Goal: Task Accomplishment & Management: Complete application form

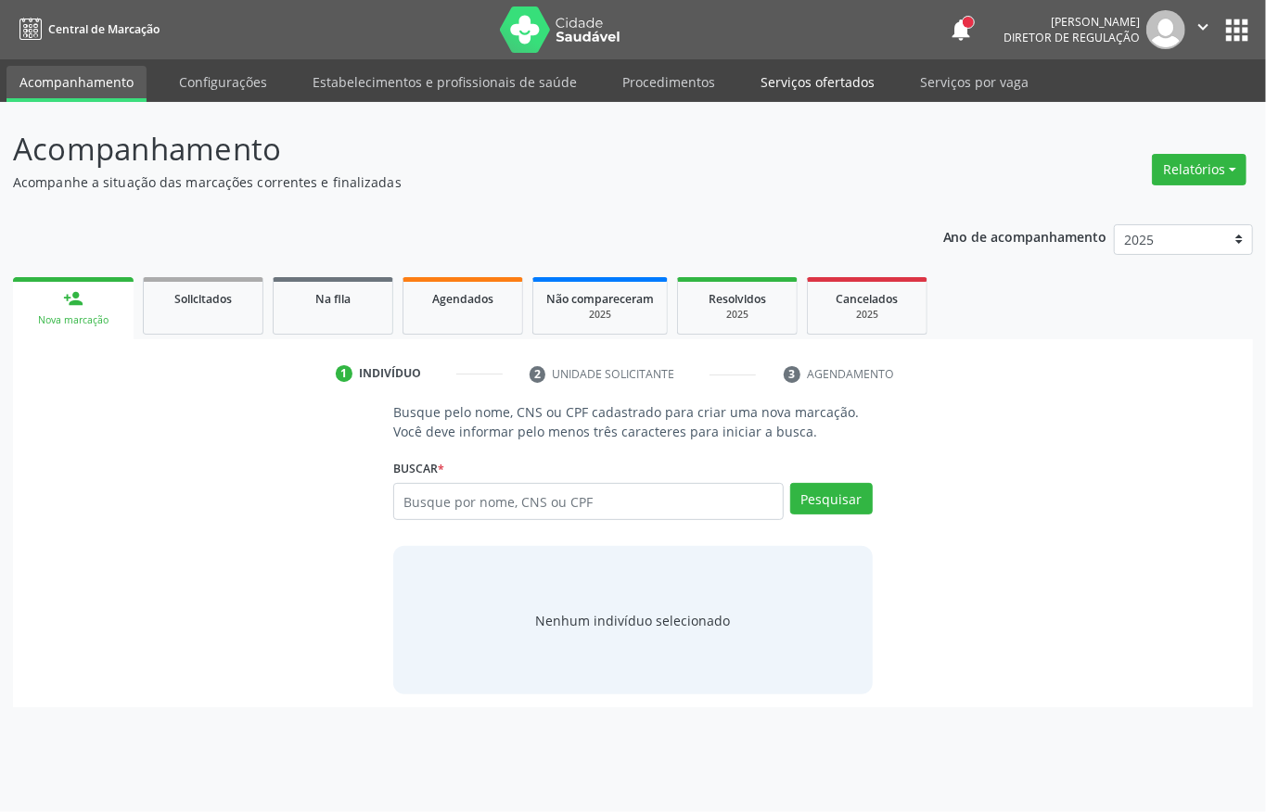
click at [840, 86] on link "Serviços ofertados" at bounding box center [818, 82] width 140 height 32
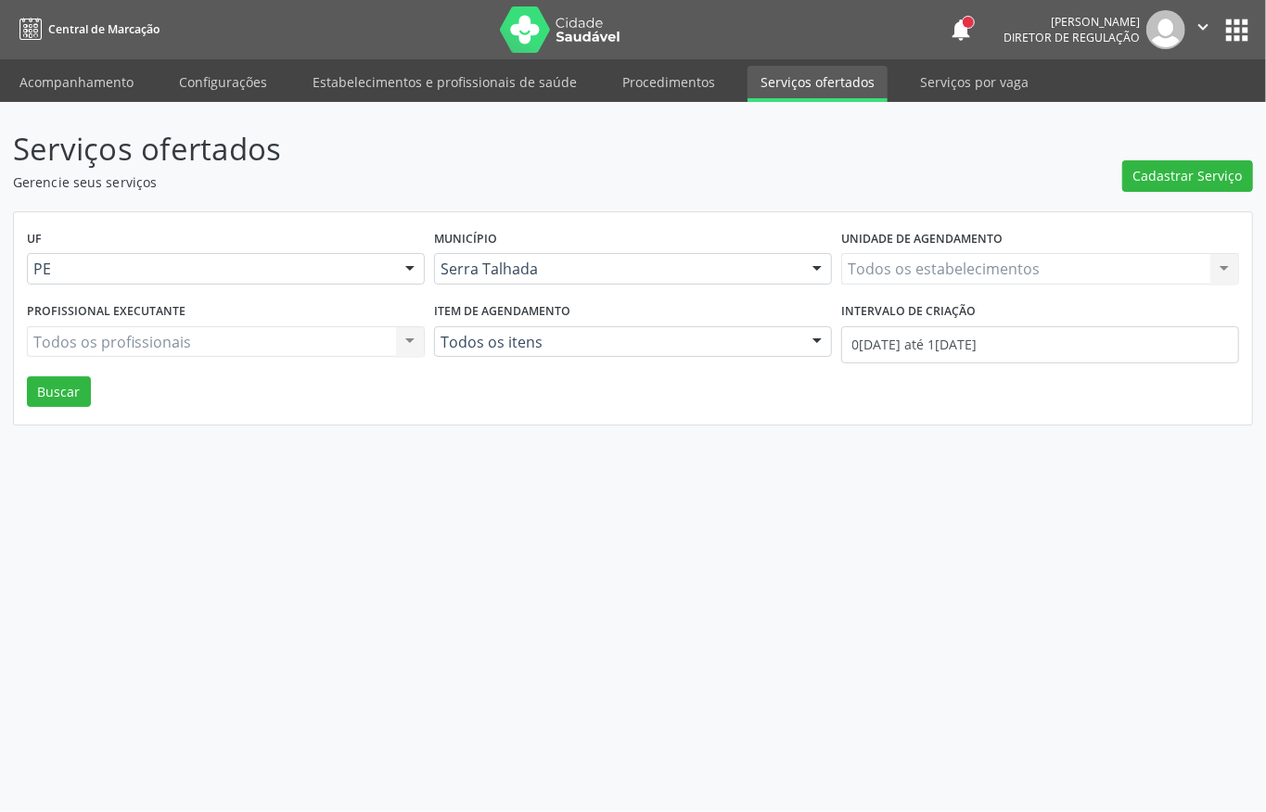
click at [813, 71] on link "Serviços ofertados" at bounding box center [818, 84] width 140 height 36
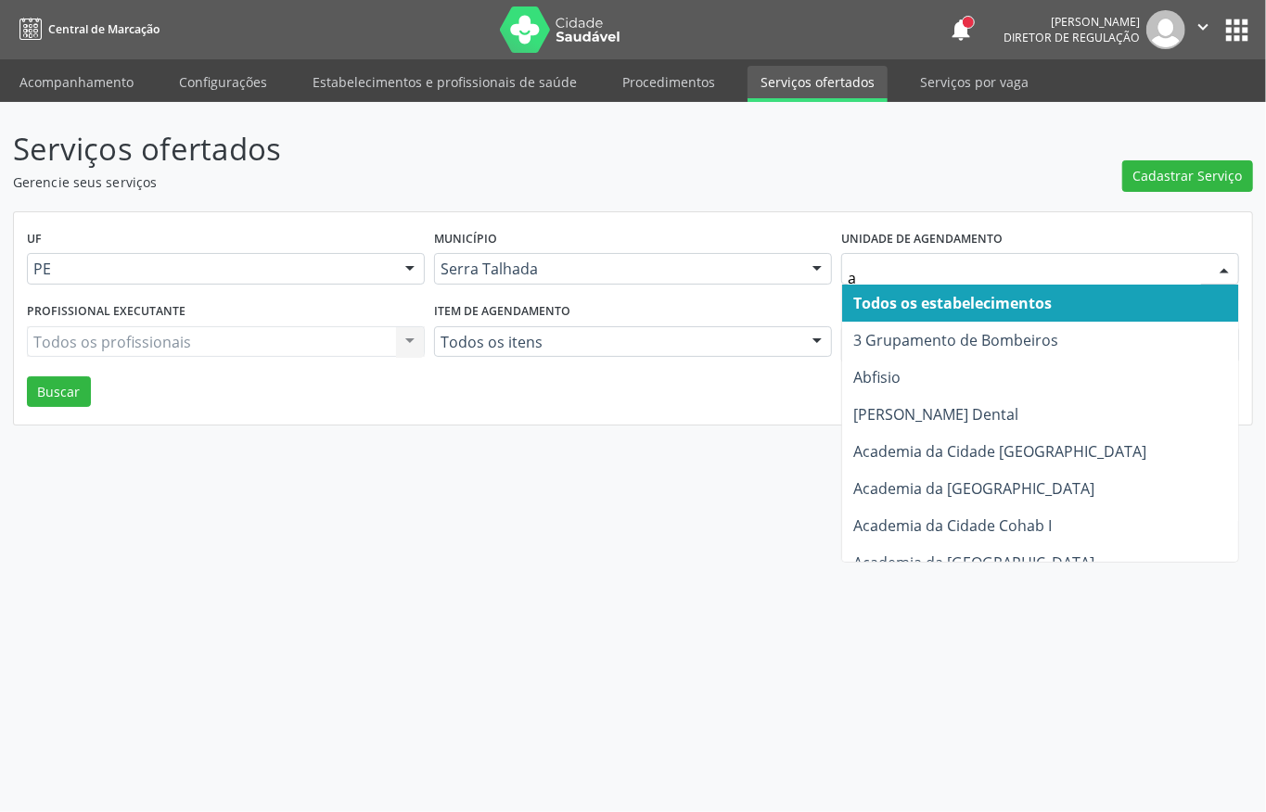
type input "ab"
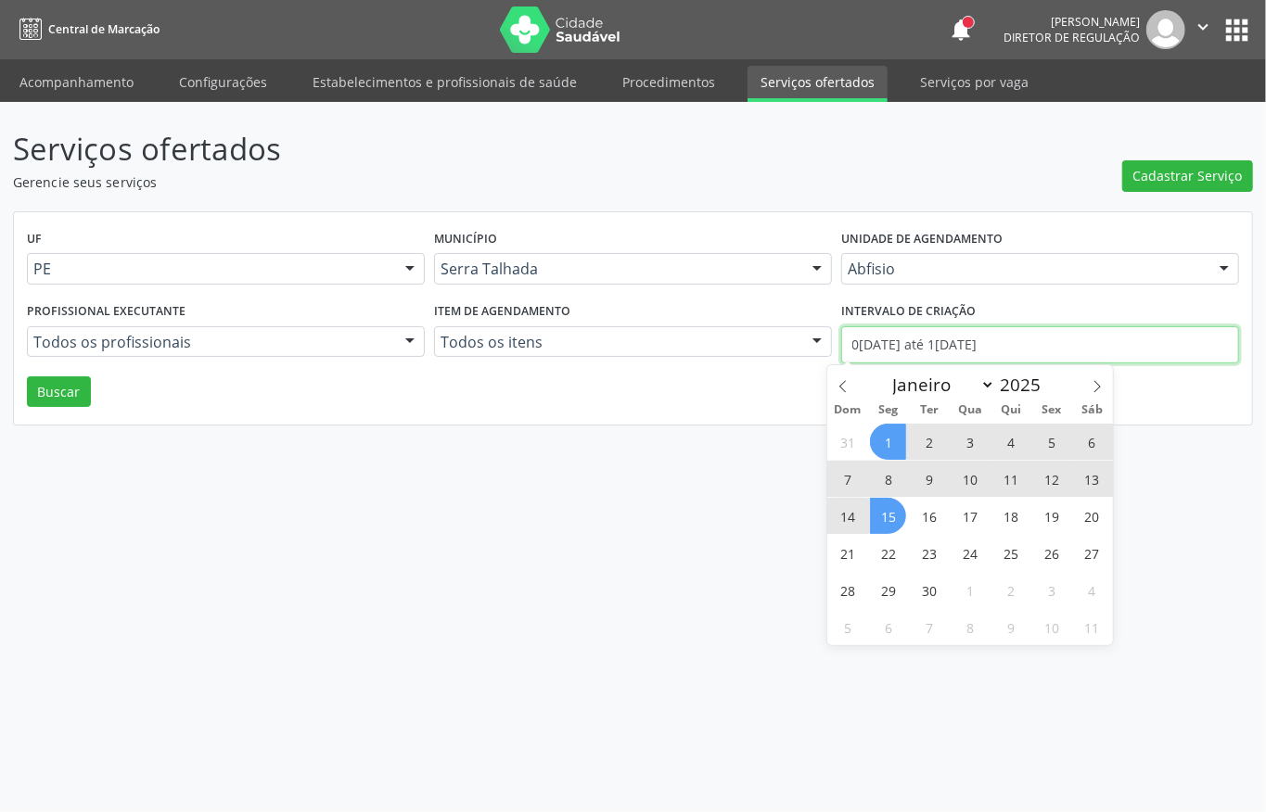
click at [918, 352] on input "01/09/2025 até 15/09/2025" at bounding box center [1040, 344] width 398 height 37
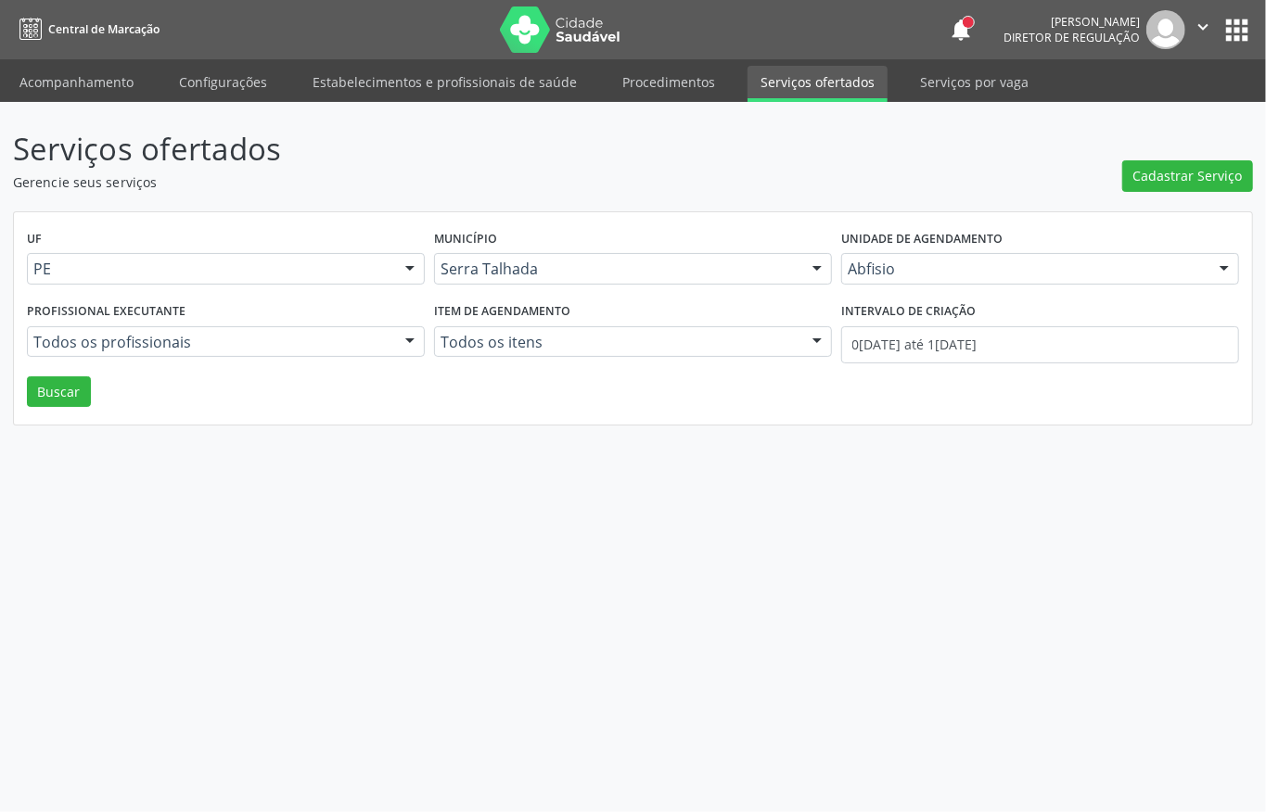
click at [658, 380] on div "UF PE PE Nenhum resultado encontrado para: " " Não há nenhuma opção para ser ex…" at bounding box center [633, 318] width 1238 height 213
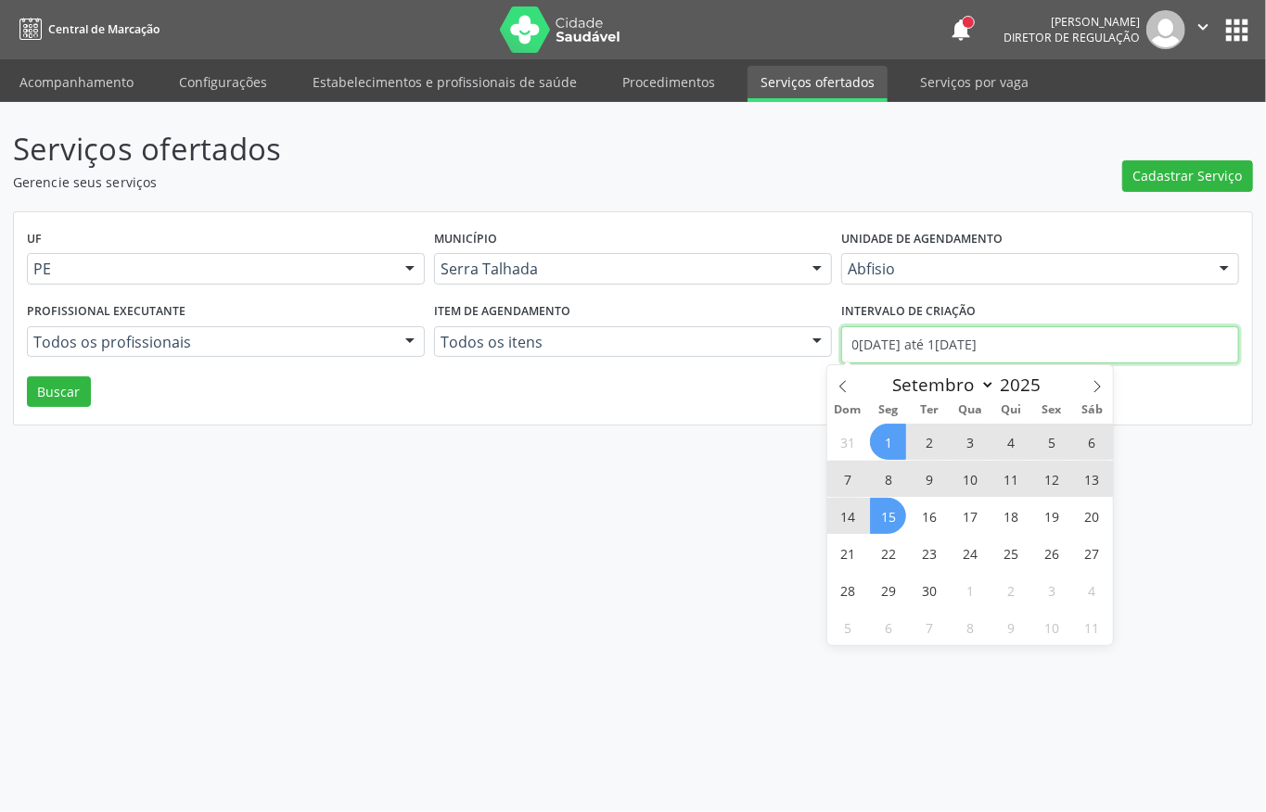
click at [894, 354] on input "01/09/2025 até 15/09/2025" at bounding box center [1040, 344] width 398 height 37
click at [840, 388] on icon at bounding box center [842, 387] width 6 height 12
select select "7"
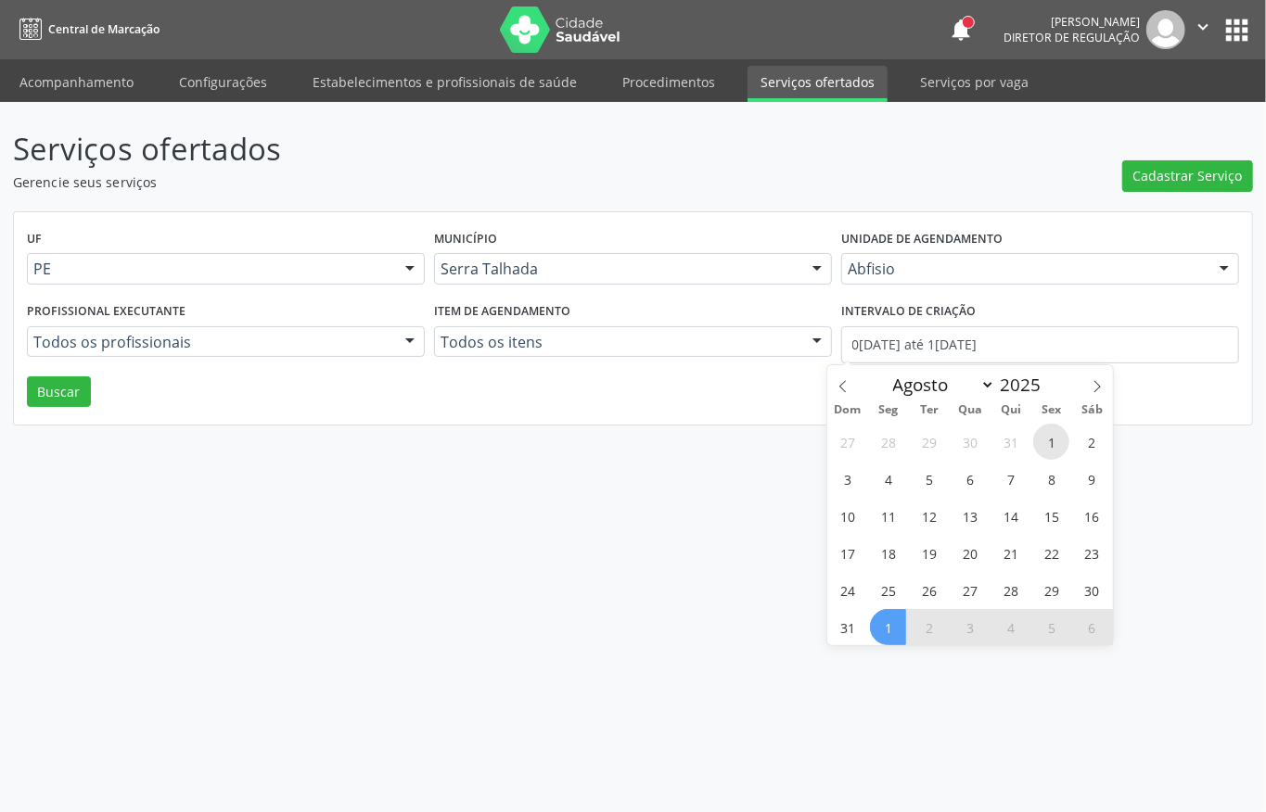
click at [1052, 454] on span "1" at bounding box center [1051, 442] width 36 height 36
type input "01/08/2025"
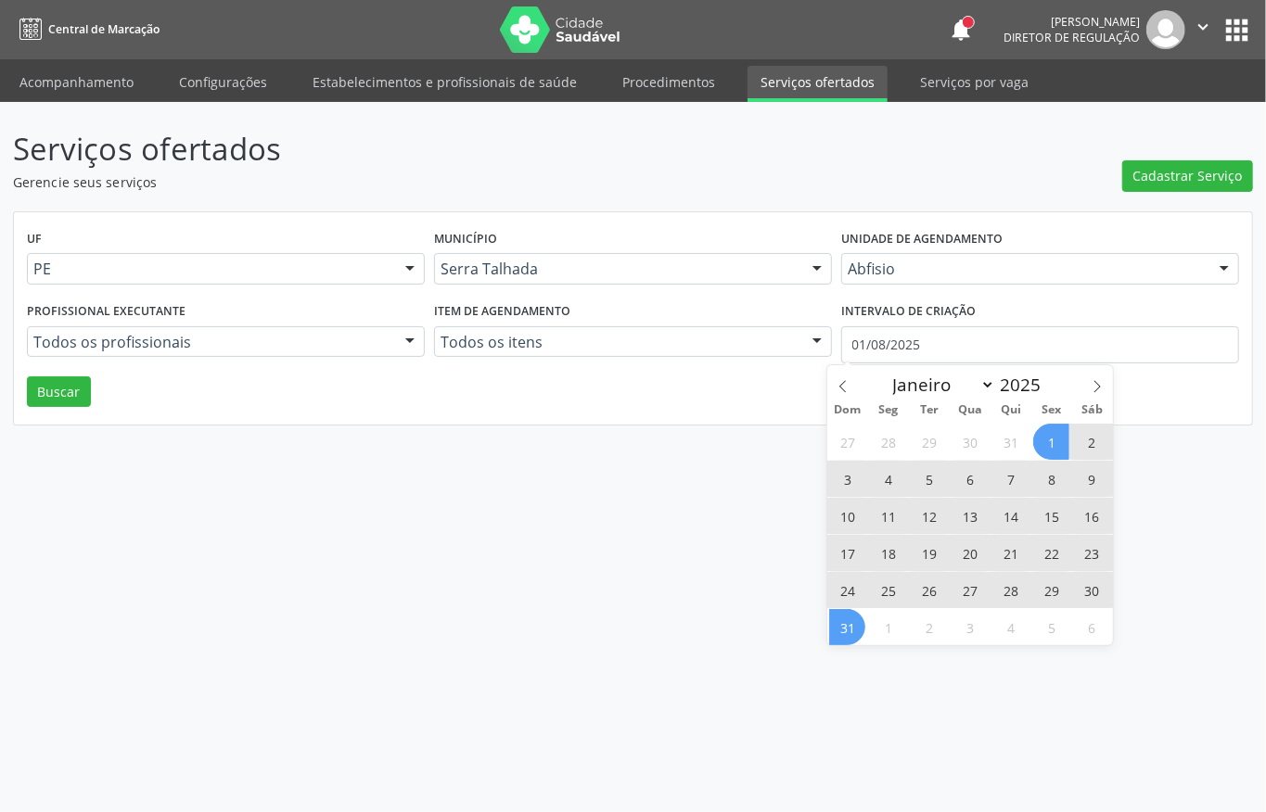
click at [855, 627] on span "31" at bounding box center [847, 627] width 36 height 36
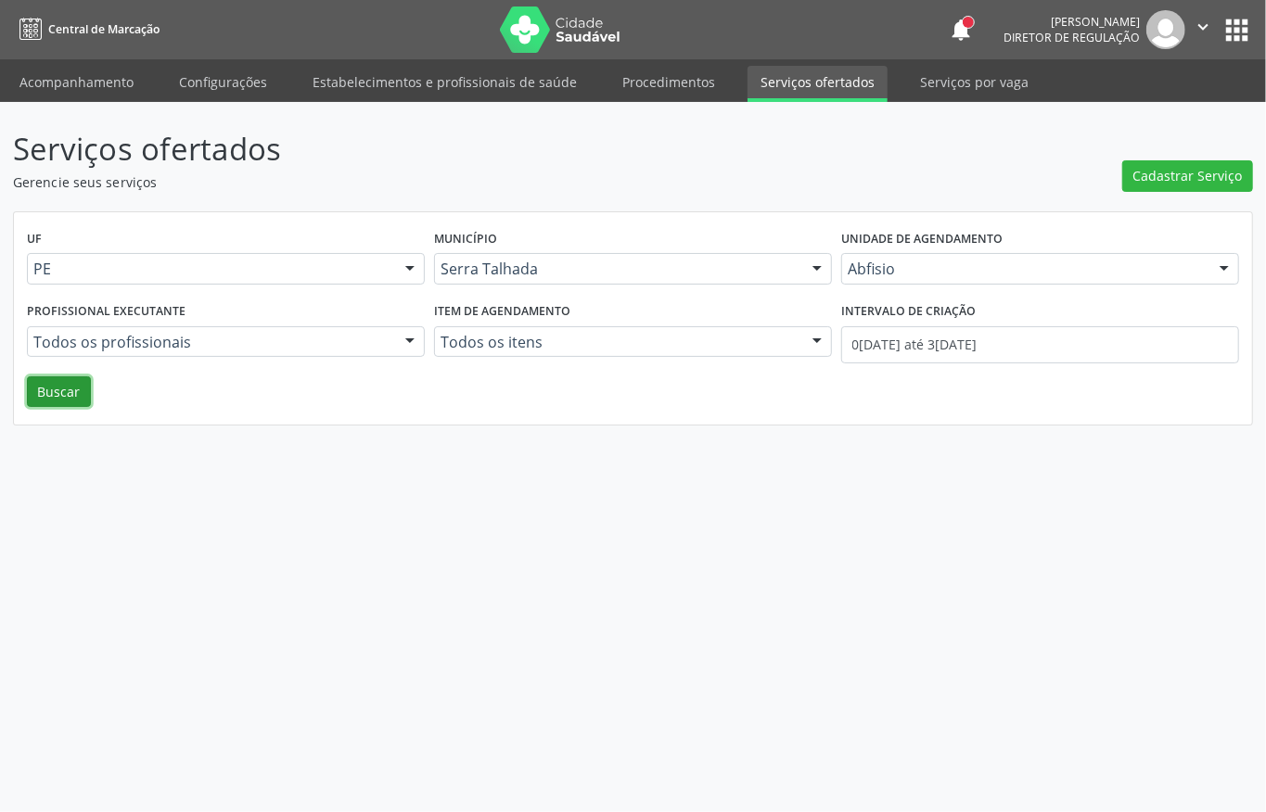
click at [49, 401] on button "Buscar" at bounding box center [59, 393] width 64 height 32
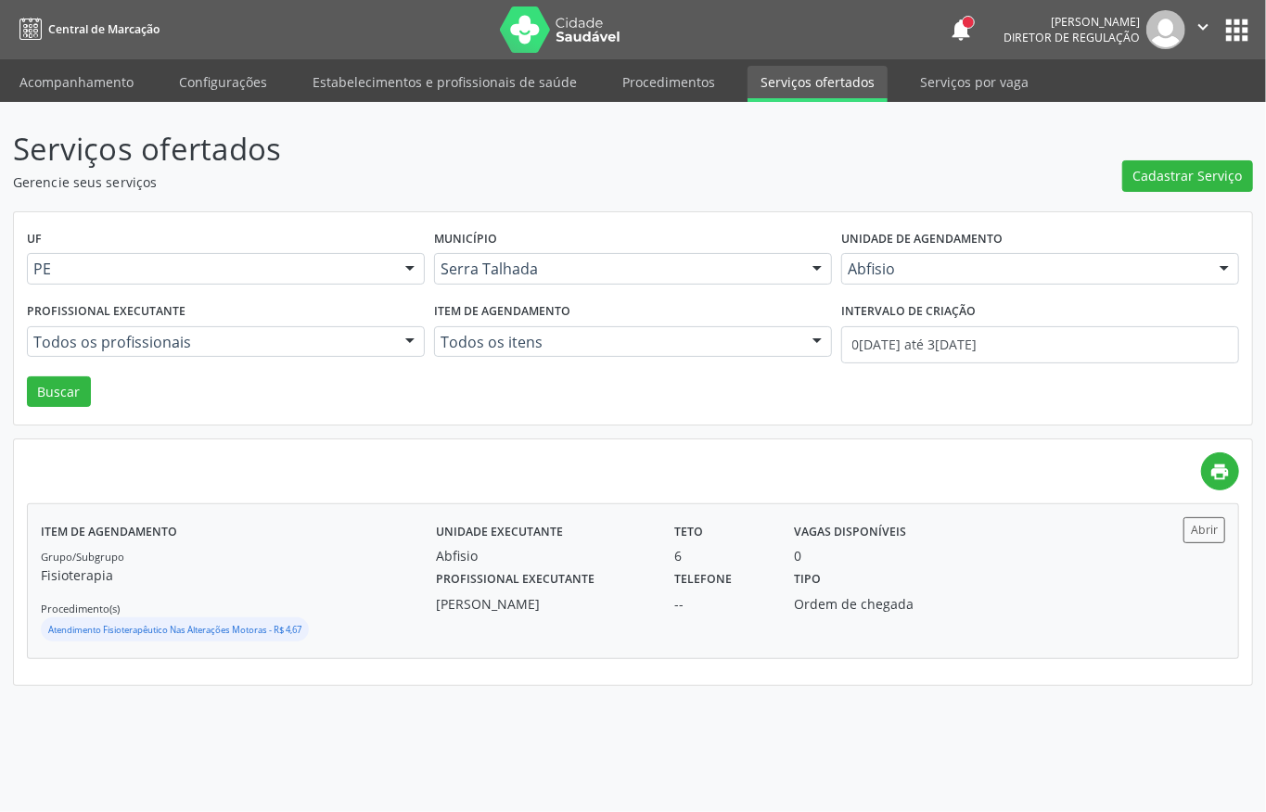
click at [987, 579] on div "Profissional executante Ana Beatryz Pereira de Oliveira Gomes Telefone -- Tipo …" at bounding box center [781, 590] width 717 height 48
click at [660, 67] on link "Procedimentos" at bounding box center [668, 82] width 119 height 32
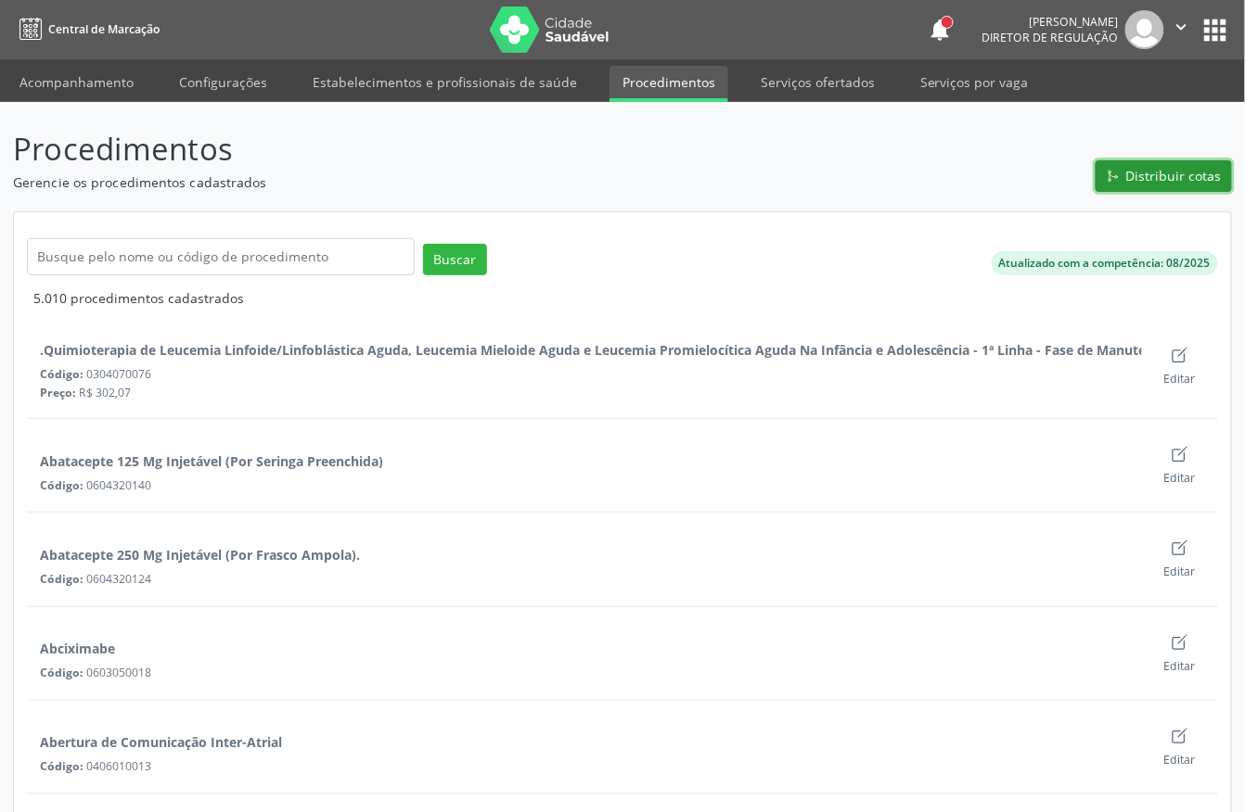
click at [1177, 172] on span "Distribuir cotas" at bounding box center [1174, 175] width 96 height 19
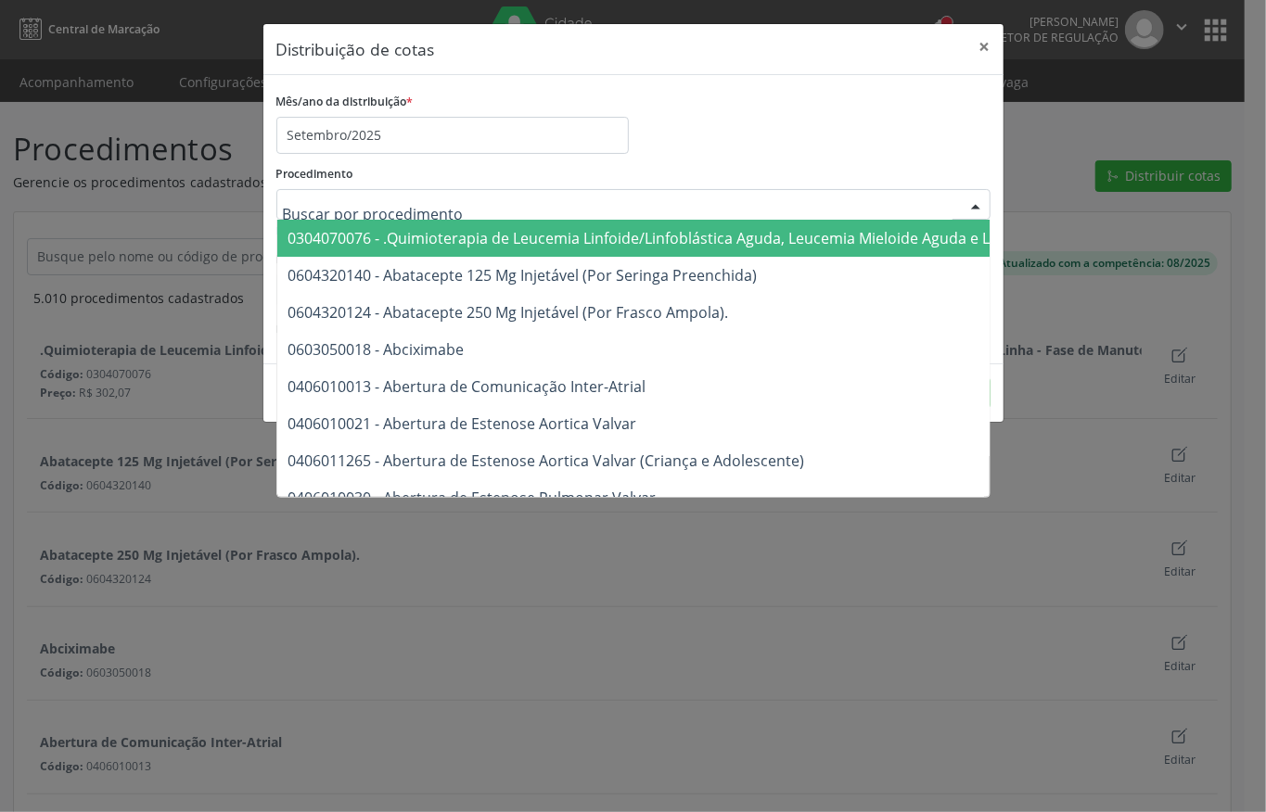
click at [421, 193] on div at bounding box center [633, 205] width 714 height 32
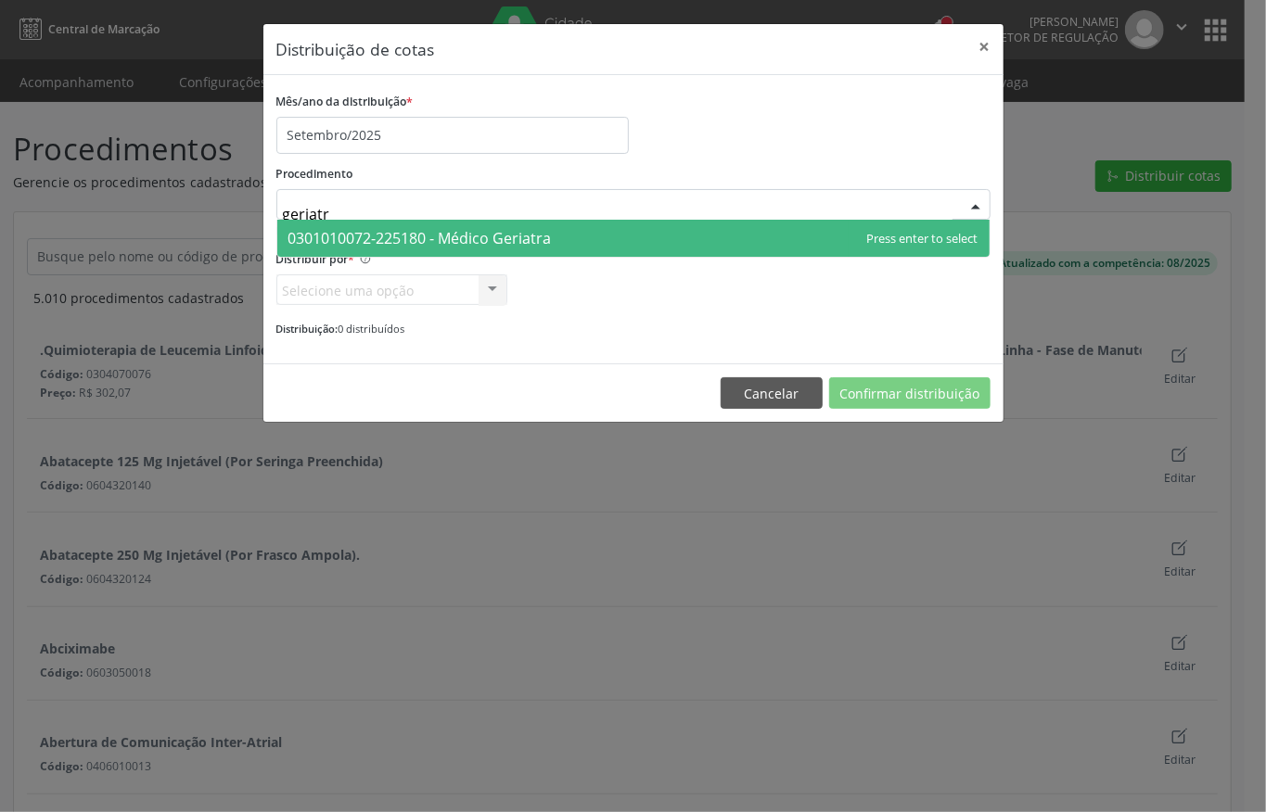
type input "geriatra"
click at [430, 249] on span "0301010072-225180 - Médico Geriatra" at bounding box center [419, 238] width 263 height 20
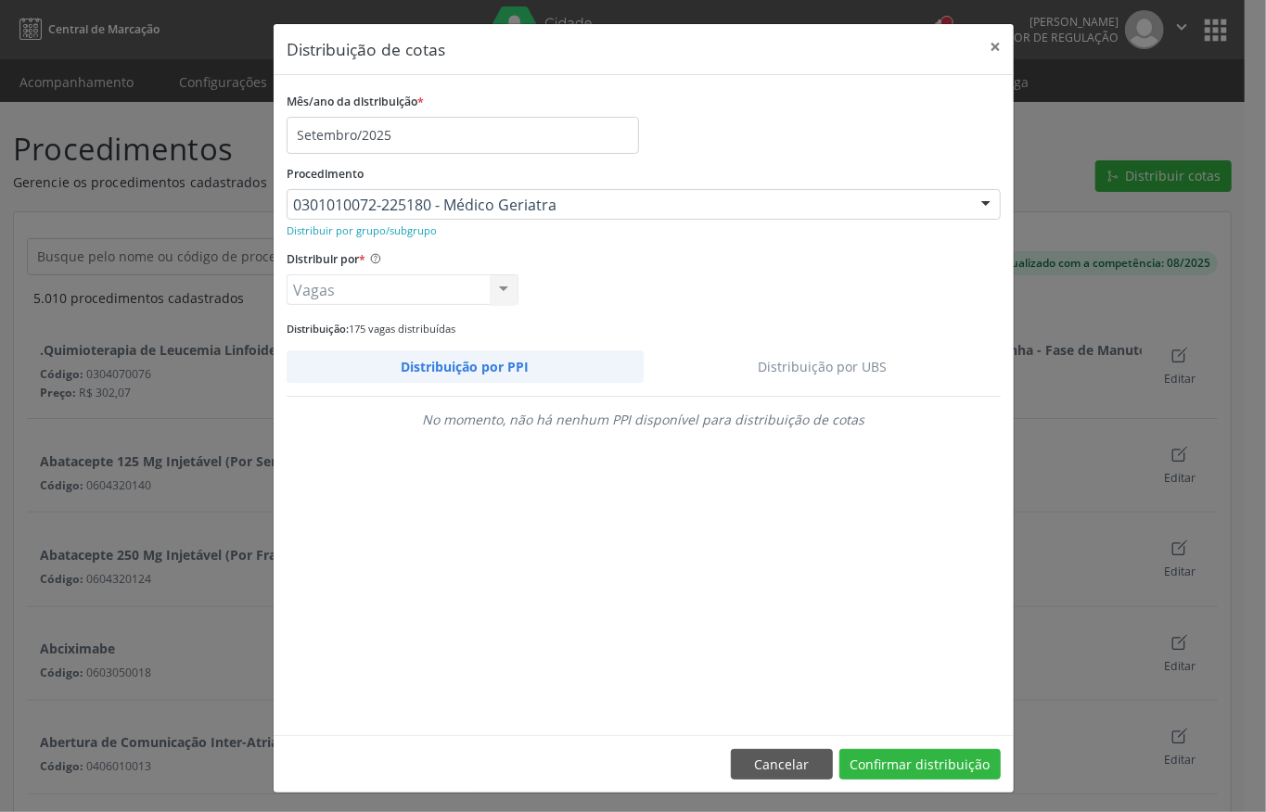
click at [784, 358] on link "Distribuição por UBS" at bounding box center [823, 367] width 358 height 32
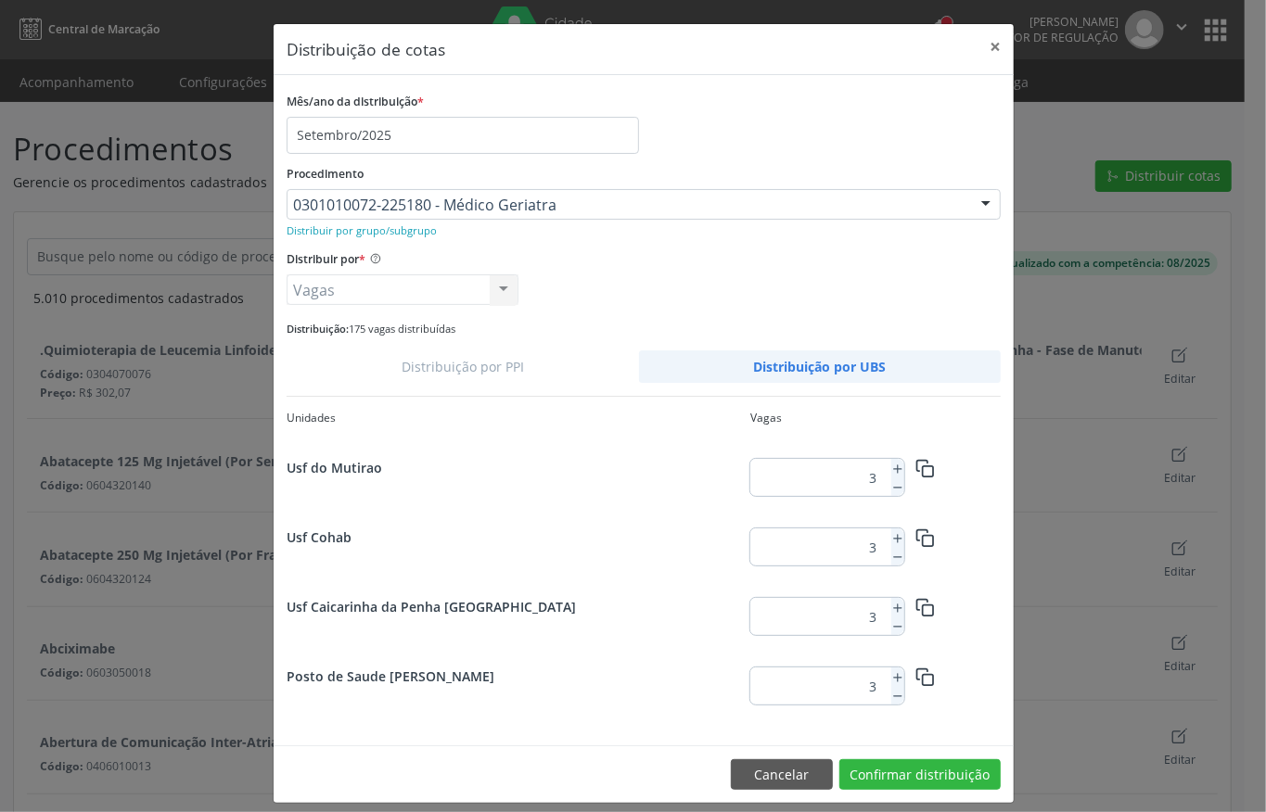
scroll to position [160, 0]
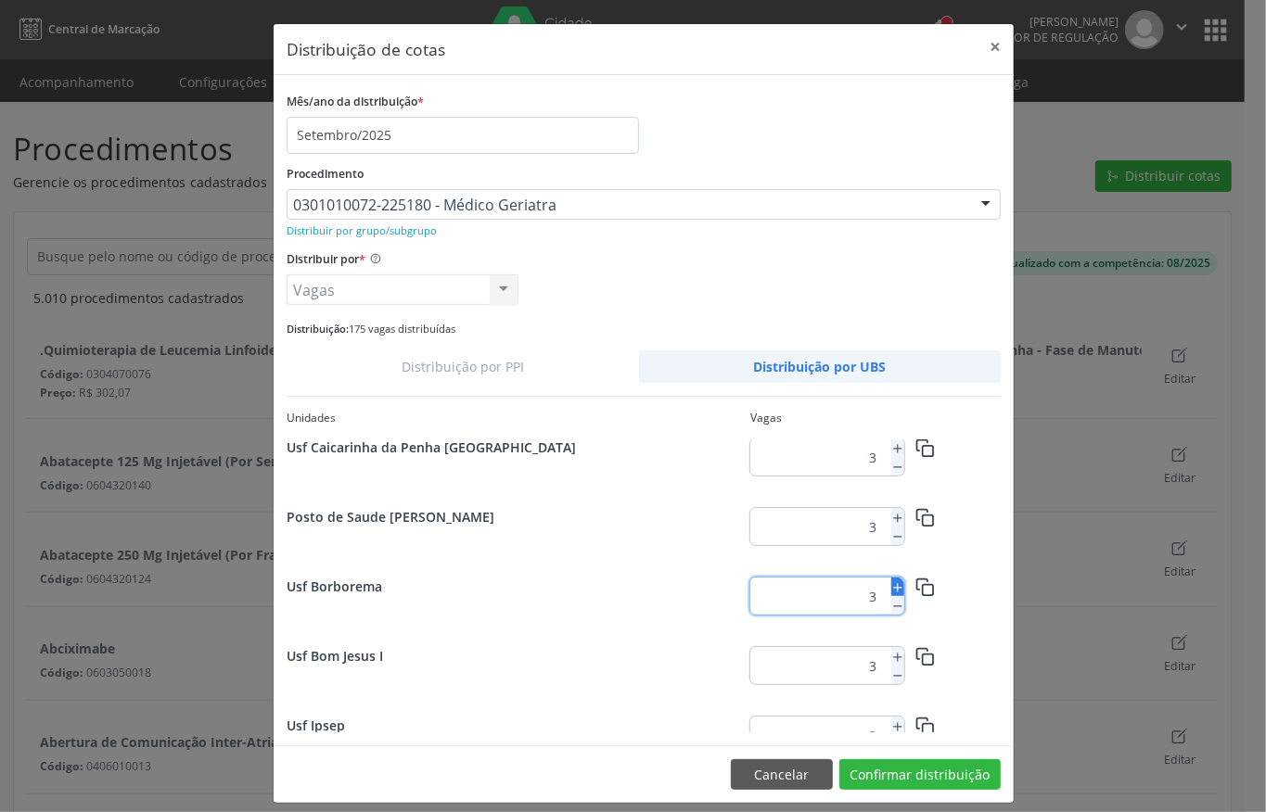
click at [891, 590] on icon at bounding box center [897, 587] width 13 height 13
type input "6"
click at [898, 769] on button "Confirmar distribuição" at bounding box center [919, 776] width 161 height 32
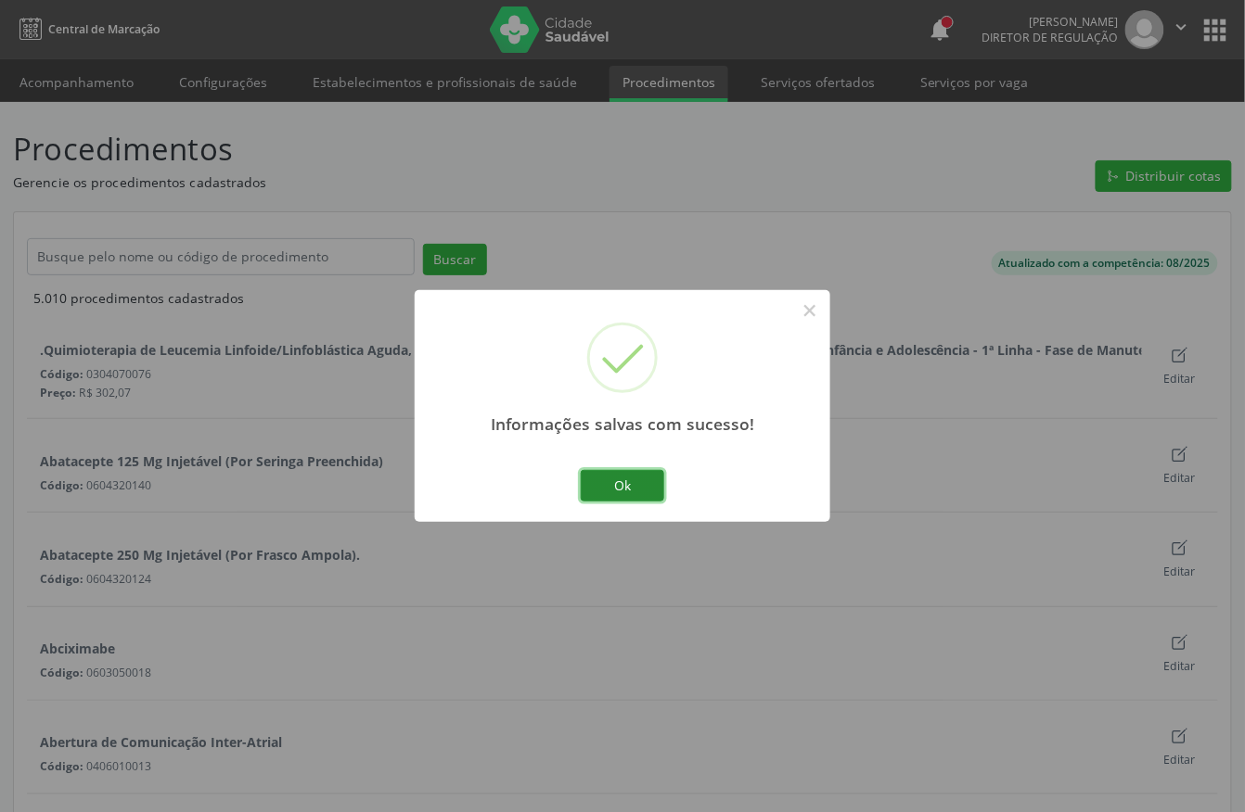
click at [646, 490] on button "Ok" at bounding box center [622, 486] width 83 height 32
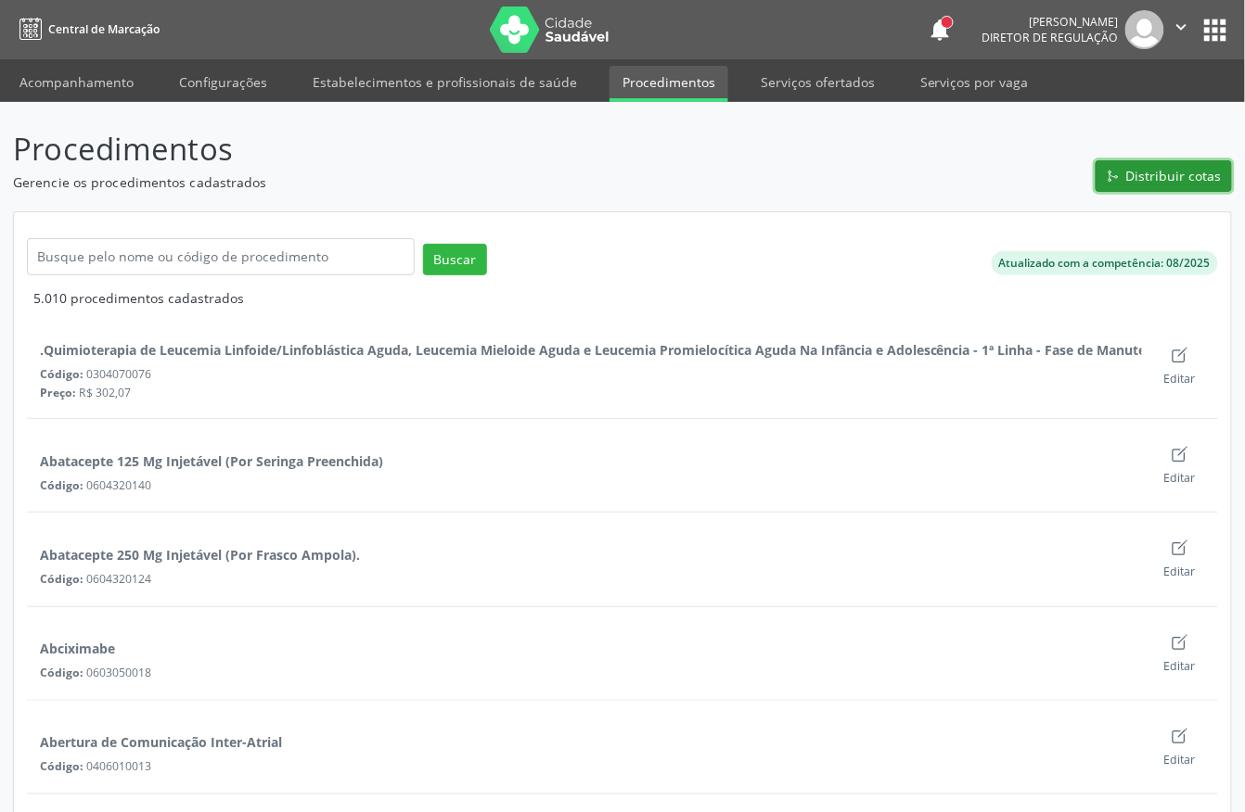
click at [1125, 168] on button "Distribuir cotas" at bounding box center [1163, 176] width 136 height 32
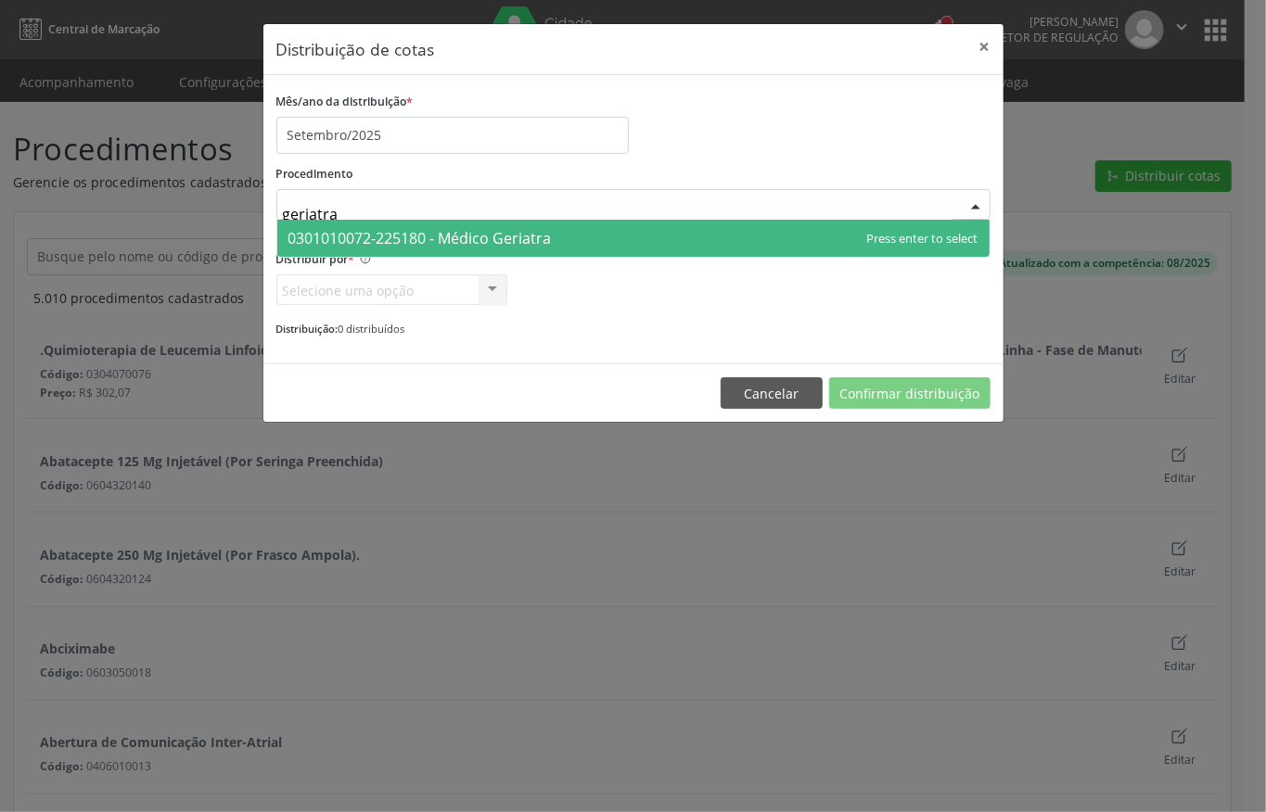
click at [345, 226] on span "0301010072-225180 - Médico Geriatra" at bounding box center [633, 238] width 712 height 37
type input "geriatra"
click at [345, 226] on span "0301010072-225180 - Médico Geriatra" at bounding box center [633, 238] width 712 height 37
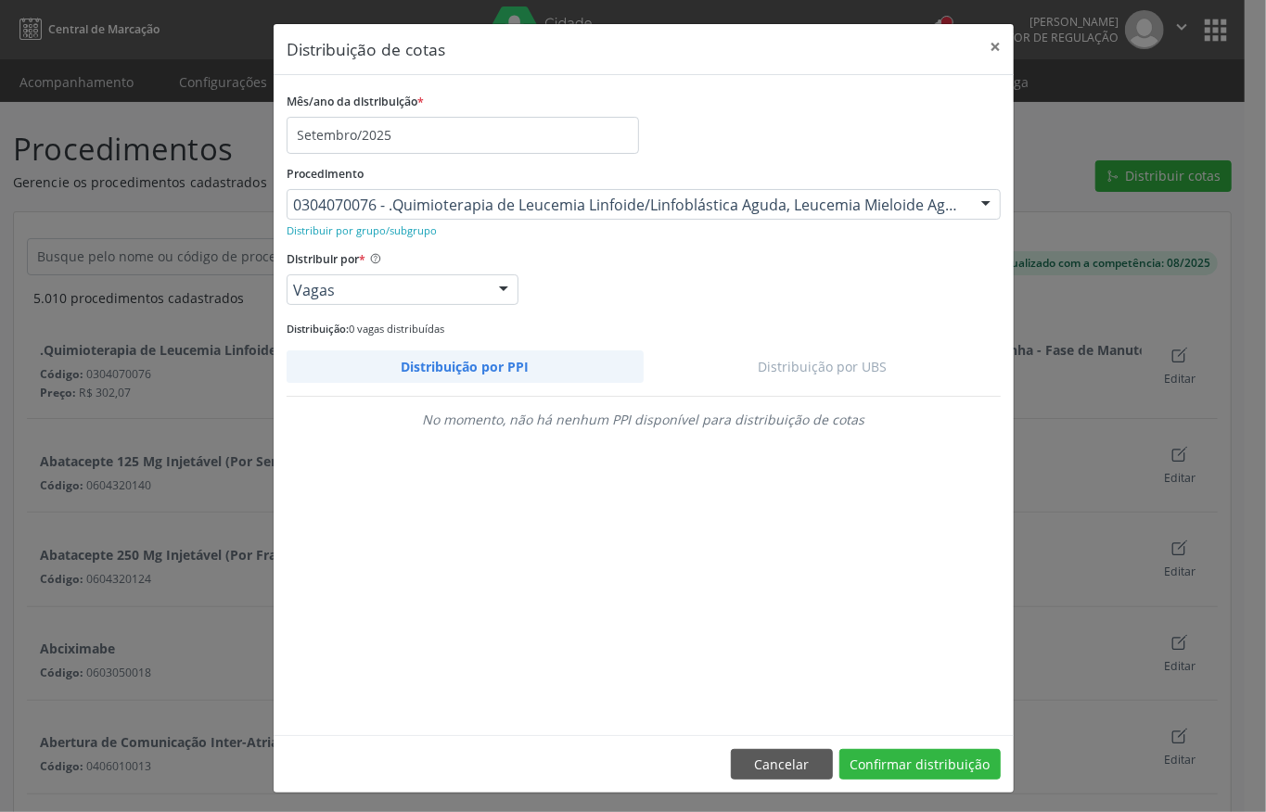
click at [293, 213] on input "text" at bounding box center [293, 214] width 0 height 37
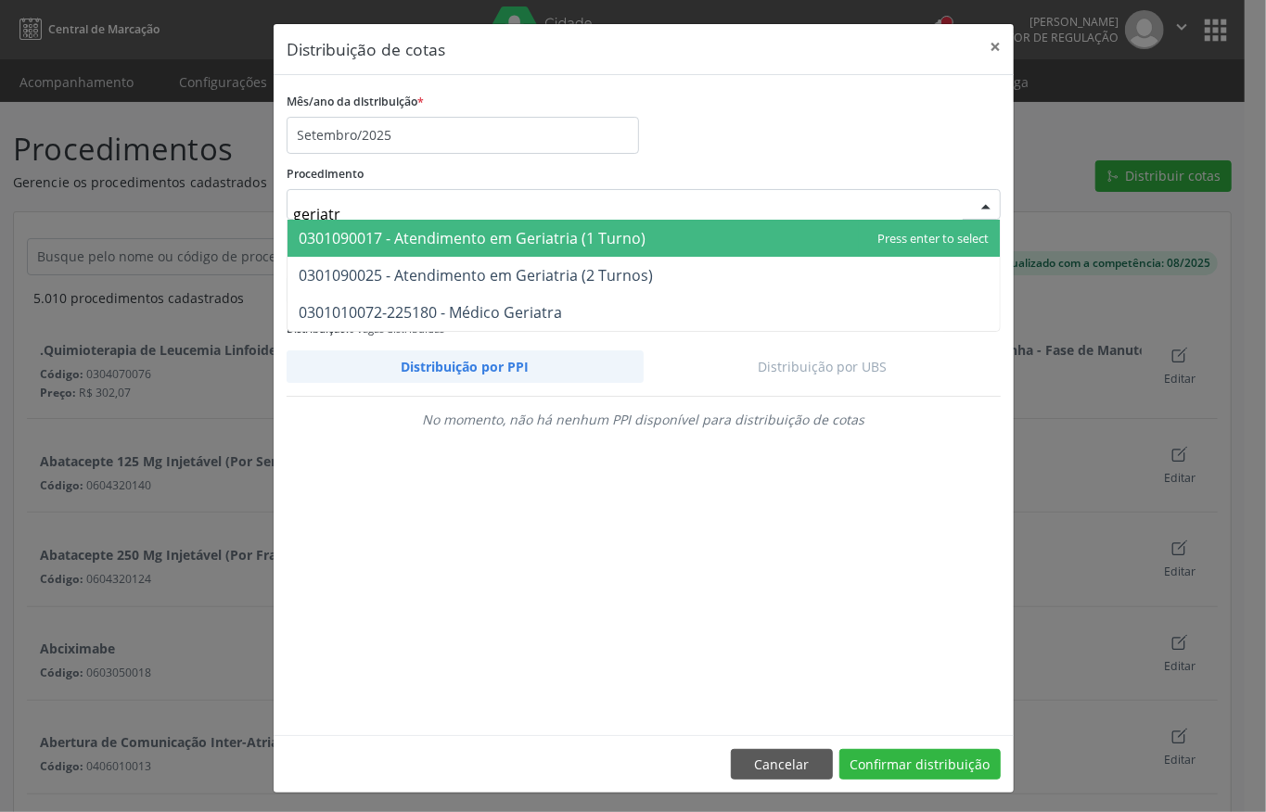
type input "geriatra"
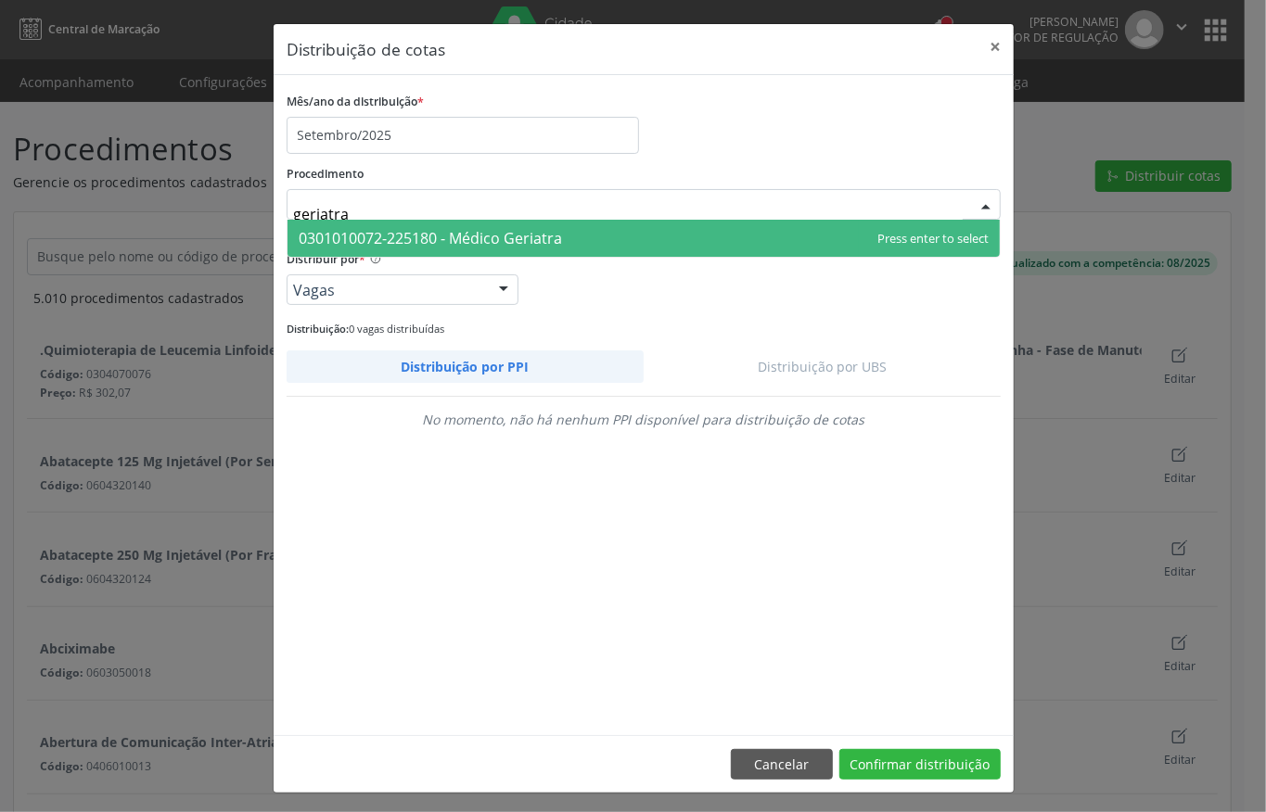
click at [502, 224] on span "0301010072-225180 - Médico Geriatra" at bounding box center [644, 238] width 712 height 37
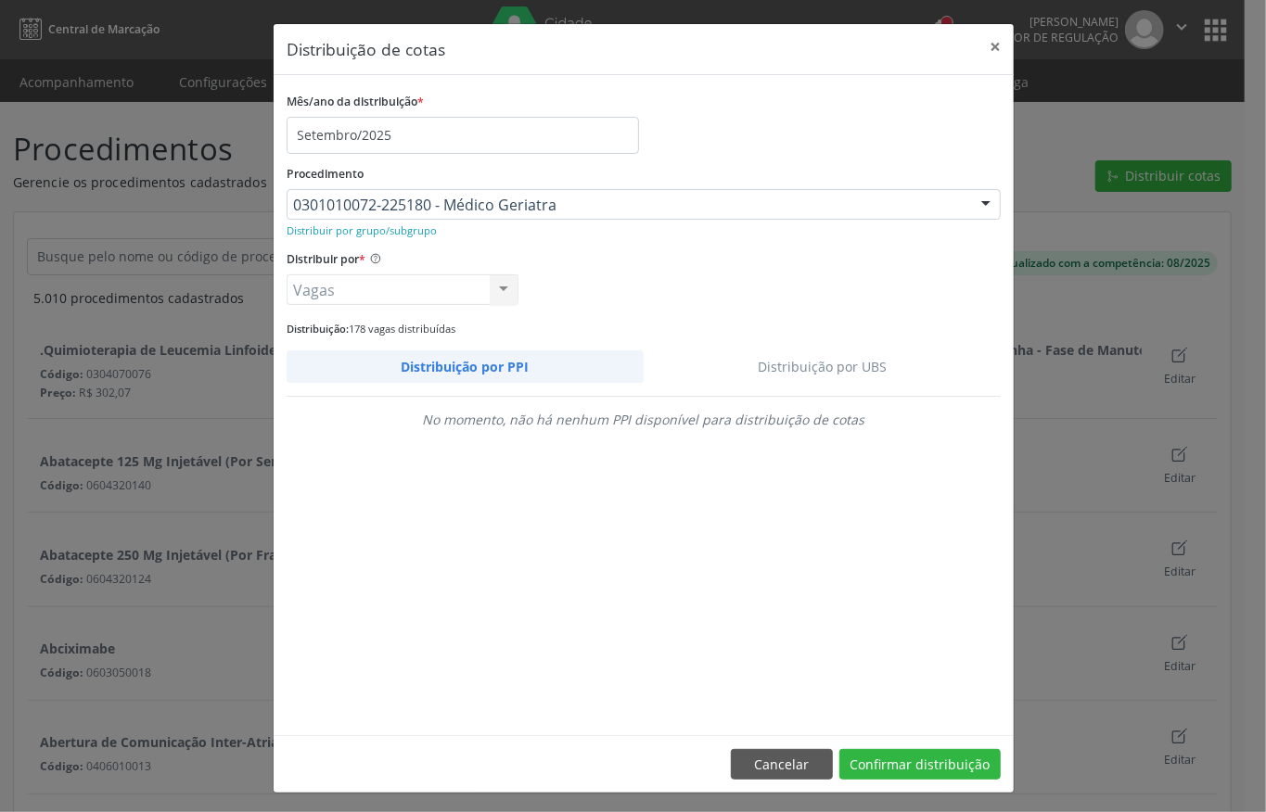
click at [858, 382] on link "Distribuição por UBS" at bounding box center [823, 367] width 358 height 32
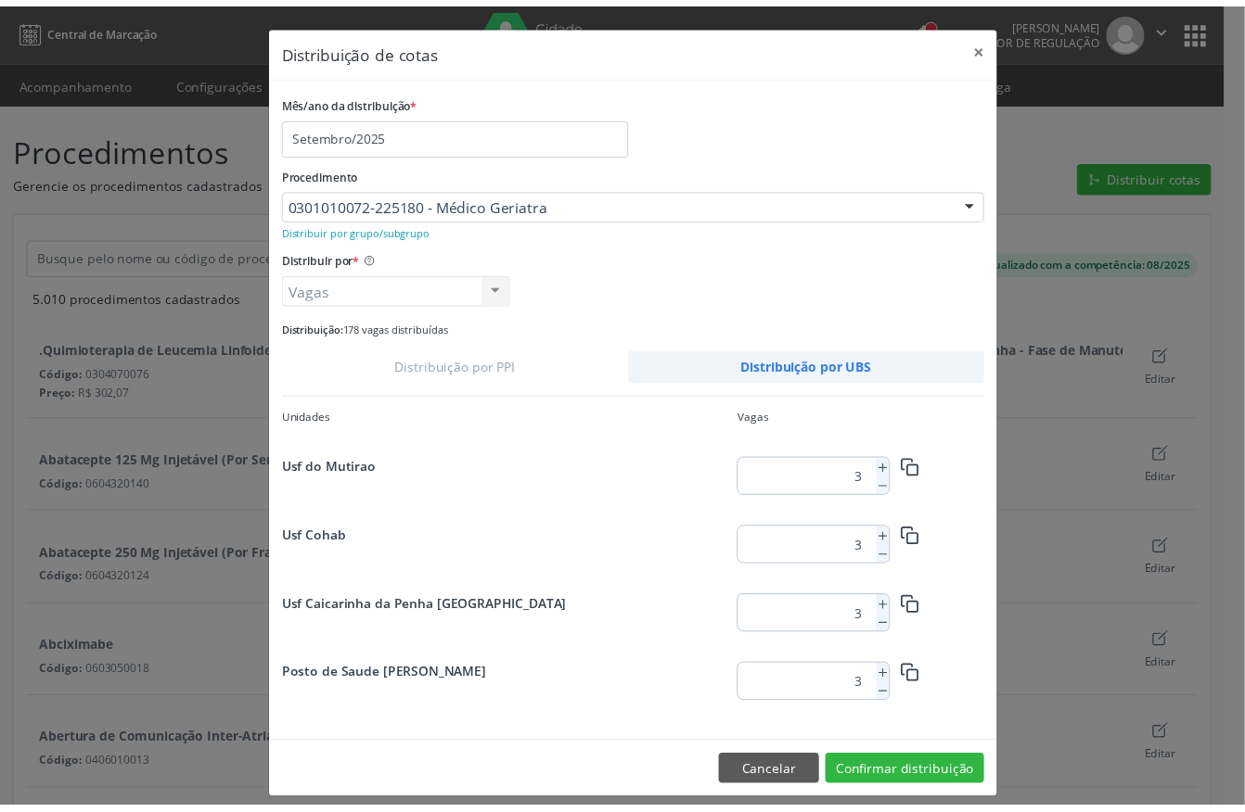
scroll to position [506, 0]
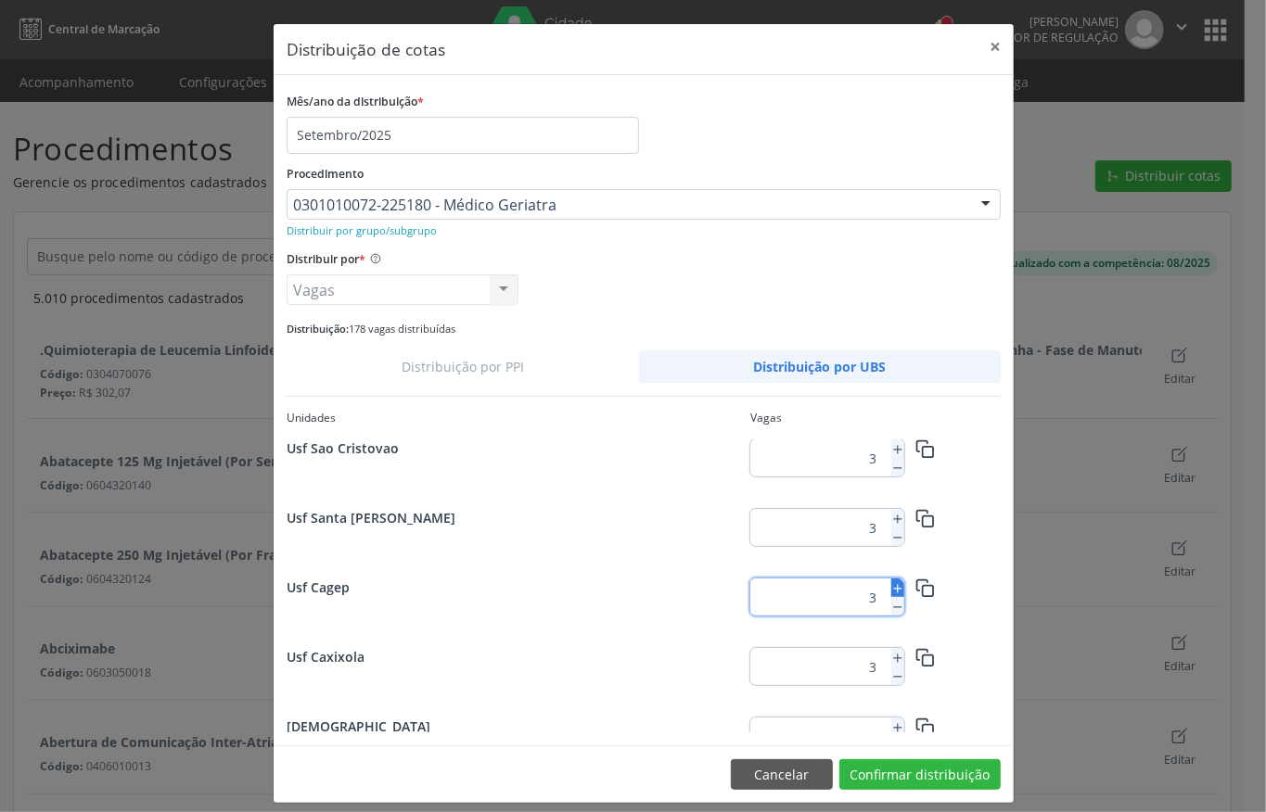
click at [891, 582] on icon at bounding box center [897, 588] width 13 height 13
type input "5"
click at [943, 769] on button "Confirmar distribuição" at bounding box center [919, 776] width 161 height 32
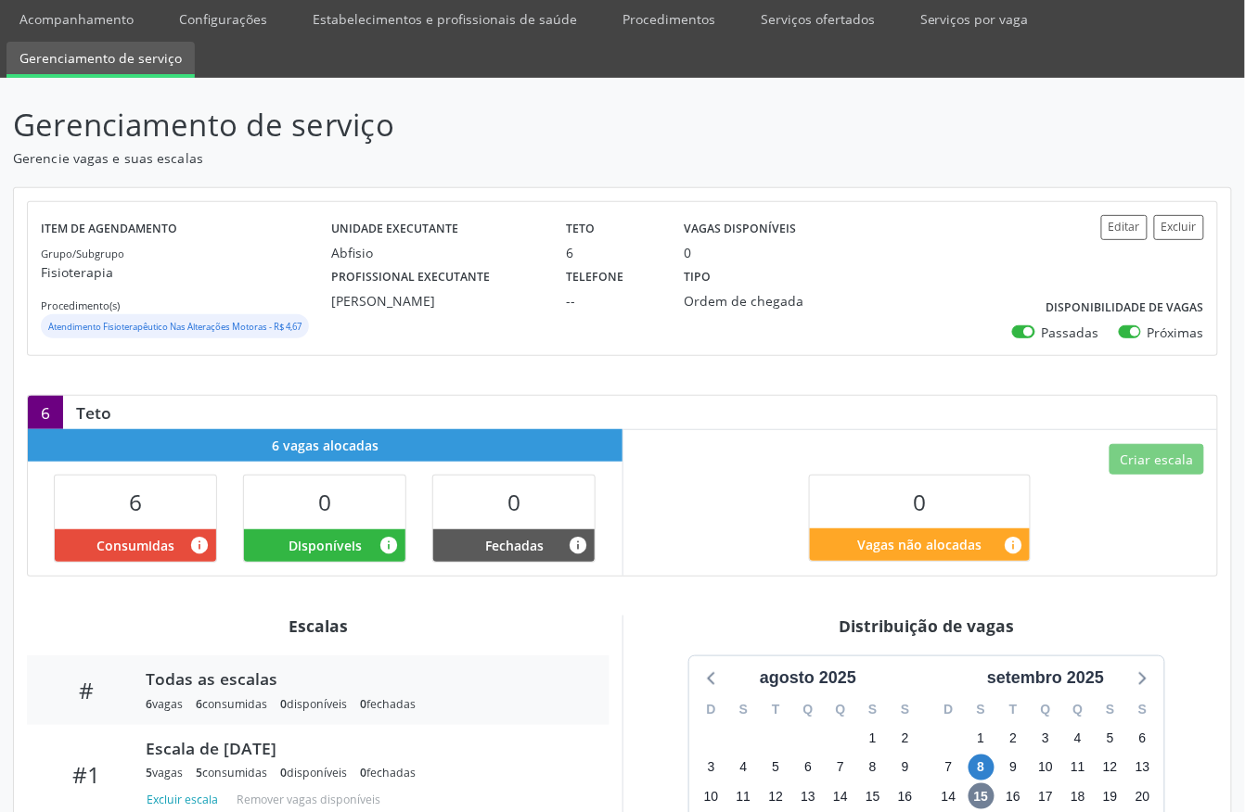
scroll to position [247, 0]
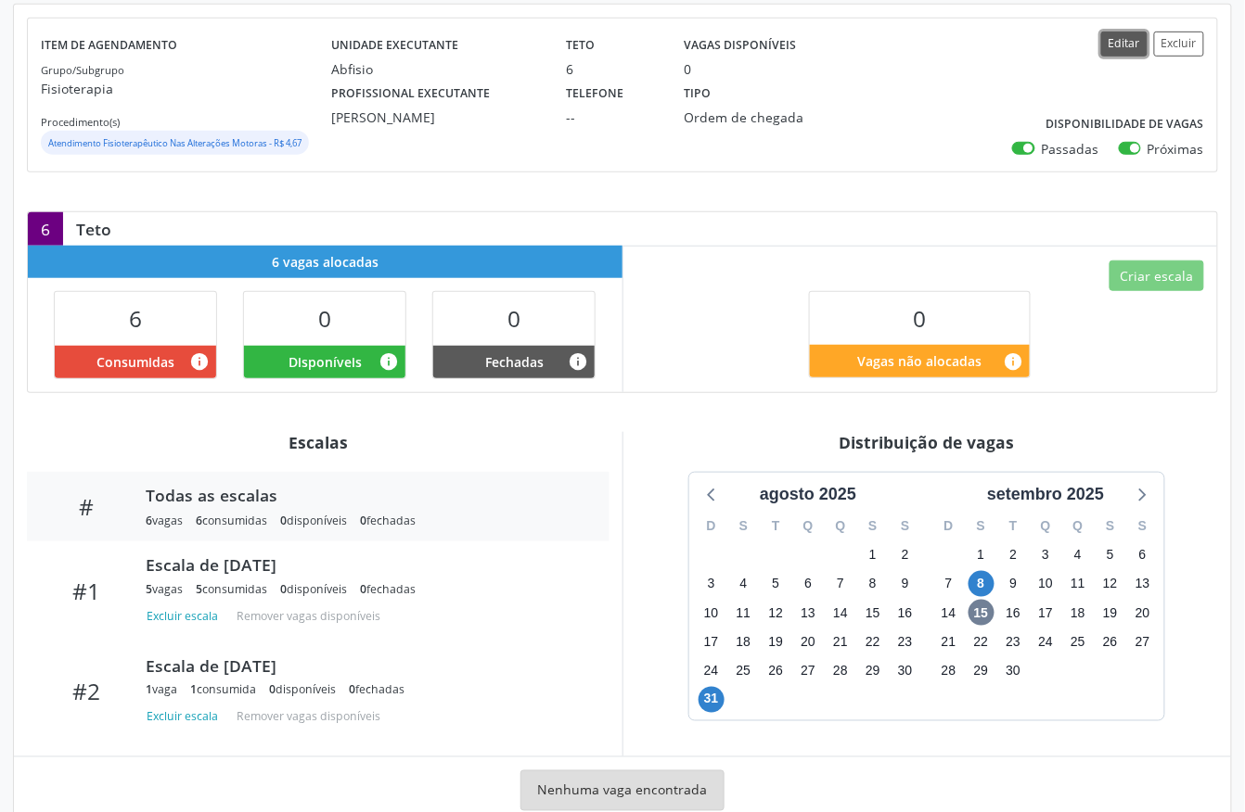
click at [1114, 32] on button "Editar" at bounding box center [1124, 44] width 46 height 25
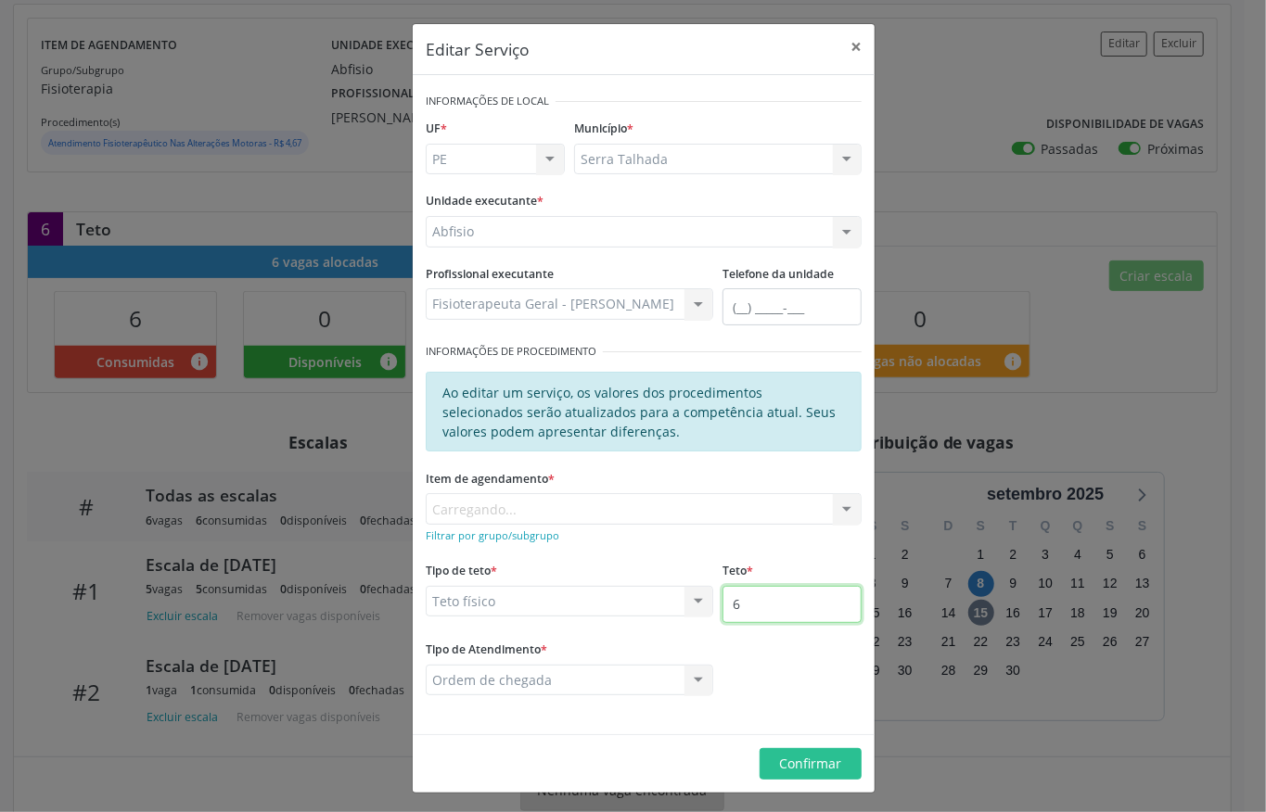
click at [732, 608] on input "6" at bounding box center [791, 604] width 139 height 37
type input "16"
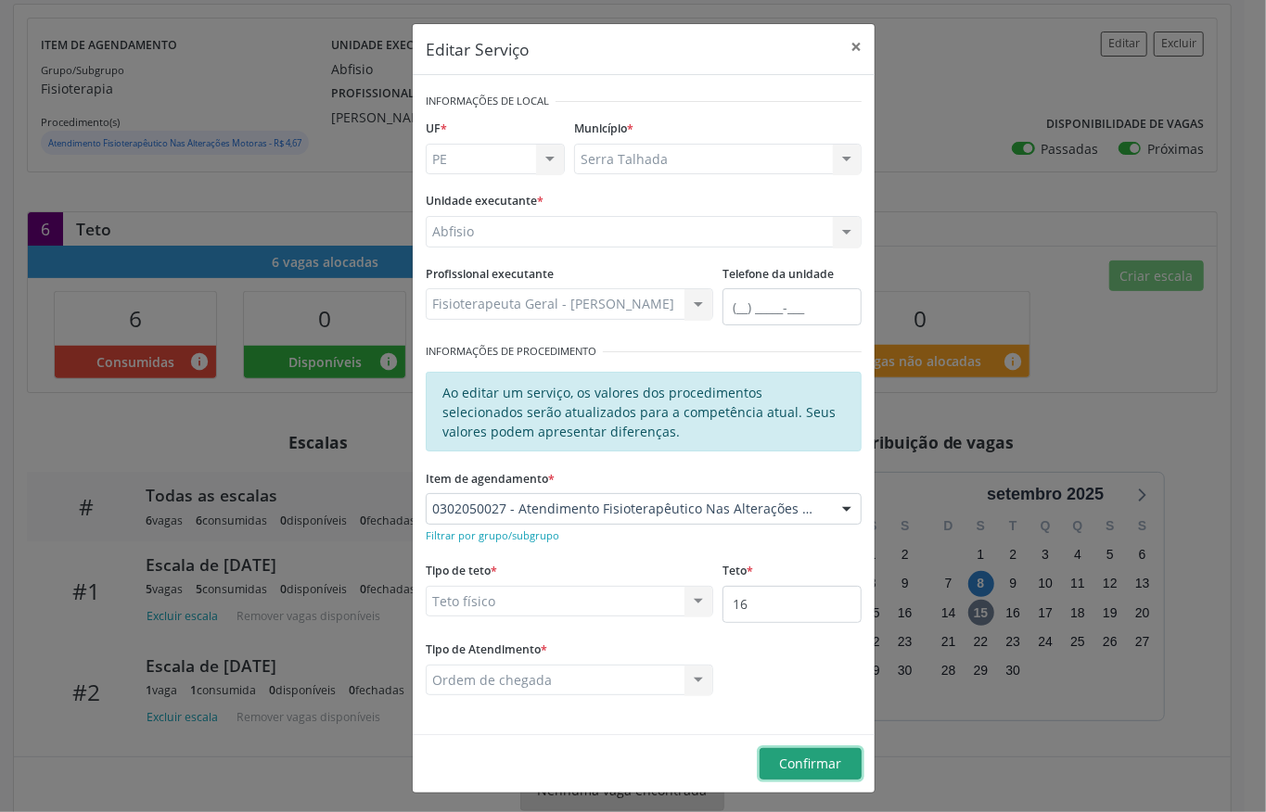
click at [807, 768] on span "Confirmar" at bounding box center [811, 764] width 62 height 18
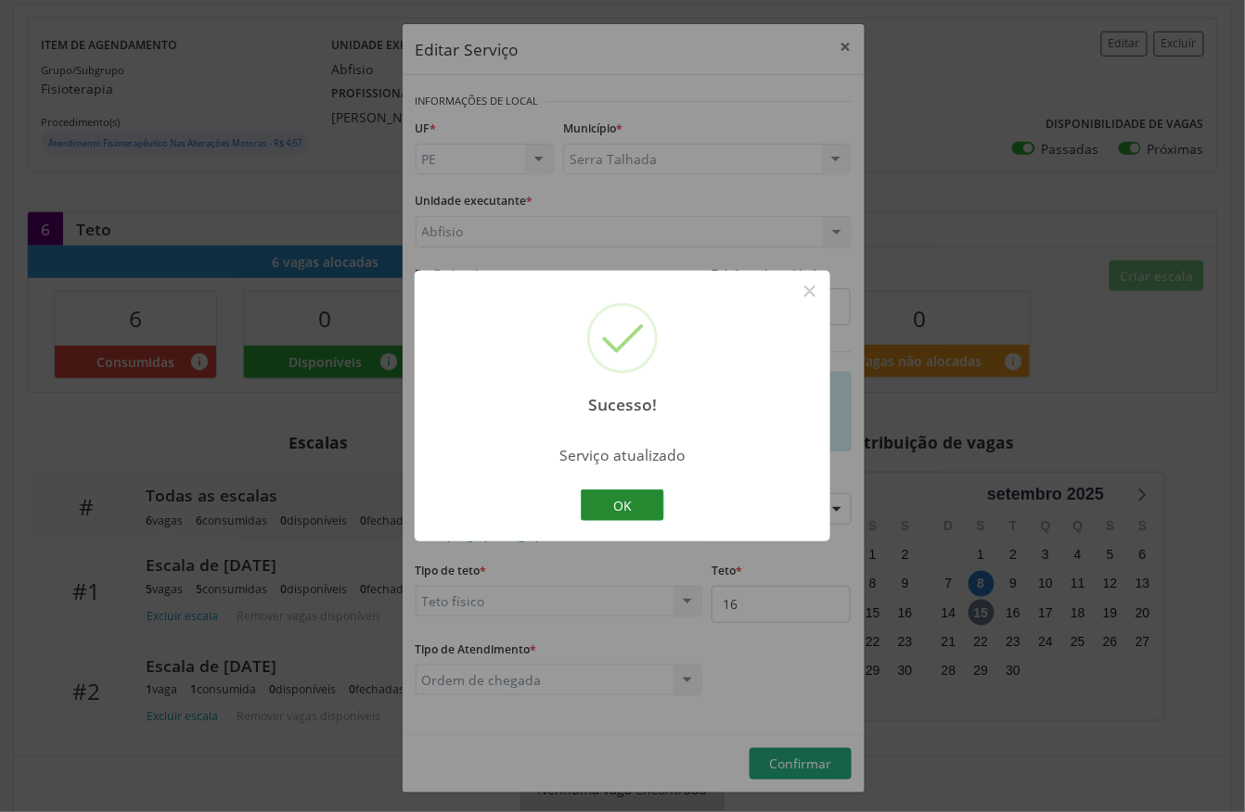
click at [614, 498] on button "OK" at bounding box center [622, 506] width 83 height 32
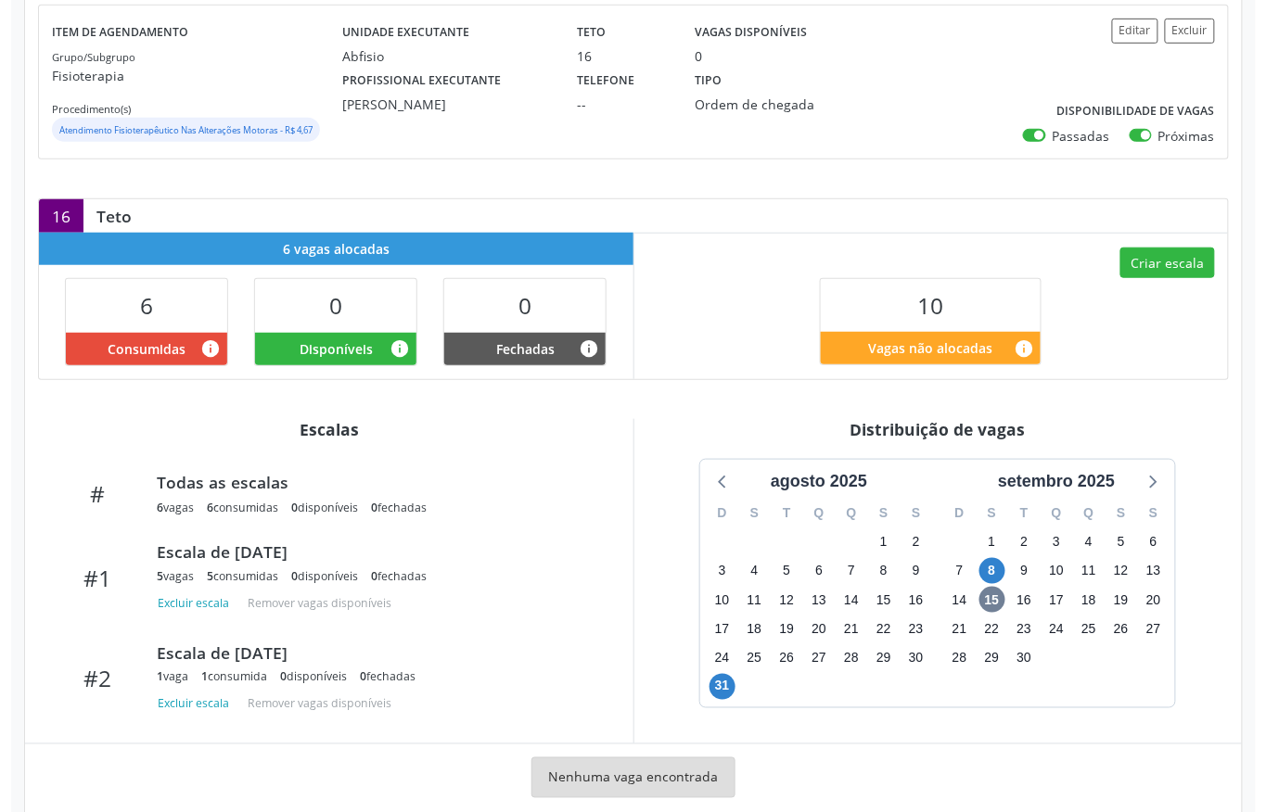
scroll to position [304, 0]
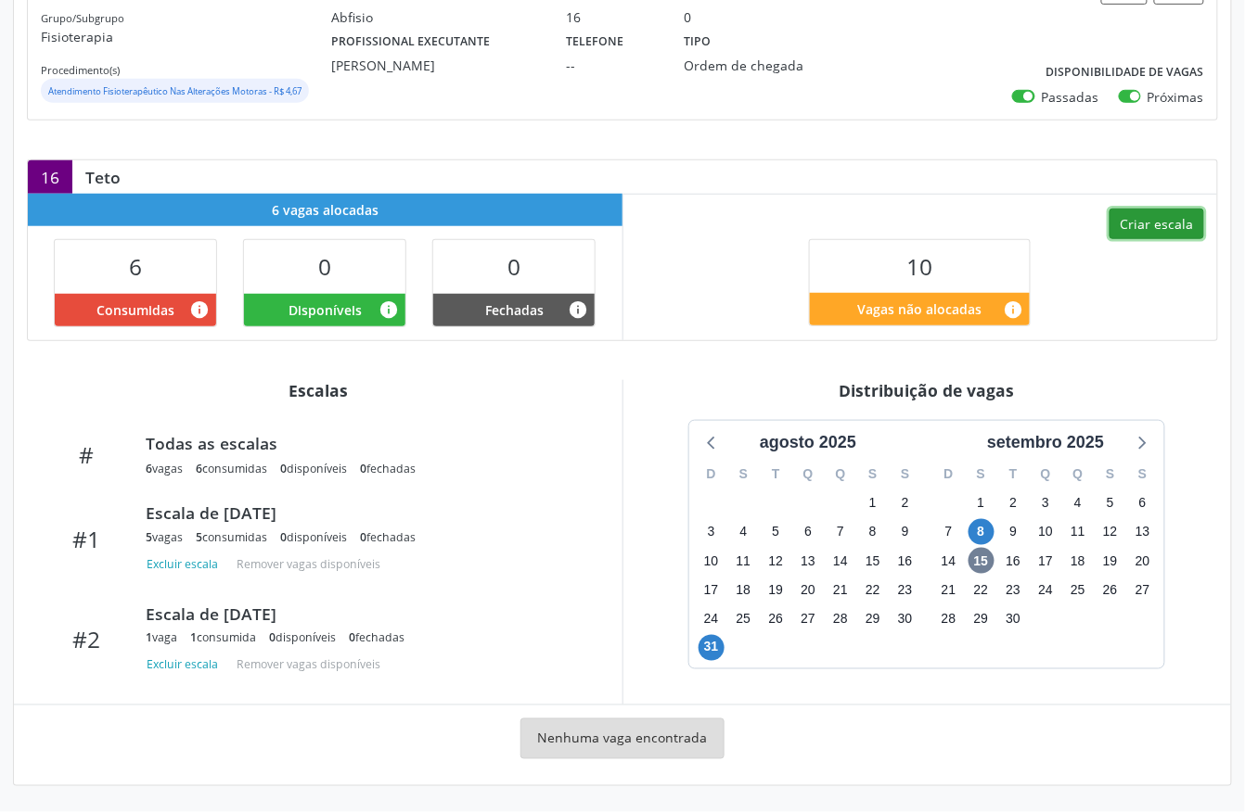
click at [1129, 209] on button "Criar escala" at bounding box center [1156, 225] width 95 height 32
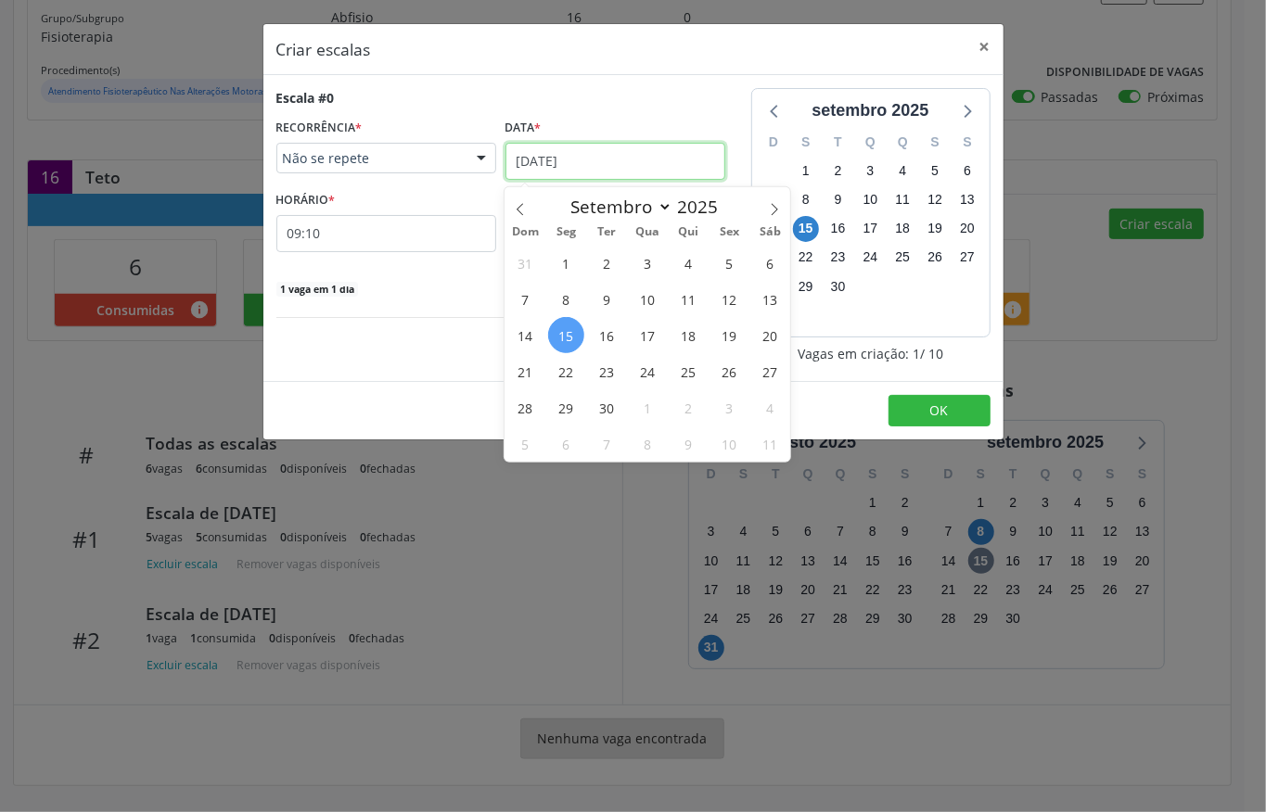
click at [588, 160] on input "15/09/2025" at bounding box center [615, 161] width 220 height 37
click at [687, 360] on span "25" at bounding box center [689, 371] width 36 height 36
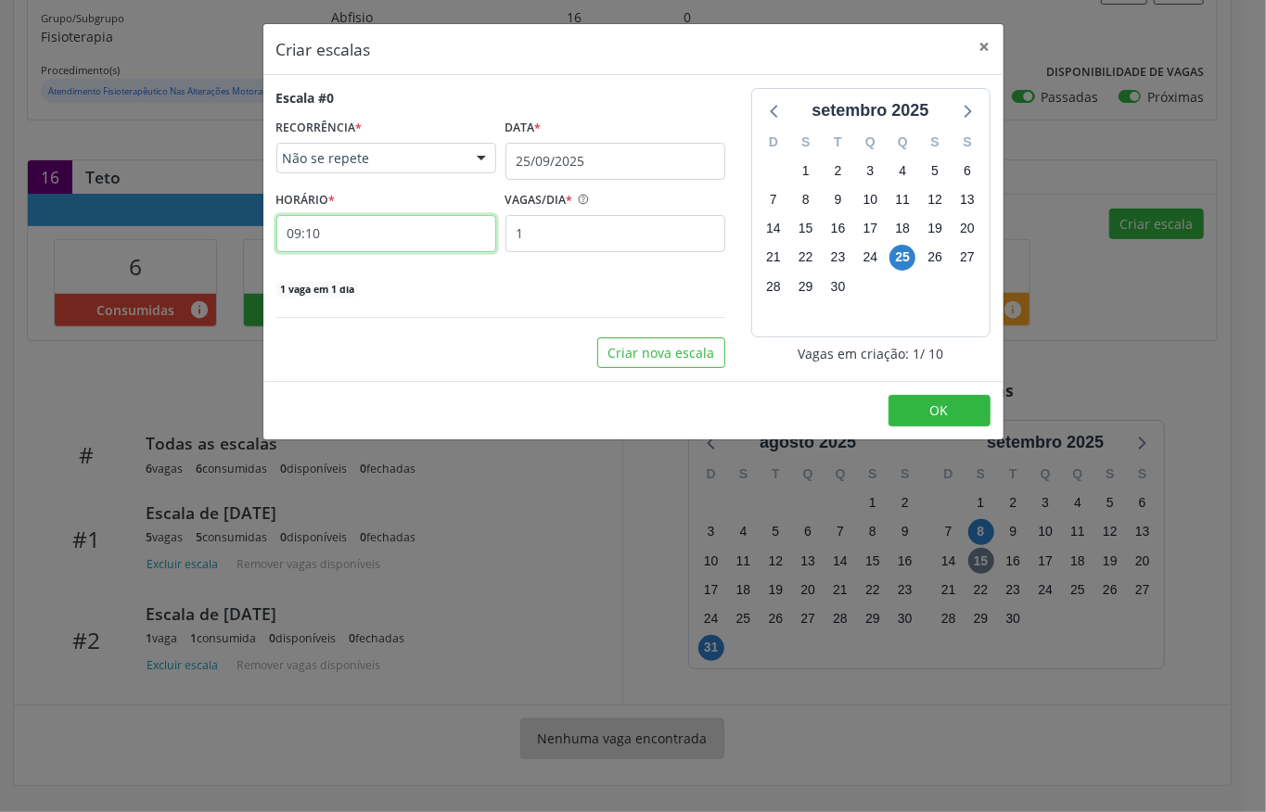
click at [395, 241] on input "09:10" at bounding box center [386, 233] width 220 height 37
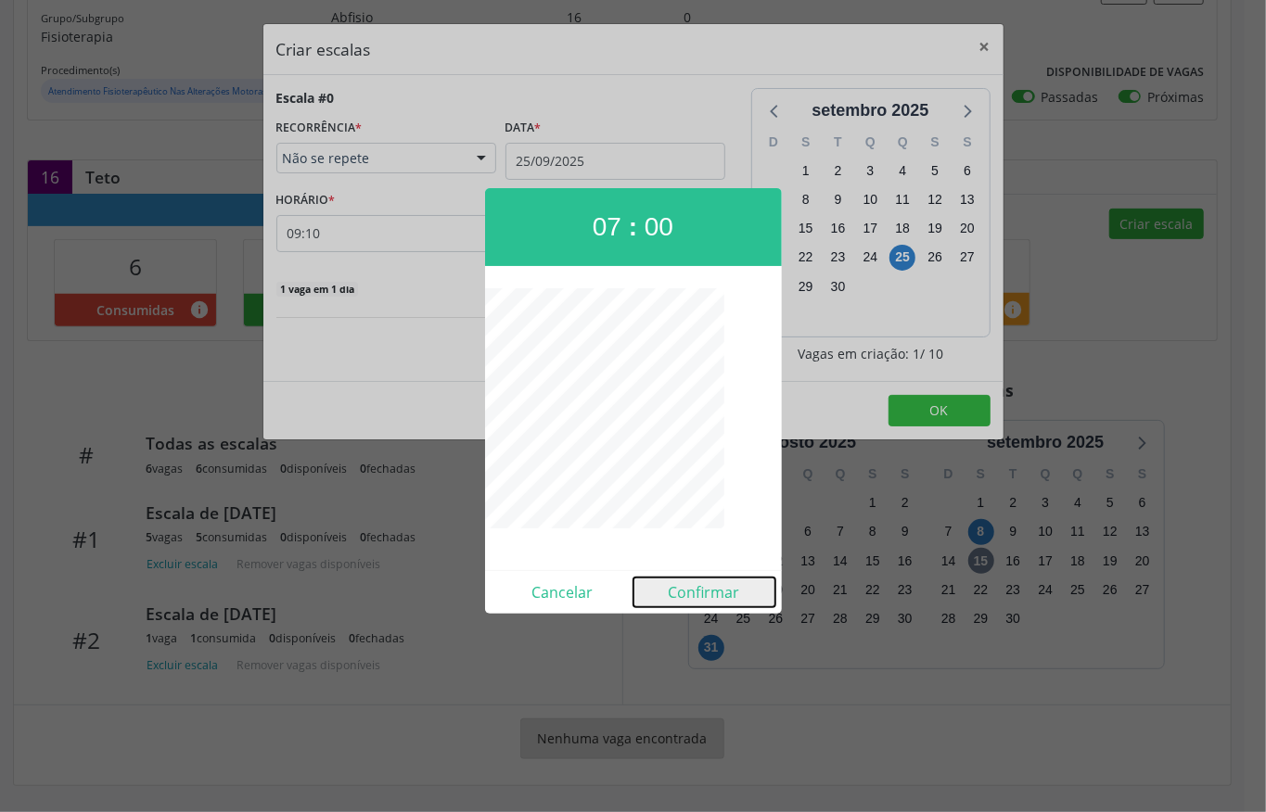
click at [720, 590] on button "Confirmar" at bounding box center [704, 593] width 142 height 30
type input "07:00"
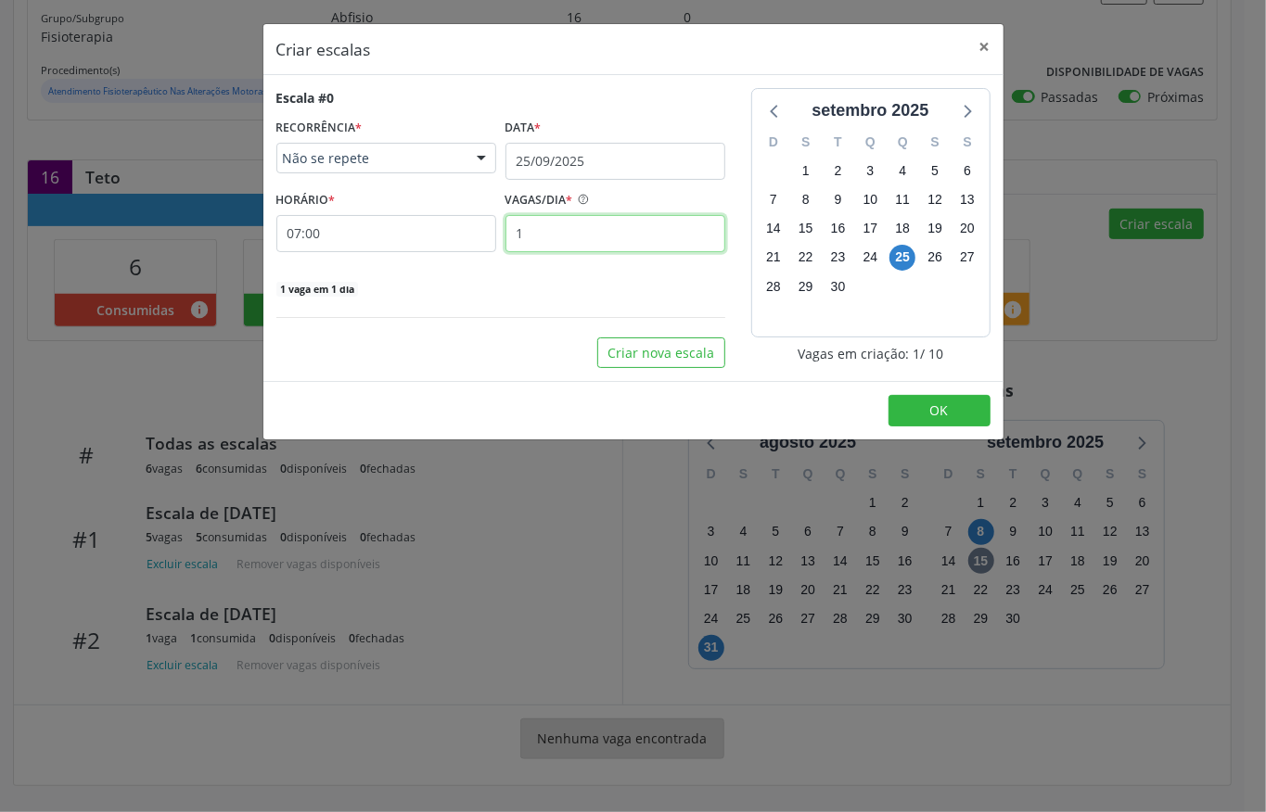
click at [638, 243] on input "1" at bounding box center [615, 233] width 220 height 37
type input "10"
click at [979, 412] on button "OK" at bounding box center [939, 411] width 102 height 32
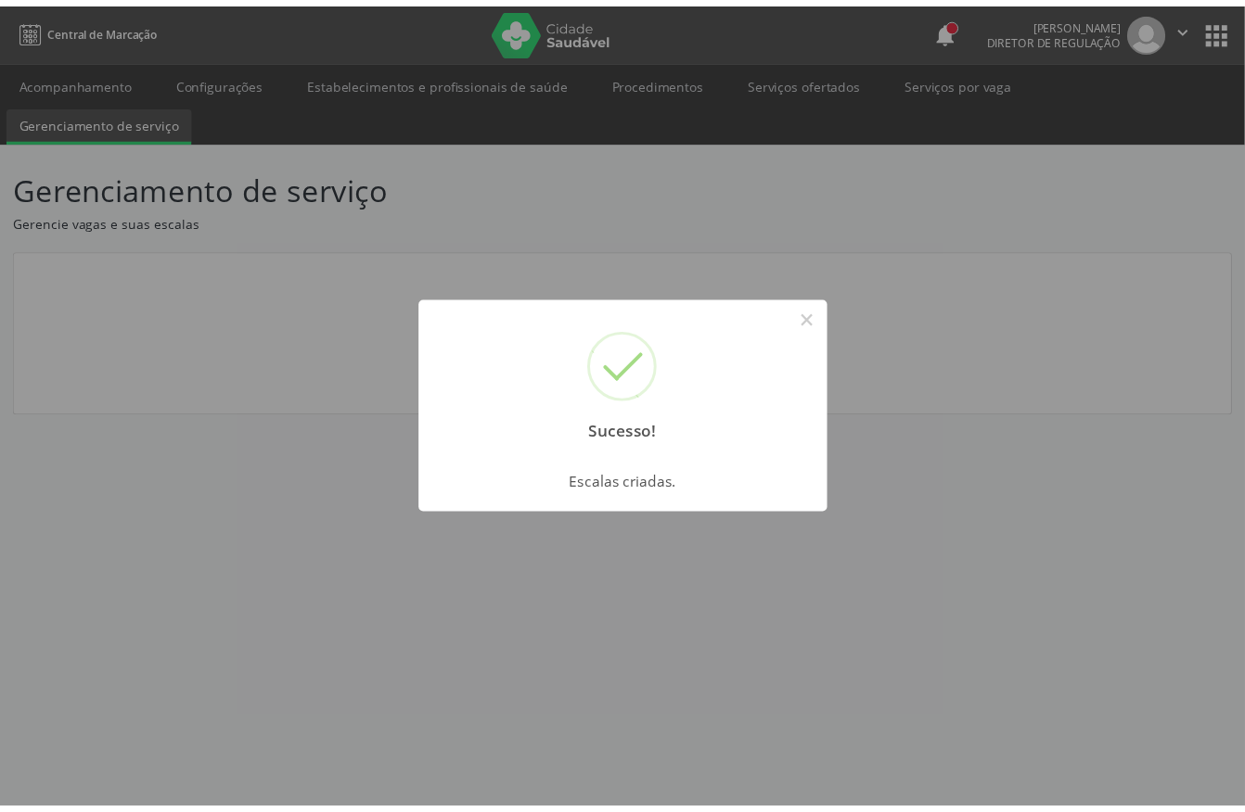
scroll to position [0, 0]
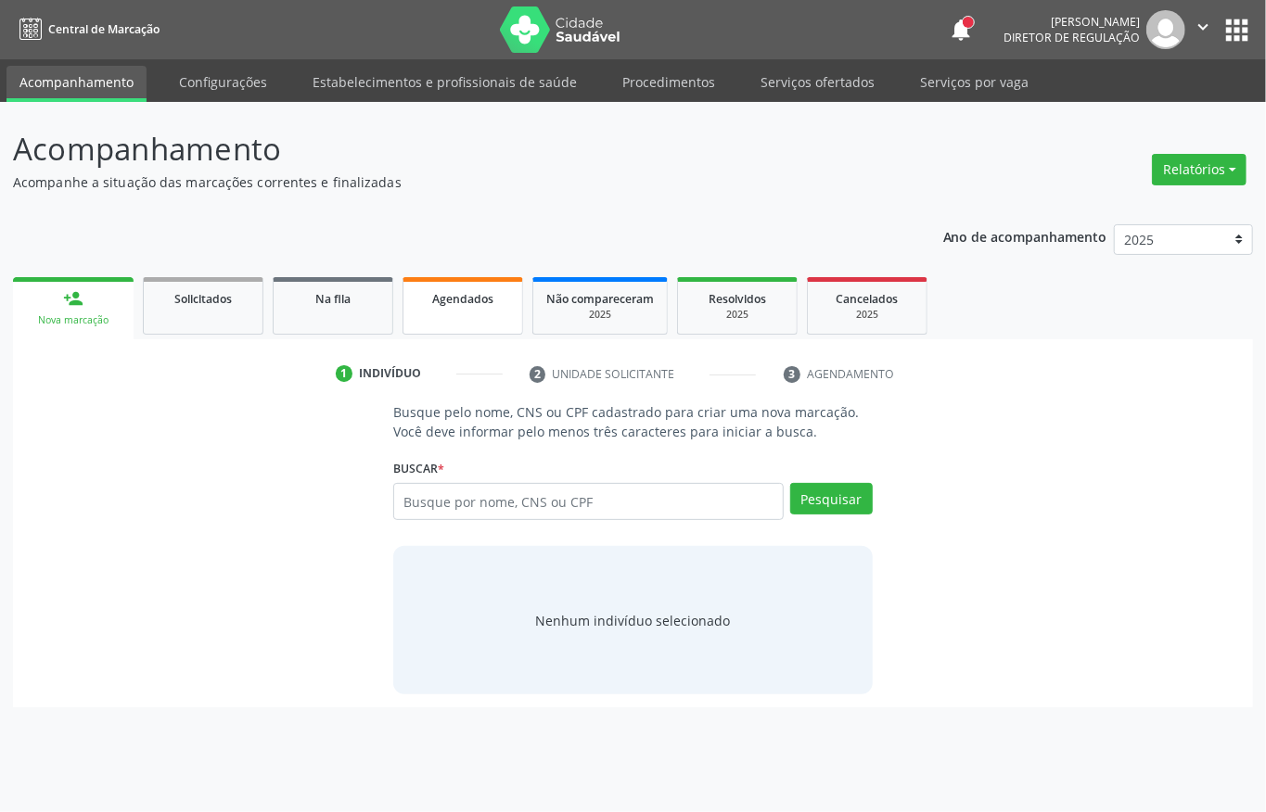
click at [464, 312] on link "Agendados" at bounding box center [463, 306] width 121 height 58
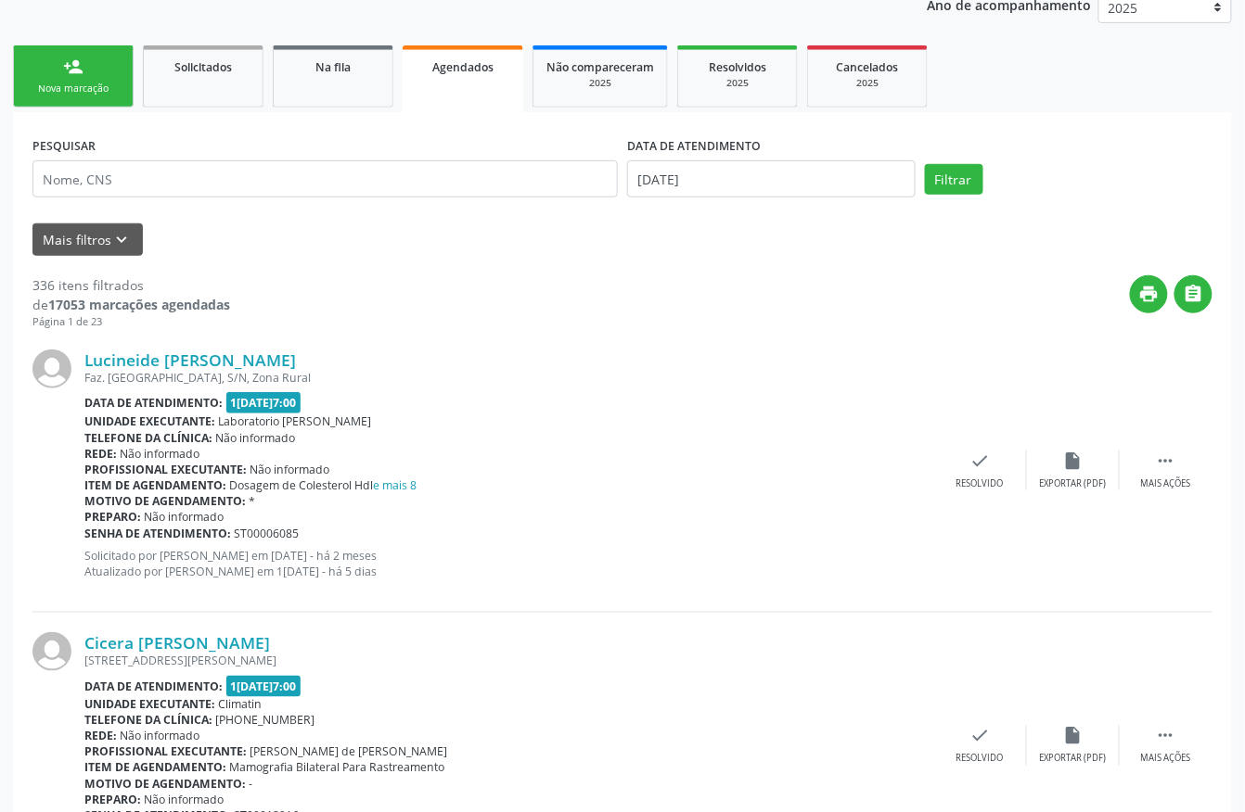
scroll to position [247, 0]
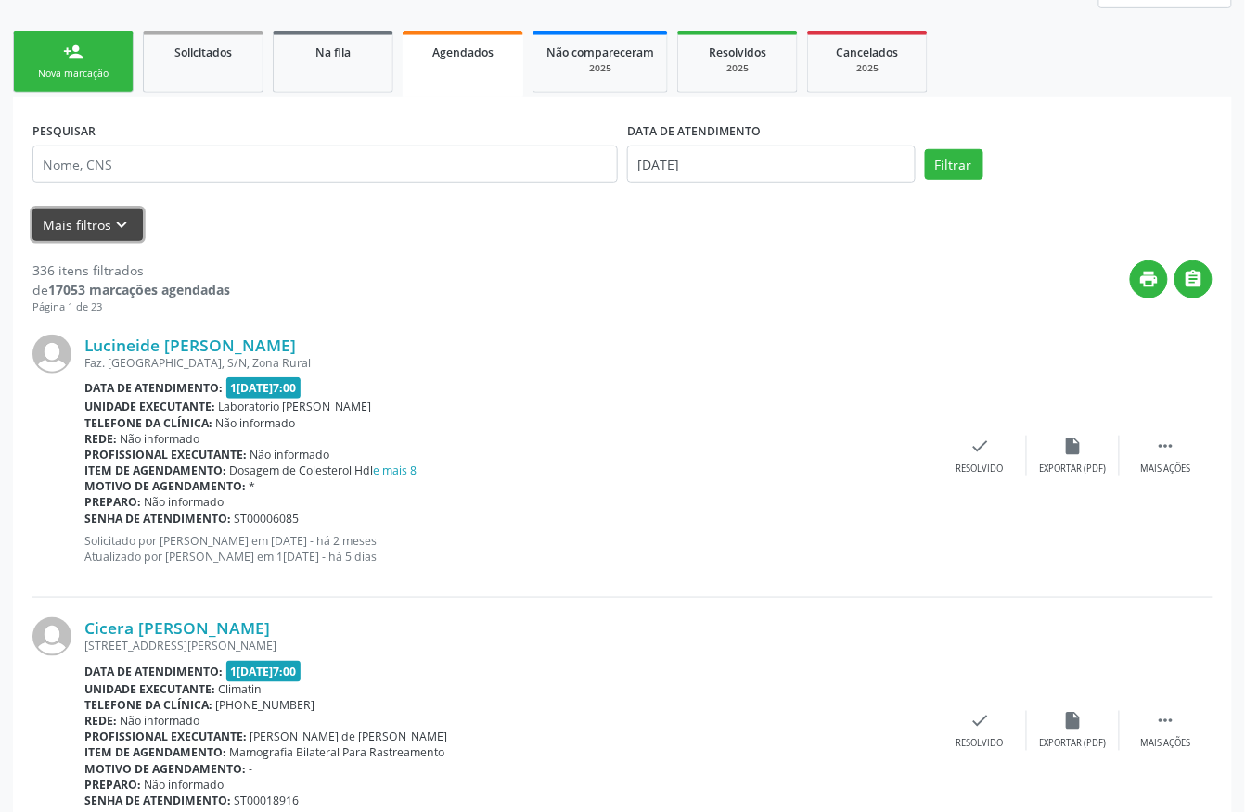
click at [122, 215] on icon "keyboard_arrow_down" at bounding box center [122, 225] width 20 height 20
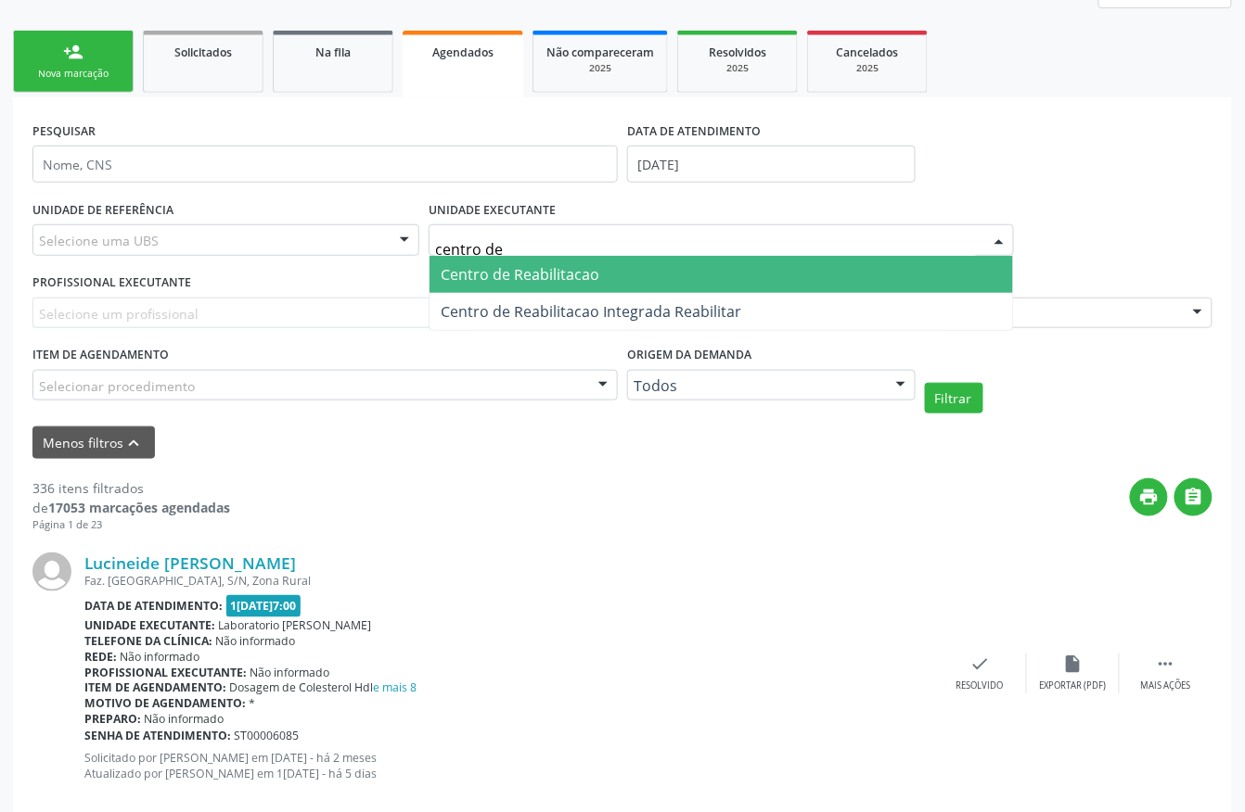
type input "centro de r"
click at [547, 271] on span "Centro de Reabilitacao" at bounding box center [520, 274] width 159 height 20
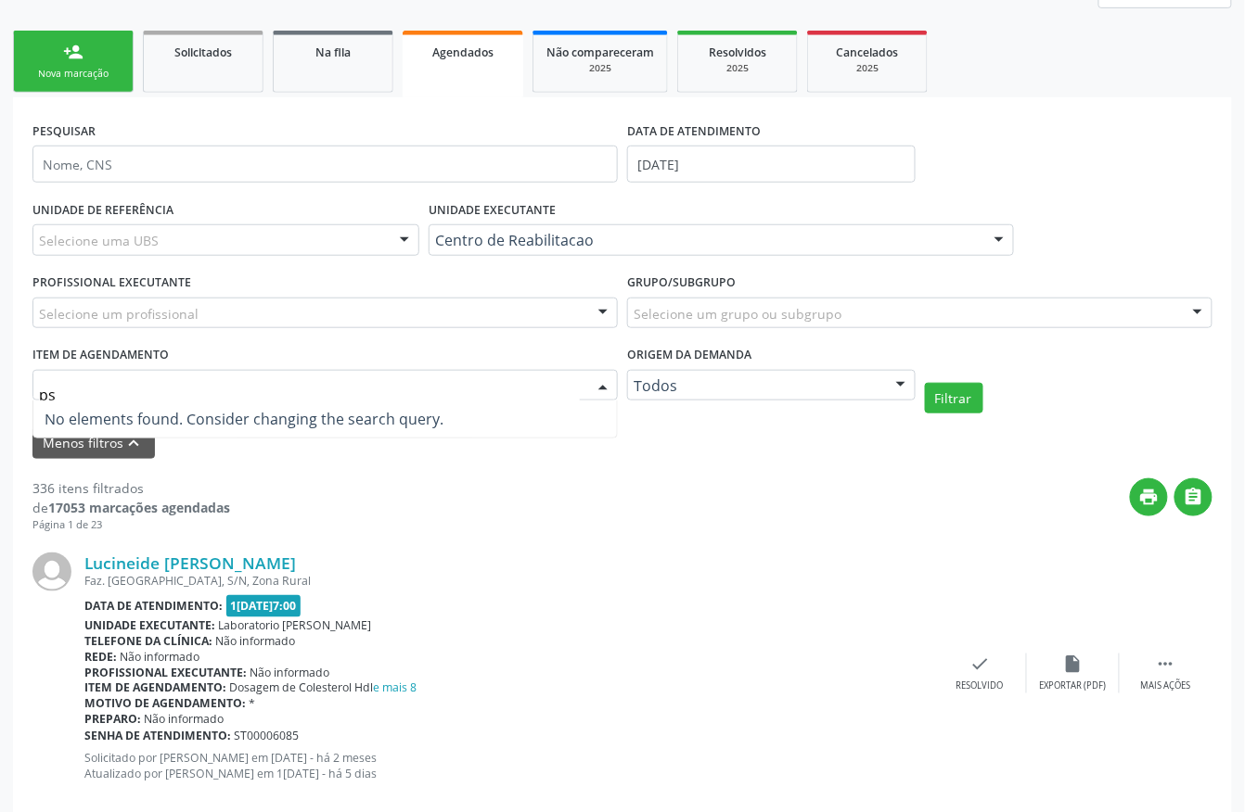
type input "p"
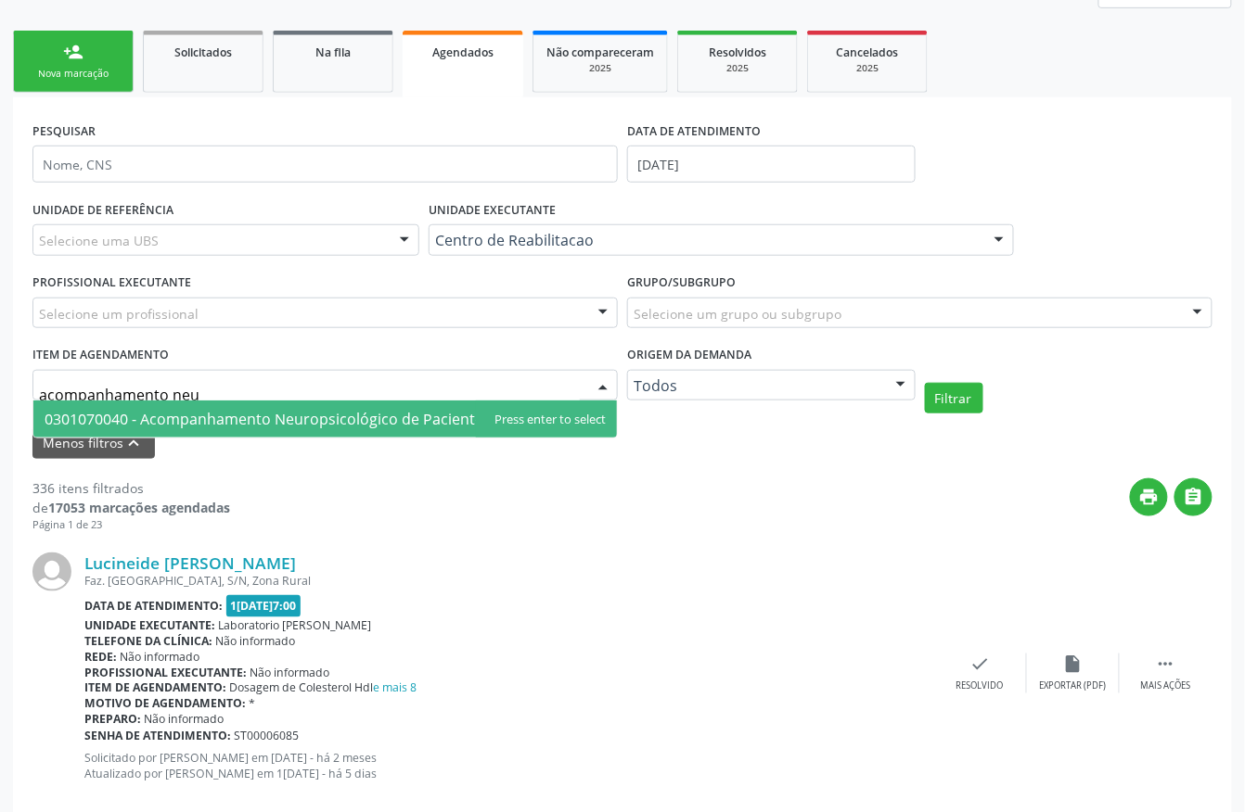
type input "acompanhamento neur"
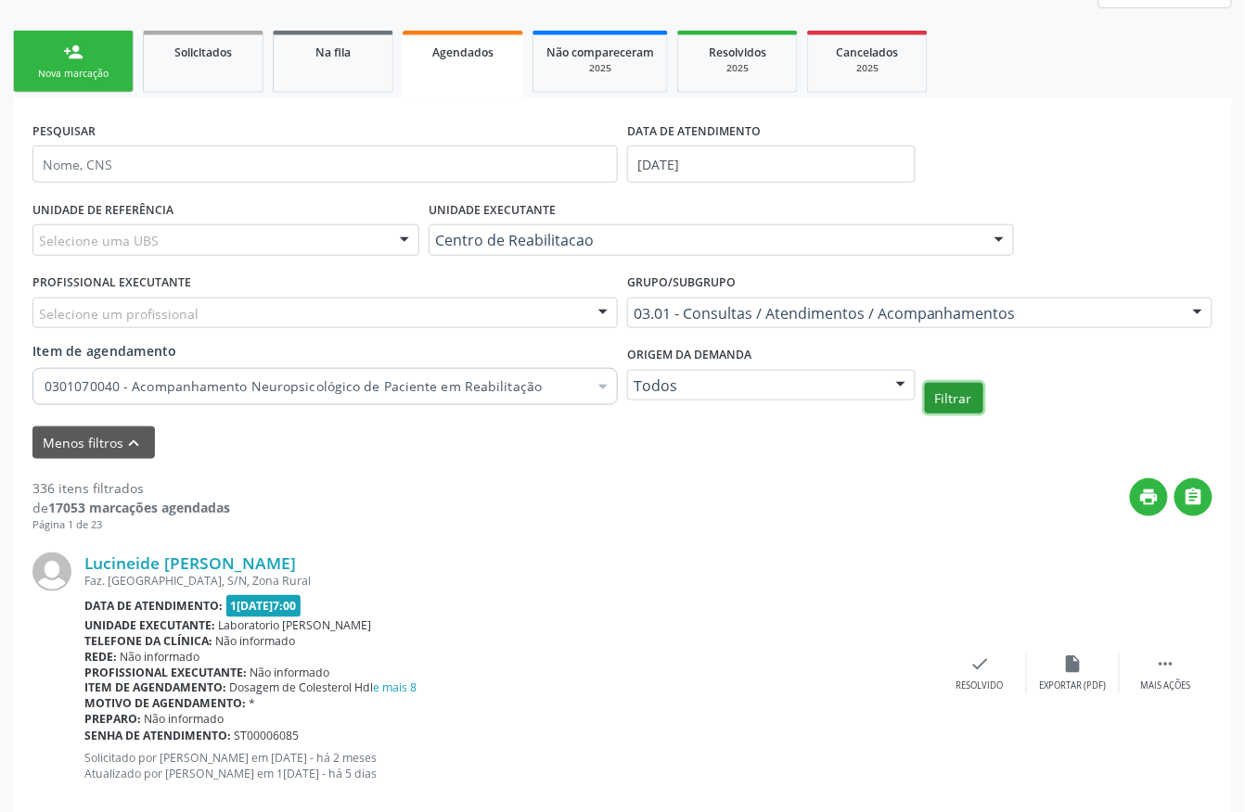
click at [929, 397] on button "Filtrar" at bounding box center [954, 399] width 58 height 32
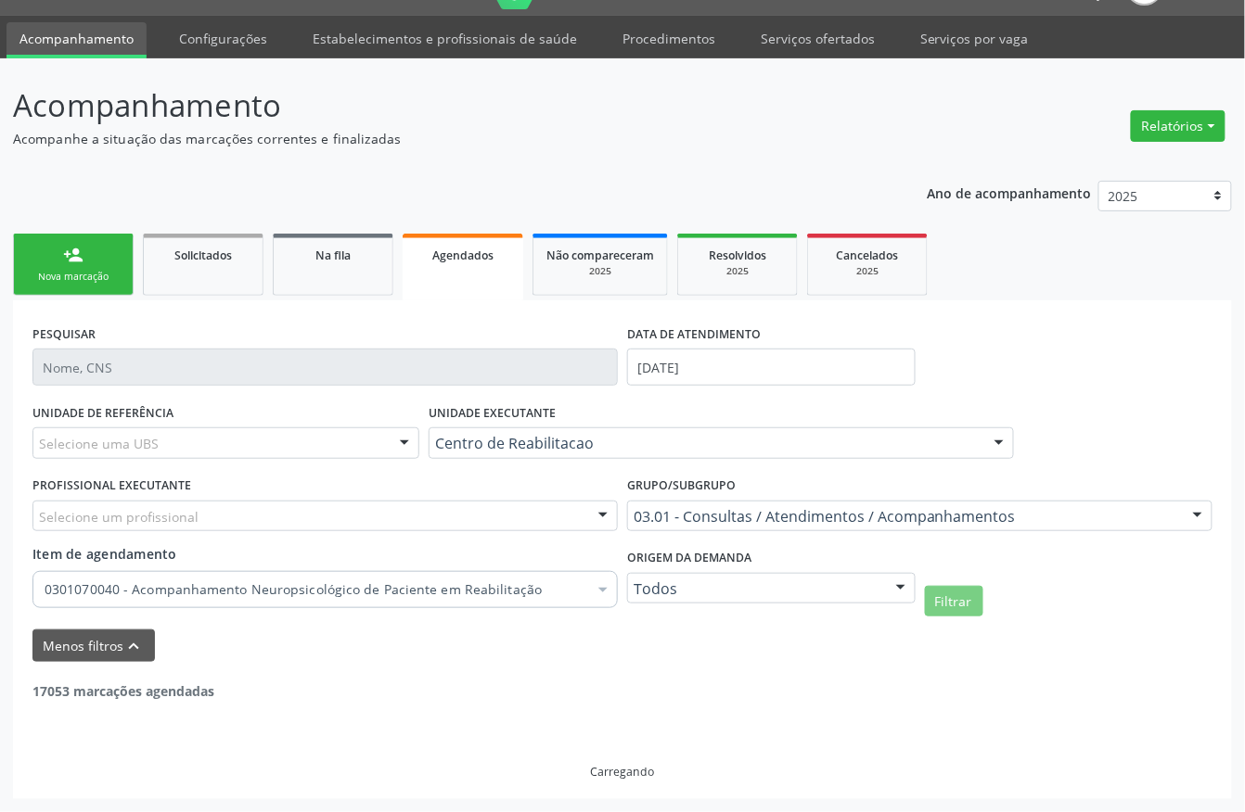
scroll to position [0, 0]
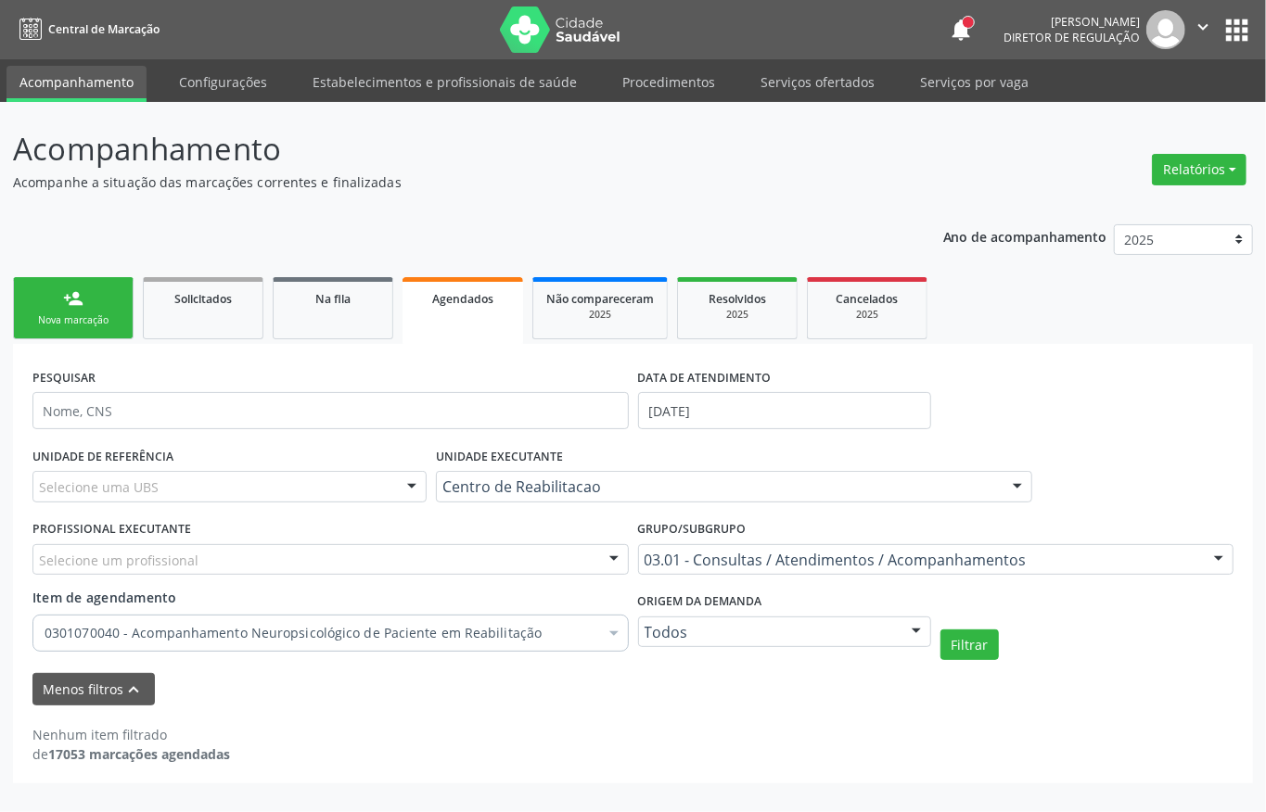
click at [461, 435] on div "PESQUISAR" at bounding box center [331, 403] width 606 height 79
click at [462, 415] on input "text" at bounding box center [330, 410] width 596 height 37
click at [106, 315] on div "Nova marcação" at bounding box center [73, 320] width 93 height 14
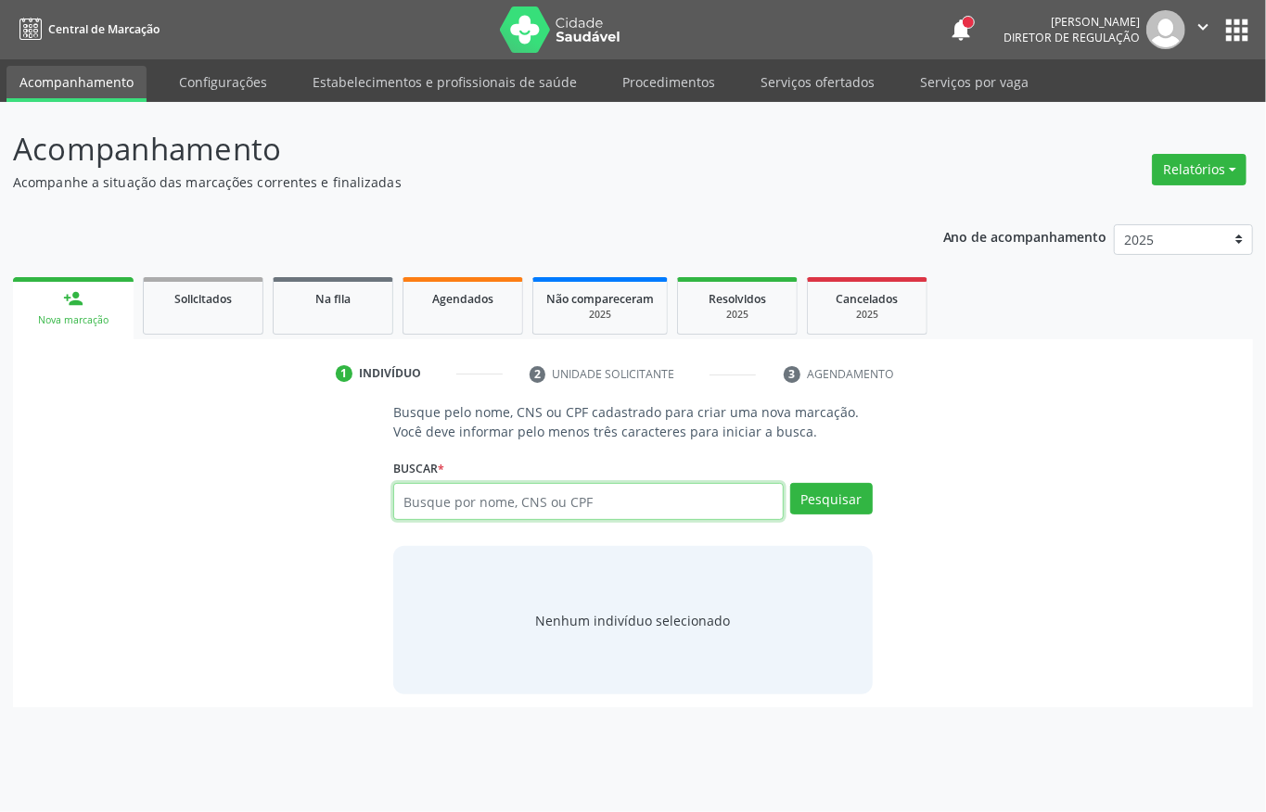
click at [503, 483] on input "text" at bounding box center [588, 501] width 390 height 37
type input "700207931006421"
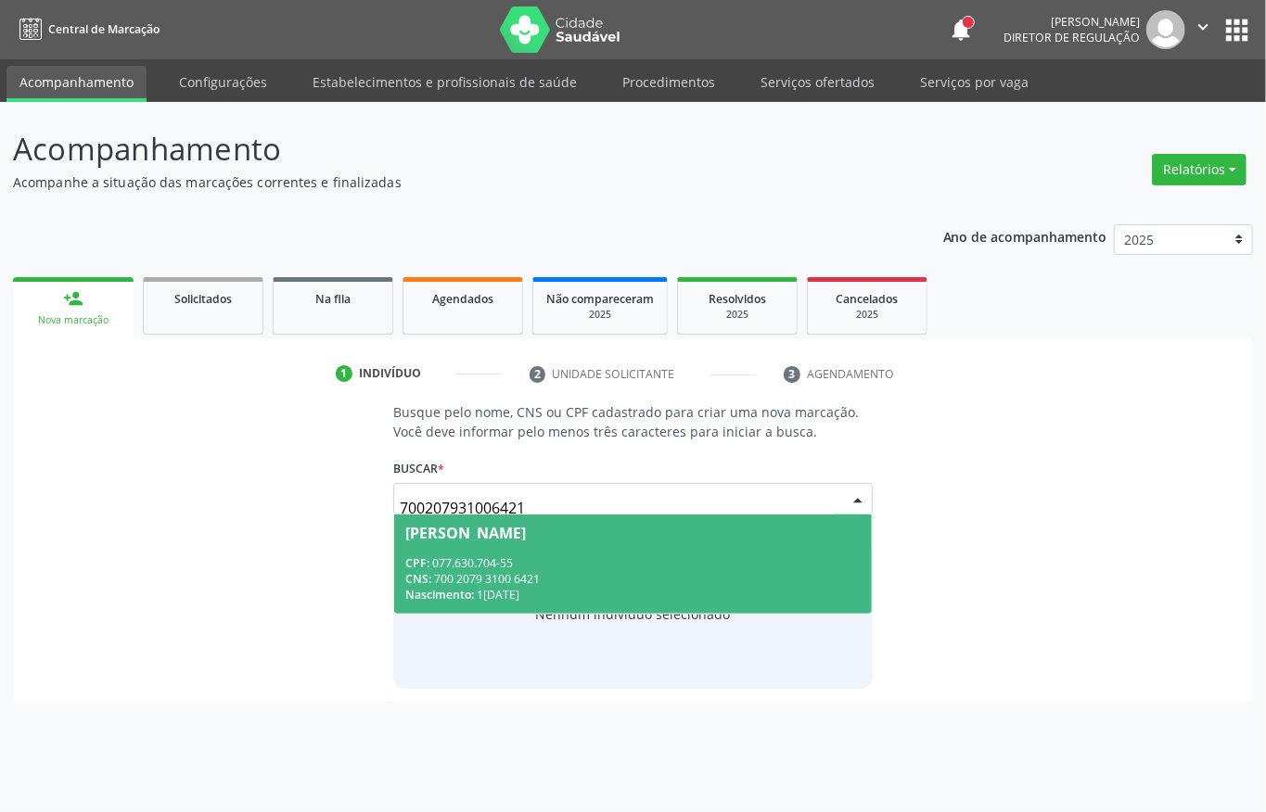
click at [471, 568] on div "CPF: 077.630.704-55" at bounding box center [632, 564] width 455 height 16
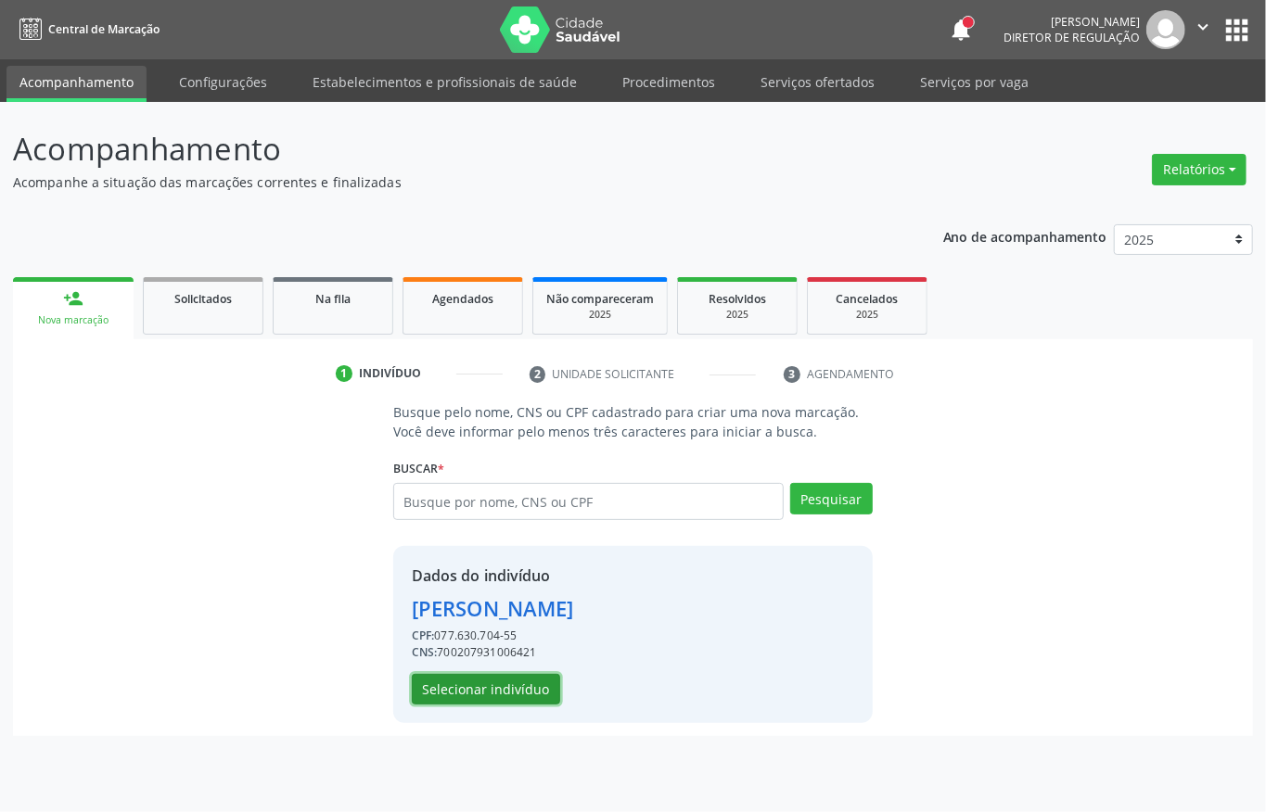
click at [531, 684] on button "Selecionar indivíduo" at bounding box center [486, 690] width 148 height 32
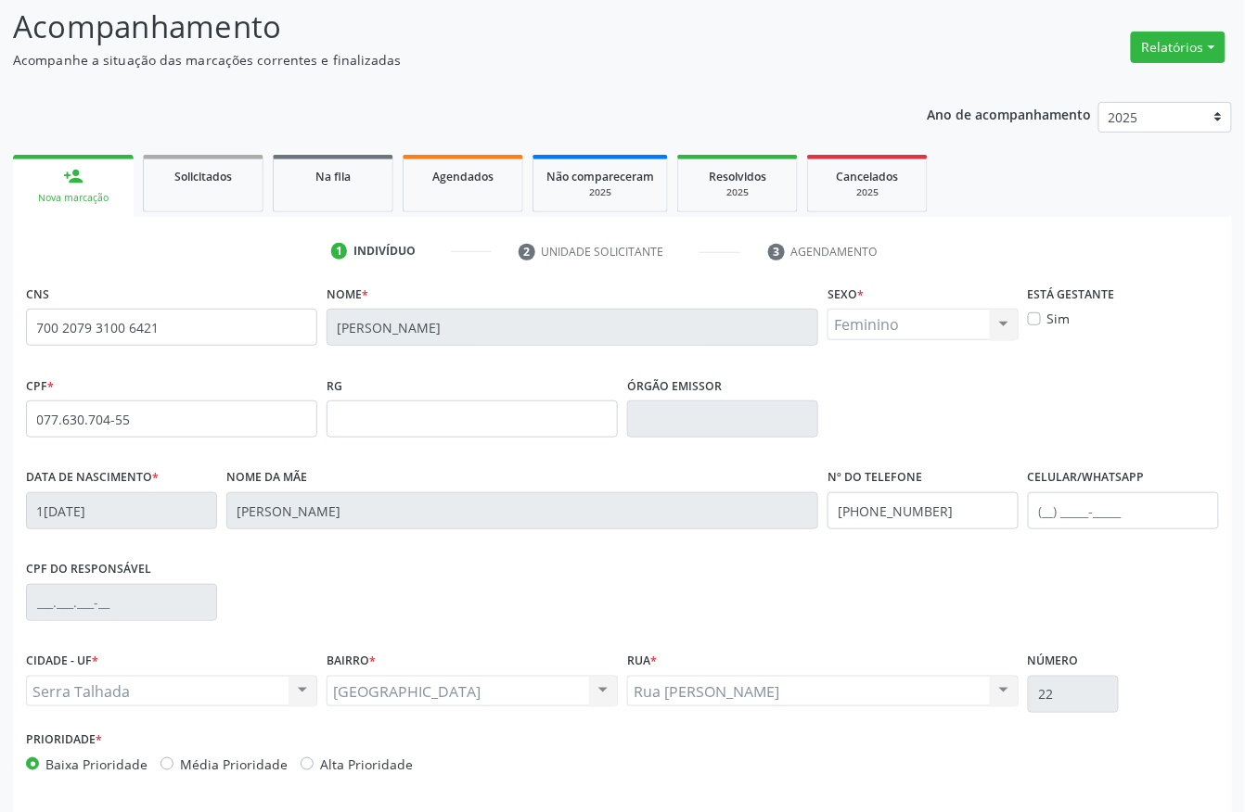
scroll to position [123, 0]
click at [942, 518] on input "(87) 99907-3486" at bounding box center [922, 510] width 191 height 37
click at [532, 579] on div "CPF do responsável" at bounding box center [622, 601] width 1202 height 92
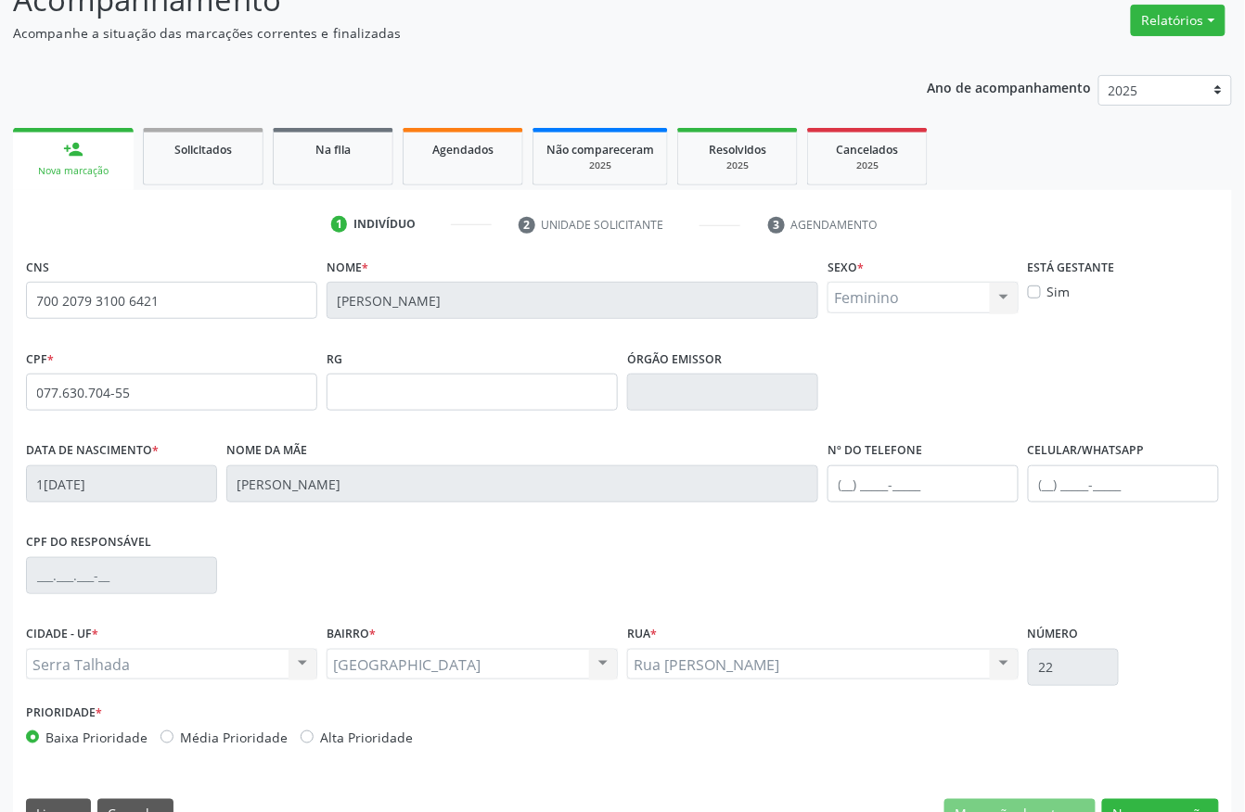
scroll to position [194, 0]
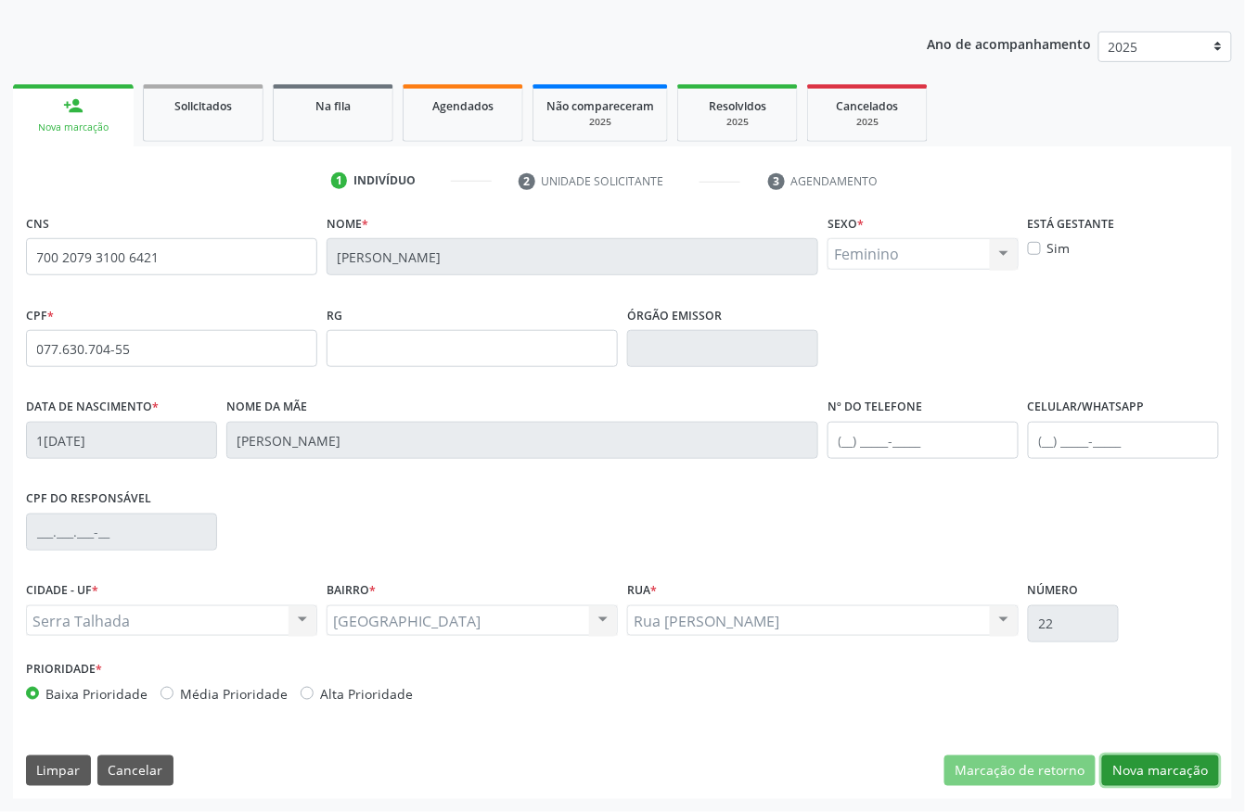
click at [1152, 773] on button "Nova marcação" at bounding box center [1160, 772] width 117 height 32
click at [0, 0] on button "Próximo" at bounding box center [0, 0] width 0 height 0
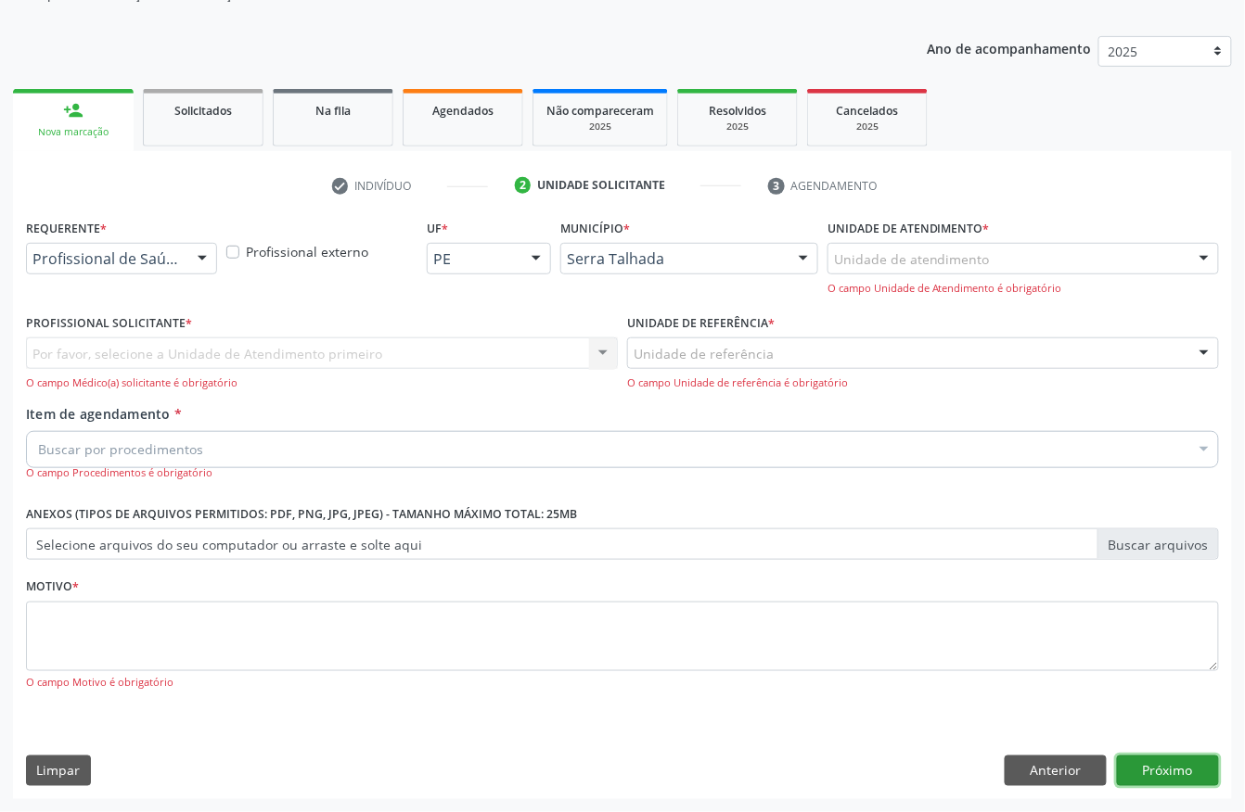
scroll to position [109, 0]
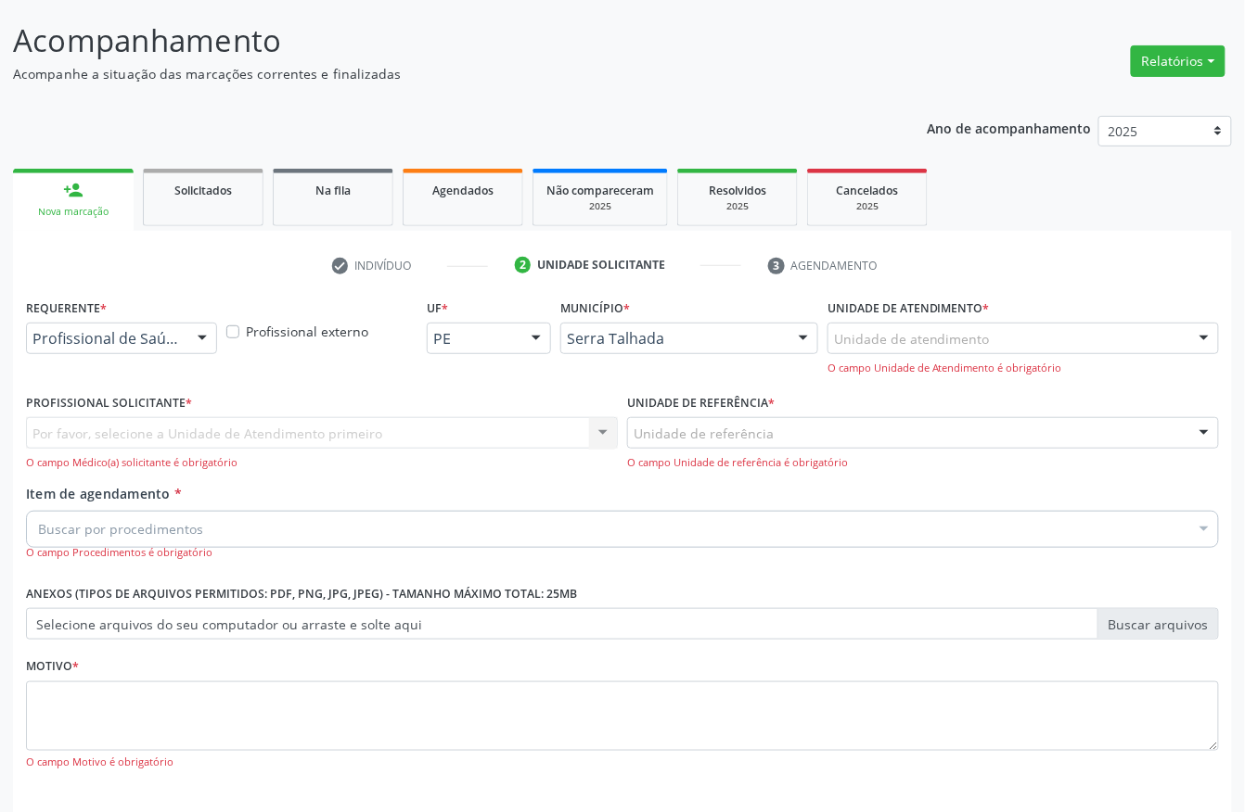
click at [32, 339] on input "text" at bounding box center [32, 347] width 0 height 37
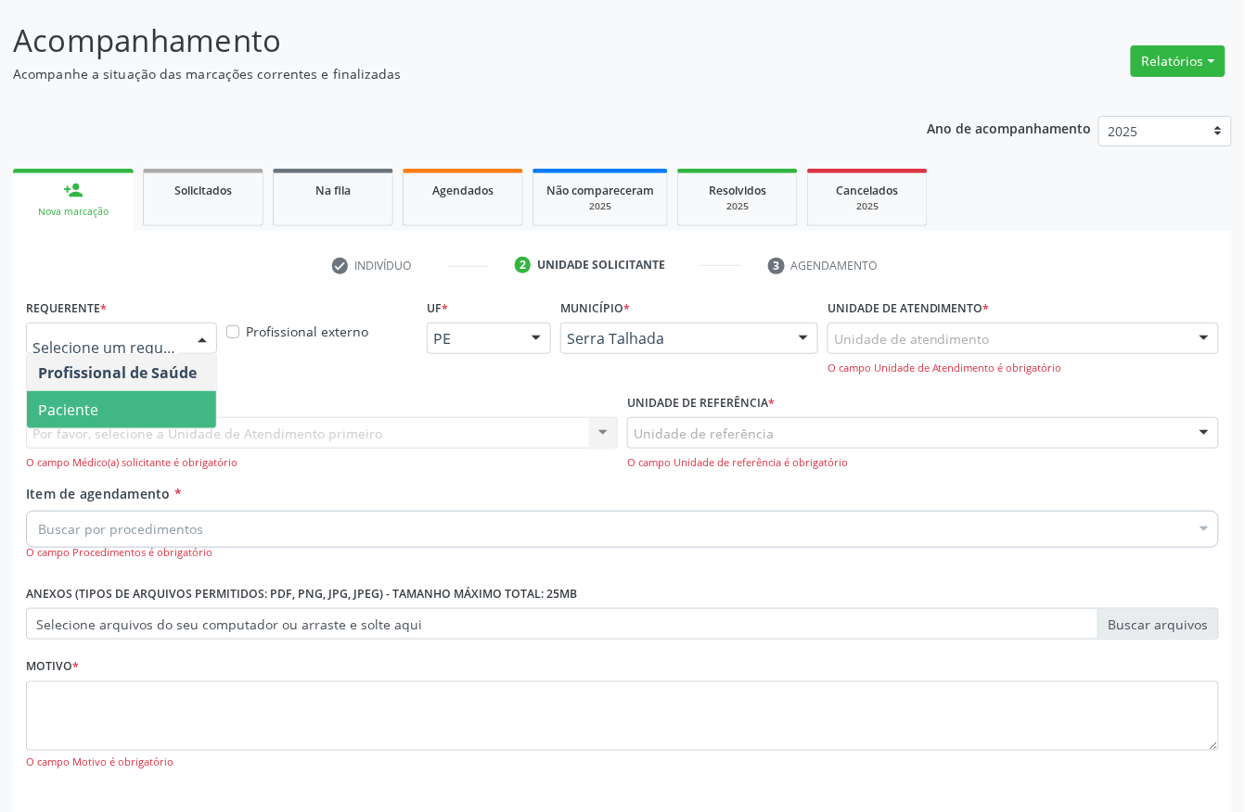
click at [106, 402] on span "Paciente" at bounding box center [121, 409] width 189 height 37
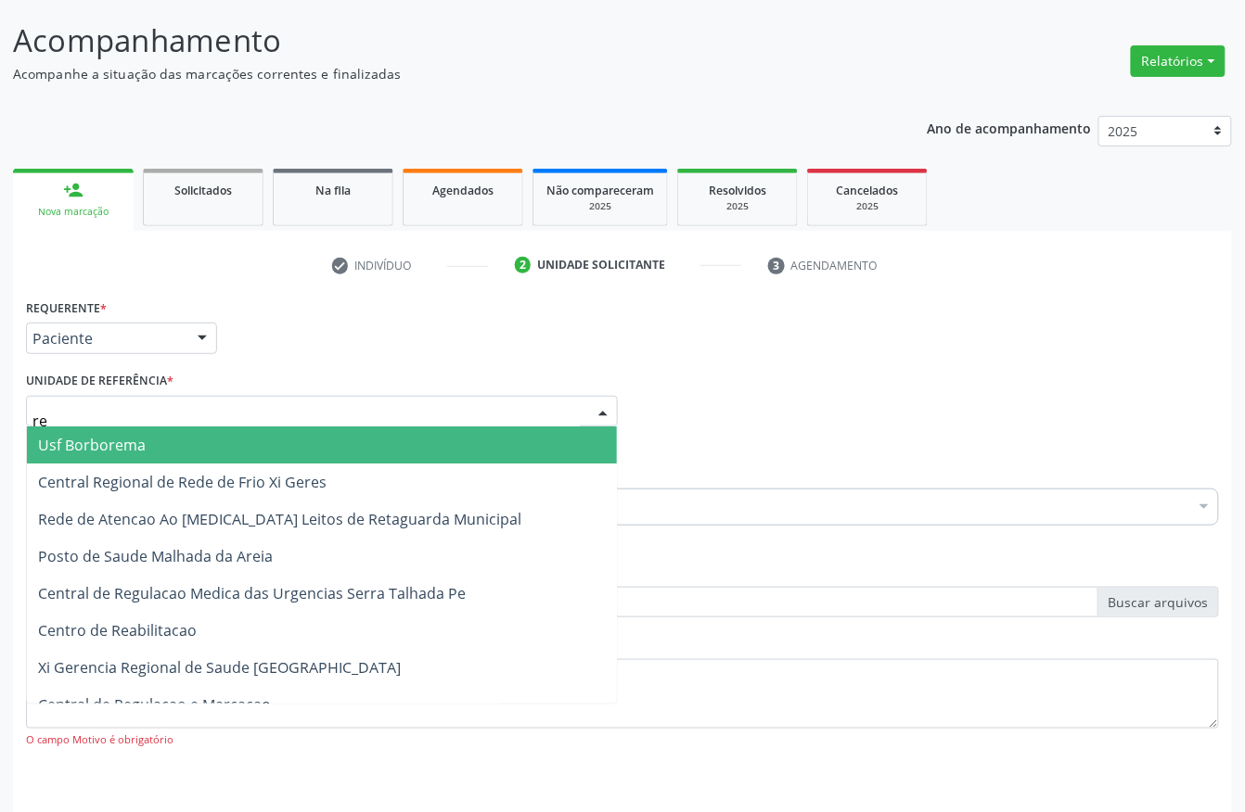
type input "rea"
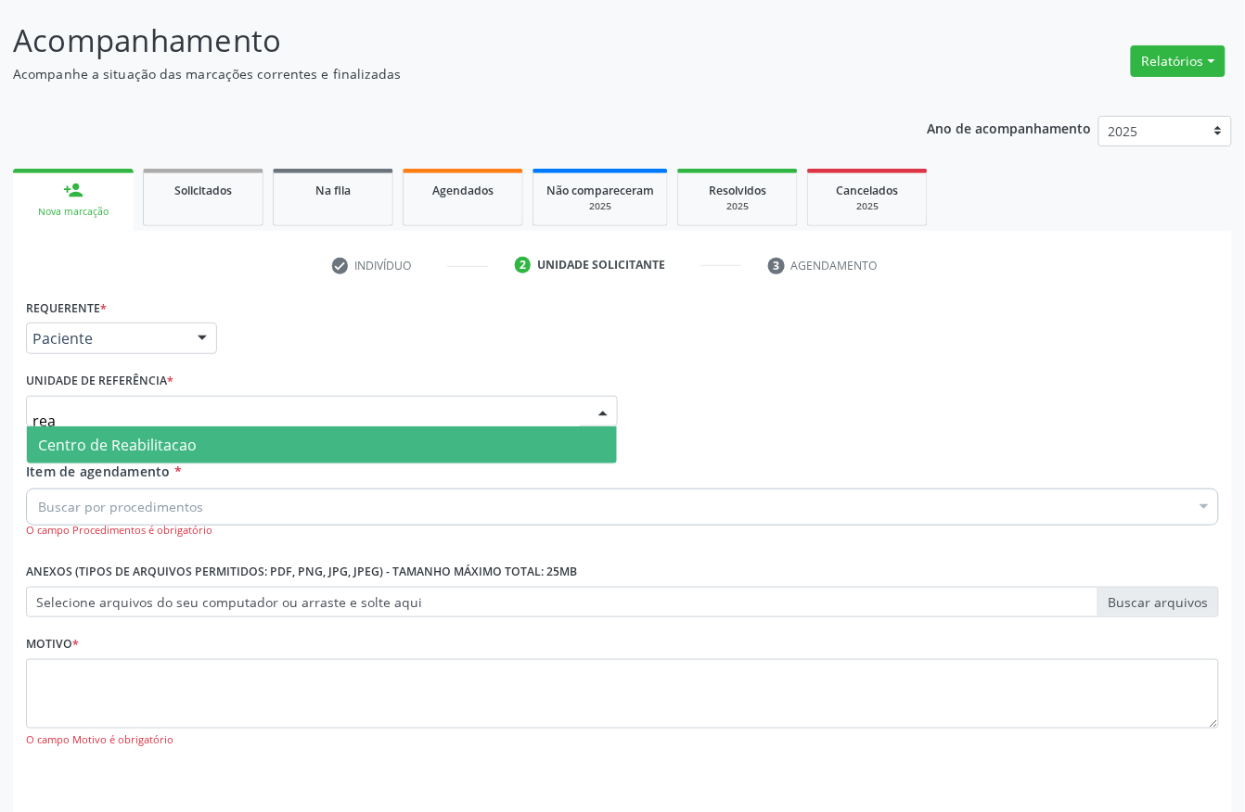
click at [112, 442] on span "Centro de Reabilitacao" at bounding box center [117, 445] width 159 height 20
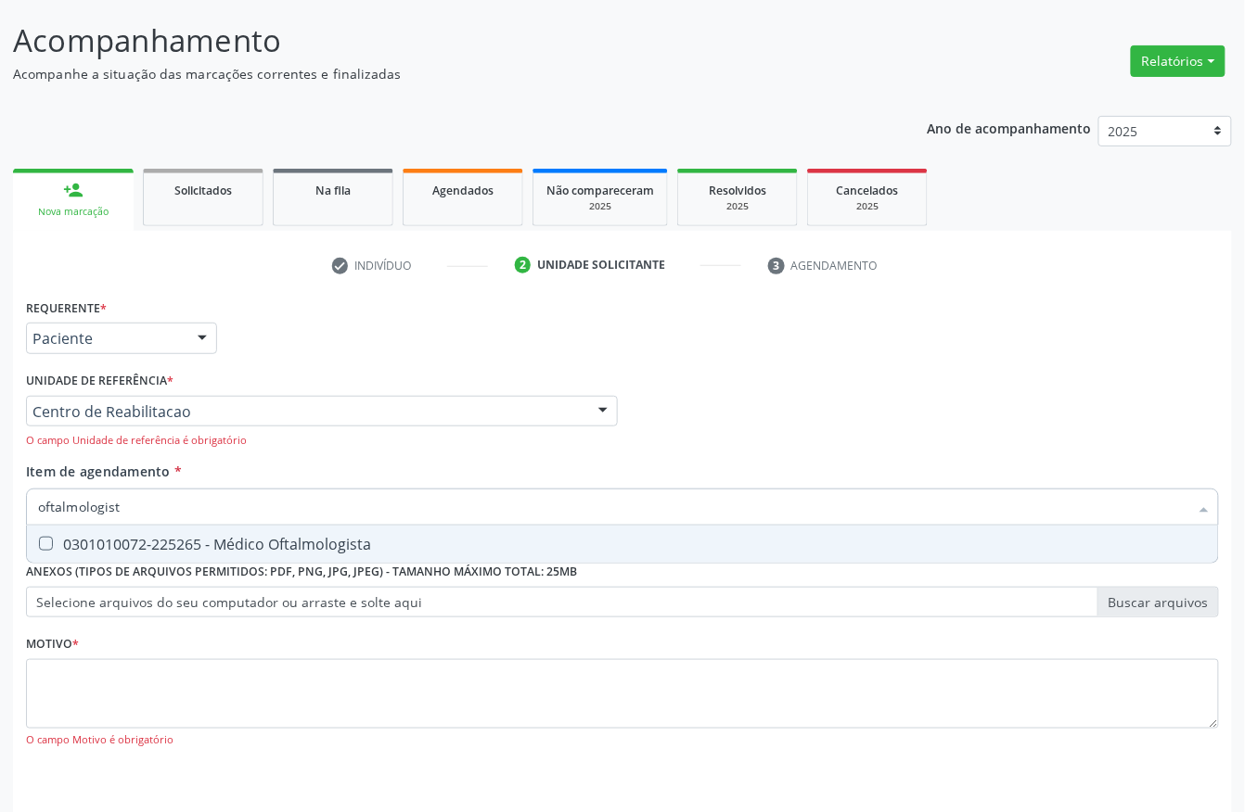
type input "oftalmologista"
click at [113, 554] on span "0301010072-225265 - Médico Oftalmologista" at bounding box center [622, 544] width 1191 height 37
checkbox Oftalmologista "true"
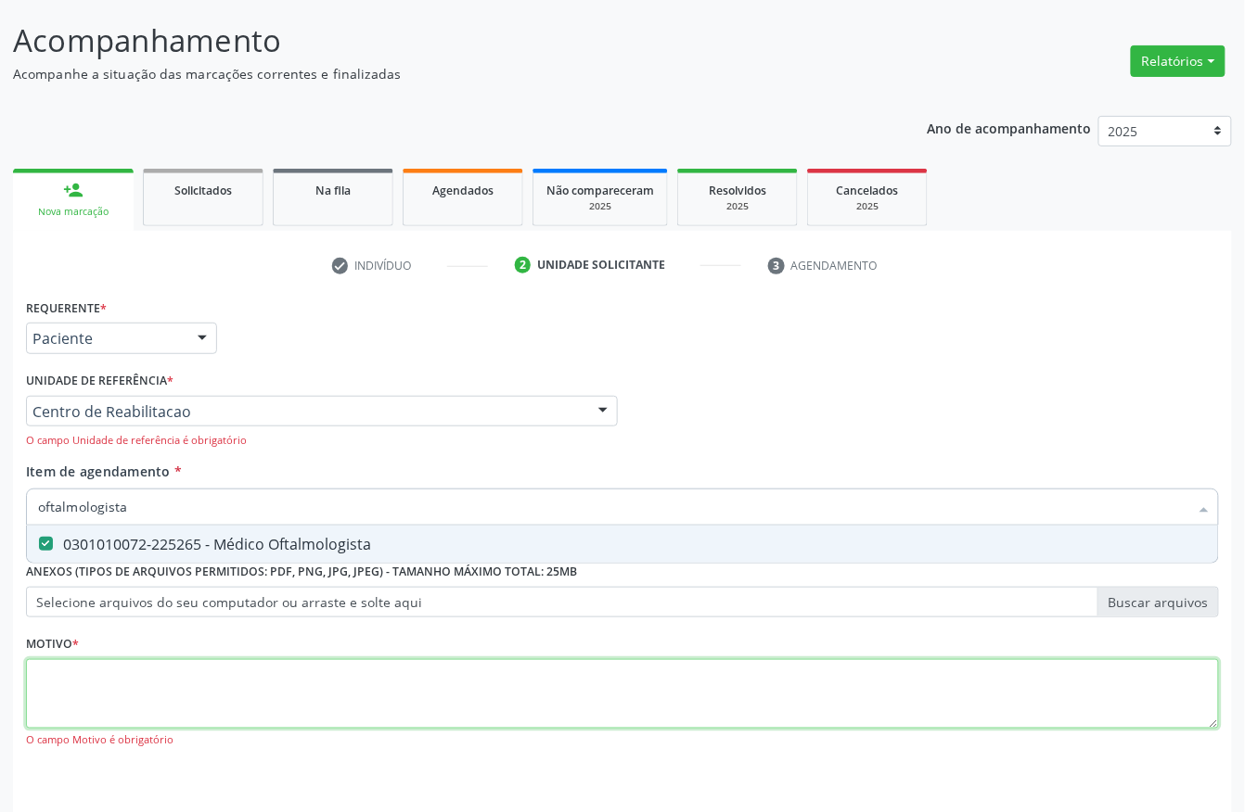
click at [100, 686] on div "Requerente * Paciente Profissional de Saúde Paciente Nenhum resultado encontrad…" at bounding box center [622, 533] width 1193 height 479
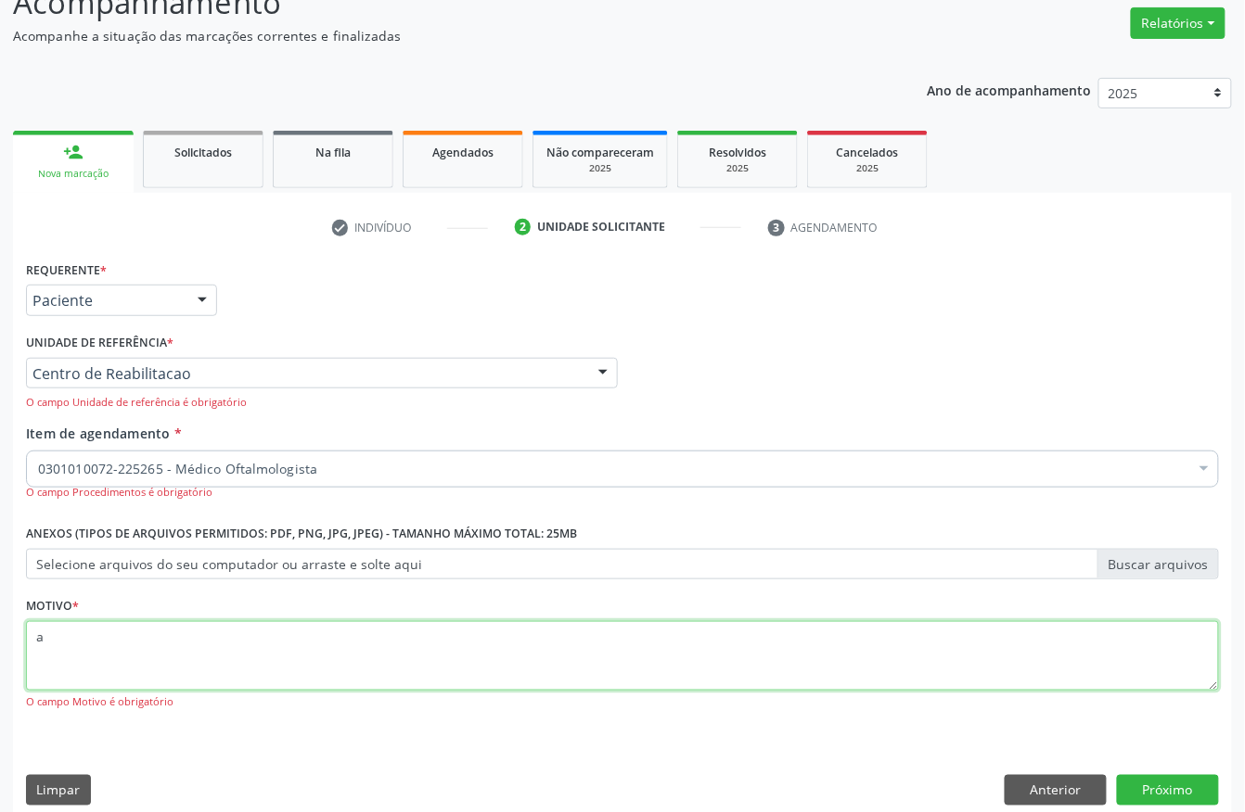
scroll to position [168, 0]
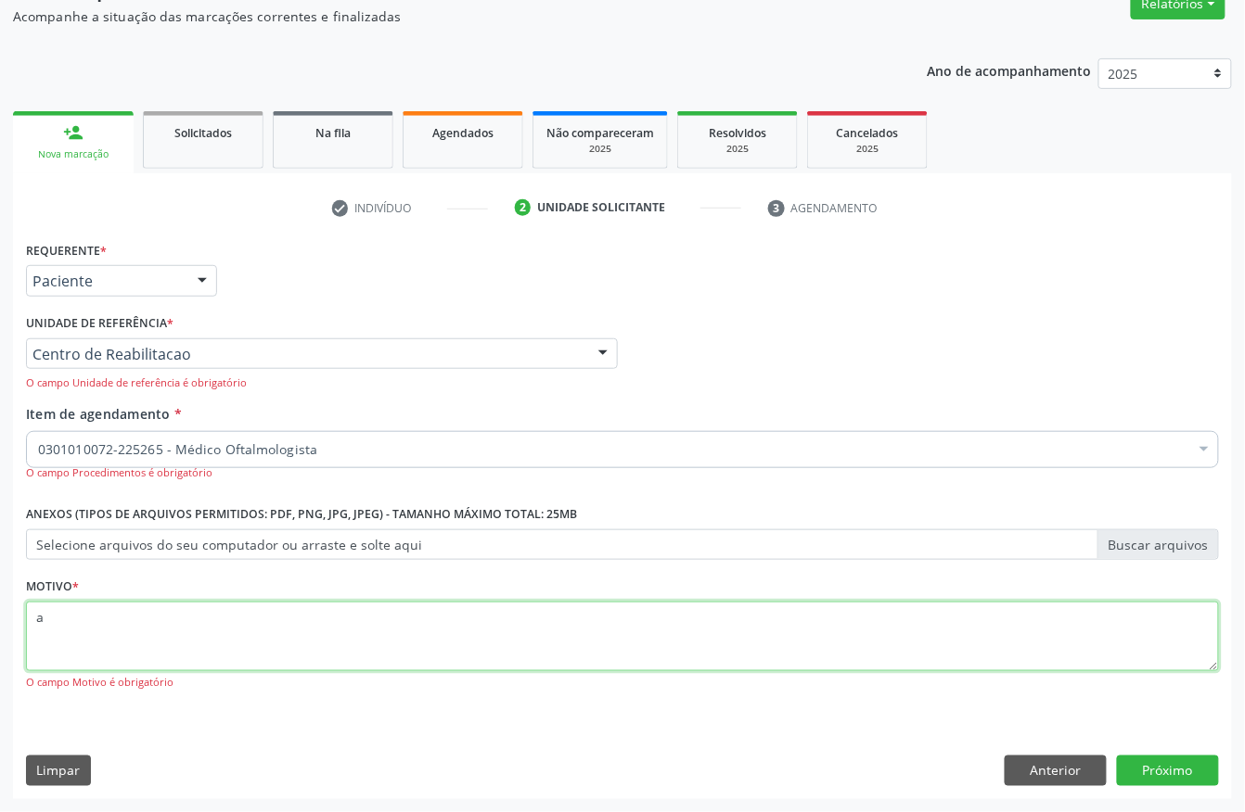
type textarea "a"
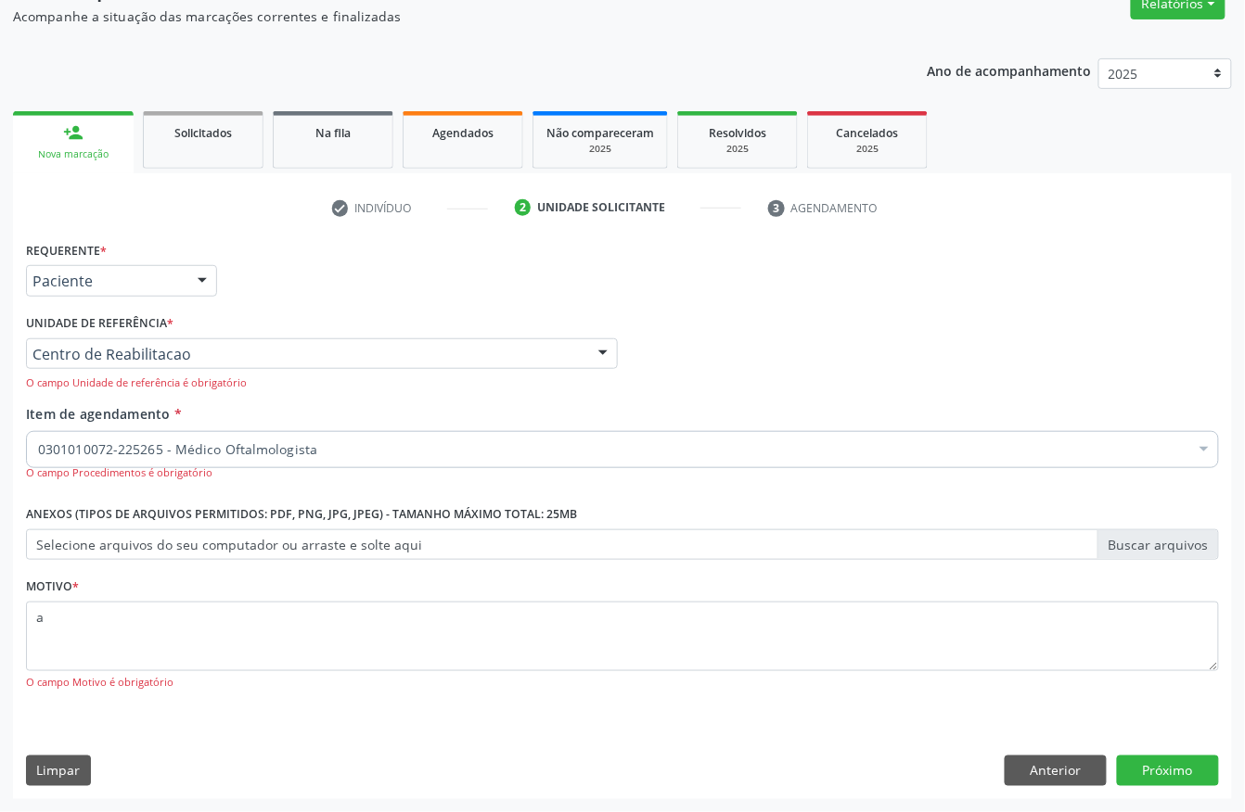
click at [1173, 802] on div "Acompanhamento Acompanhe a situação das marcações correntes e finalizadas Relat…" at bounding box center [622, 374] width 1245 height 876
click at [1173, 780] on button "Próximo" at bounding box center [1168, 772] width 102 height 32
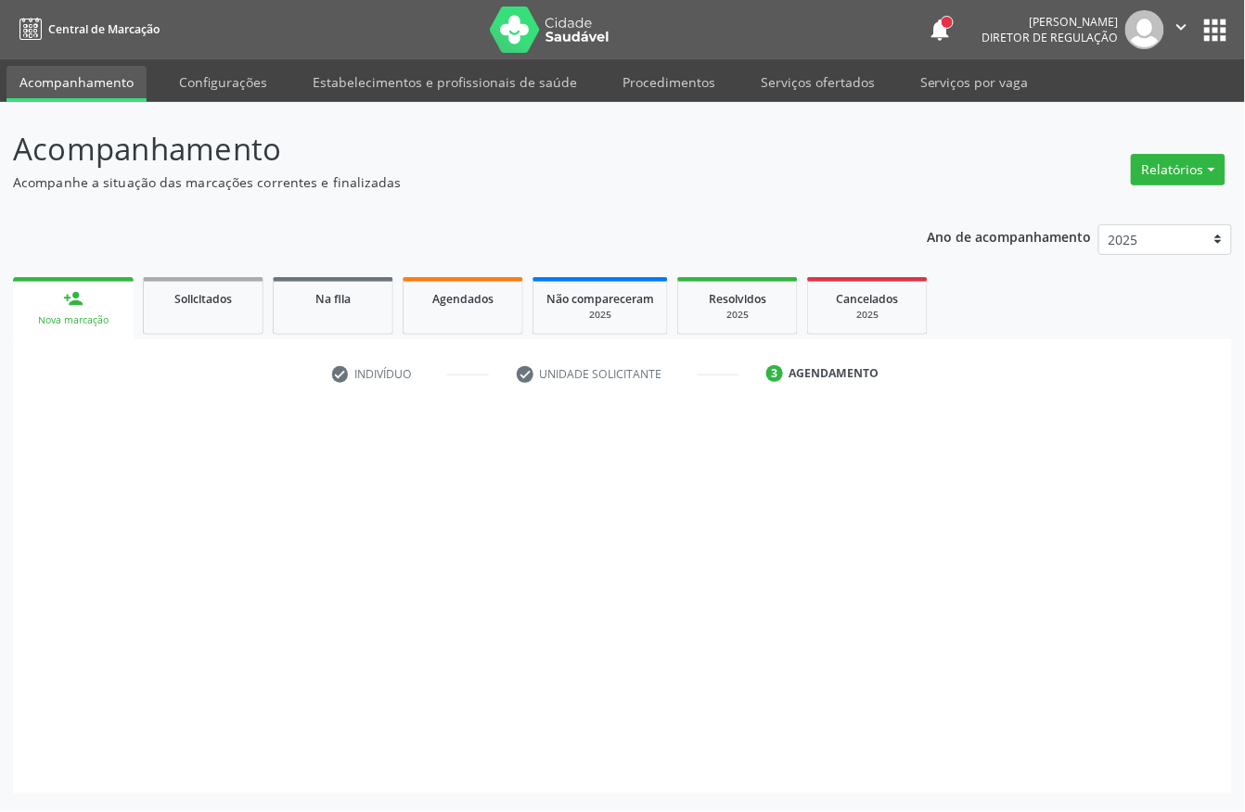
scroll to position [0, 0]
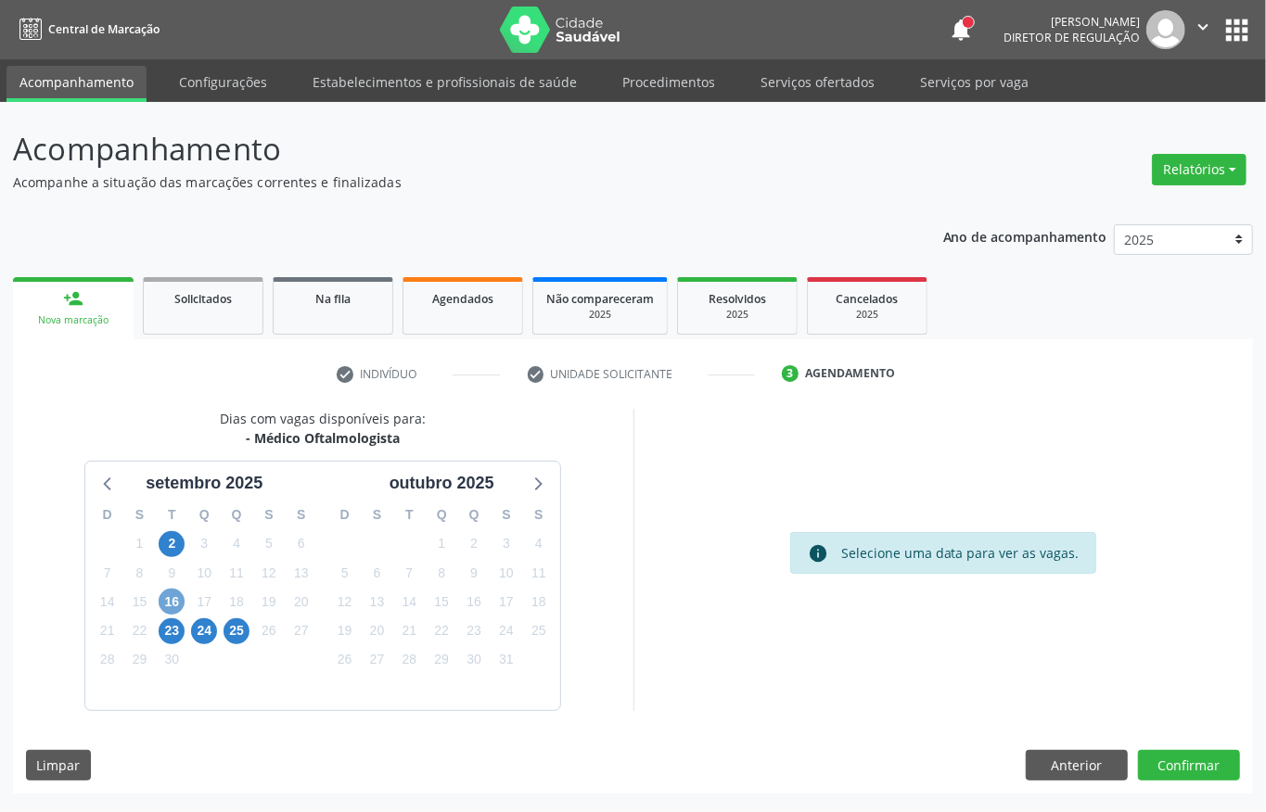
click at [171, 598] on span "16" at bounding box center [172, 602] width 26 height 26
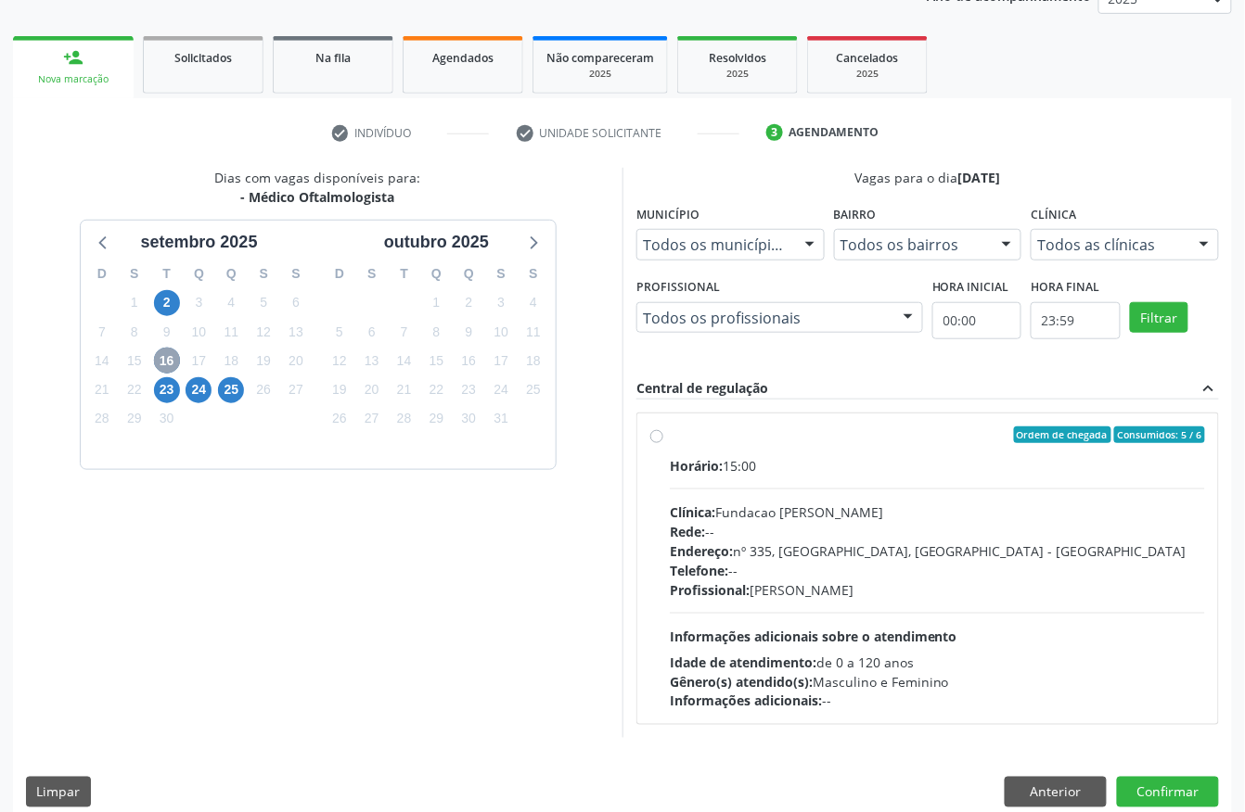
scroll to position [247, 0]
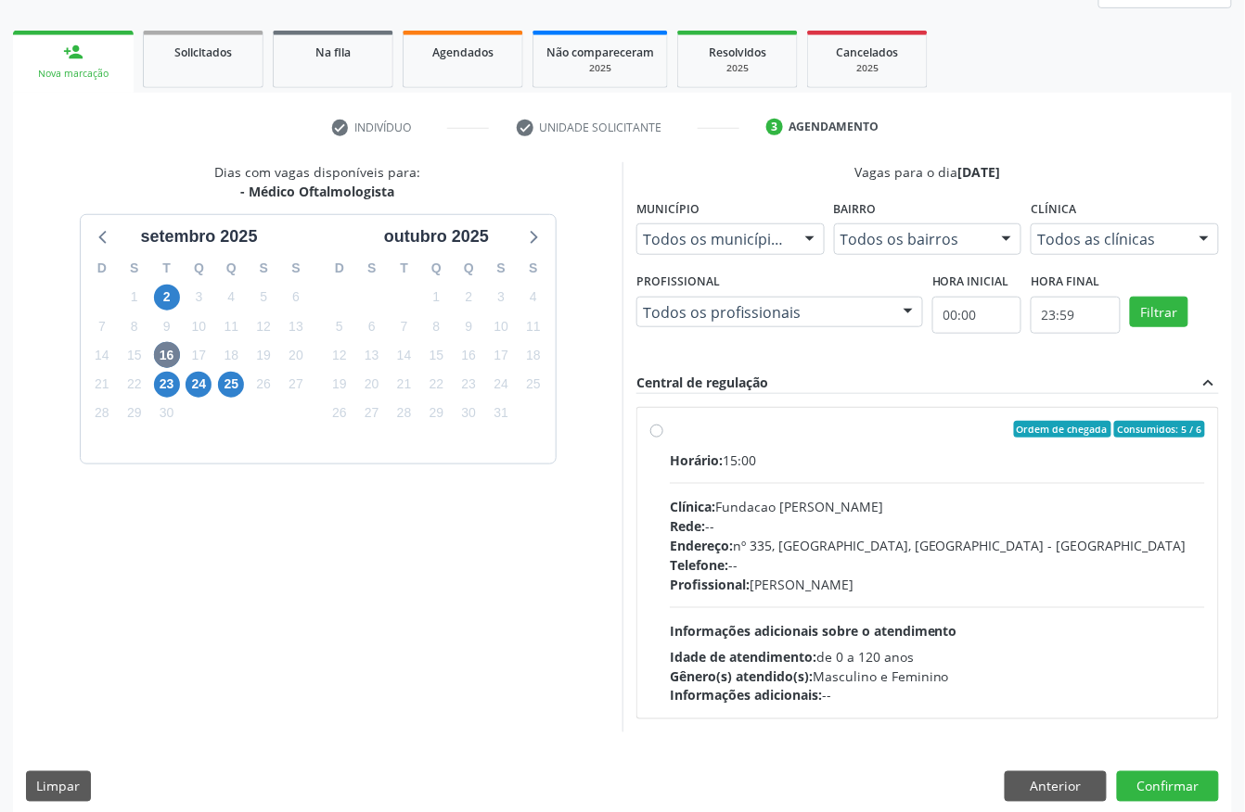
click at [998, 536] on div "Endereço: nº 335, Nossa Senhora da Con, Serra Talhada - PE" at bounding box center [937, 545] width 535 height 19
click at [663, 438] on input "Ordem de chegada Consumidos: 5 / 6 Horário: 15:00 Clínica: Fundacao Altino Vent…" at bounding box center [656, 429] width 13 height 17
radio input "true"
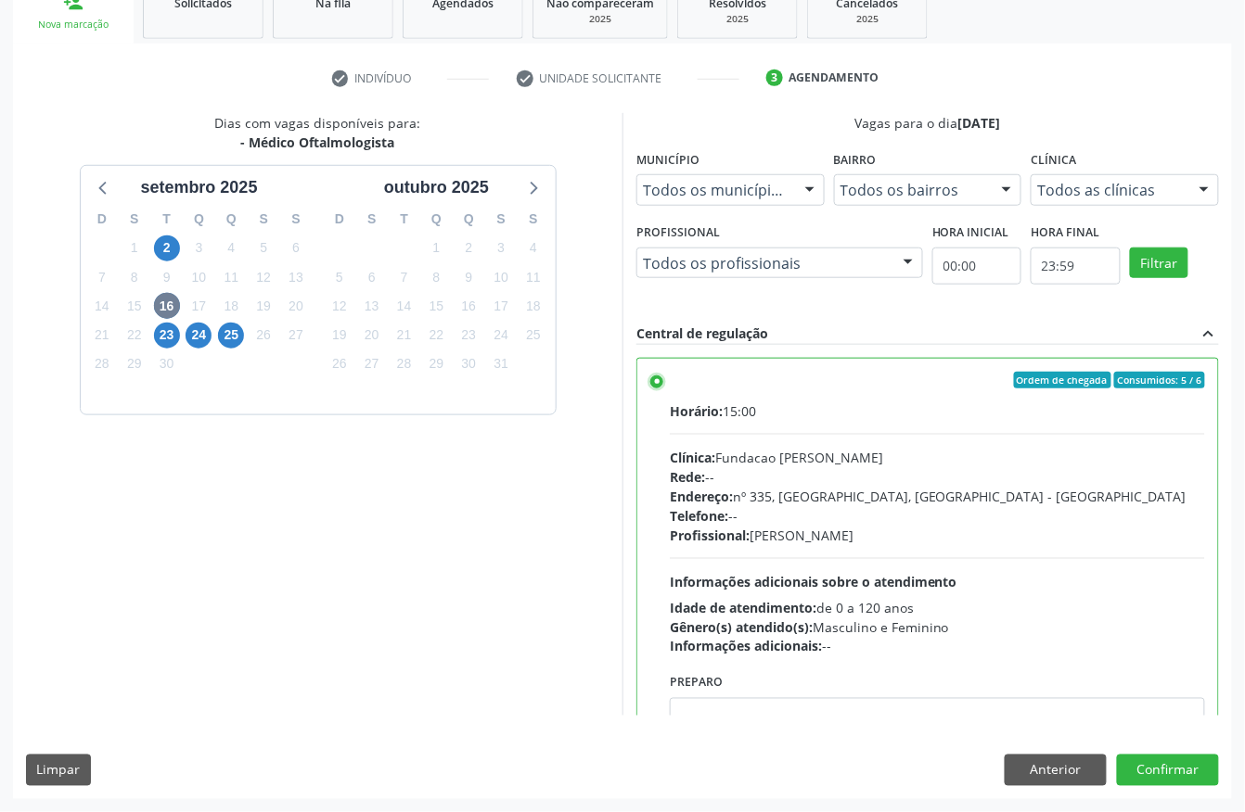
scroll to position [94, 0]
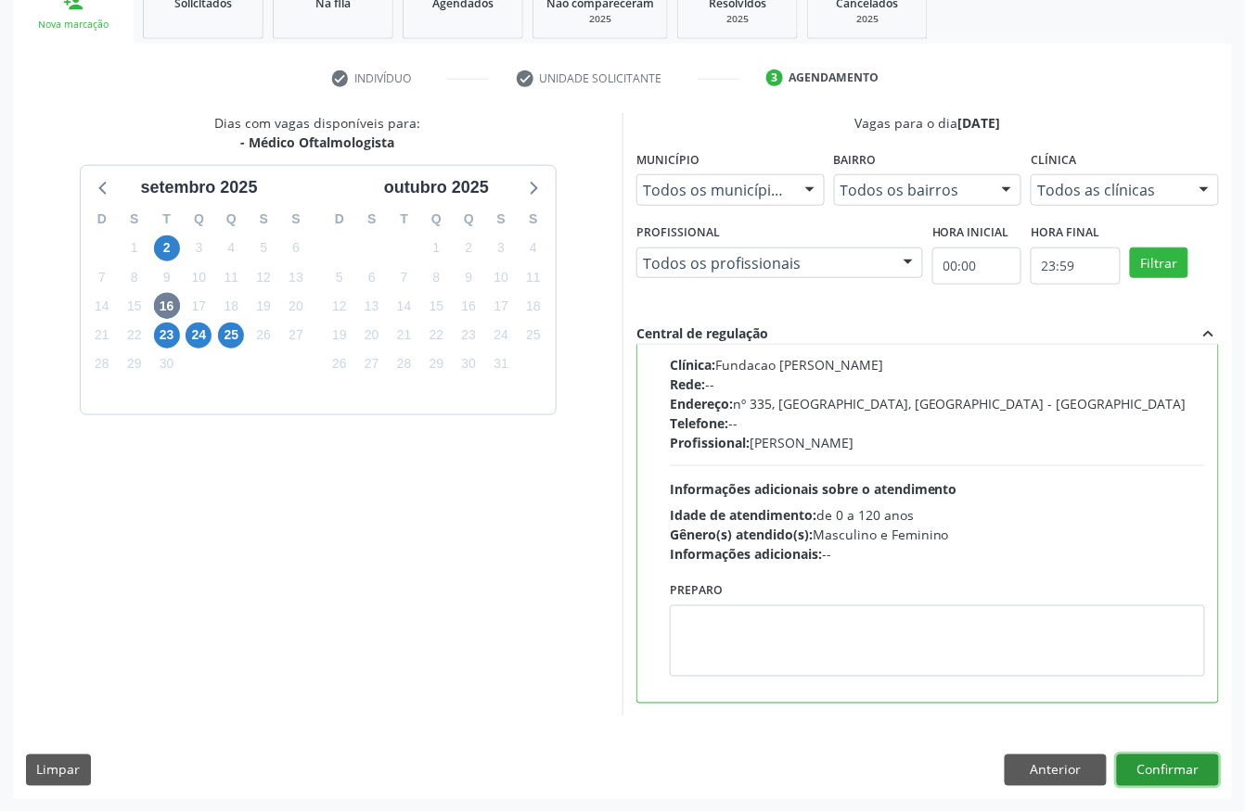
click at [1188, 764] on button "Confirmar" at bounding box center [1168, 771] width 102 height 32
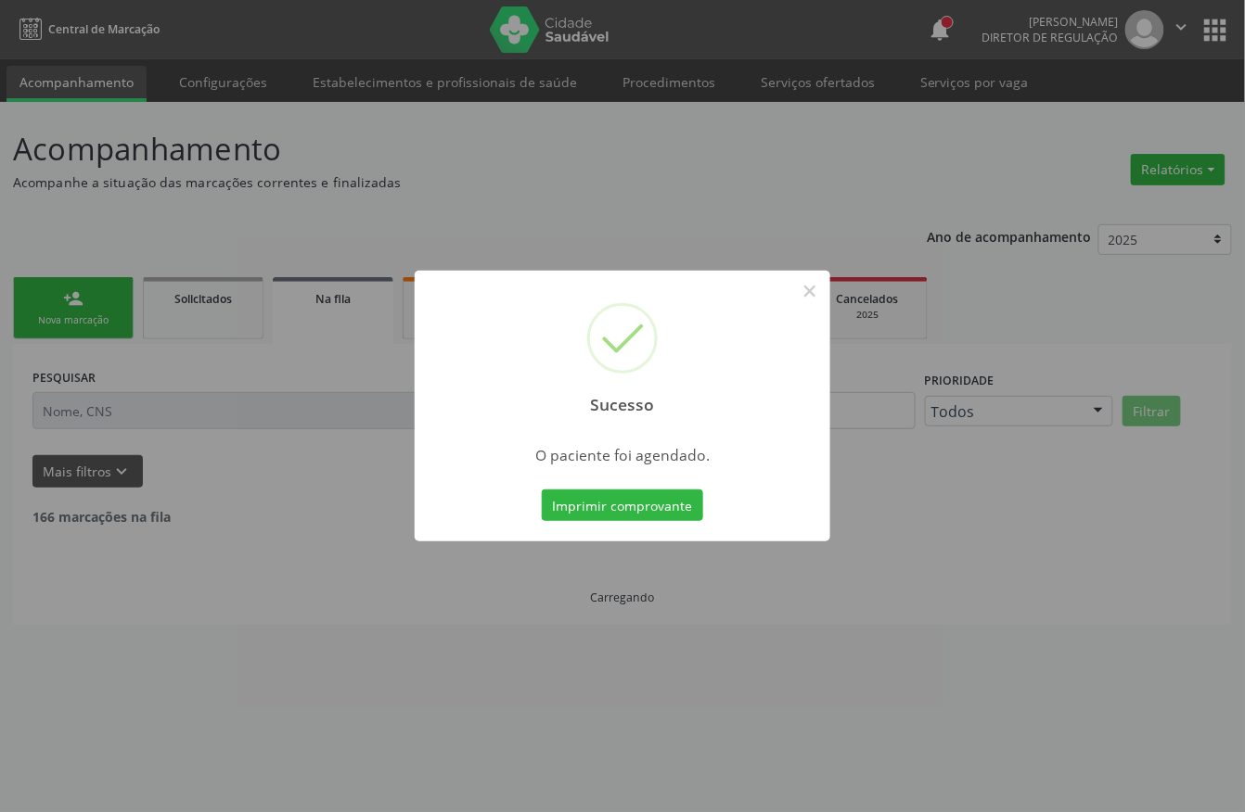
scroll to position [0, 0]
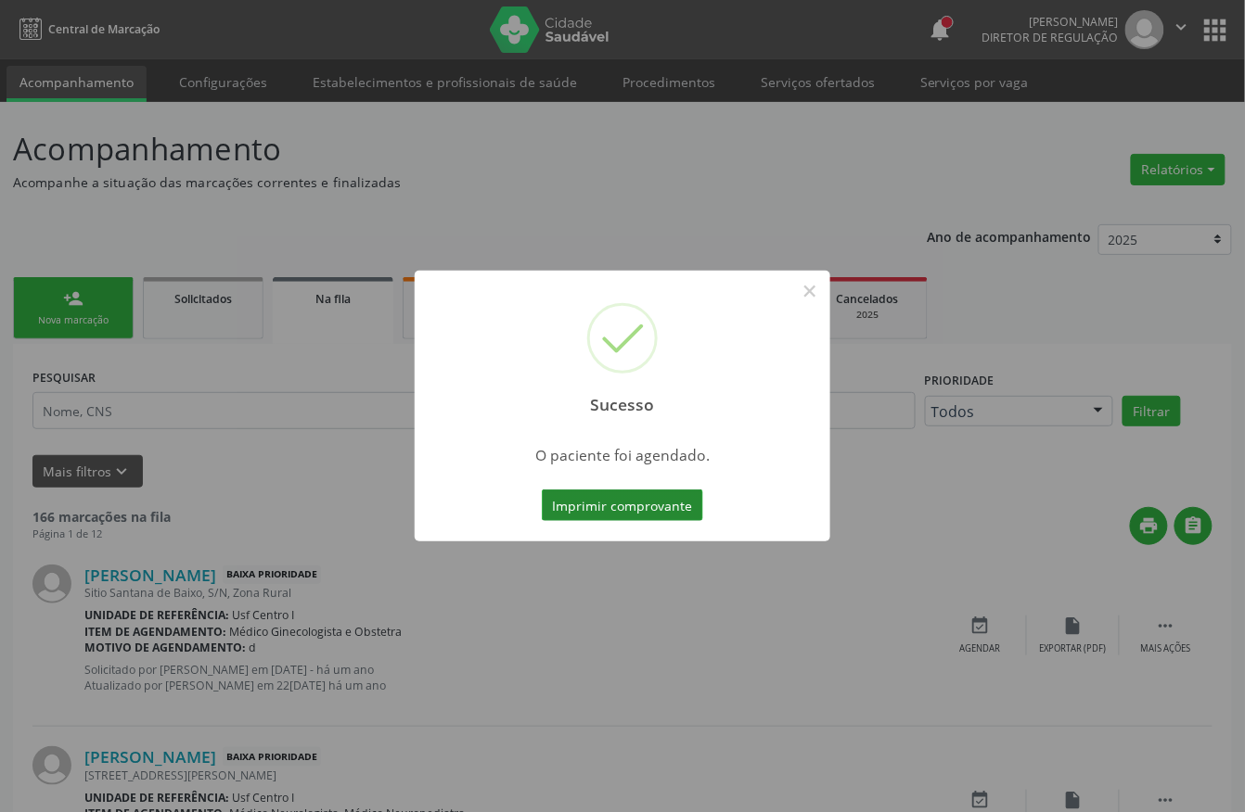
click at [617, 495] on button "Imprimir comprovante" at bounding box center [622, 506] width 161 height 32
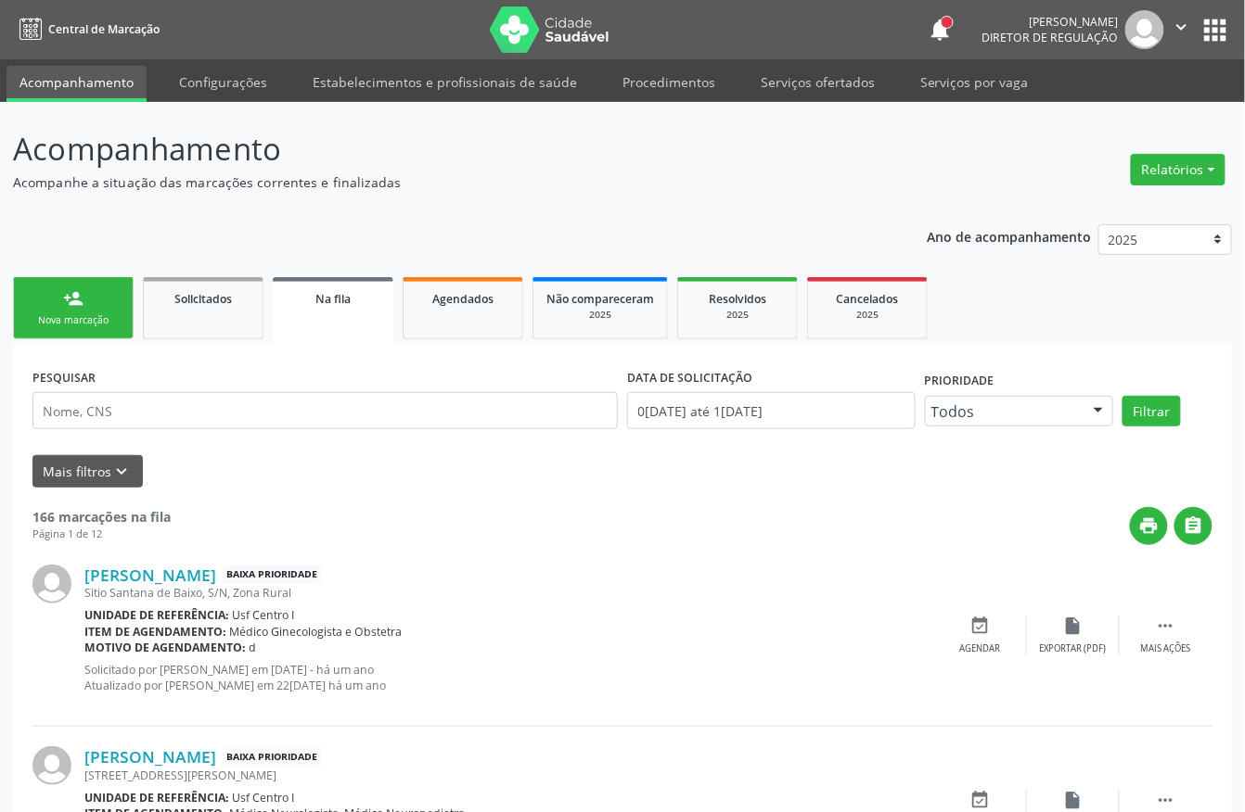
click at [105, 302] on link "person_add Nova marcação" at bounding box center [73, 308] width 121 height 62
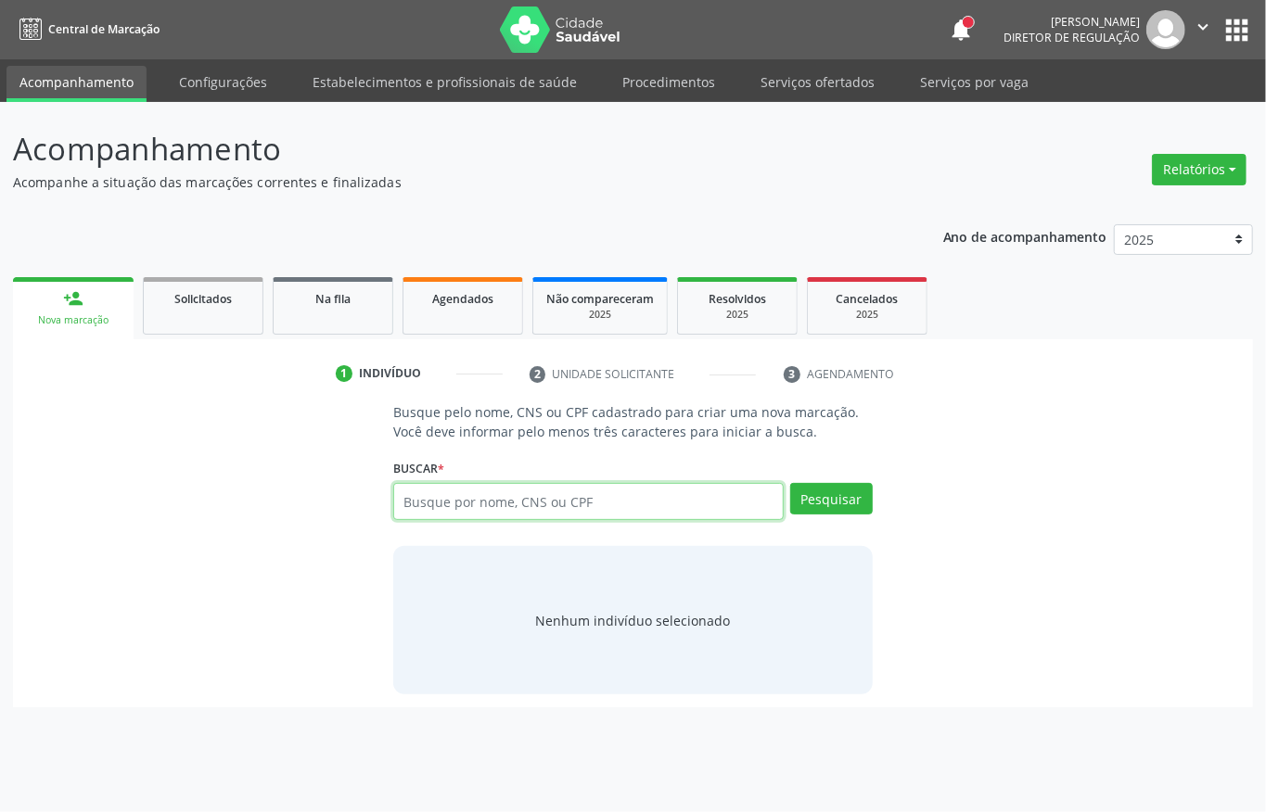
click at [413, 506] on input "text" at bounding box center [588, 501] width 390 height 37
type input "704205273735780"
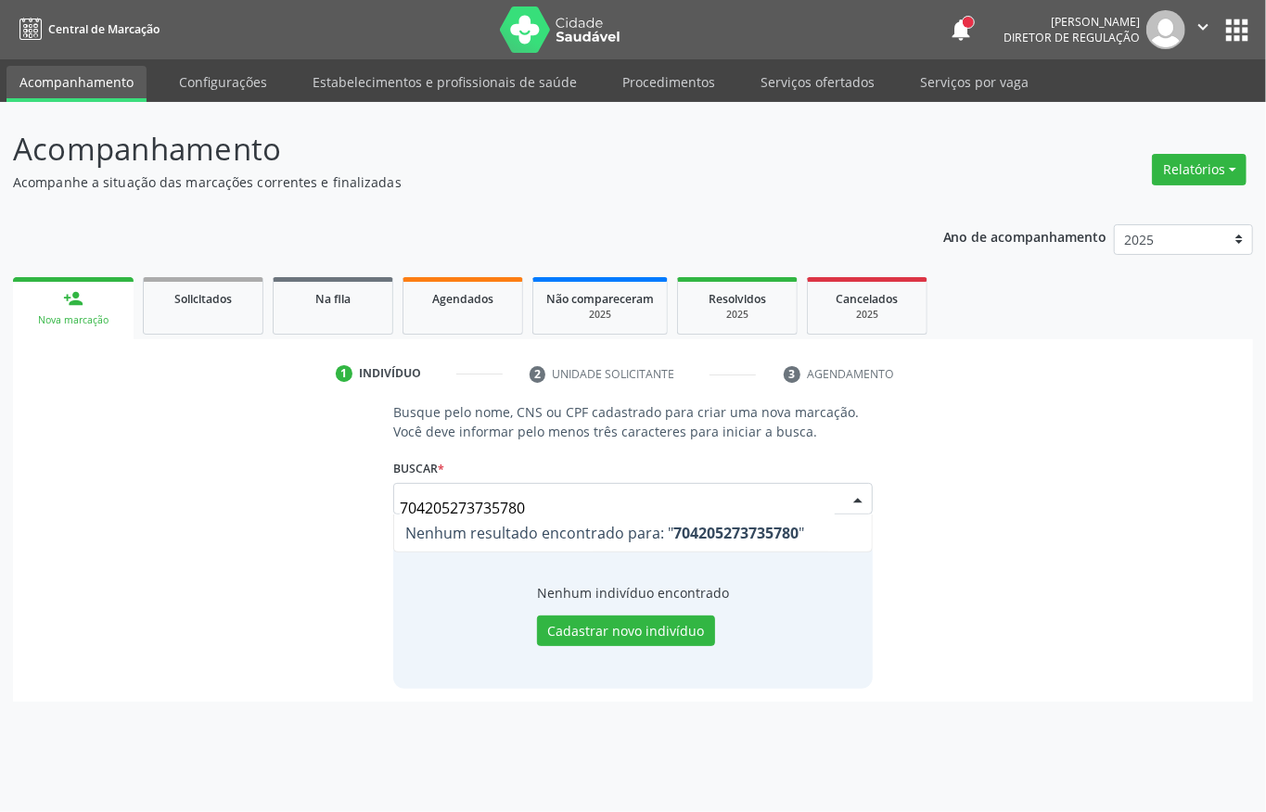
click at [495, 508] on input "704205273735780" at bounding box center [617, 508] width 435 height 37
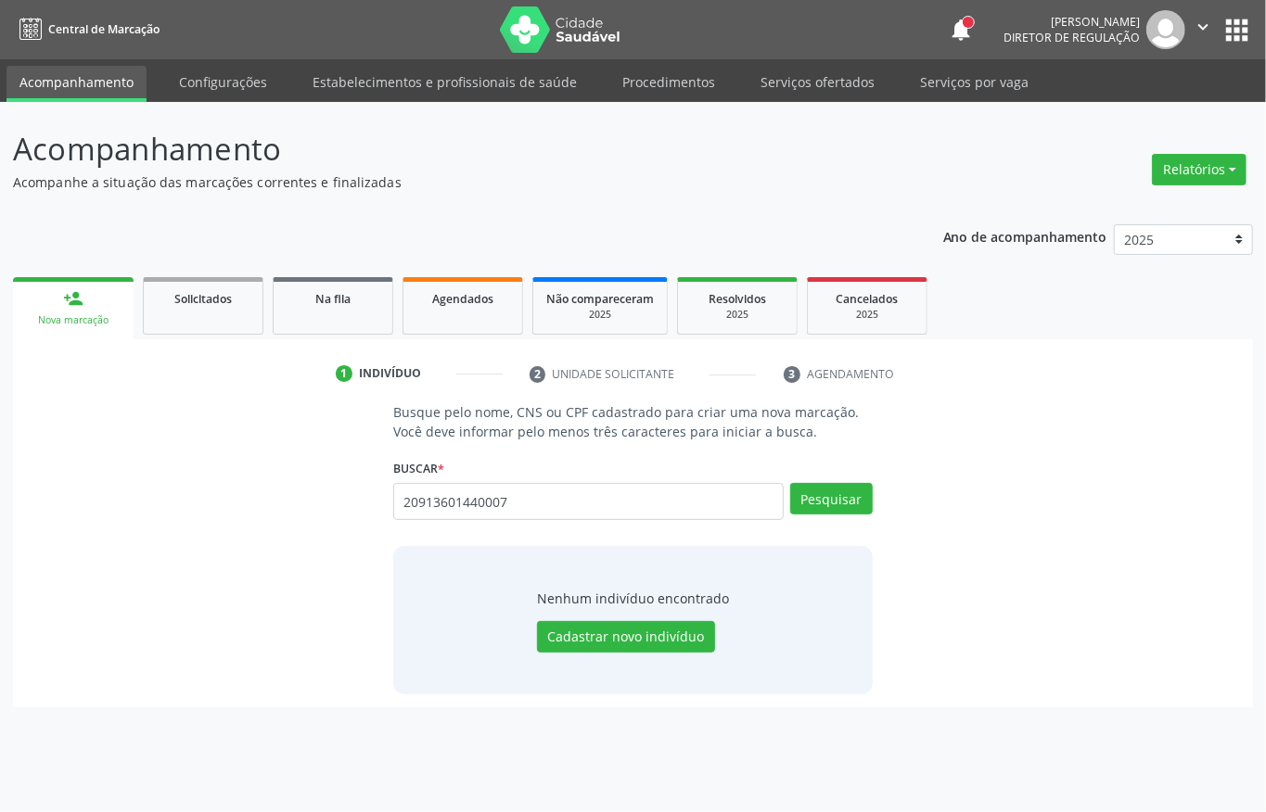
type input "20913601440007"
type input "2"
type input "209136014400007"
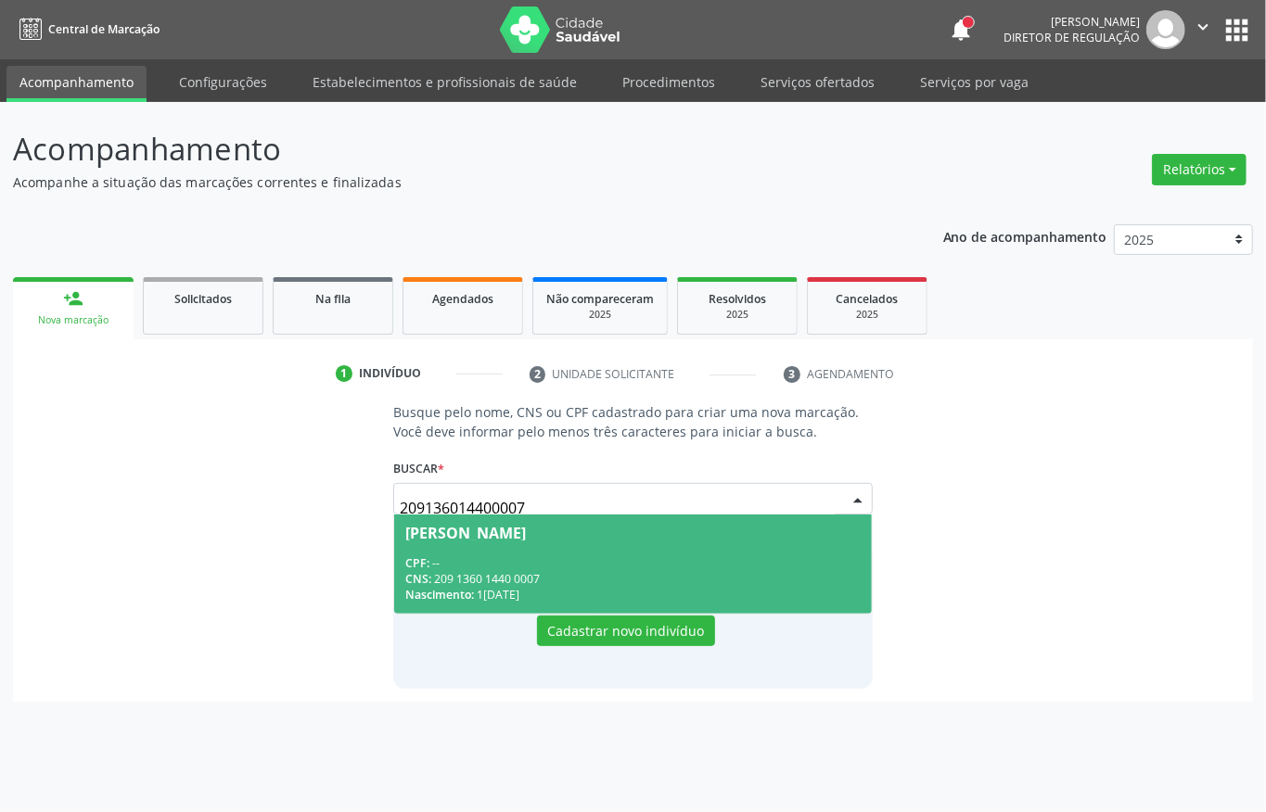
click at [521, 581] on div "CNS: 209 1360 1440 0007" at bounding box center [632, 579] width 455 height 16
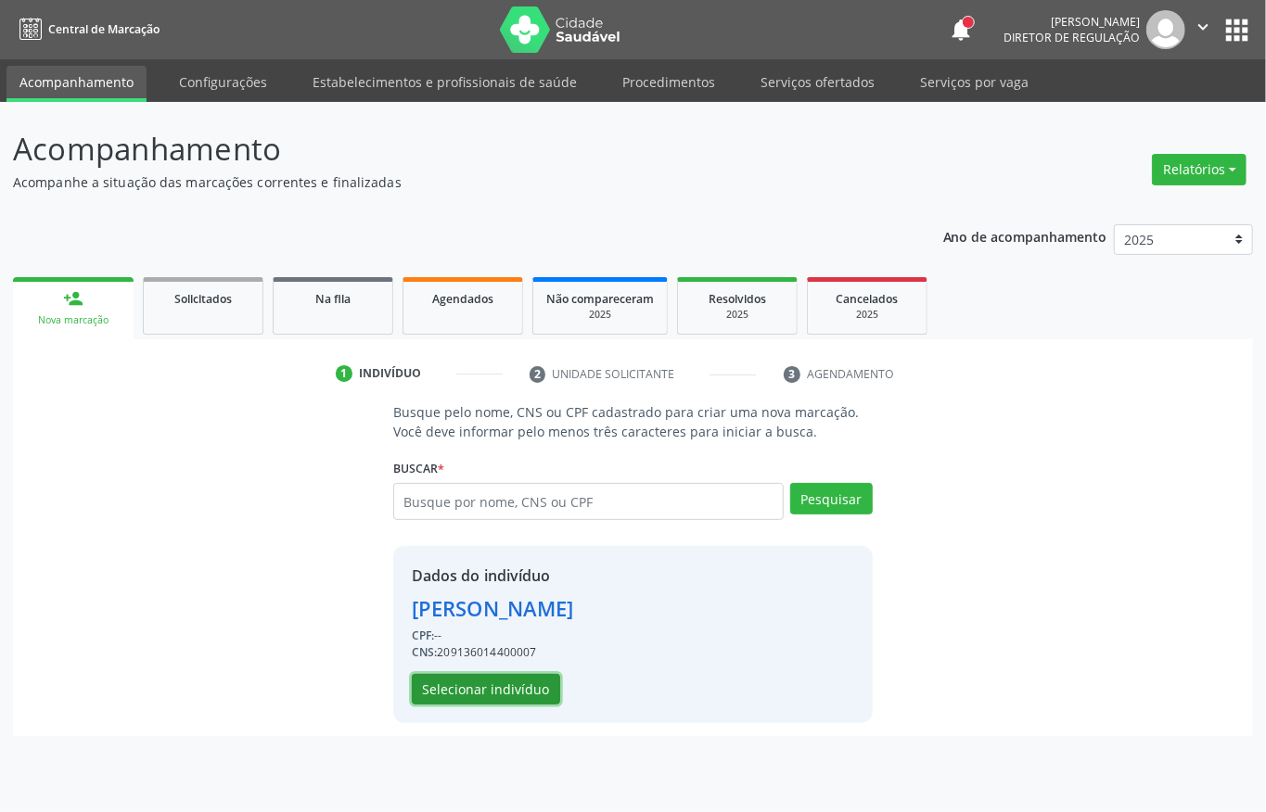
click at [530, 696] on button "Selecionar indivíduo" at bounding box center [486, 690] width 148 height 32
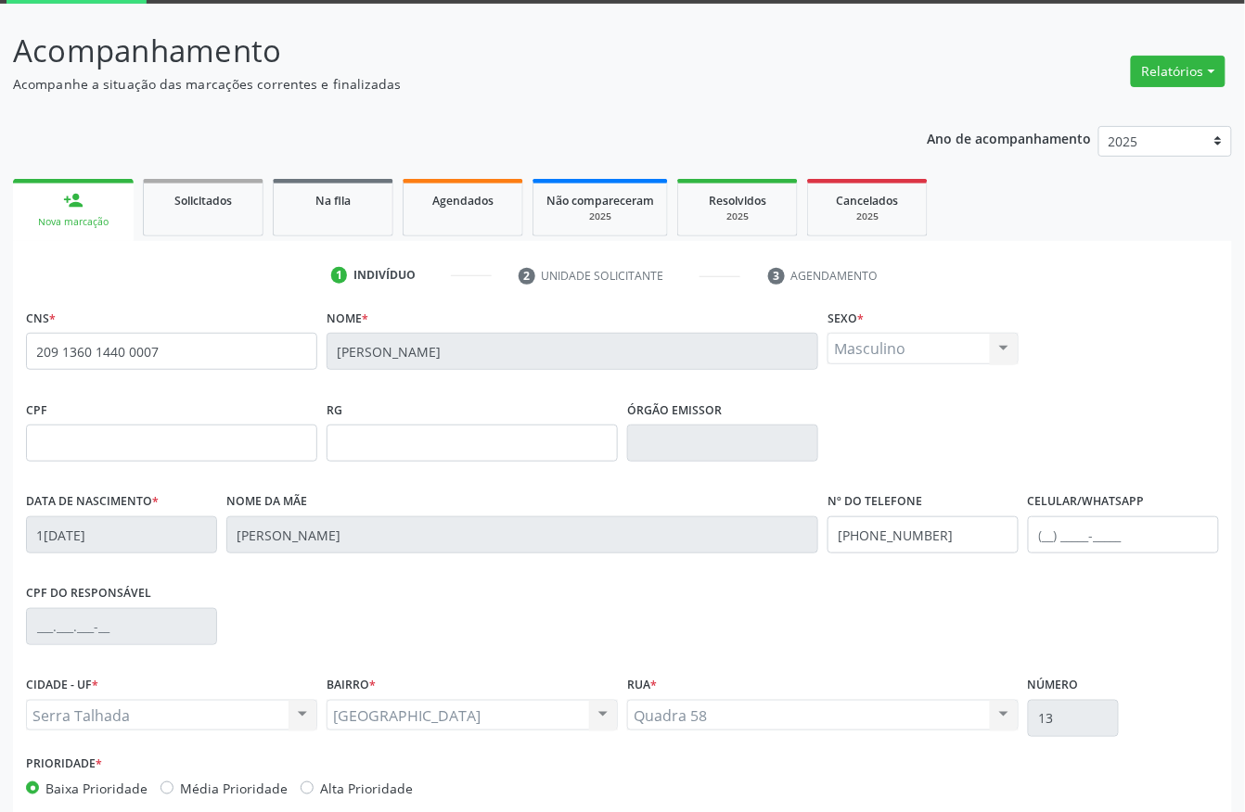
scroll to position [194, 0]
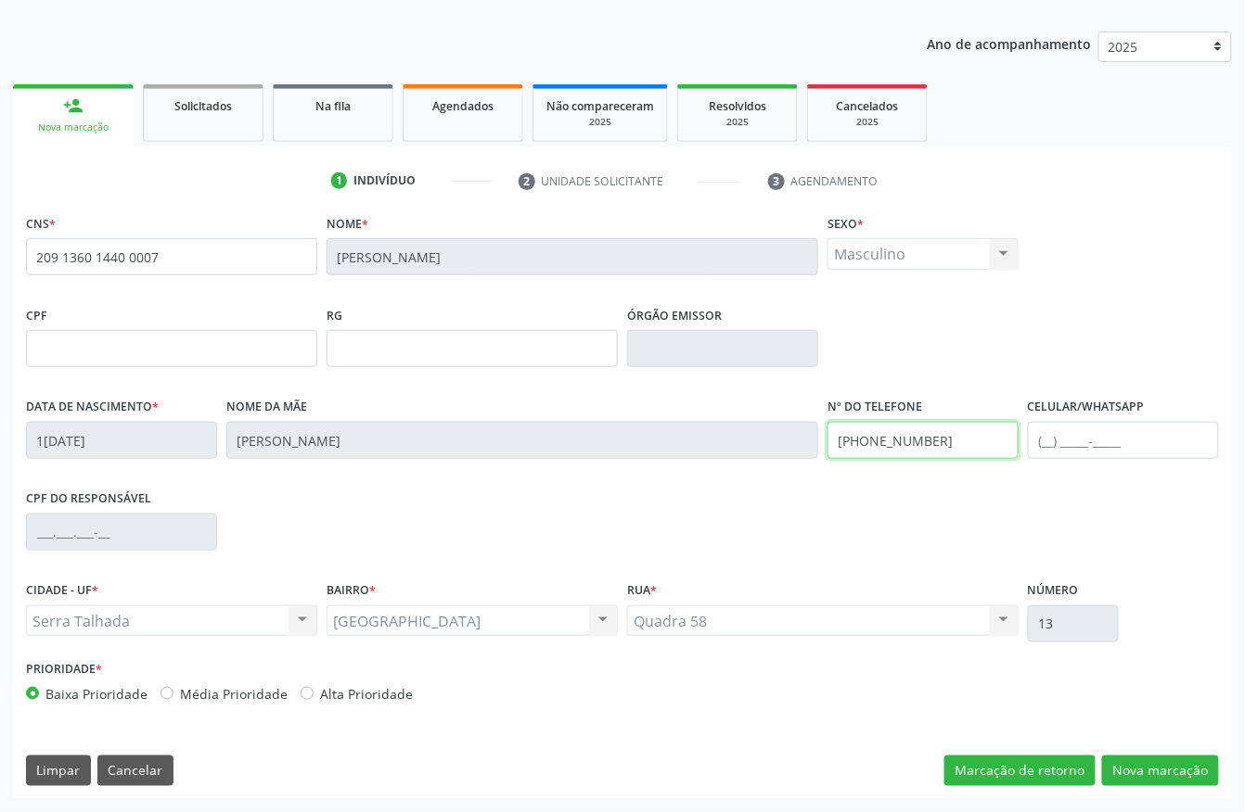
click at [909, 445] on input "(87) 99638-5125" at bounding box center [922, 440] width 191 height 37
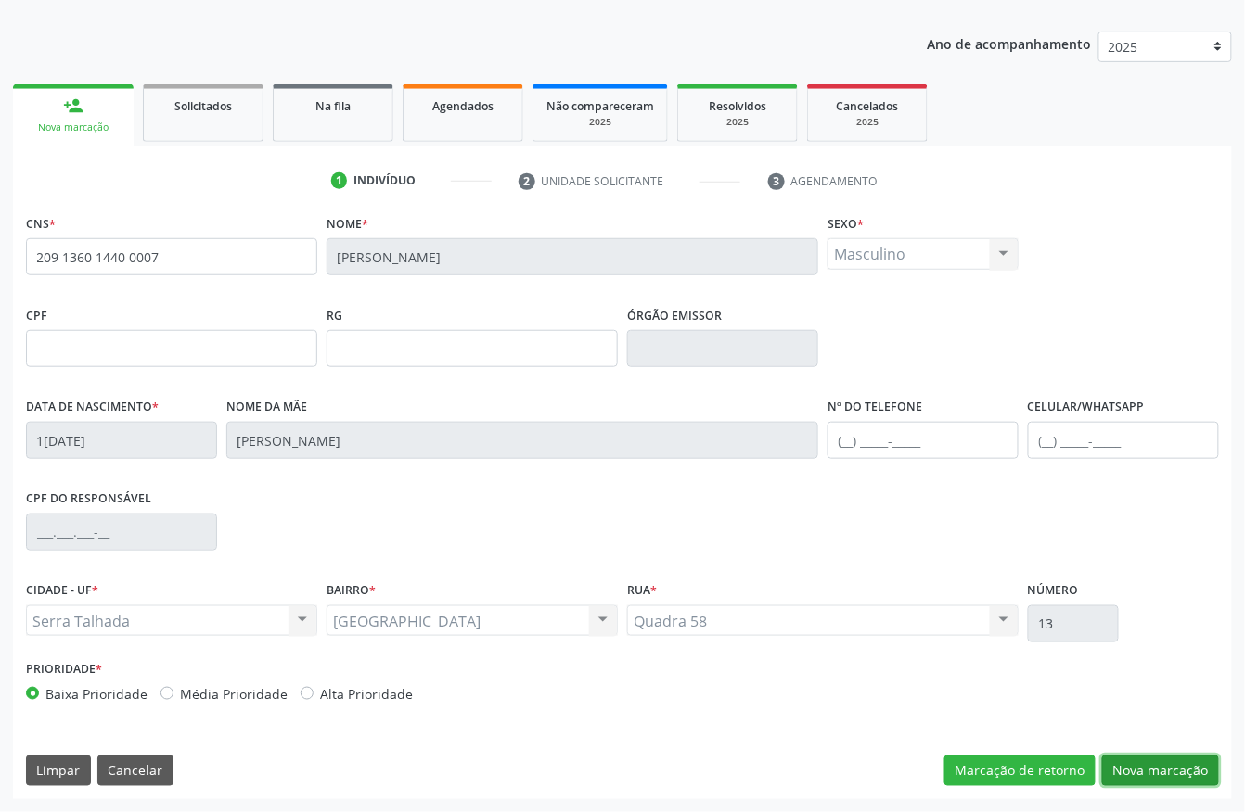
click at [1200, 780] on button "Nova marcação" at bounding box center [1160, 772] width 117 height 32
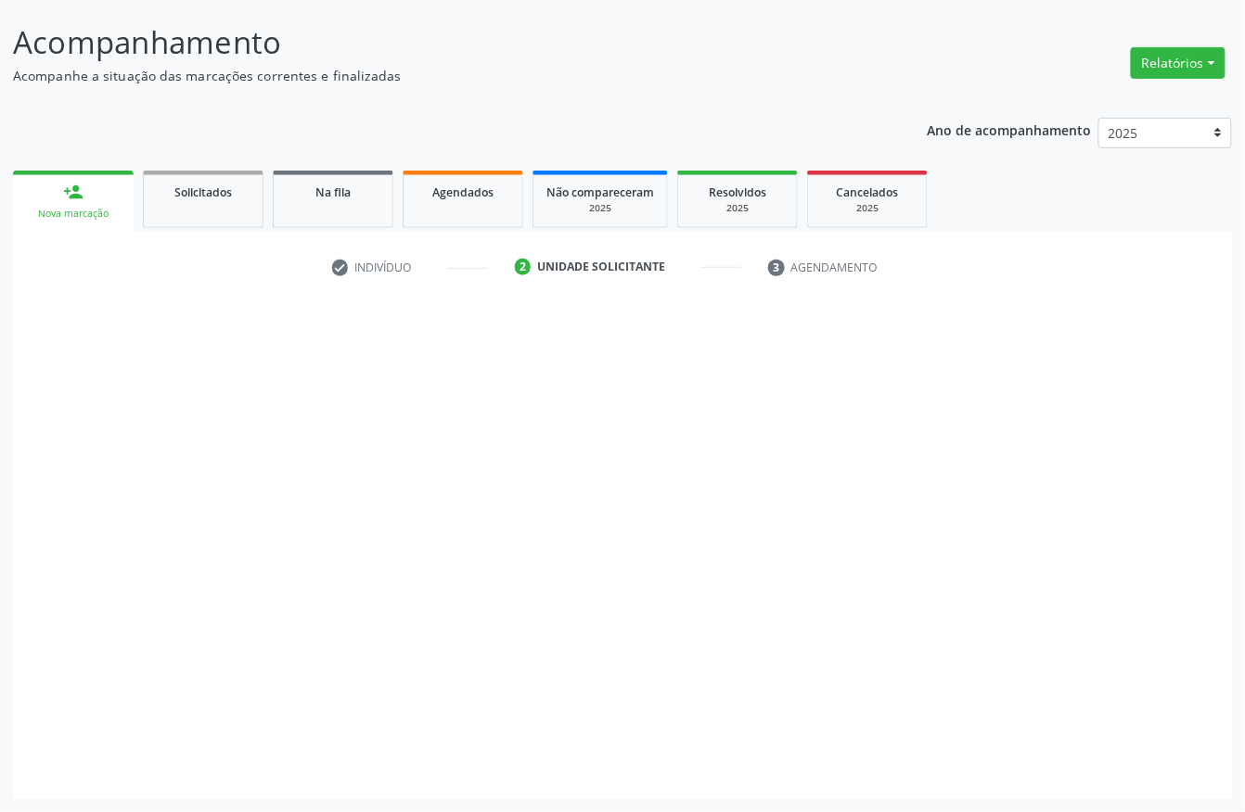
scroll to position [109, 0]
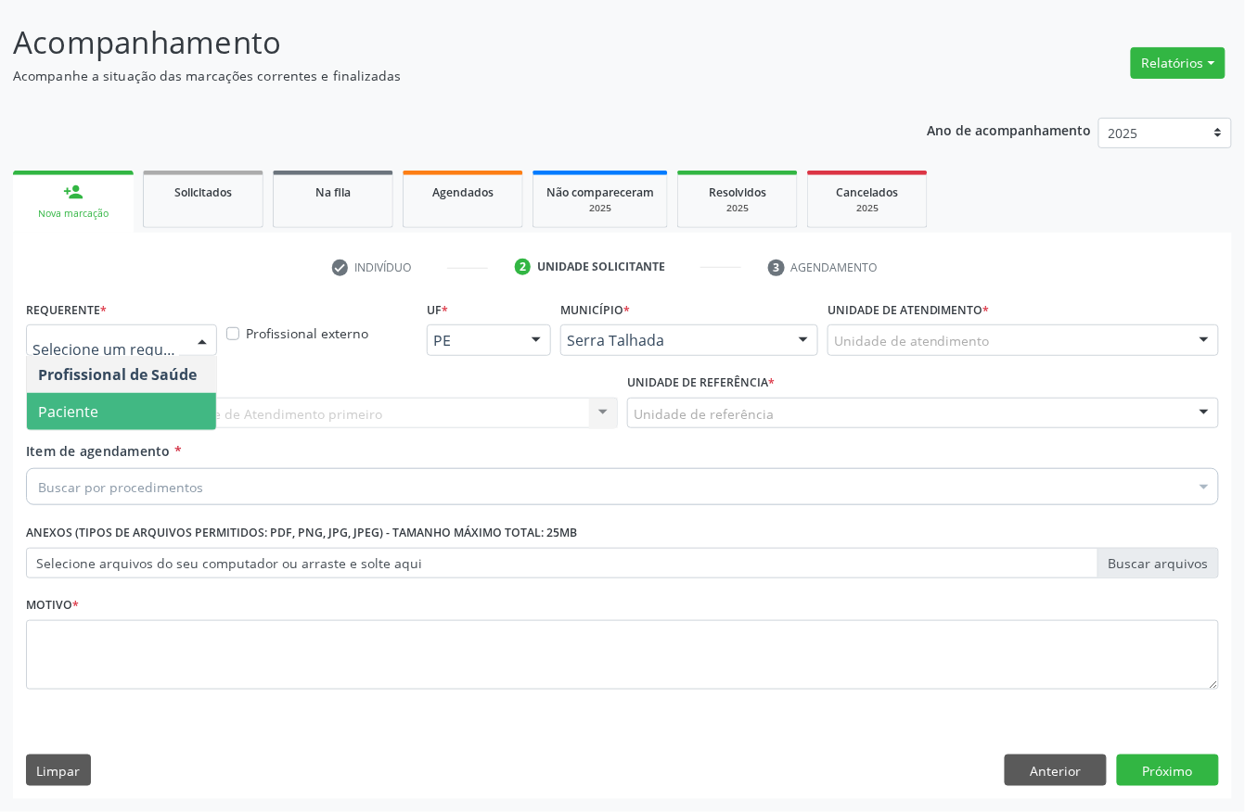
click at [63, 409] on span "Paciente" at bounding box center [68, 412] width 60 height 20
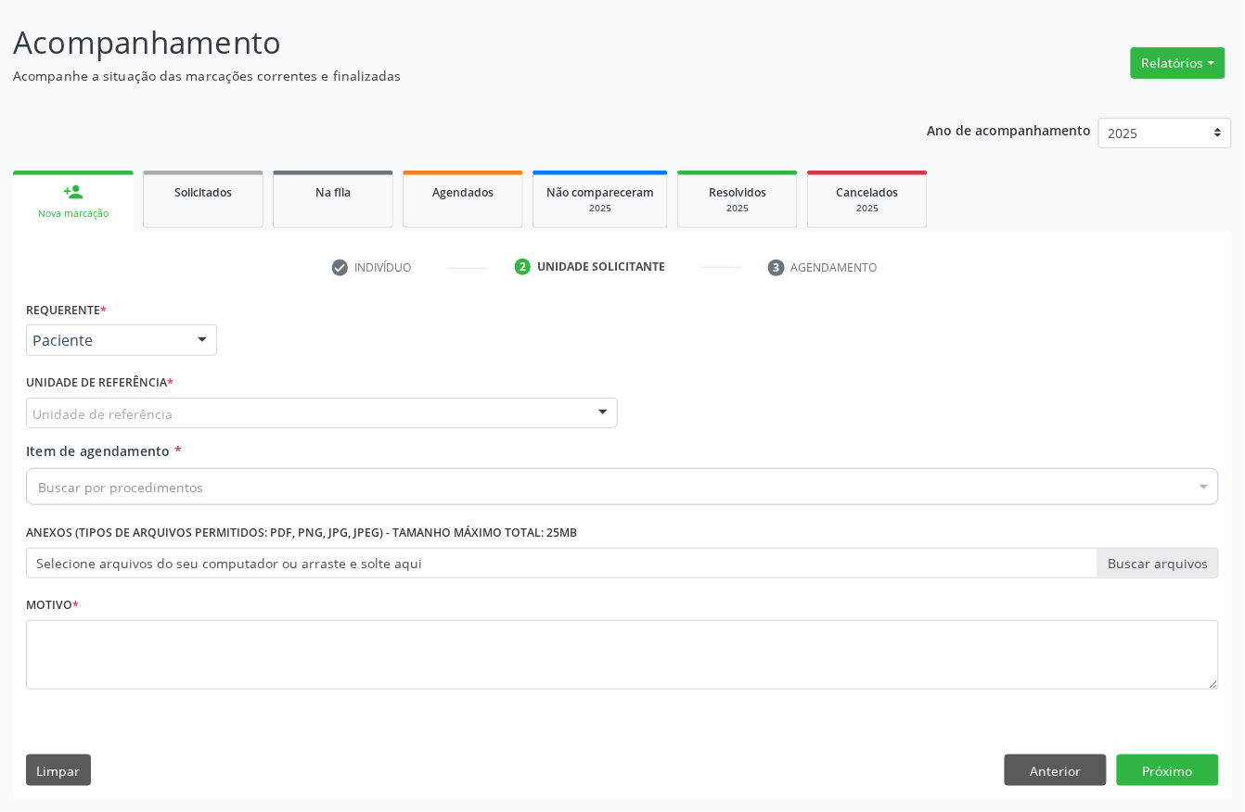
click at [67, 398] on div "Unidade de referência" at bounding box center [322, 414] width 592 height 32
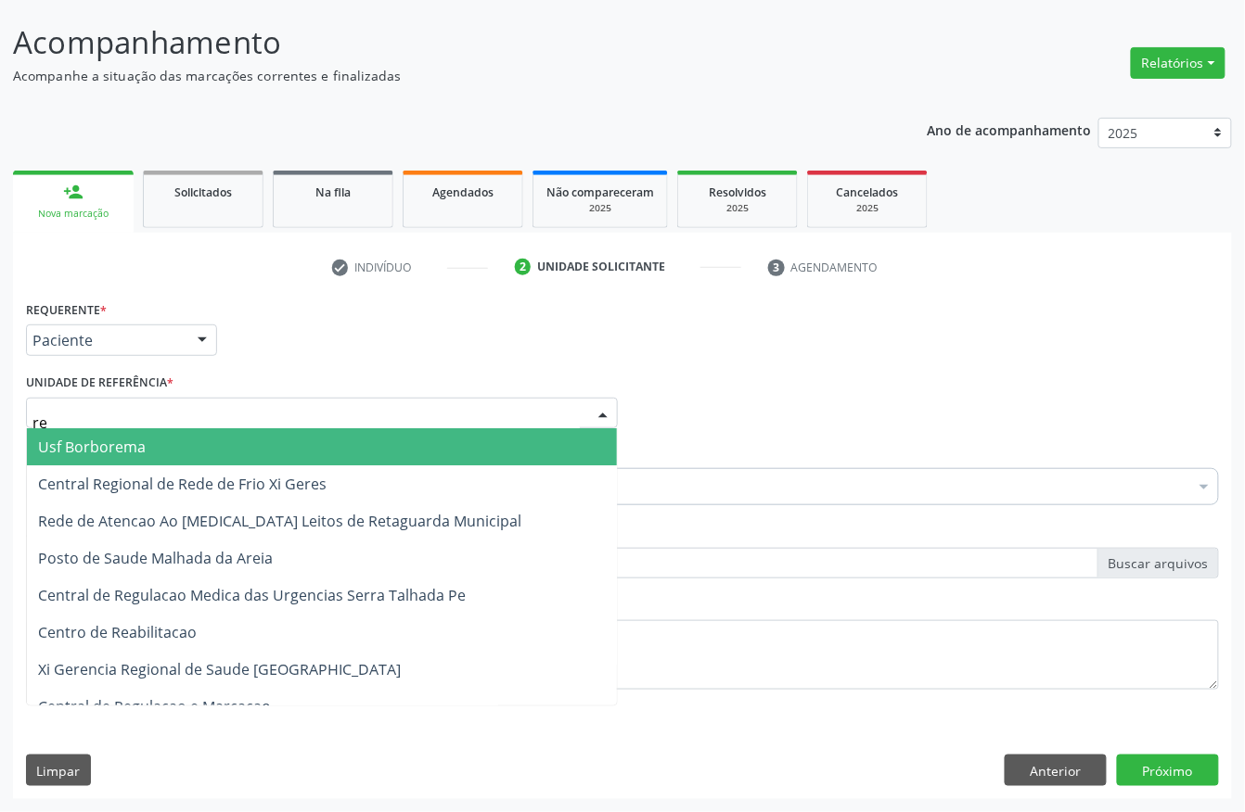
type input "rea"
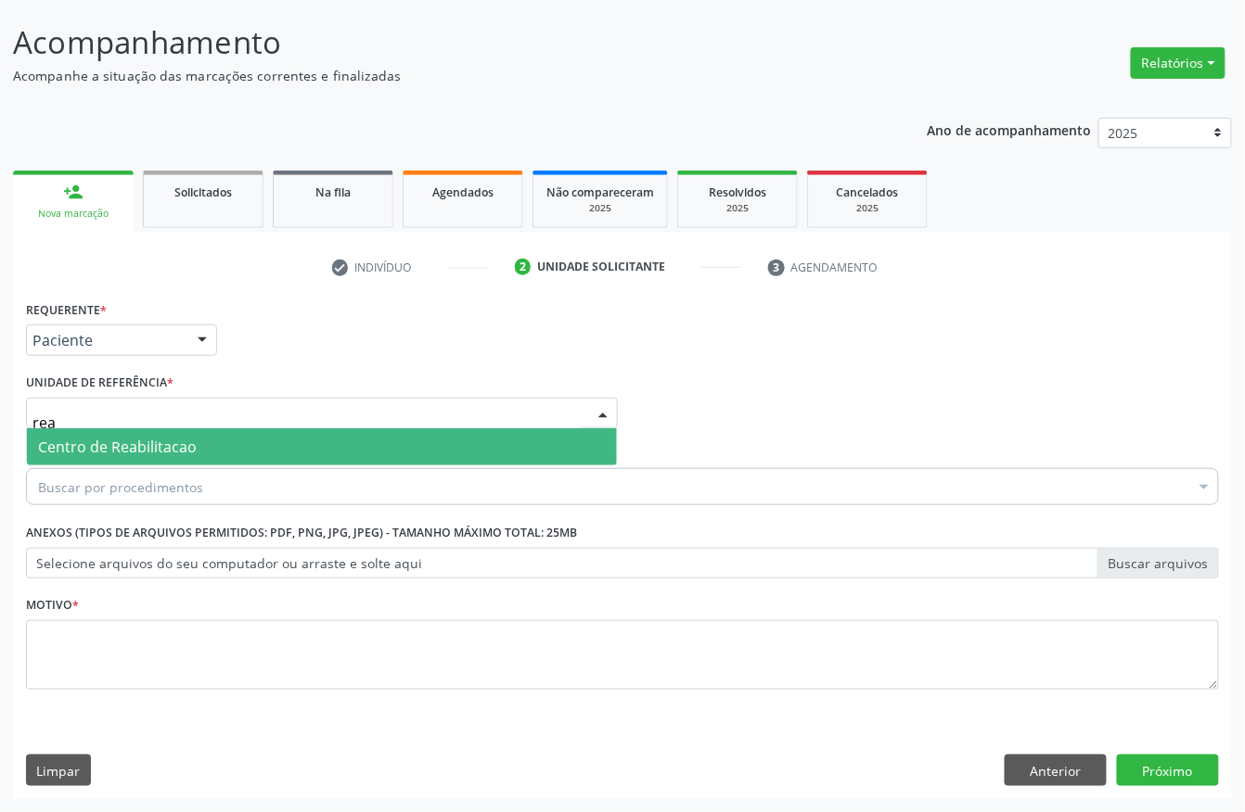
click at [96, 445] on span "Centro de Reabilitacao" at bounding box center [117, 447] width 159 height 20
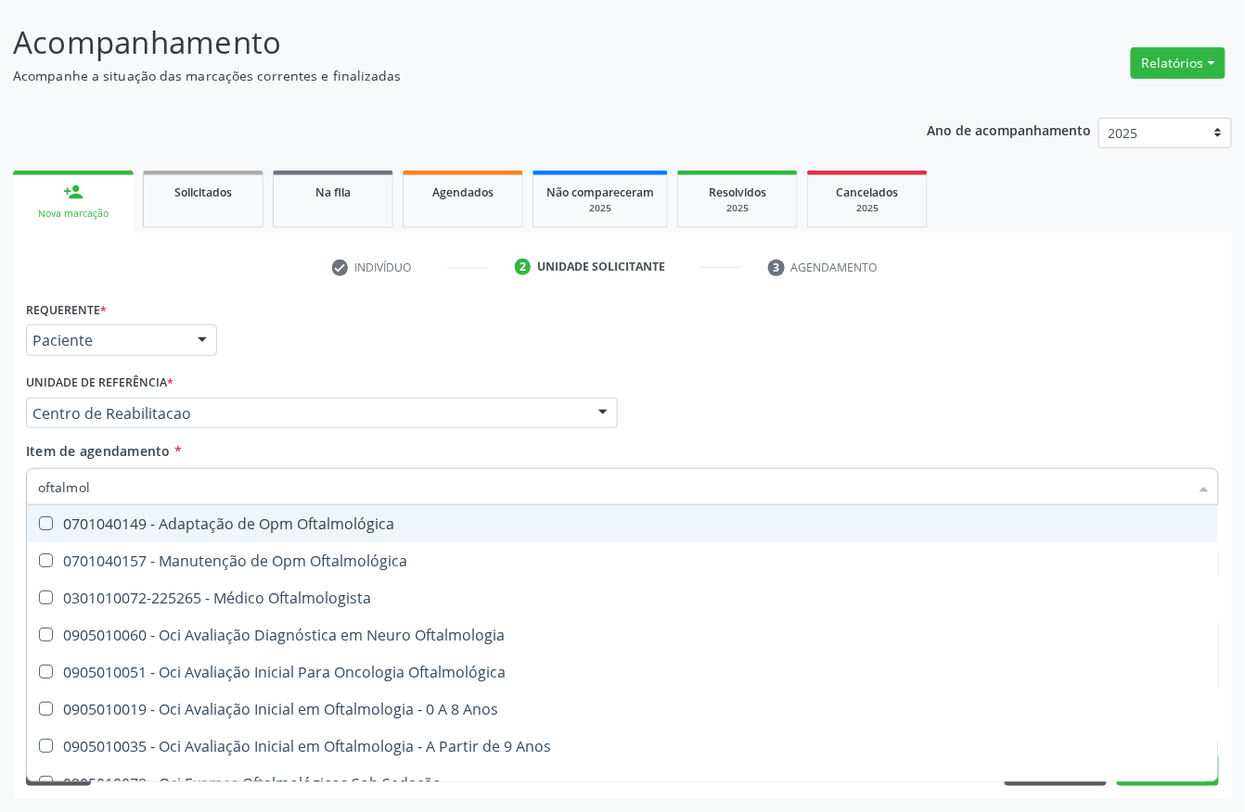
type input "oftalmolo"
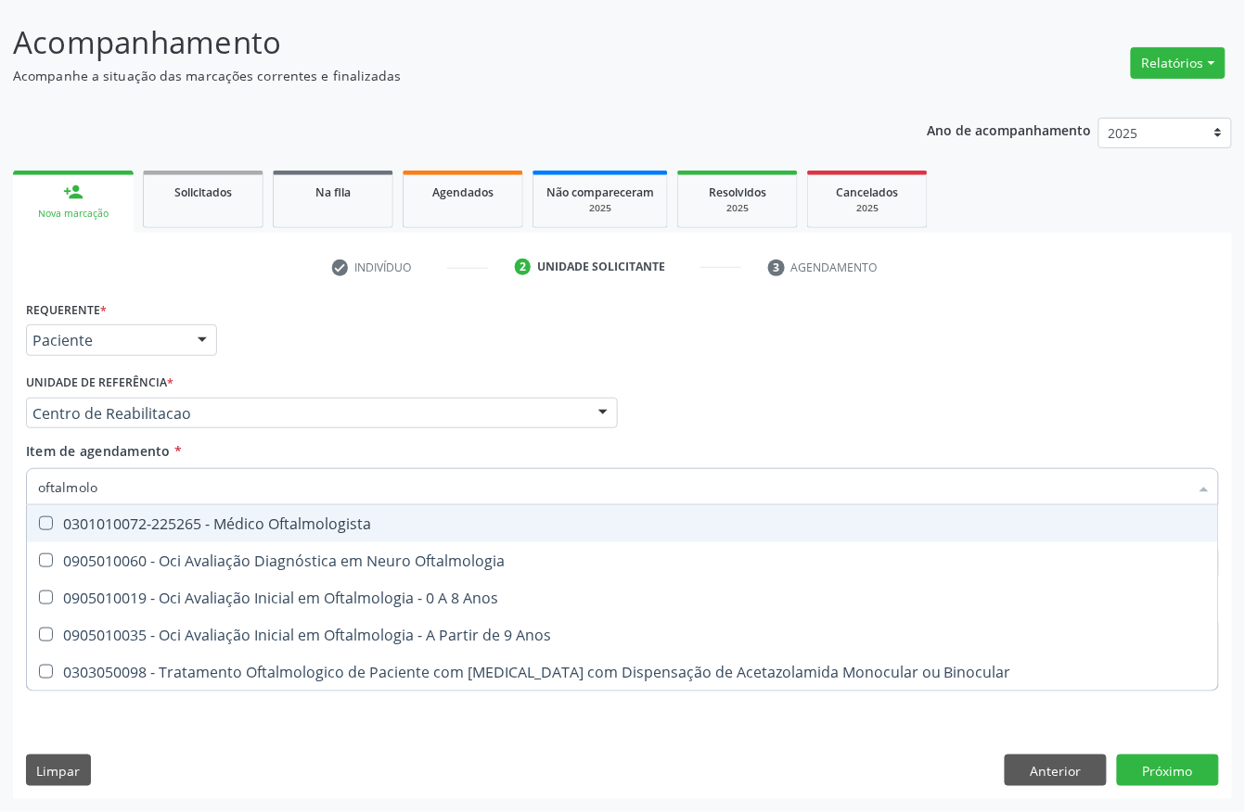
click at [134, 517] on div "0301010072-225265 - Médico Oftalmologista" at bounding box center [622, 524] width 1169 height 15
checkbox Oftalmologista "true"
click at [291, 398] on div "Centro de Reabilitacao" at bounding box center [322, 414] width 592 height 32
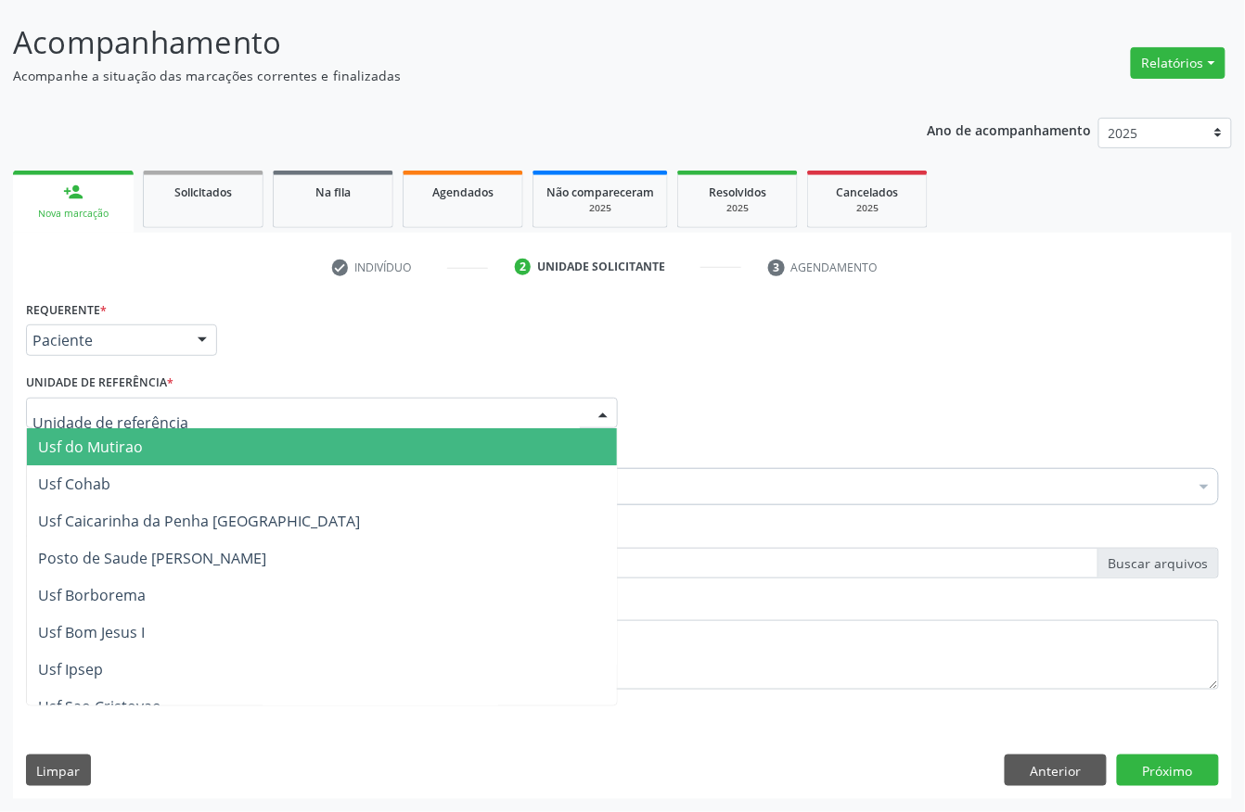
click at [390, 341] on div "Requerente * Paciente Profissional de Saúde Paciente Nenhum resultado encontrad…" at bounding box center [622, 332] width 1202 height 72
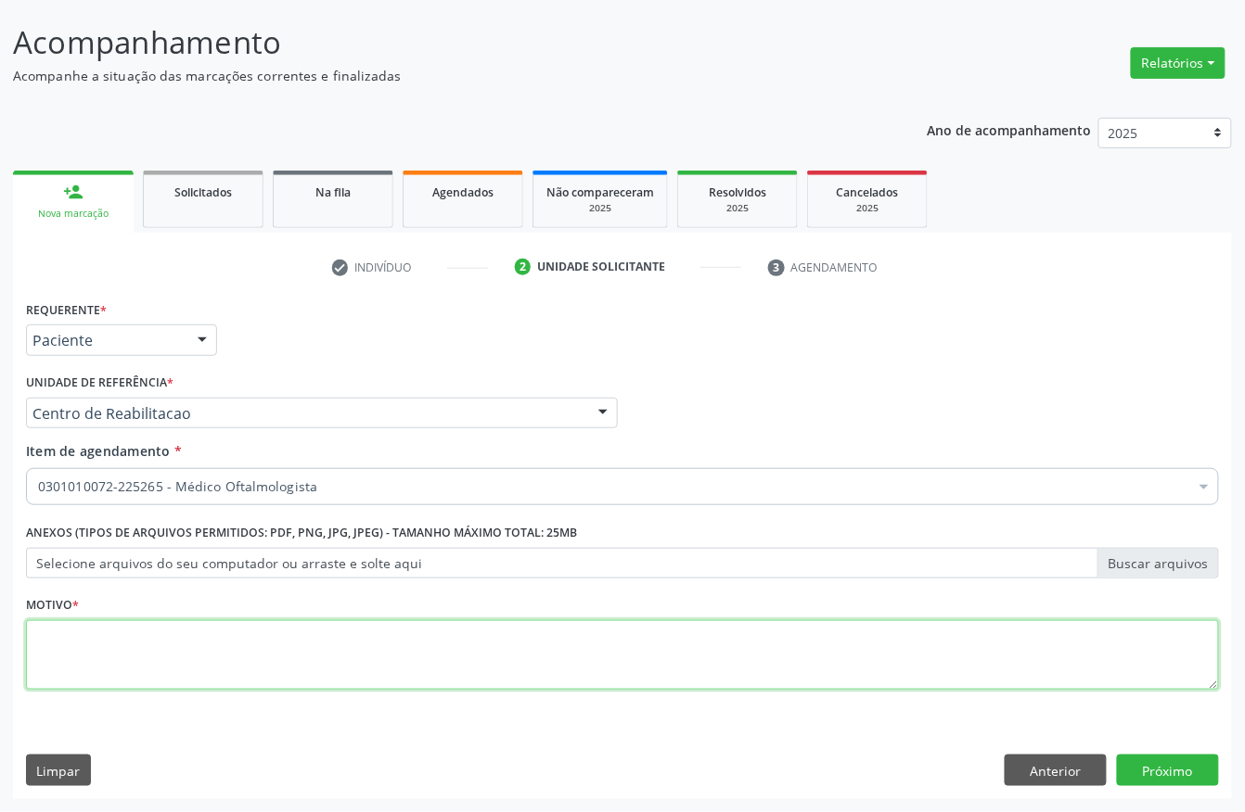
click at [224, 643] on textarea at bounding box center [622, 655] width 1193 height 70
type textarea "s"
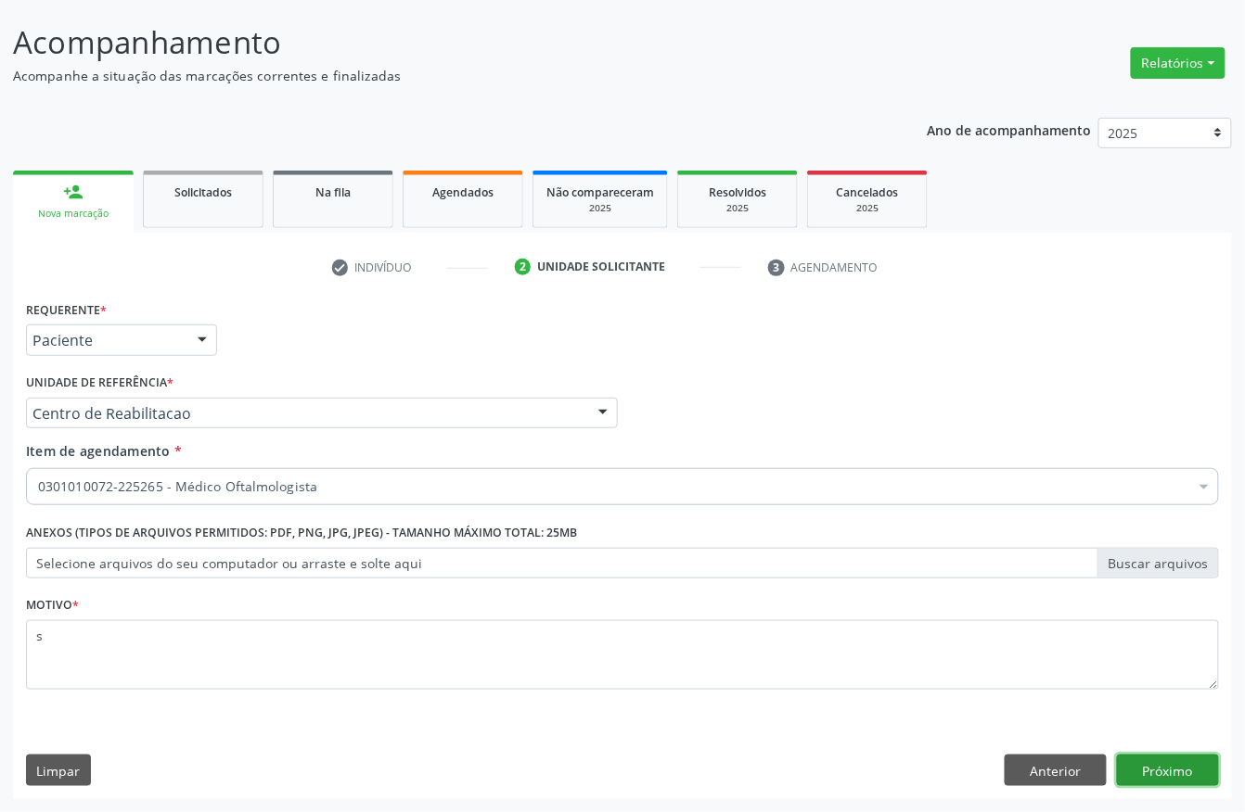
click at [1172, 773] on button "Próximo" at bounding box center [1168, 771] width 102 height 32
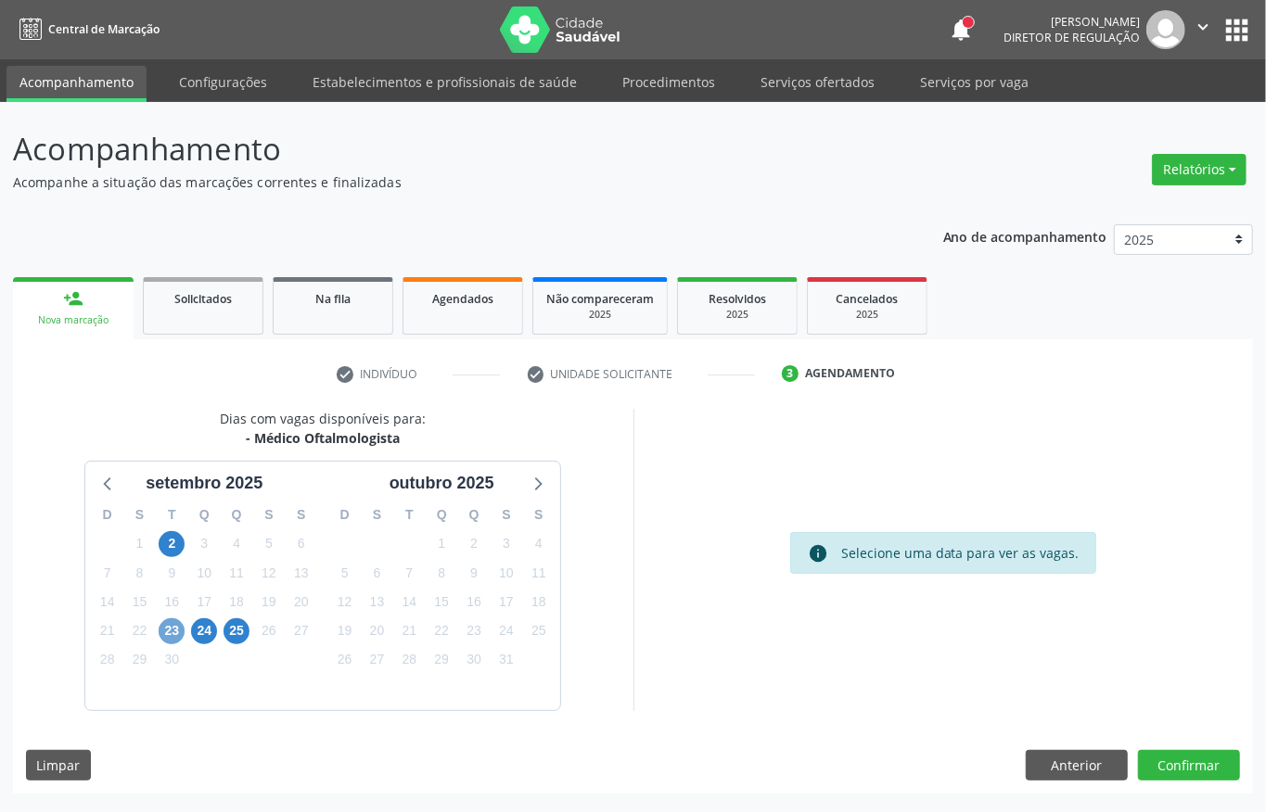
click at [165, 632] on span "23" at bounding box center [172, 632] width 26 height 26
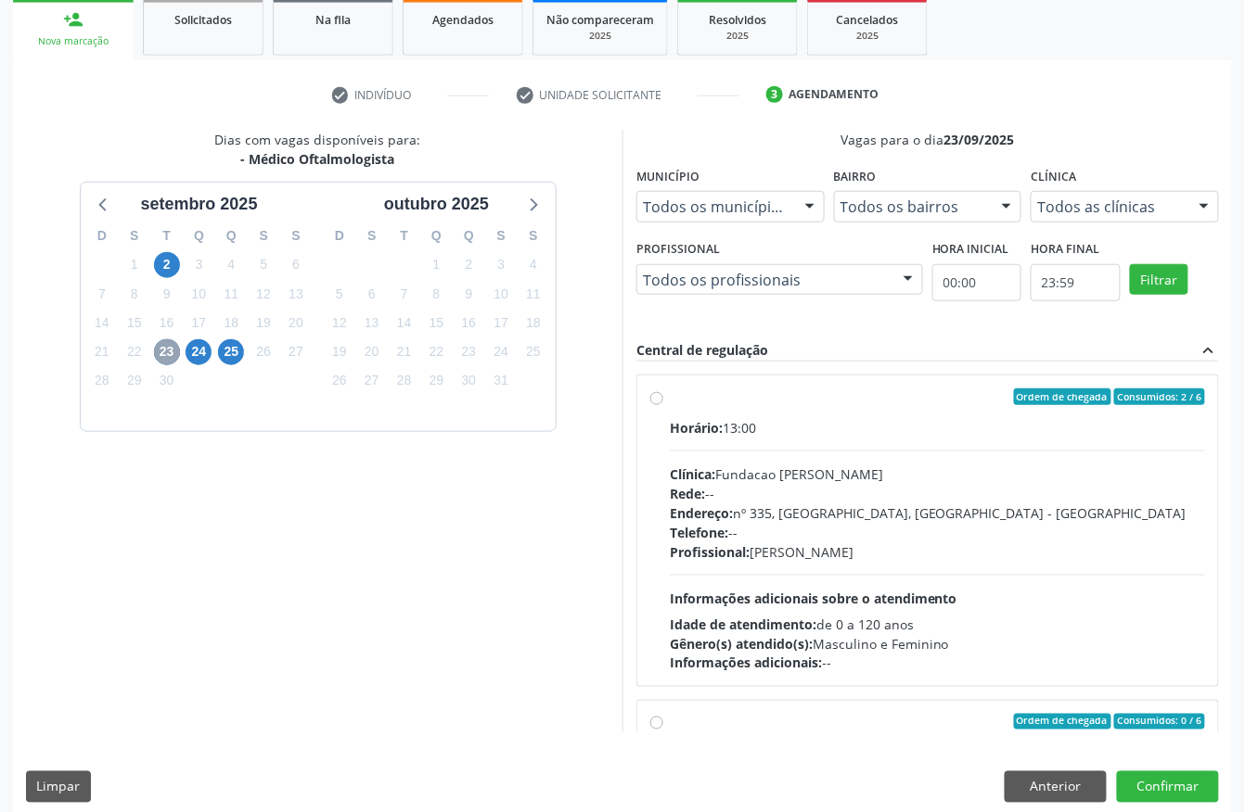
scroll to position [297, 0]
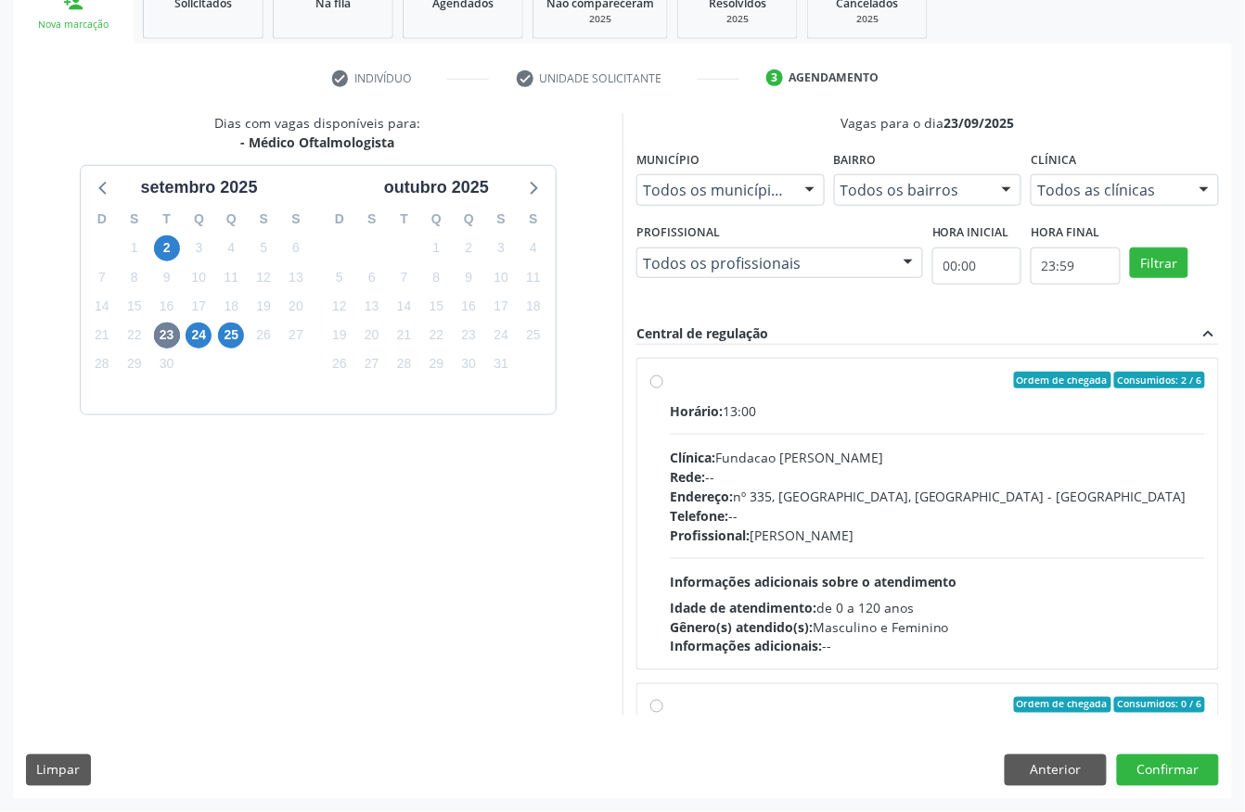
click at [768, 434] on hr at bounding box center [937, 434] width 535 height 1
click at [663, 389] on input "Ordem de chegada Consumidos: 2 / 6 Horário: 13:00 Clínica: Fundacao Altino Vent…" at bounding box center [656, 380] width 13 height 17
radio input "true"
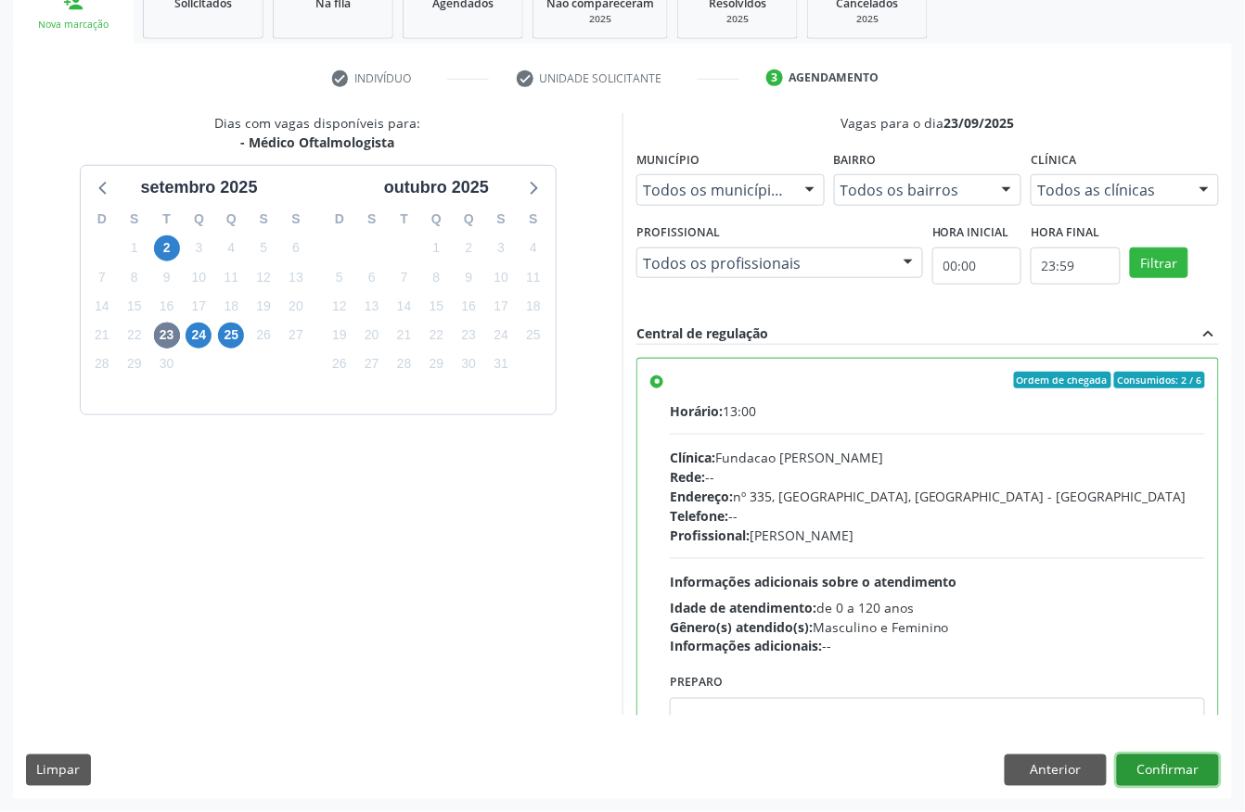
click at [1166, 775] on button "Confirmar" at bounding box center [1168, 771] width 102 height 32
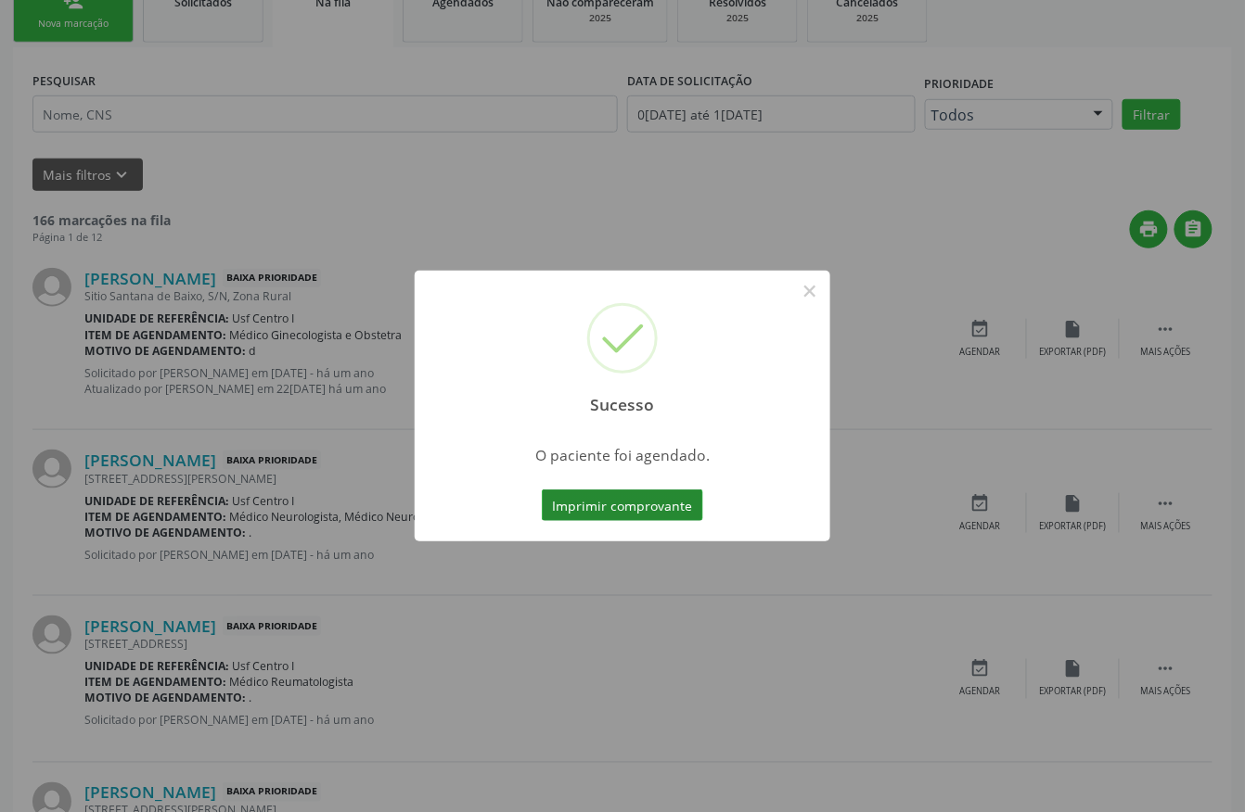
scroll to position [0, 0]
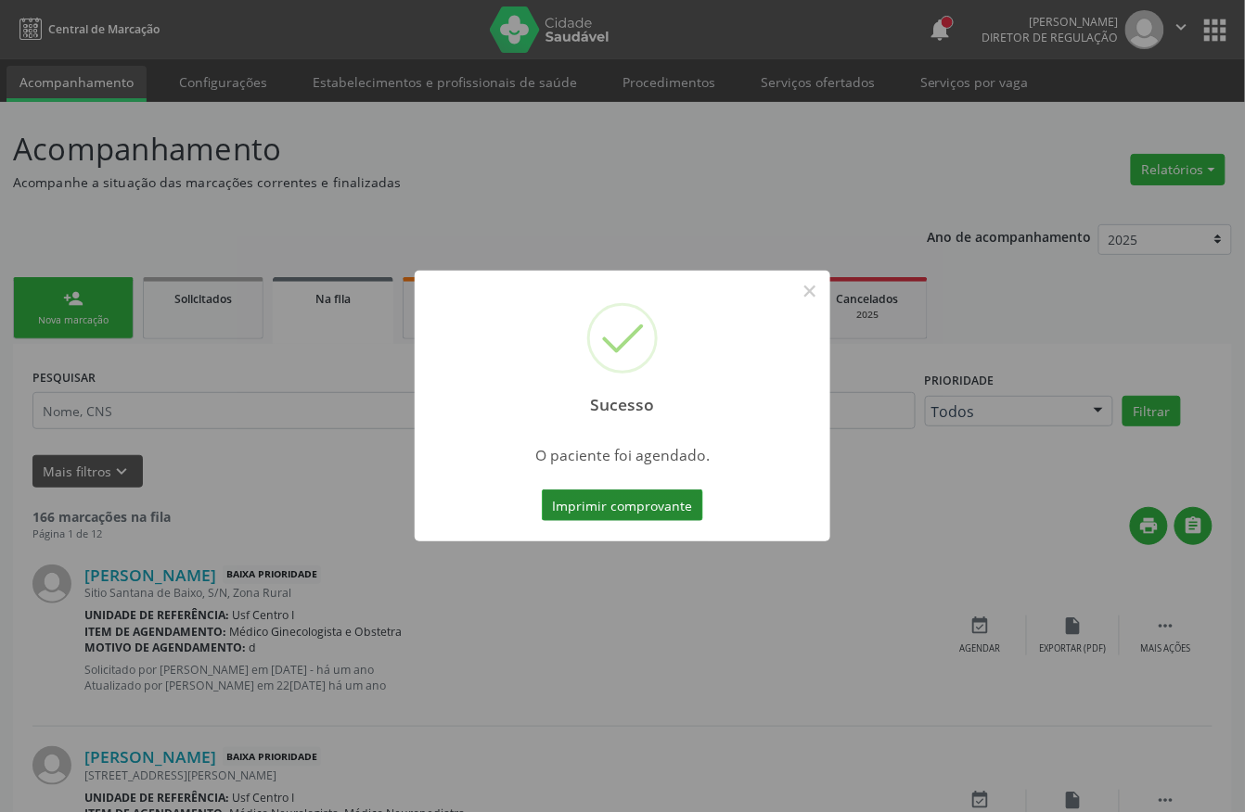
click at [647, 498] on button "Imprimir comprovante" at bounding box center [622, 506] width 161 height 32
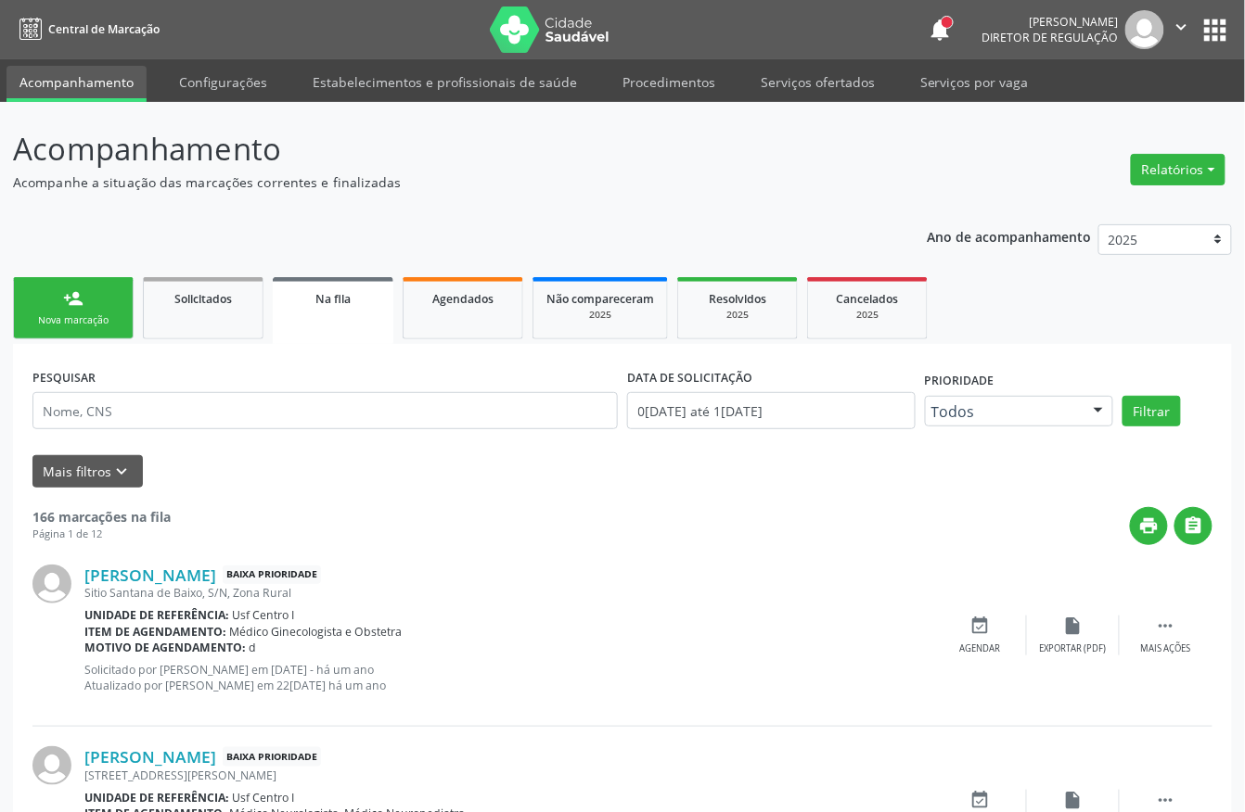
click at [79, 320] on div "Nova marcação" at bounding box center [73, 320] width 93 height 14
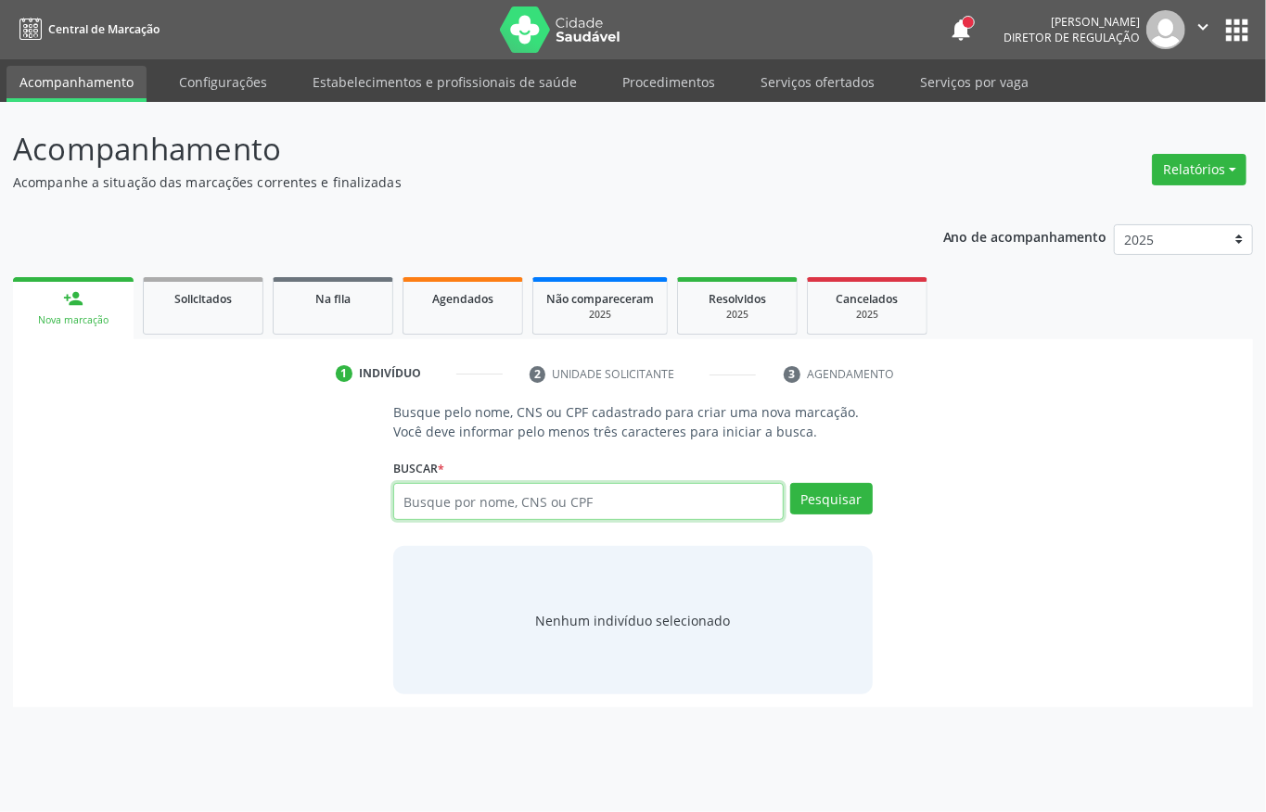
click at [562, 503] on input "text" at bounding box center [588, 501] width 390 height 37
type input "704205273735780"
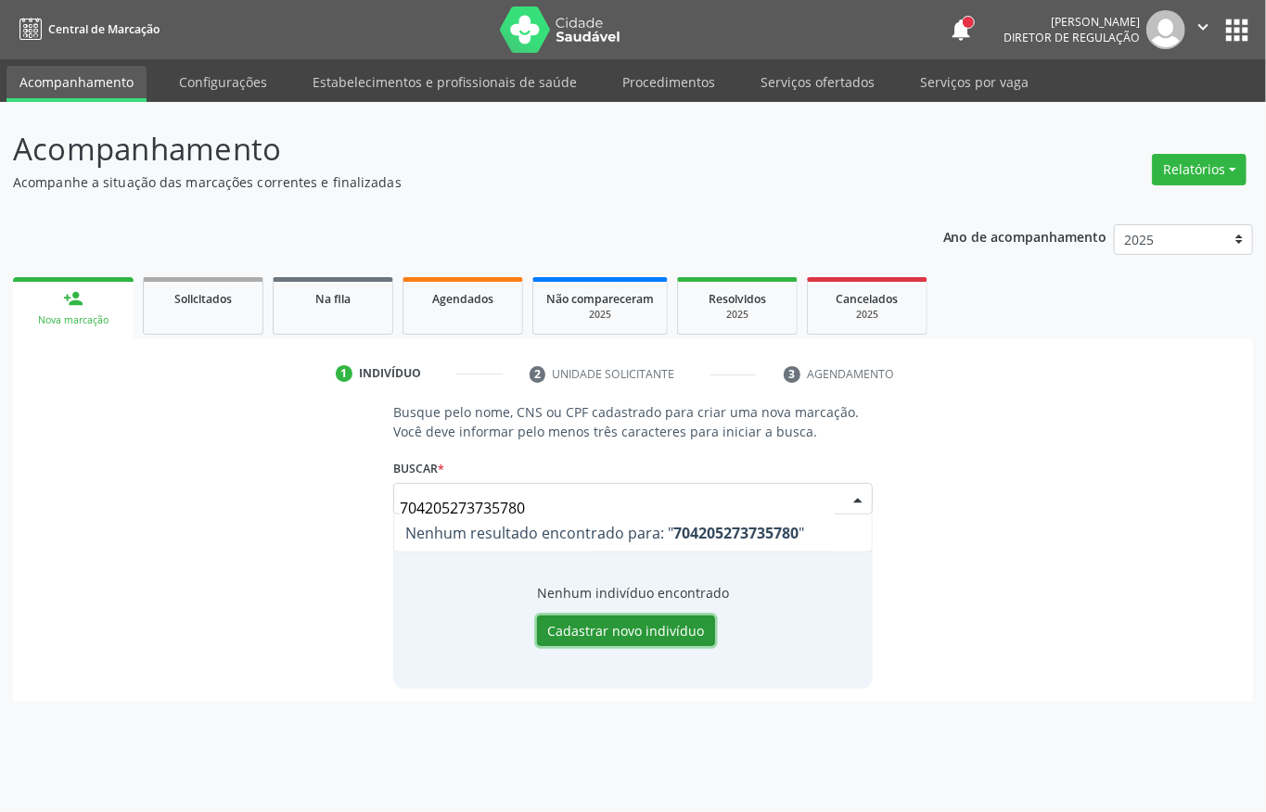
click at [627, 624] on button "Cadastrar novo indivíduo" at bounding box center [626, 632] width 178 height 32
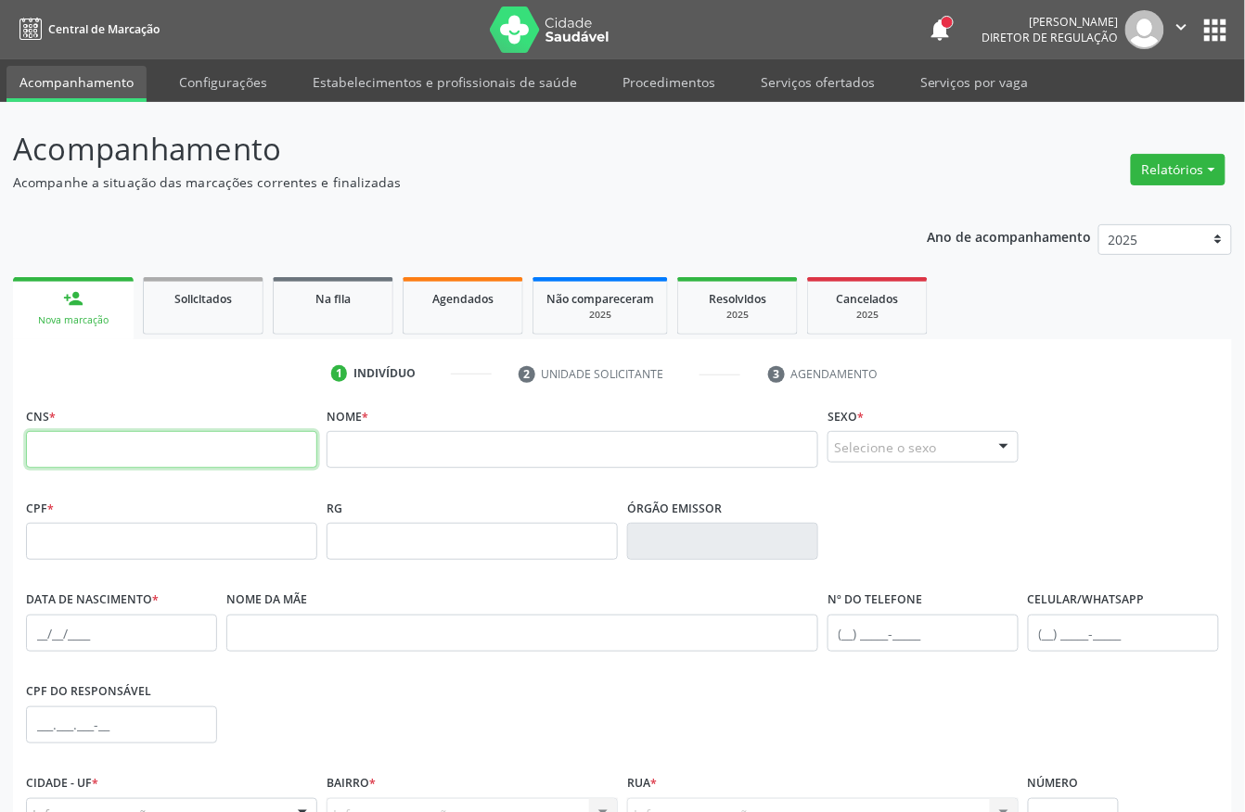
click at [245, 454] on input "text" at bounding box center [171, 449] width 291 height 37
type input "704 2052 7373 5780"
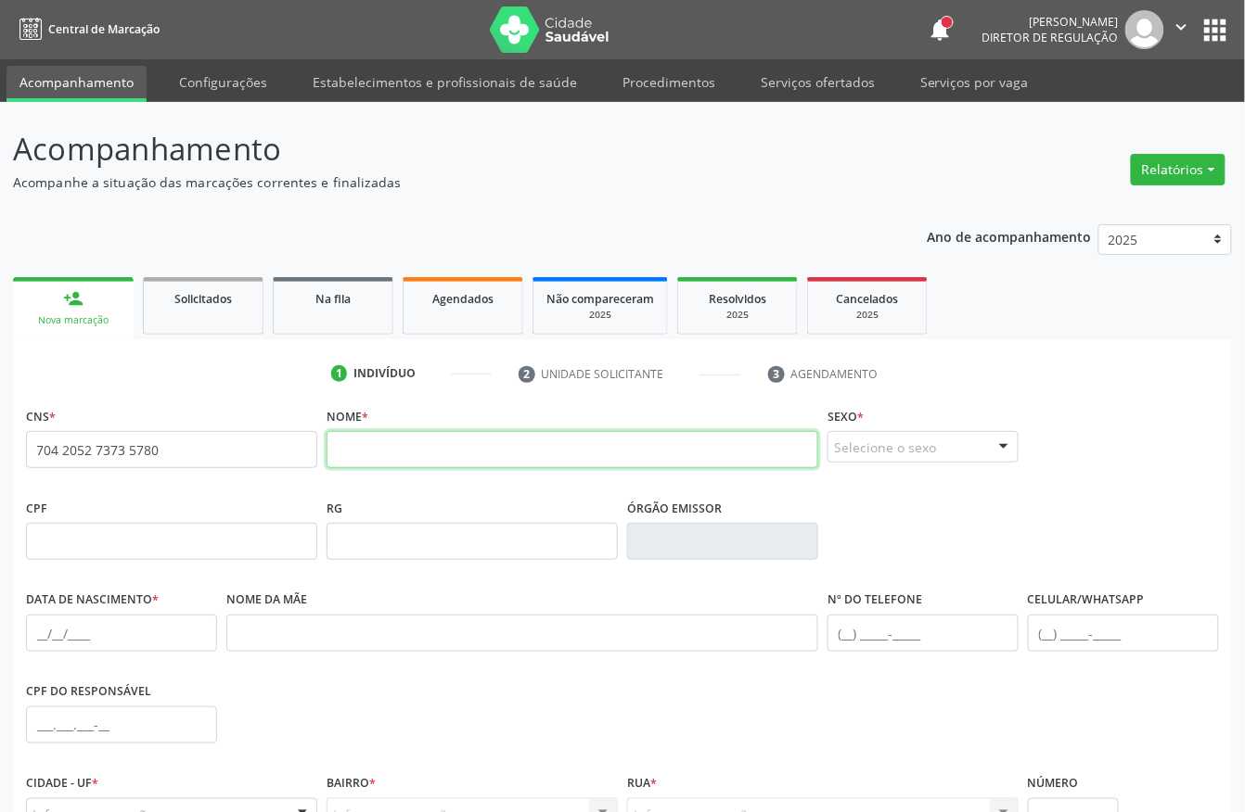
click at [605, 446] on input "text" at bounding box center [572, 449] width 492 height 37
type input "e"
type input "EVERALDO RIBEIRO BEZERRA"
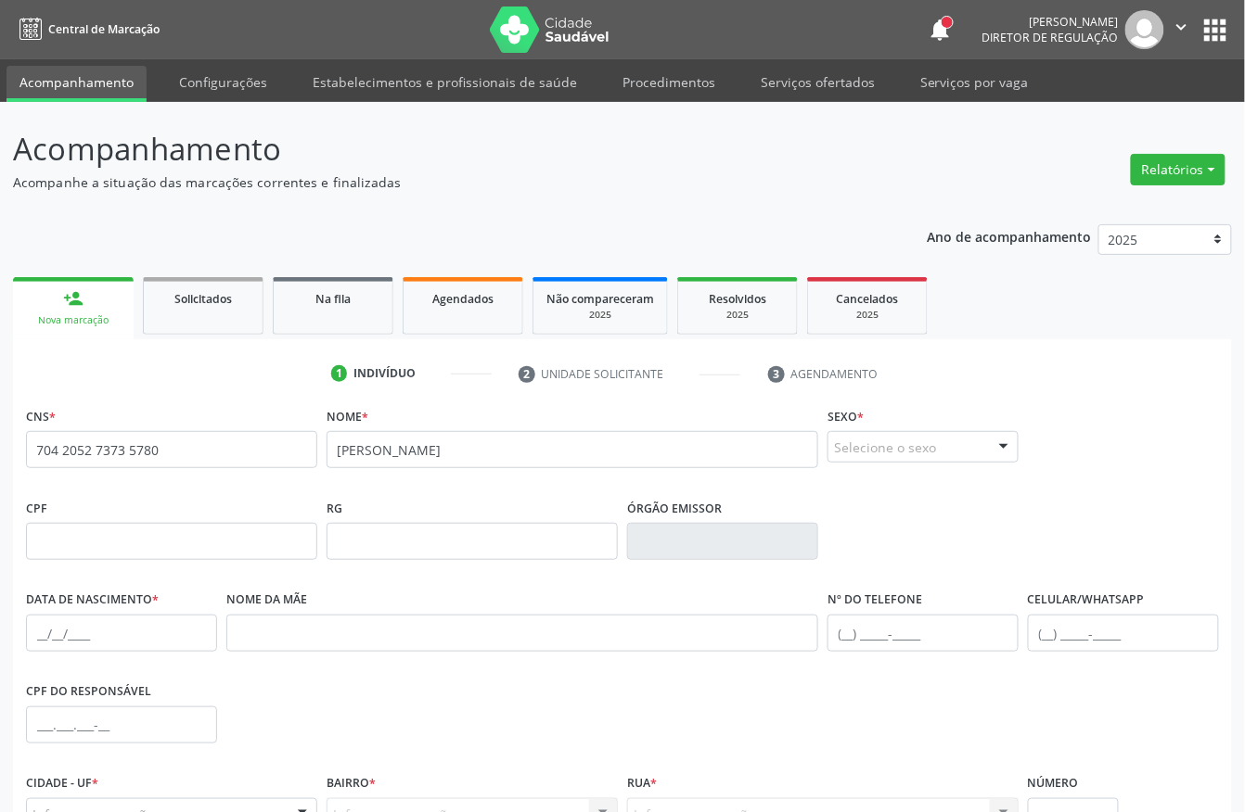
click at [888, 446] on div "Selecione o sexo" at bounding box center [922, 447] width 191 height 32
click at [911, 493] on span "Masculino" at bounding box center [922, 481] width 189 height 37
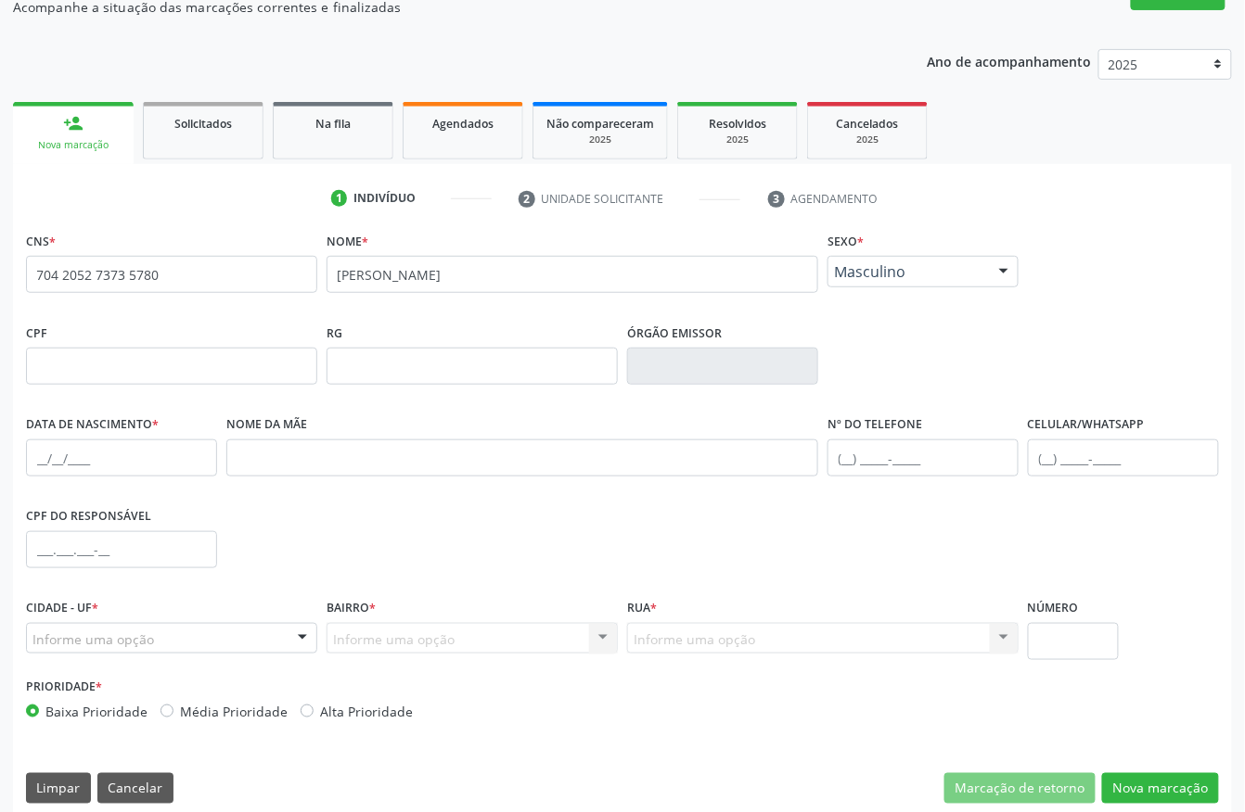
scroll to position [194, 0]
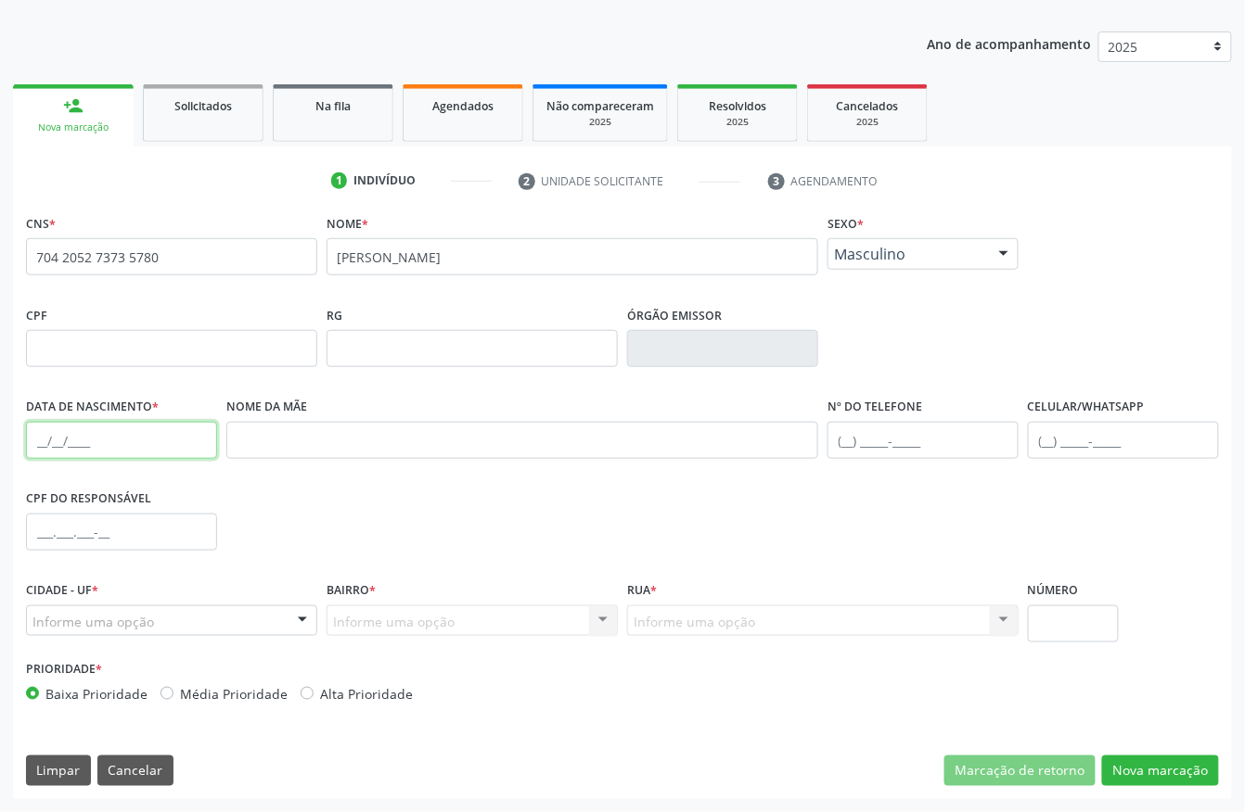
click at [30, 434] on input "text" at bounding box center [121, 440] width 191 height 37
type input "12/07/1991"
click at [198, 621] on div "Informe uma opção" at bounding box center [171, 622] width 291 height 32
click at [32, 621] on input "text" at bounding box center [32, 630] width 0 height 37
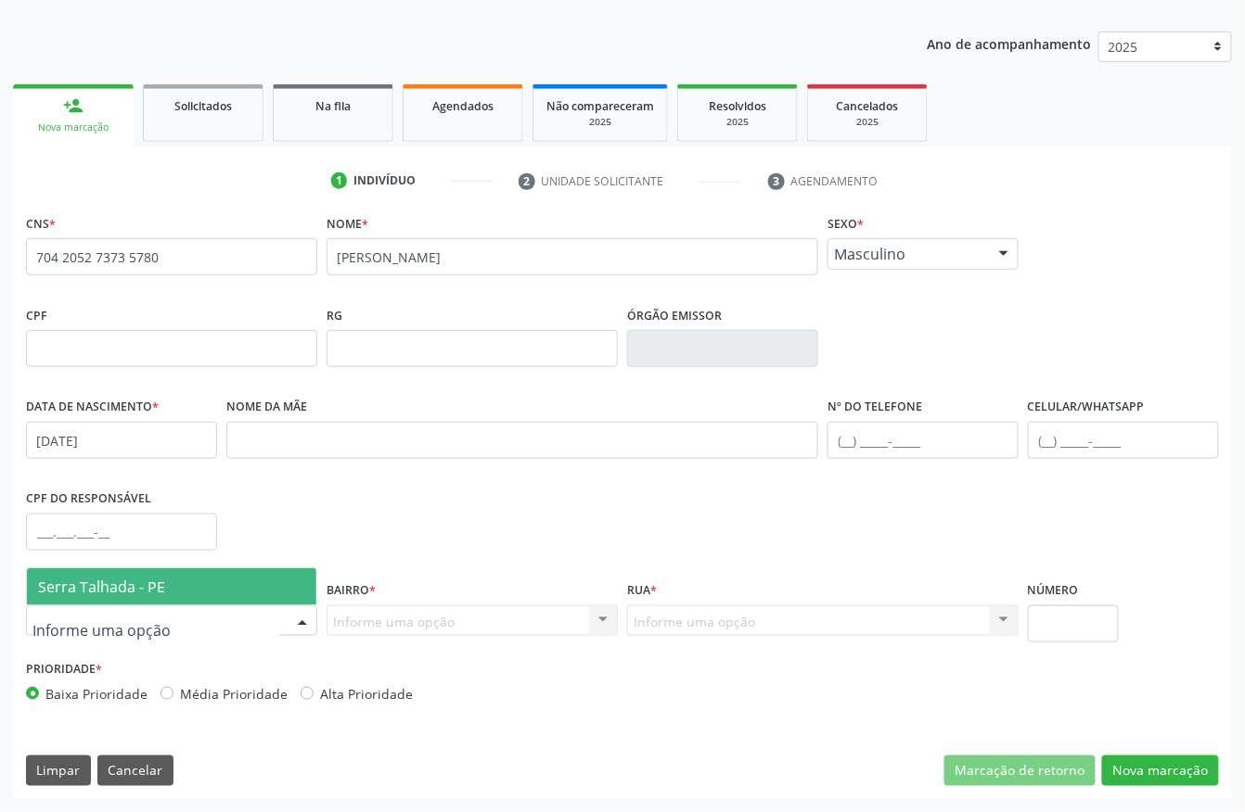
click at [200, 580] on span "Serra Talhada - PE" at bounding box center [171, 587] width 289 height 37
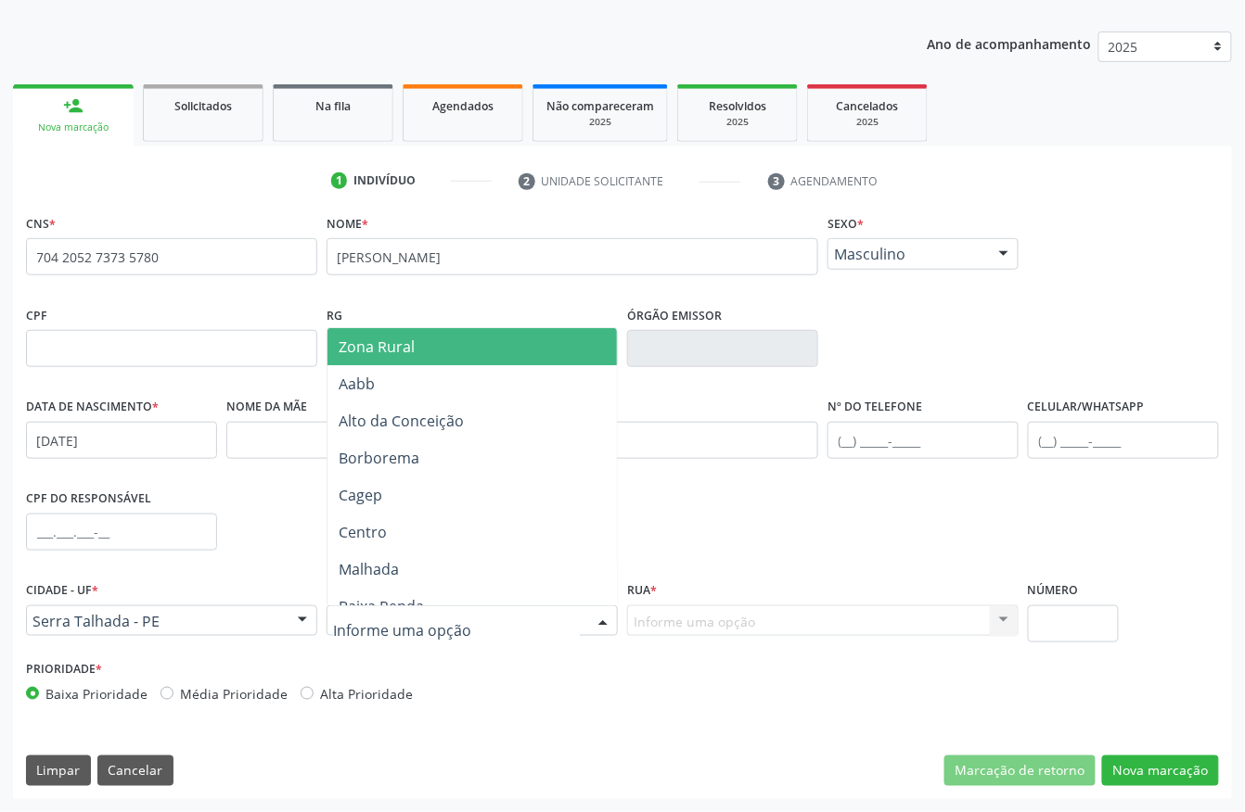
click at [427, 334] on span "Zona Rural" at bounding box center [476, 346] width 298 height 37
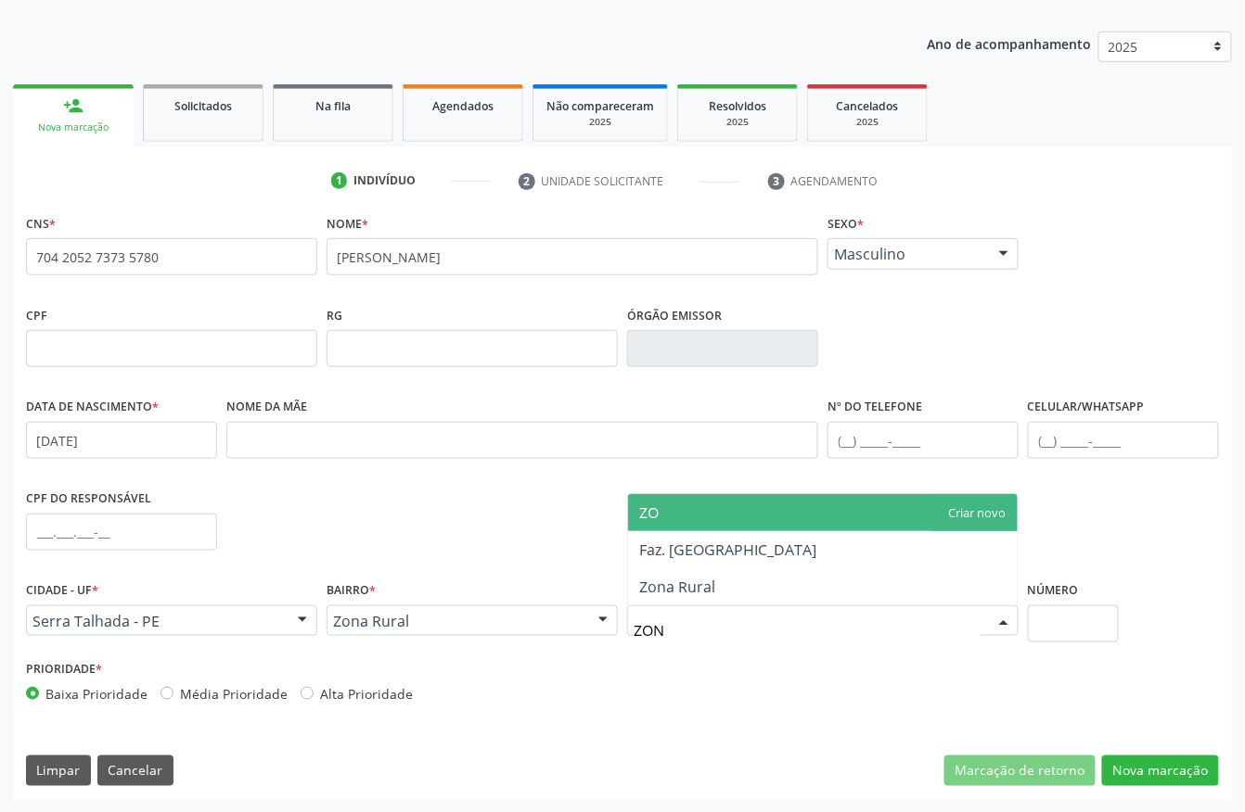
type input "ZONA"
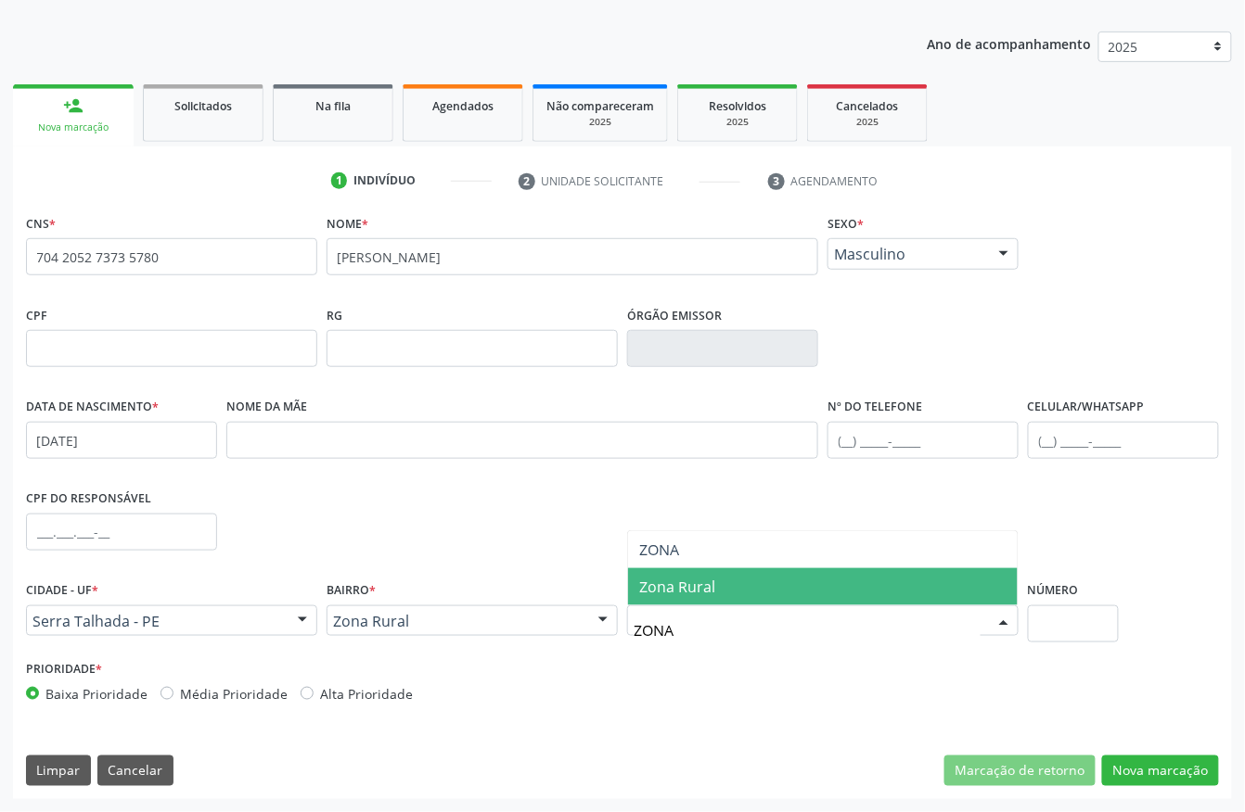
click at [702, 581] on span "Zona Rural" at bounding box center [677, 587] width 76 height 20
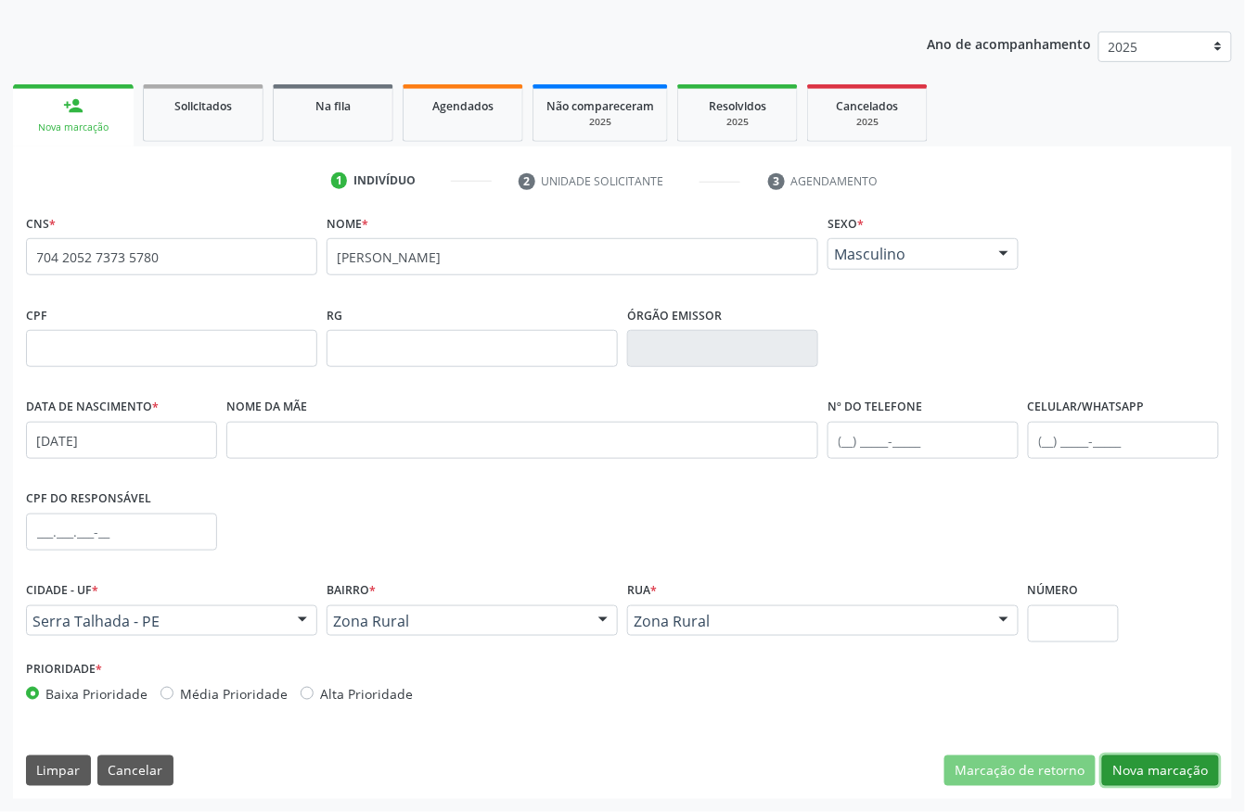
click at [1152, 765] on button "Nova marcação" at bounding box center [1160, 772] width 117 height 32
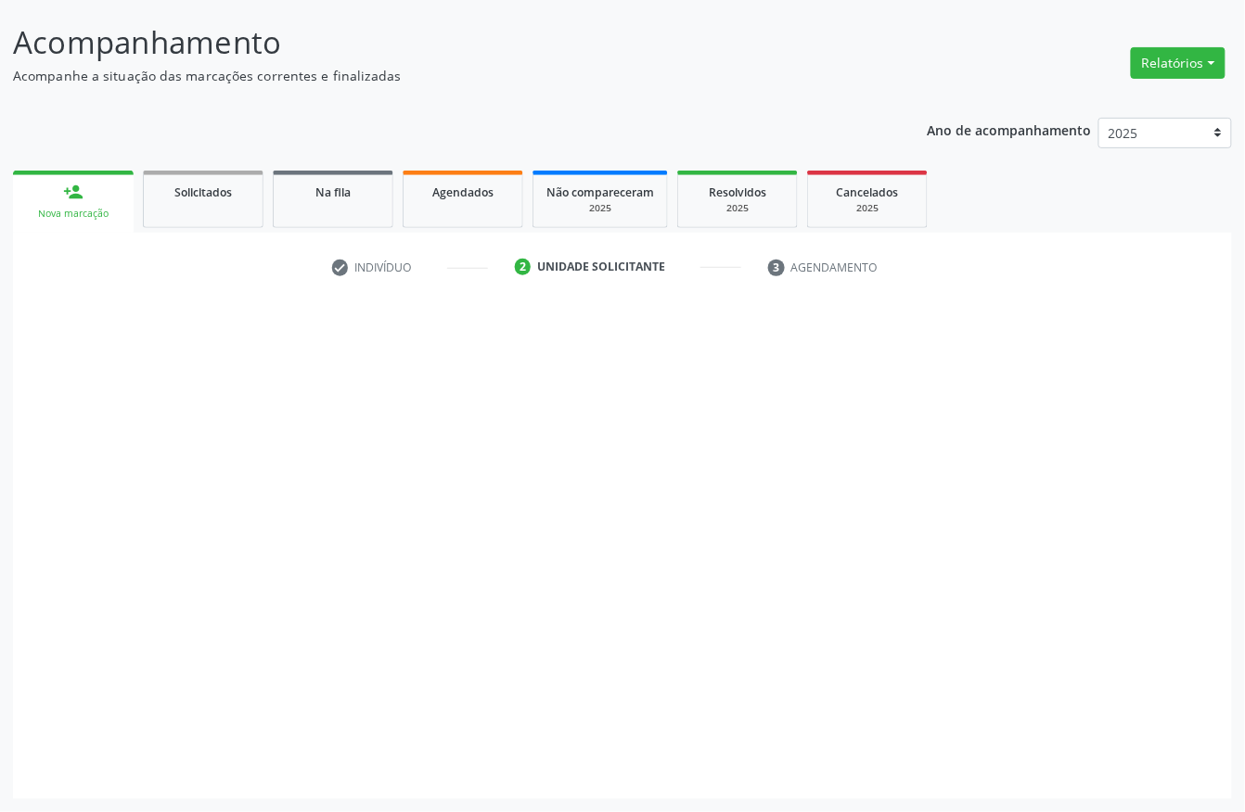
scroll to position [109, 0]
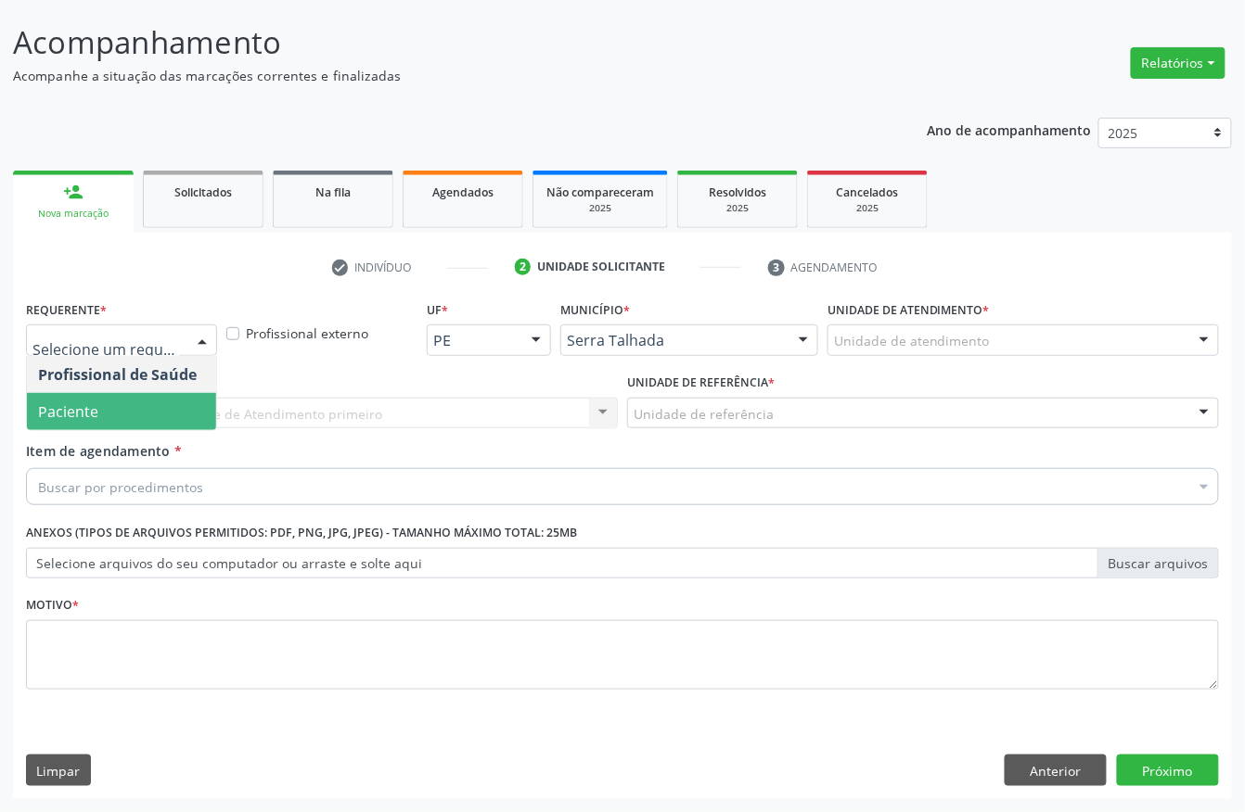
click at [120, 404] on span "Paciente" at bounding box center [121, 411] width 189 height 37
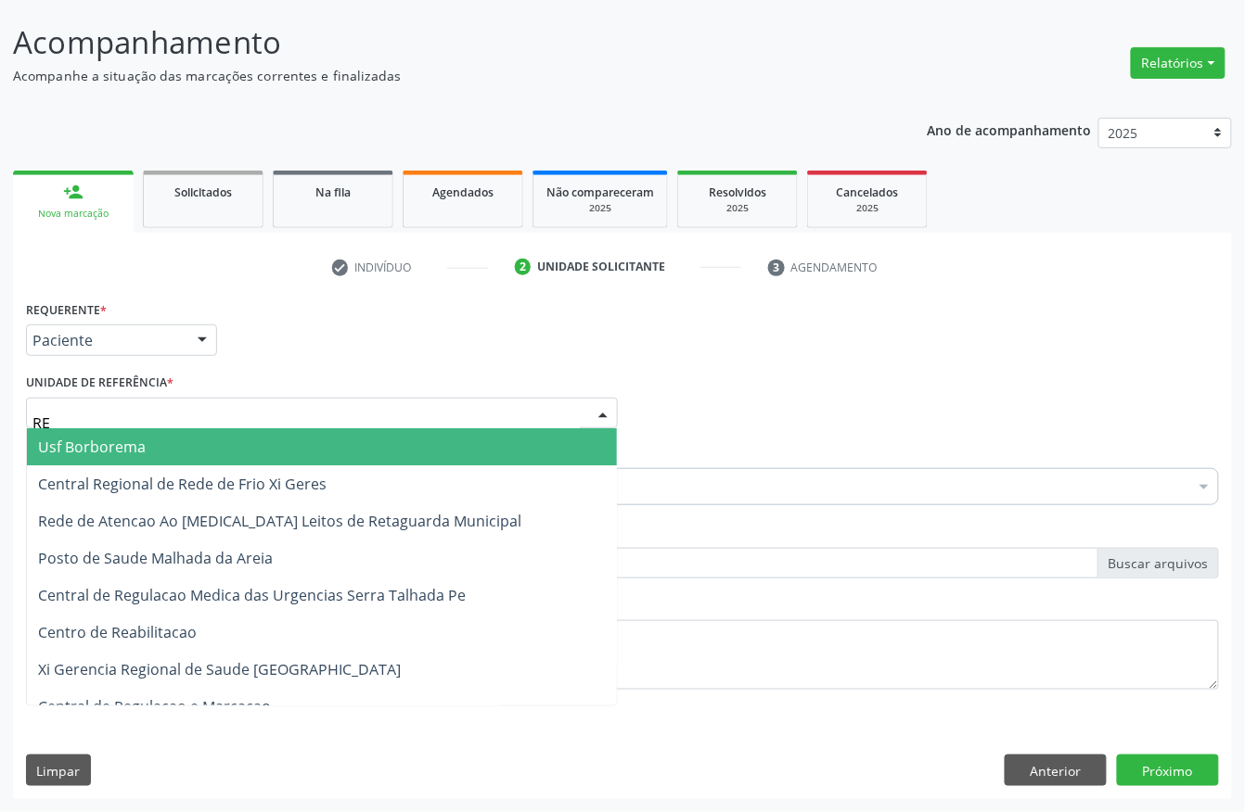
type input "REA"
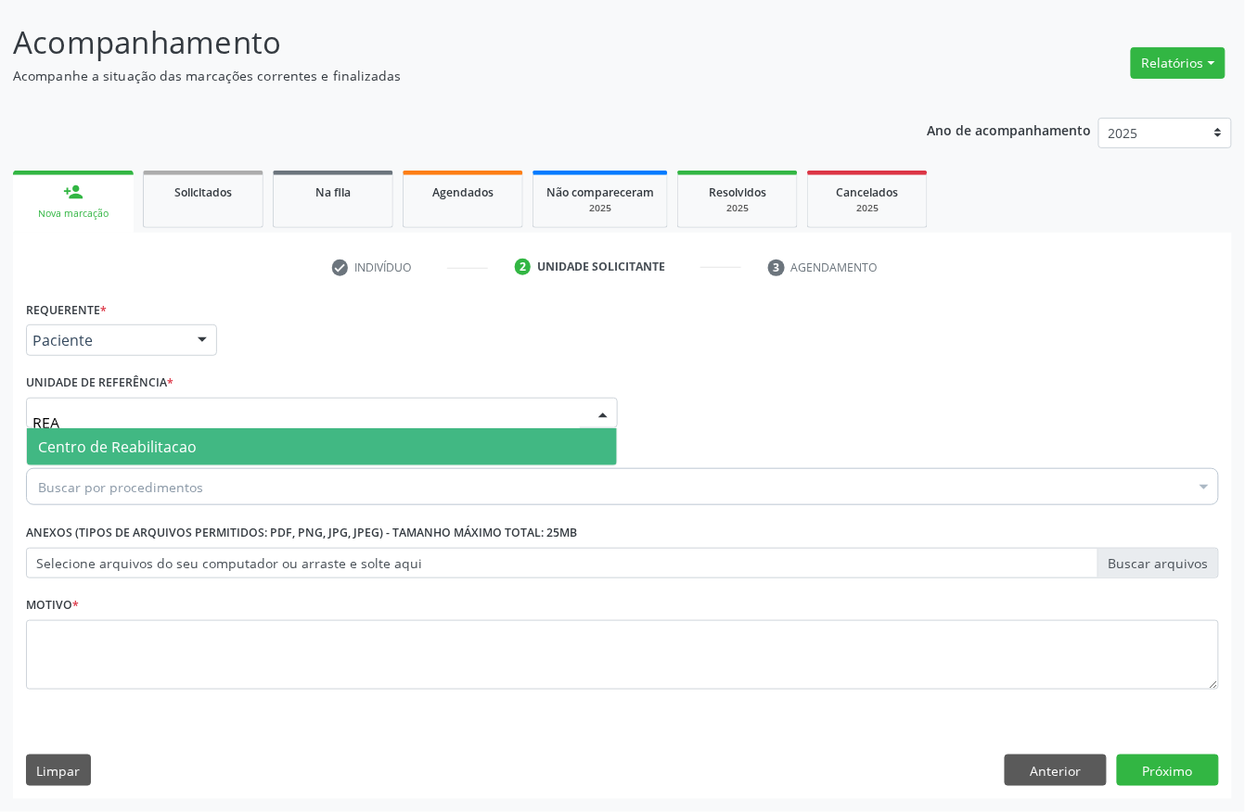
click at [131, 443] on span "Centro de Reabilitacao" at bounding box center [117, 447] width 159 height 20
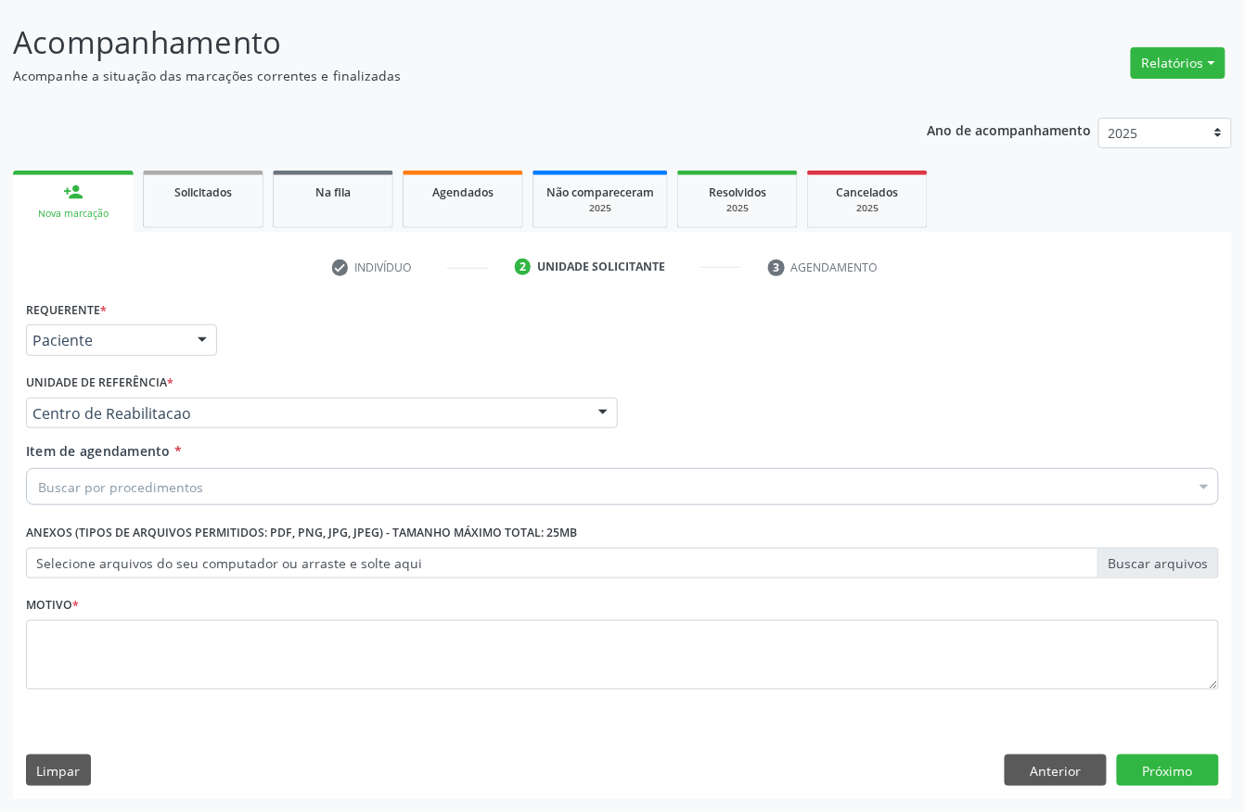
click at [38, 476] on input "Item de agendamento *" at bounding box center [38, 486] width 0 height 37
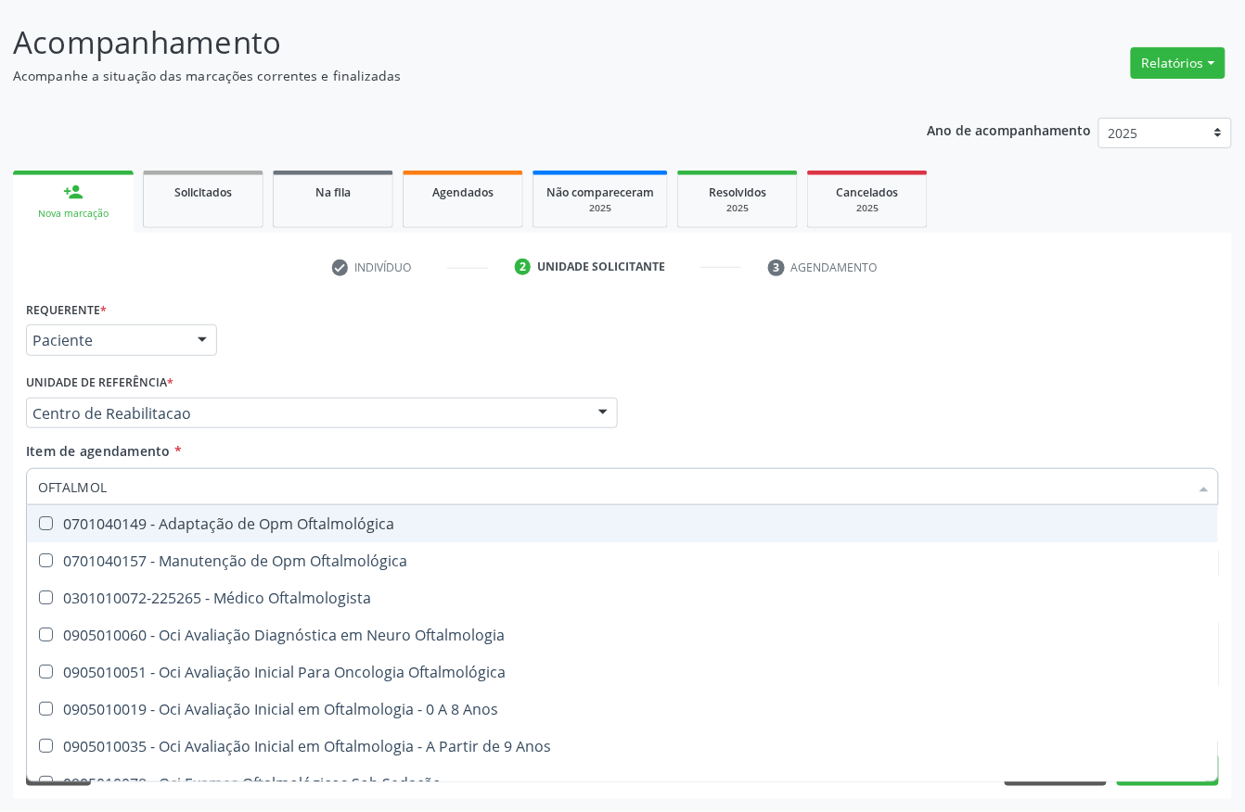
type input "OFTALMOLO"
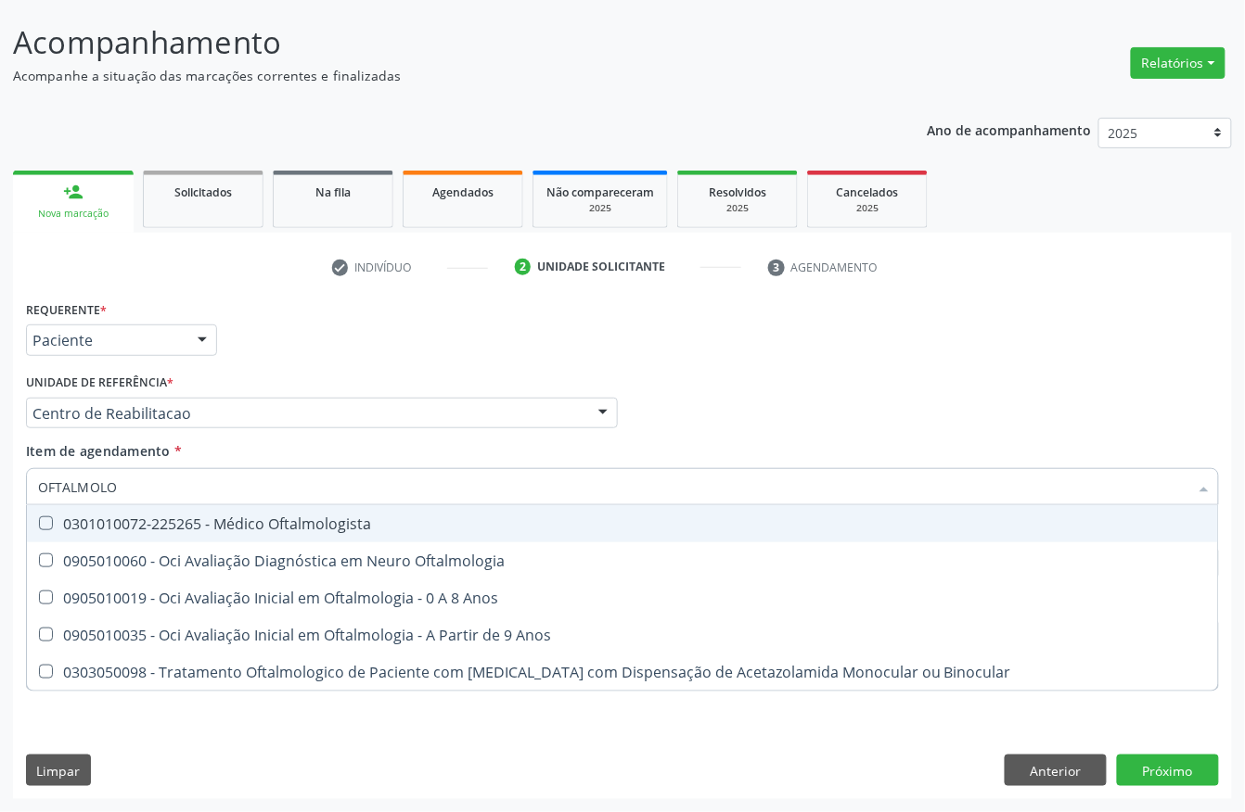
click at [313, 528] on div "0301010072-225265 - Médico Oftalmologista" at bounding box center [622, 524] width 1169 height 15
checkbox Oftalmologista "true"
click at [378, 376] on div "Unidade de referência * Centro de Reabilitacao Usf do Mutirao Usf Cohab Usf Cai…" at bounding box center [322, 398] width 592 height 59
checkbox Oftalmologia "true"
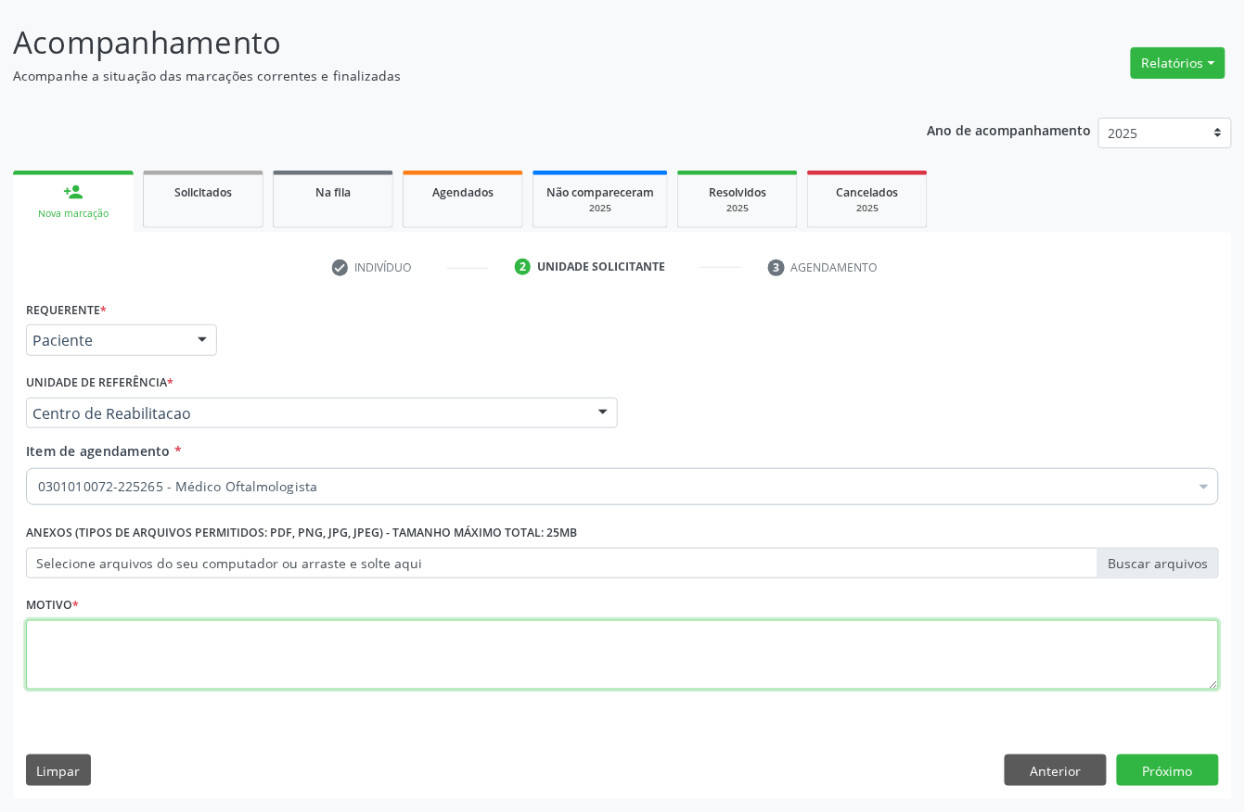
click at [182, 635] on textarea at bounding box center [622, 655] width 1193 height 70
type textarea "S"
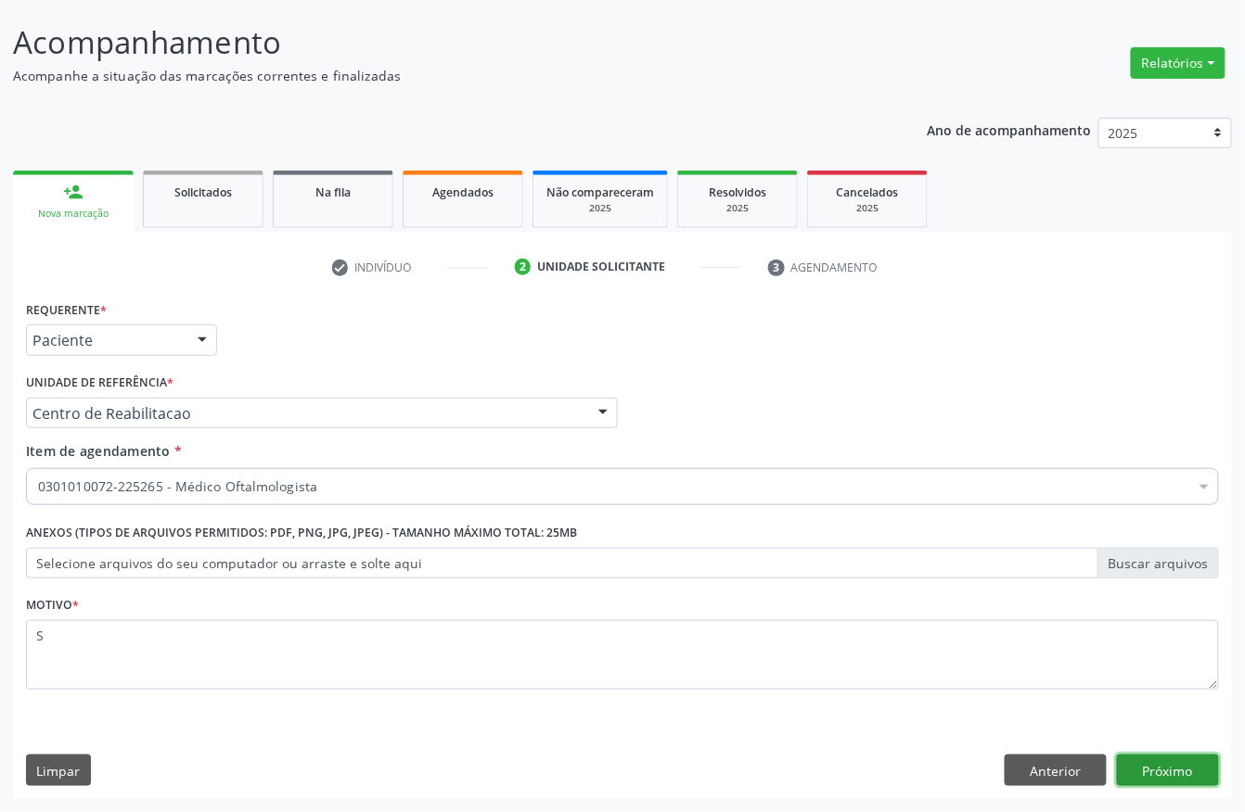
click at [1192, 768] on button "Próximo" at bounding box center [1168, 771] width 102 height 32
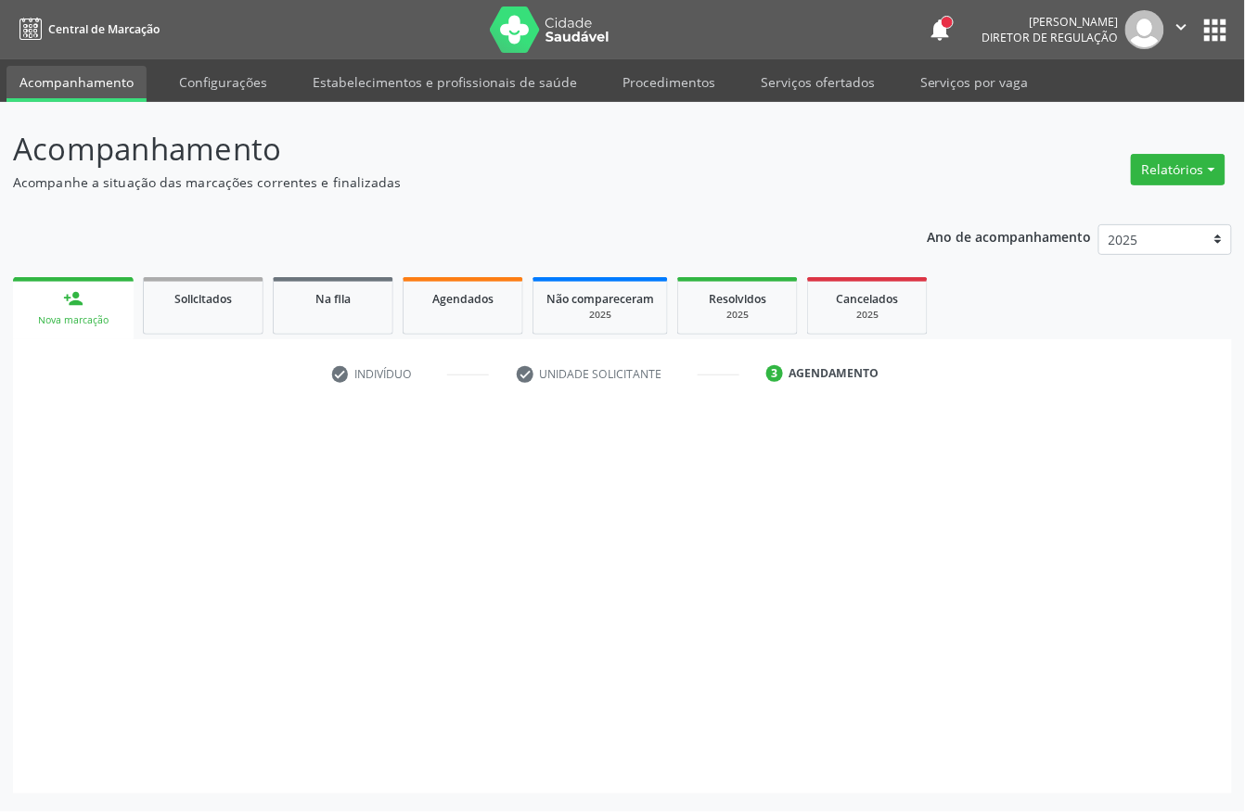
scroll to position [0, 0]
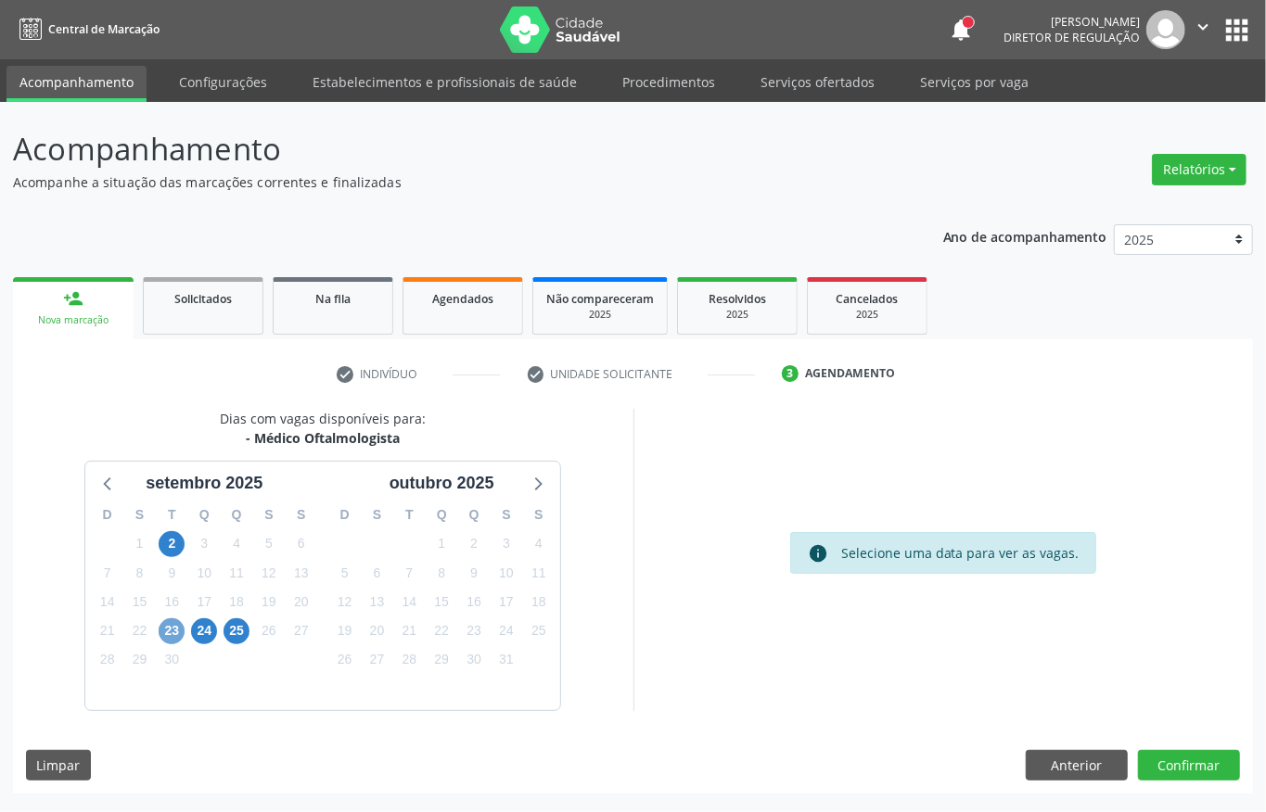
click at [173, 634] on span "23" at bounding box center [172, 632] width 26 height 26
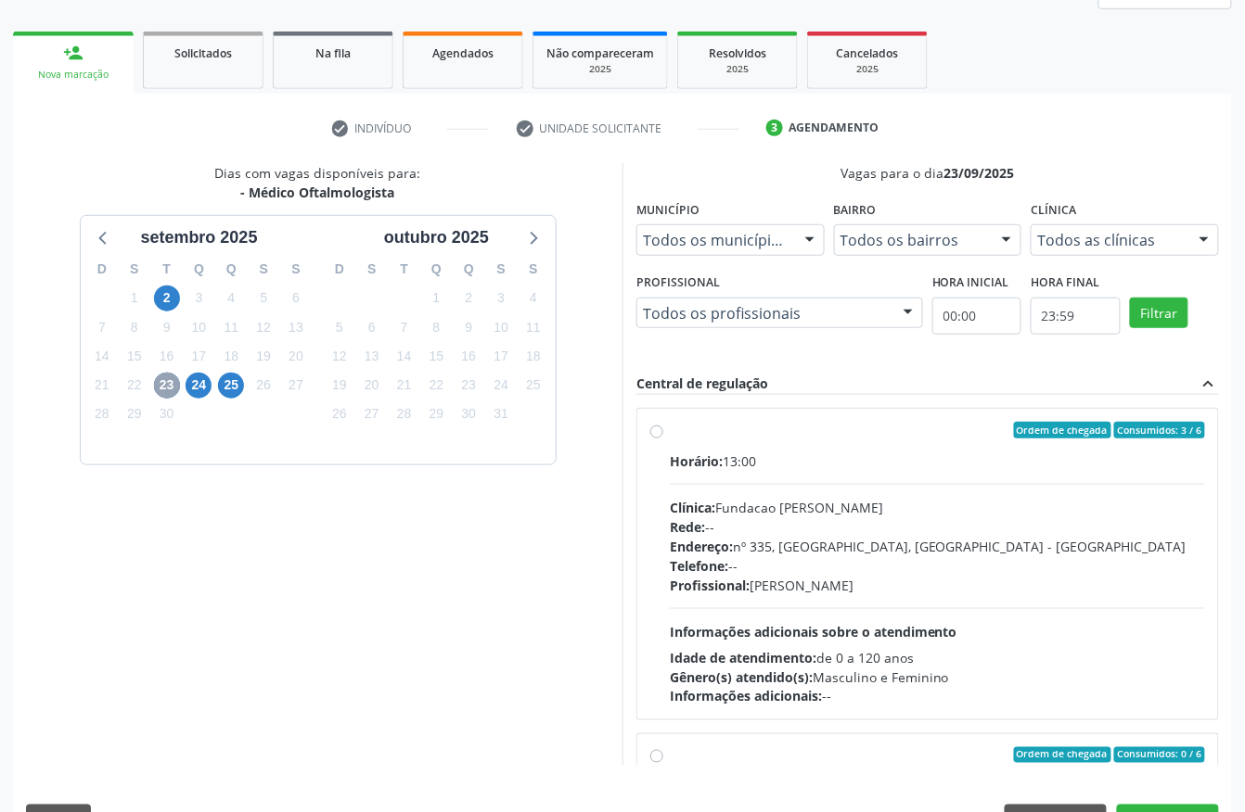
scroll to position [247, 0]
click at [710, 502] on span "Clínica:" at bounding box center [692, 507] width 45 height 18
click at [663, 438] on input "Ordem de chegada Consumidos: 3 / 6 Horário: 13:00 Clínica: Fundacao Altino Vent…" at bounding box center [656, 429] width 13 height 17
radio input "true"
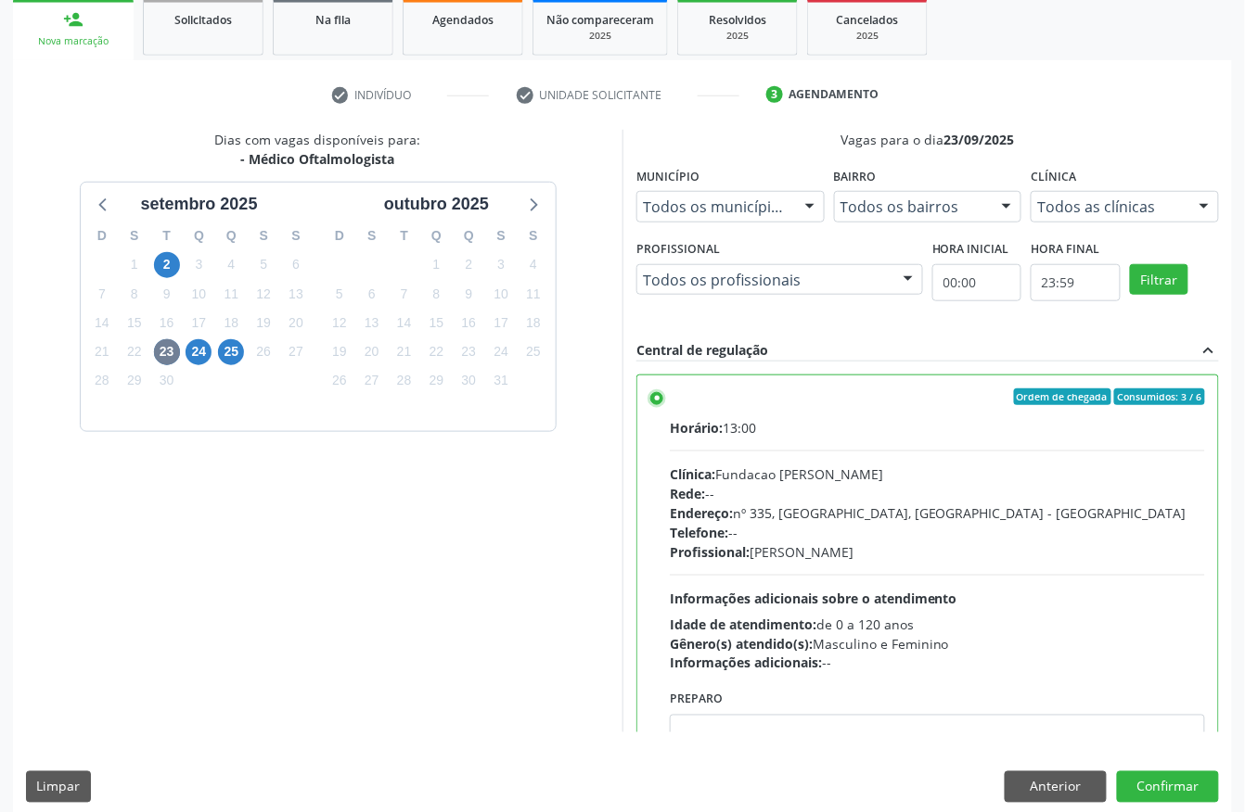
scroll to position [297, 0]
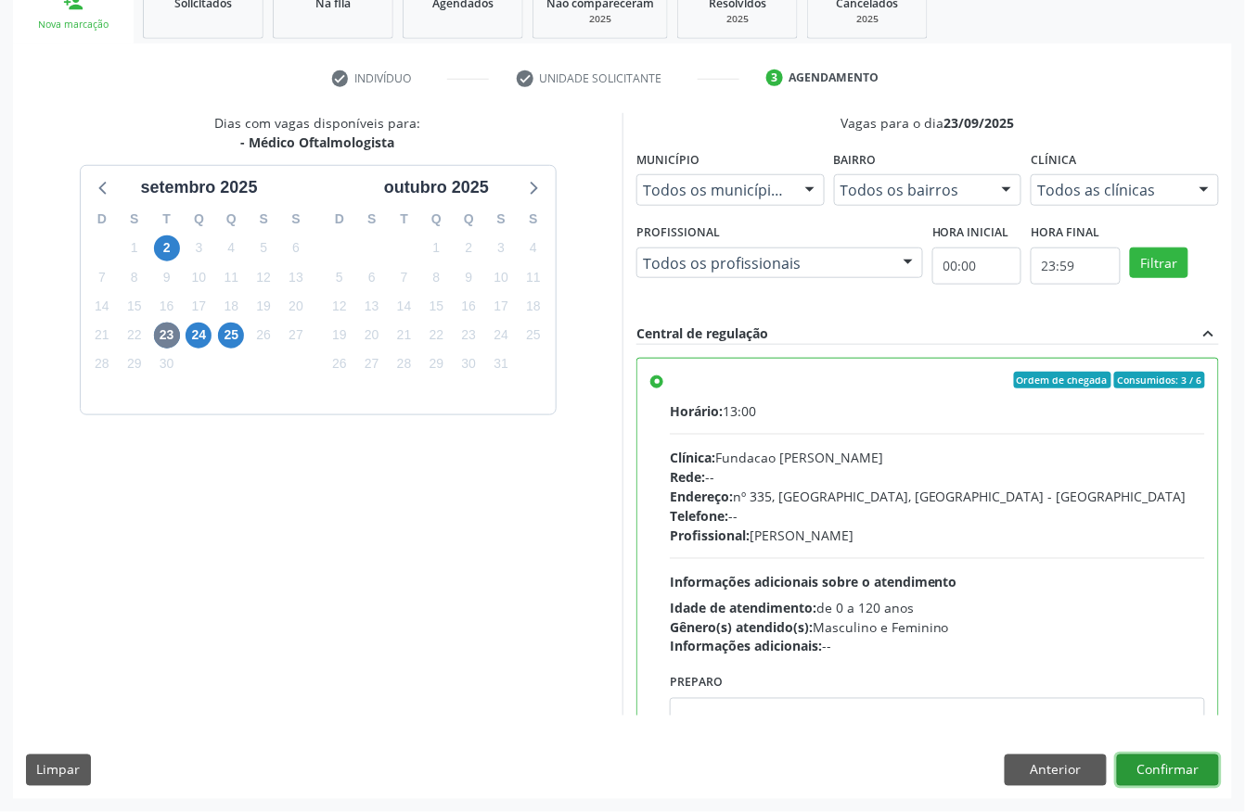
click at [1156, 776] on button "Confirmar" at bounding box center [1168, 771] width 102 height 32
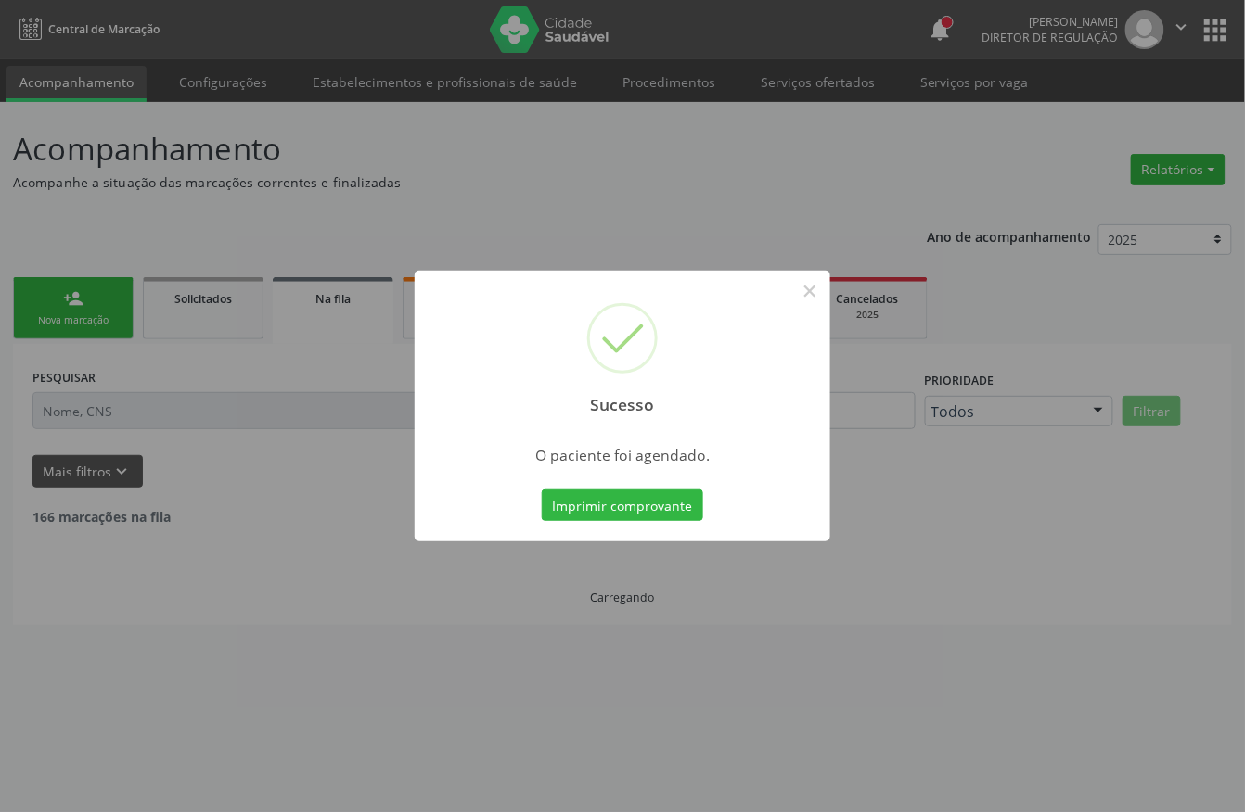
scroll to position [0, 0]
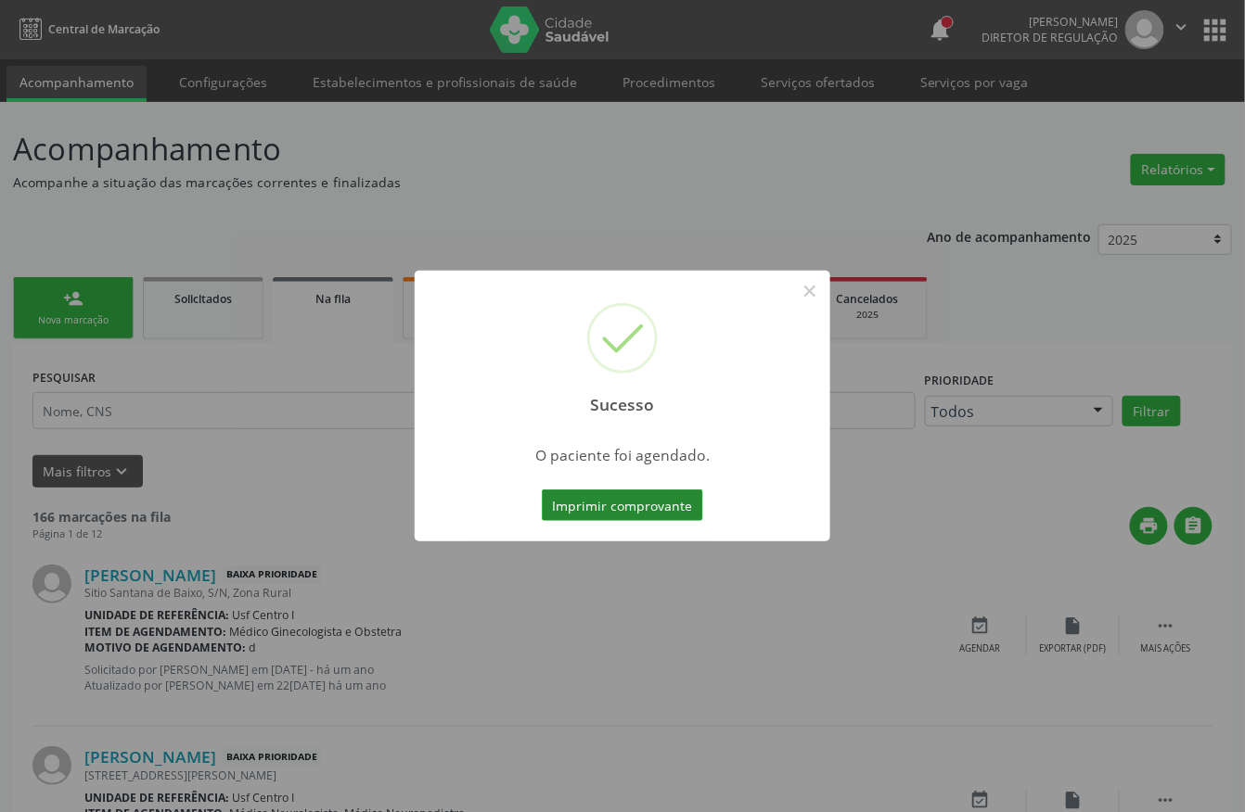
click at [617, 510] on button "Imprimir comprovante" at bounding box center [622, 506] width 161 height 32
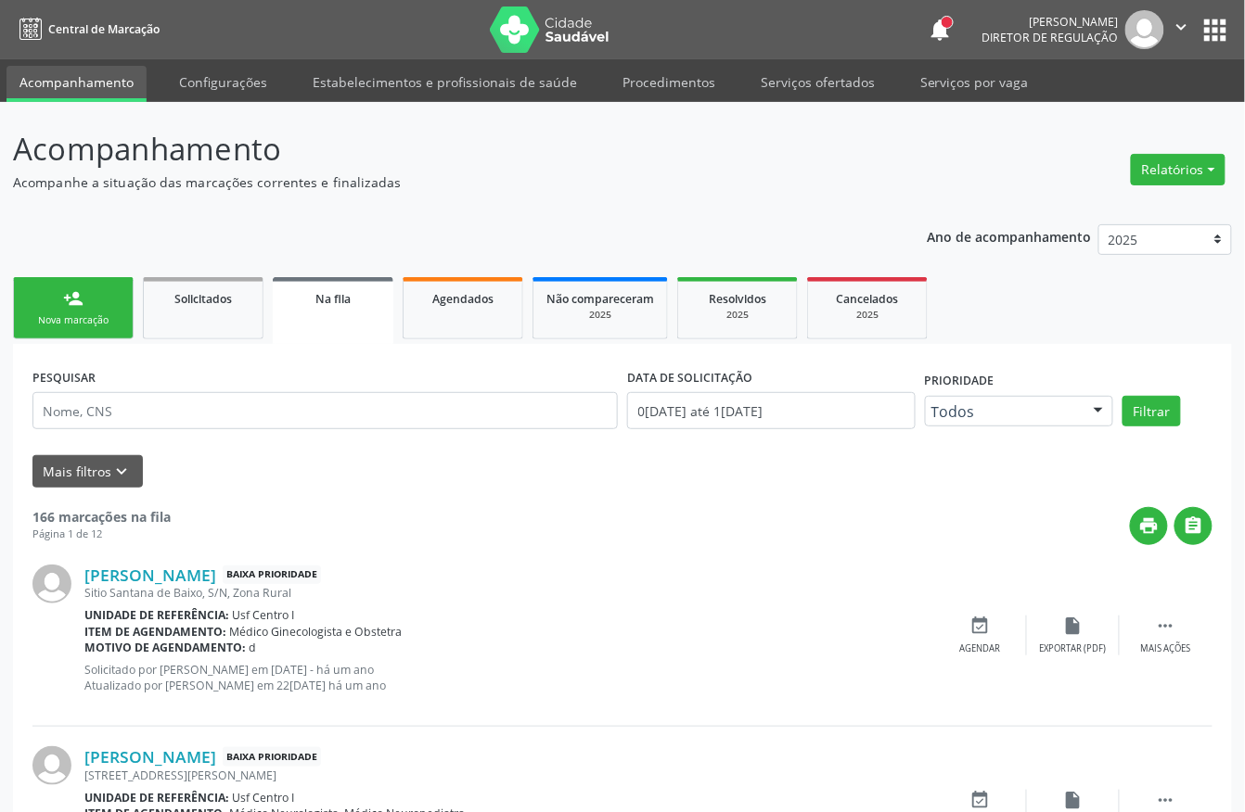
click at [87, 305] on link "person_add Nova marcação" at bounding box center [73, 308] width 121 height 62
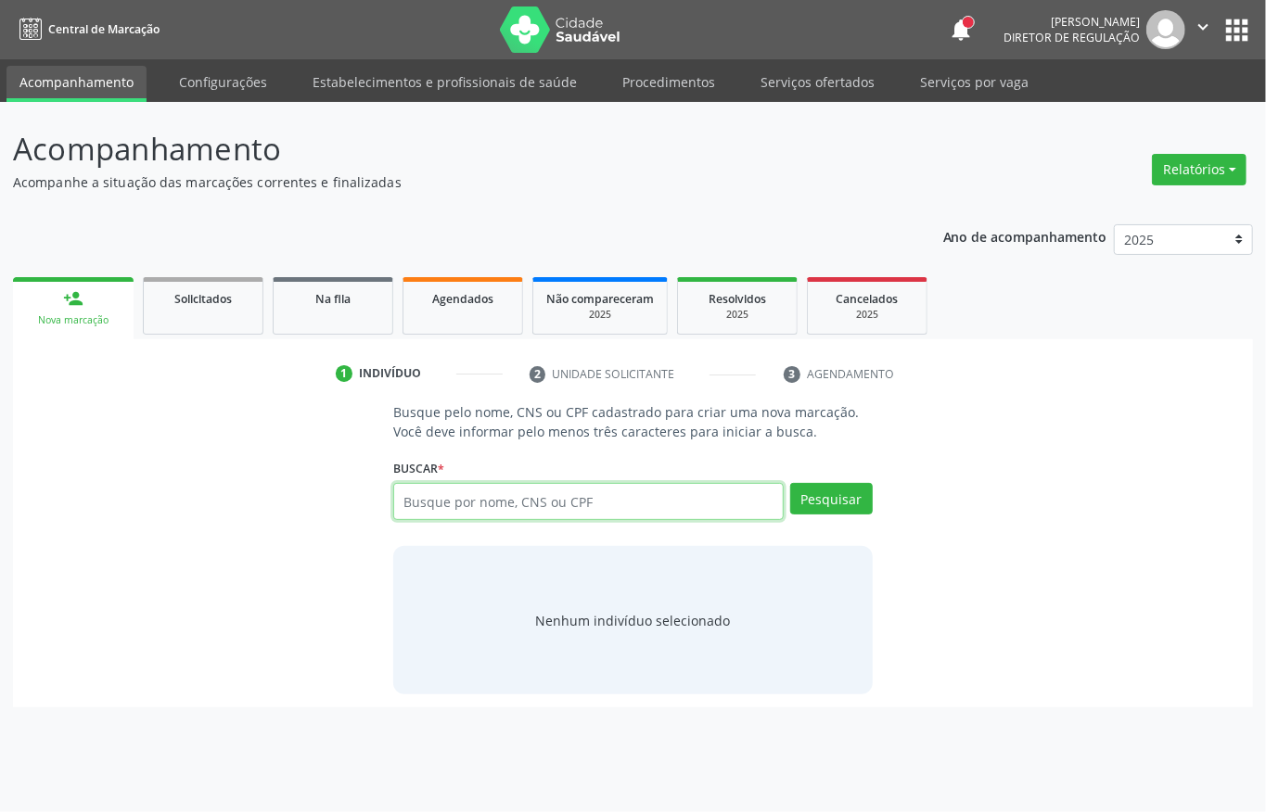
click at [495, 499] on input "text" at bounding box center [588, 501] width 390 height 37
click at [121, 317] on link "person_add Nova marcação" at bounding box center [73, 308] width 121 height 62
click at [416, 493] on input "text" at bounding box center [588, 501] width 390 height 37
click at [521, 497] on input "text" at bounding box center [588, 501] width 390 height 37
click at [799, 90] on link "Serviços ofertados" at bounding box center [818, 82] width 140 height 32
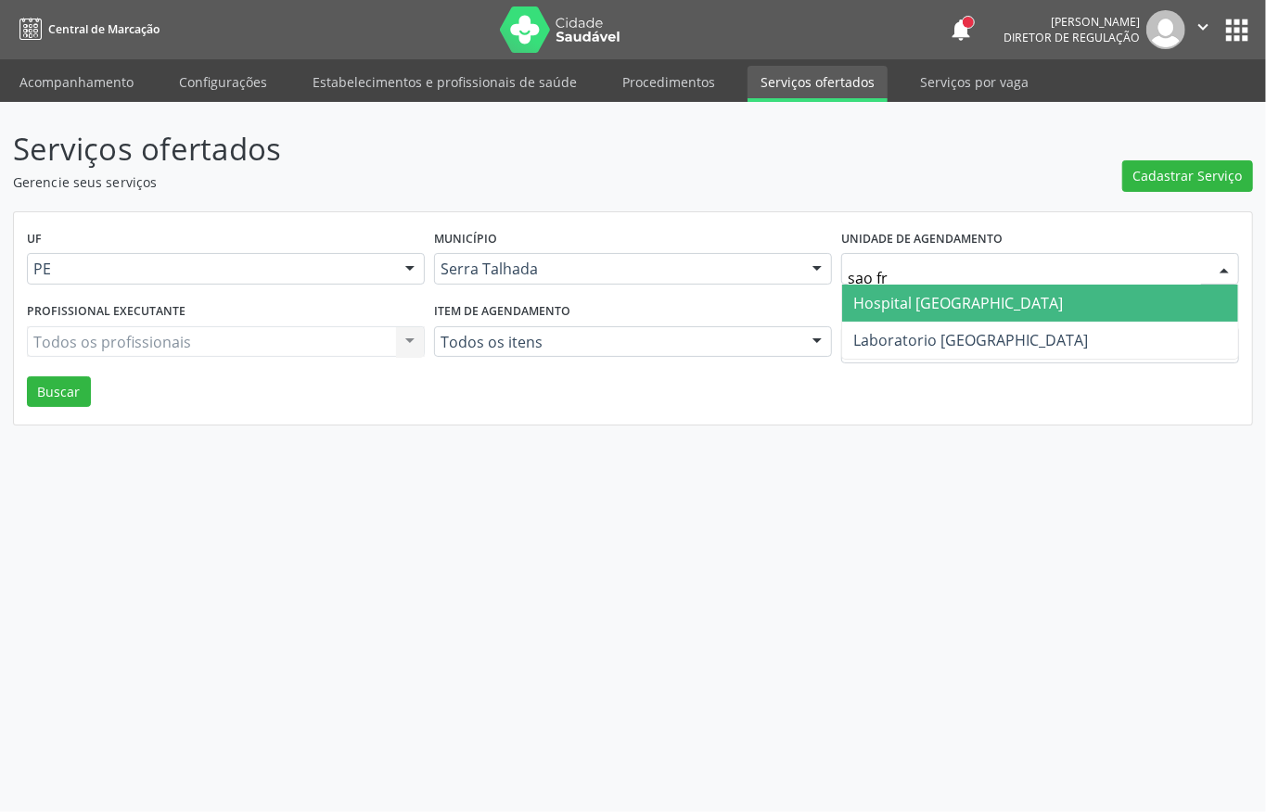
type input "sao fra"
click at [907, 294] on span "Hospital [GEOGRAPHIC_DATA]" at bounding box center [958, 303] width 210 height 20
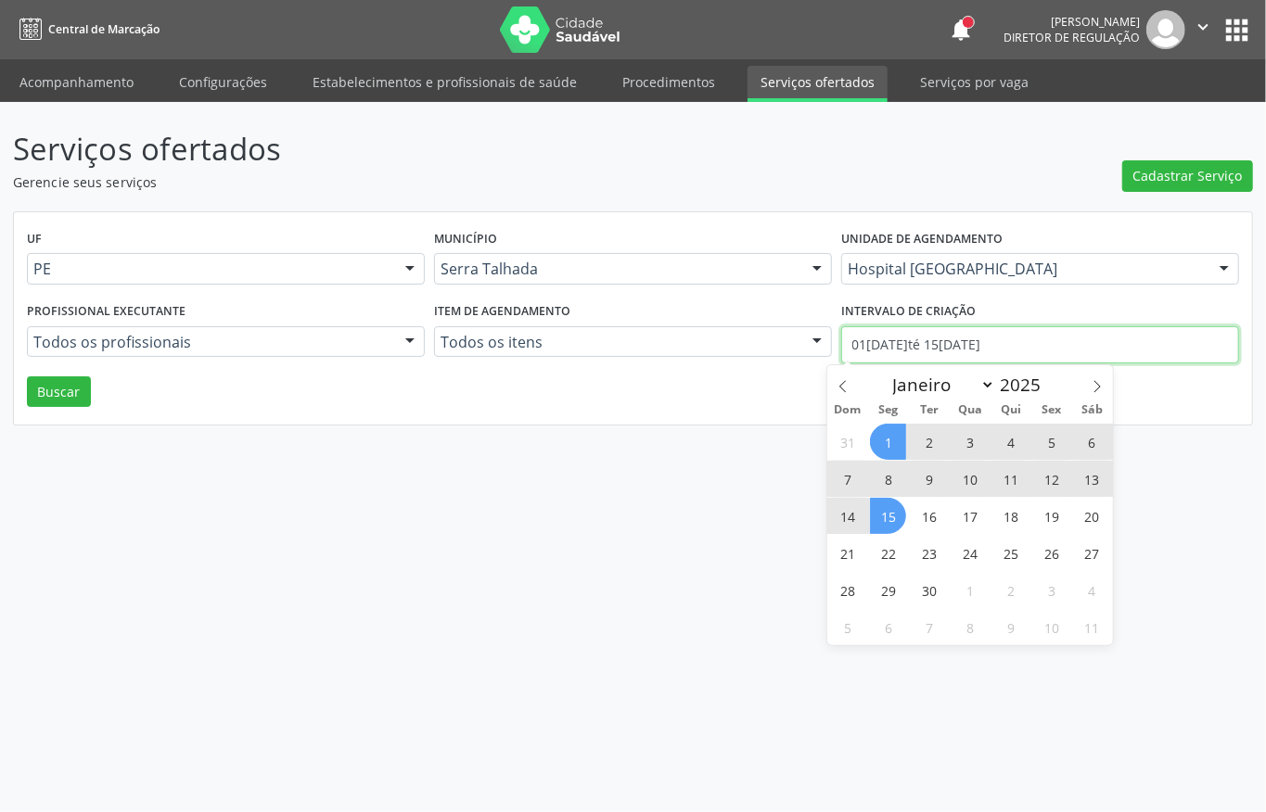
click at [907, 345] on input "0[DATE] até 1[DATE]" at bounding box center [1040, 344] width 398 height 37
click at [892, 436] on span "1" at bounding box center [888, 442] width 36 height 36
type input "01/09/2025"
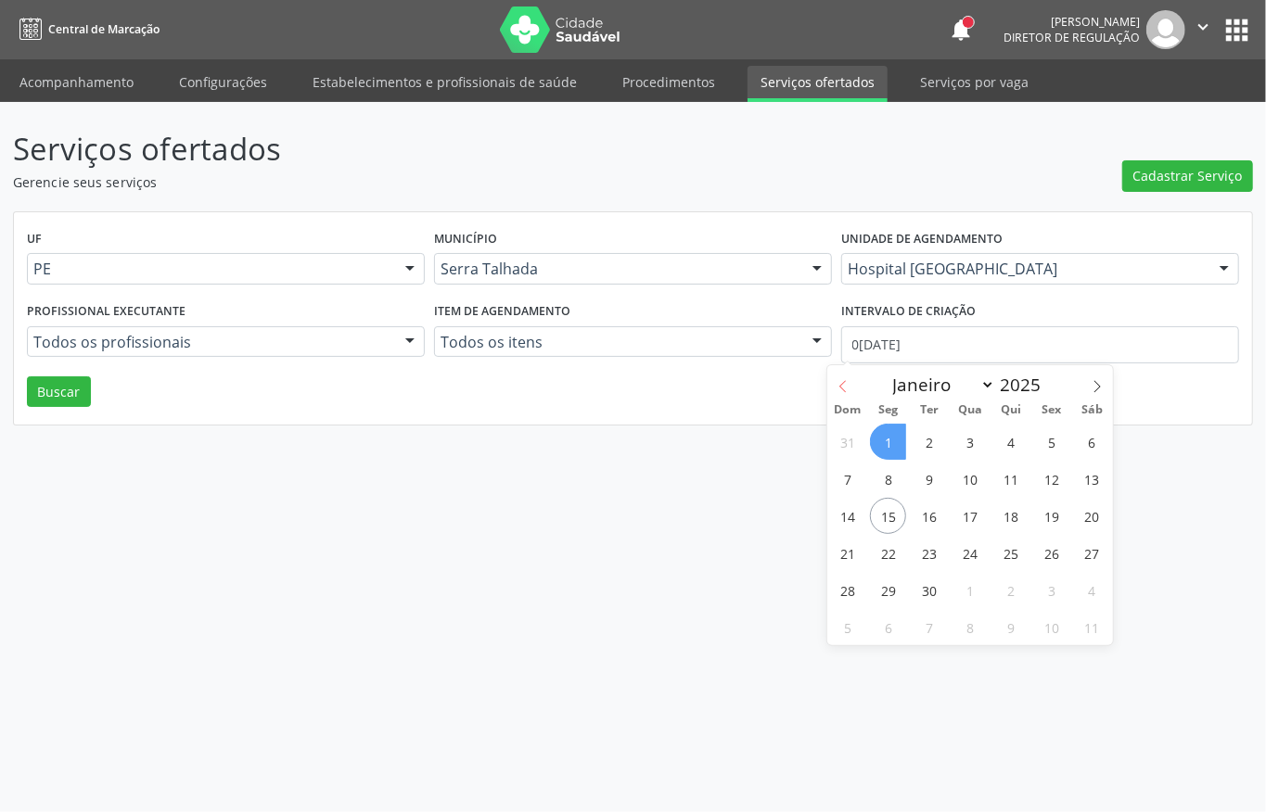
click at [829, 375] on span at bounding box center [843, 381] width 32 height 32
select select "7"
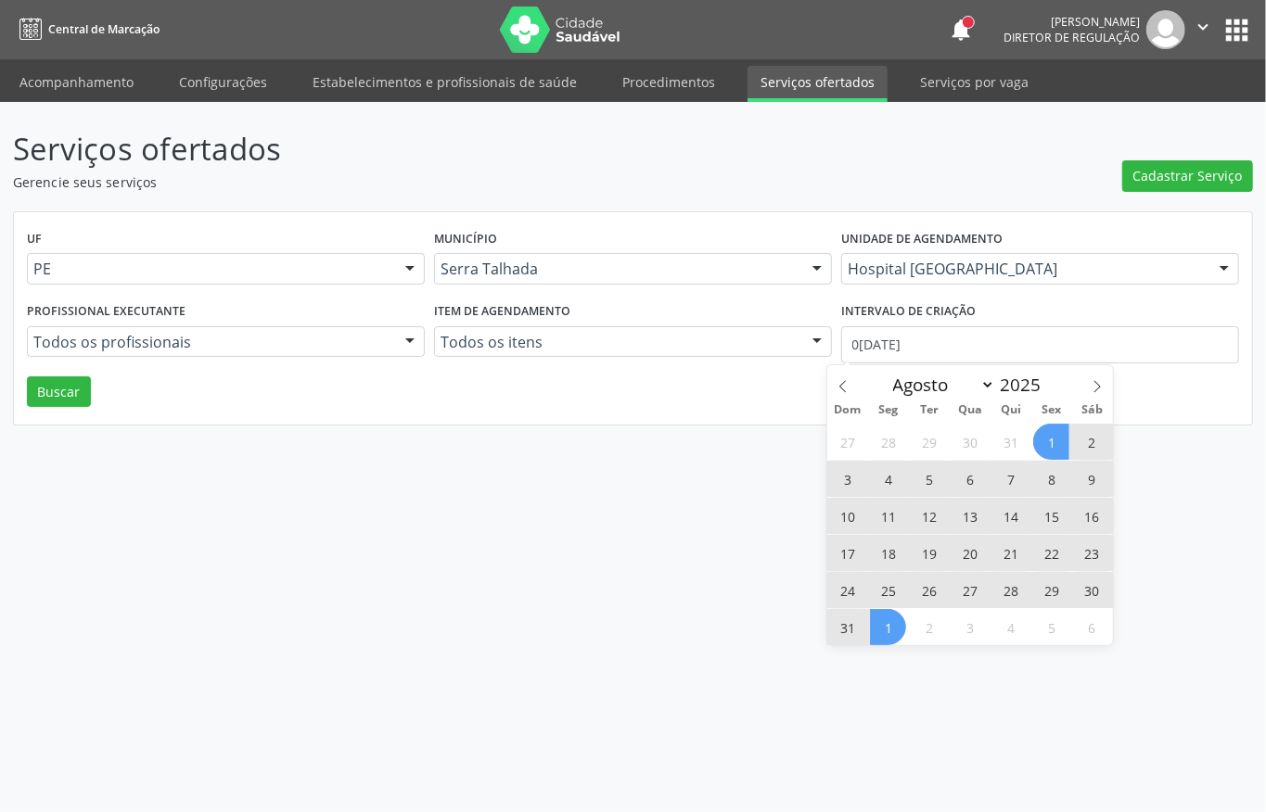
click at [1051, 440] on span "1" at bounding box center [1051, 442] width 36 height 36
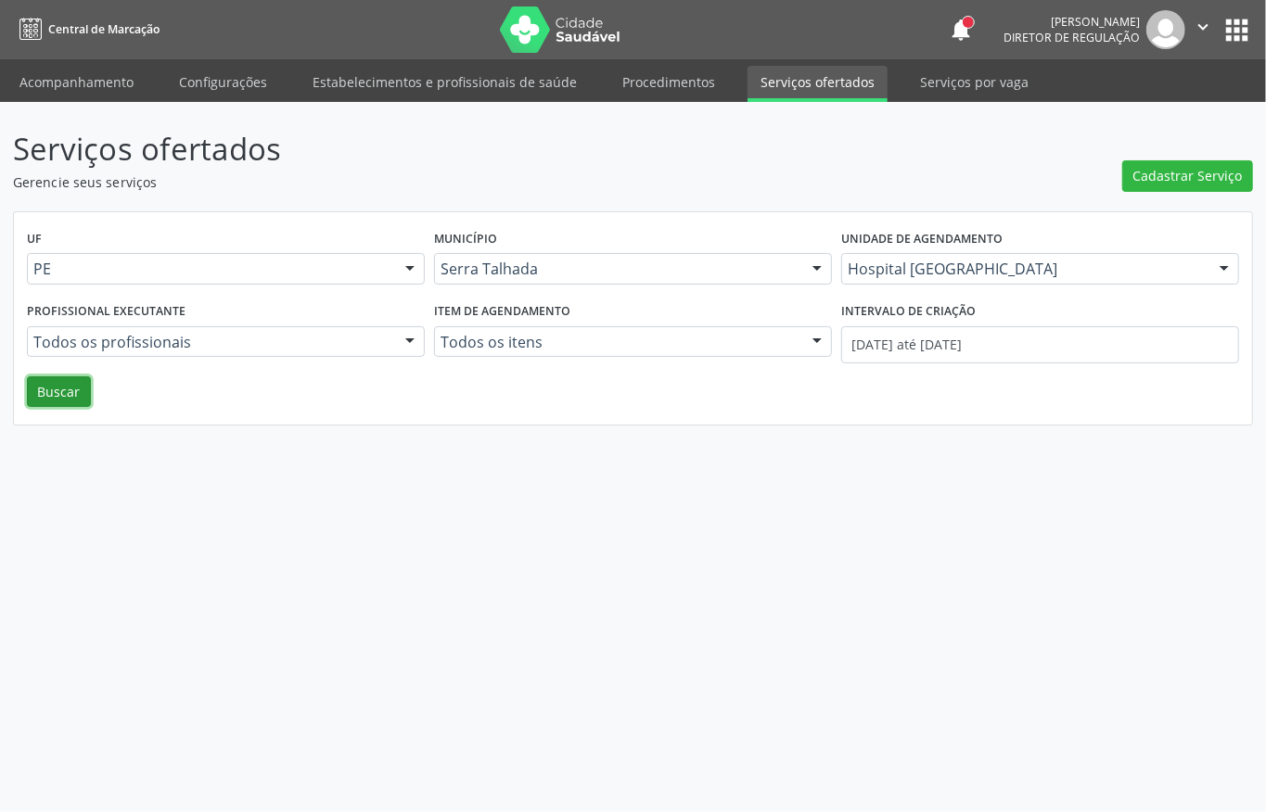
click at [83, 380] on button "Buscar" at bounding box center [59, 393] width 64 height 32
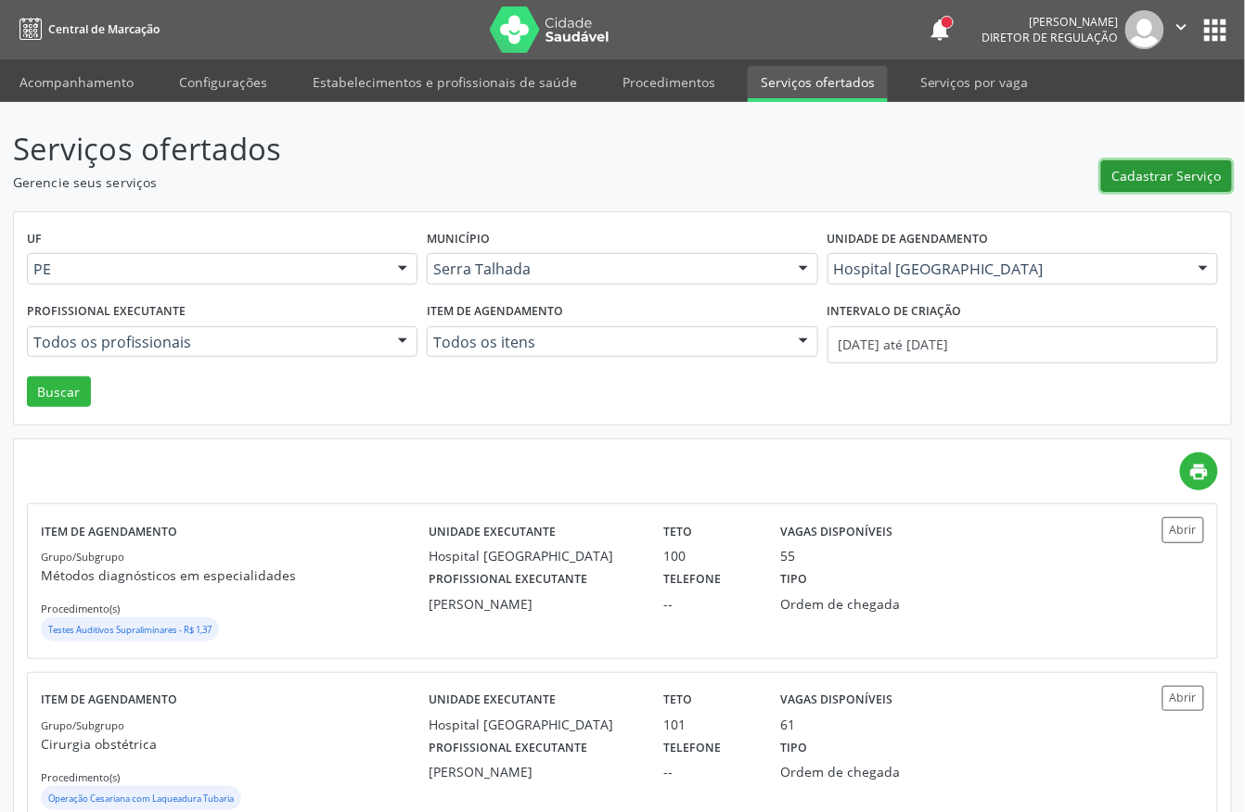
click at [1176, 169] on span "Cadastrar Serviço" at bounding box center [1166, 175] width 109 height 19
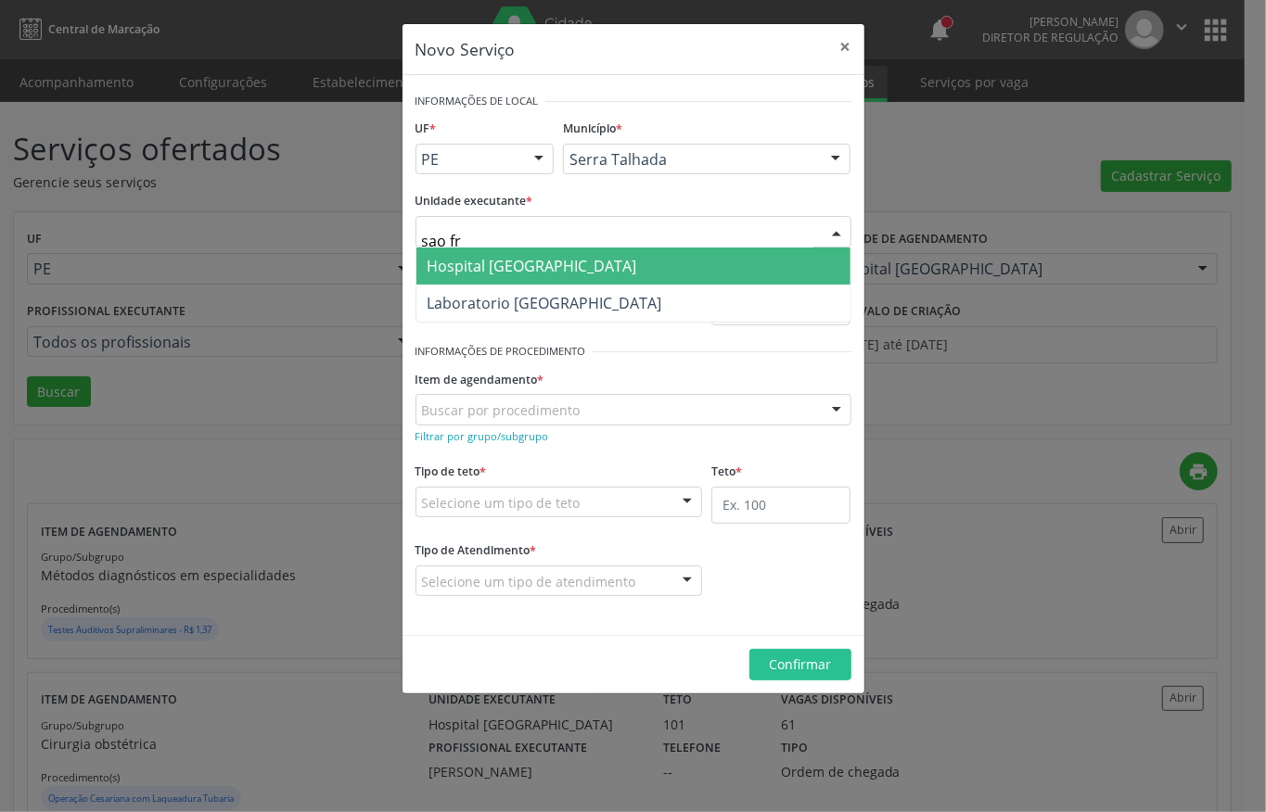
type input "sao fra"
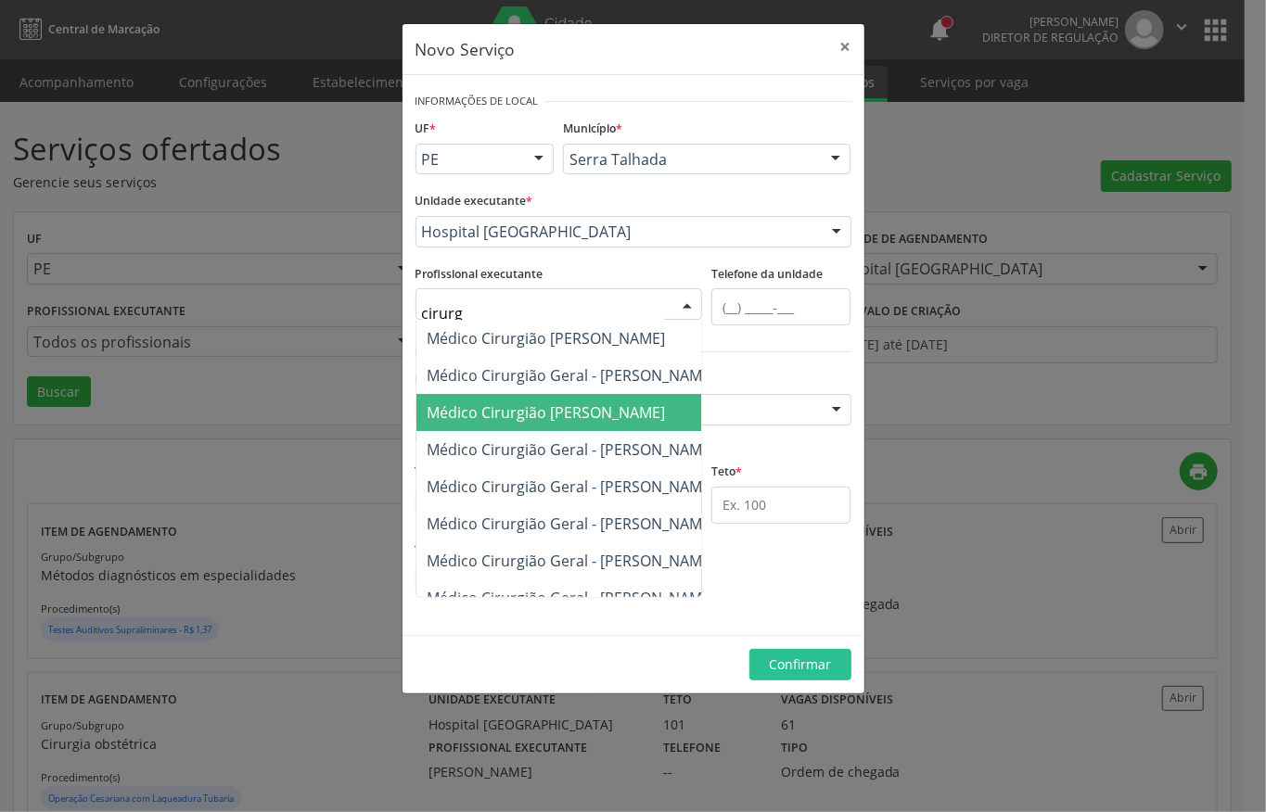
click at [702, 383] on div "Médico Cirurgião Geral - Breno Gusmao Ferraz Médico Cirurgião Geral - Carlos Ev…" at bounding box center [559, 459] width 288 height 278
type input "c"
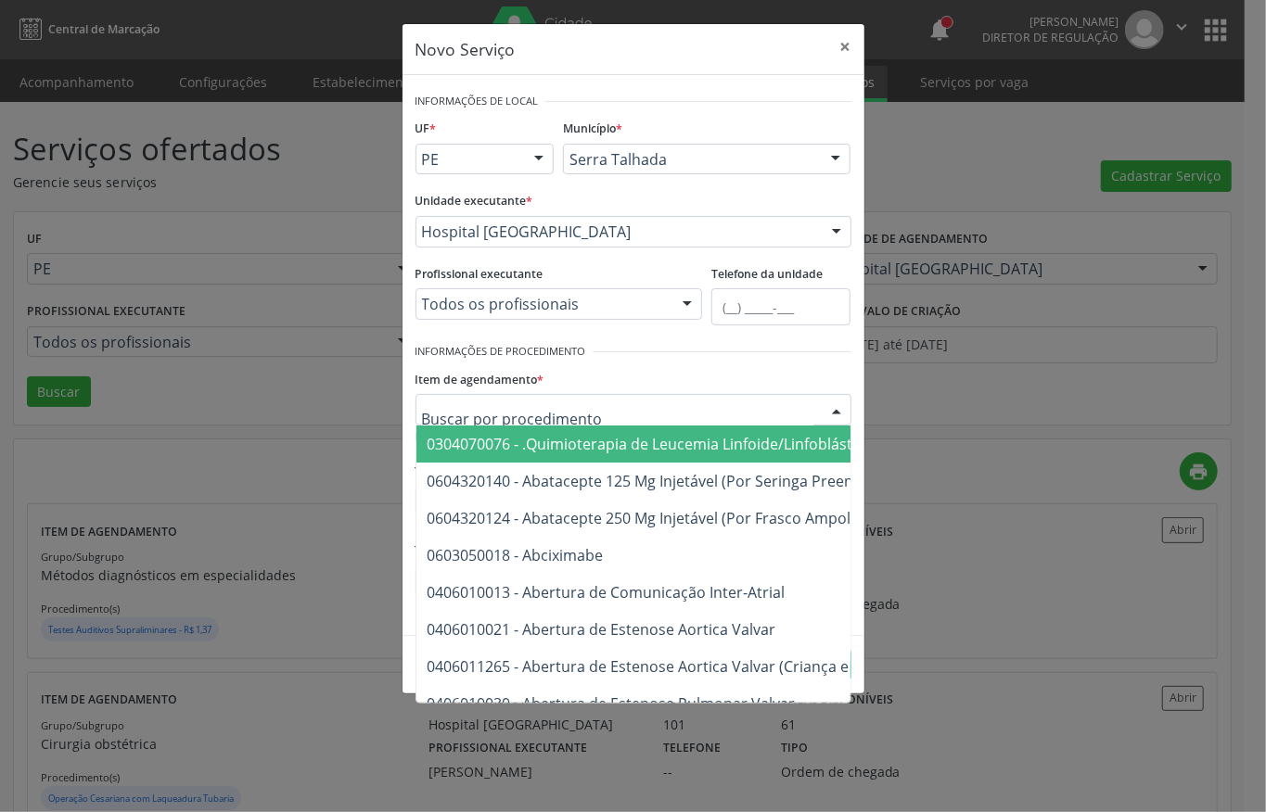
click at [572, 401] on div at bounding box center [633, 410] width 436 height 32
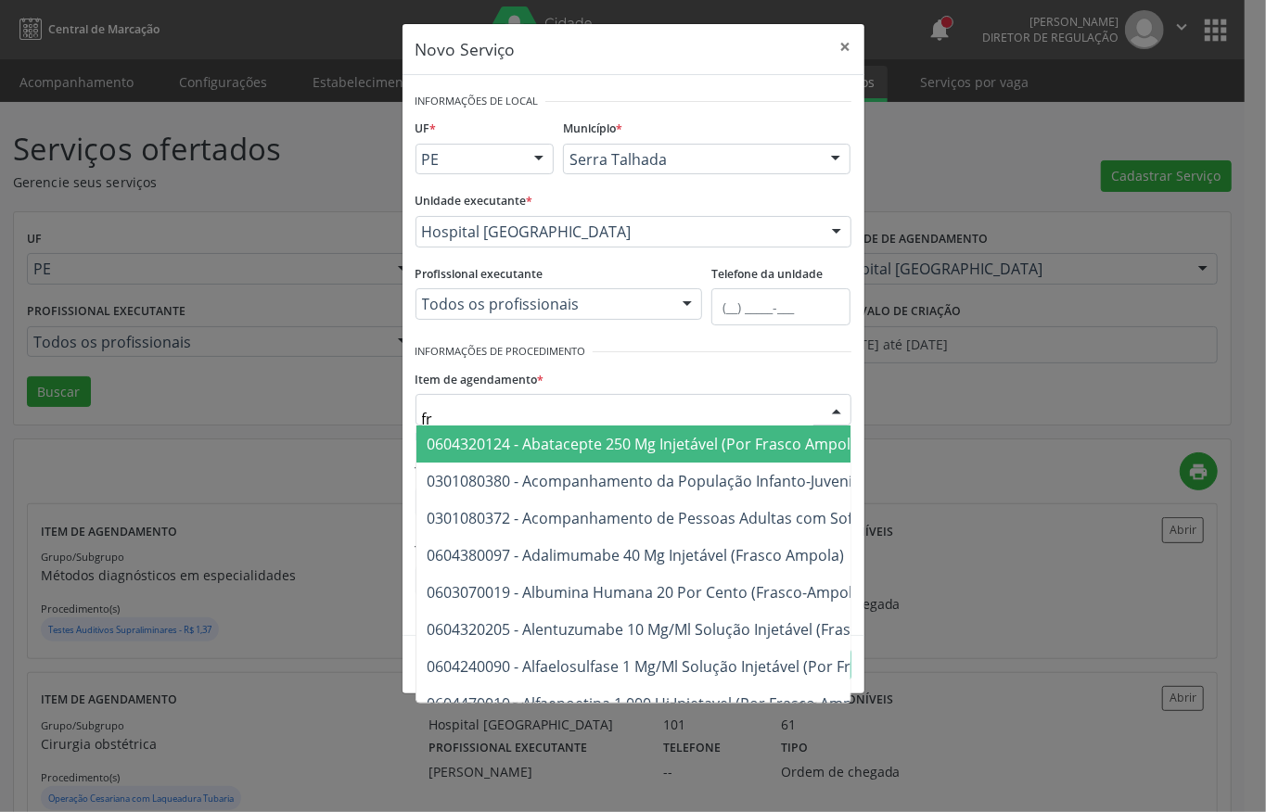
type input "f"
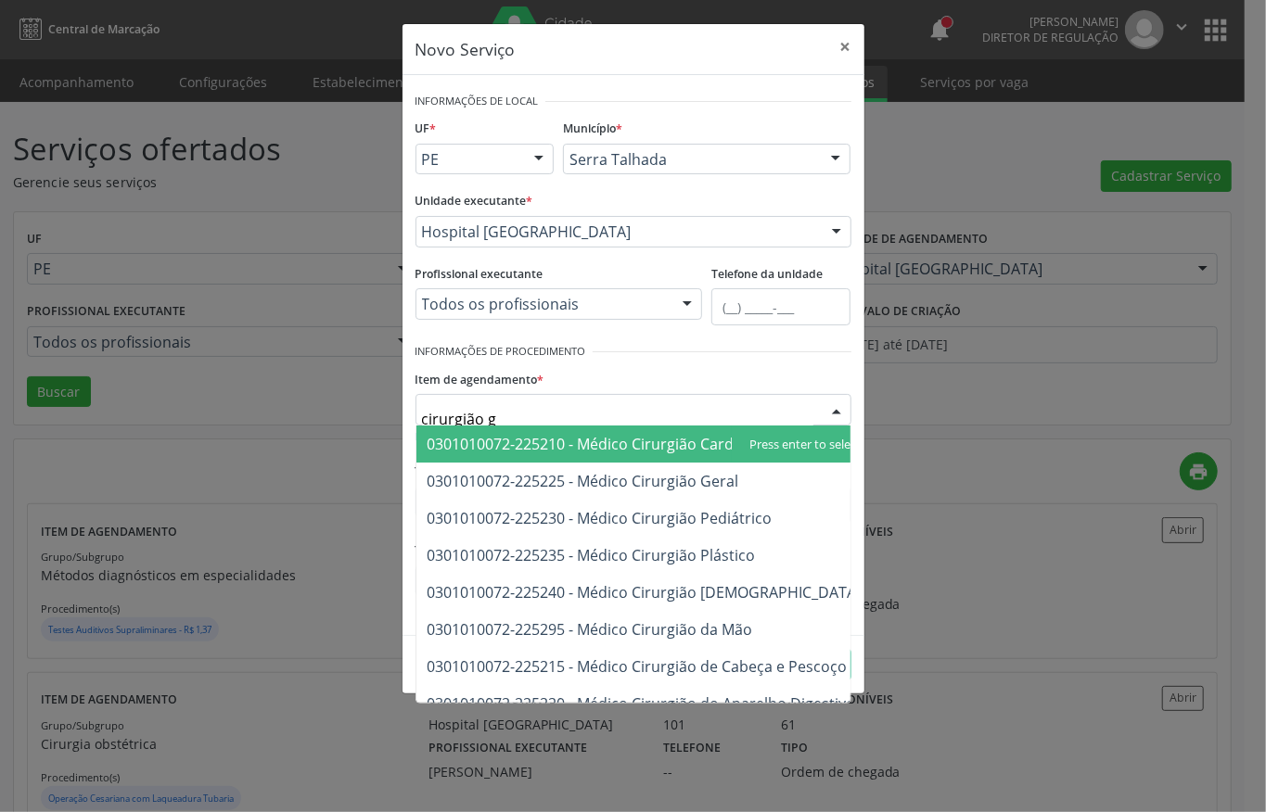
type input "cirurgião ge"
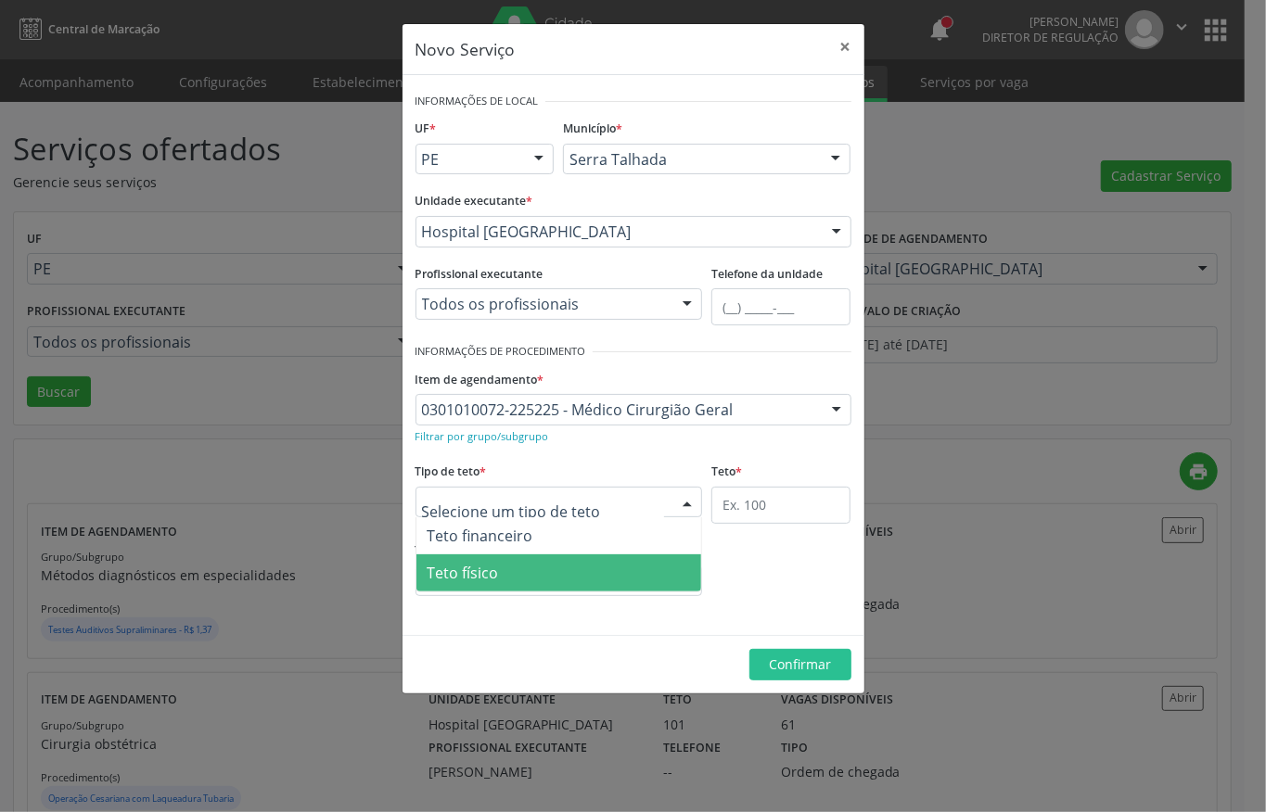
click at [493, 580] on span "Teto físico" at bounding box center [463, 573] width 71 height 20
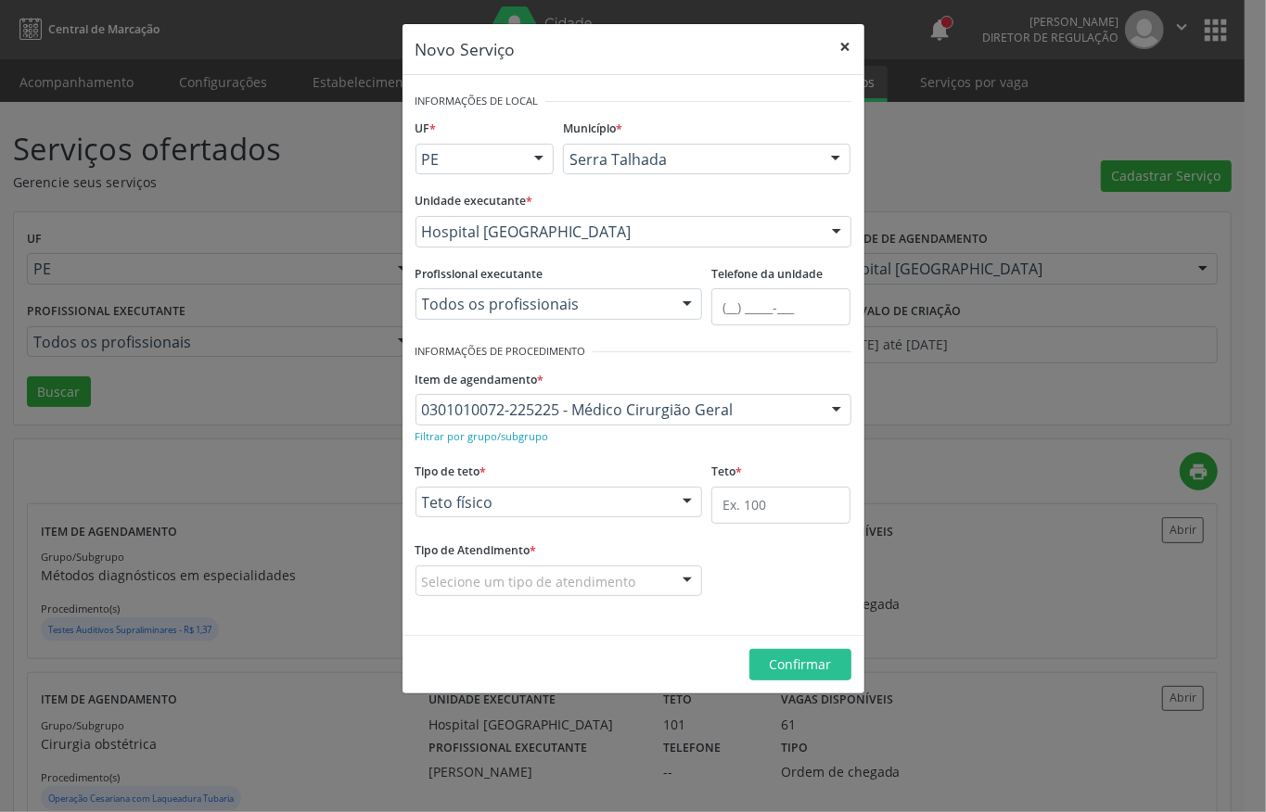
click at [838, 48] on button "×" at bounding box center [845, 46] width 37 height 45
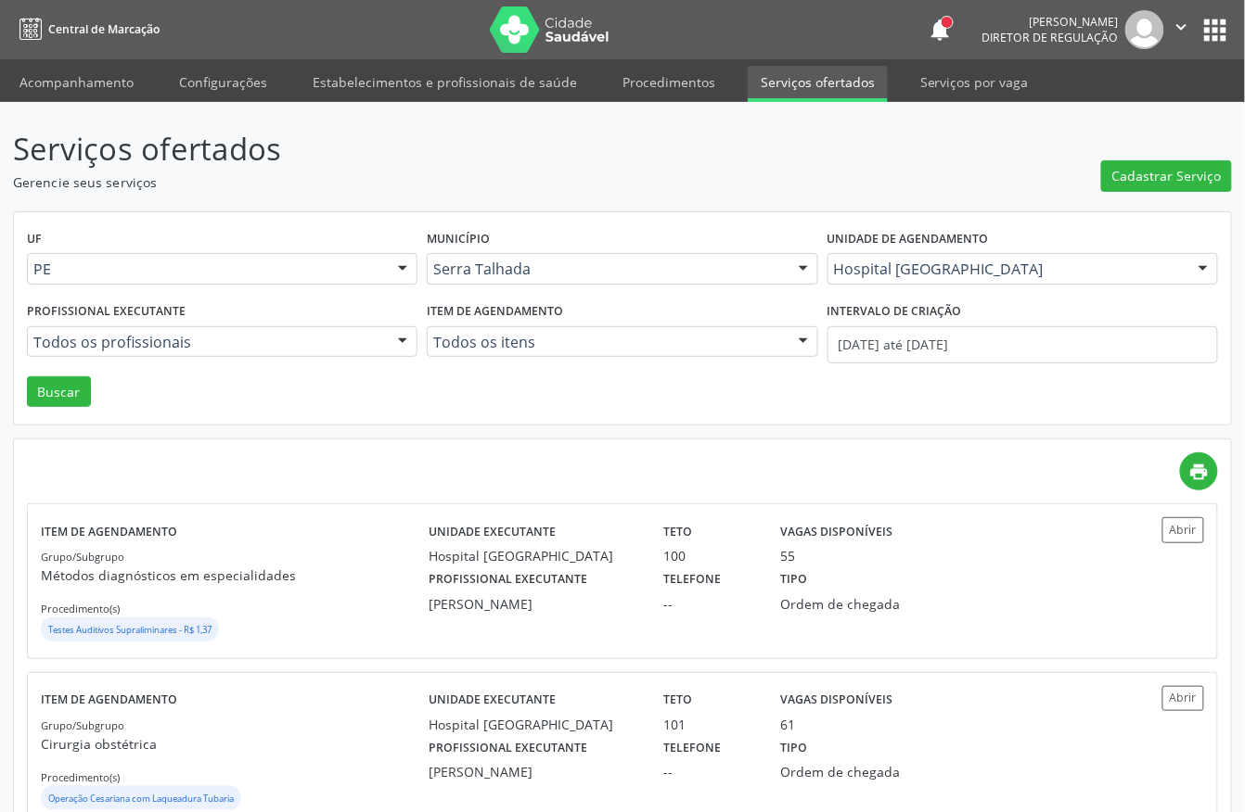
click at [70, 53] on nav "Central de Marcação notifications Adão Alves de Medeiros Diretor de regulação …" at bounding box center [622, 29] width 1245 height 59
click at [83, 90] on link "Acompanhamento" at bounding box center [76, 82] width 140 height 32
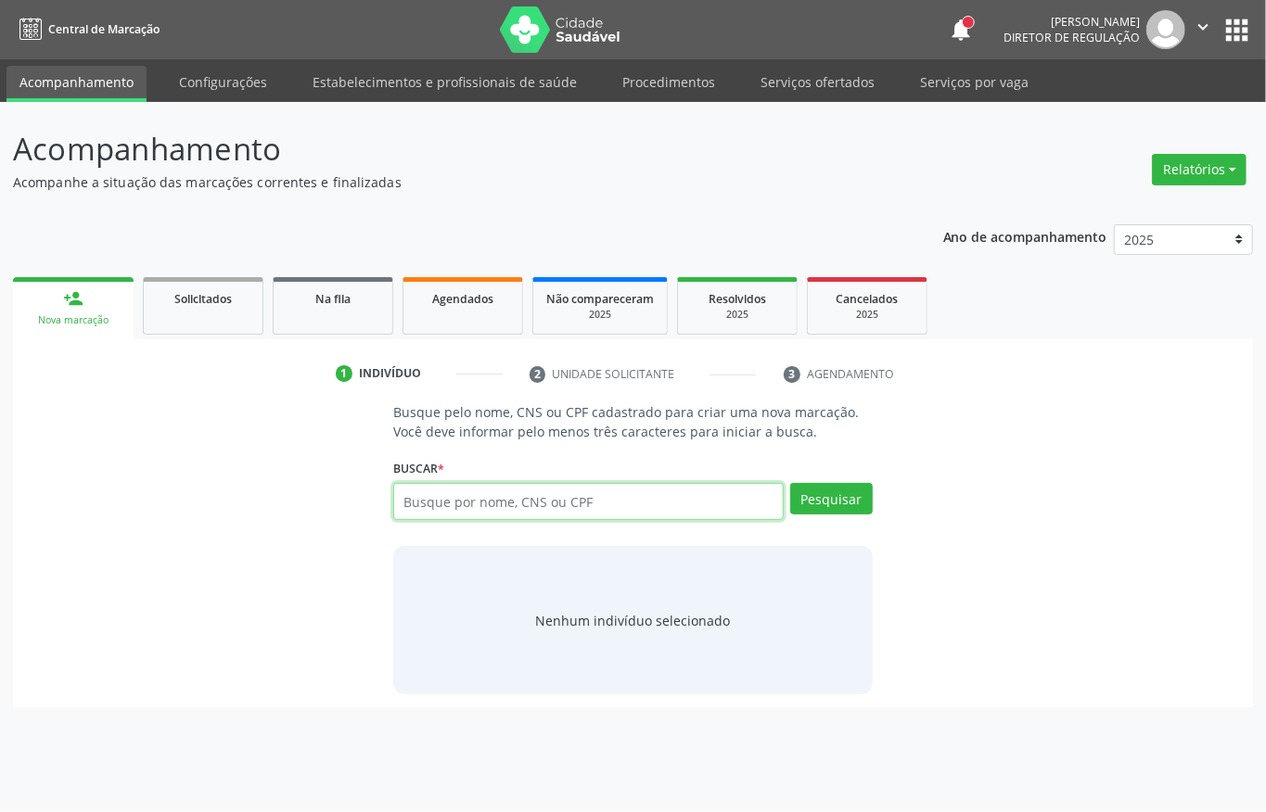
click at [519, 498] on input "text" at bounding box center [588, 501] width 390 height 37
type input "04424368408"
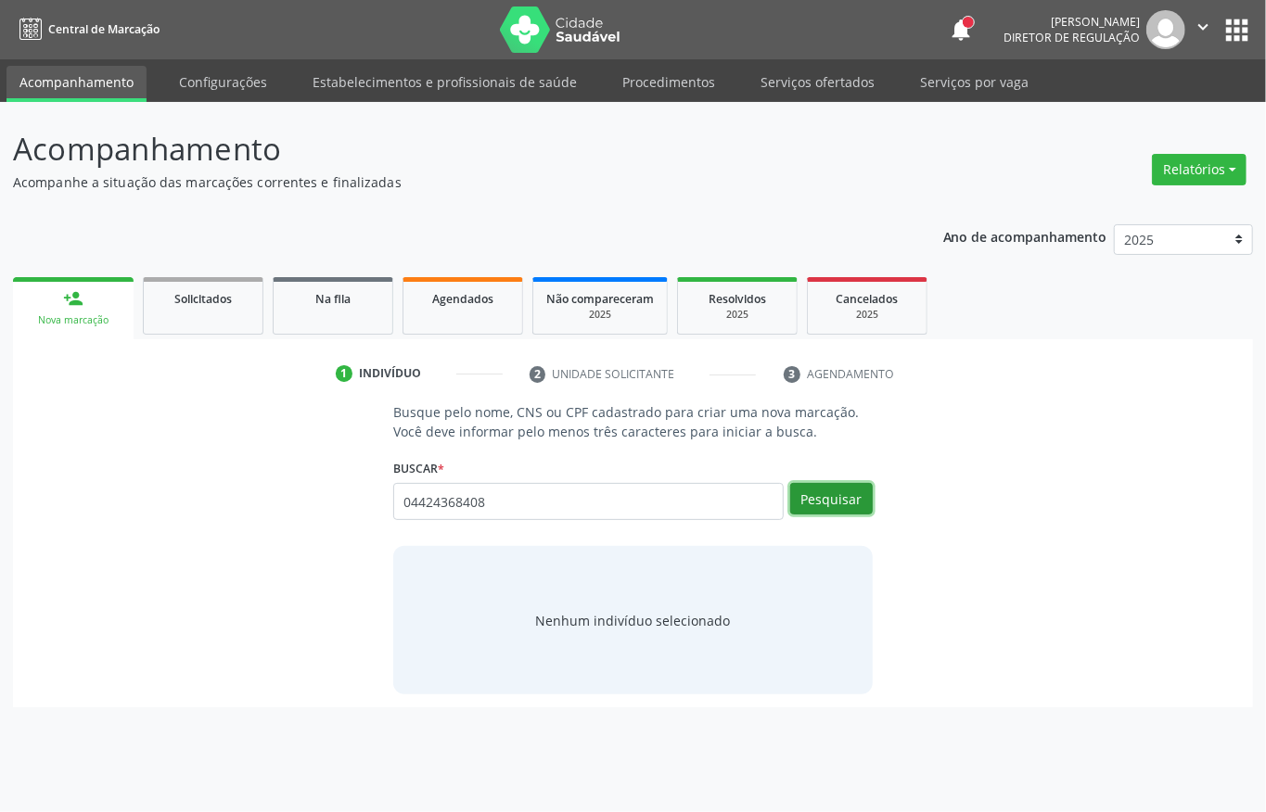
click at [809, 509] on button "Pesquisar" at bounding box center [831, 499] width 83 height 32
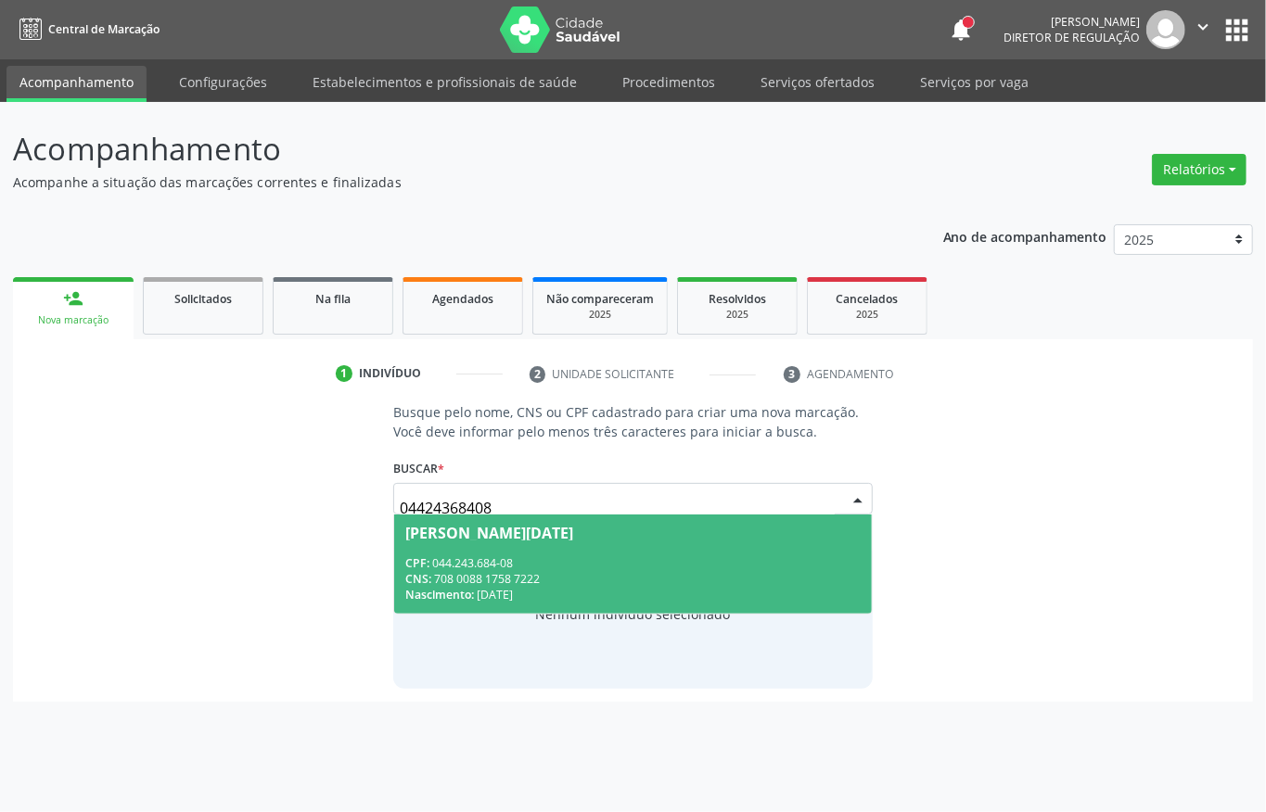
click at [447, 549] on span "Maria Lucia Henrique Magalhaes CPF: 044.243.684-08 CNS: 708 0088 1758 7222 Nasc…" at bounding box center [633, 564] width 478 height 99
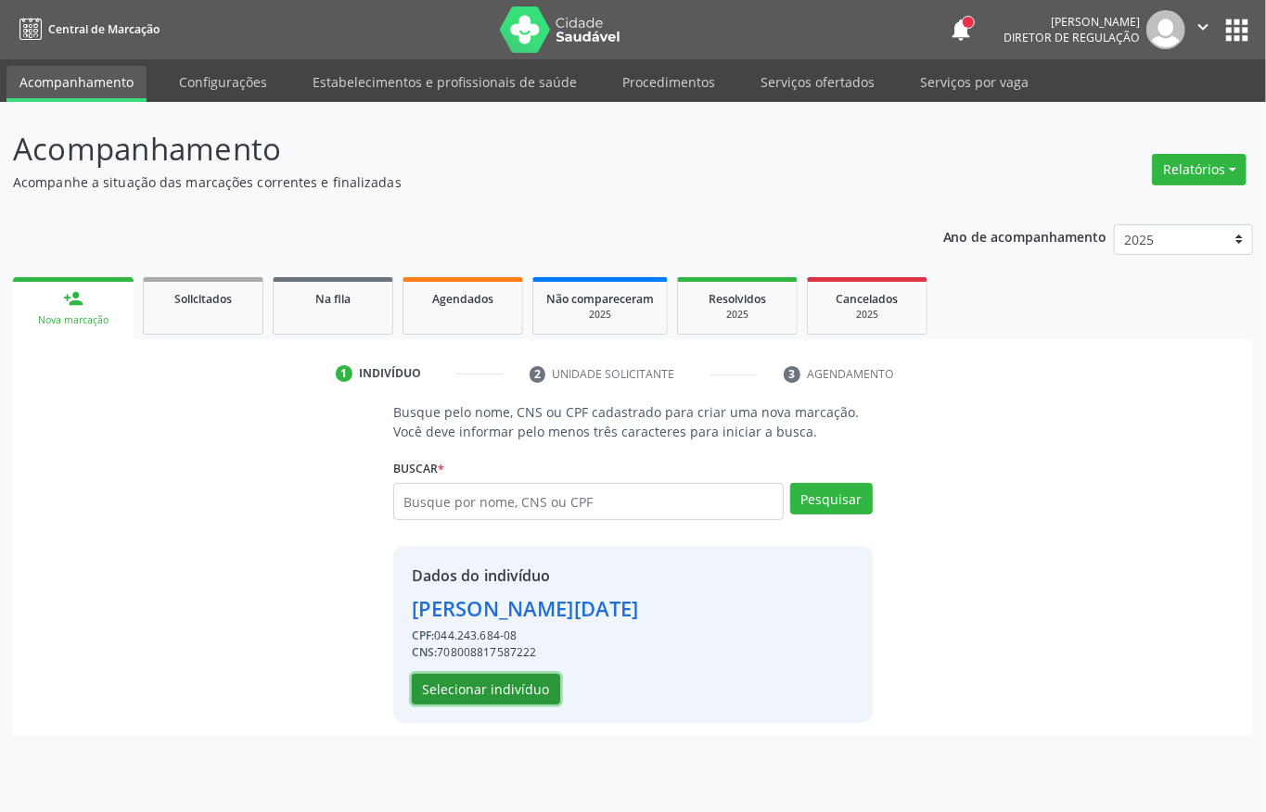
click at [523, 696] on button "Selecionar indivíduo" at bounding box center [486, 690] width 148 height 32
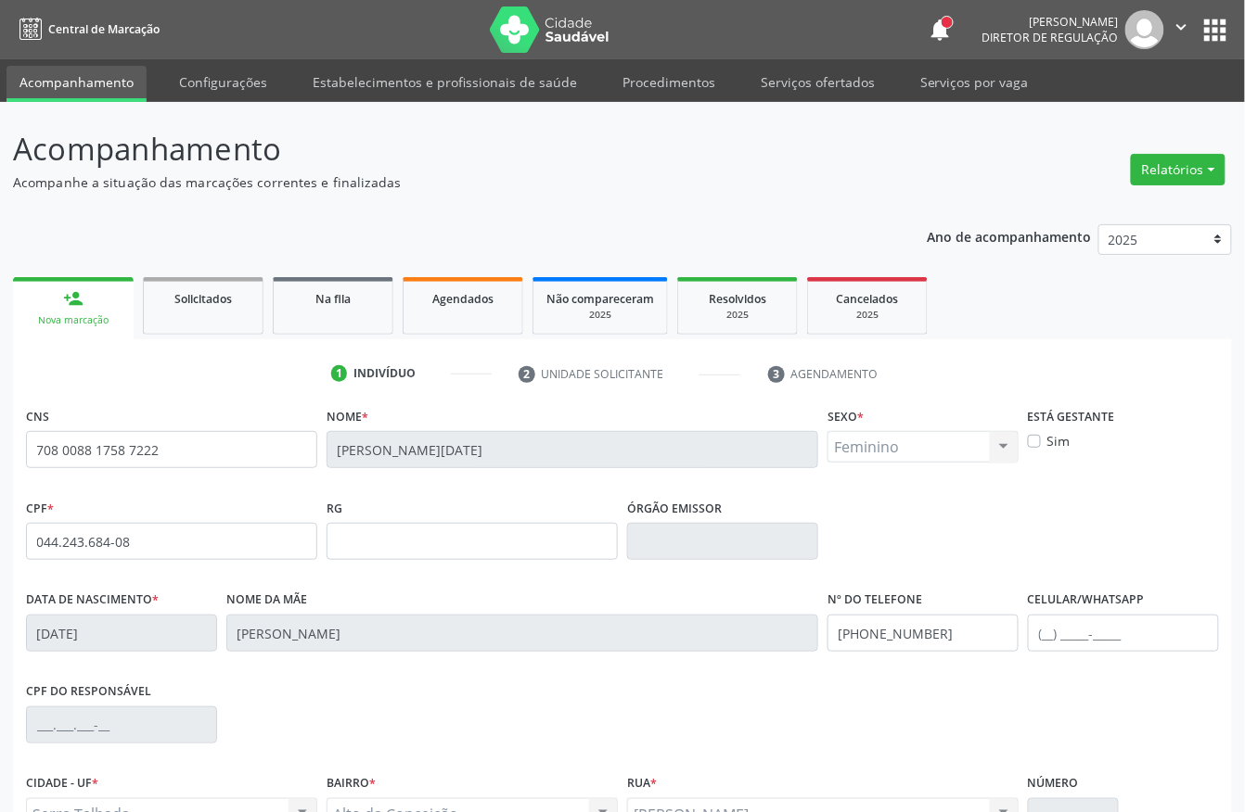
scroll to position [194, 0]
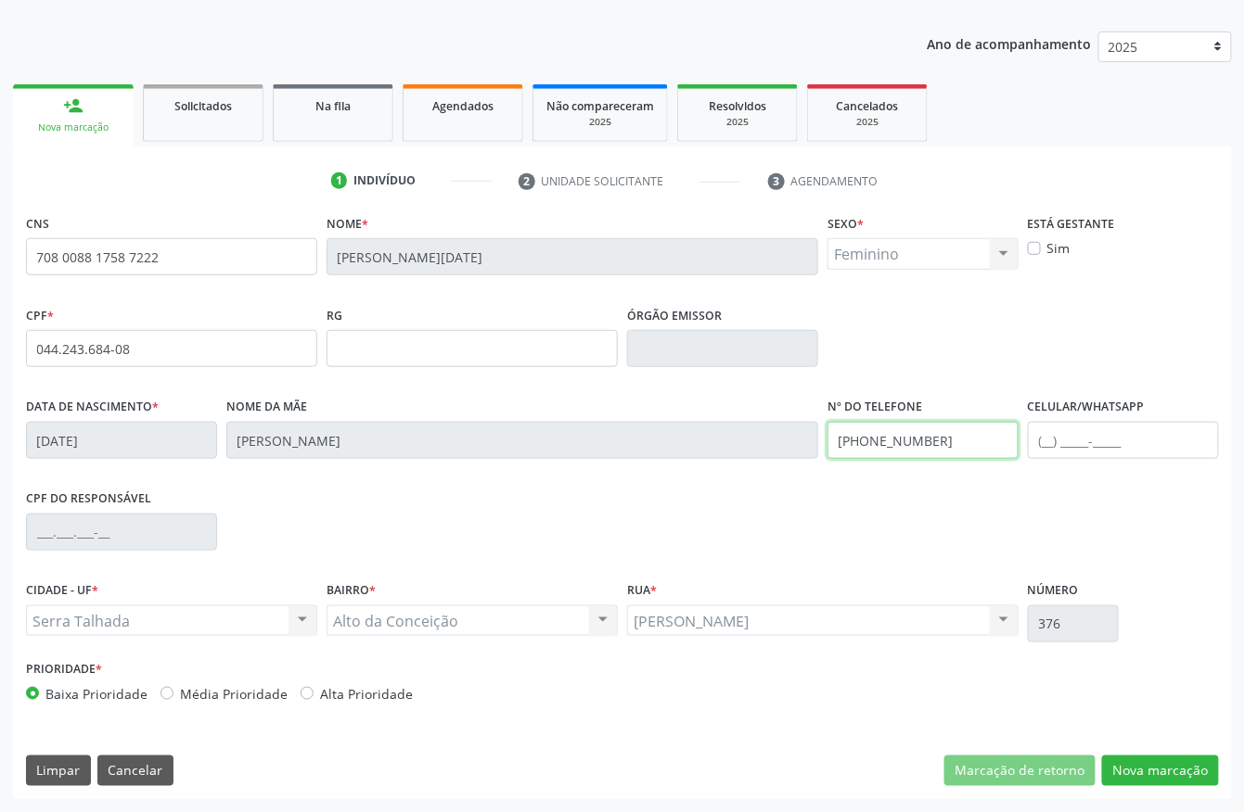
click at [946, 422] on input "(87) 99609-5098" at bounding box center [922, 440] width 191 height 37
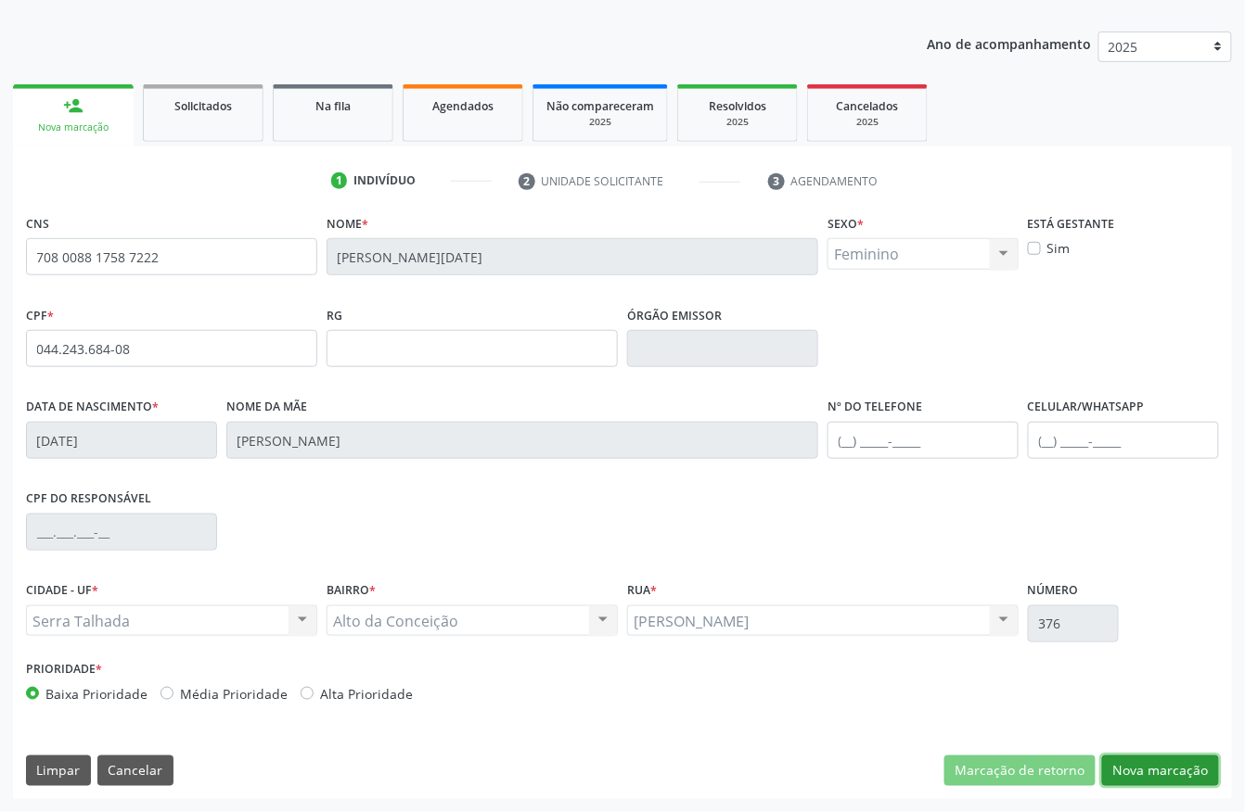
click at [1166, 766] on button "Nova marcação" at bounding box center [1160, 772] width 117 height 32
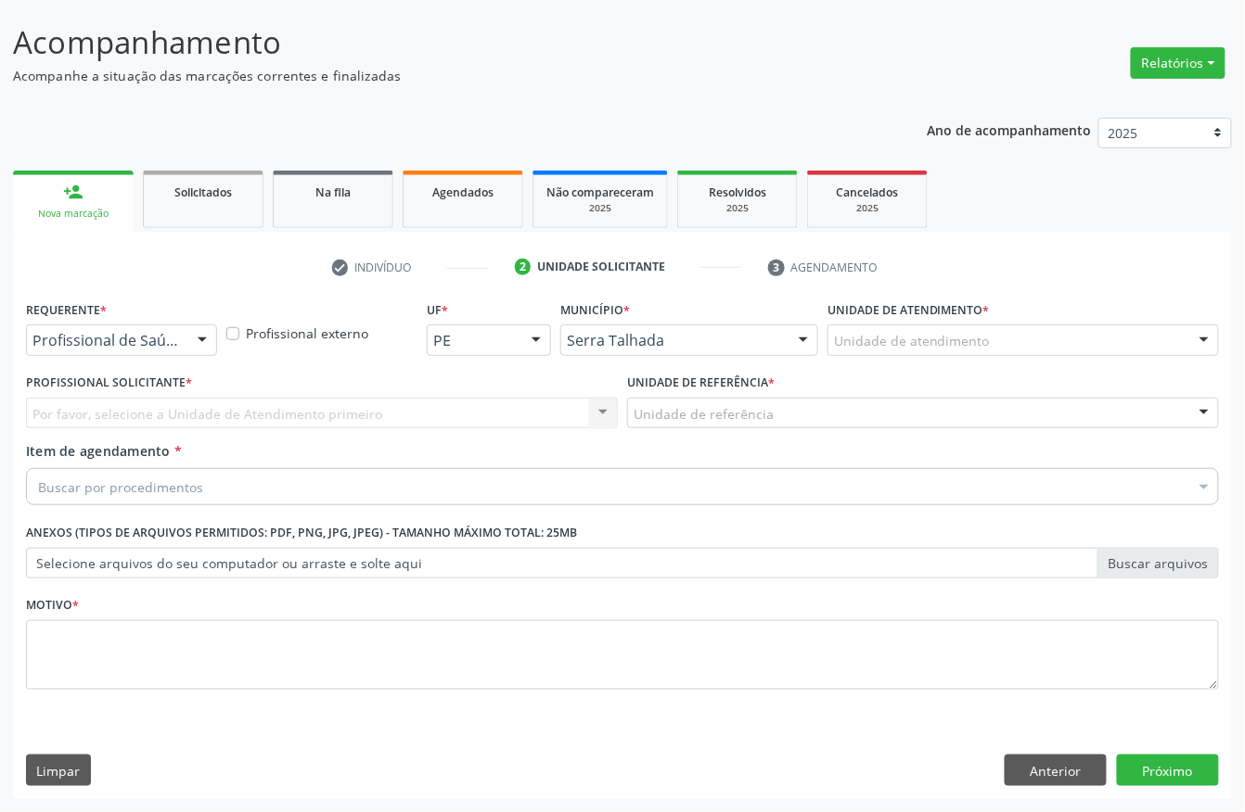
scroll to position [109, 0]
click at [72, 325] on div "Profissional de Saúde" at bounding box center [121, 341] width 191 height 32
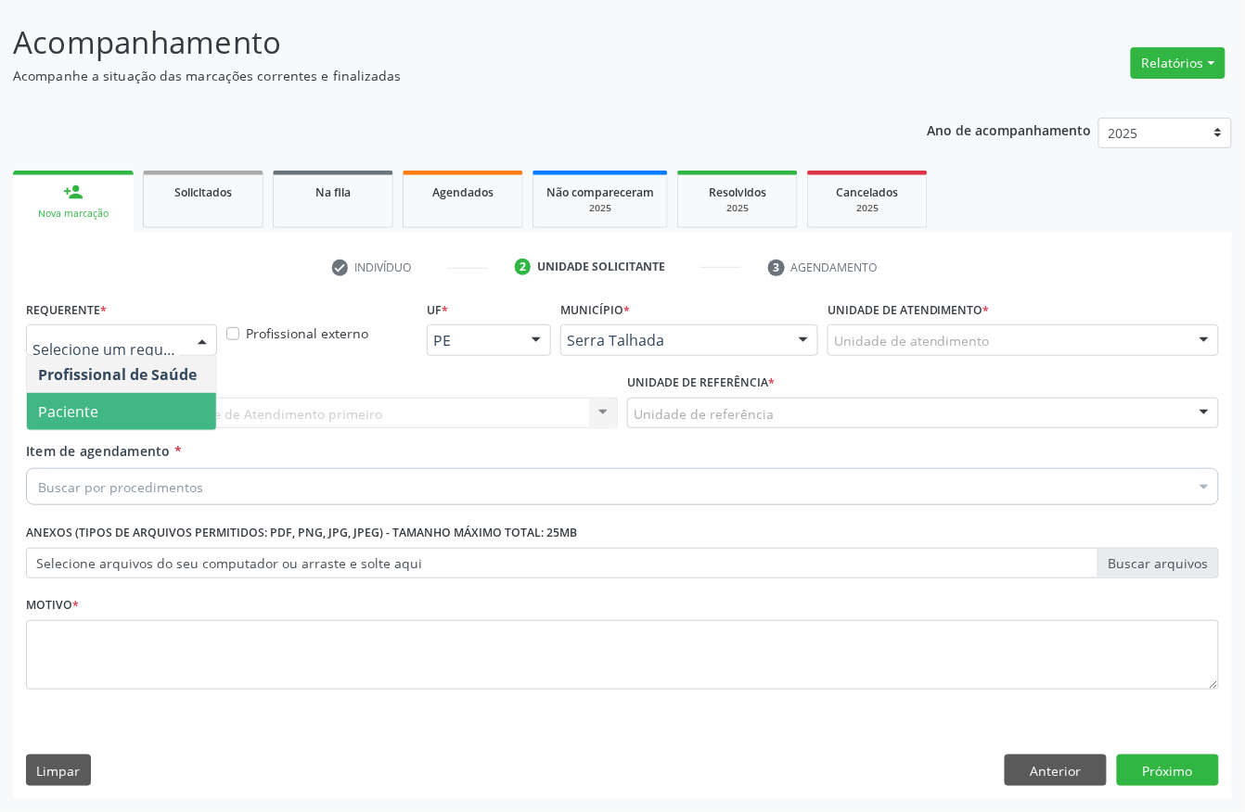
click at [82, 419] on span "Paciente" at bounding box center [68, 412] width 60 height 20
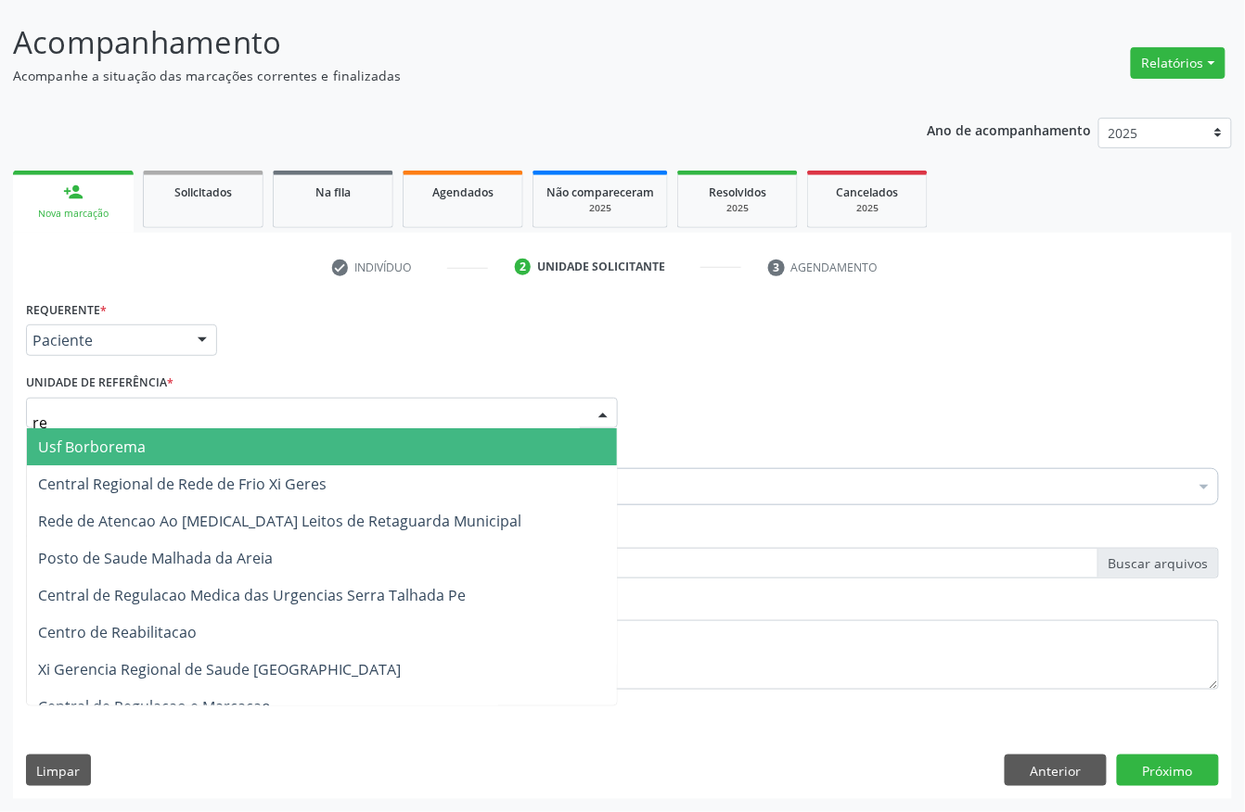
type input "rea"
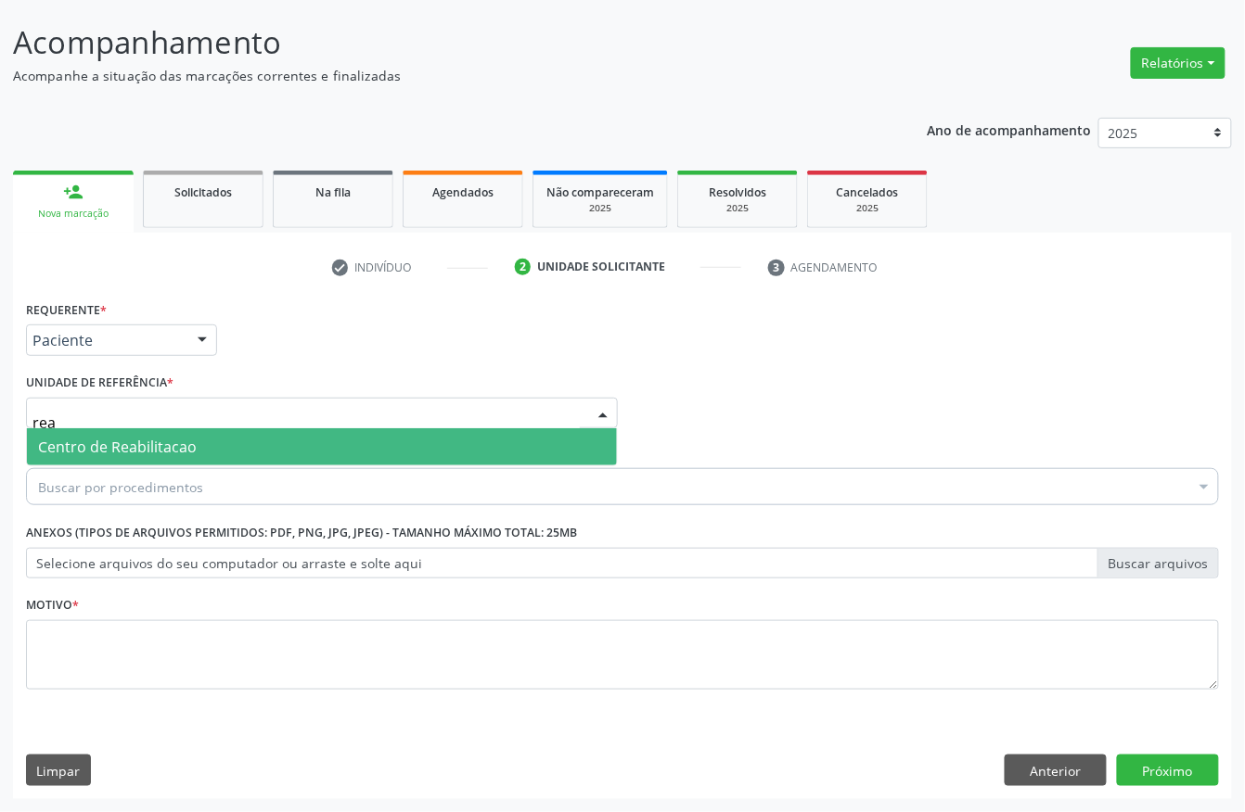
click at [98, 437] on span "Centro de Reabilitacao" at bounding box center [117, 447] width 159 height 20
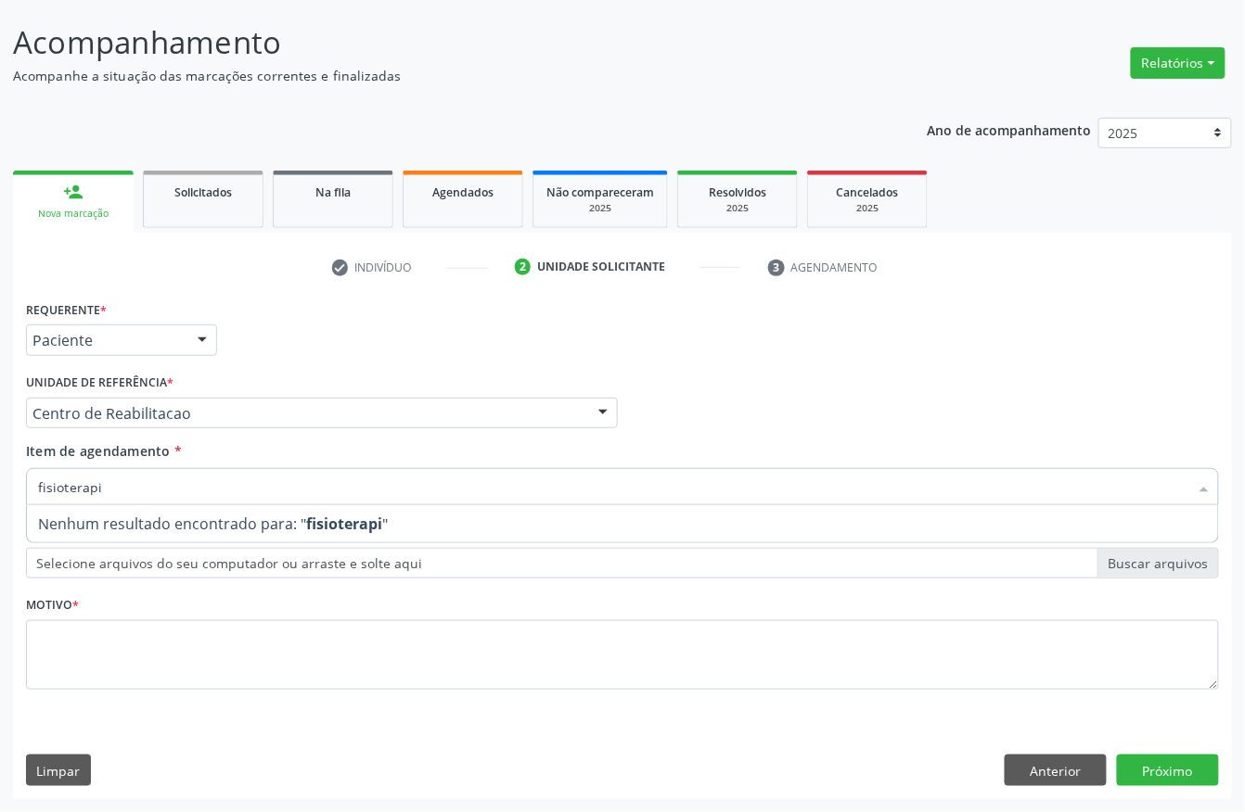
type input "fisioterap"
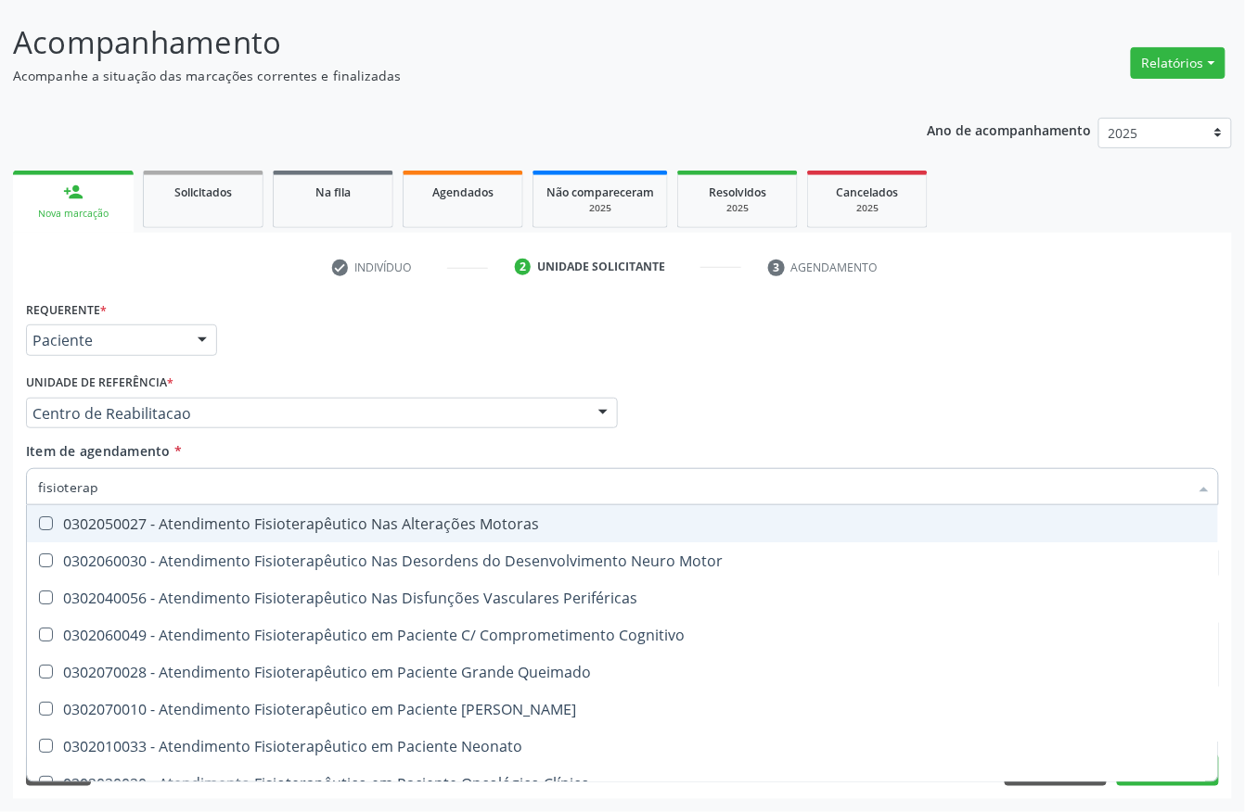
click at [169, 534] on span "0302050027 - Atendimento Fisioterapêutico Nas Alterações Motoras" at bounding box center [622, 523] width 1191 height 37
checkbox Motoras "true"
click at [346, 323] on div "Requerente * Paciente Profissional de Saúde Paciente Nenhum resultado encontrad…" at bounding box center [622, 332] width 1202 height 72
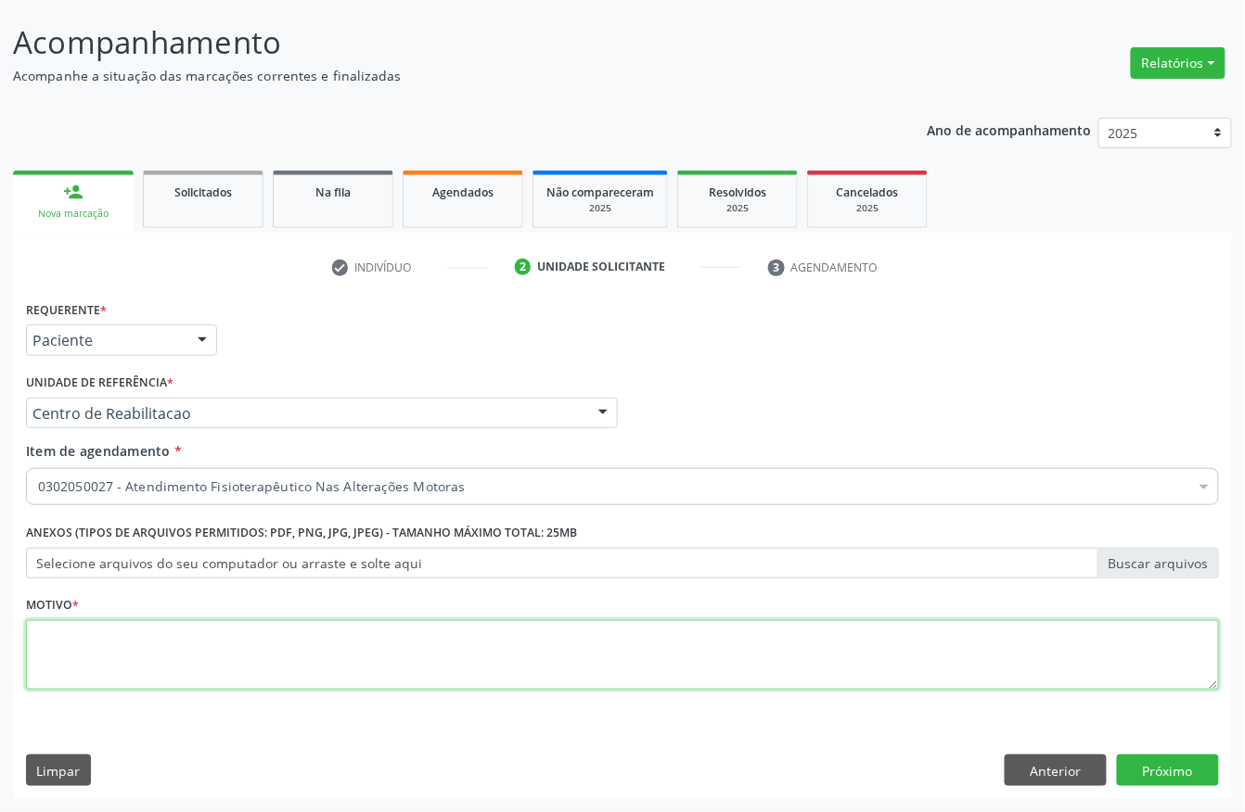
click at [210, 683] on textarea at bounding box center [622, 655] width 1193 height 70
type textarea "e"
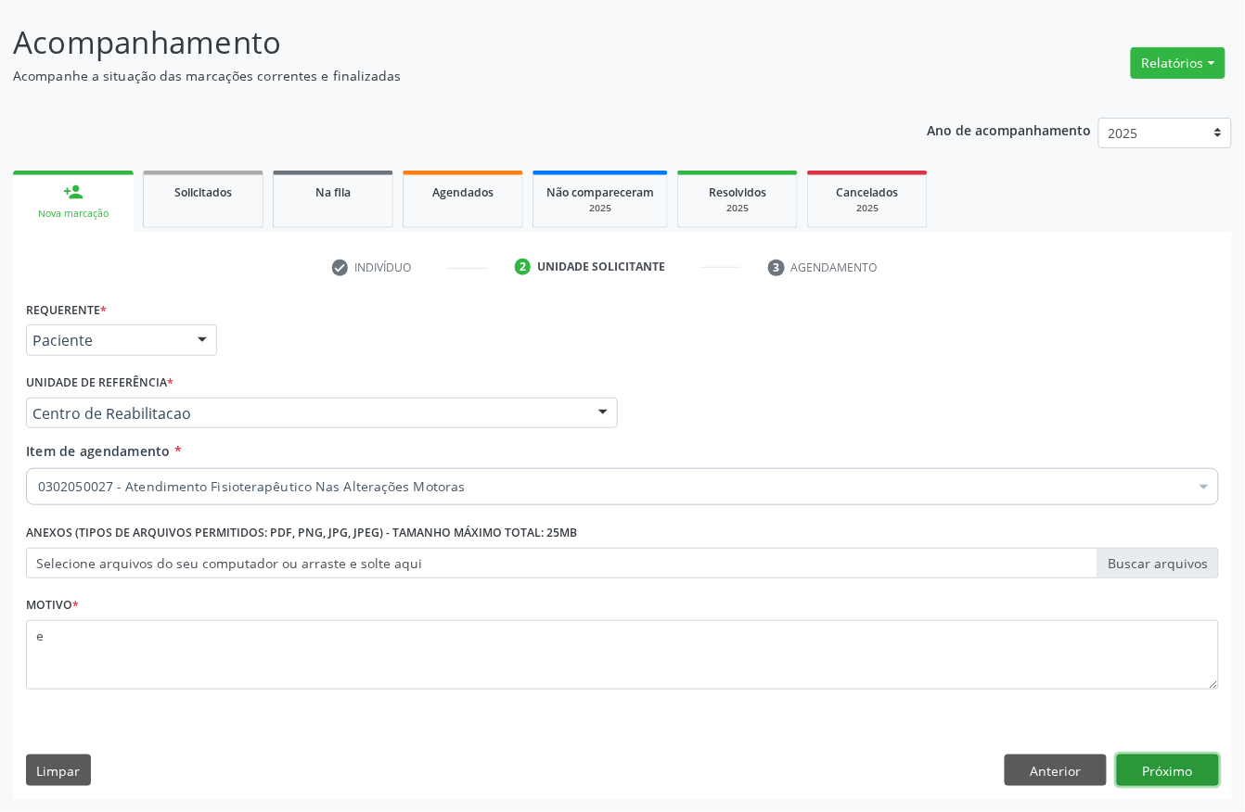
click at [1170, 755] on button "Próximo" at bounding box center [1168, 771] width 102 height 32
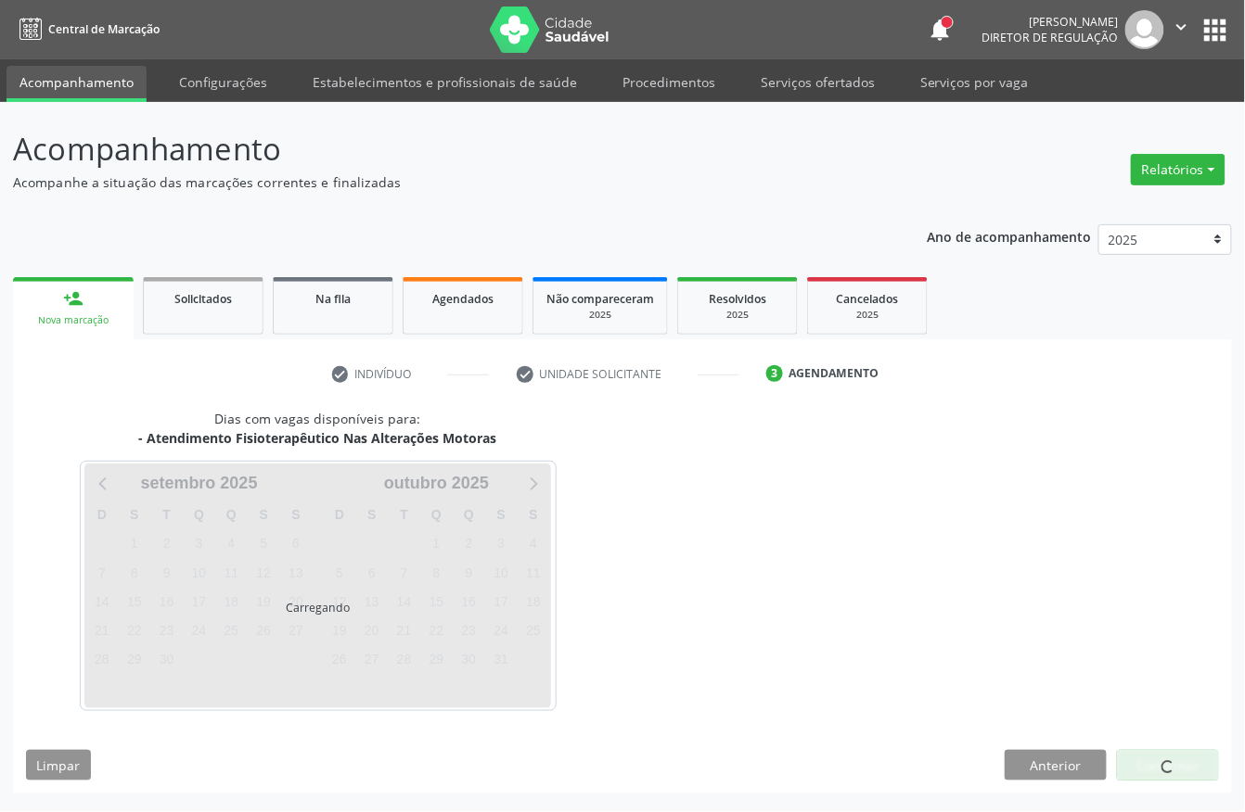
scroll to position [0, 0]
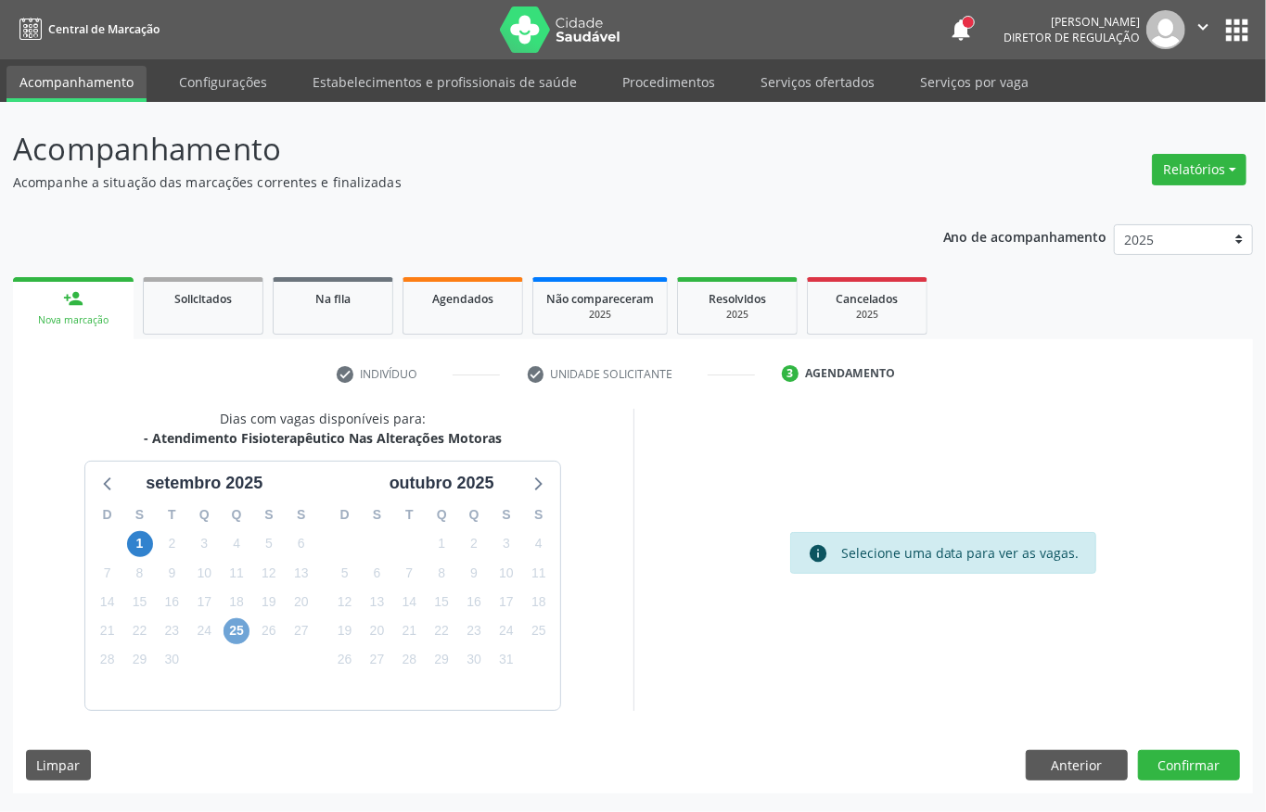
click at [227, 628] on span "25" at bounding box center [237, 632] width 26 height 26
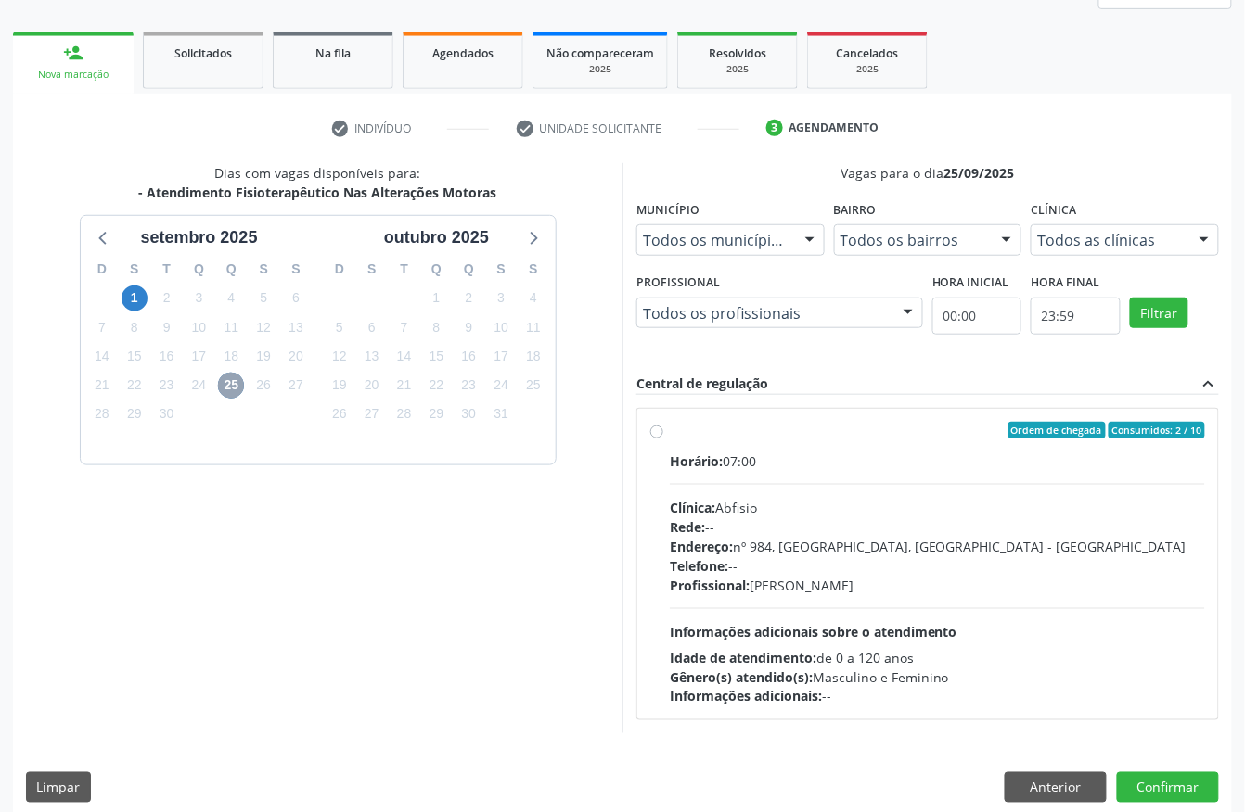
scroll to position [247, 0]
click at [818, 479] on div "Horário: 07:00 Clínica: Abfisio Rede: -- Endereço: nº 984, Nossa Senhora da Pen…" at bounding box center [937, 578] width 535 height 255
click at [663, 438] on input "Ordem de chegada Consumidos: 2 / 10 Horário: 07:00 Clínica: Abfisio Rede: -- En…" at bounding box center [656, 429] width 13 height 17
radio input "true"
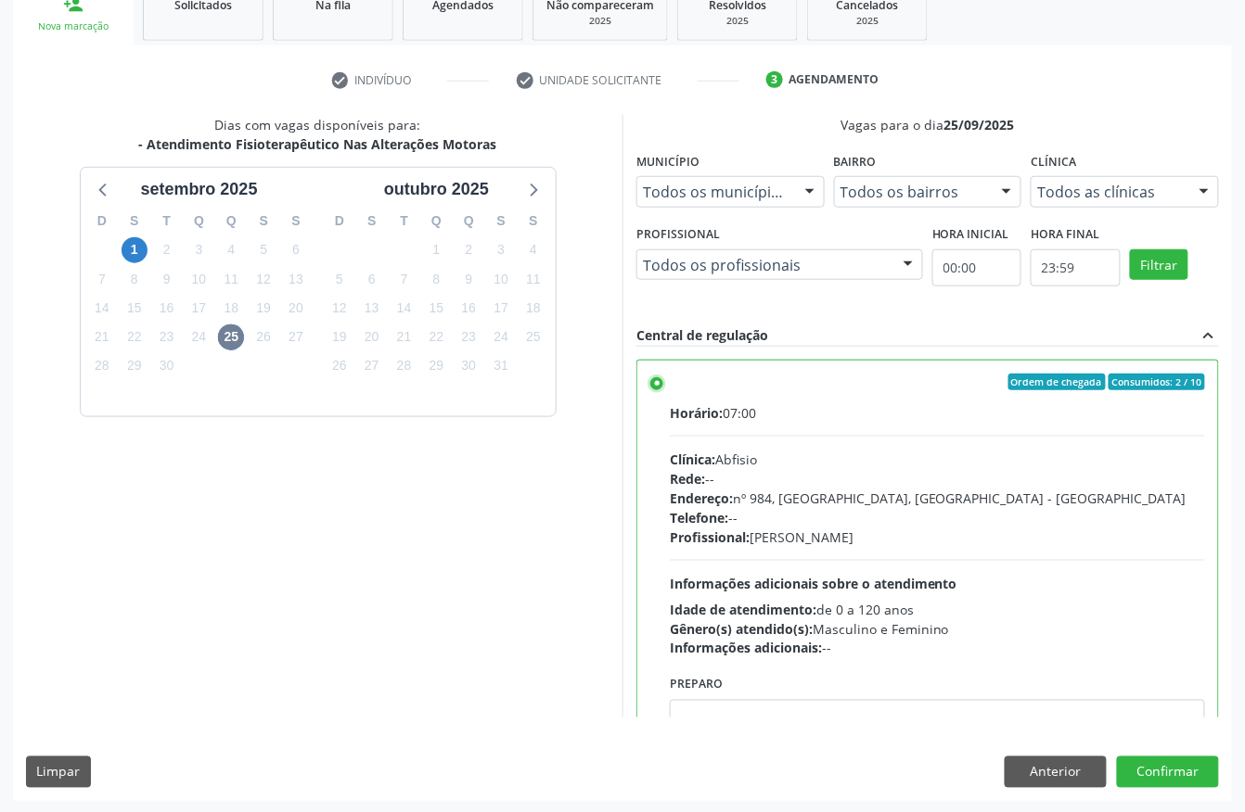
scroll to position [297, 0]
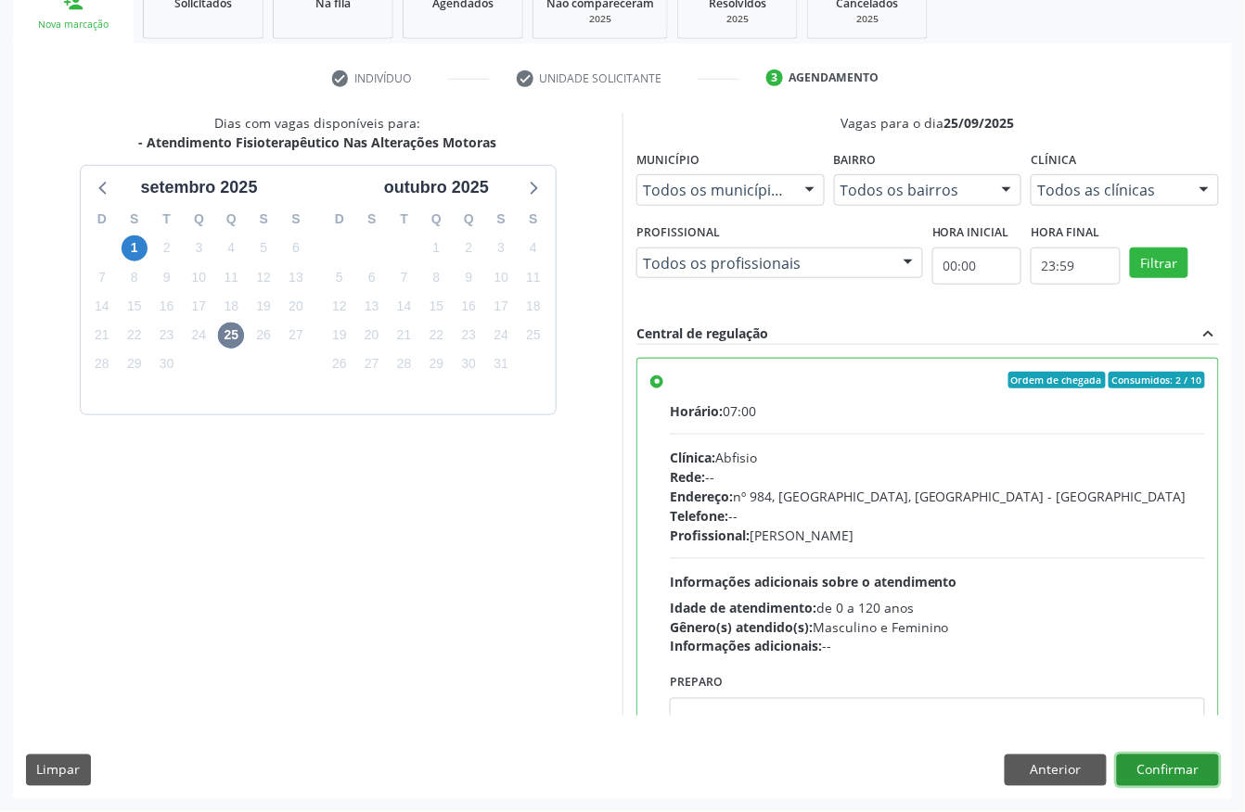
click at [1203, 780] on button "Confirmar" at bounding box center [1168, 771] width 102 height 32
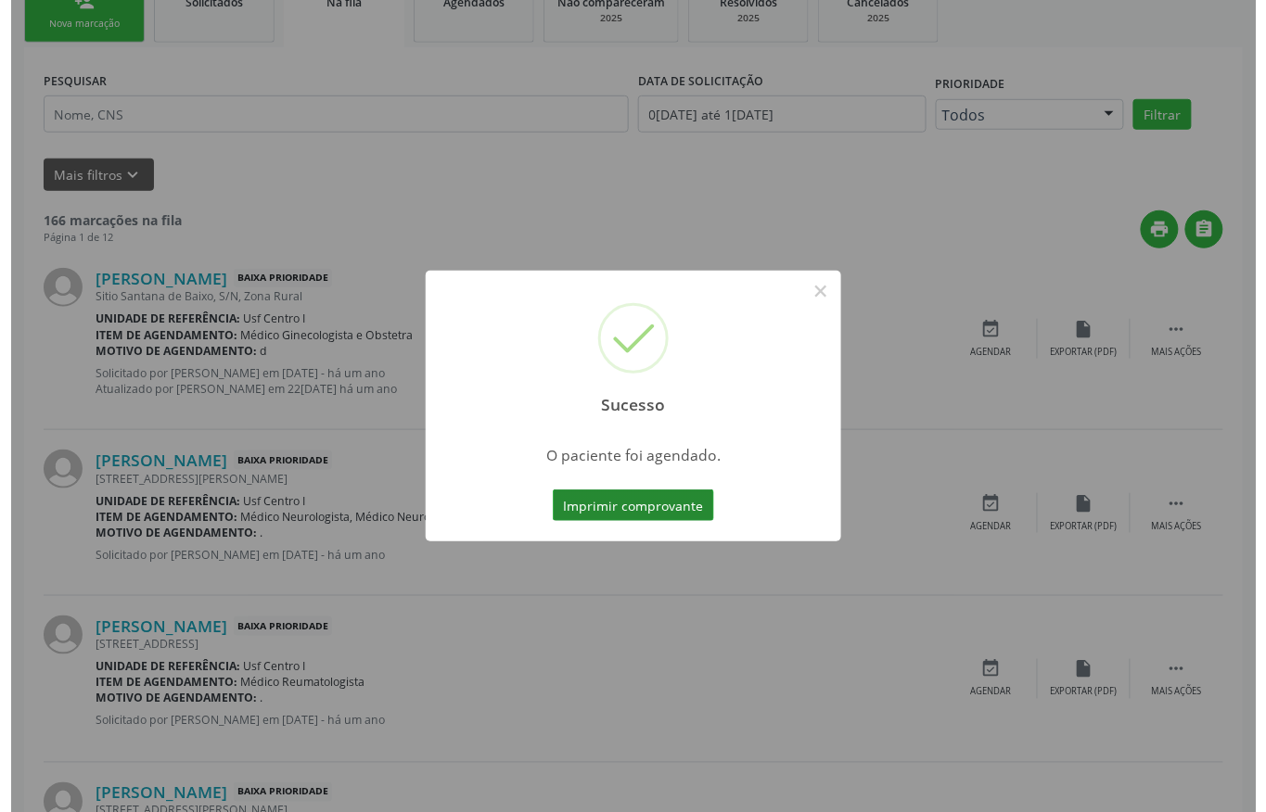
scroll to position [0, 0]
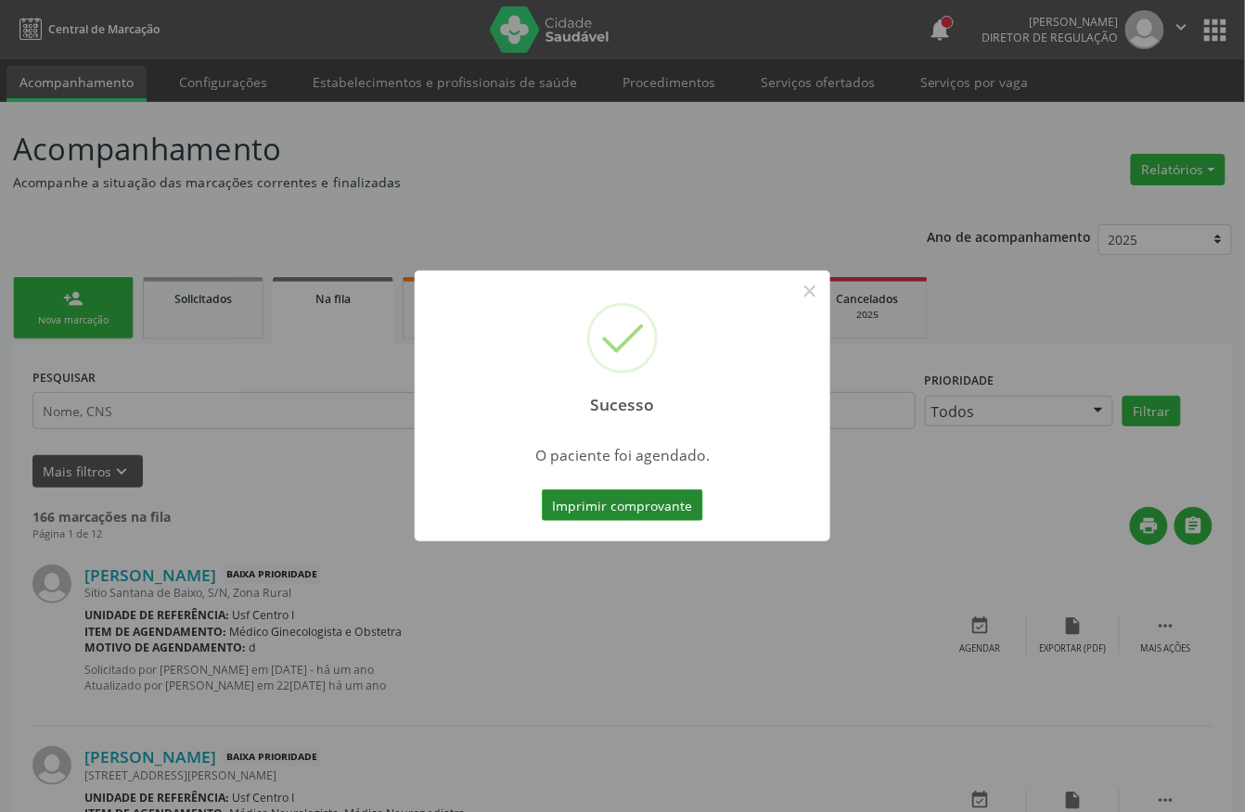
click at [646, 497] on button "Imprimir comprovante" at bounding box center [622, 506] width 161 height 32
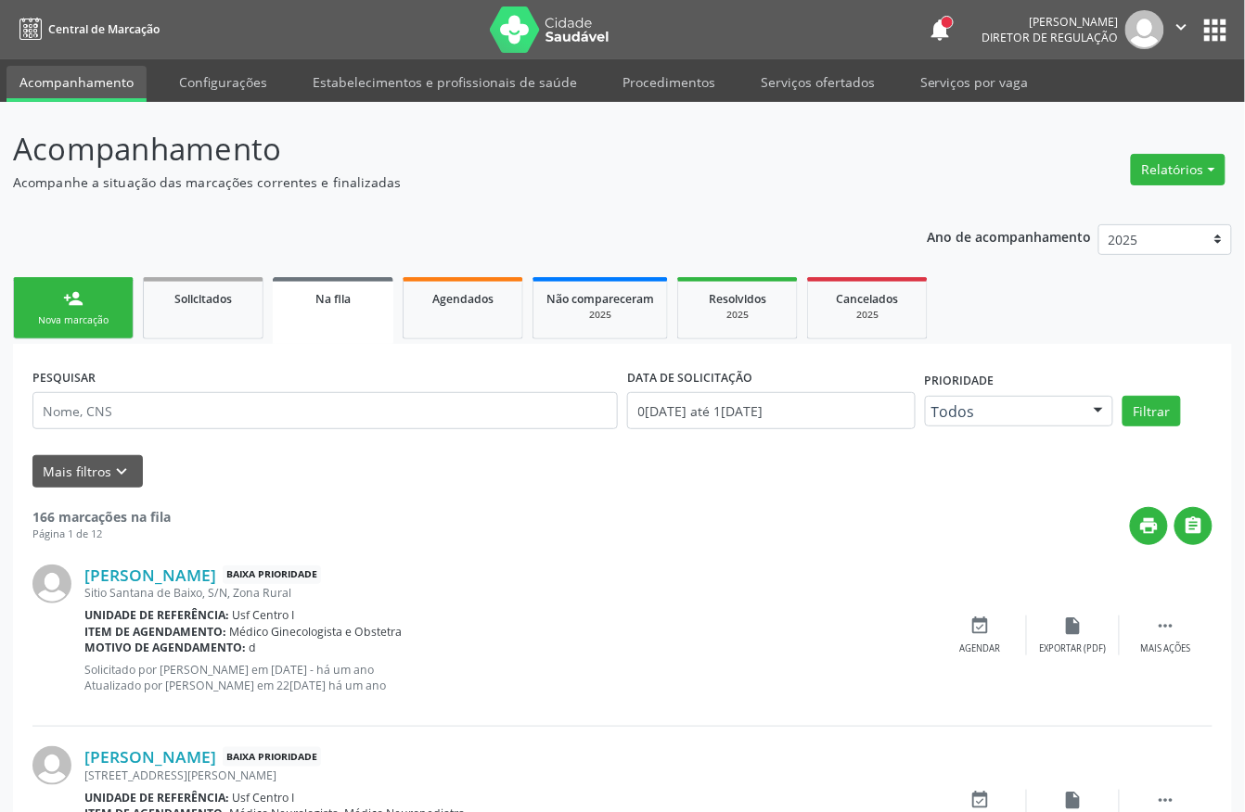
click at [108, 301] on link "person_add Nova marcação" at bounding box center [73, 308] width 121 height 62
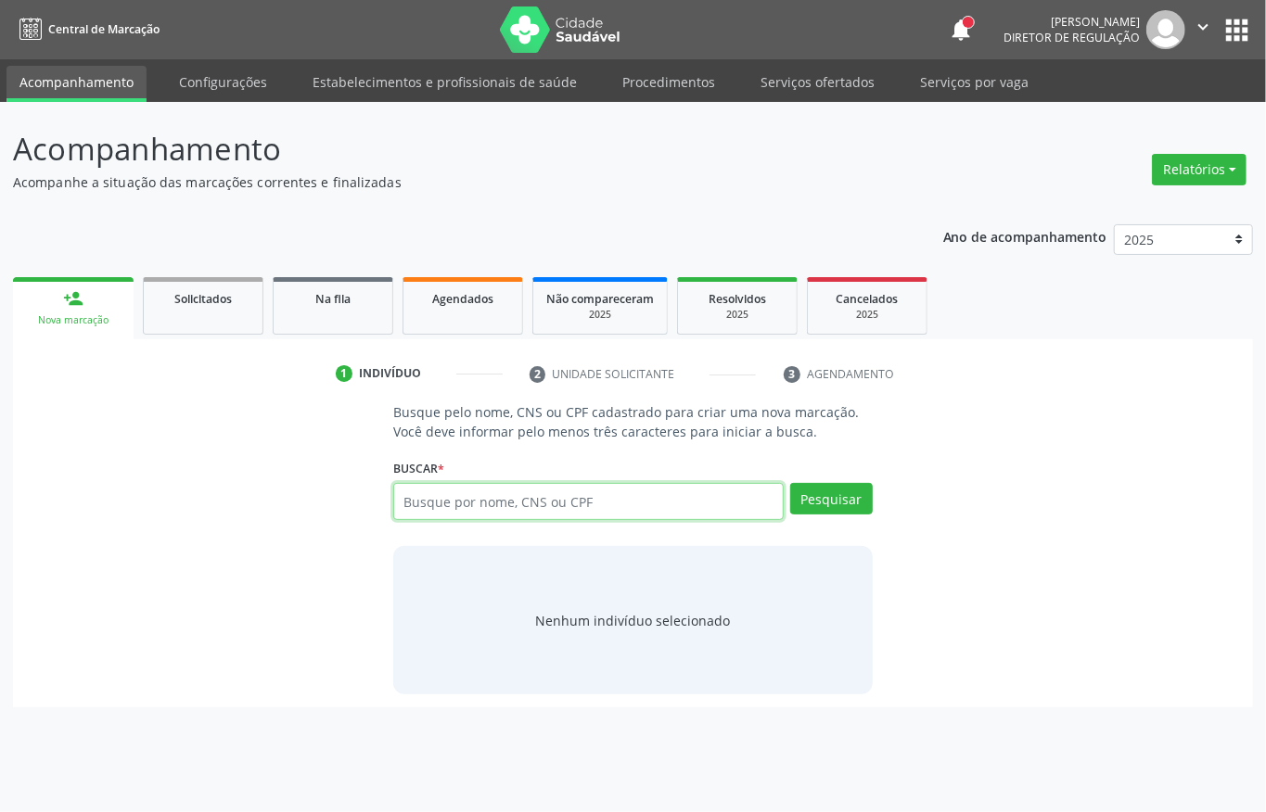
click at [542, 501] on input "text" at bounding box center [588, 501] width 390 height 37
type input "82578184453"
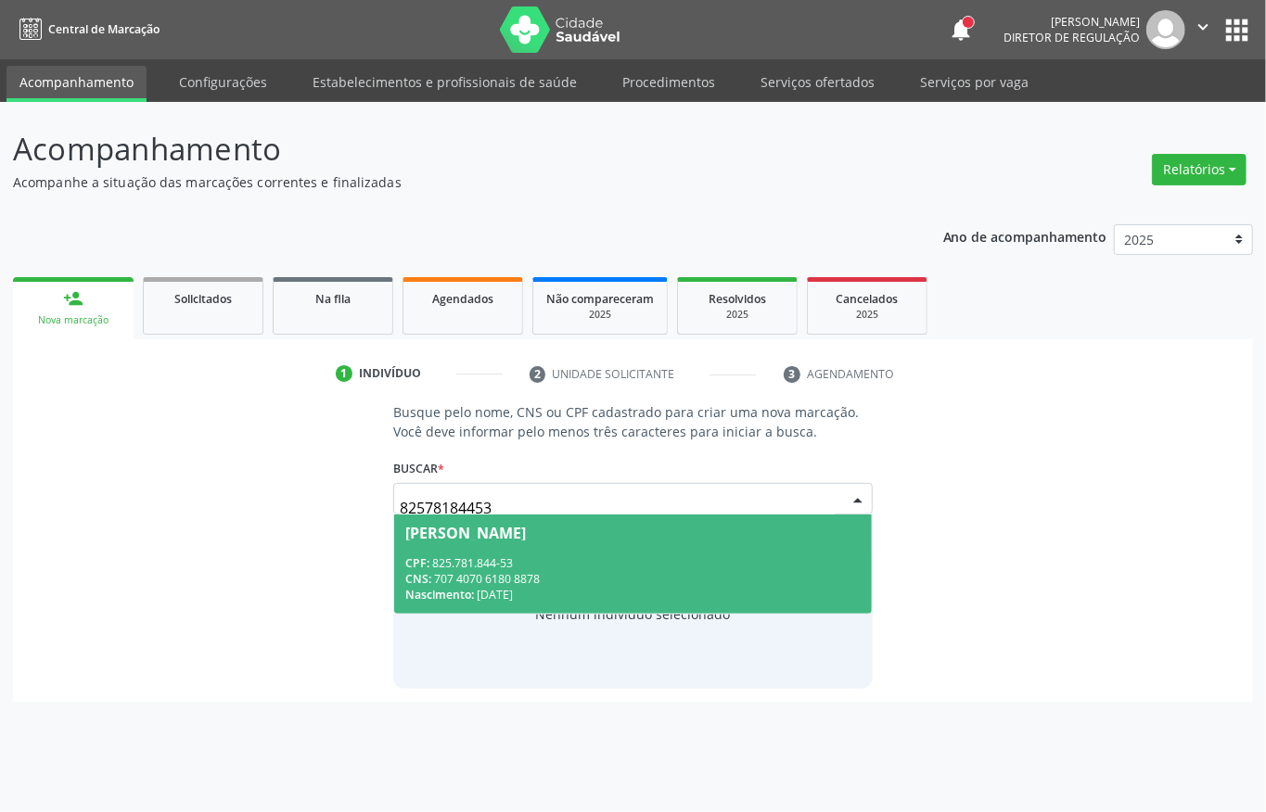
click at [601, 584] on div "CNS: 707 4070 6180 8878" at bounding box center [632, 579] width 455 height 16
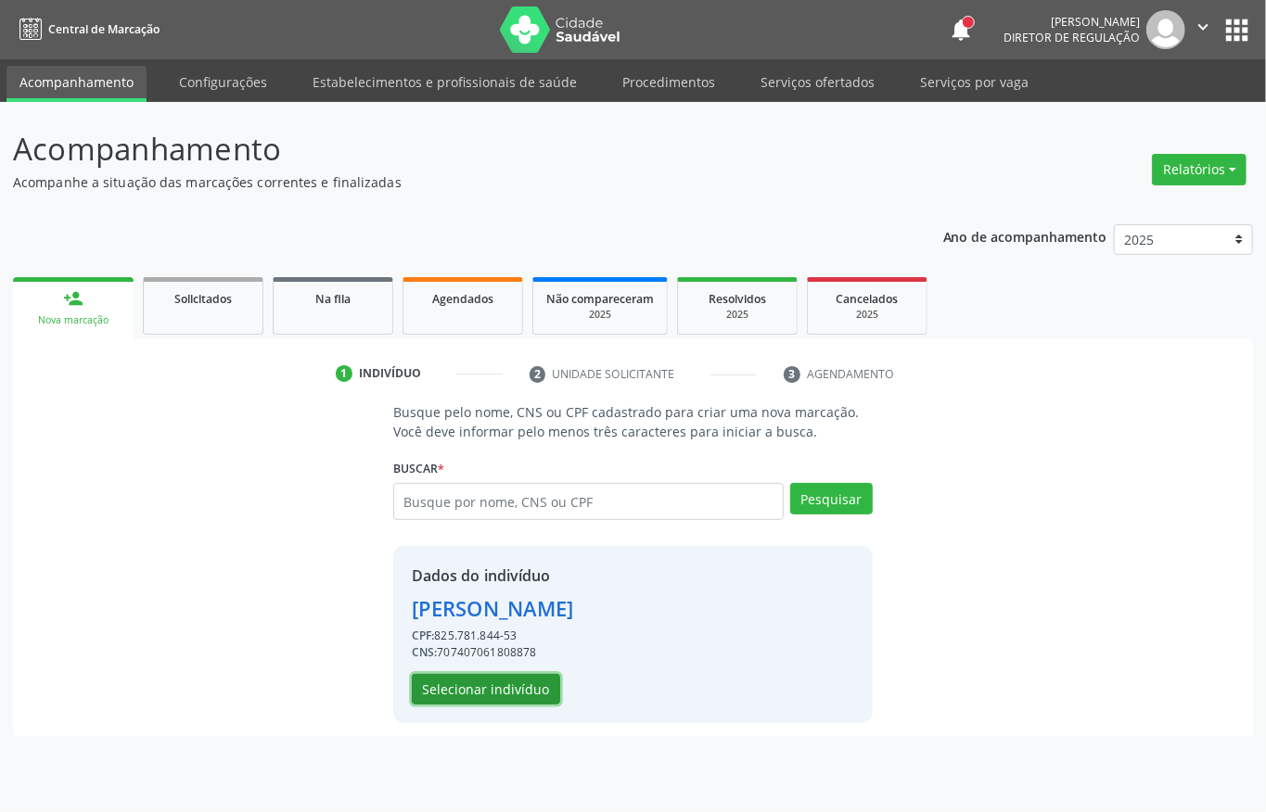
click at [532, 688] on button "Selecionar indivíduo" at bounding box center [486, 690] width 148 height 32
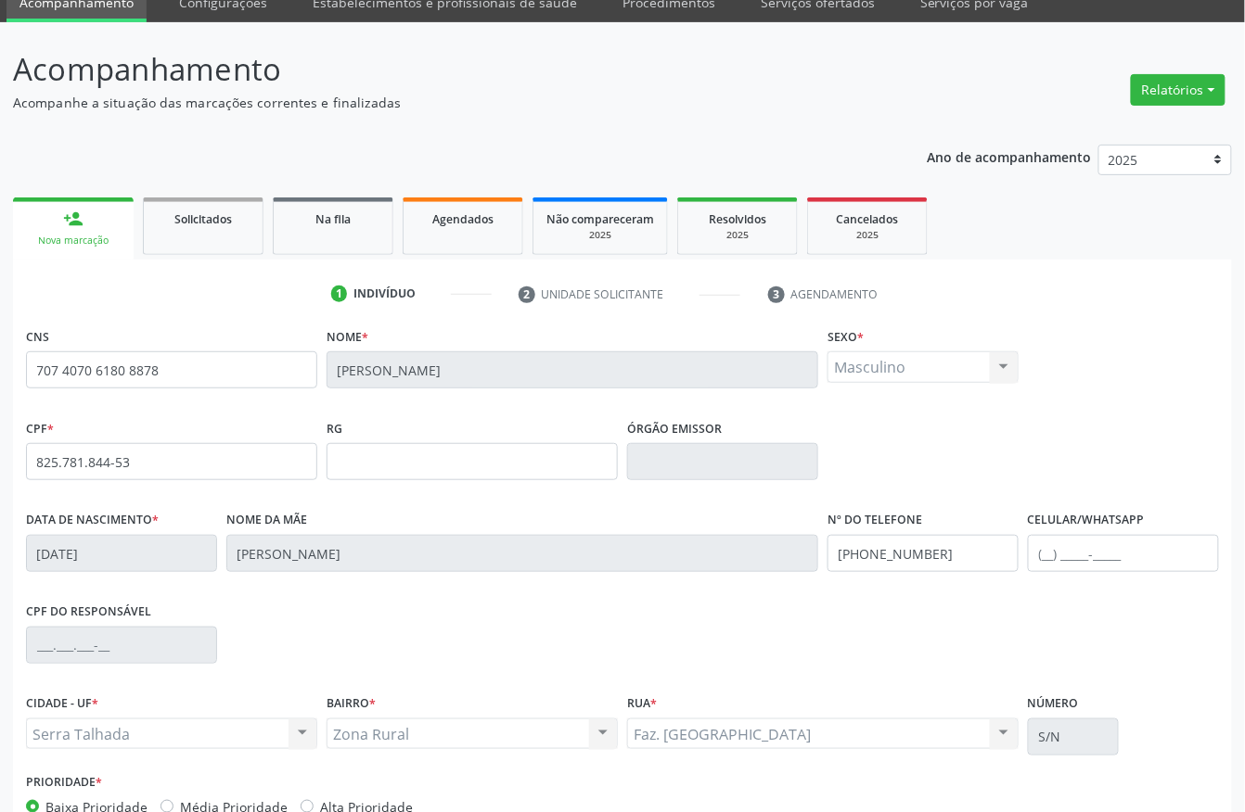
scroll to position [194, 0]
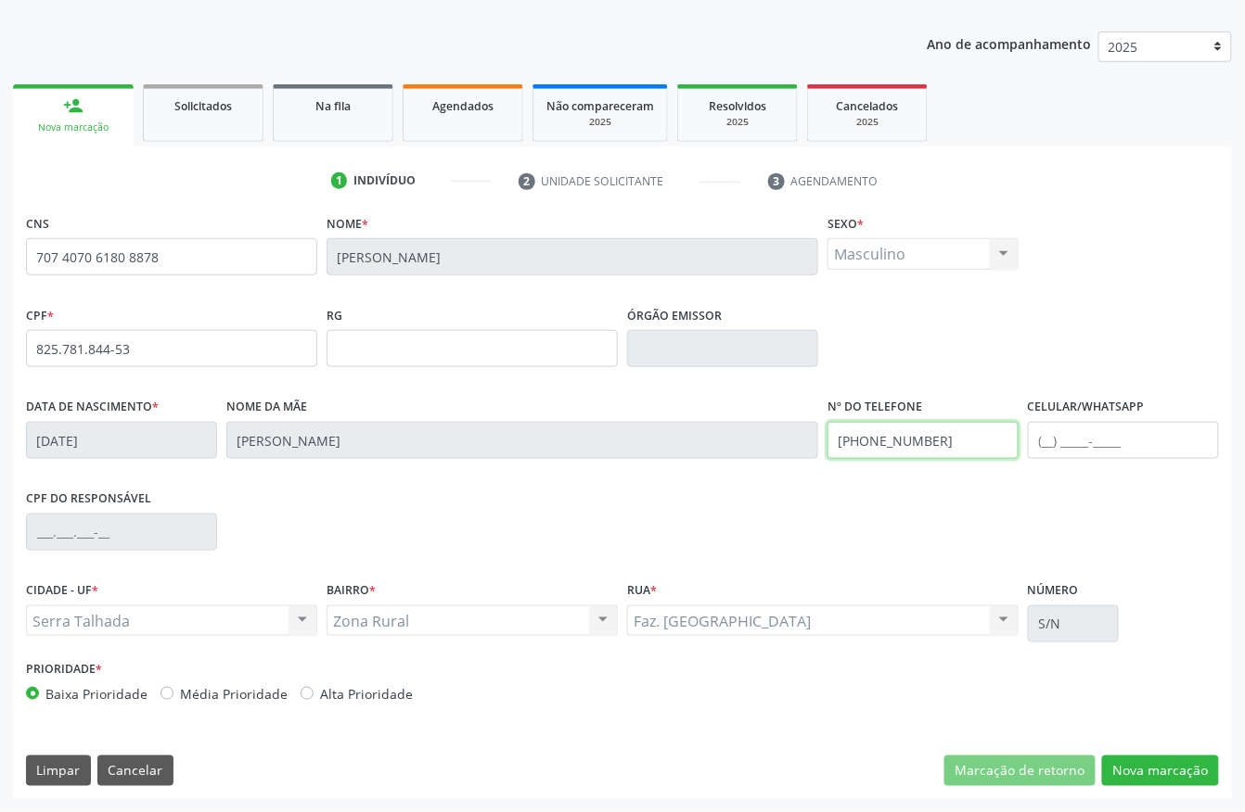
click at [936, 445] on input "(87) 99927-2349" at bounding box center [922, 440] width 191 height 37
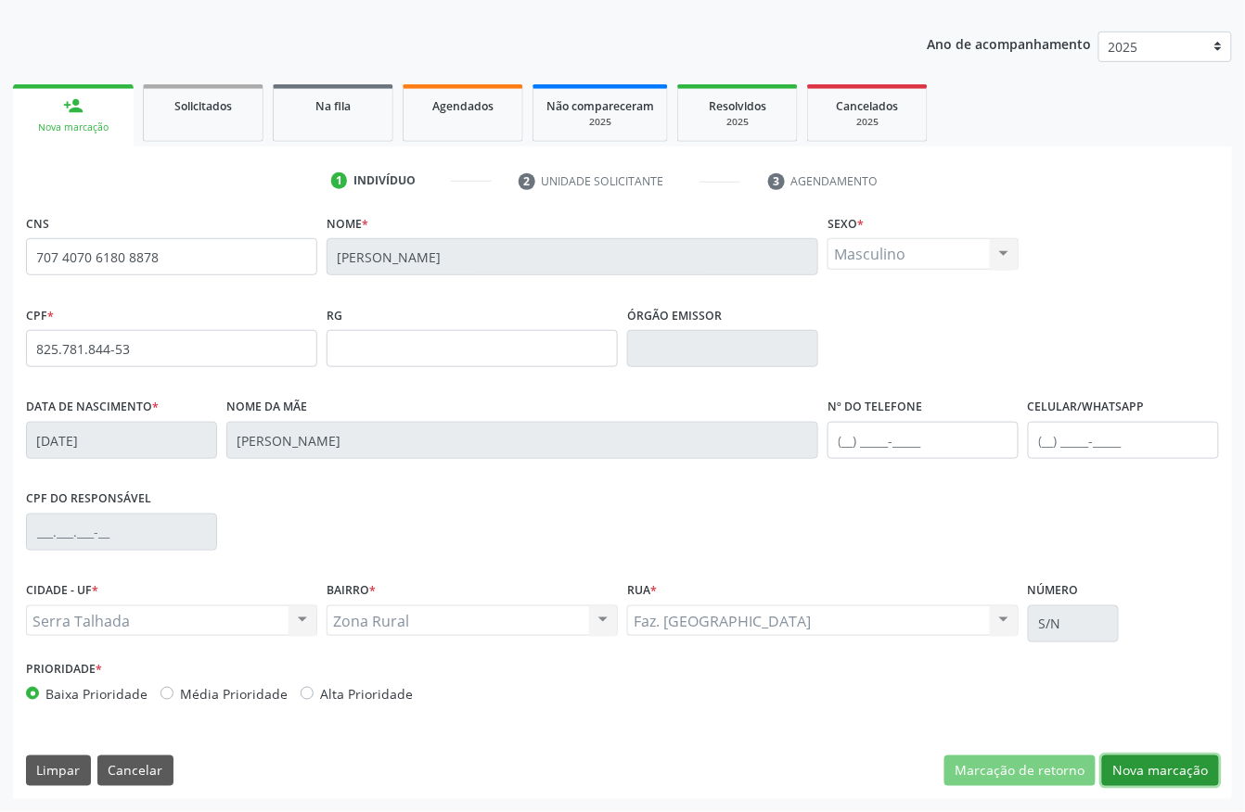
click at [1133, 756] on button "Nova marcação" at bounding box center [1160, 772] width 117 height 32
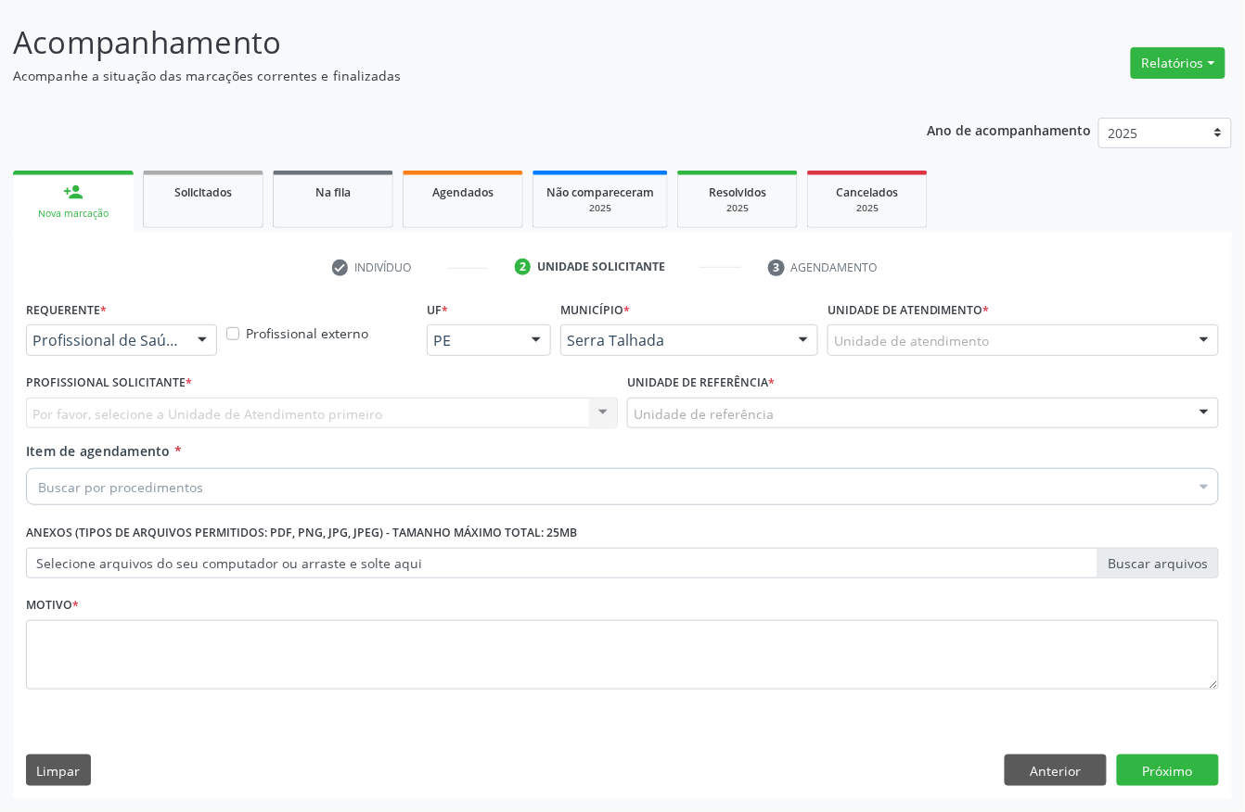
scroll to position [109, 0]
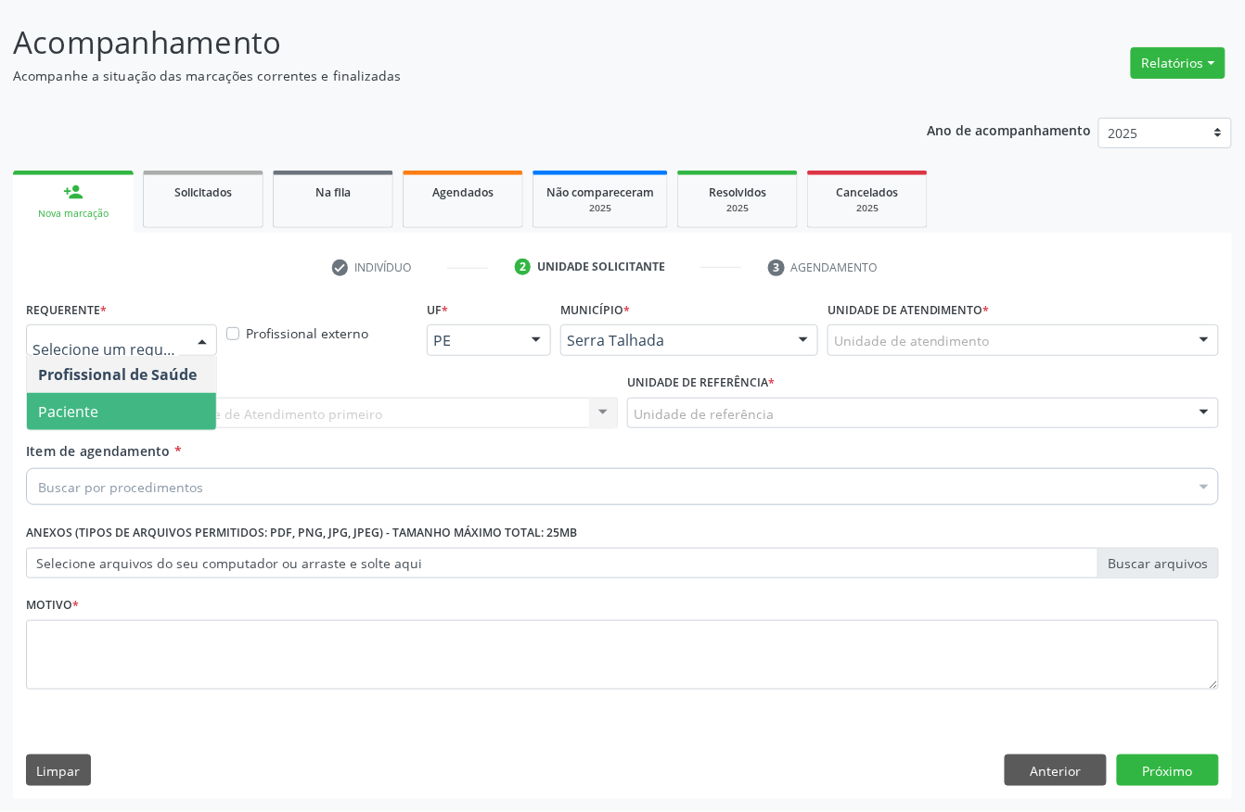
click at [74, 414] on span "Paciente" at bounding box center [68, 412] width 60 height 20
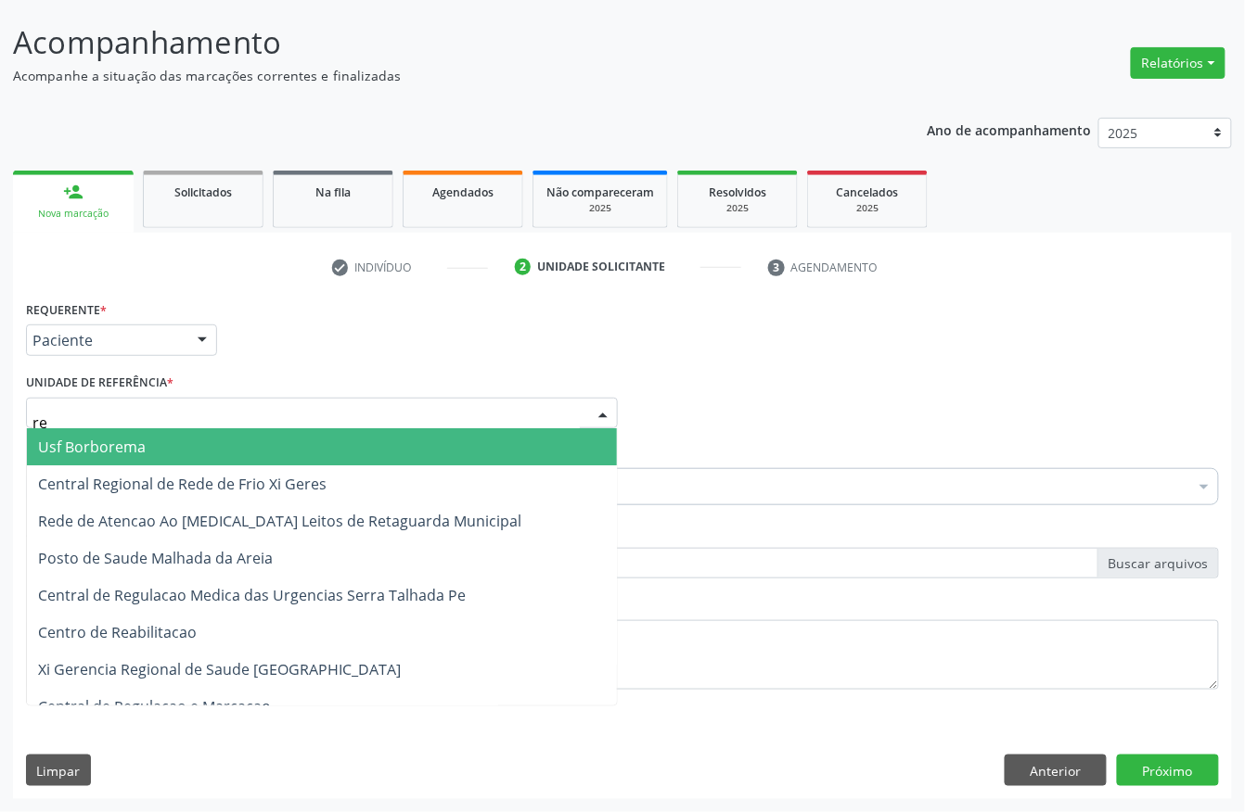
type input "rea"
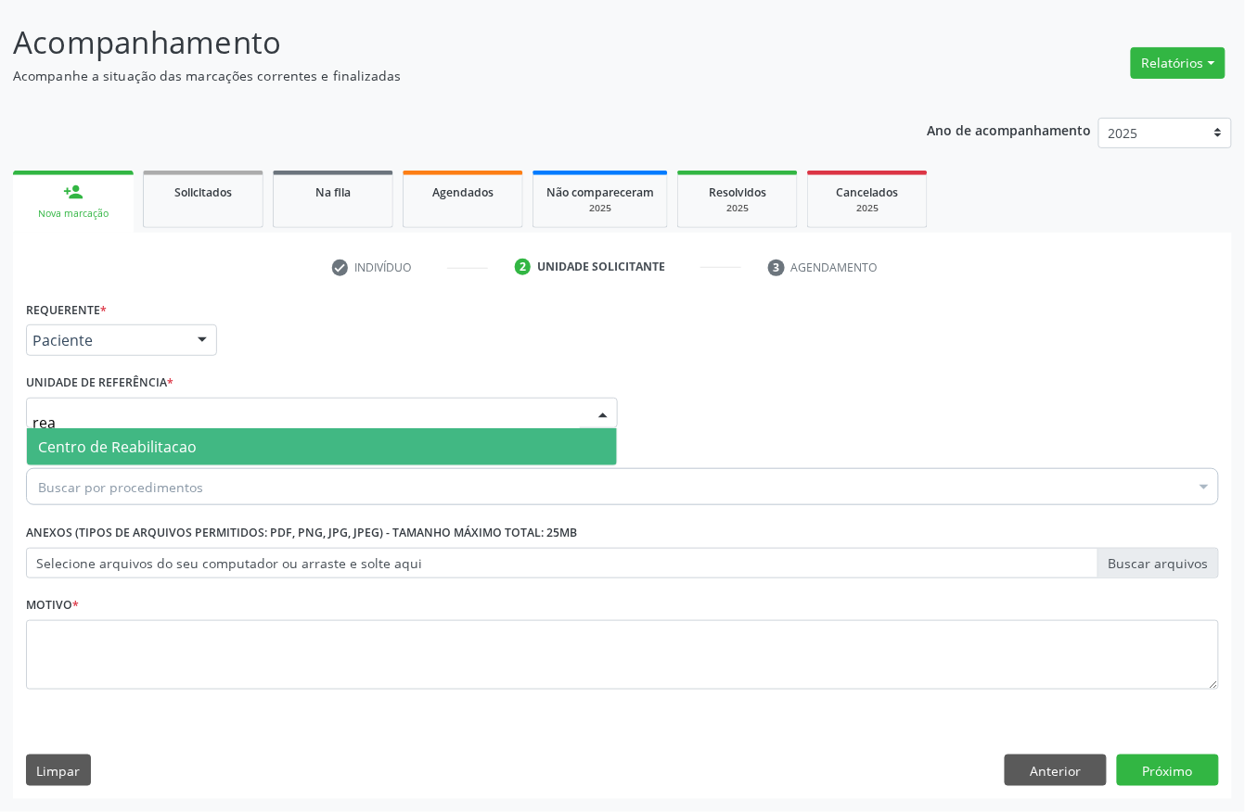
click at [90, 456] on span "Centro de Reabilitacao" at bounding box center [322, 446] width 590 height 37
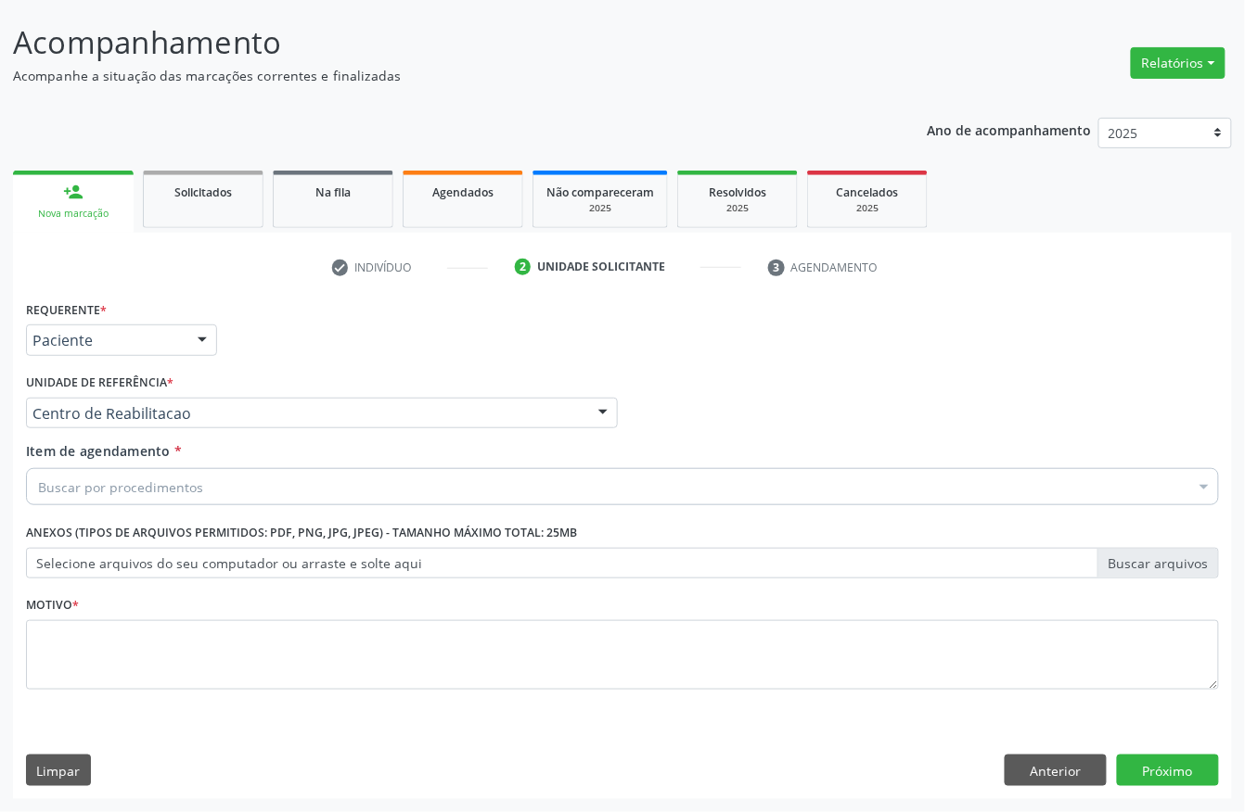
click at [94, 471] on div "Buscar por procedimentos" at bounding box center [622, 486] width 1193 height 37
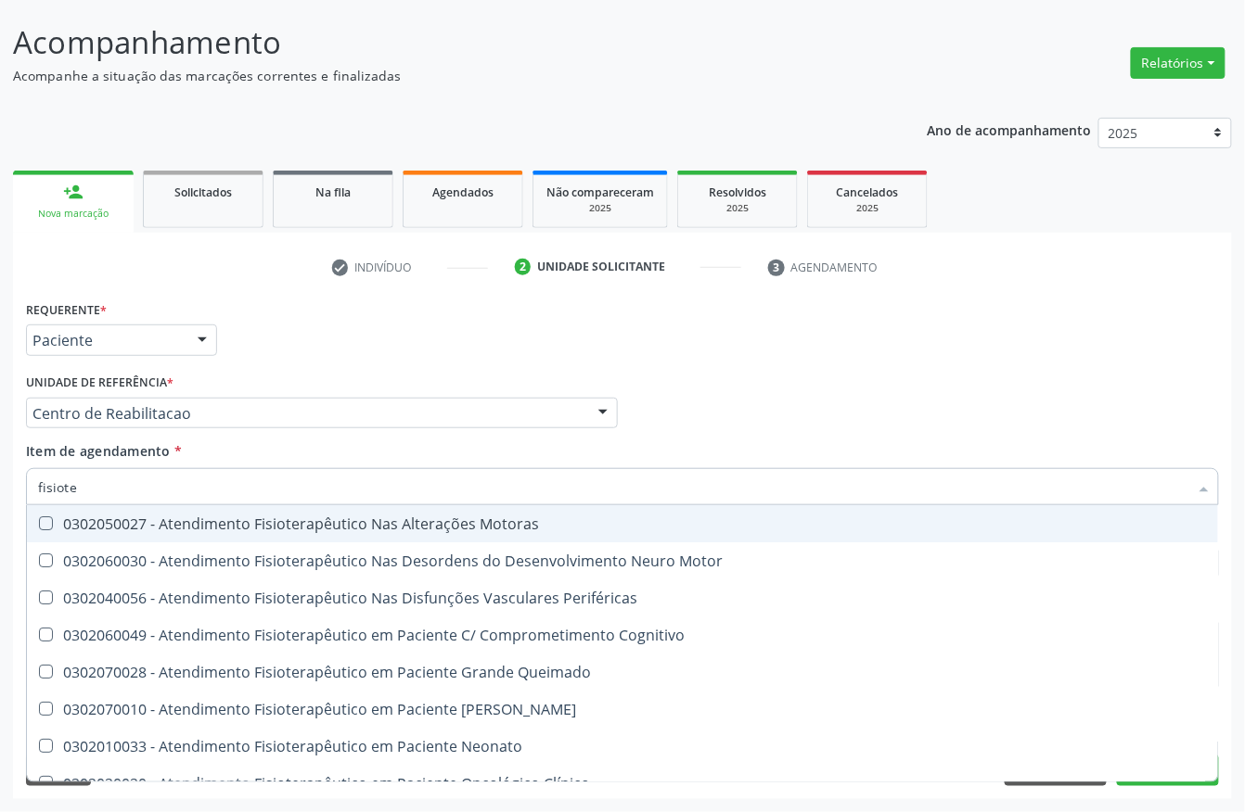
type input "fisioter"
click at [351, 517] on div "0302050027 - Atendimento Fisioterapêutico Nas Alterações Motoras" at bounding box center [622, 524] width 1169 height 15
checkbox Motoras "true"
click at [349, 353] on div "Requerente * Paciente Profissional de Saúde Paciente Nenhum resultado encontrad…" at bounding box center [622, 332] width 1202 height 72
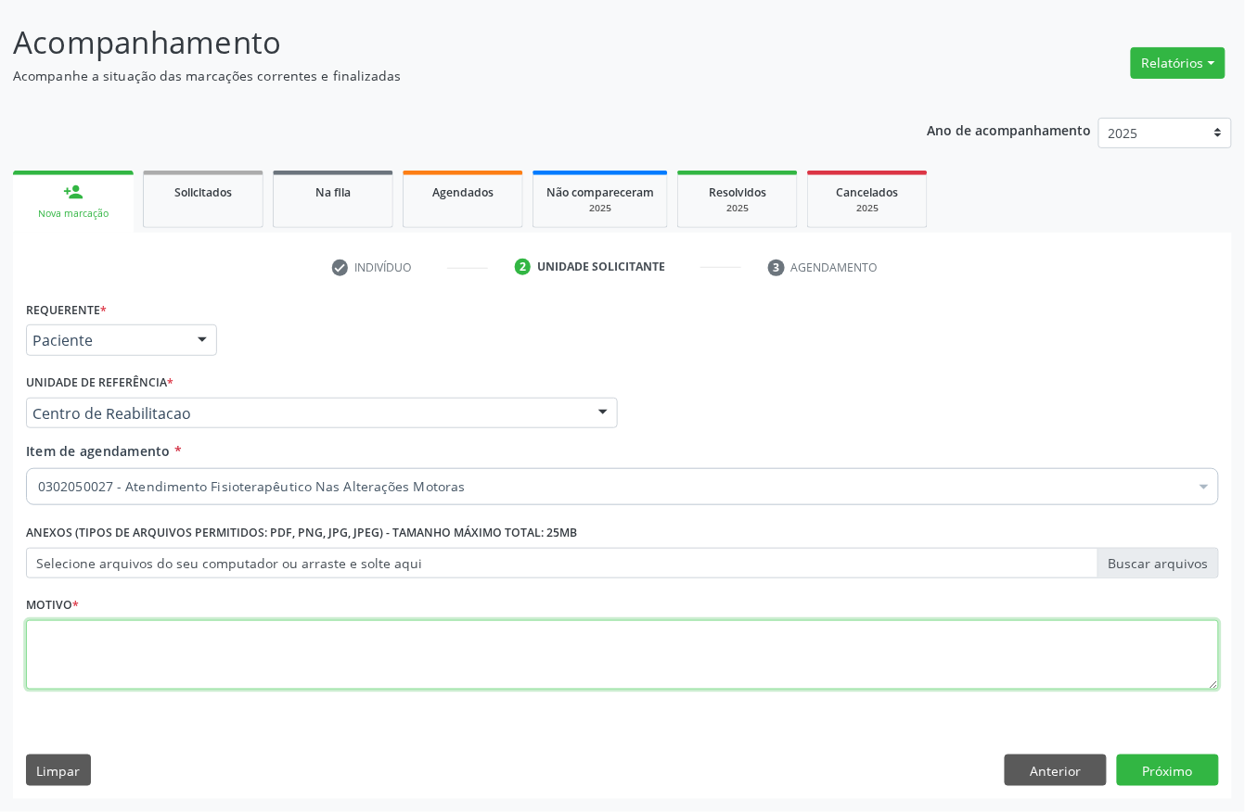
click at [123, 633] on textarea at bounding box center [622, 655] width 1193 height 70
type textarea "a"
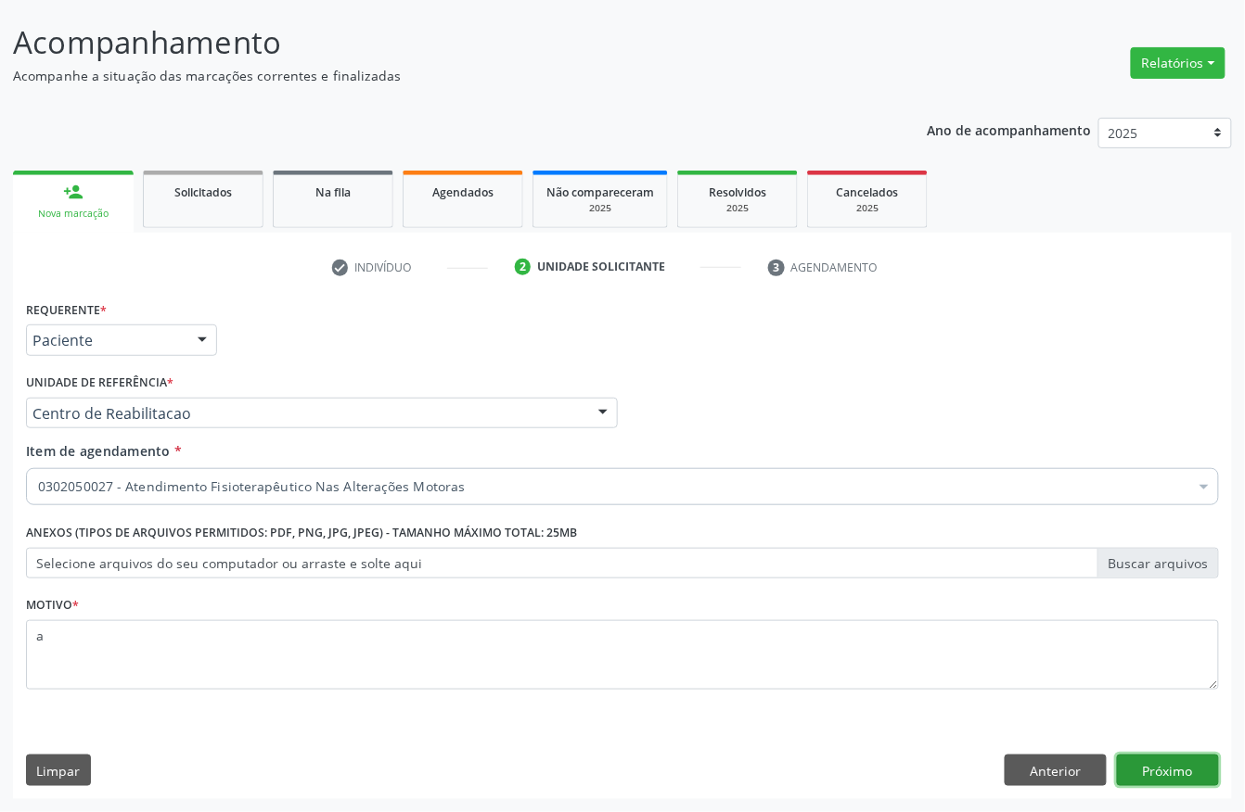
click at [1161, 755] on button "Próximo" at bounding box center [1168, 771] width 102 height 32
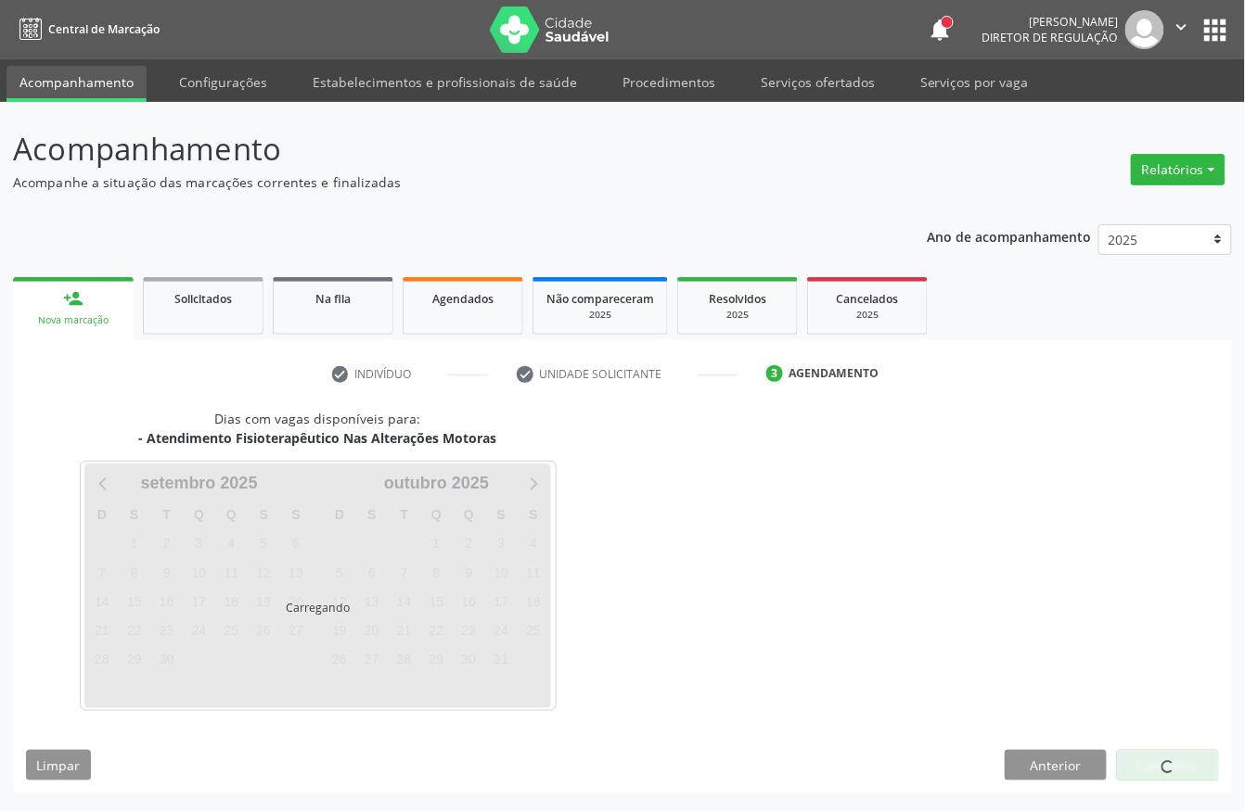
scroll to position [0, 0]
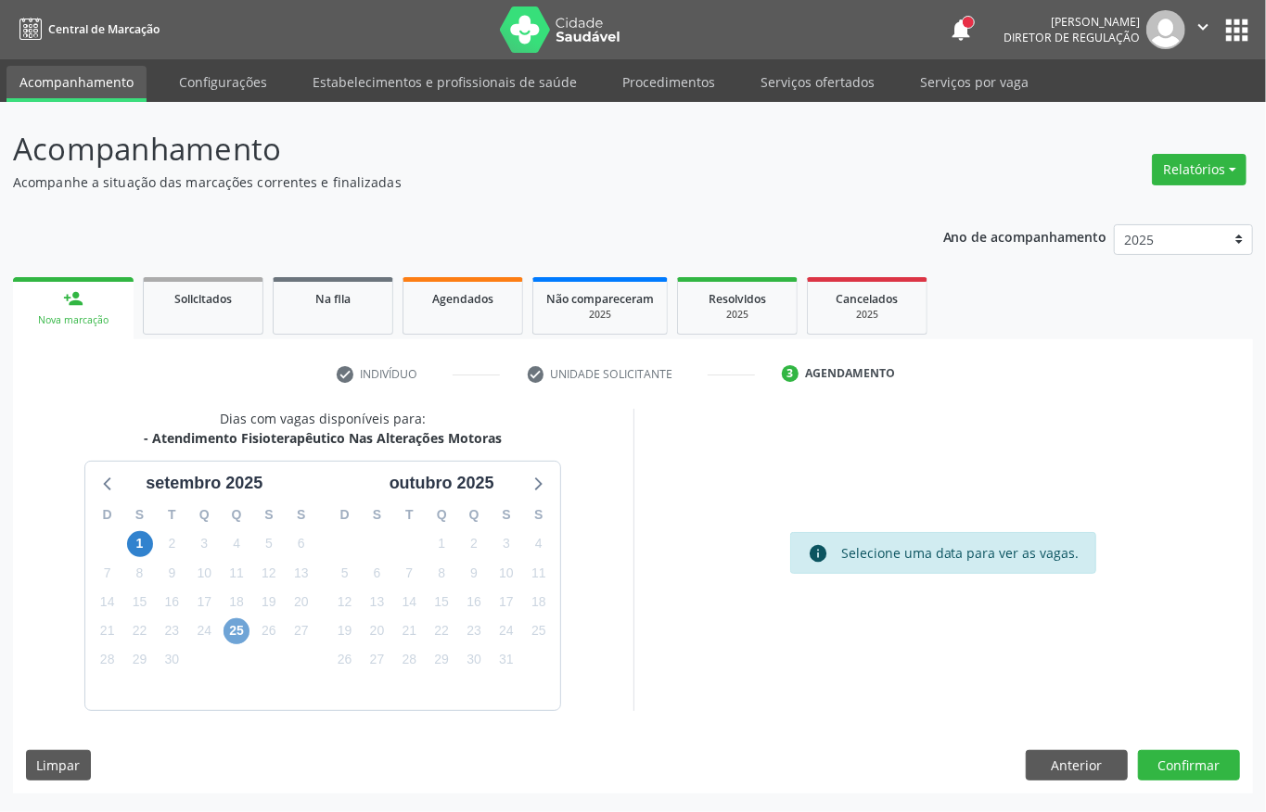
click at [241, 628] on span "25" at bounding box center [237, 632] width 26 height 26
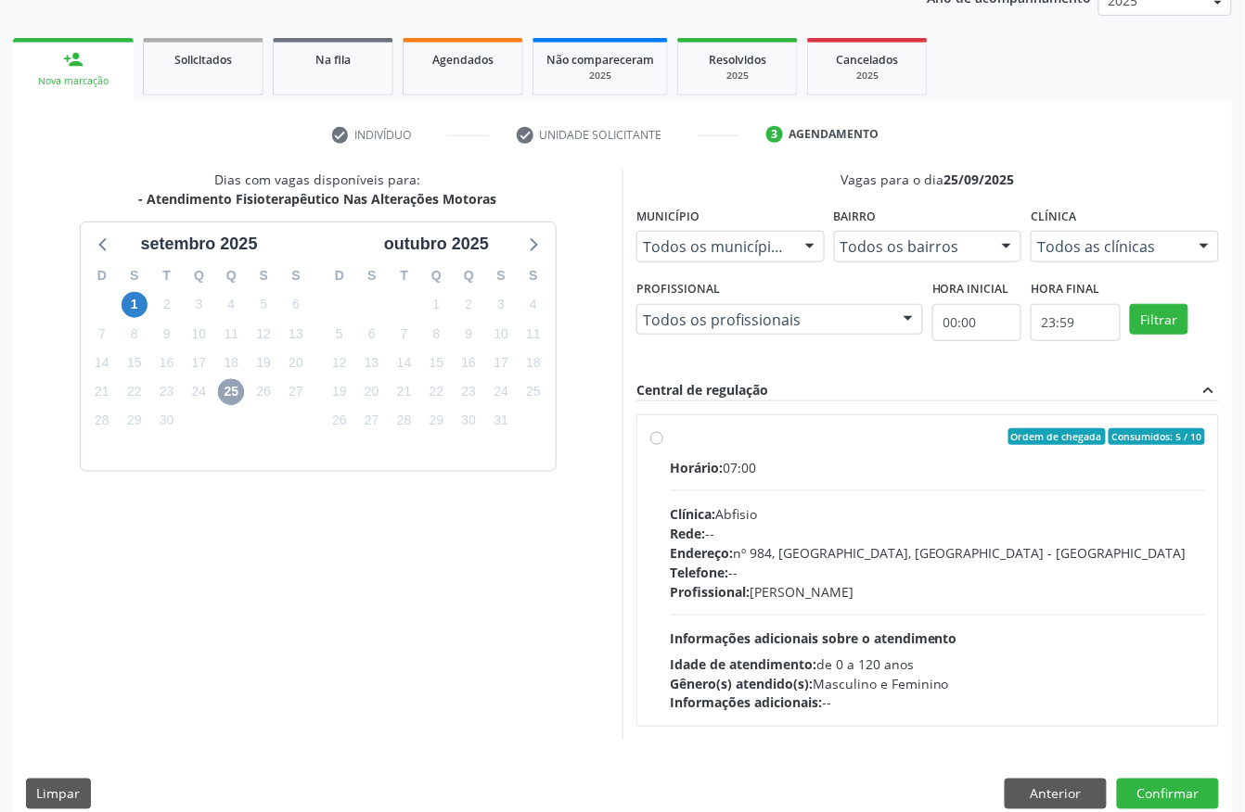
scroll to position [247, 0]
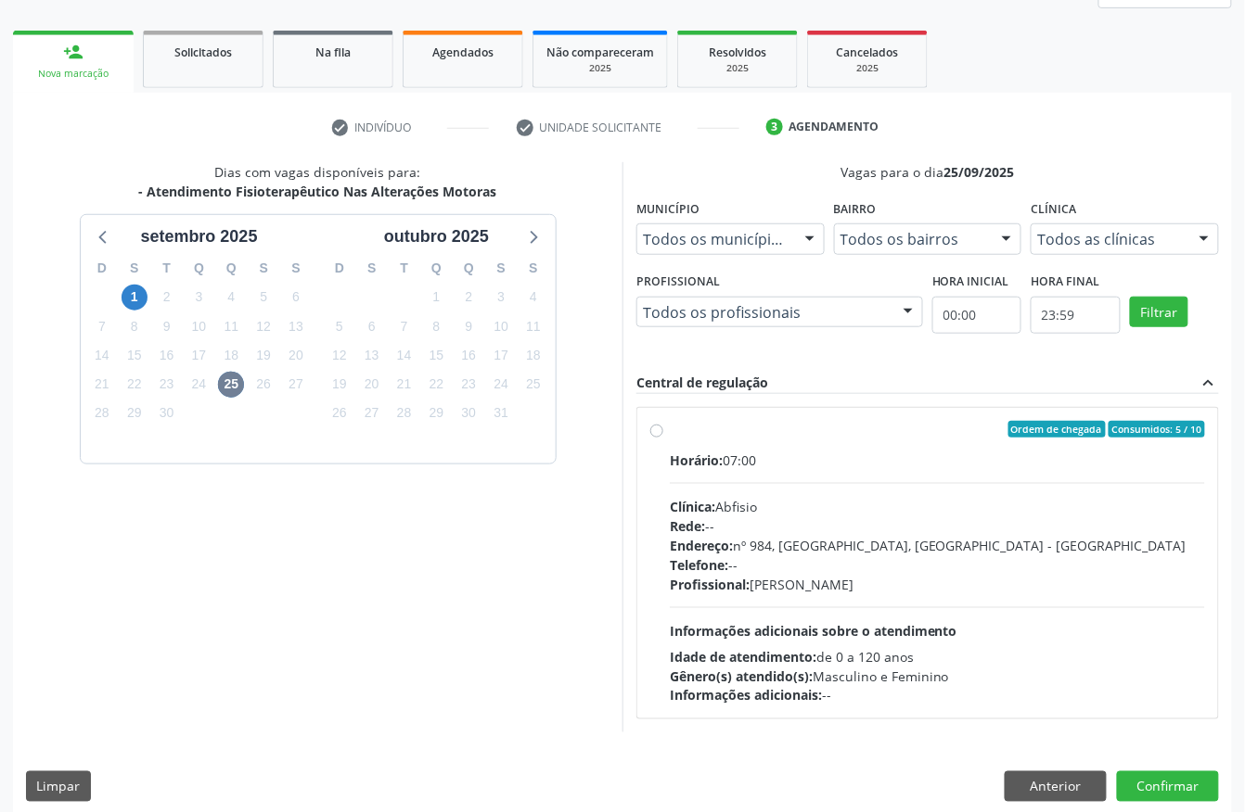
click at [787, 516] on div "Clínica: Abfisio" at bounding box center [937, 506] width 535 height 19
click at [663, 438] on input "Ordem de chegada Consumidos: 5 / 10 Horário: 07:00 Clínica: Abfisio Rede: -- En…" at bounding box center [656, 429] width 13 height 17
radio input "true"
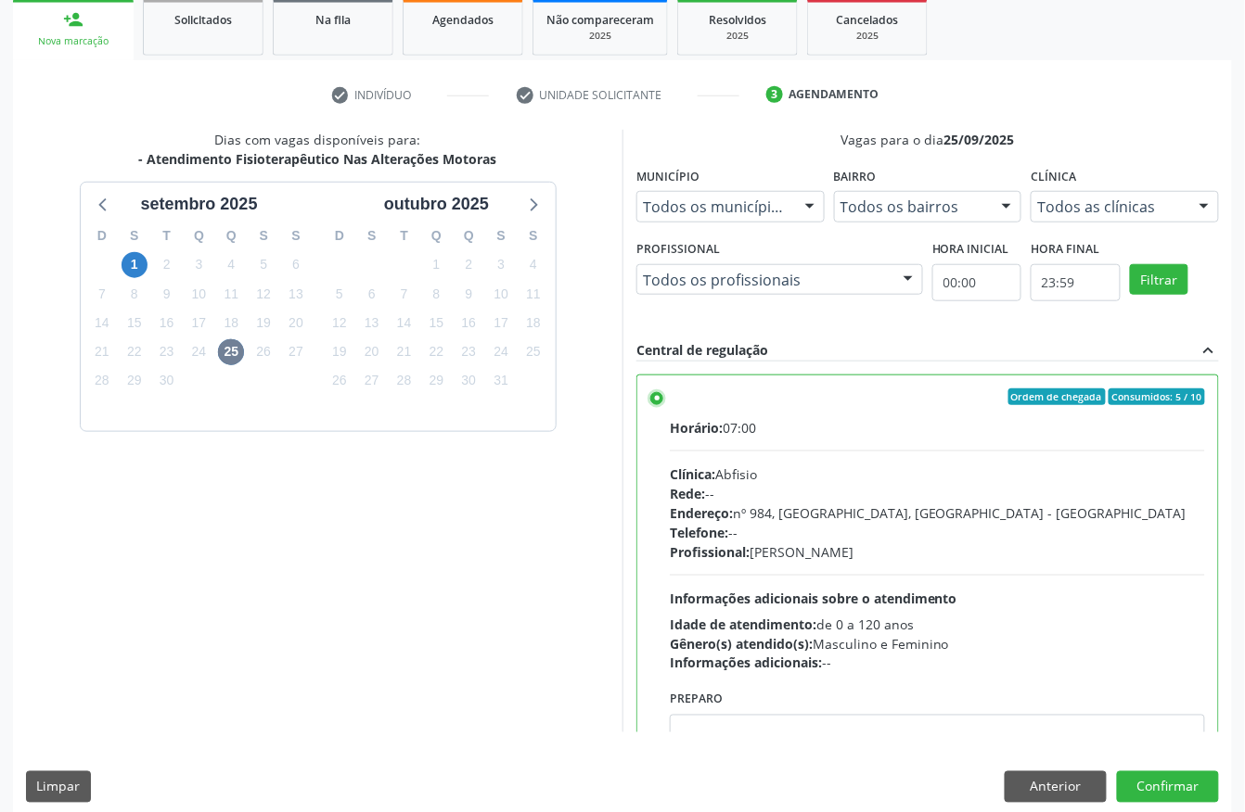
scroll to position [297, 0]
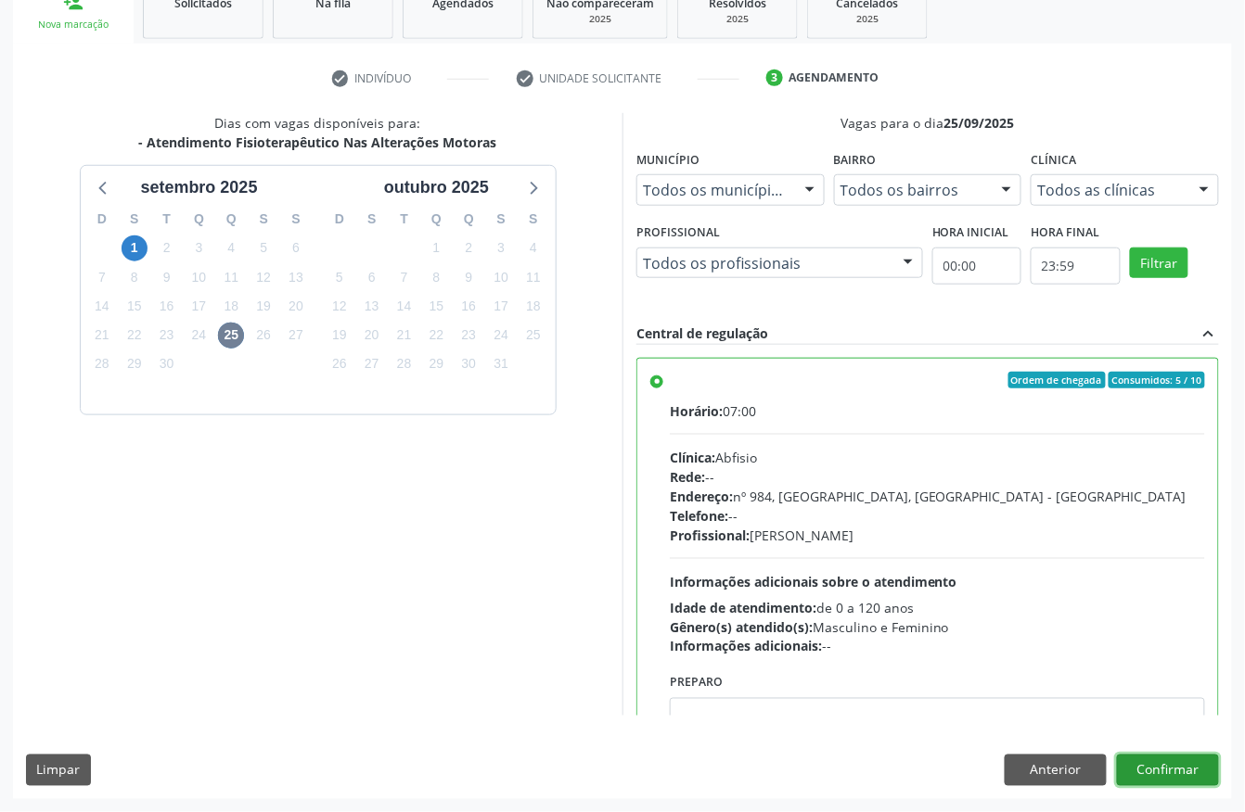
click at [1163, 776] on button "Confirmar" at bounding box center [1168, 771] width 102 height 32
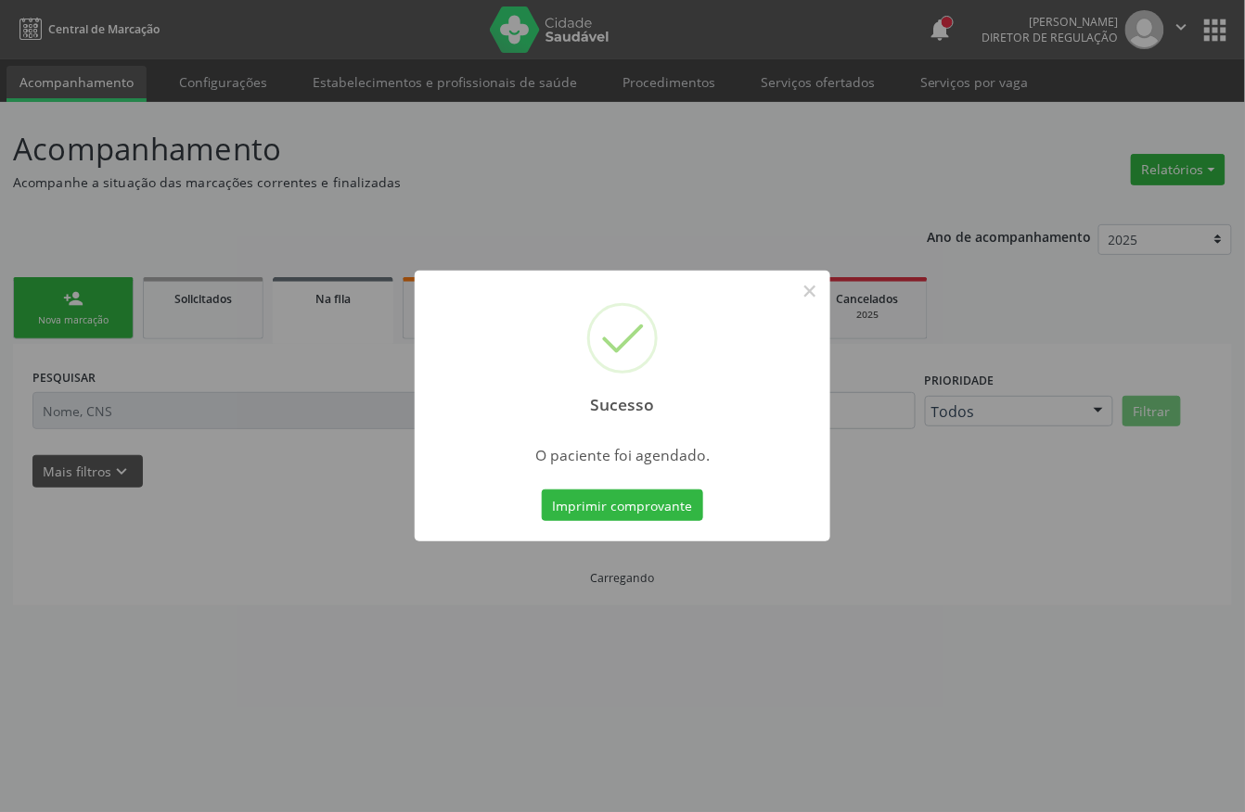
scroll to position [0, 0]
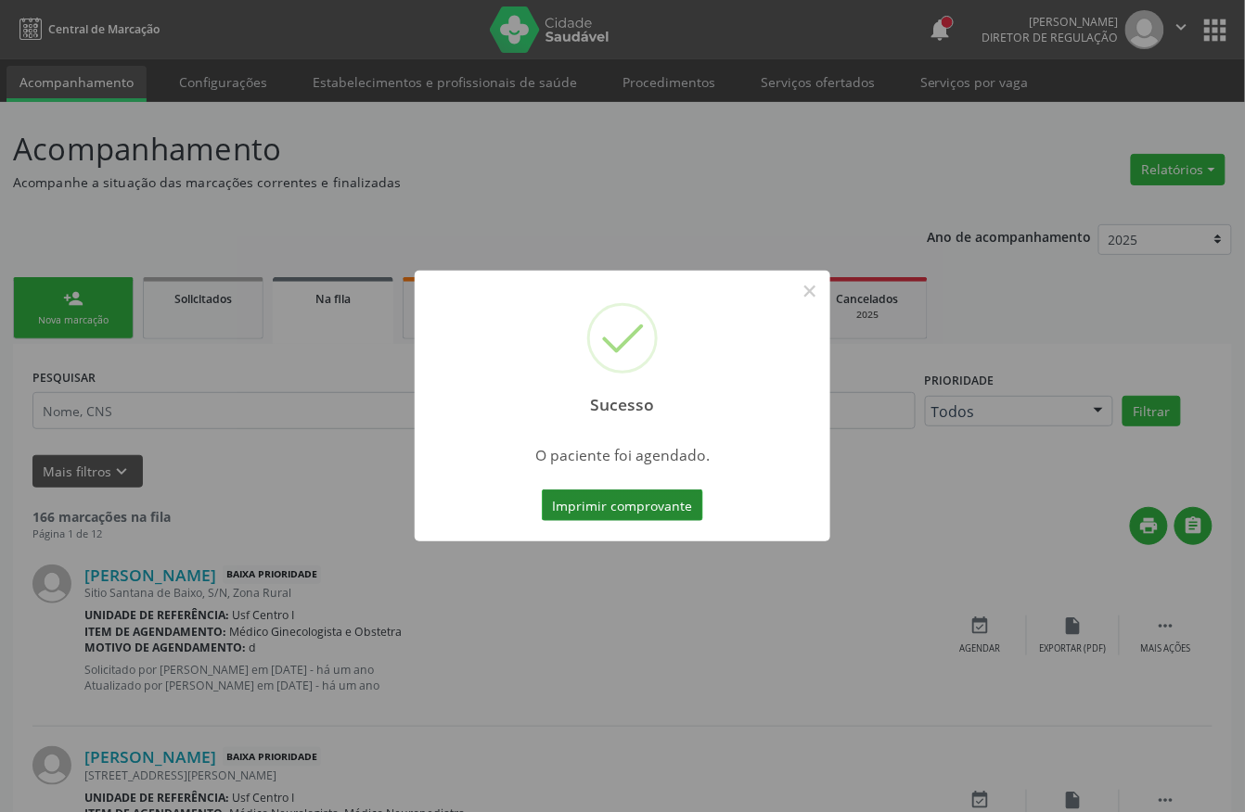
click at [636, 508] on button "Imprimir comprovante" at bounding box center [622, 506] width 161 height 32
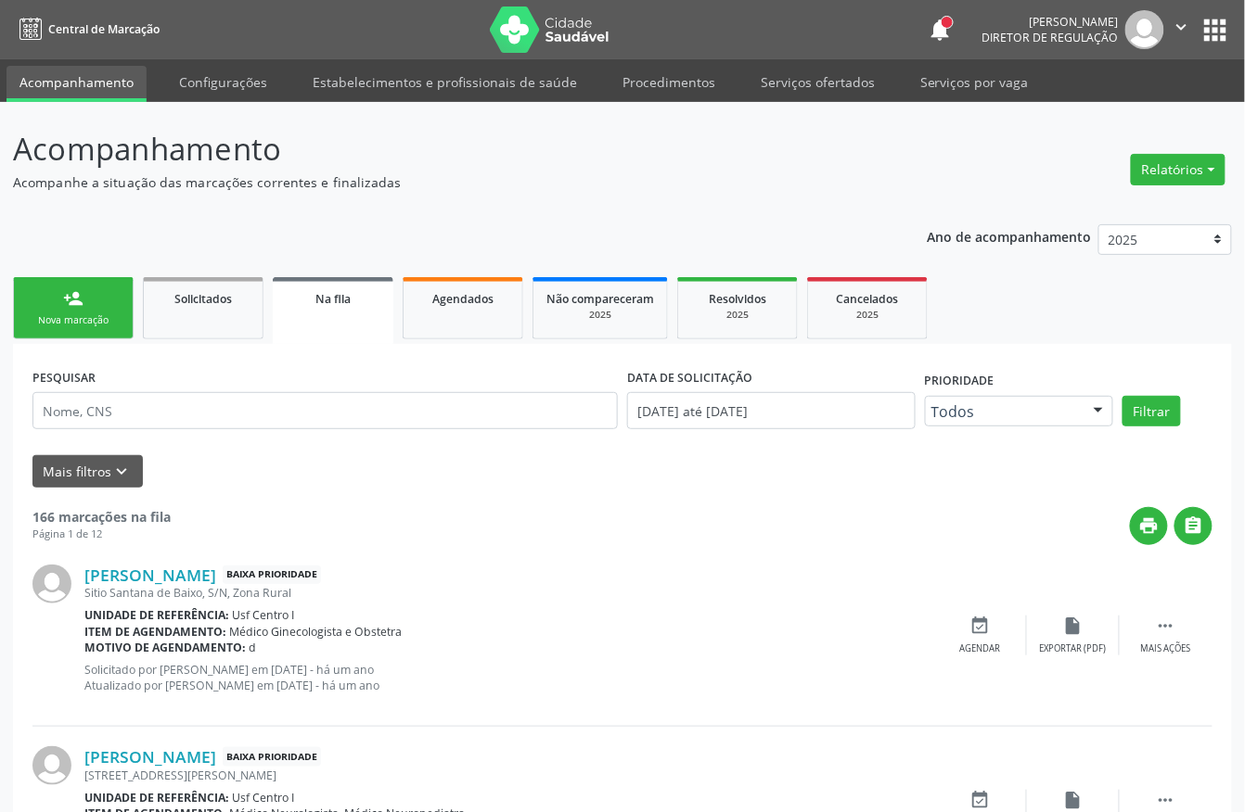
click at [57, 316] on div "Nova marcação" at bounding box center [73, 320] width 93 height 14
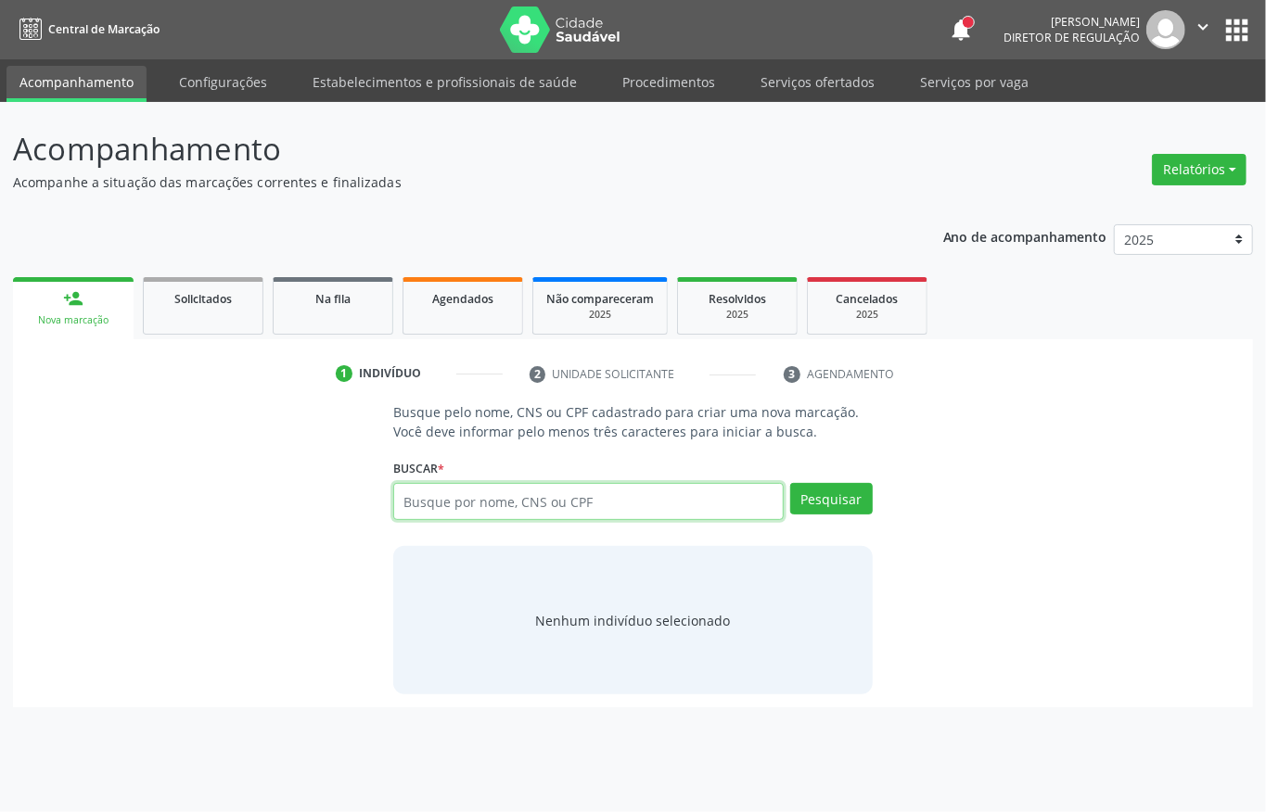
click at [488, 495] on input "text" at bounding box center [588, 501] width 390 height 37
click at [498, 498] on input "text" at bounding box center [588, 501] width 390 height 37
click at [521, 509] on input "text" at bounding box center [588, 501] width 390 height 37
click at [451, 502] on input "text" at bounding box center [588, 501] width 390 height 37
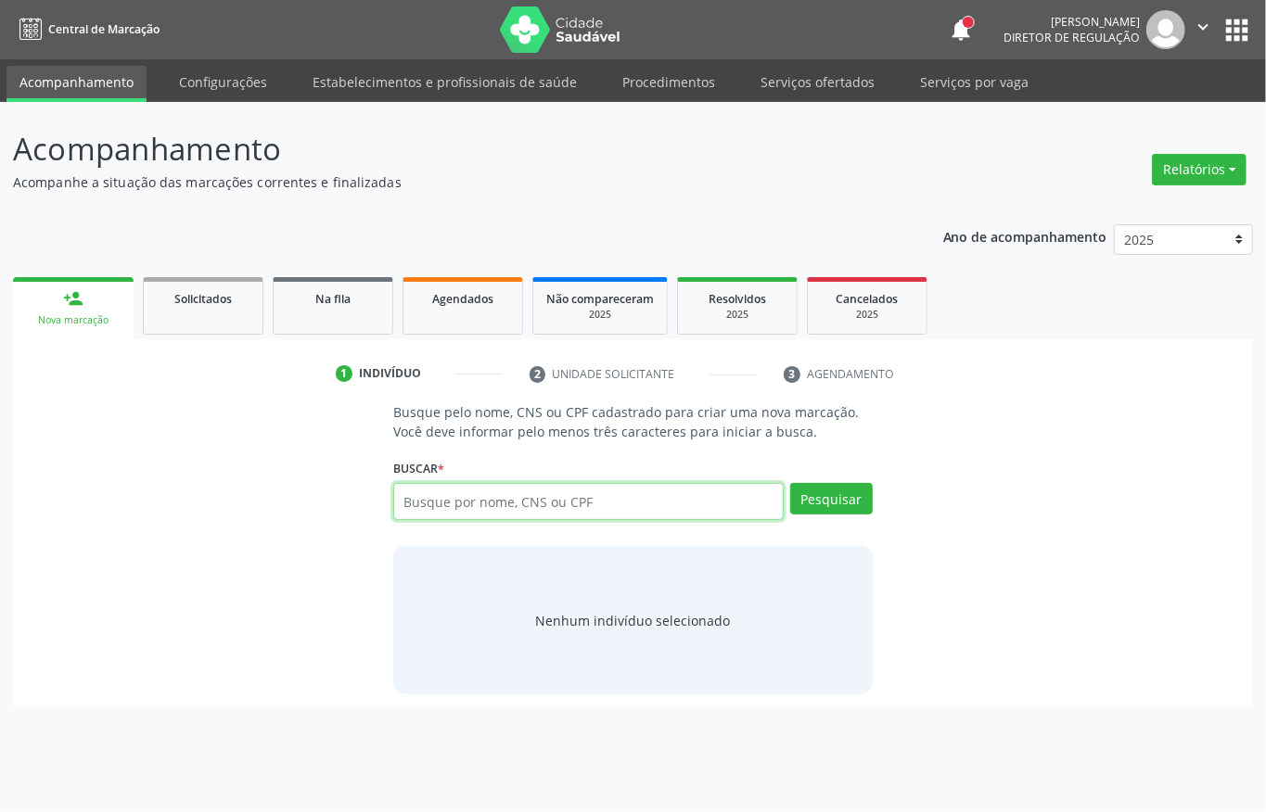
click at [505, 495] on input "text" at bounding box center [588, 501] width 390 height 37
click at [494, 509] on input "text" at bounding box center [588, 501] width 390 height 37
type input "7"
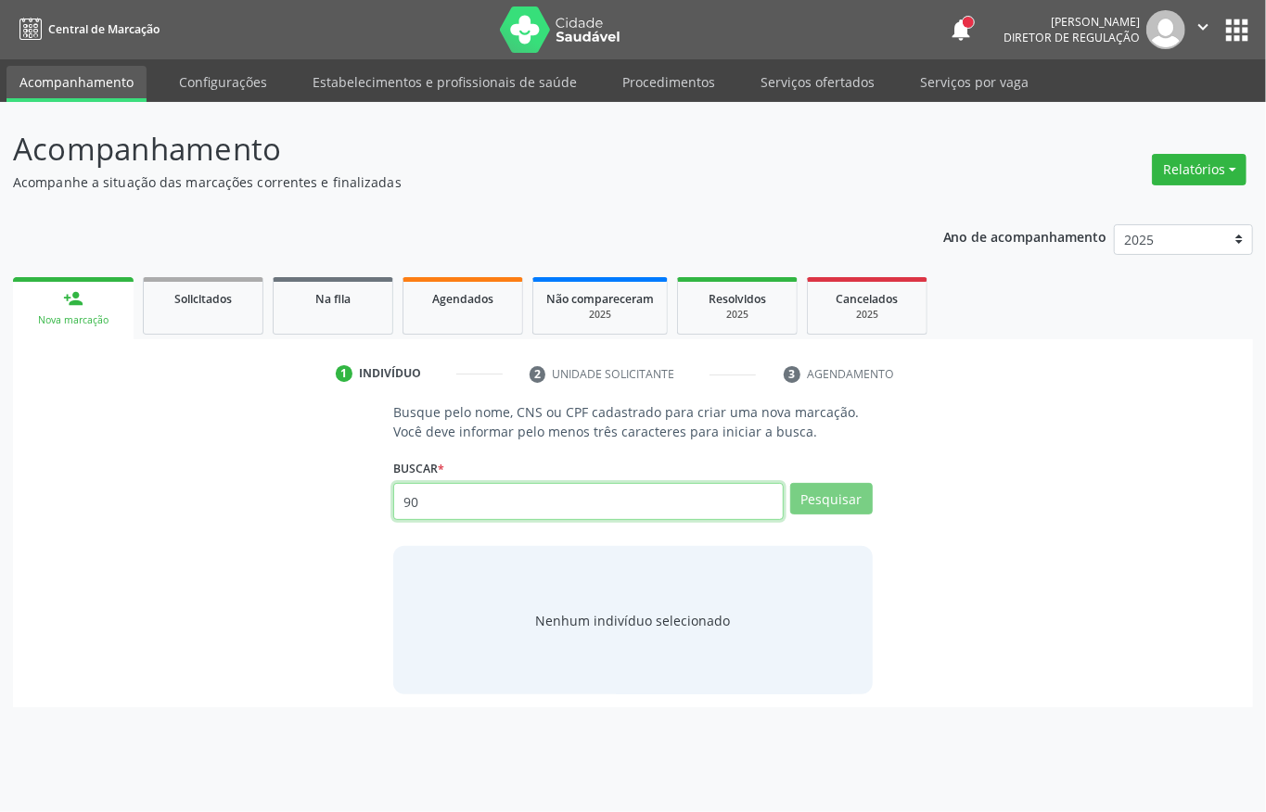
type input "9"
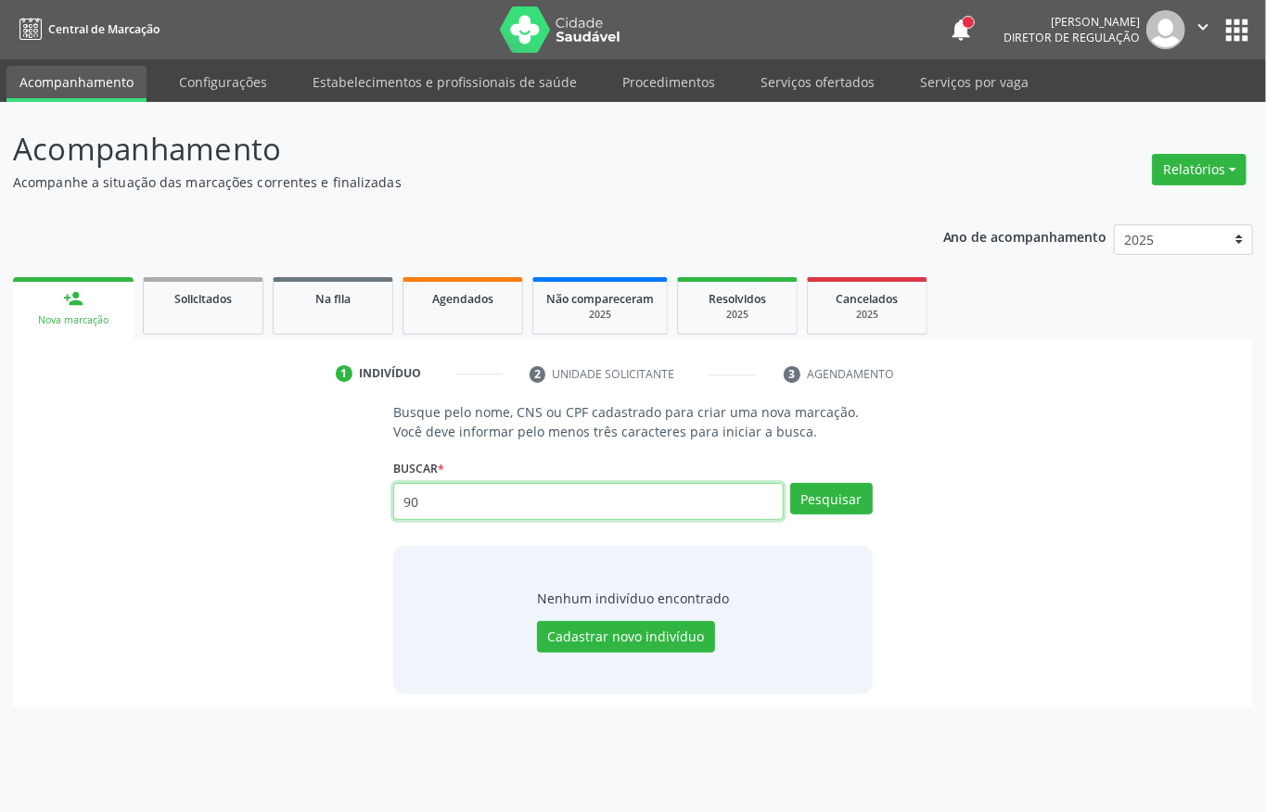
type input "9"
type input "90157354415"
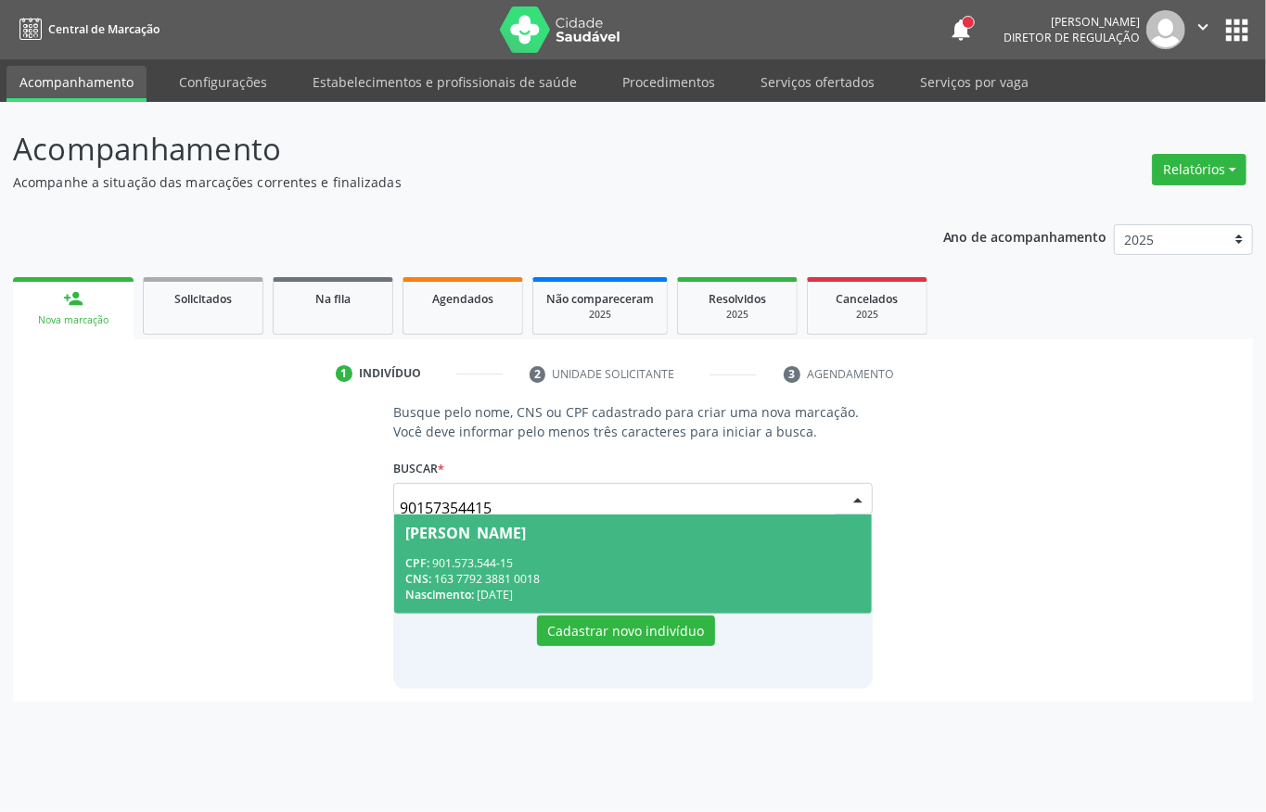
click at [466, 565] on div "CPF: 901.573.544-15" at bounding box center [632, 564] width 455 height 16
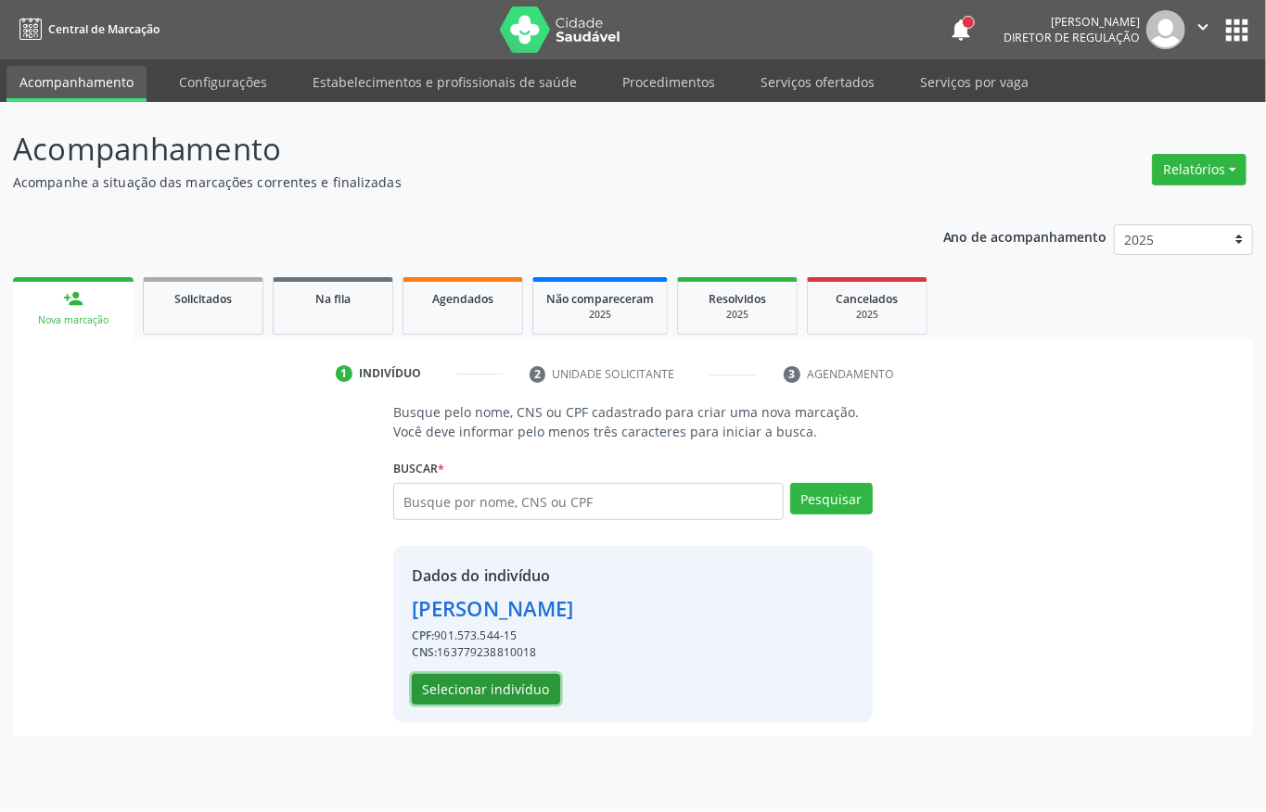
click at [521, 698] on button "Selecionar indivíduo" at bounding box center [486, 690] width 148 height 32
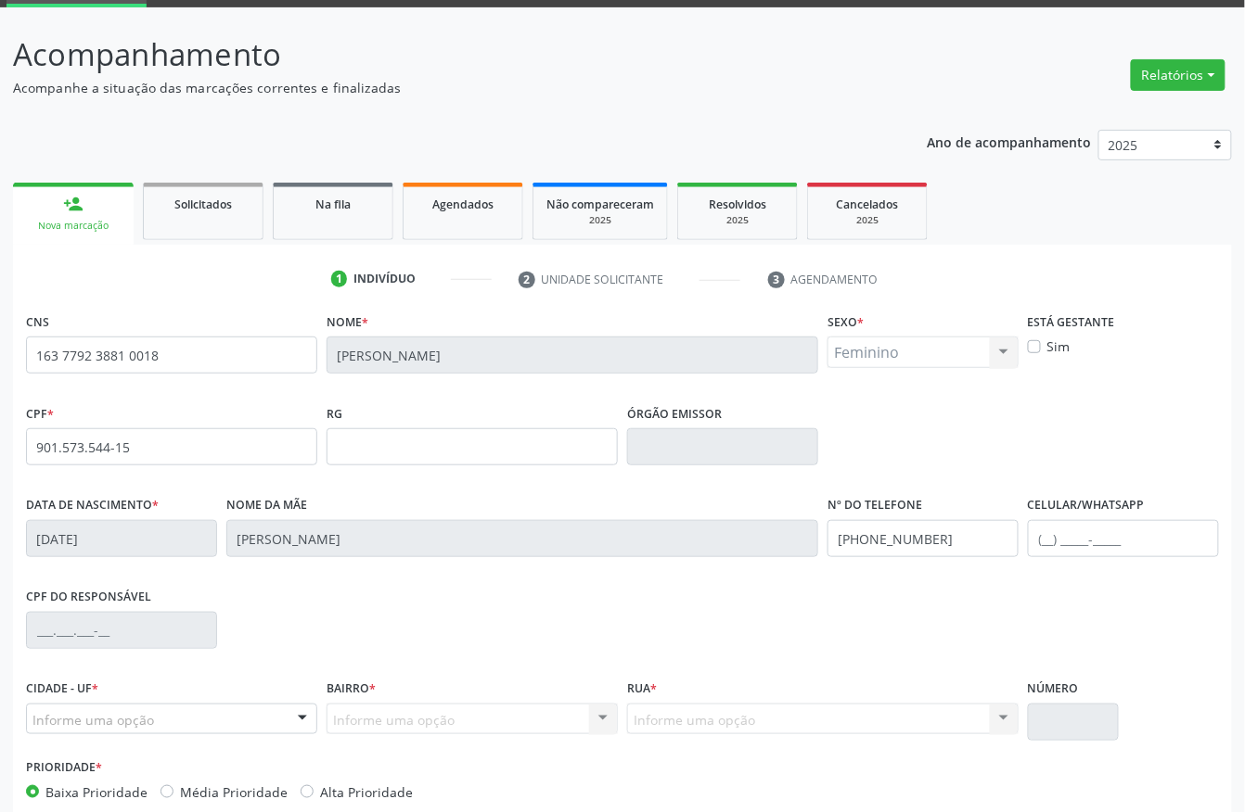
scroll to position [194, 0]
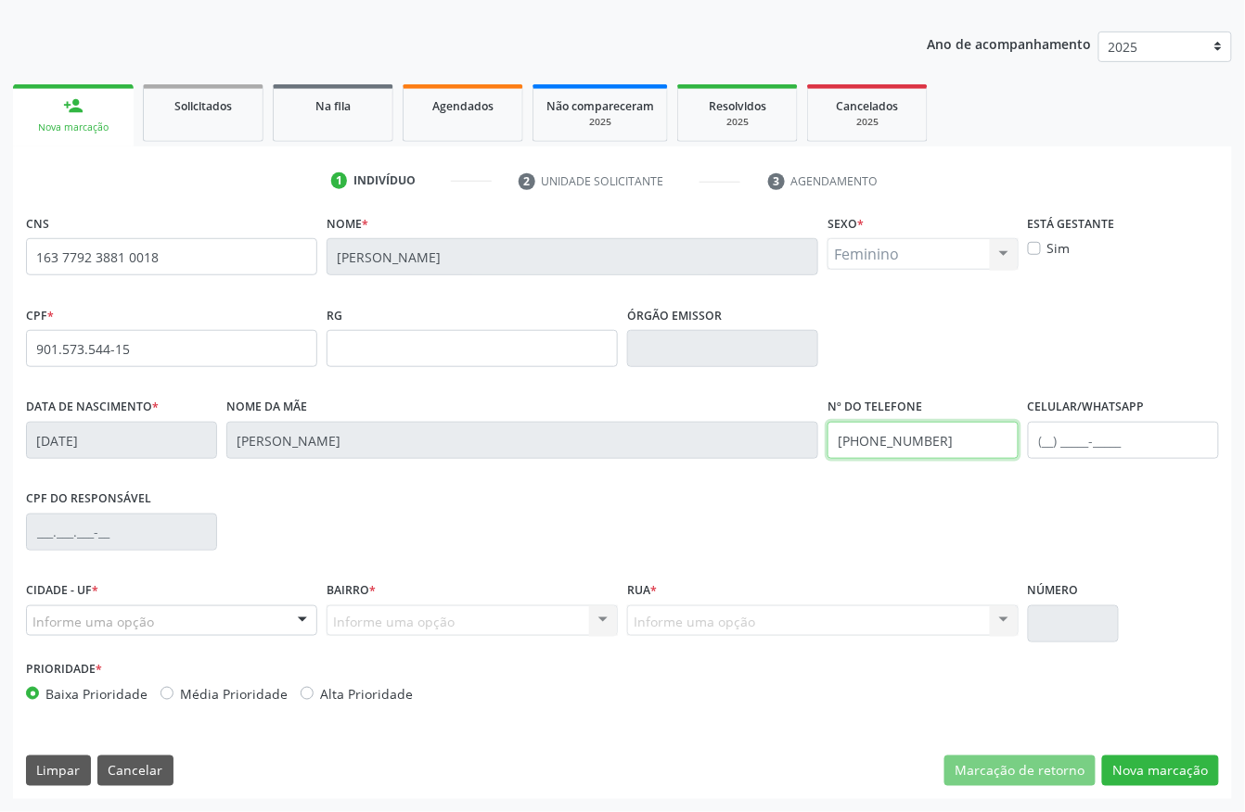
click at [944, 454] on input "(87) 99624-1710" at bounding box center [922, 440] width 191 height 37
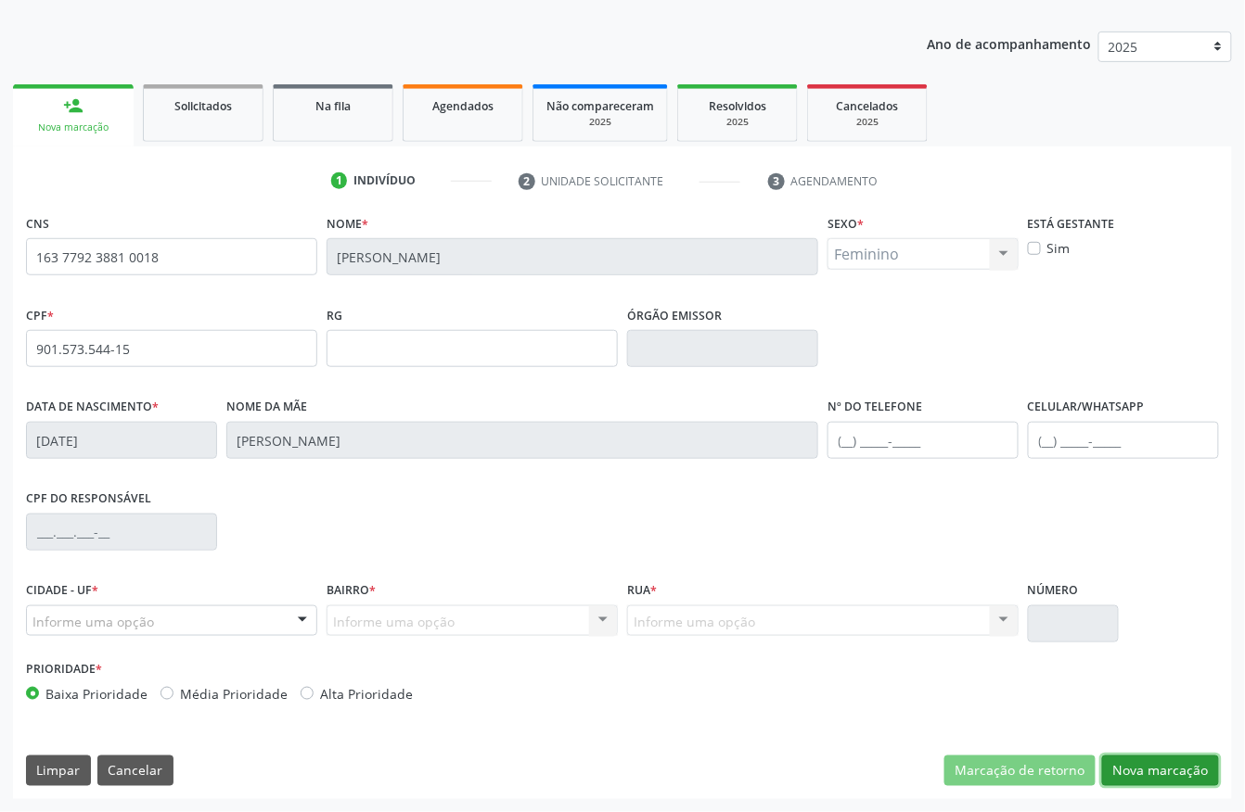
click at [1167, 773] on button "Nova marcação" at bounding box center [1160, 772] width 117 height 32
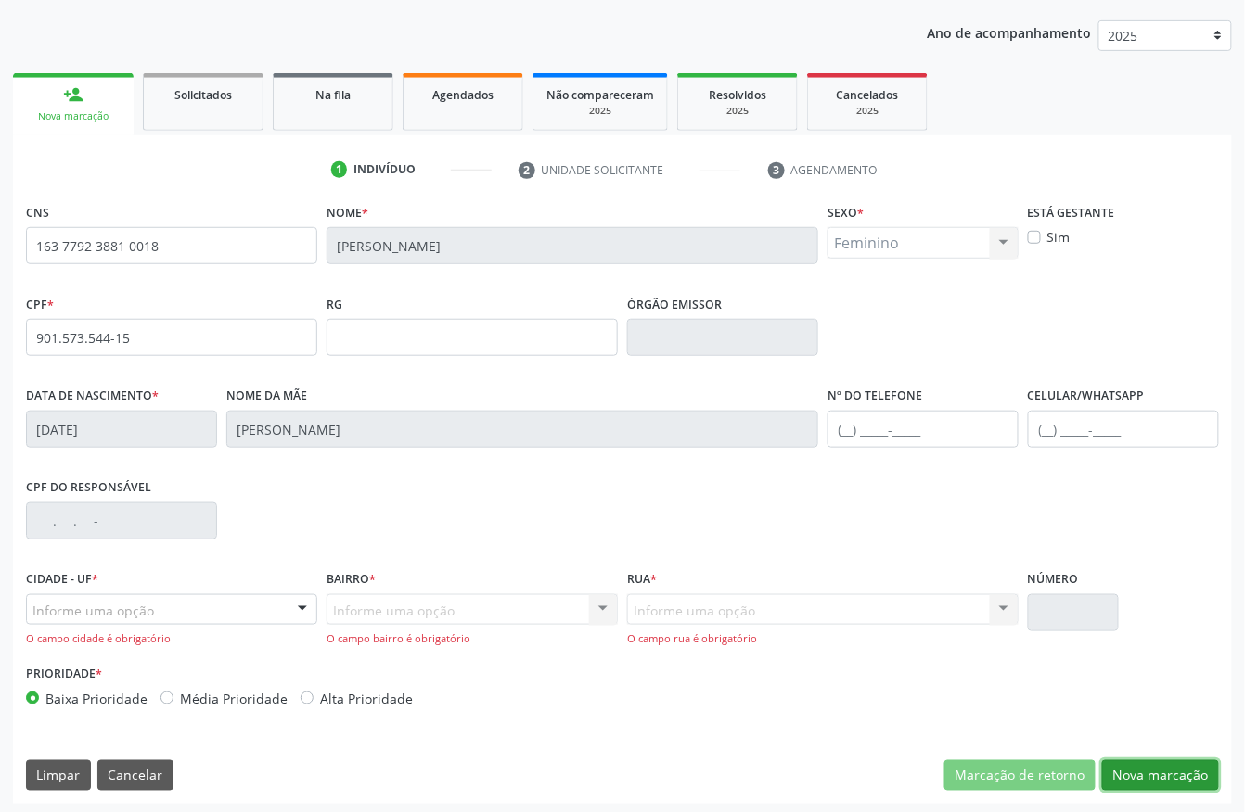
scroll to position [210, 0]
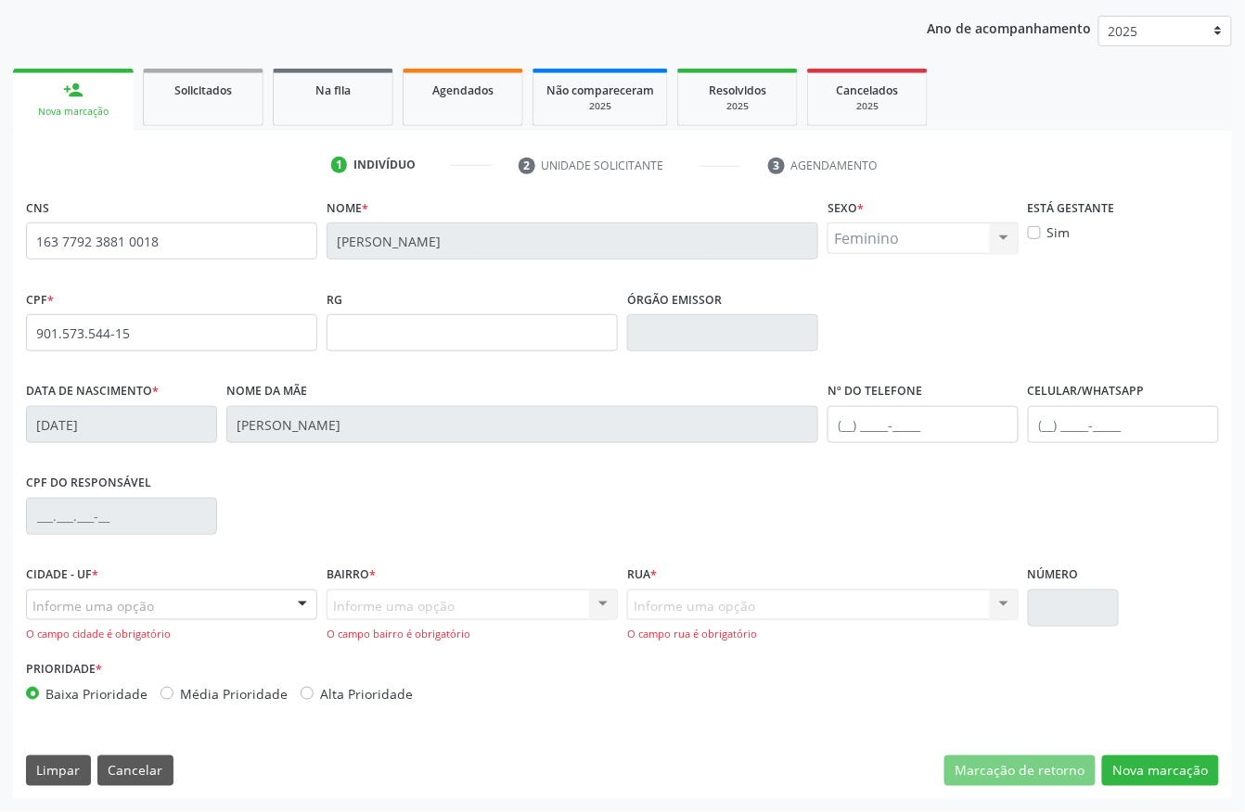
click at [163, 599] on div "Informe uma opção" at bounding box center [171, 606] width 291 height 32
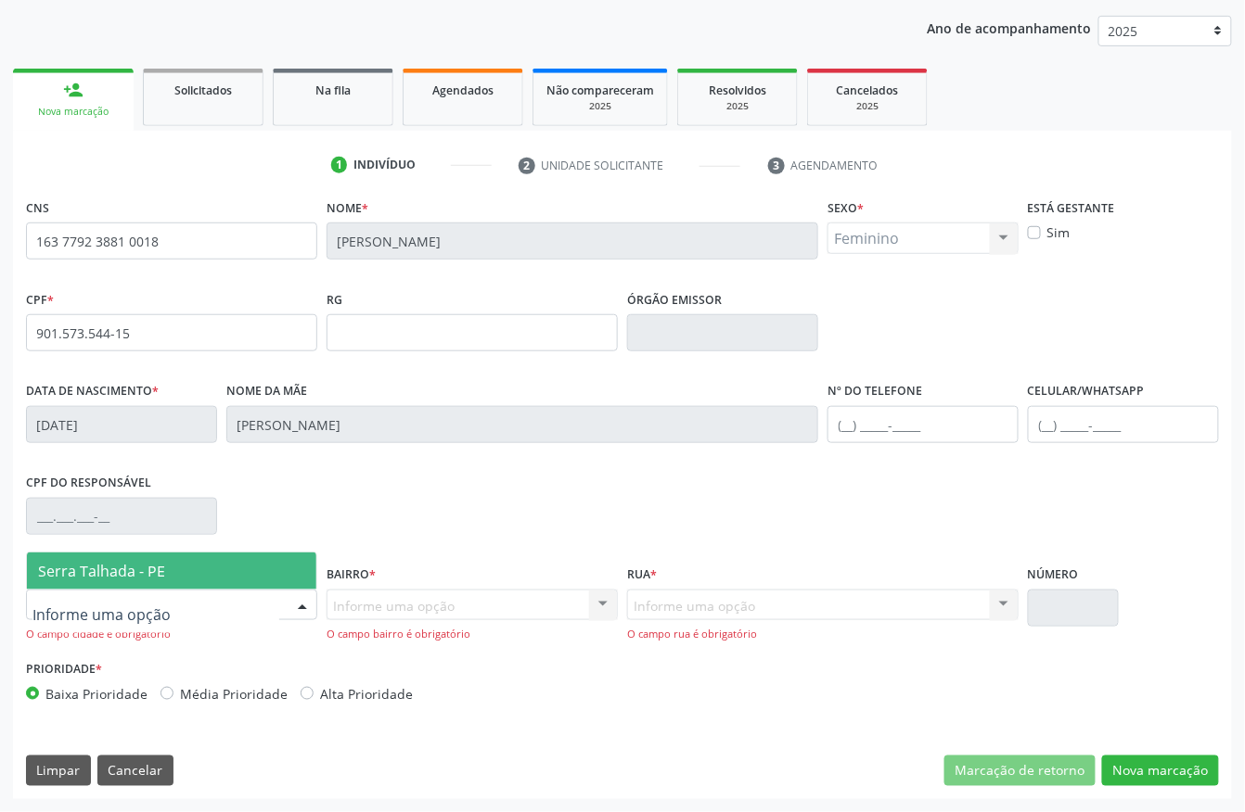
click at [160, 577] on span "Serra Talhada - PE" at bounding box center [101, 571] width 127 height 20
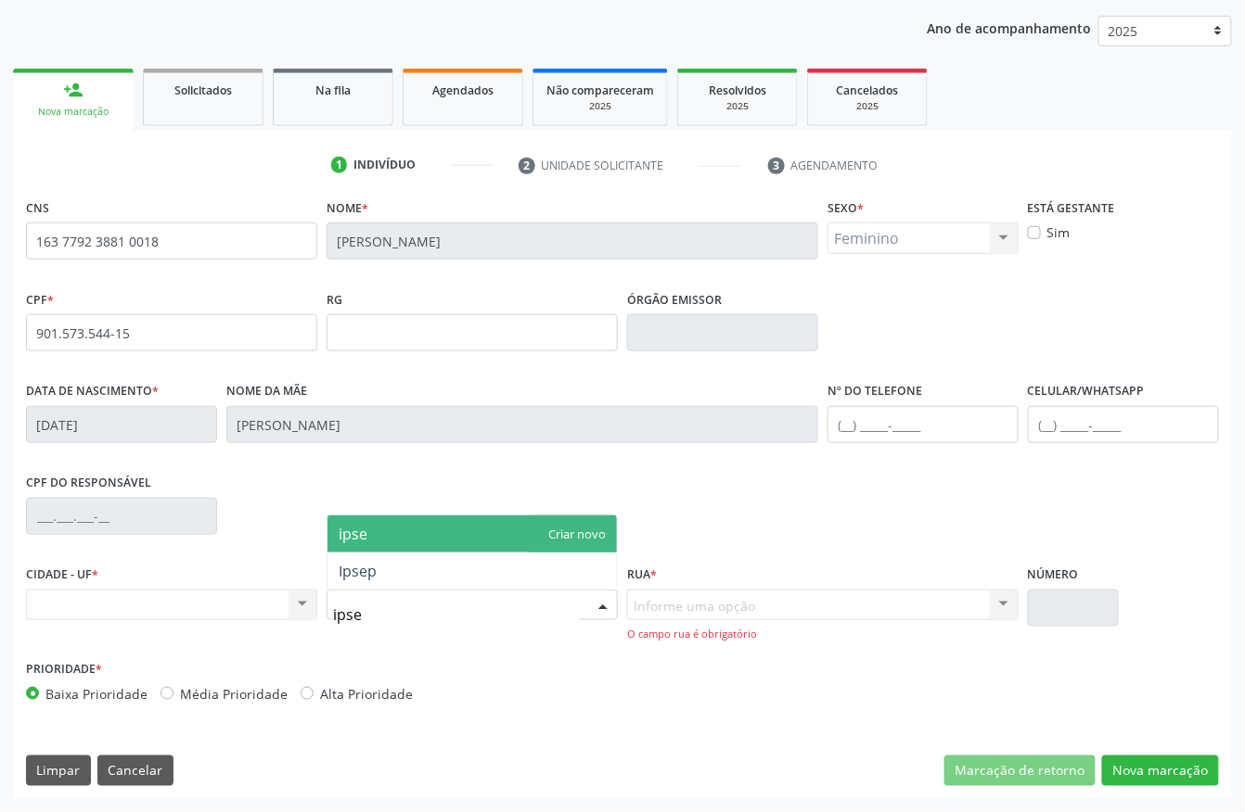
type input "ipsep"
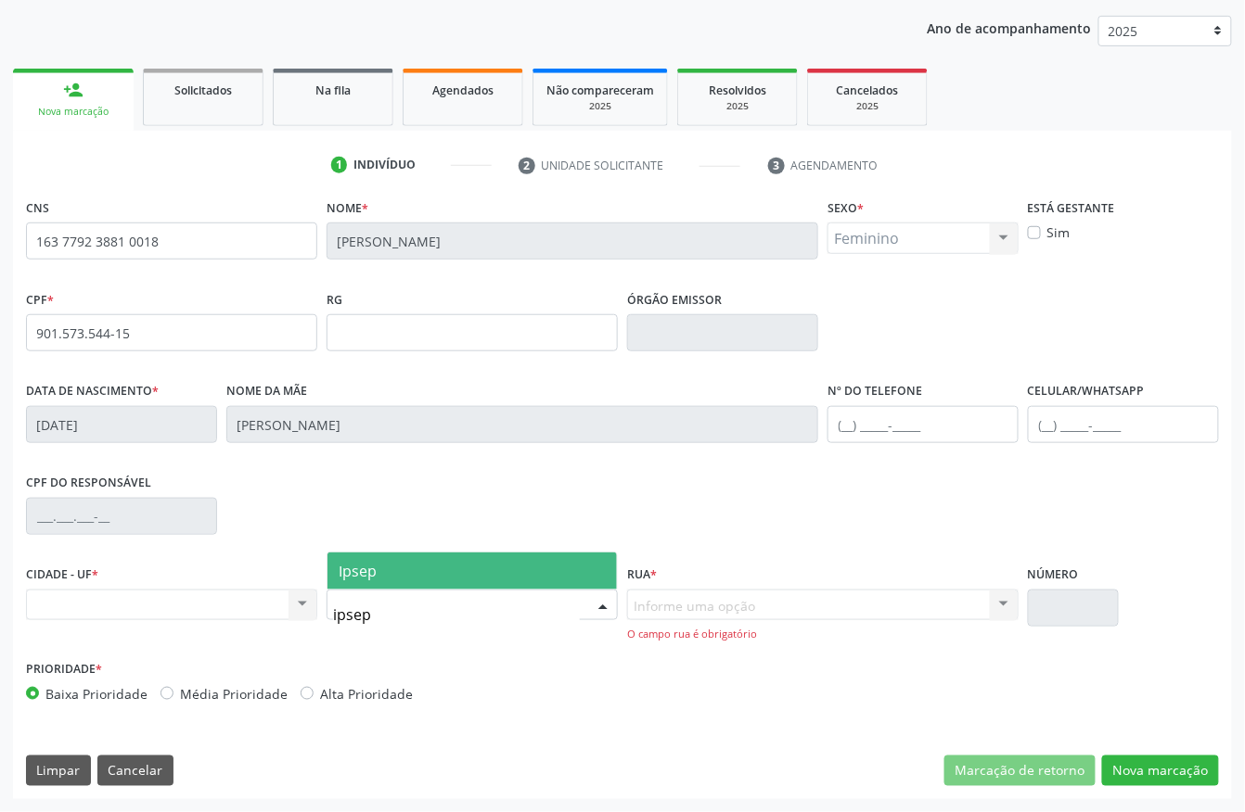
click at [421, 572] on span "Ipsep" at bounding box center [471, 571] width 289 height 37
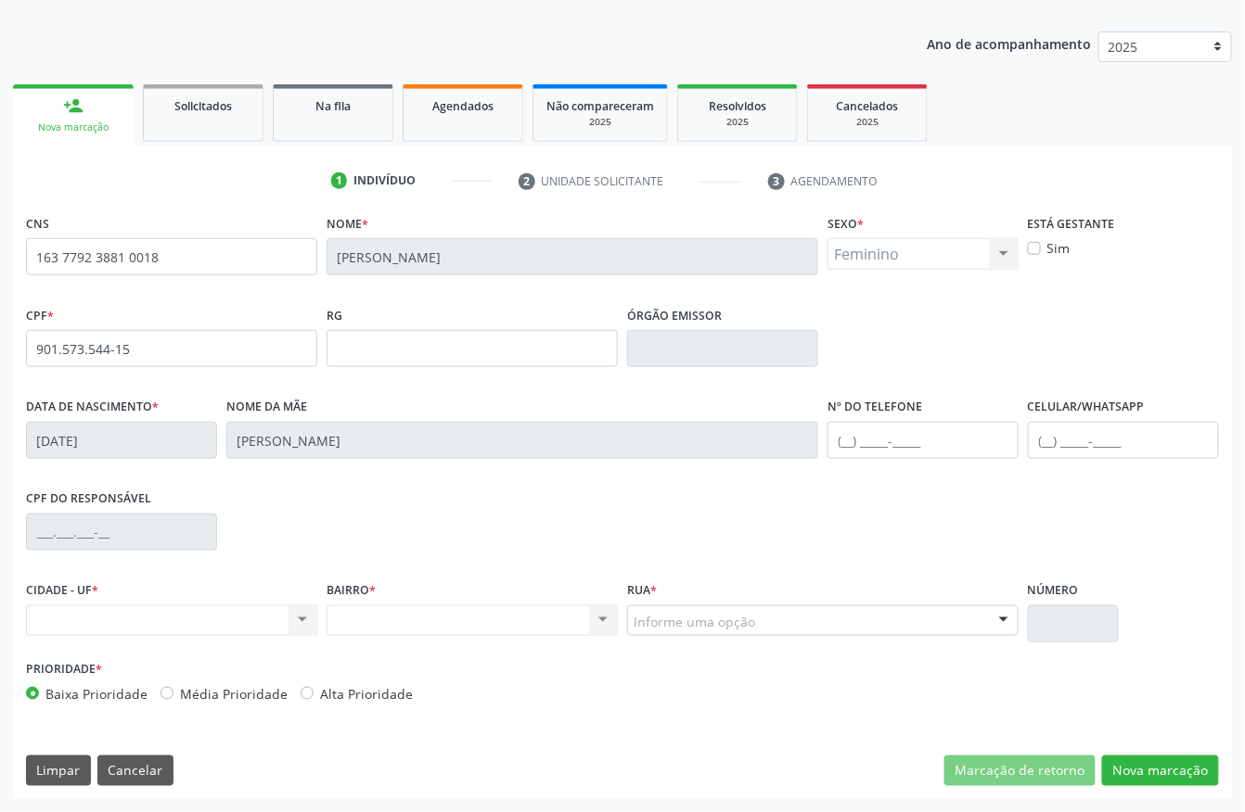
scroll to position [194, 0]
click at [679, 606] on div "Informe uma opção" at bounding box center [822, 622] width 391 height 32
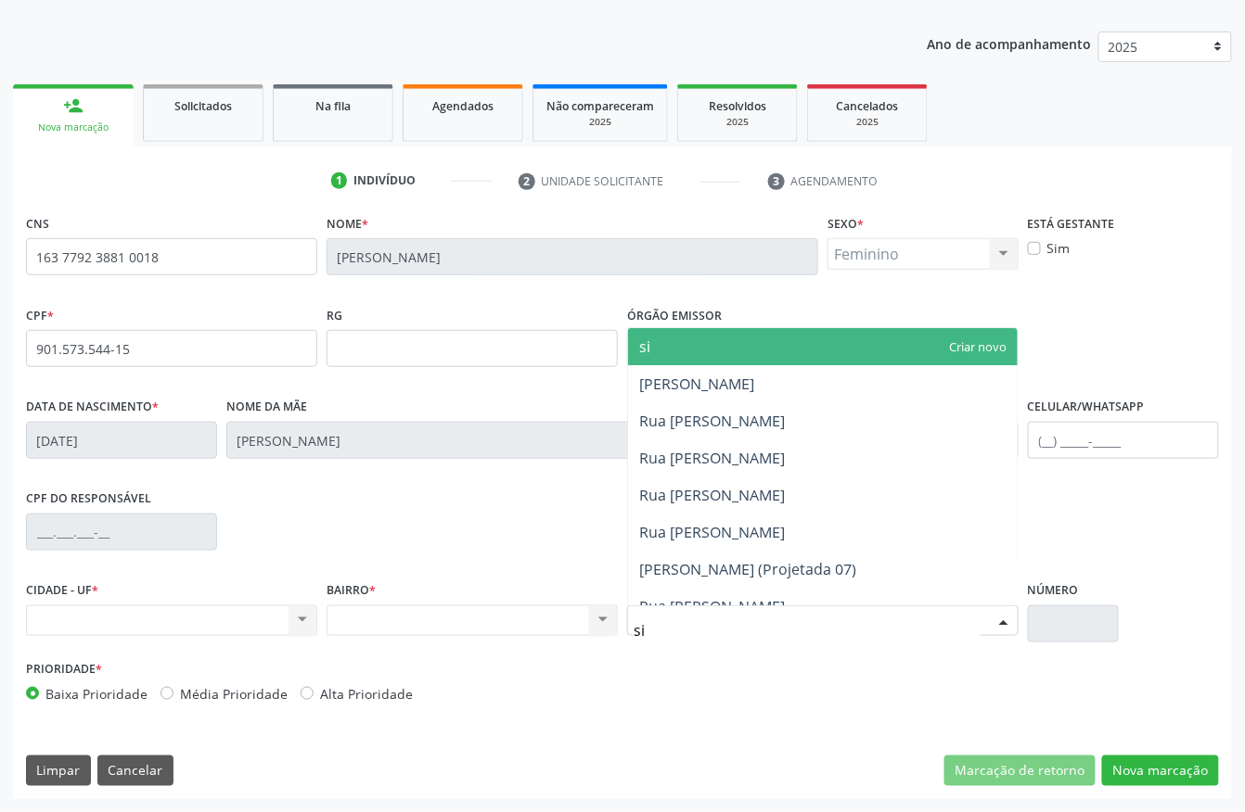
type input "s"
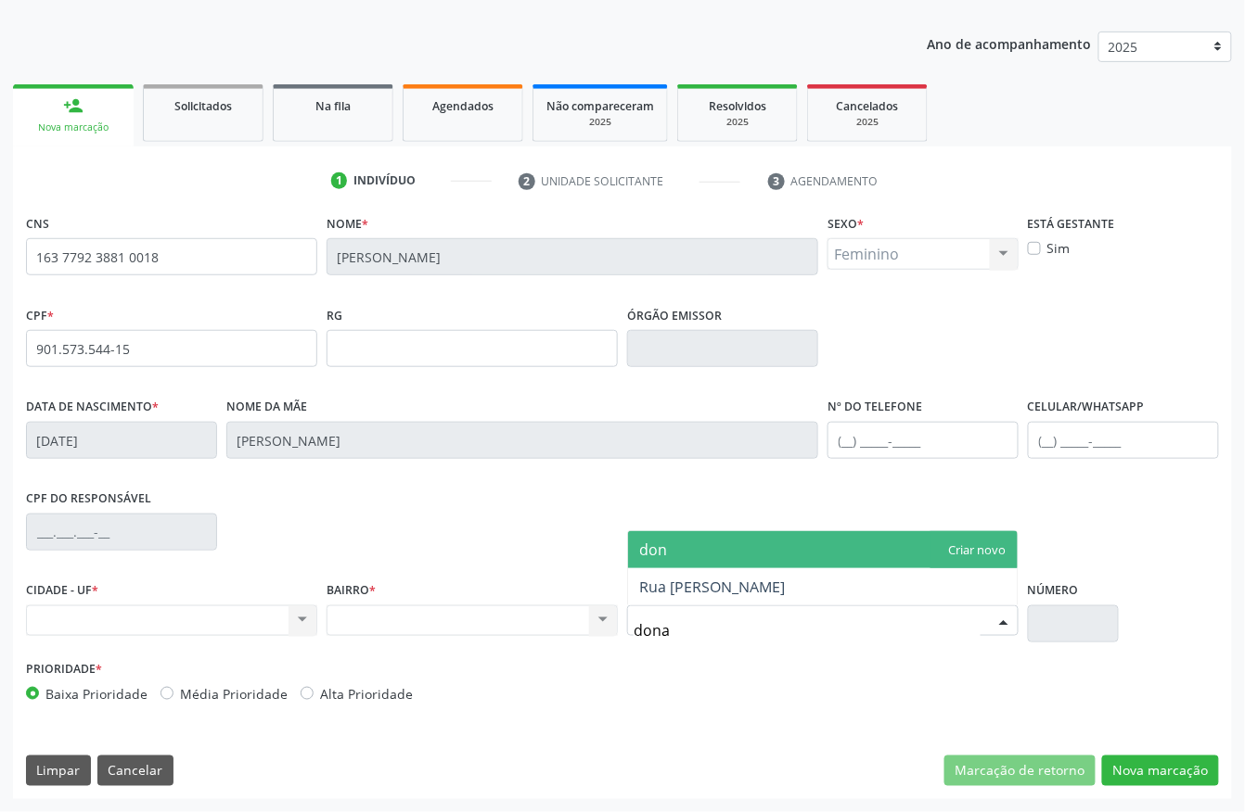
type input "dona"
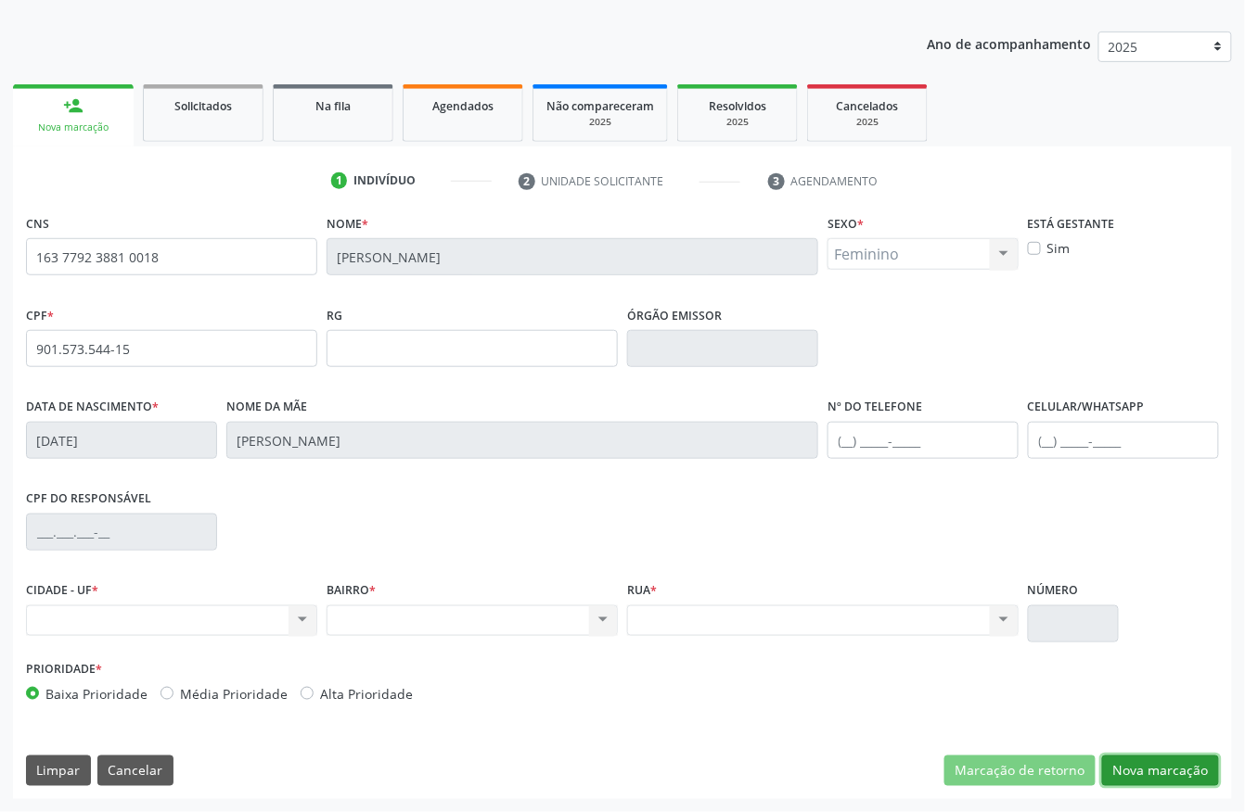
click at [1132, 762] on button "Nova marcação" at bounding box center [1160, 772] width 117 height 32
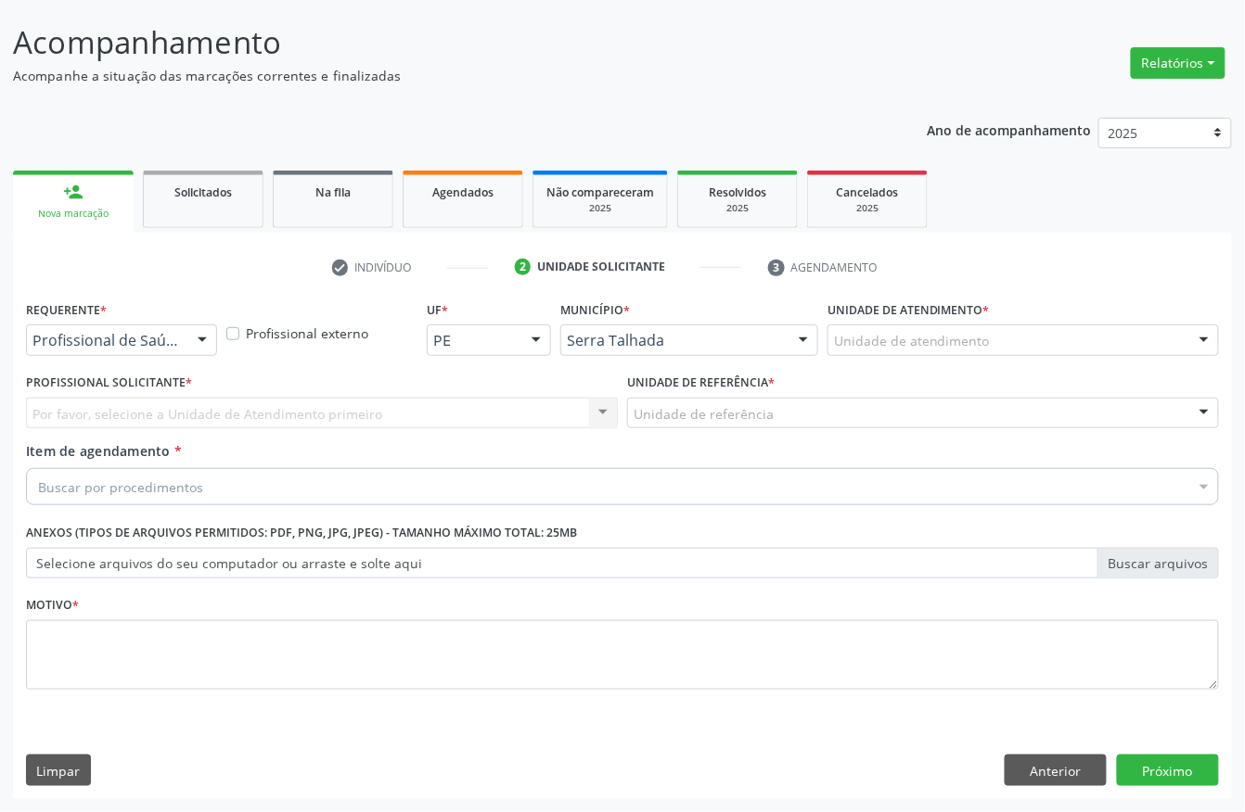
click at [174, 352] on div "Profissional de Saúde" at bounding box center [121, 341] width 191 height 32
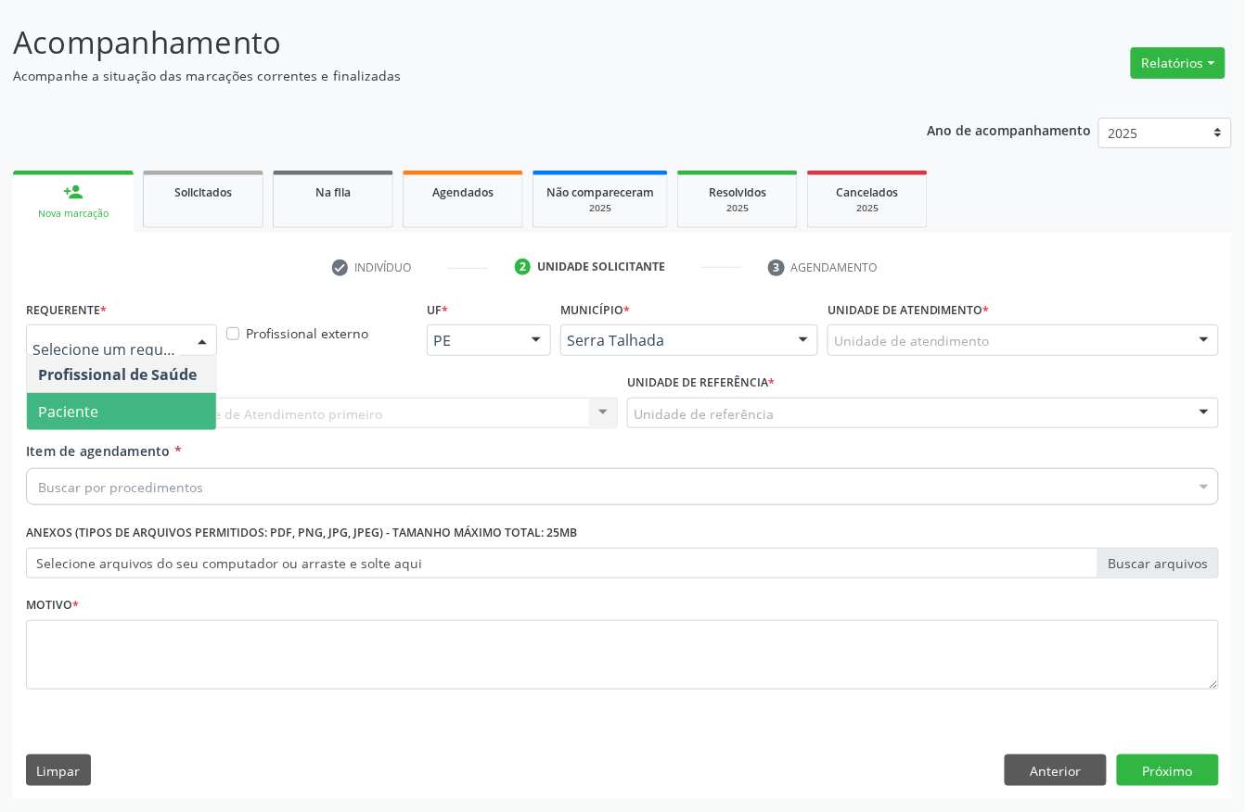
click at [123, 393] on span "Paciente" at bounding box center [121, 411] width 189 height 37
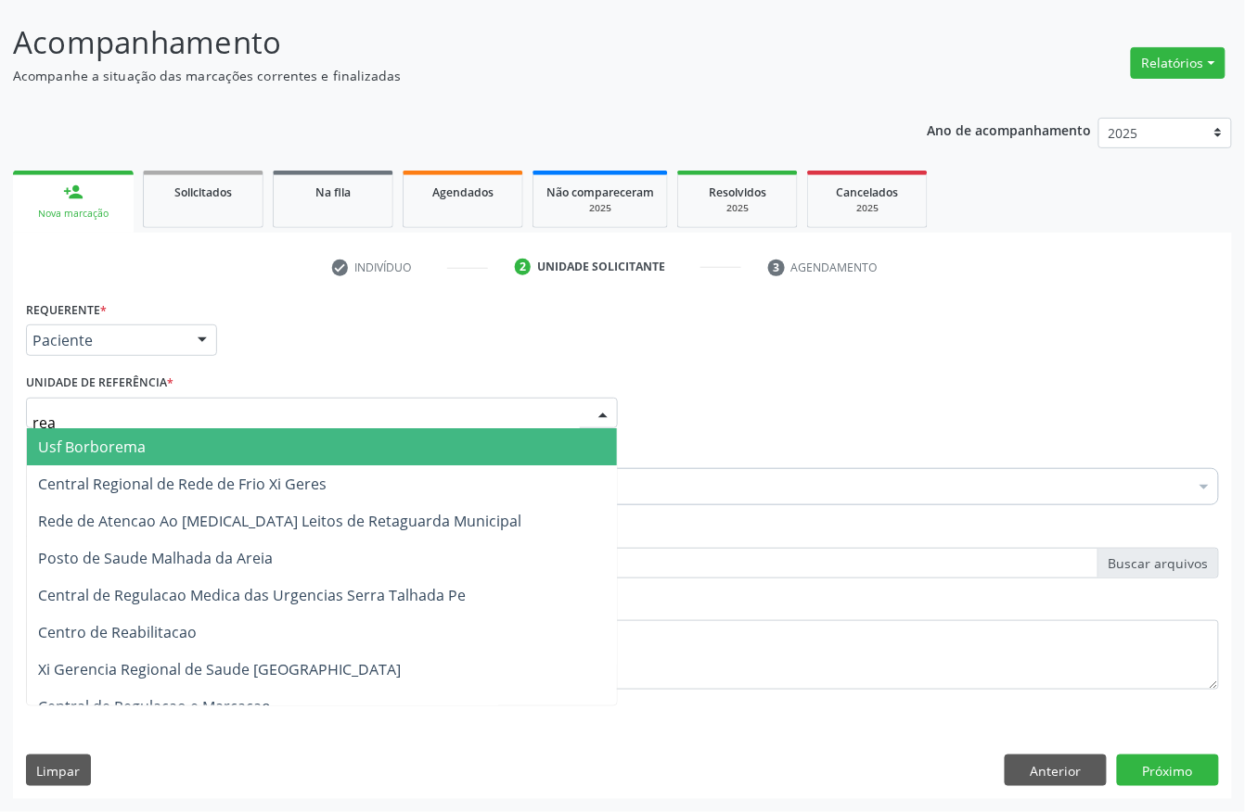
type input "reab"
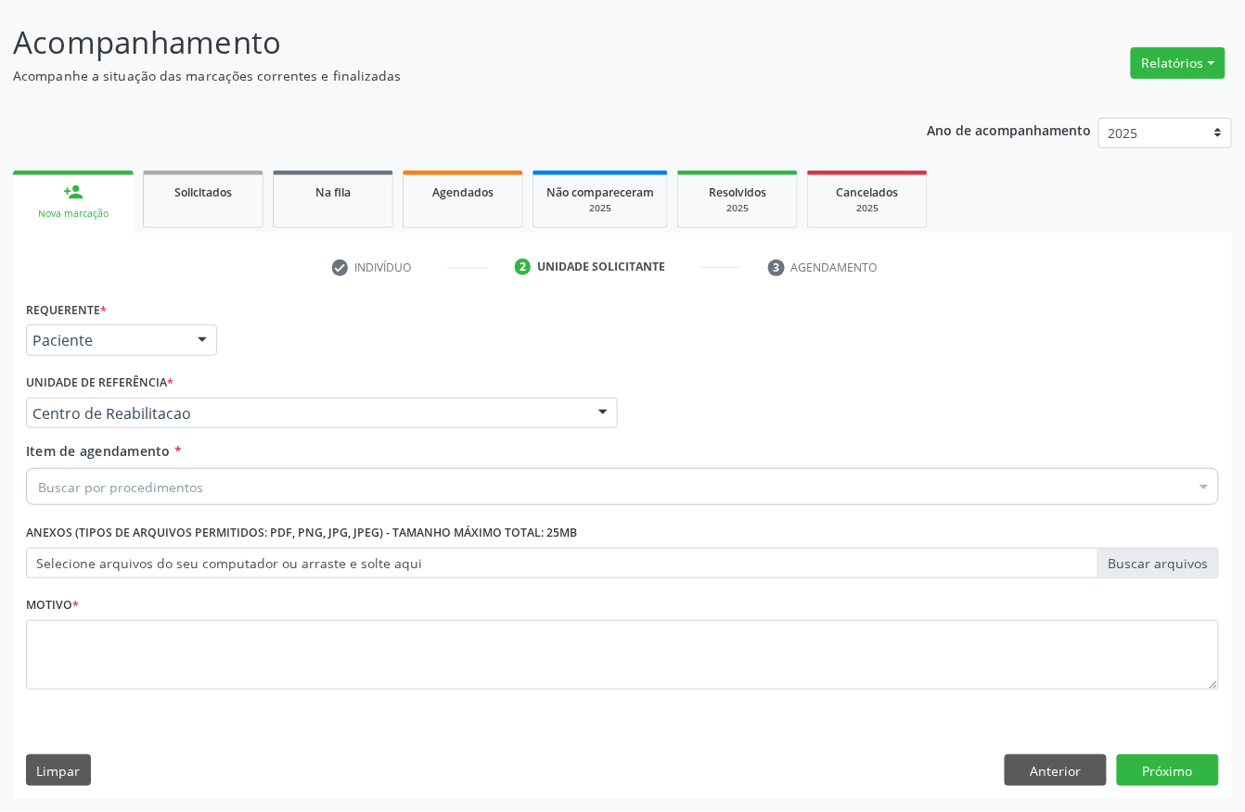
click at [200, 473] on div "Buscar por procedimentos" at bounding box center [622, 486] width 1193 height 37
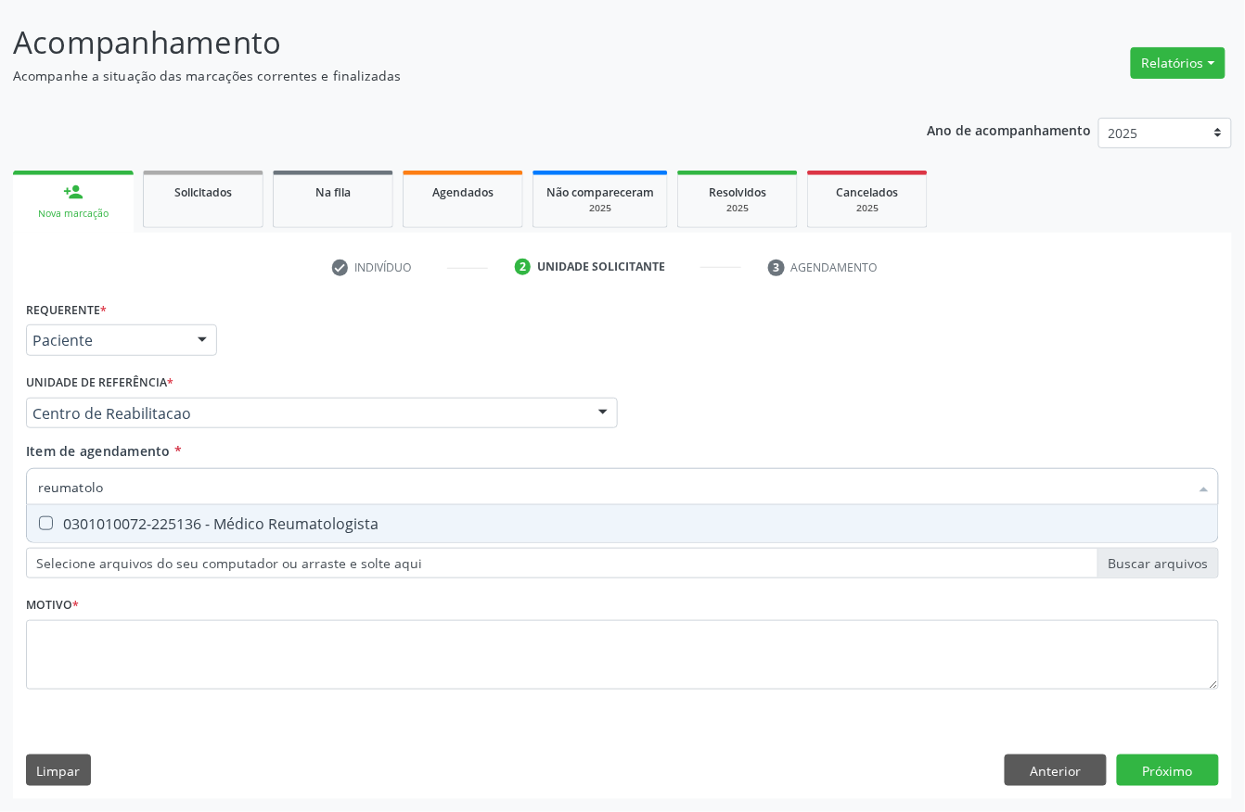
click at [197, 473] on input "reumatolo" at bounding box center [613, 486] width 1150 height 37
type input "endocrinolo"
click at [249, 517] on div "0301010072-225155 - Médico Endocrinologista e Metabologista" at bounding box center [622, 524] width 1169 height 15
checkbox Metabologista "true"
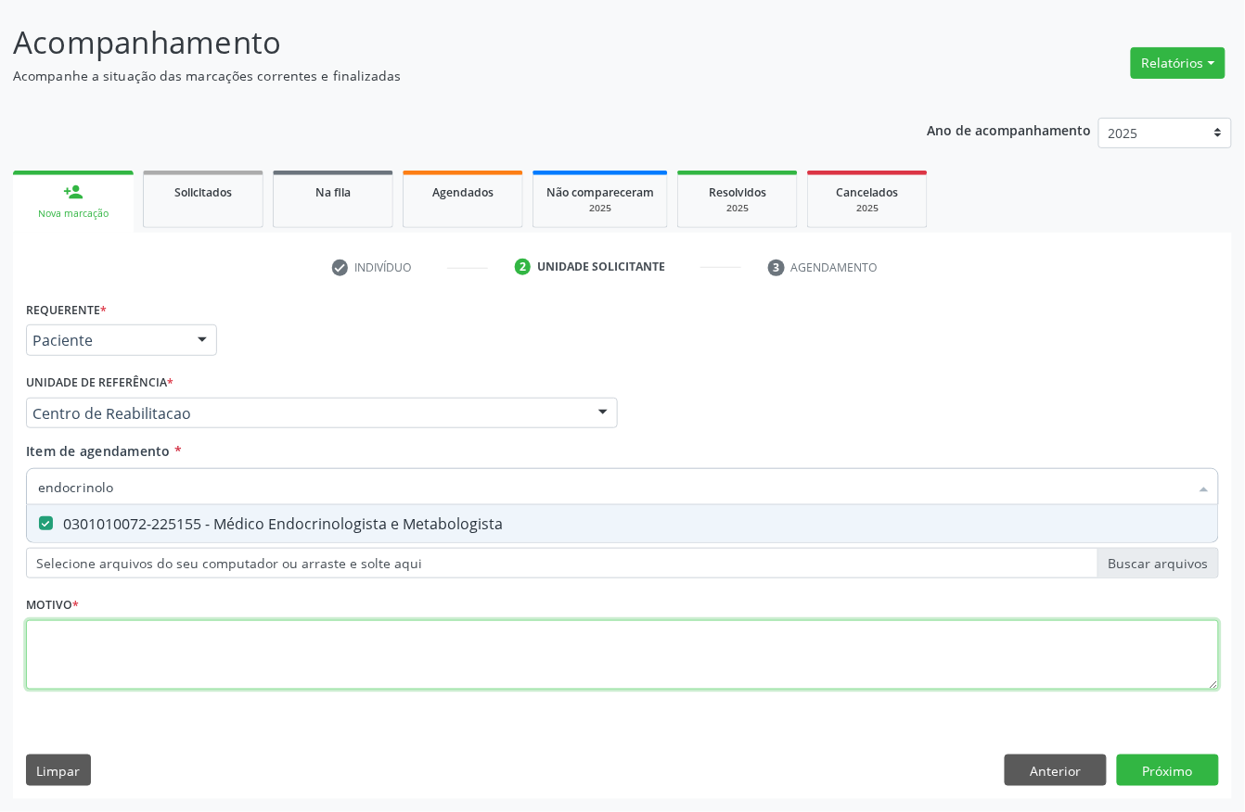
click at [130, 680] on div "Requerente * Paciente Profissional de Saúde Paciente Nenhum resultado encontrad…" at bounding box center [622, 506] width 1193 height 420
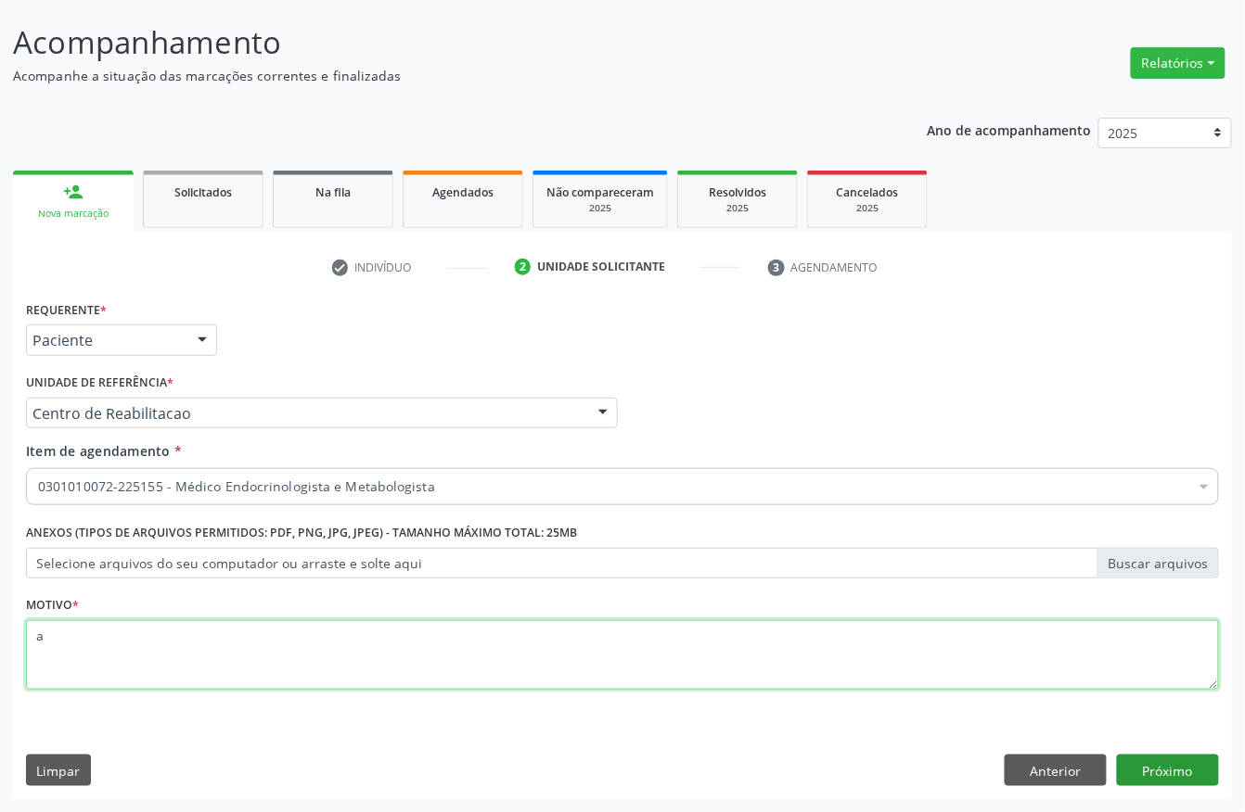
type textarea "a"
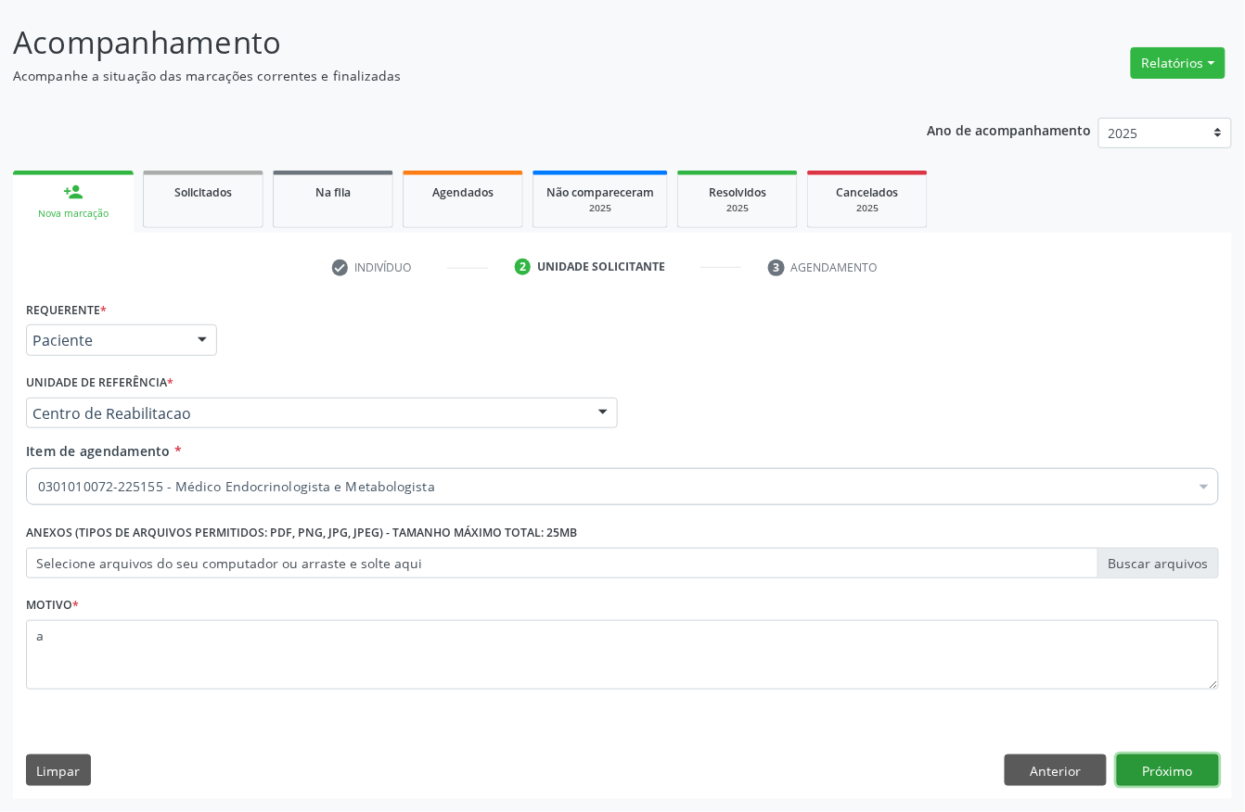
click at [1184, 769] on button "Próximo" at bounding box center [1168, 771] width 102 height 32
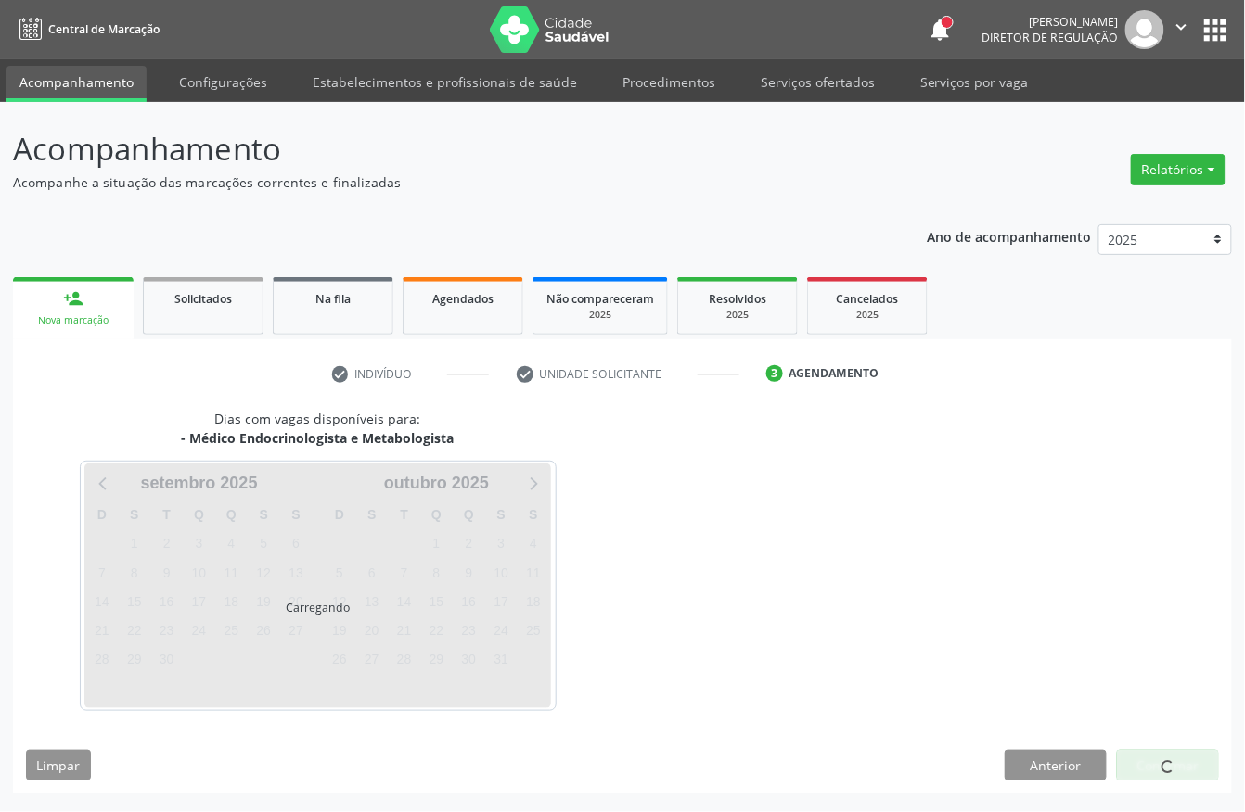
scroll to position [0, 0]
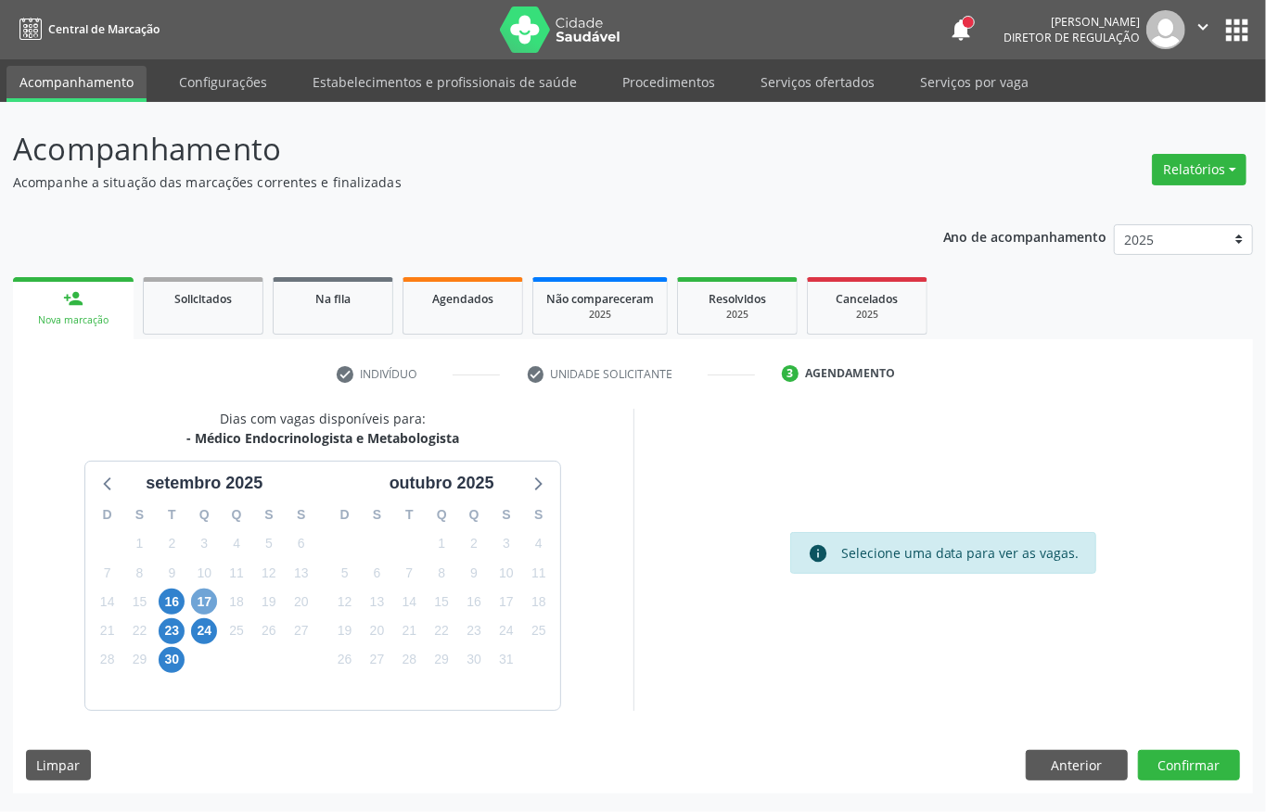
click at [200, 592] on span "17" at bounding box center [204, 602] width 26 height 26
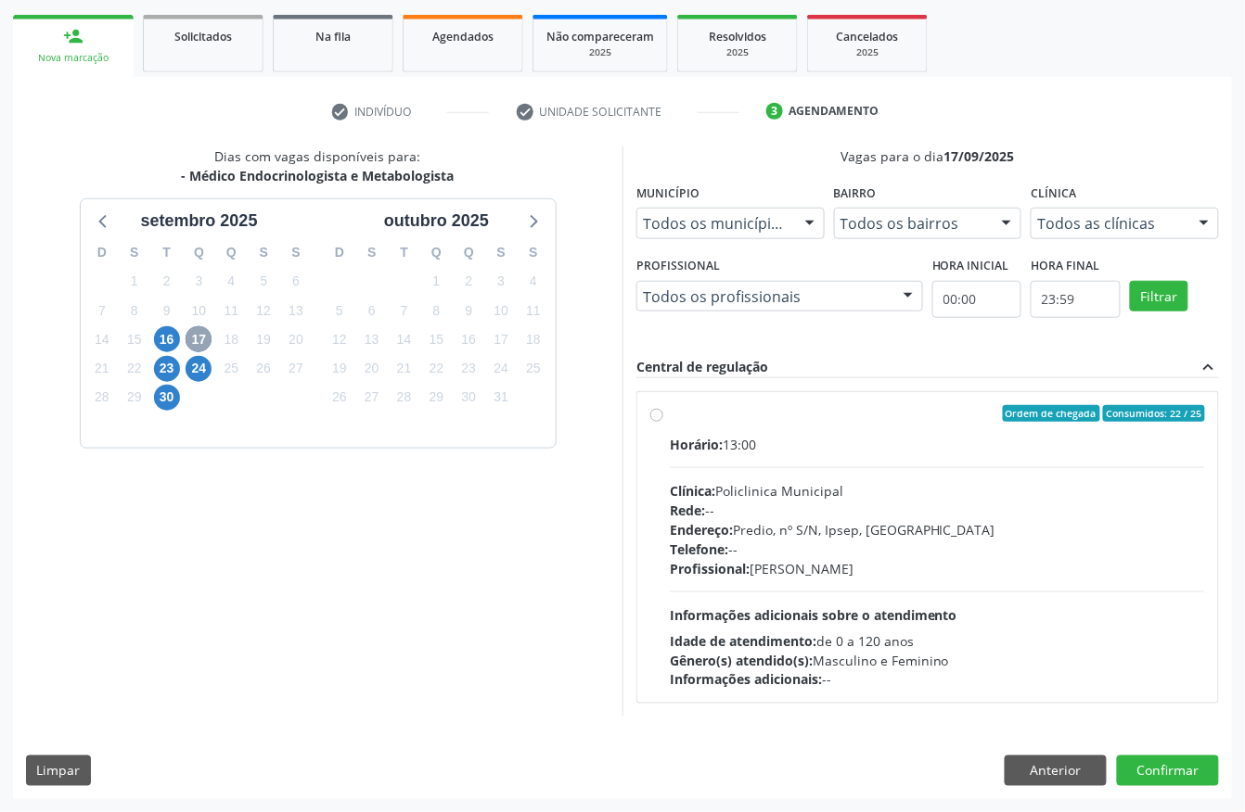
scroll to position [265, 0]
click at [902, 520] on div "Endereço: Predio, nº S/N, Ipsep, Serra Talhada - PE" at bounding box center [937, 529] width 535 height 19
click at [663, 422] on input "Ordem de chegada Consumidos: 22 / 25 Horário: 13:00 Clínica: Policlinica Munici…" at bounding box center [656, 413] width 13 height 17
radio input "true"
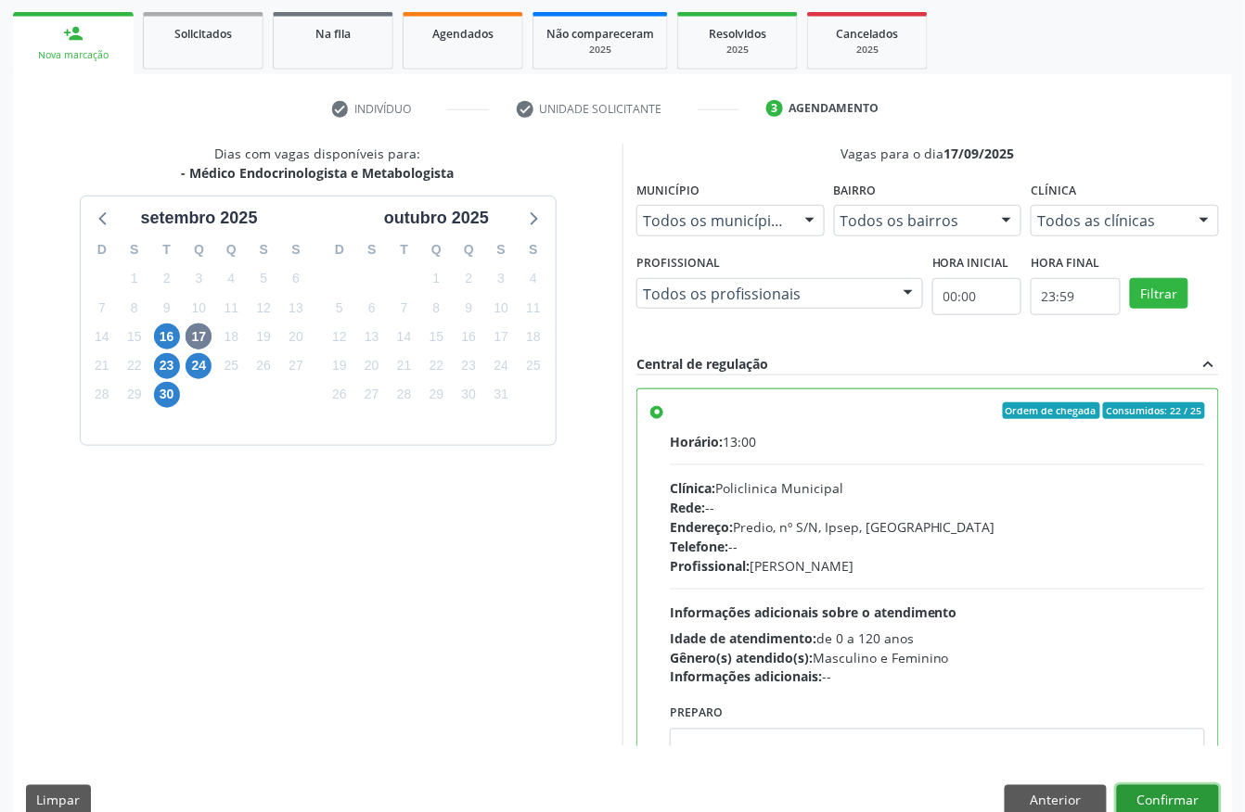
click at [1211, 805] on button "Confirmar" at bounding box center [1168, 802] width 102 height 32
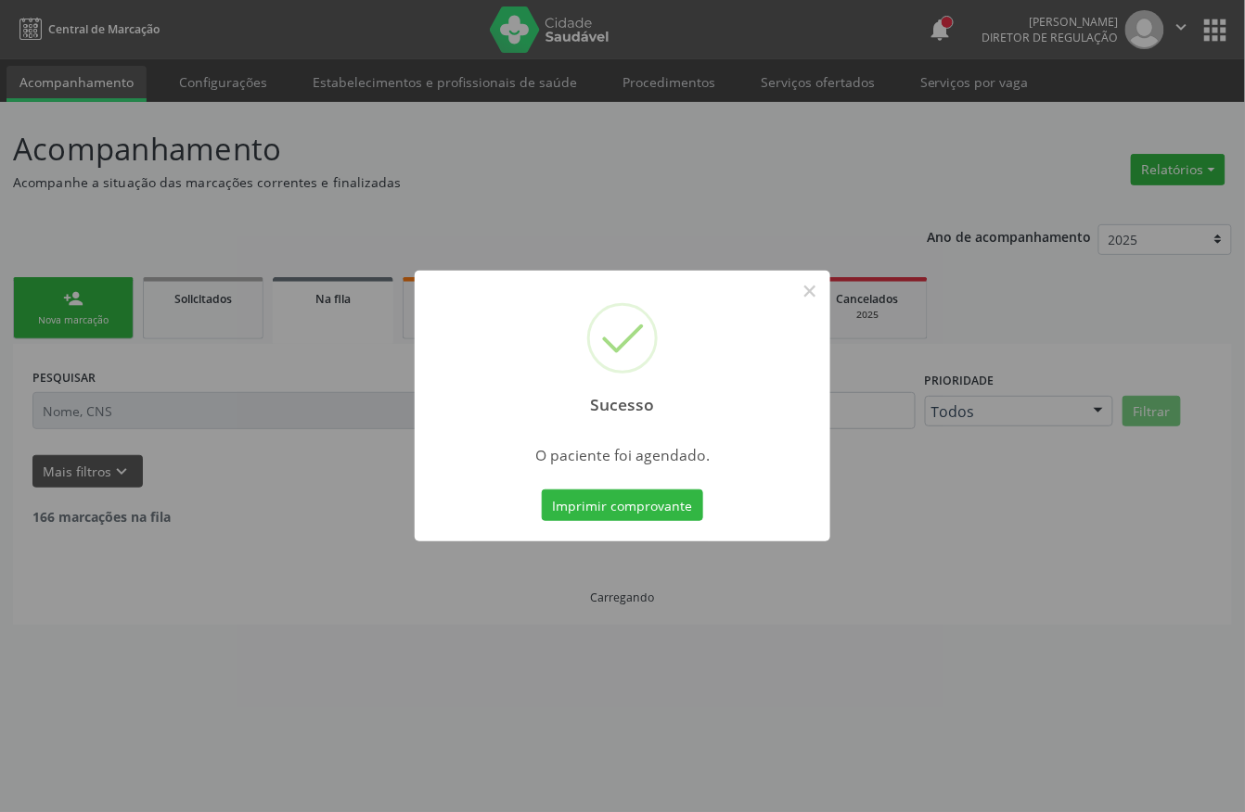
scroll to position [0, 0]
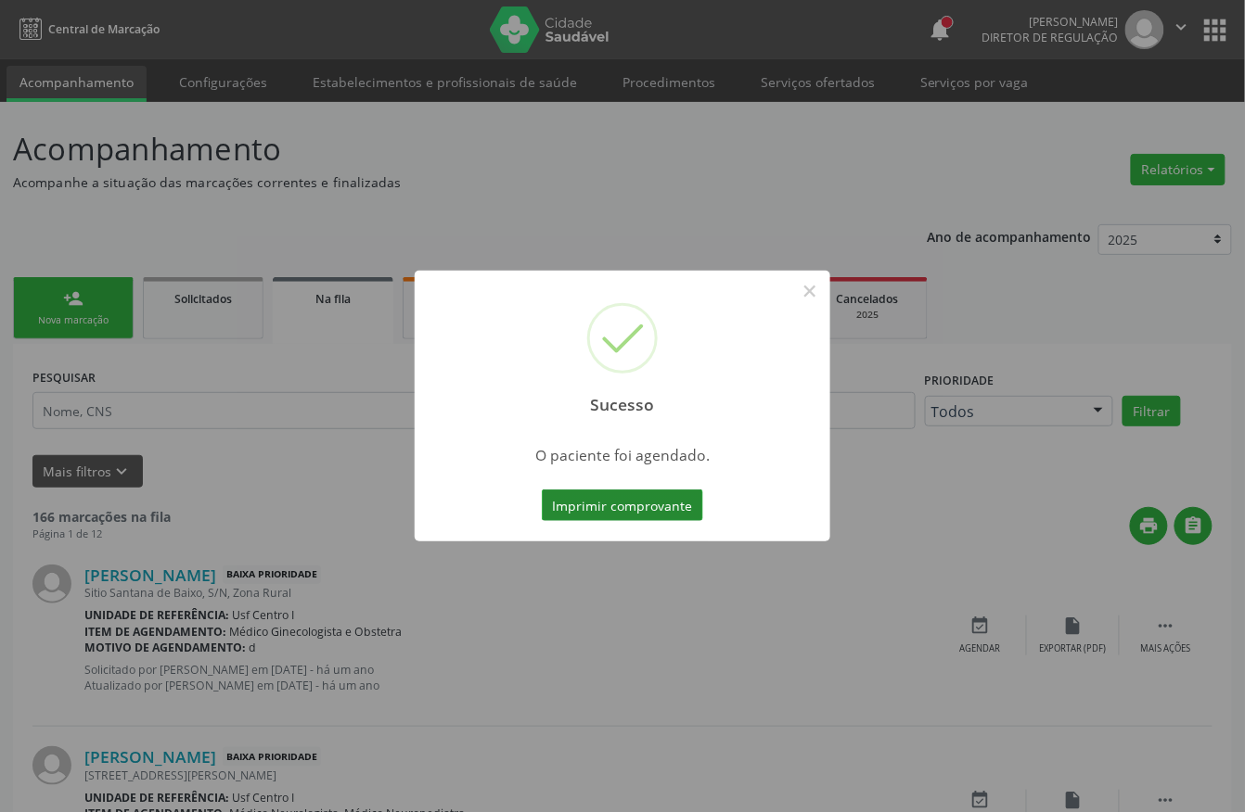
click at [658, 514] on button "Imprimir comprovante" at bounding box center [622, 506] width 161 height 32
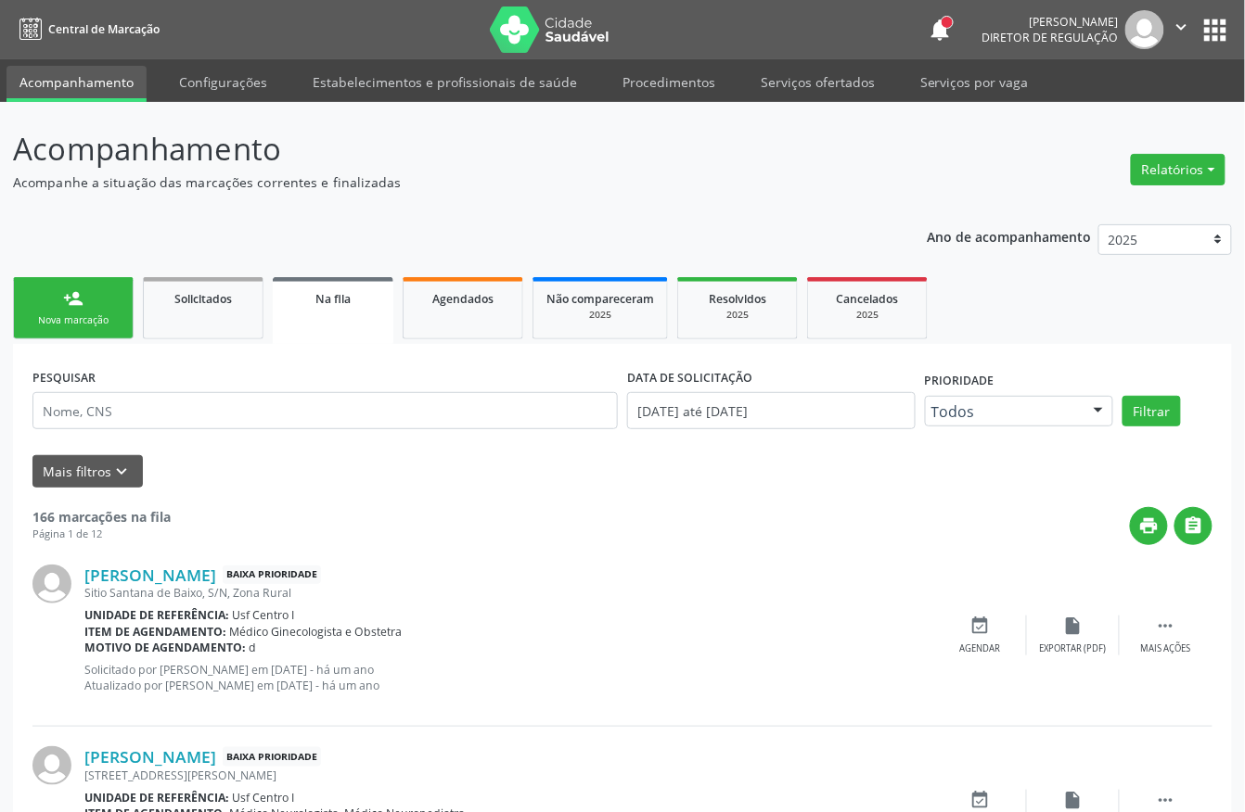
click at [87, 313] on div "Nova marcação" at bounding box center [73, 320] width 93 height 14
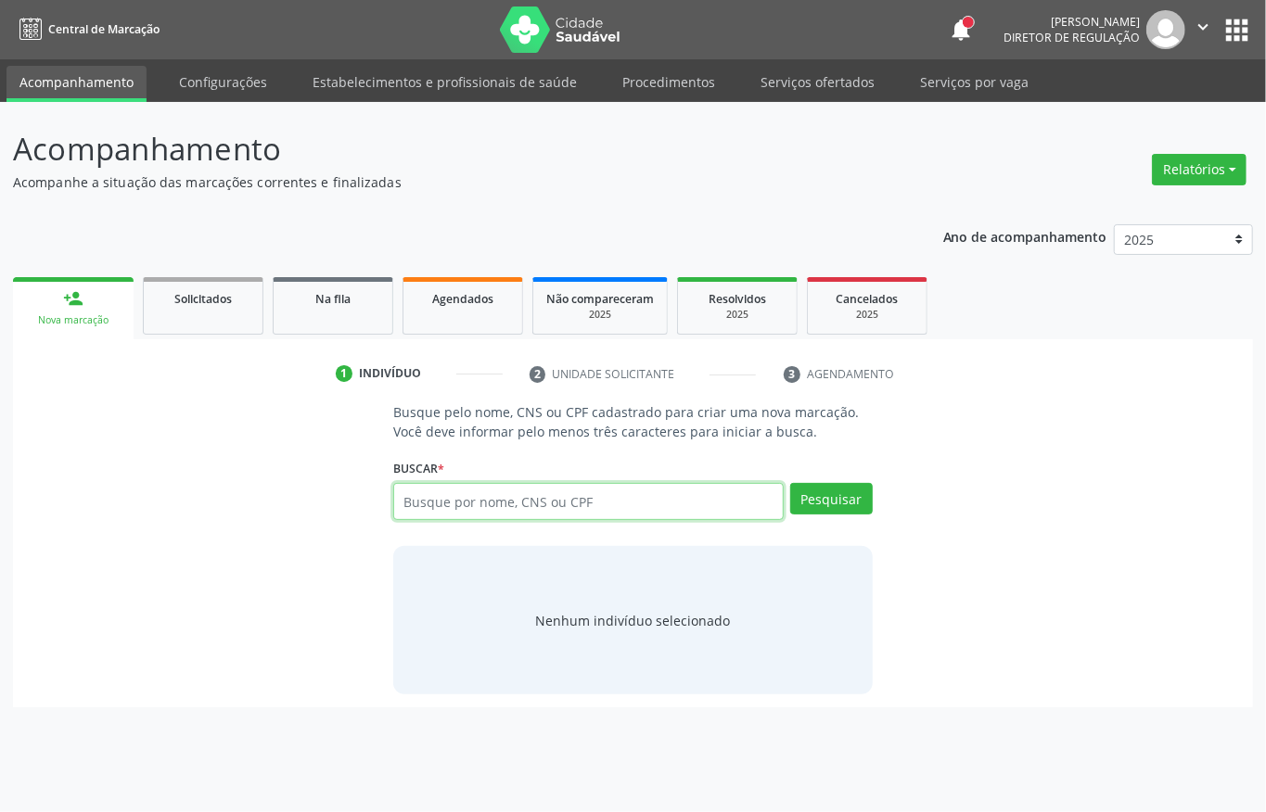
click at [458, 491] on input "text" at bounding box center [588, 501] width 390 height 37
paste input "163 7792 3881 0018"
type input "163 7792 3881 0018"
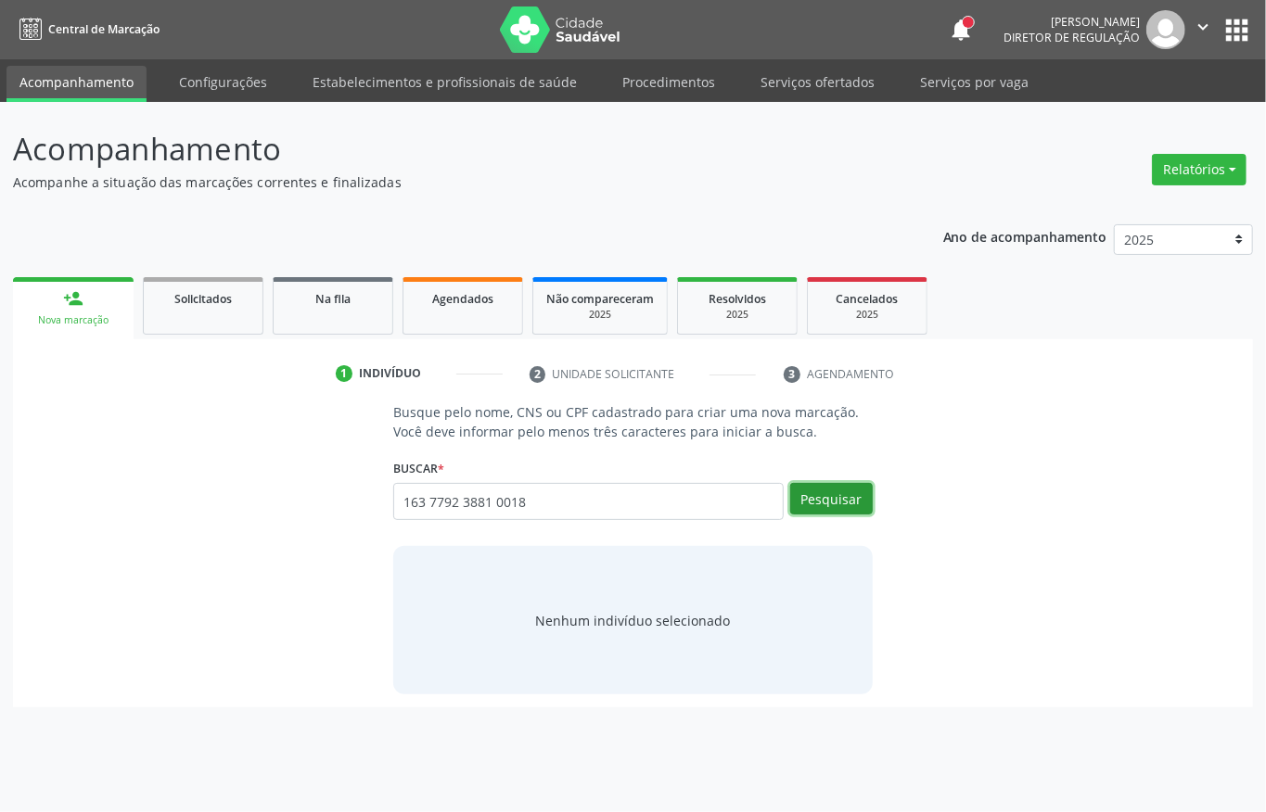
click at [838, 502] on button "Pesquisar" at bounding box center [831, 499] width 83 height 32
type input "163 7792 3881 0018"
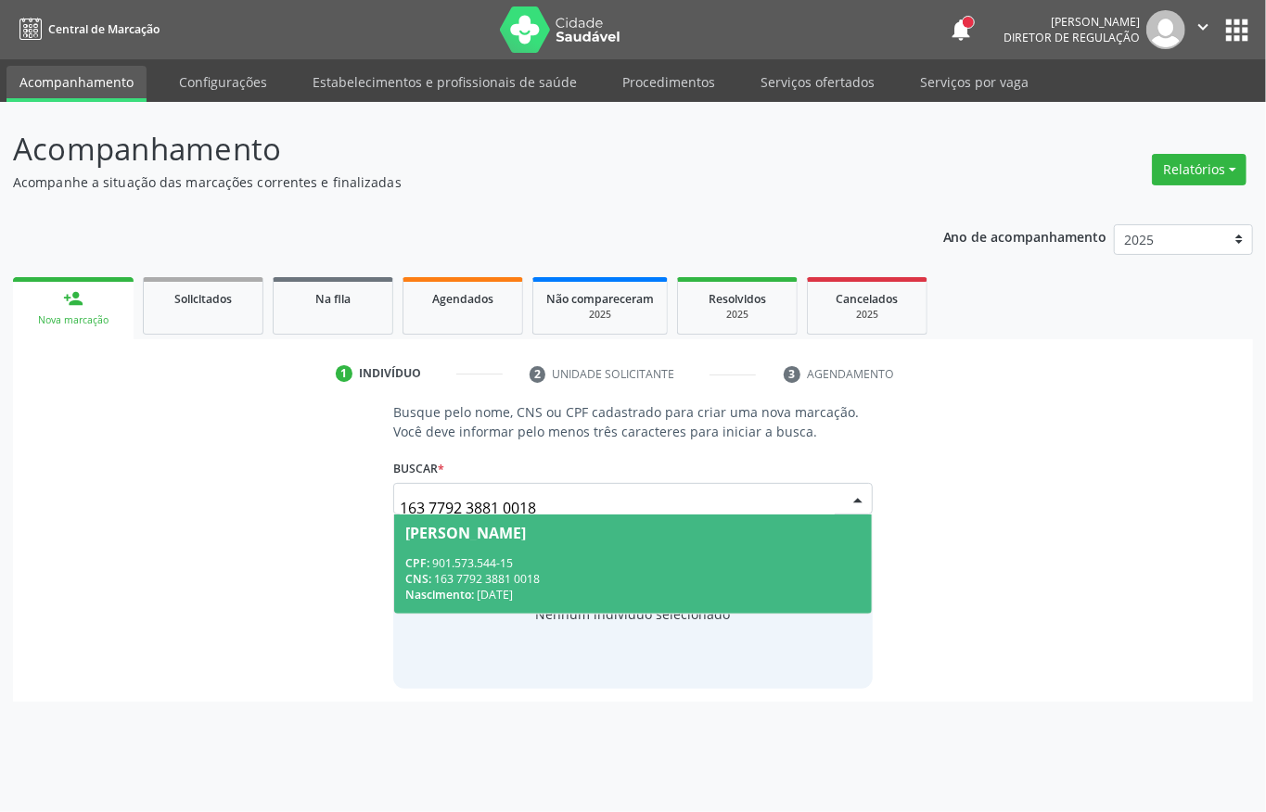
click at [534, 561] on div "CPF: 901.573.544-15" at bounding box center [632, 564] width 455 height 16
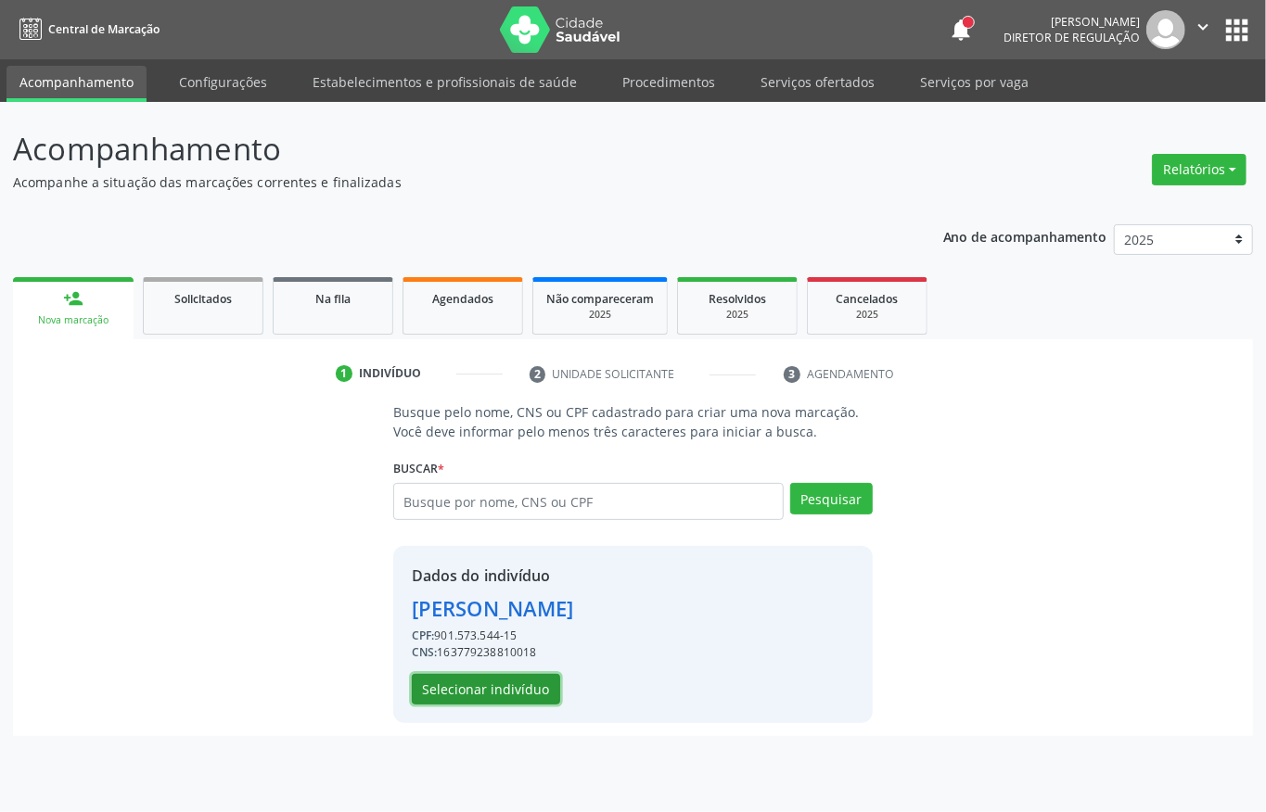
click at [488, 695] on button "Selecionar indivíduo" at bounding box center [486, 690] width 148 height 32
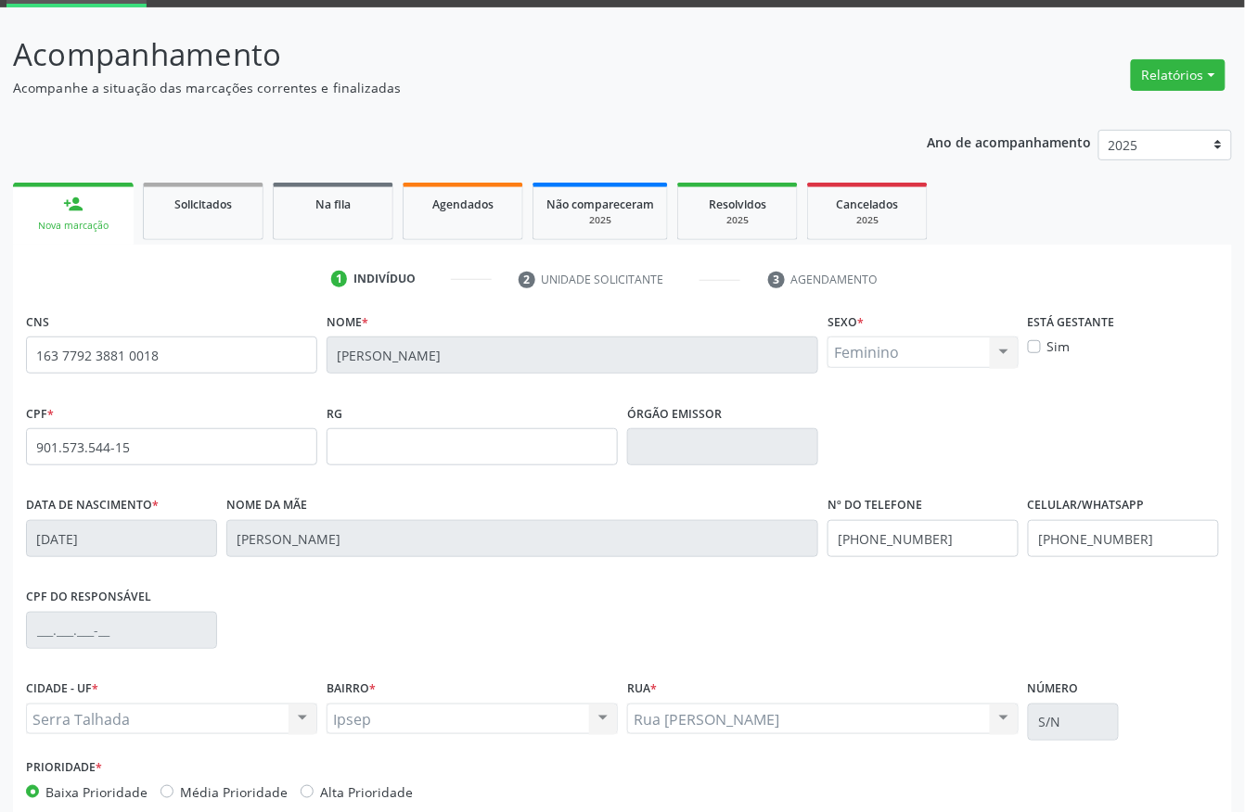
scroll to position [194, 0]
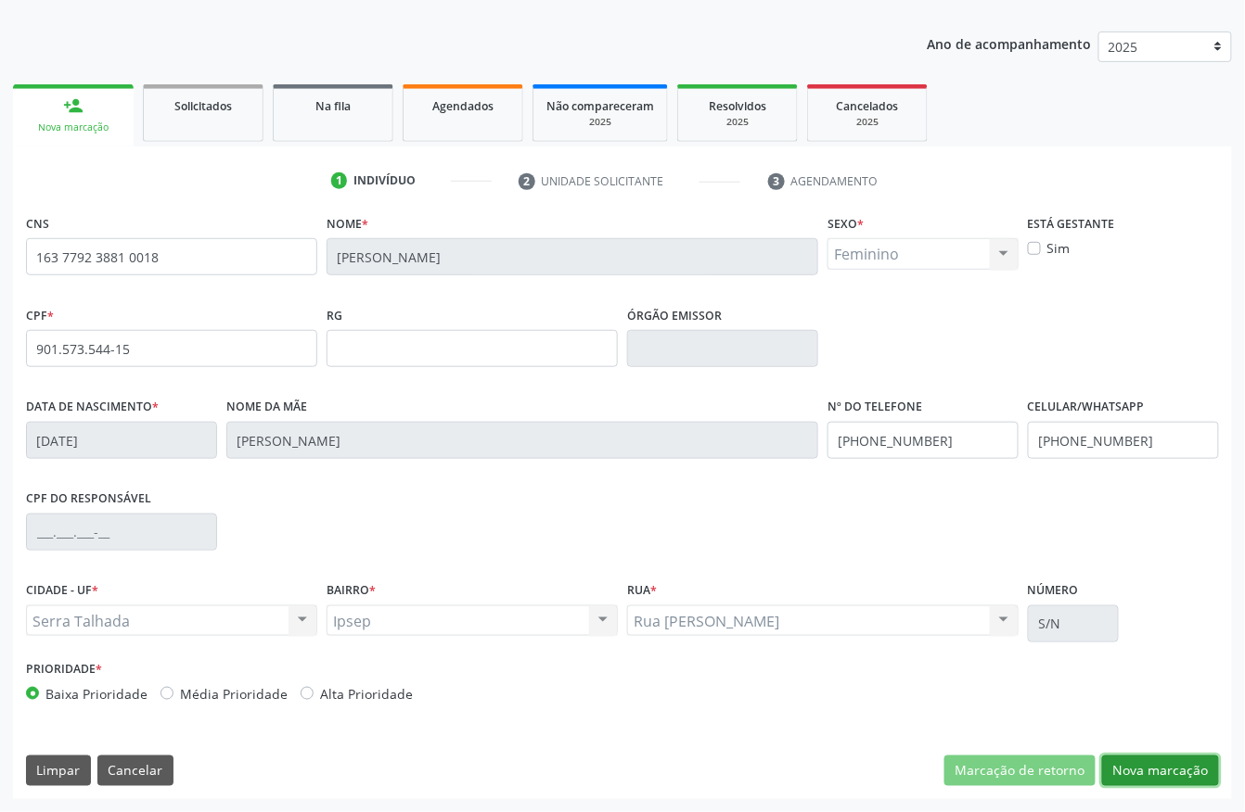
click at [1141, 772] on button "Nova marcação" at bounding box center [1160, 772] width 117 height 32
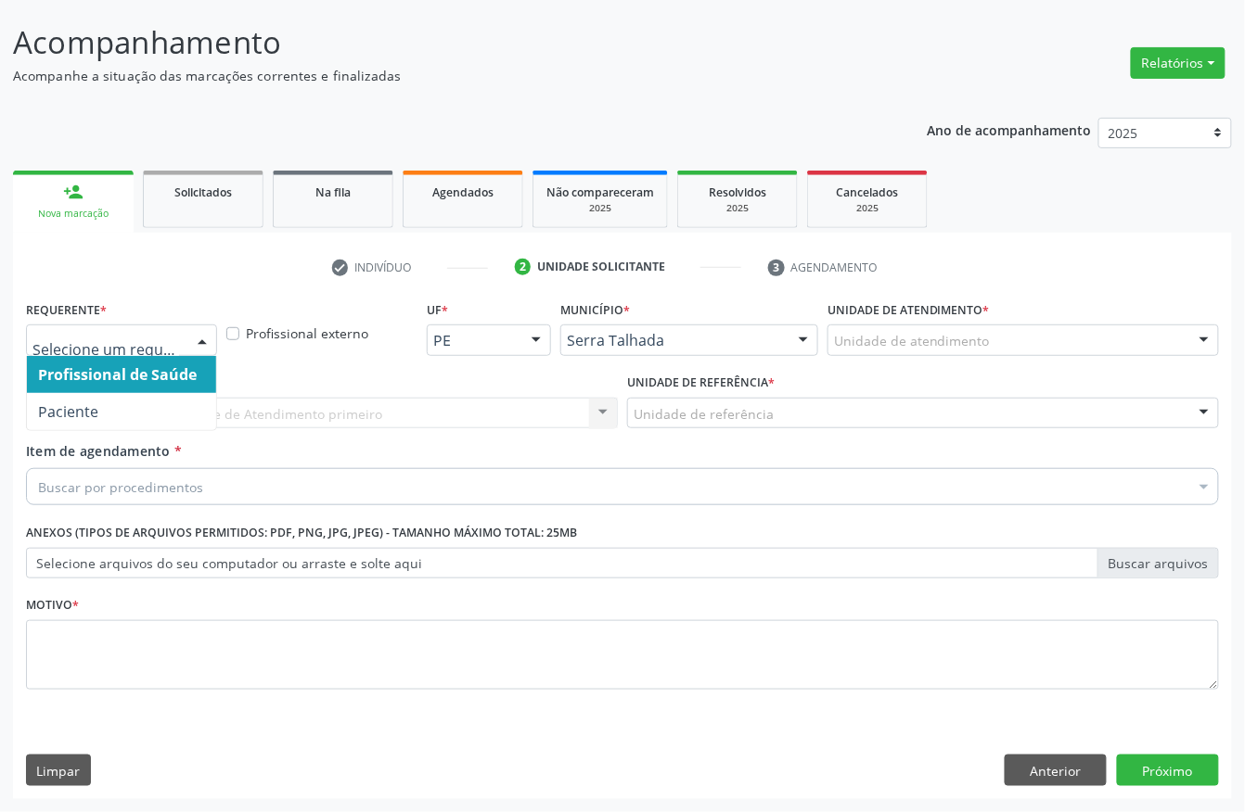
click at [160, 350] on div at bounding box center [121, 341] width 191 height 32
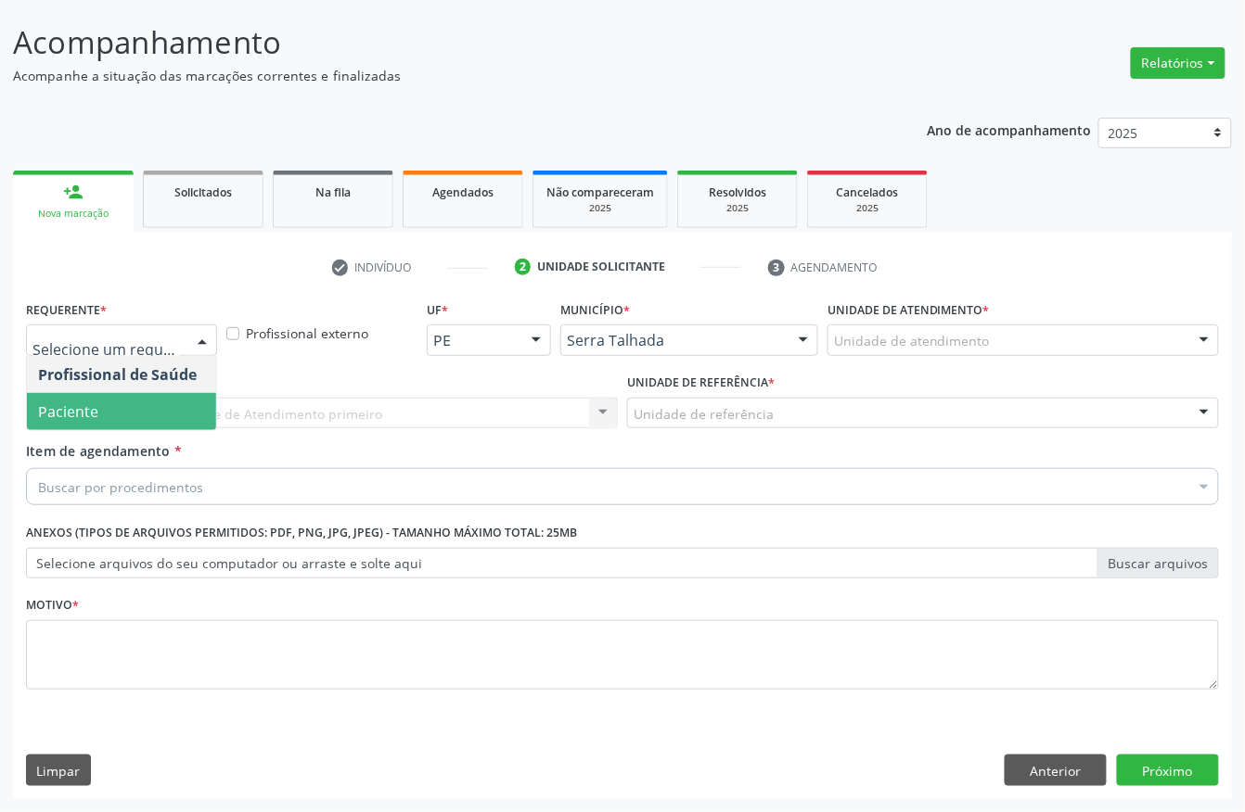
click at [150, 393] on span "Paciente" at bounding box center [121, 411] width 189 height 37
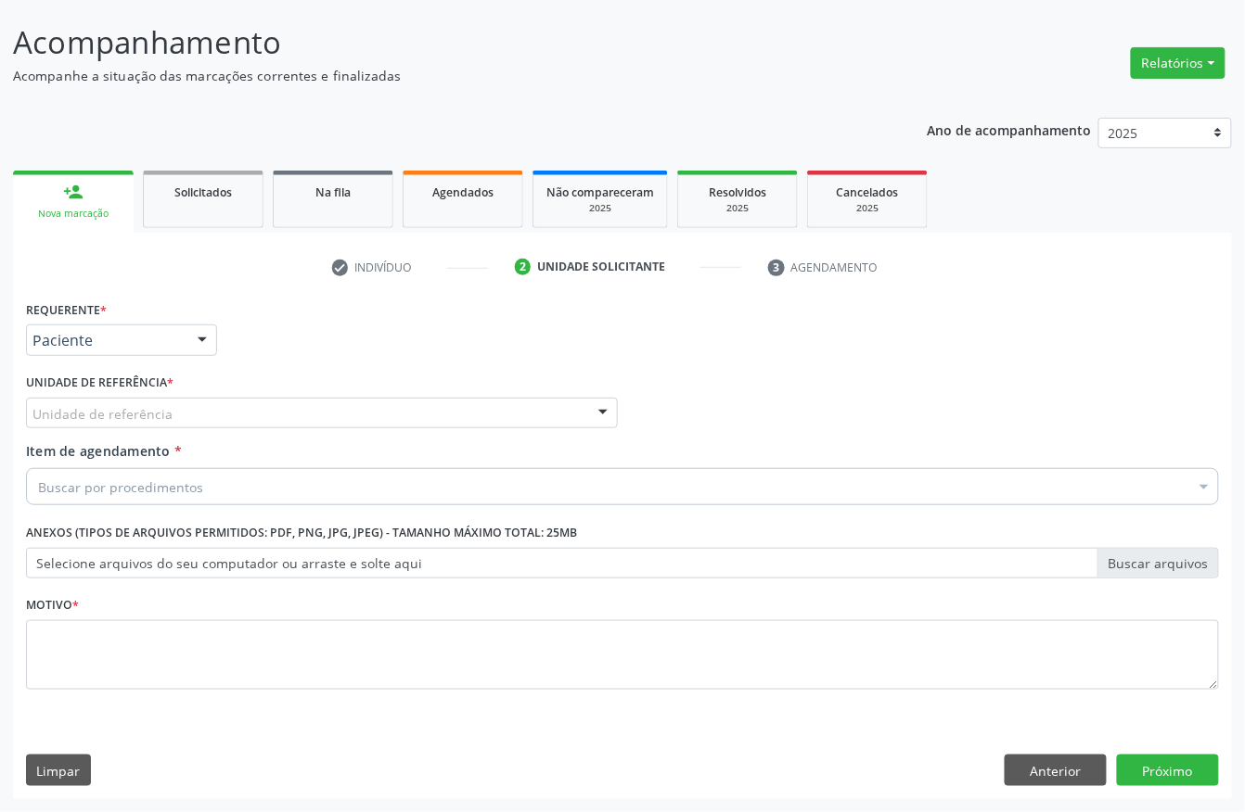
click at [150, 391] on label "Unidade de referência *" at bounding box center [99, 383] width 147 height 29
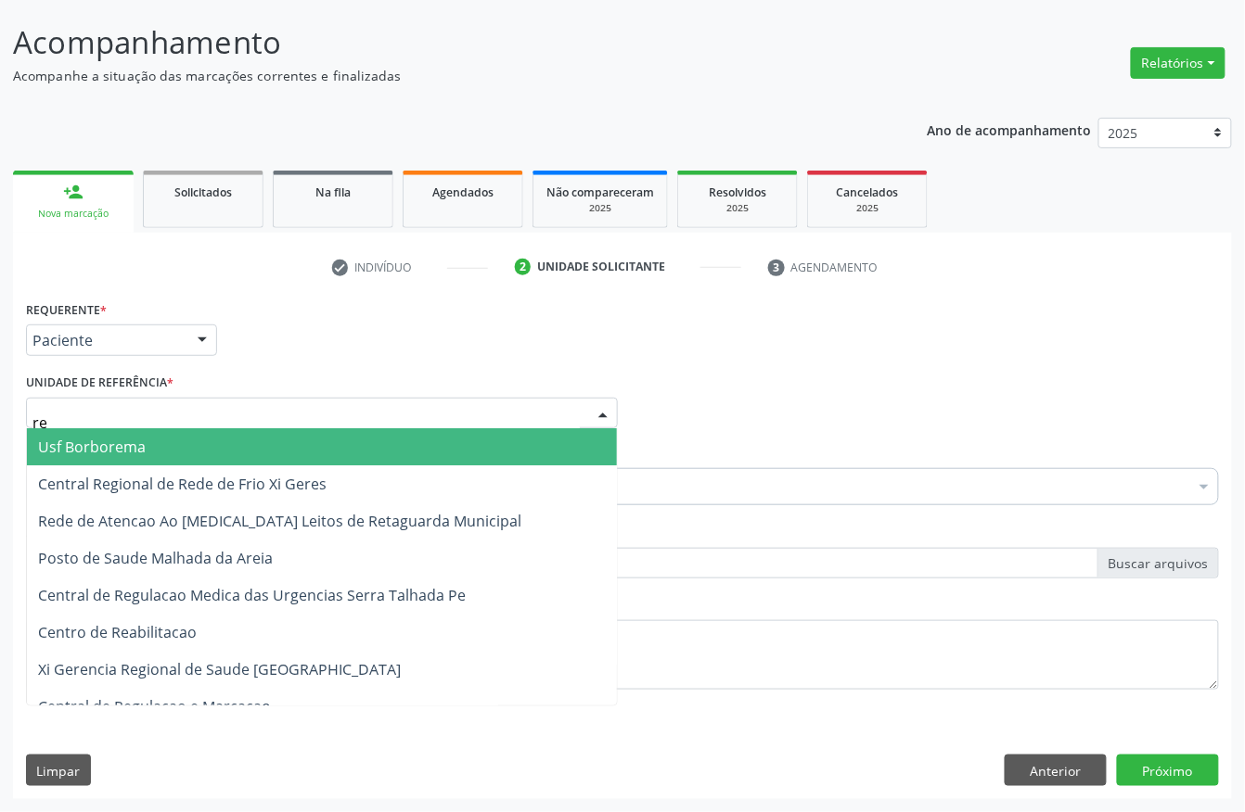
type input "rea"
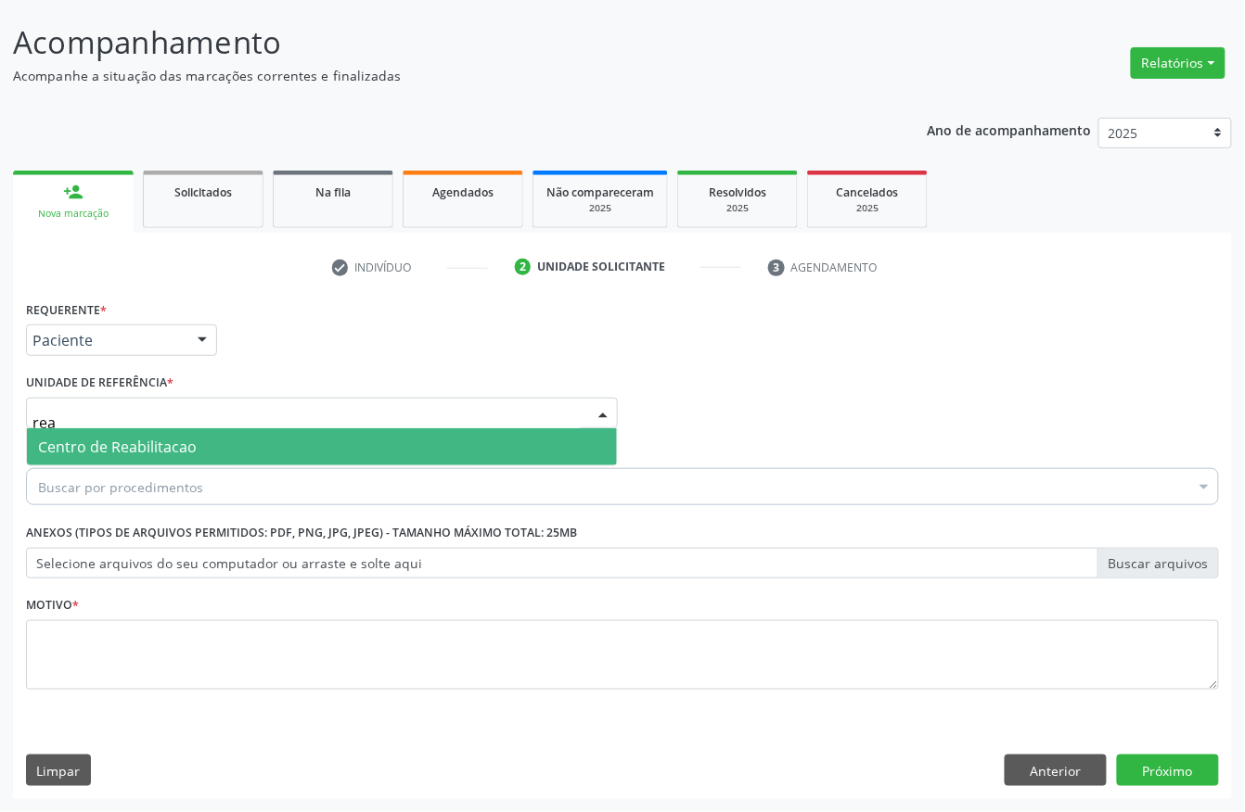
click at [148, 442] on span "Centro de Reabilitacao" at bounding box center [117, 447] width 159 height 20
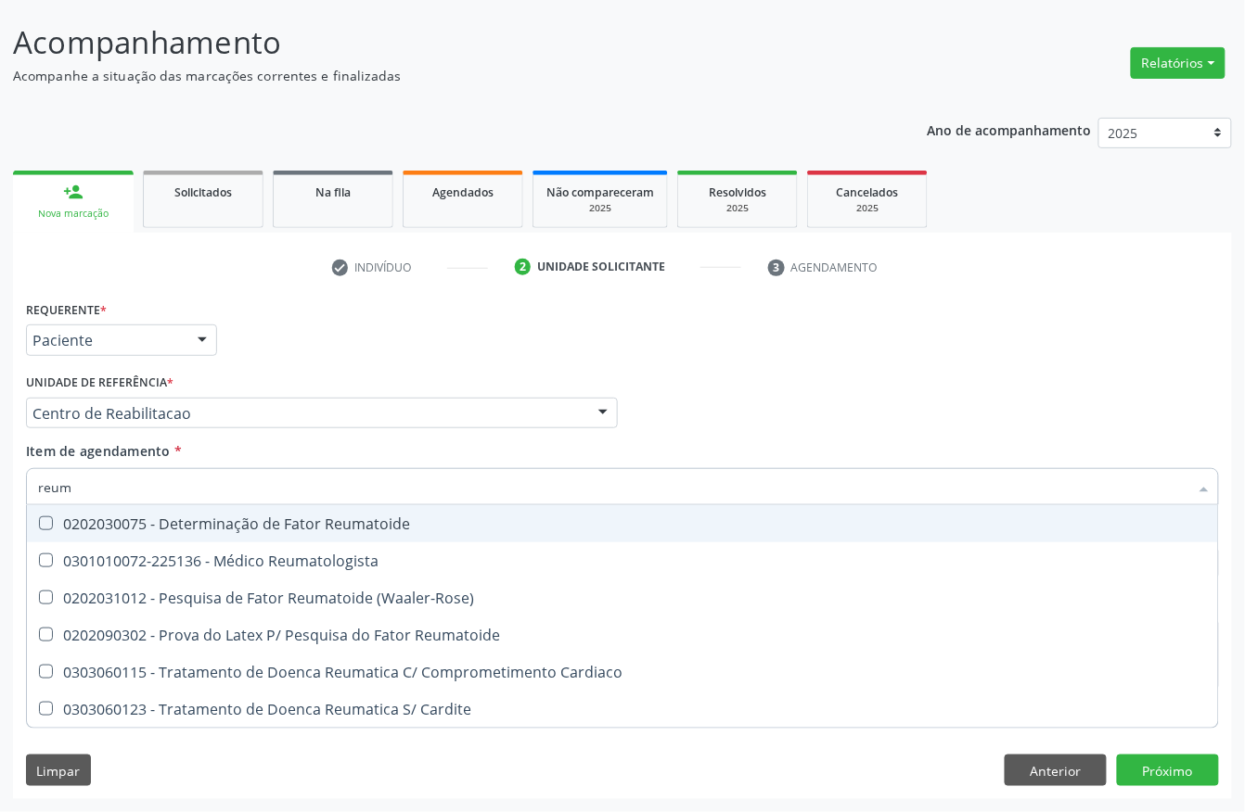
type input "reuma"
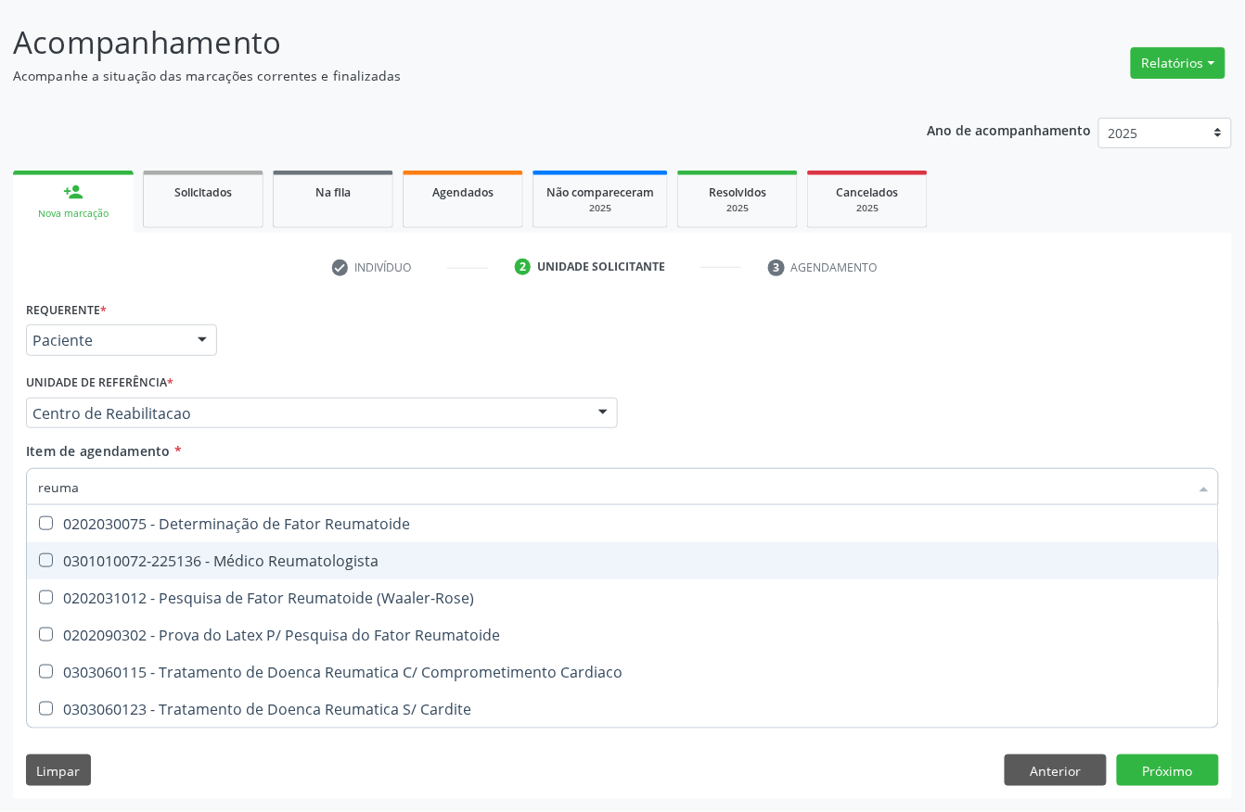
click at [216, 557] on div "0301010072-225136 - Médico Reumatologista" at bounding box center [622, 561] width 1169 height 15
checkbox Reumatologista "true"
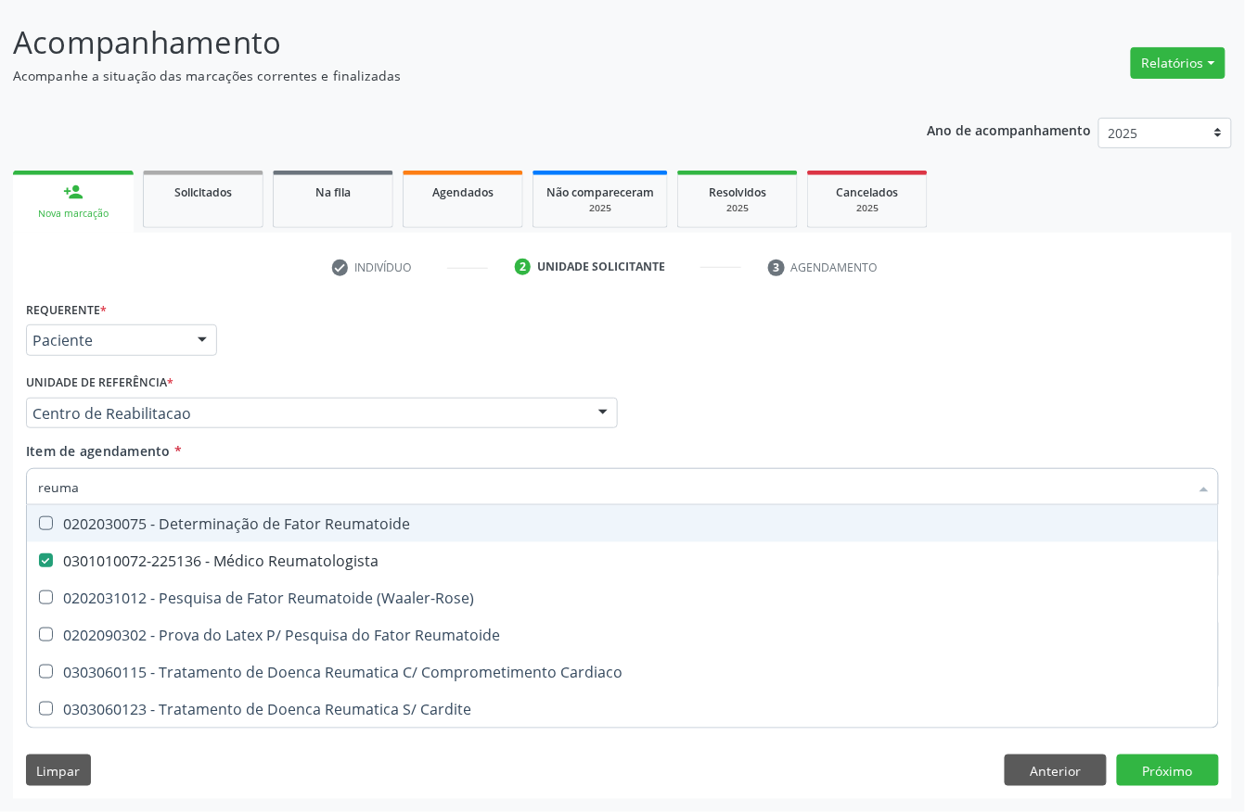
click at [388, 339] on div "Requerente * Paciente Profissional de Saúde Paciente Nenhum resultado encontrad…" at bounding box center [622, 332] width 1202 height 72
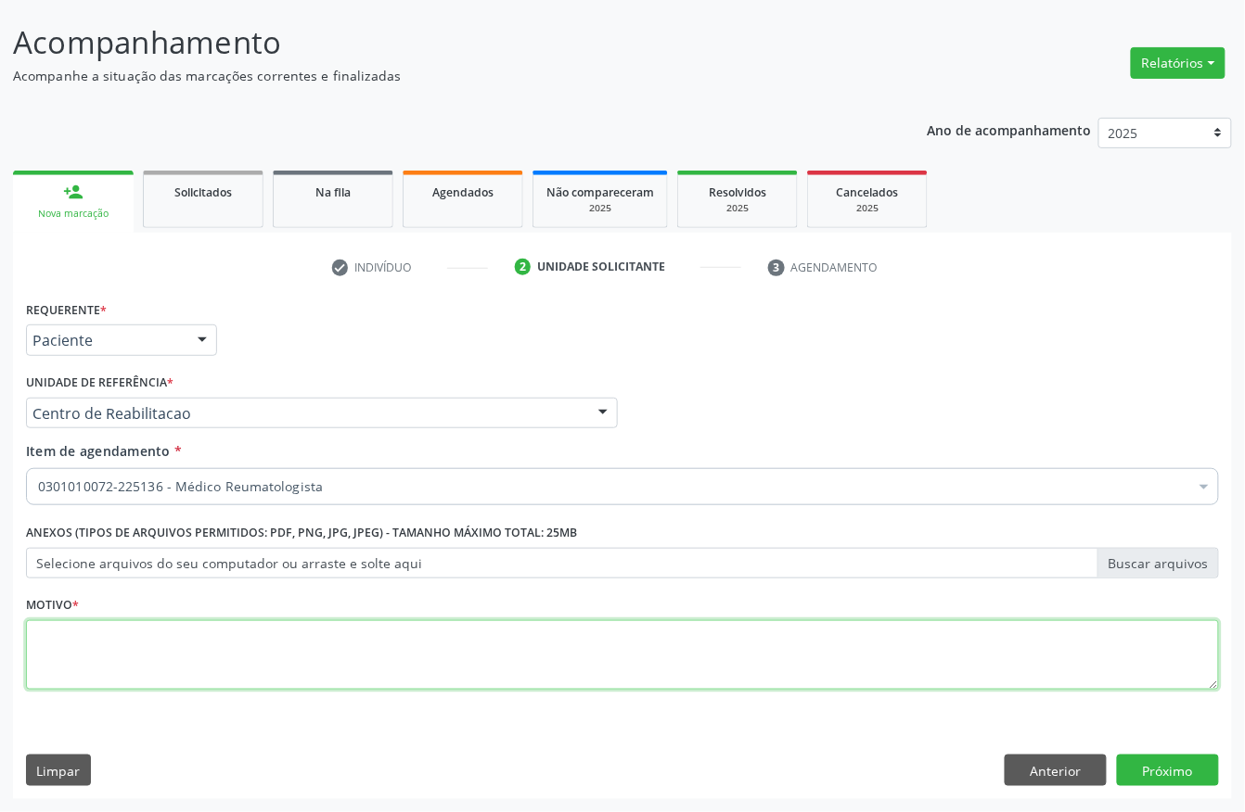
click at [172, 661] on textarea at bounding box center [622, 655] width 1193 height 70
type textarea "a"
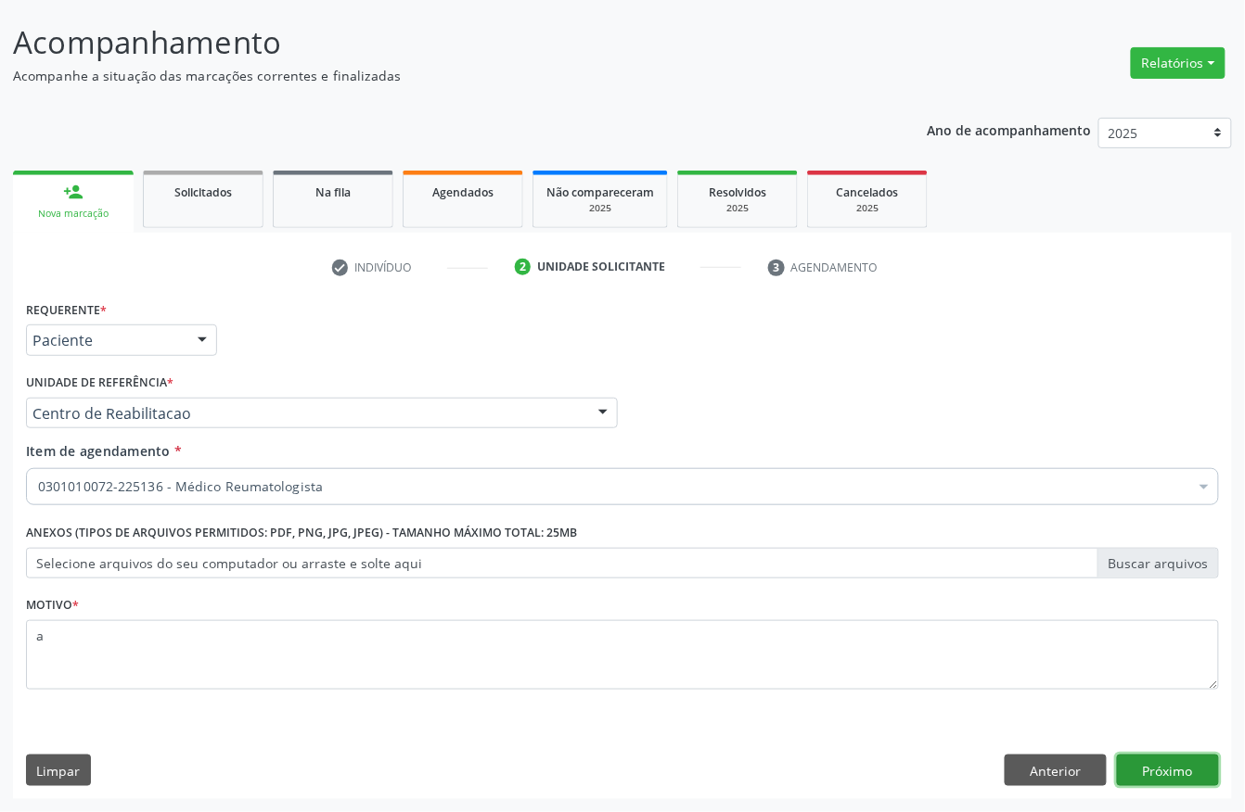
click at [1144, 768] on button "Próximo" at bounding box center [1168, 771] width 102 height 32
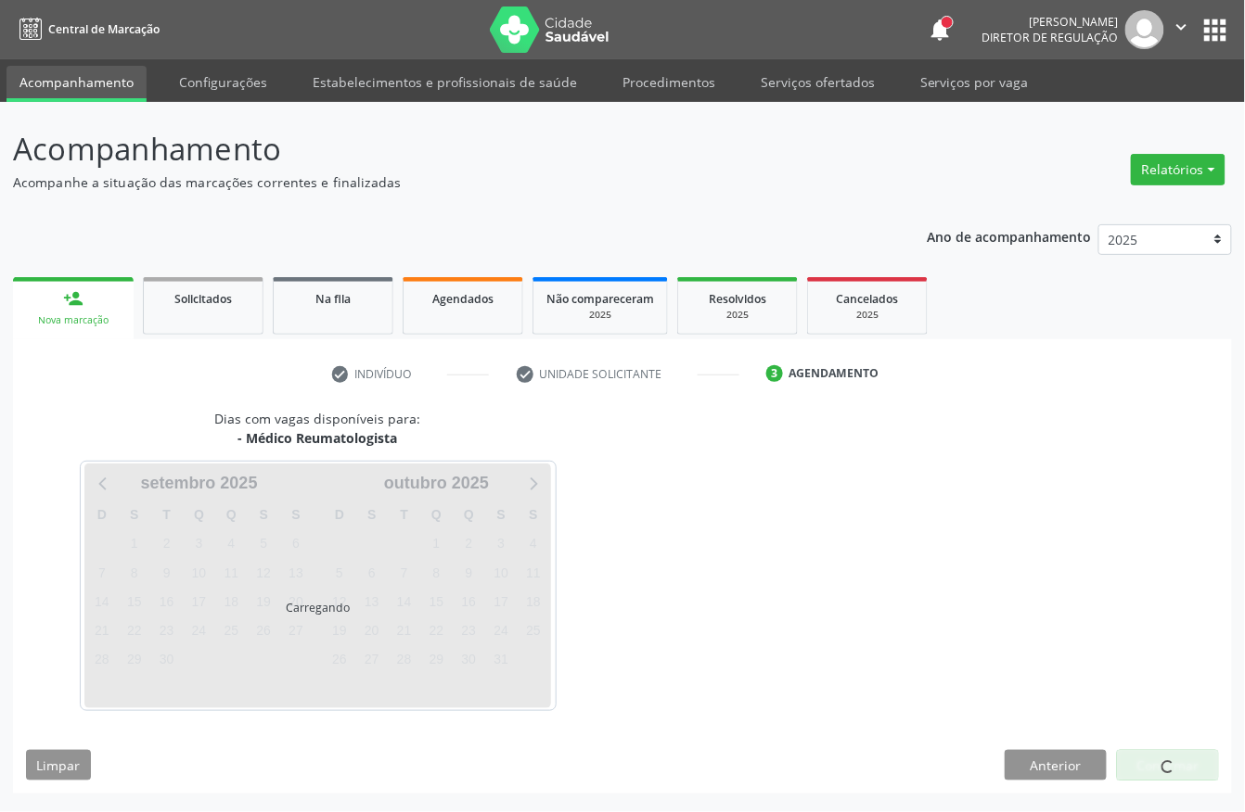
scroll to position [0, 0]
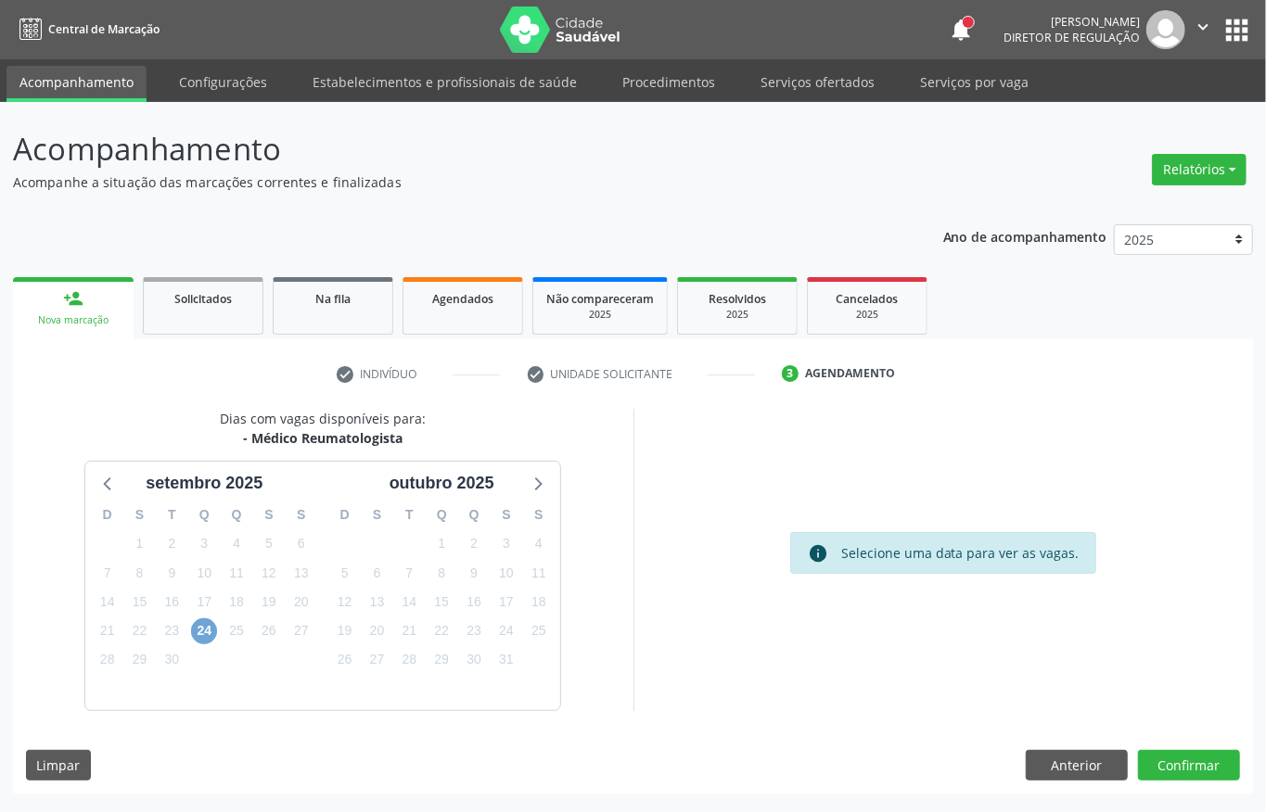
click at [200, 628] on span "24" at bounding box center [204, 632] width 26 height 26
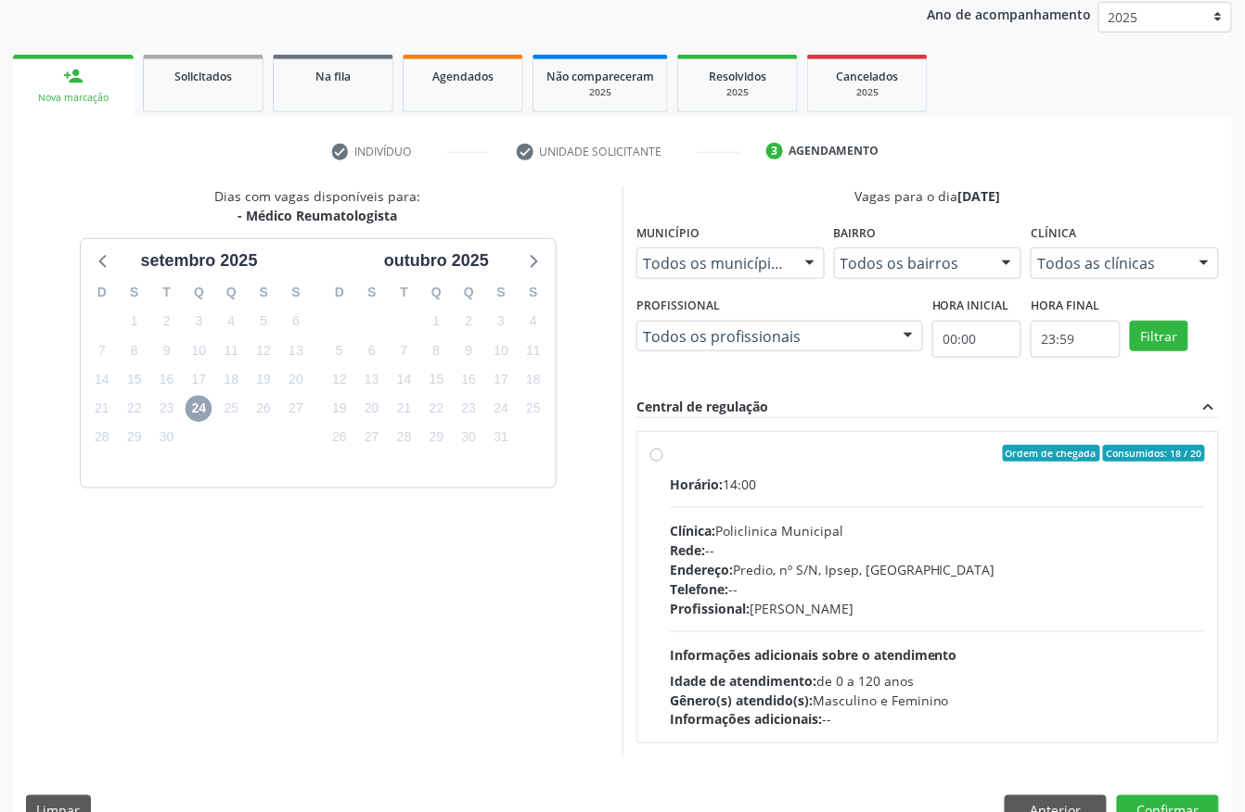
scroll to position [247, 0]
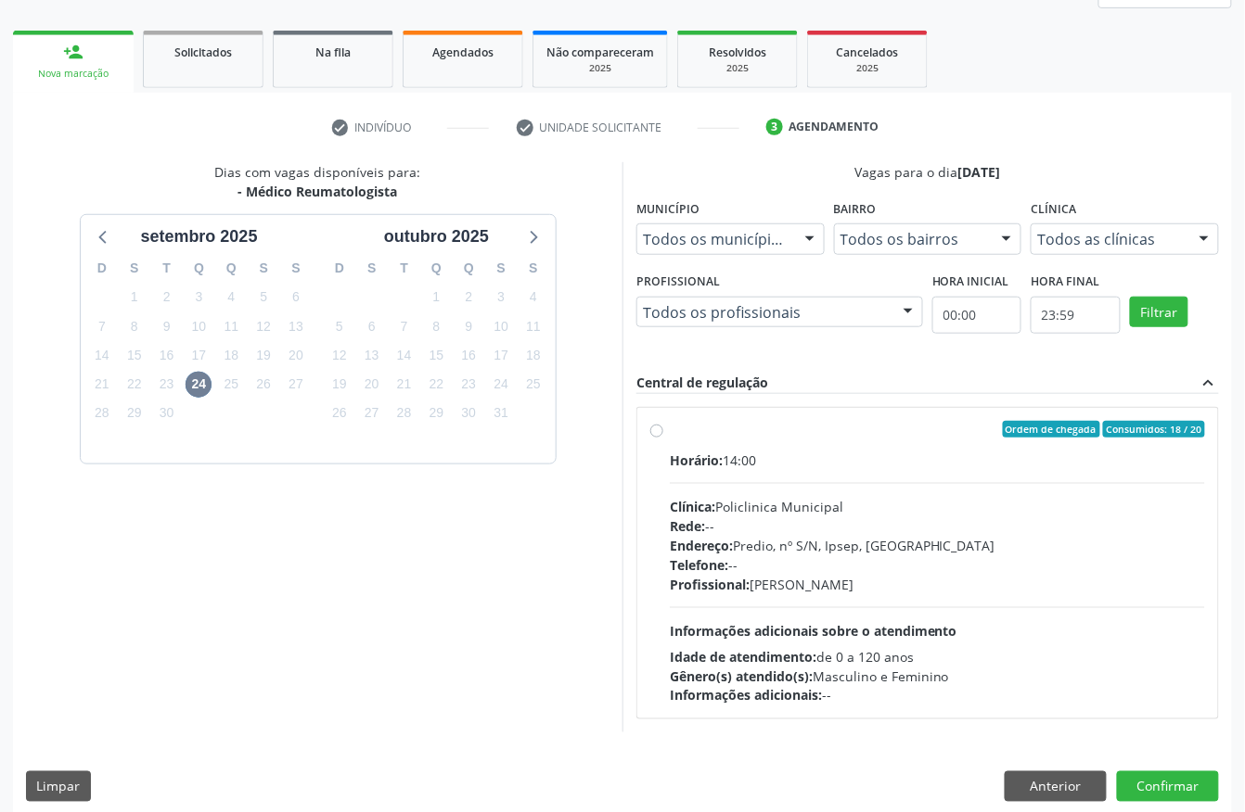
click at [958, 571] on div "Telefone: --" at bounding box center [937, 565] width 535 height 19
click at [663, 438] on input "Ordem de chegada Consumidos: 18 / 20 Horário: 14:00 Clínica: Policlinica Munici…" at bounding box center [656, 429] width 13 height 17
radio input "true"
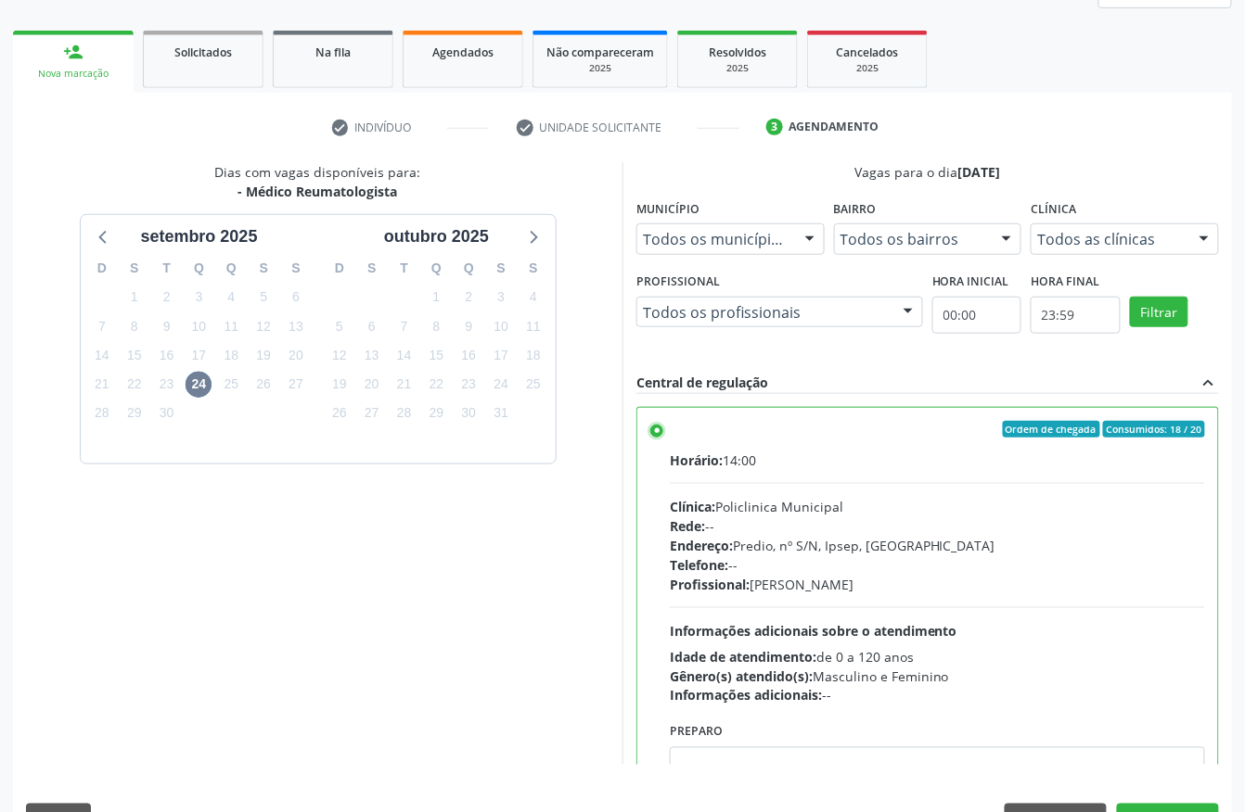
scroll to position [297, 0]
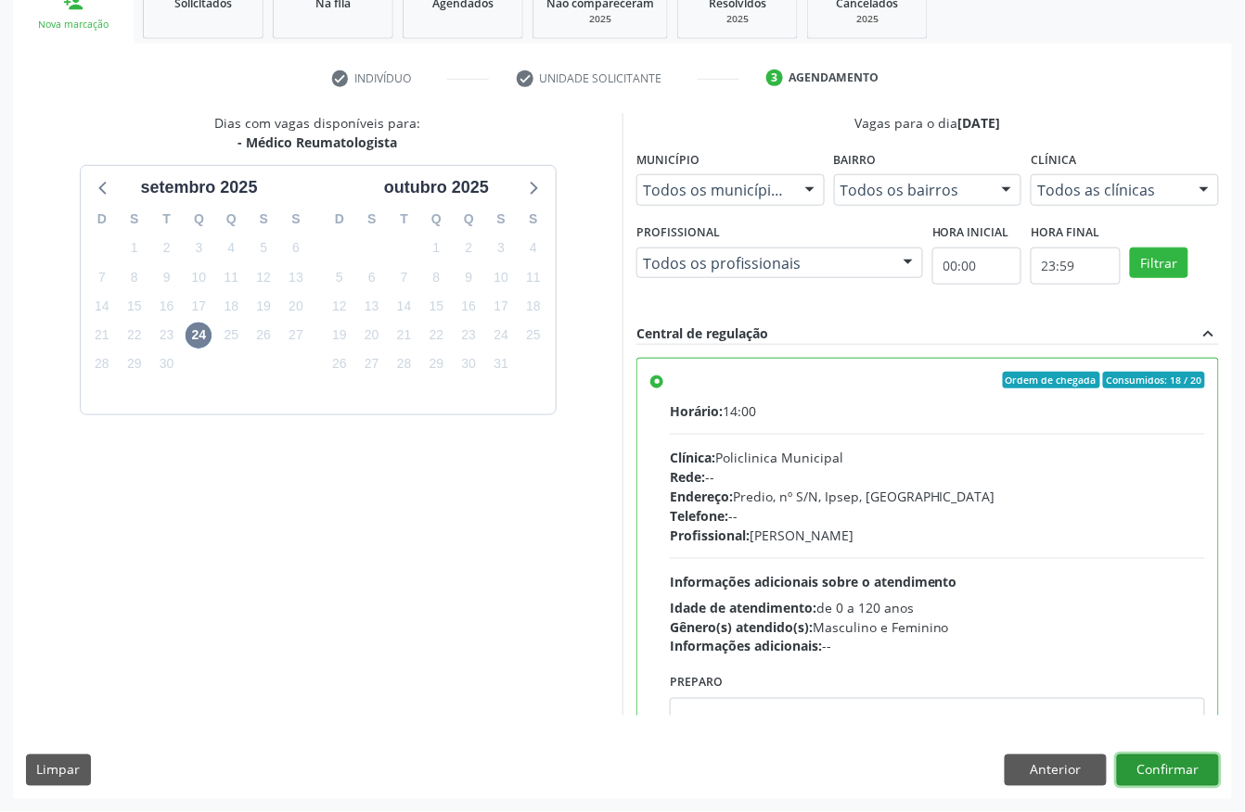
click at [1169, 773] on button "Confirmar" at bounding box center [1168, 771] width 102 height 32
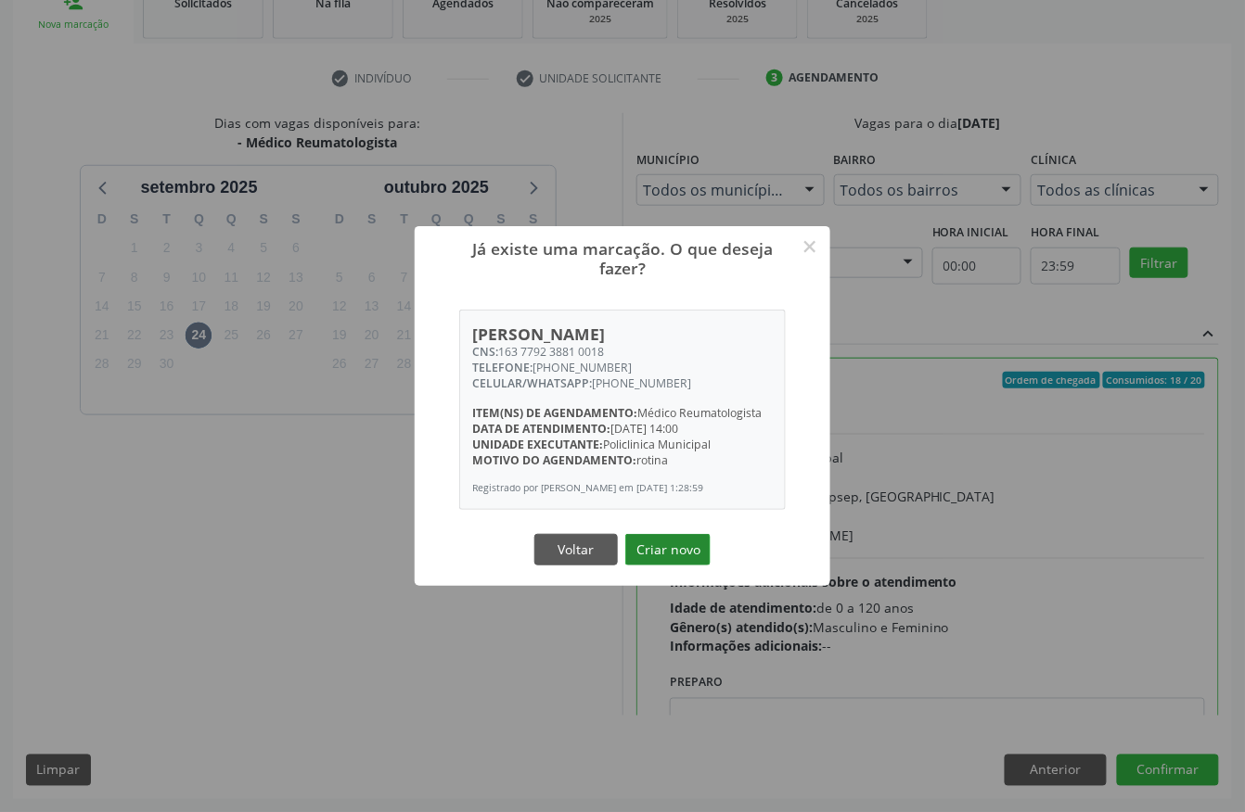
click at [647, 543] on button "Criar novo" at bounding box center [667, 550] width 85 height 32
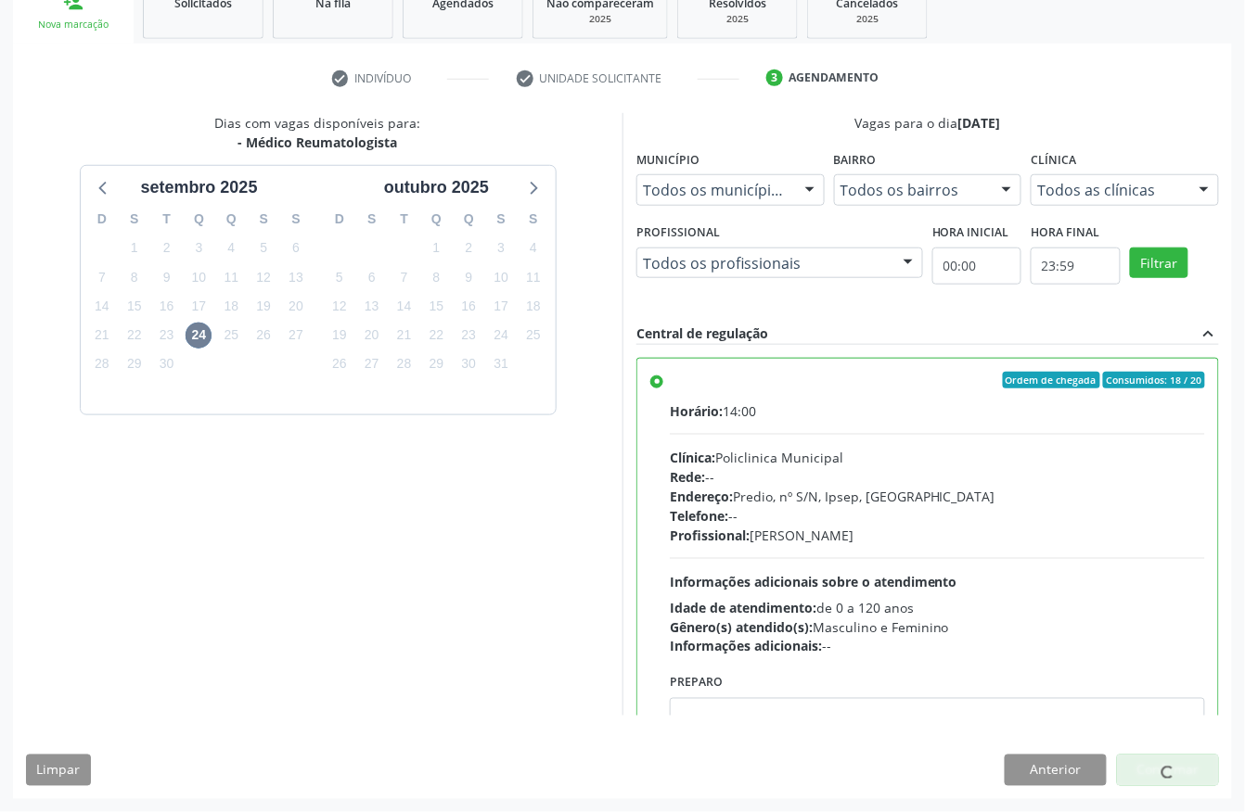
scroll to position [0, 0]
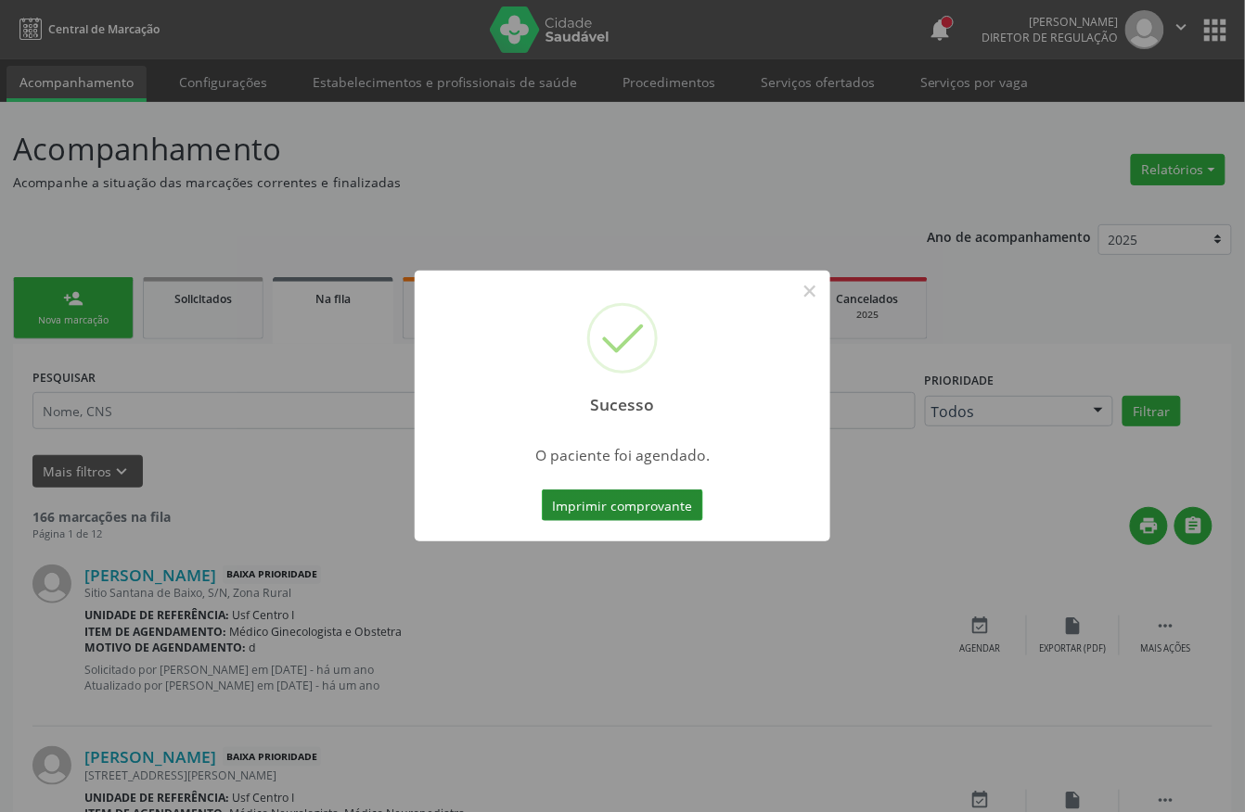
click at [566, 505] on button "Imprimir comprovante" at bounding box center [622, 506] width 161 height 32
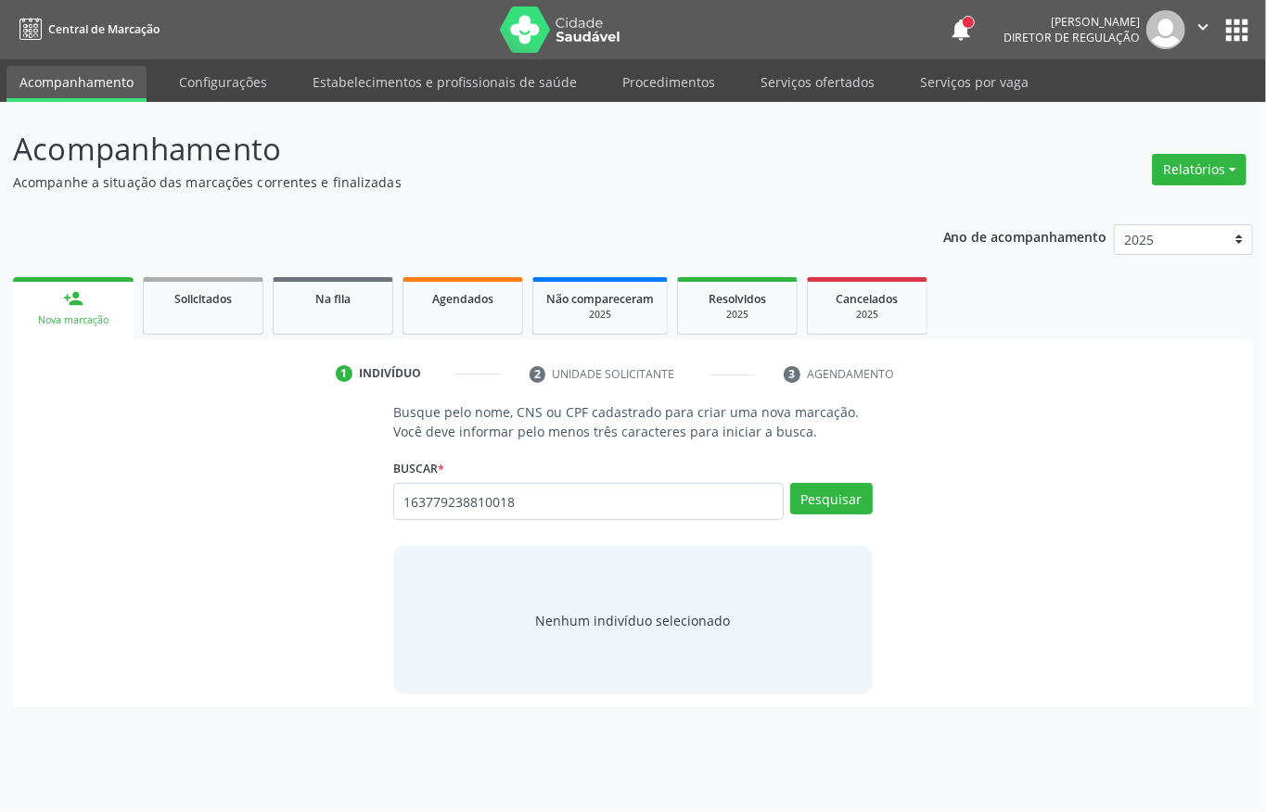
type input "163779238810018"
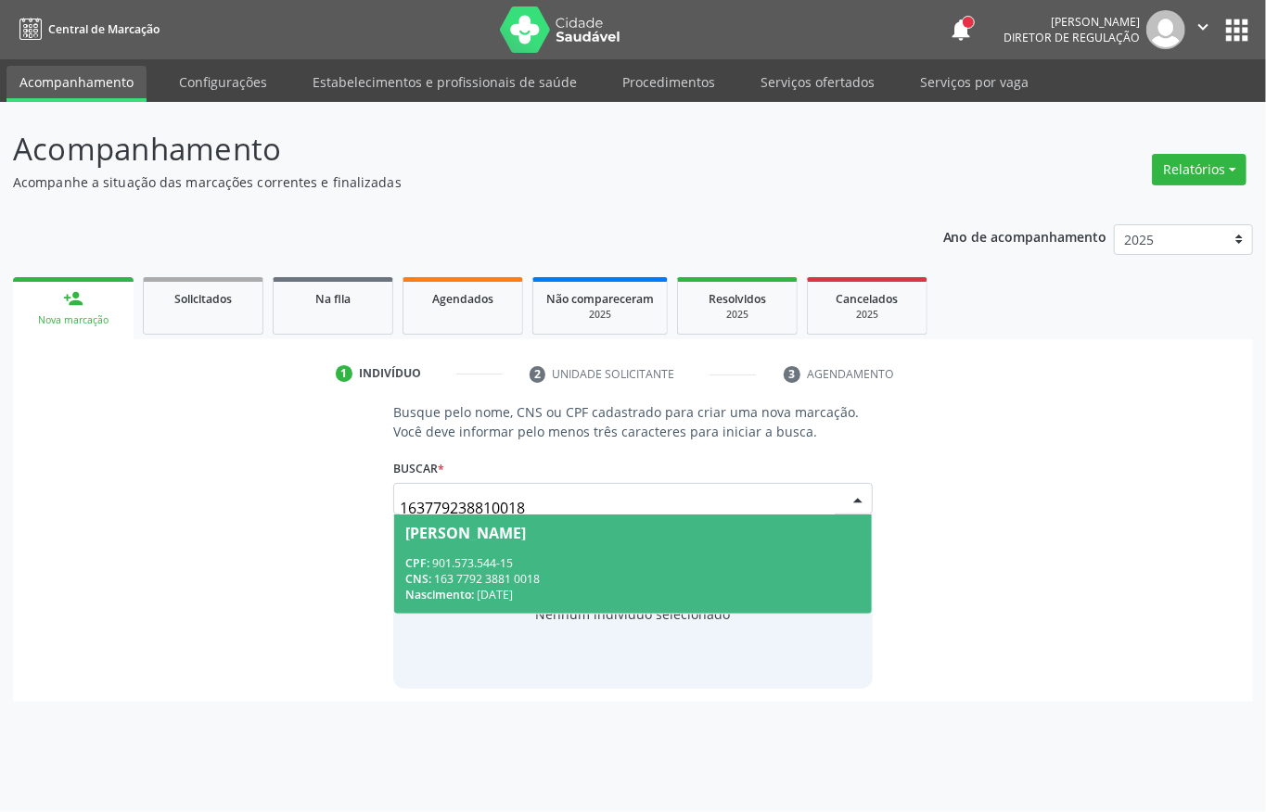
click at [638, 603] on div "Nascimento: [DATE]" at bounding box center [632, 595] width 455 height 16
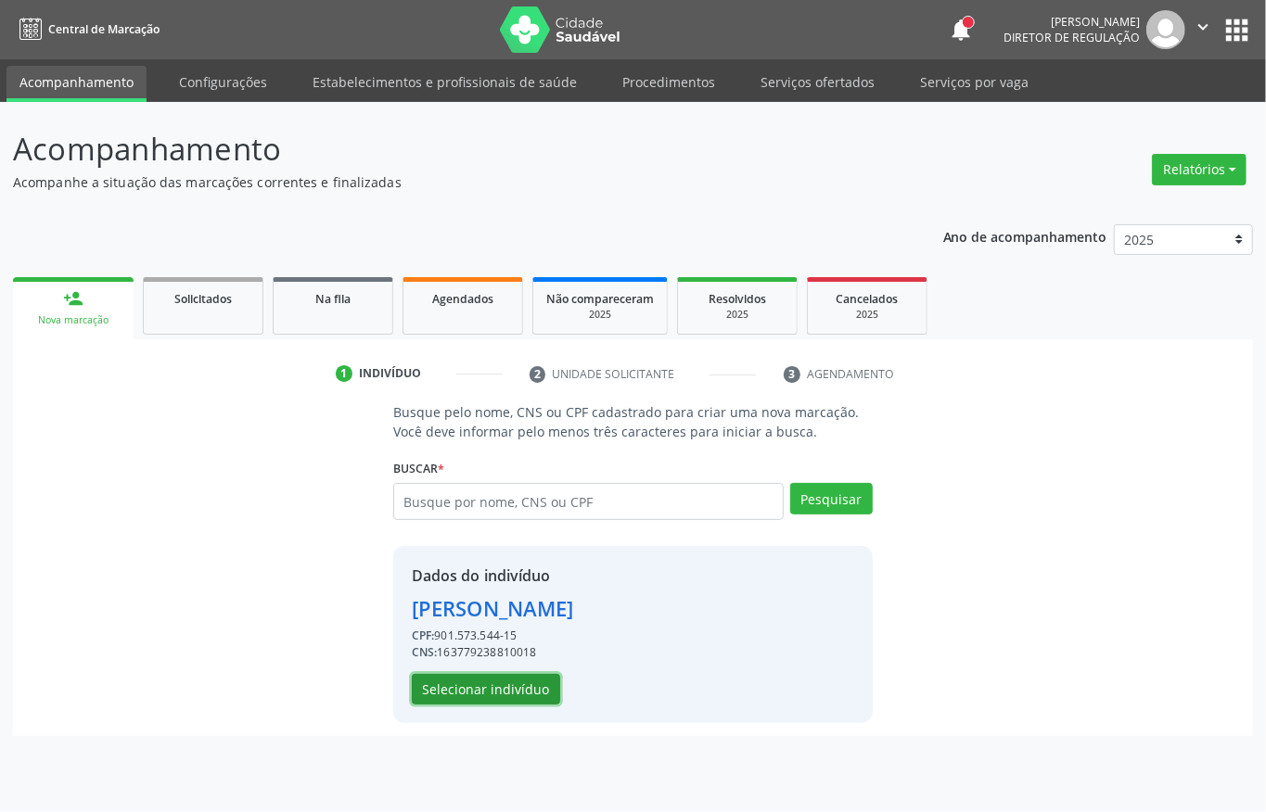
click at [458, 675] on button "Selecionar indivíduo" at bounding box center [486, 690] width 148 height 32
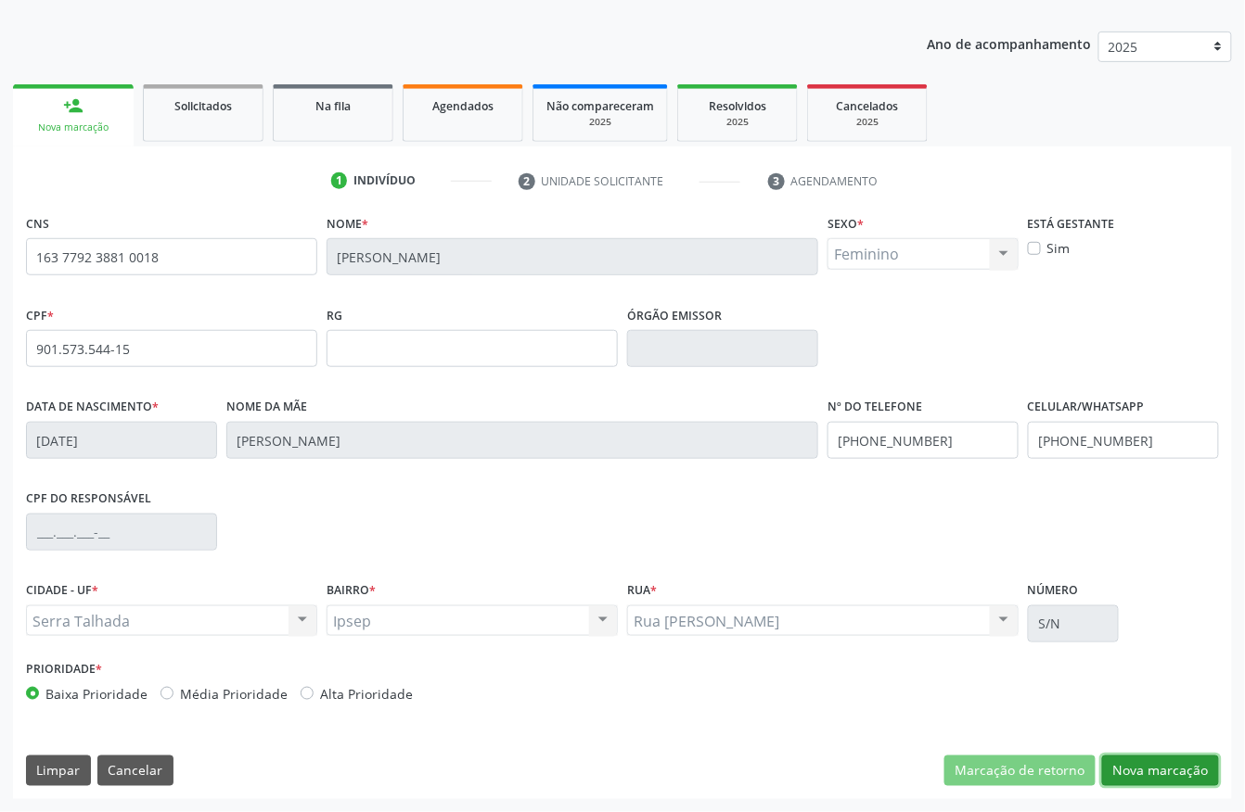
click at [1141, 780] on button "Nova marcação" at bounding box center [1160, 772] width 117 height 32
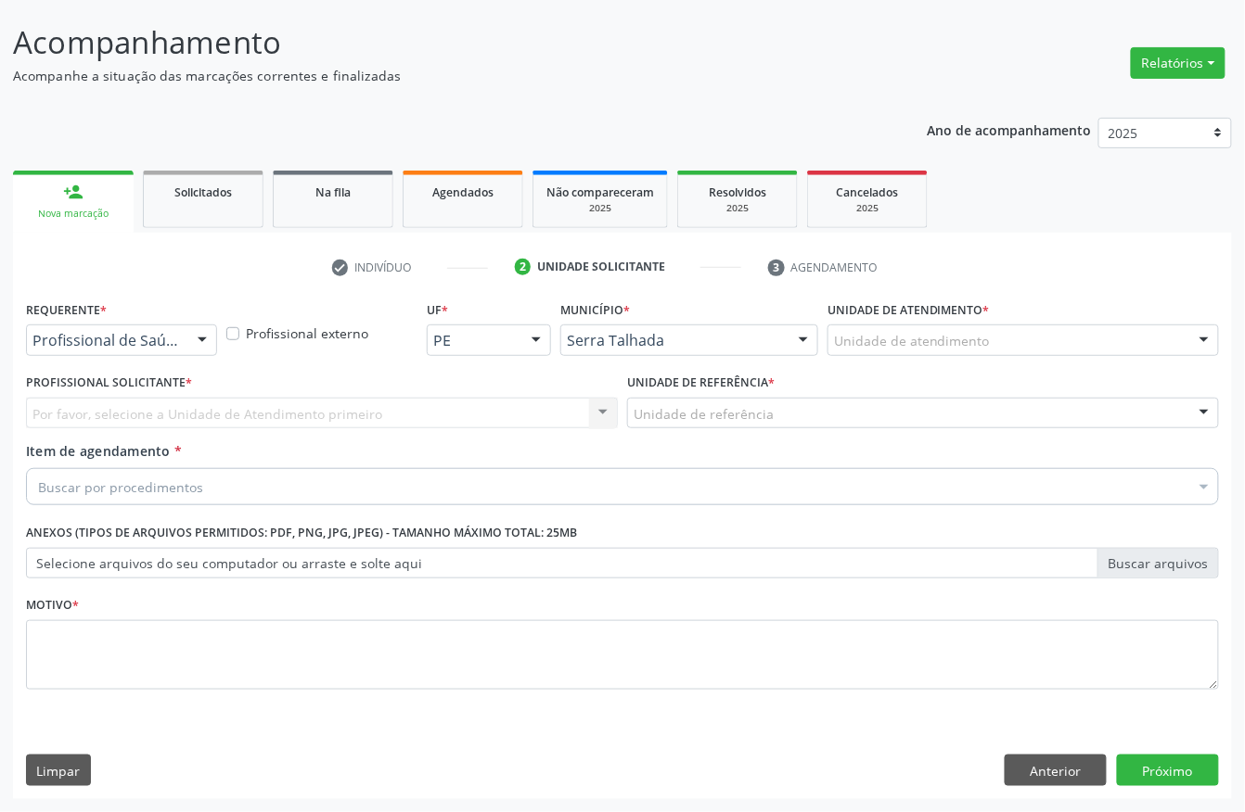
scroll to position [109, 0]
click at [163, 326] on div at bounding box center [121, 341] width 191 height 32
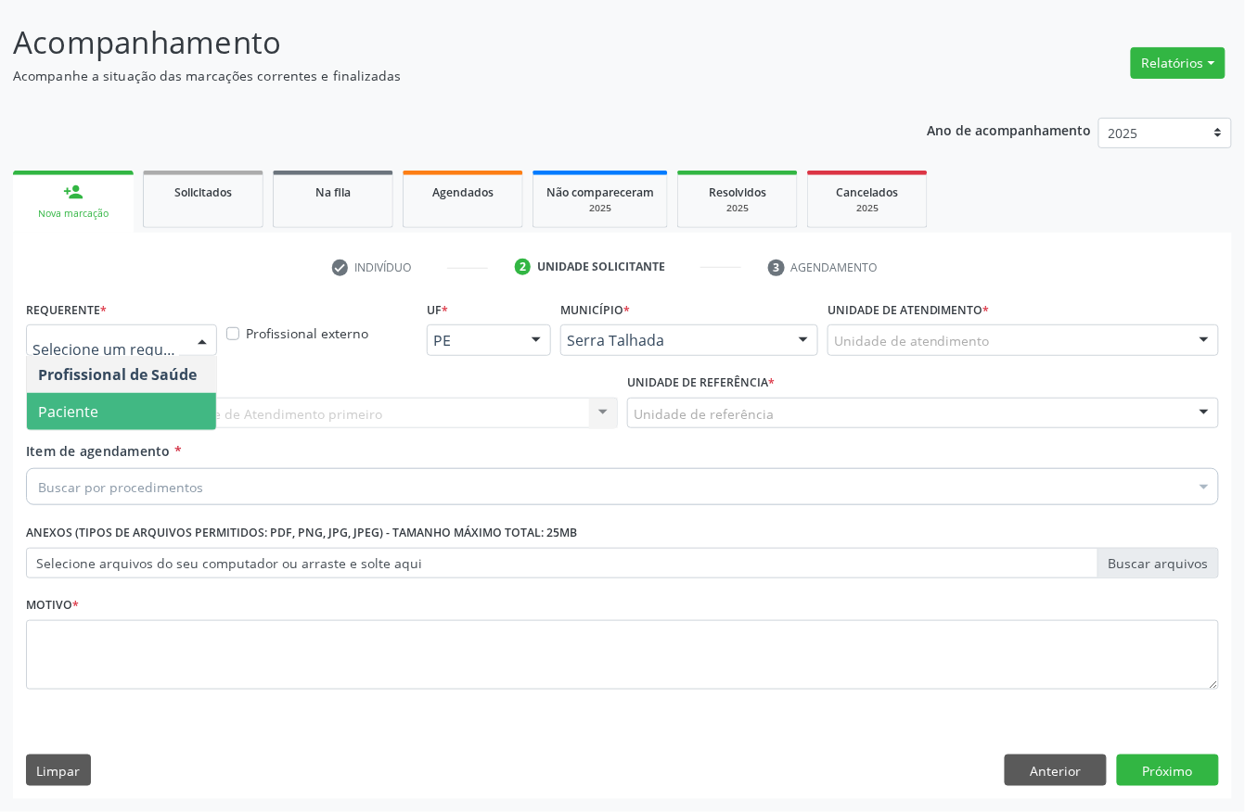
click at [121, 398] on span "Paciente" at bounding box center [121, 411] width 189 height 37
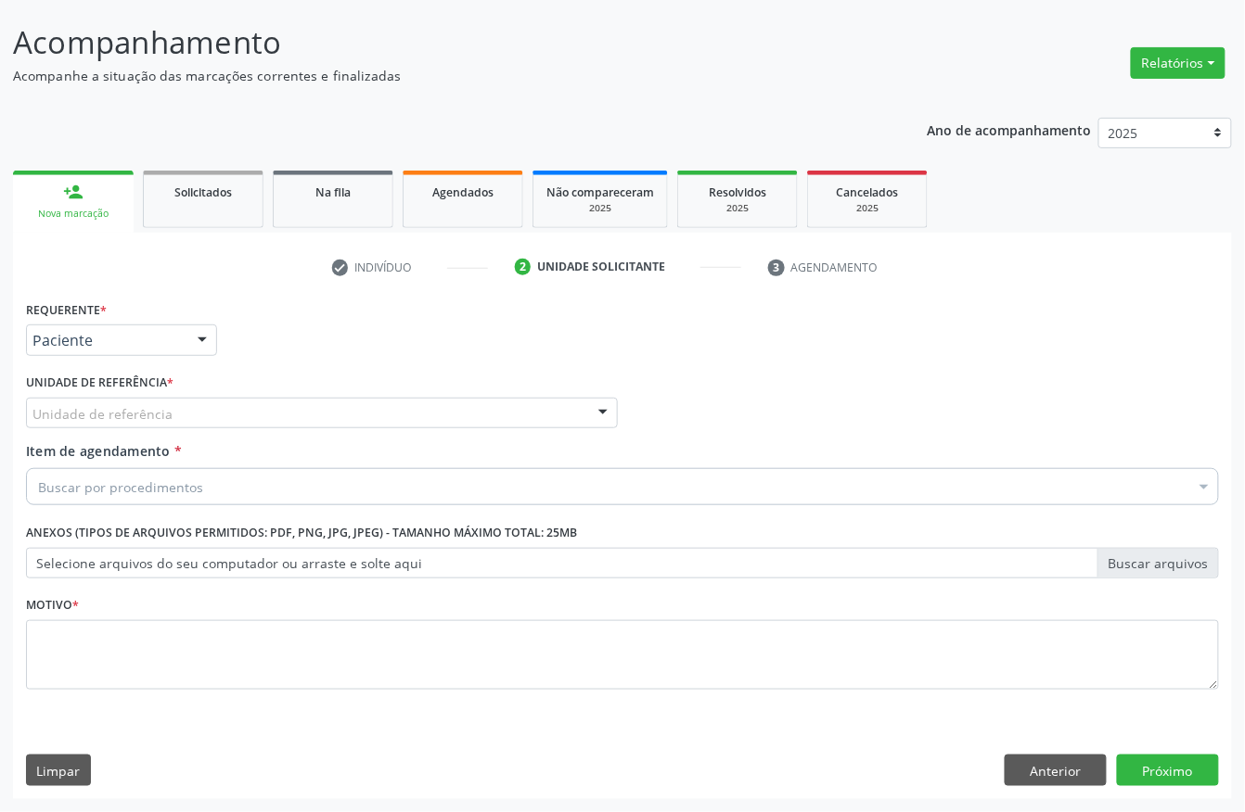
click at [121, 398] on div "Unidade de referência" at bounding box center [322, 414] width 592 height 32
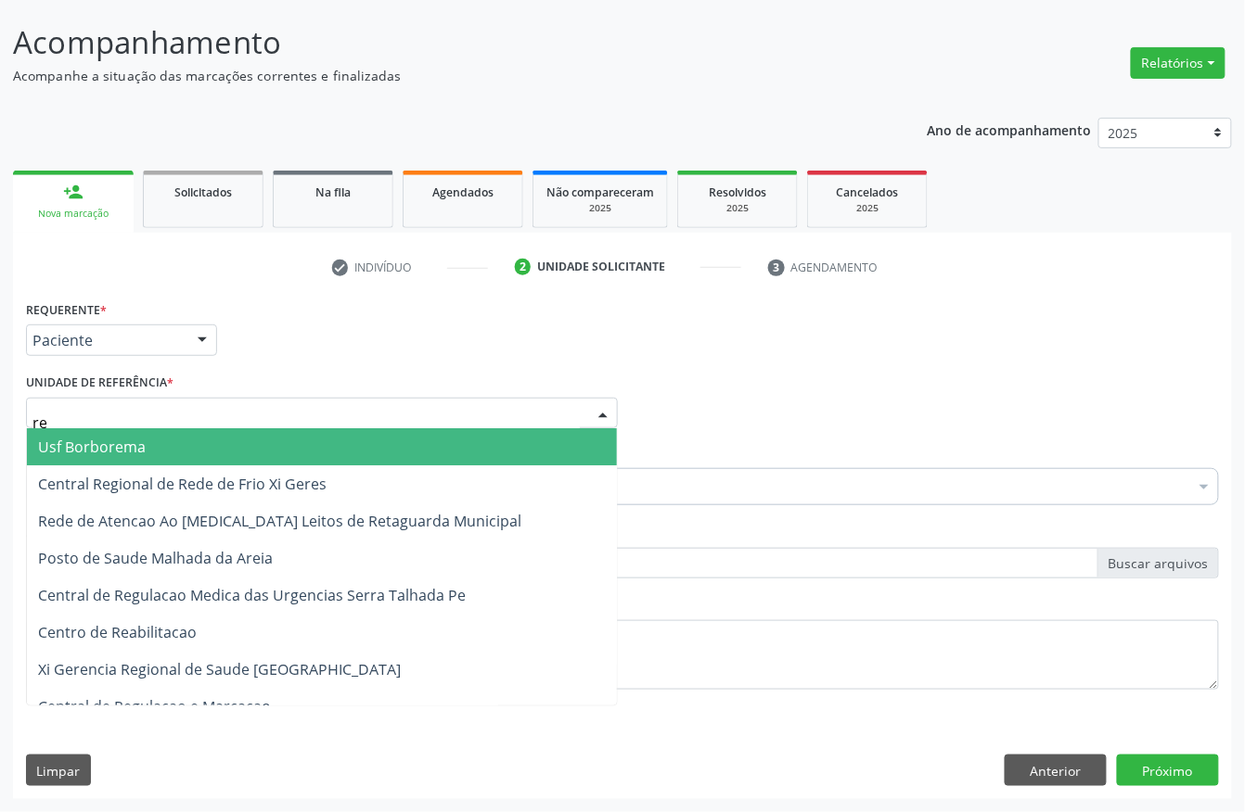
type input "r"
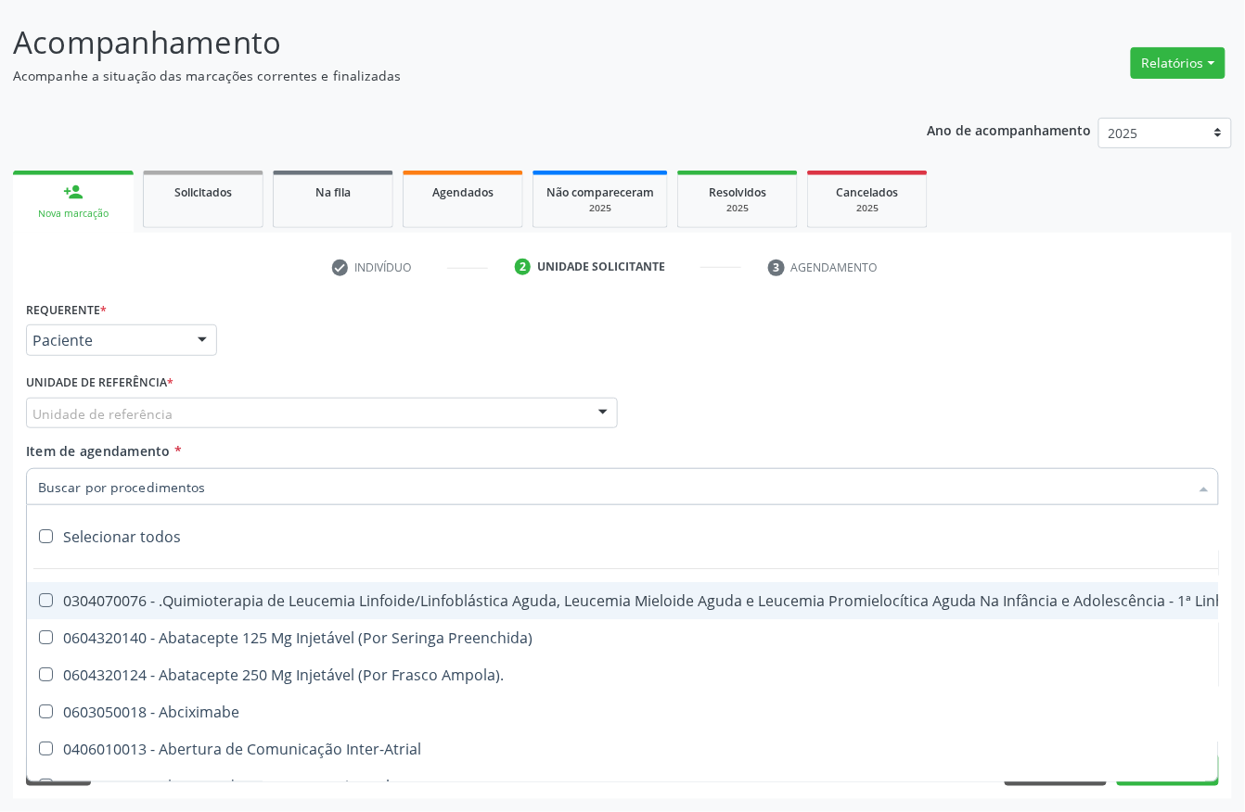
click at [180, 415] on div "Unidade de referência" at bounding box center [322, 414] width 592 height 32
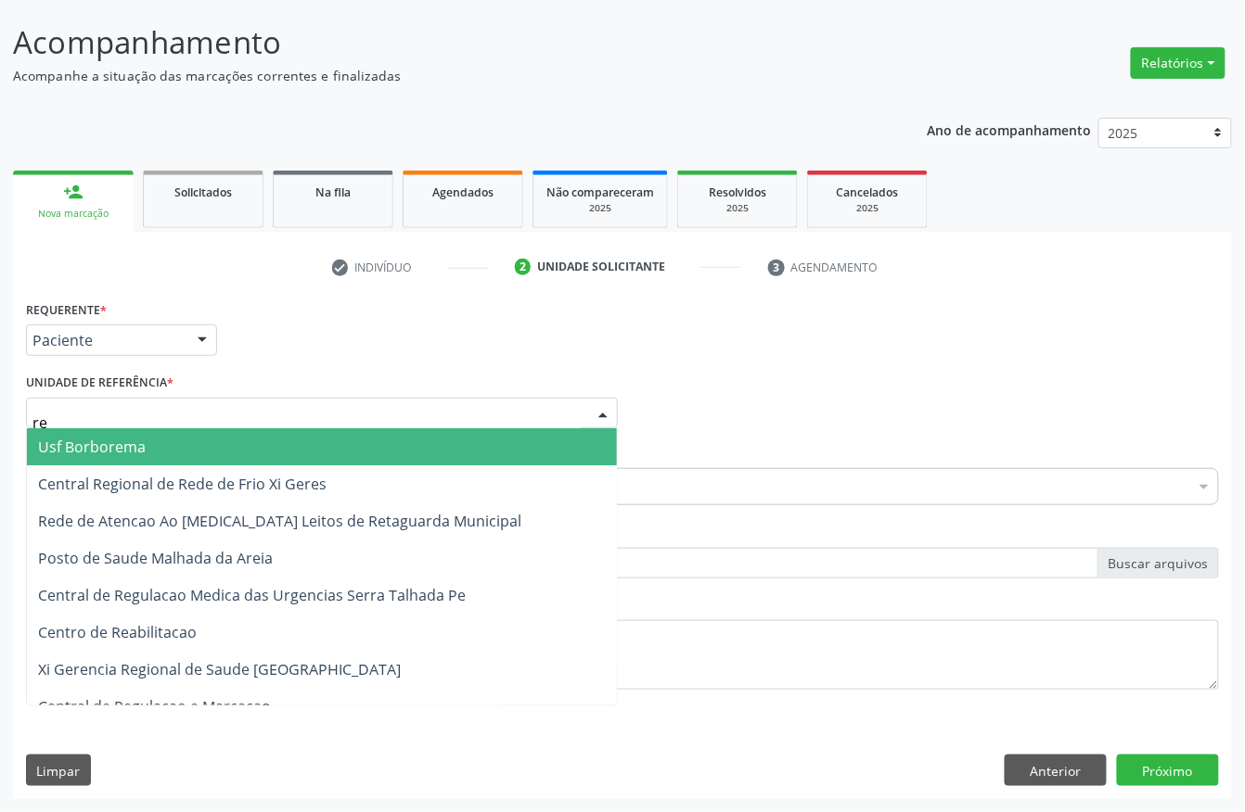
type input "rea"
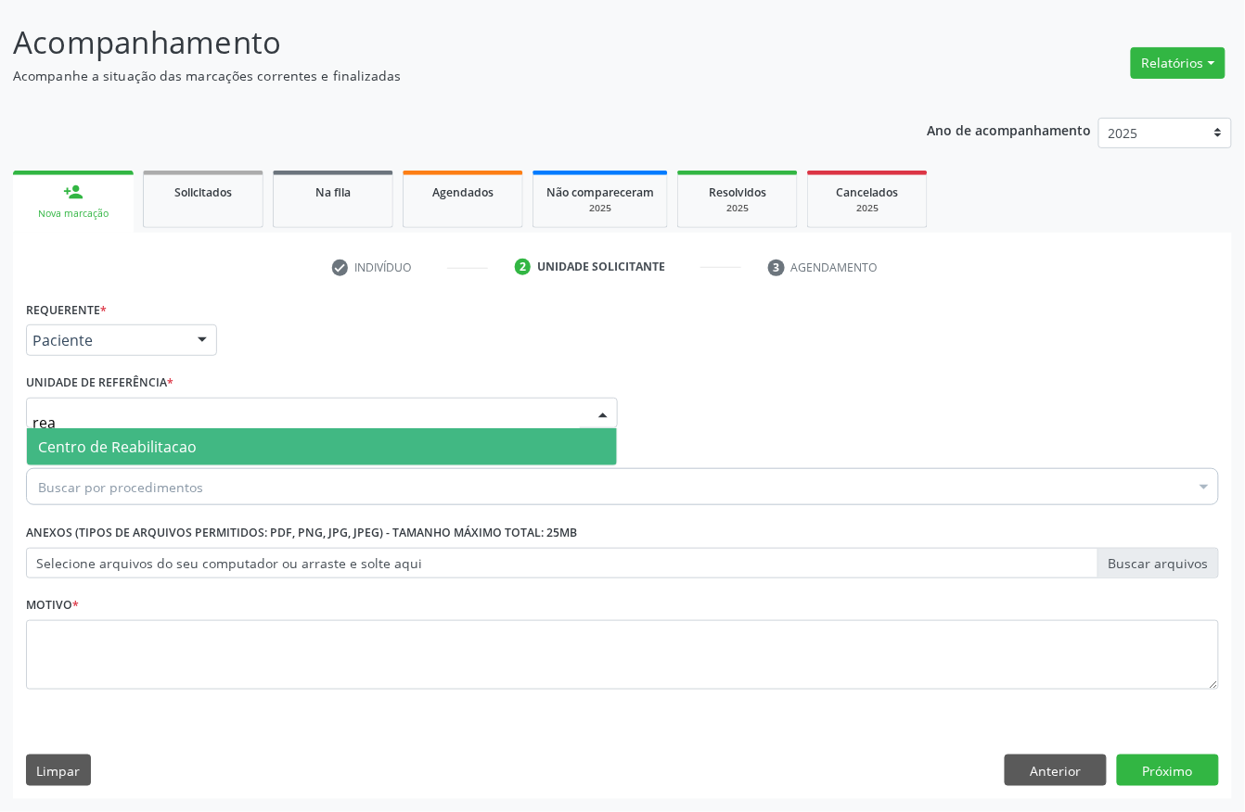
click at [182, 454] on span "Centro de Reabilitacao" at bounding box center [117, 447] width 159 height 20
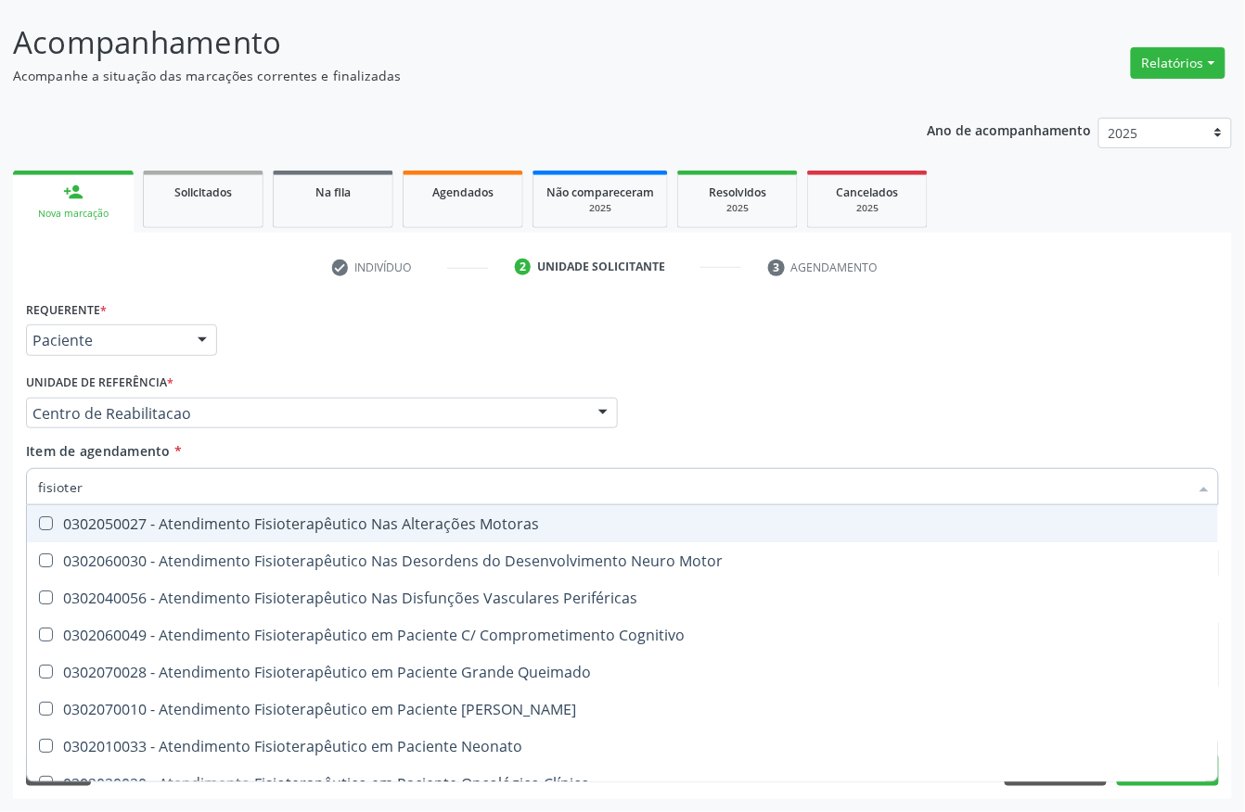
type input "fisiotera"
click at [171, 531] on div "0302050027 - Atendimento Fisioterapêutico Nas Alterações Motoras" at bounding box center [622, 524] width 1169 height 15
checkbox Motoras "true"
click at [297, 358] on div "Requerente * Paciente Profissional de Saúde Paciente Nenhum resultado encontrad…" at bounding box center [622, 332] width 1202 height 72
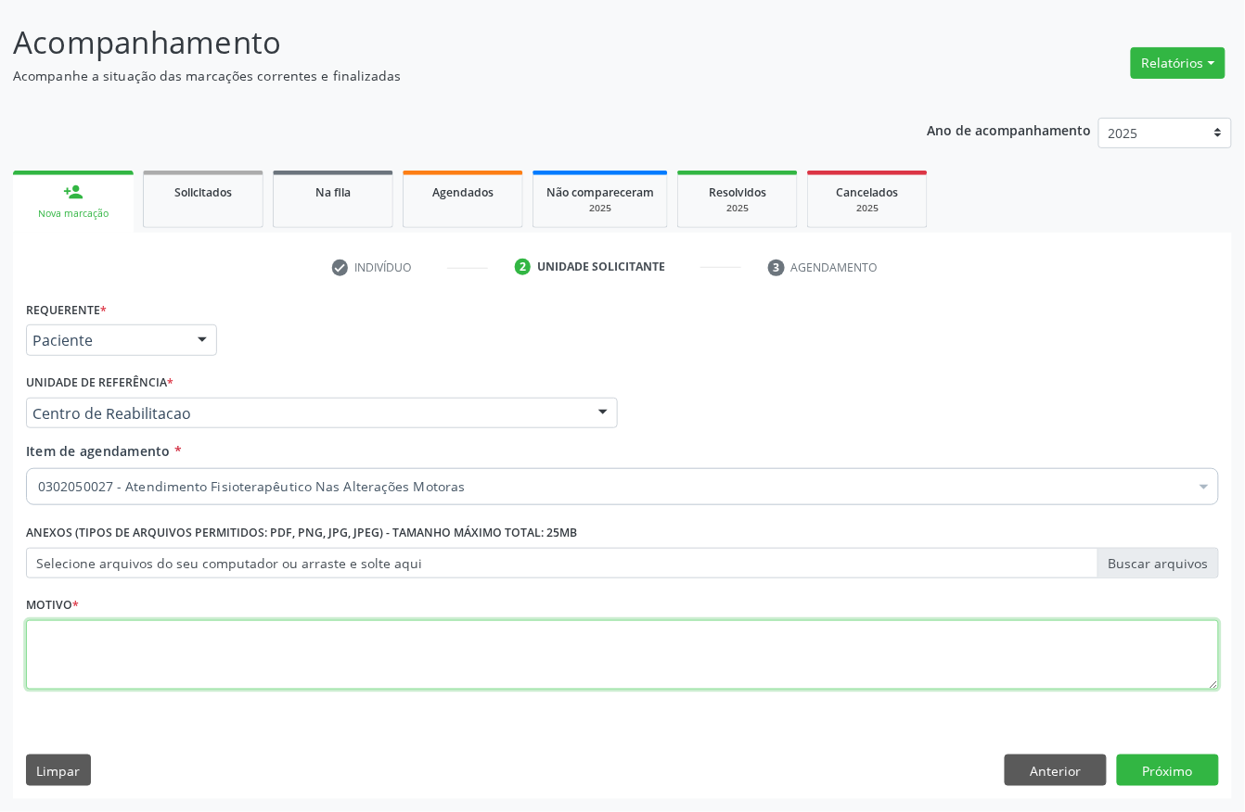
click at [58, 662] on textarea at bounding box center [622, 655] width 1193 height 70
type textarea "a"
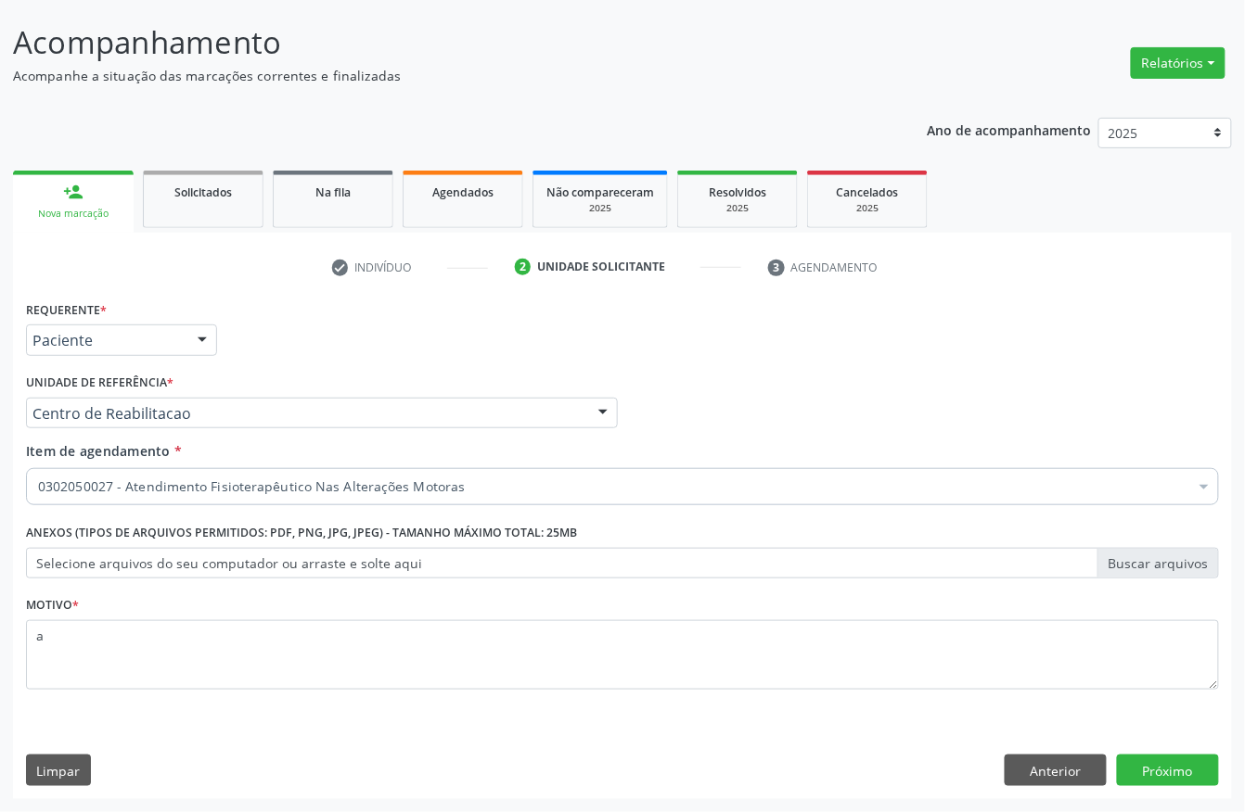
click at [1161, 750] on div "Requerente * Paciente Profissional de Saúde Paciente Nenhum resultado encontrad…" at bounding box center [622, 548] width 1219 height 504
click at [1161, 764] on button "Próximo" at bounding box center [1168, 771] width 102 height 32
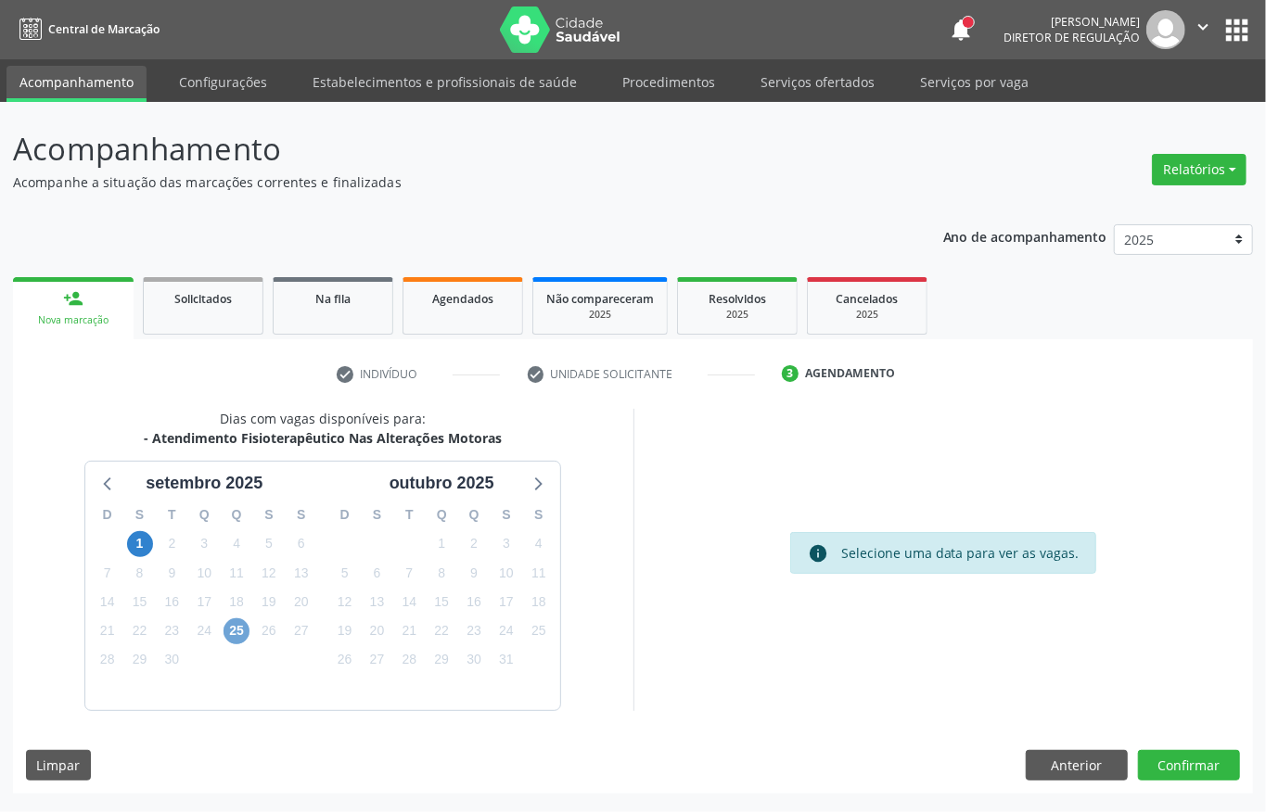
click at [234, 634] on span "25" at bounding box center [237, 632] width 26 height 26
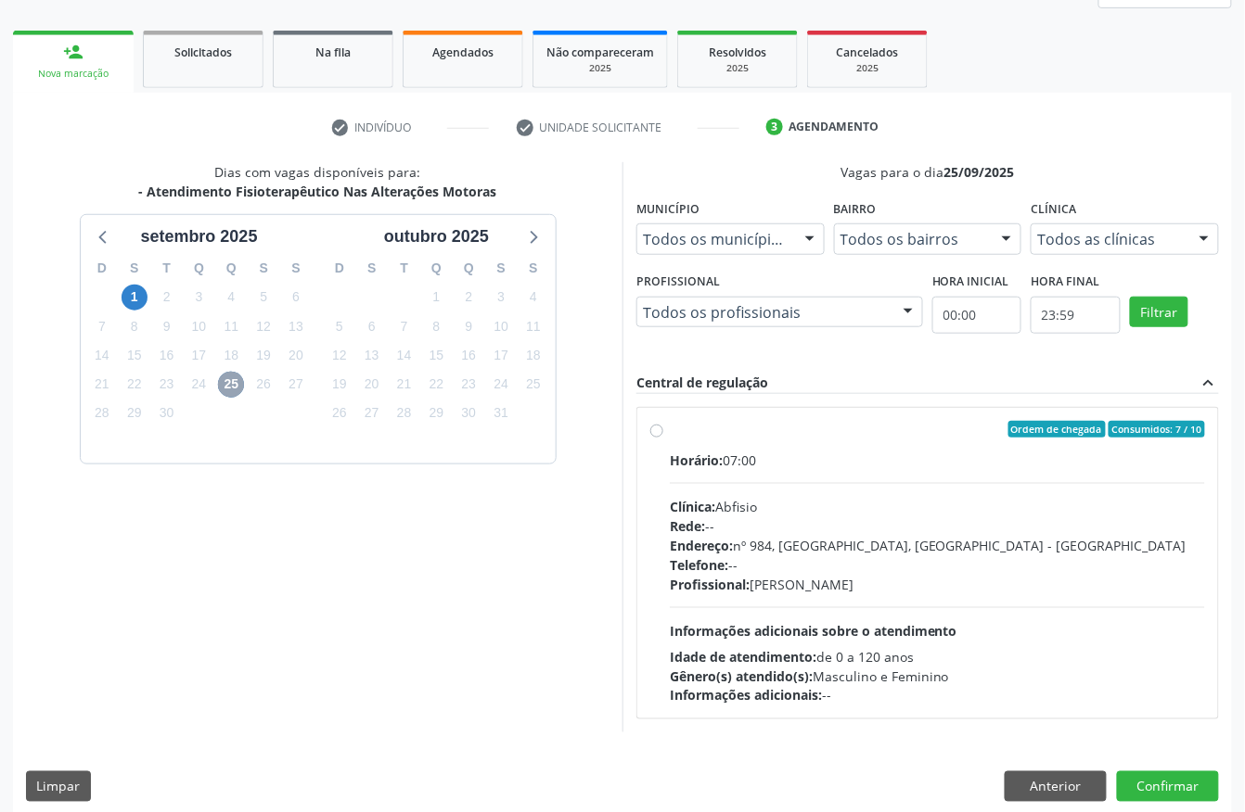
scroll to position [265, 0]
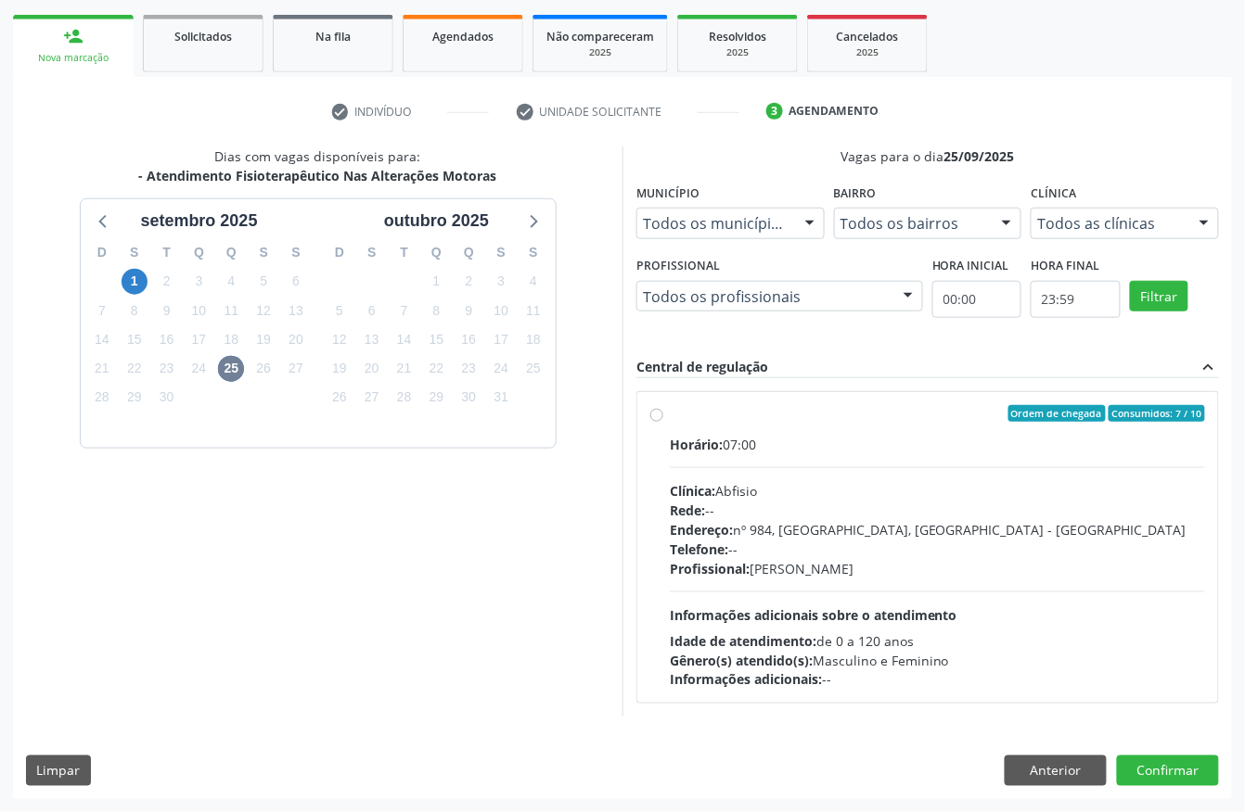
click at [1005, 501] on div "Rede: --" at bounding box center [937, 510] width 535 height 19
click at [663, 422] on input "Ordem de chegada Consumidos: 7 / 10 Horário: 07:00 Clínica: Abfisio Rede: -- En…" at bounding box center [656, 413] width 13 height 17
radio input "true"
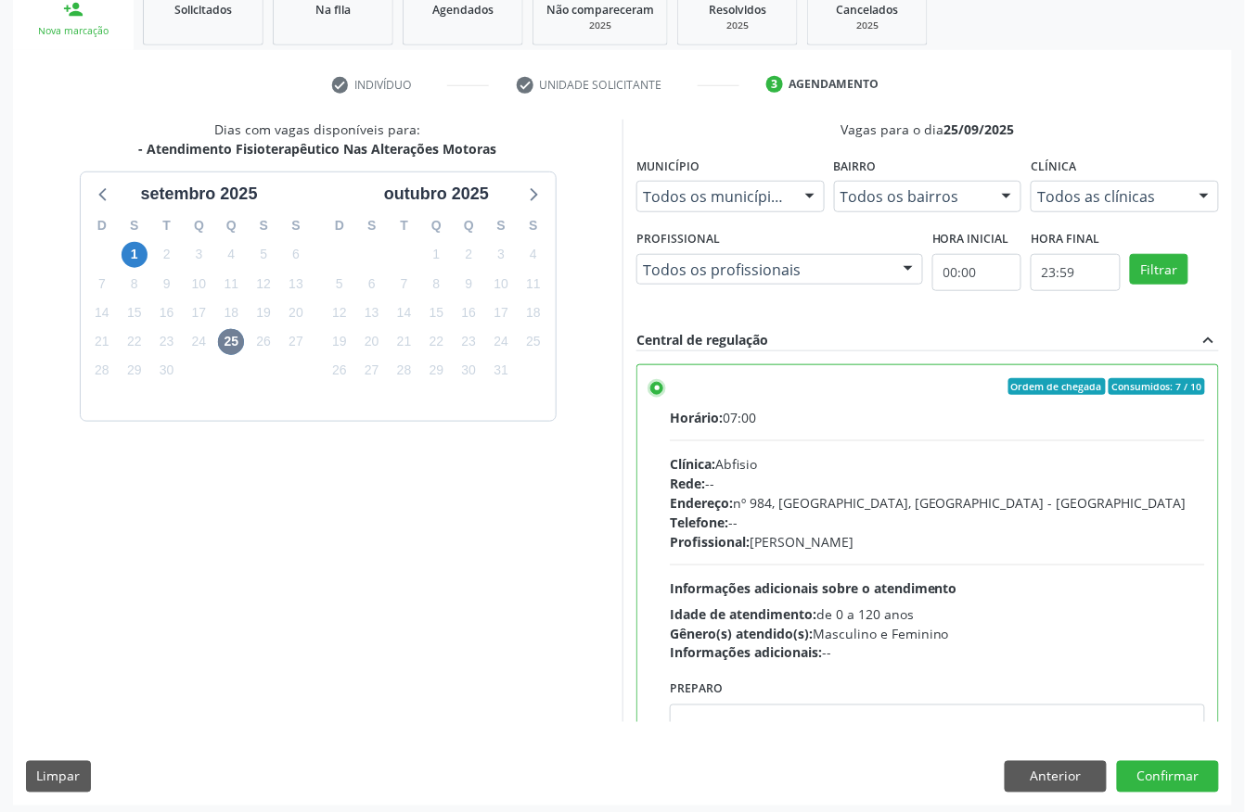
scroll to position [297, 0]
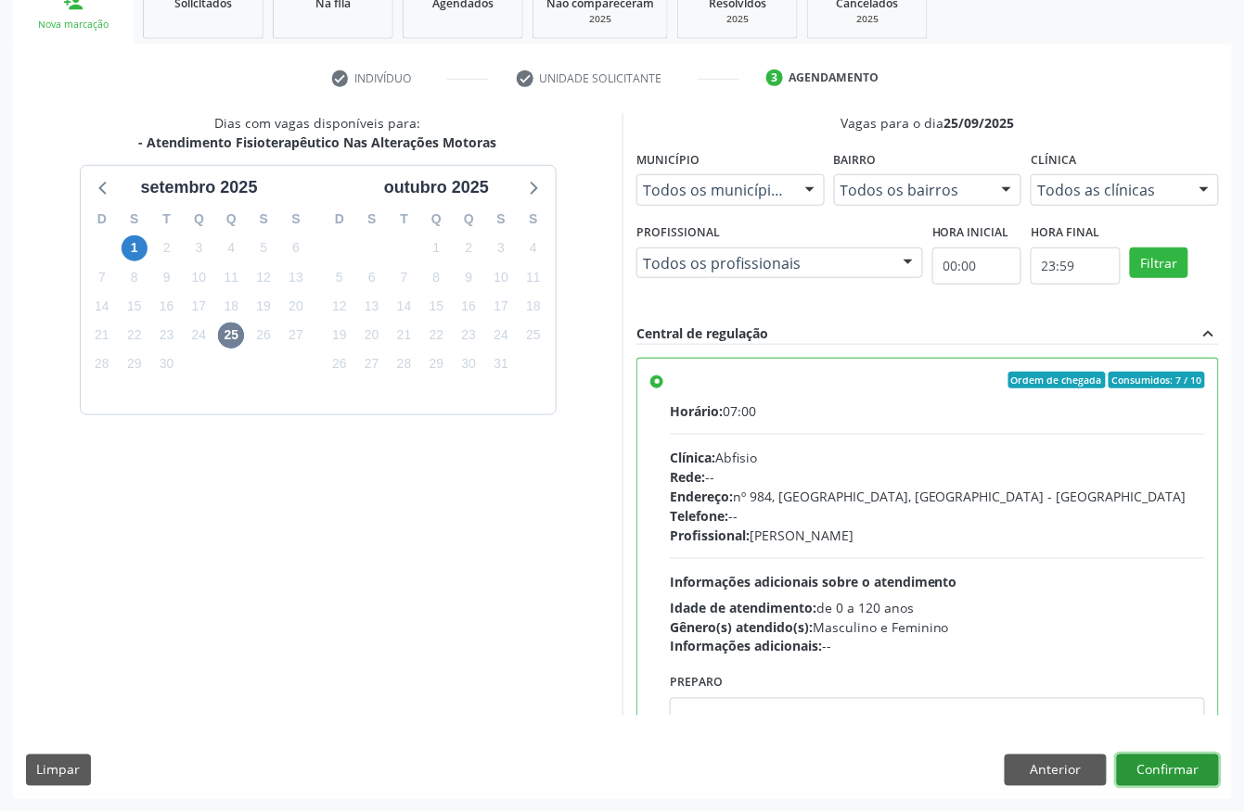
click at [1167, 780] on button "Confirmar" at bounding box center [1168, 771] width 102 height 32
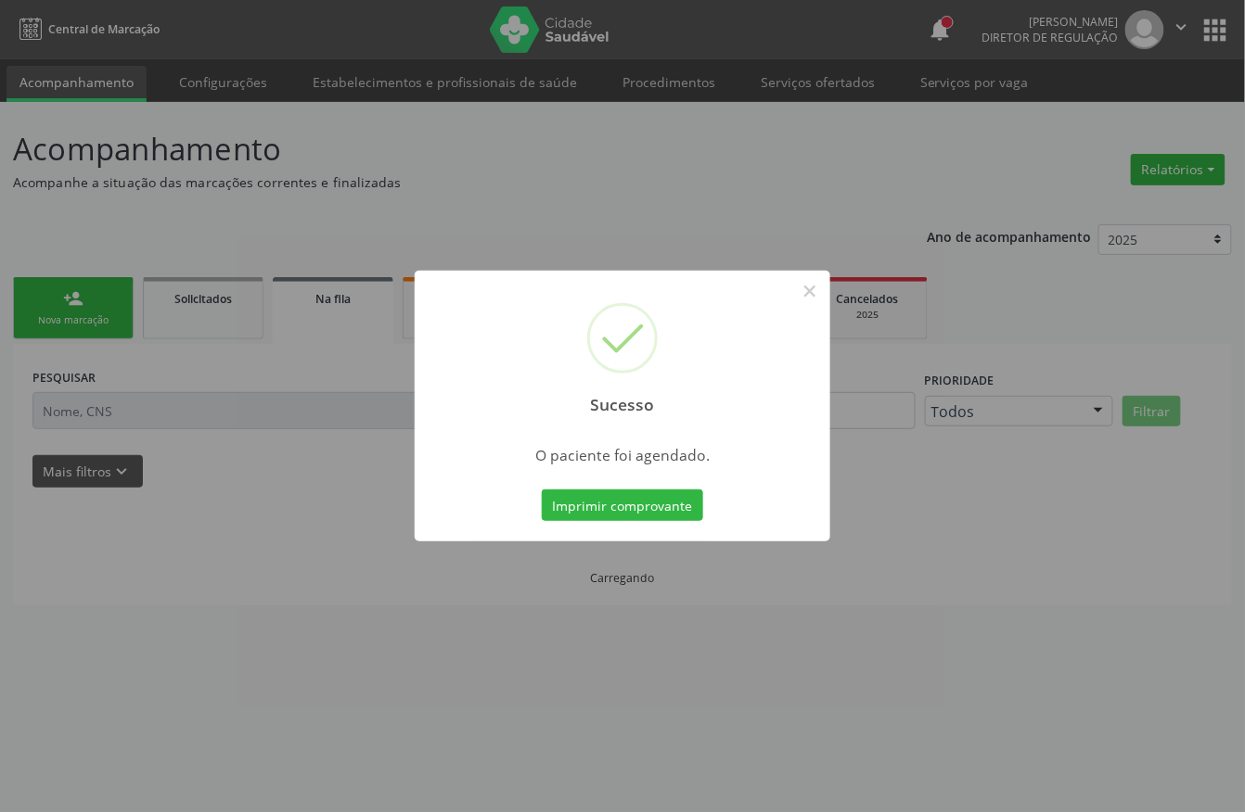
scroll to position [0, 0]
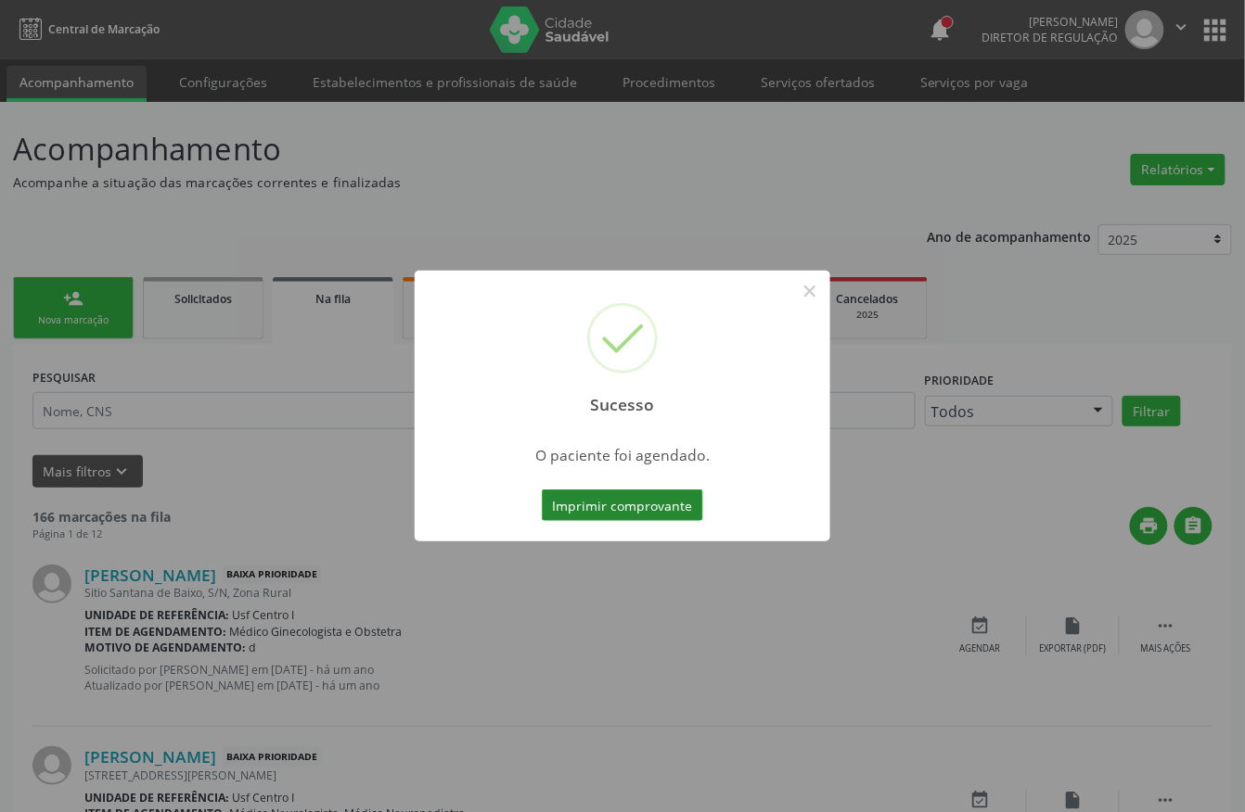
click at [561, 508] on button "Imprimir comprovante" at bounding box center [622, 506] width 161 height 32
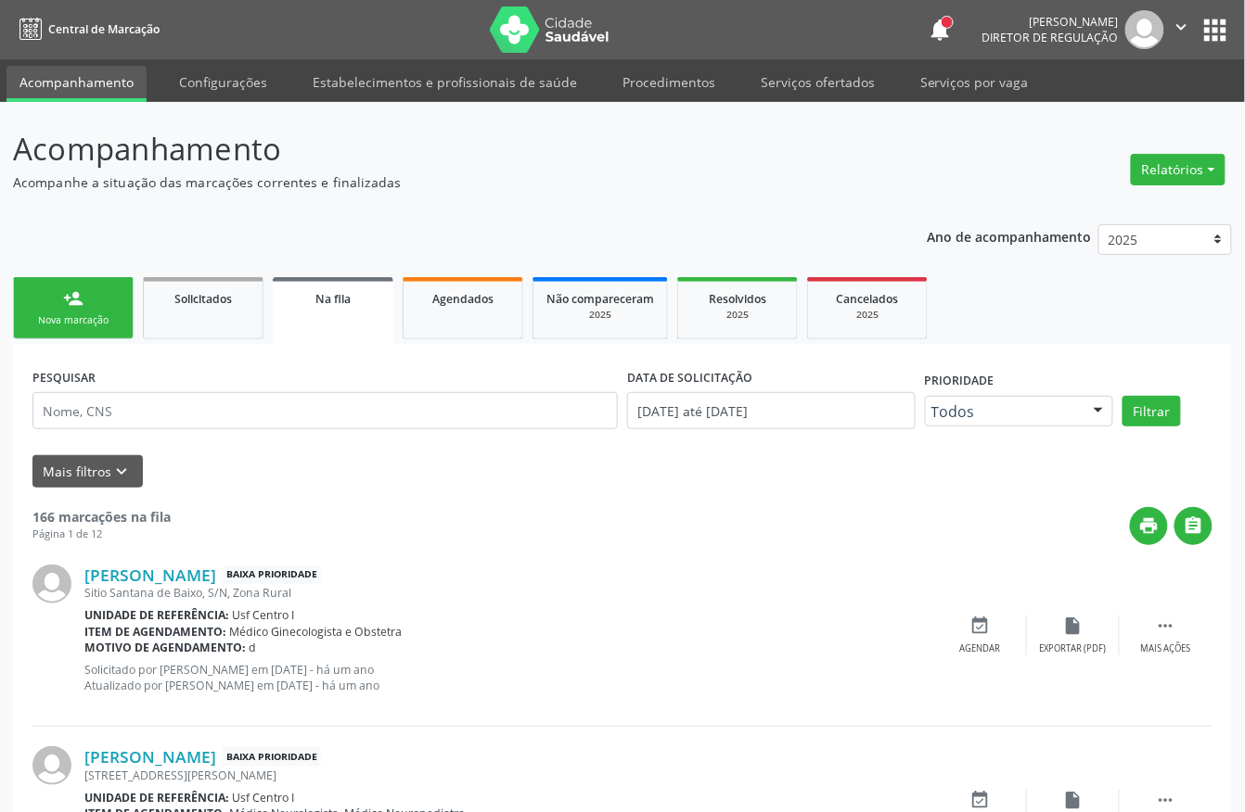
click at [50, 330] on link "person_add Nova marcação" at bounding box center [73, 308] width 121 height 62
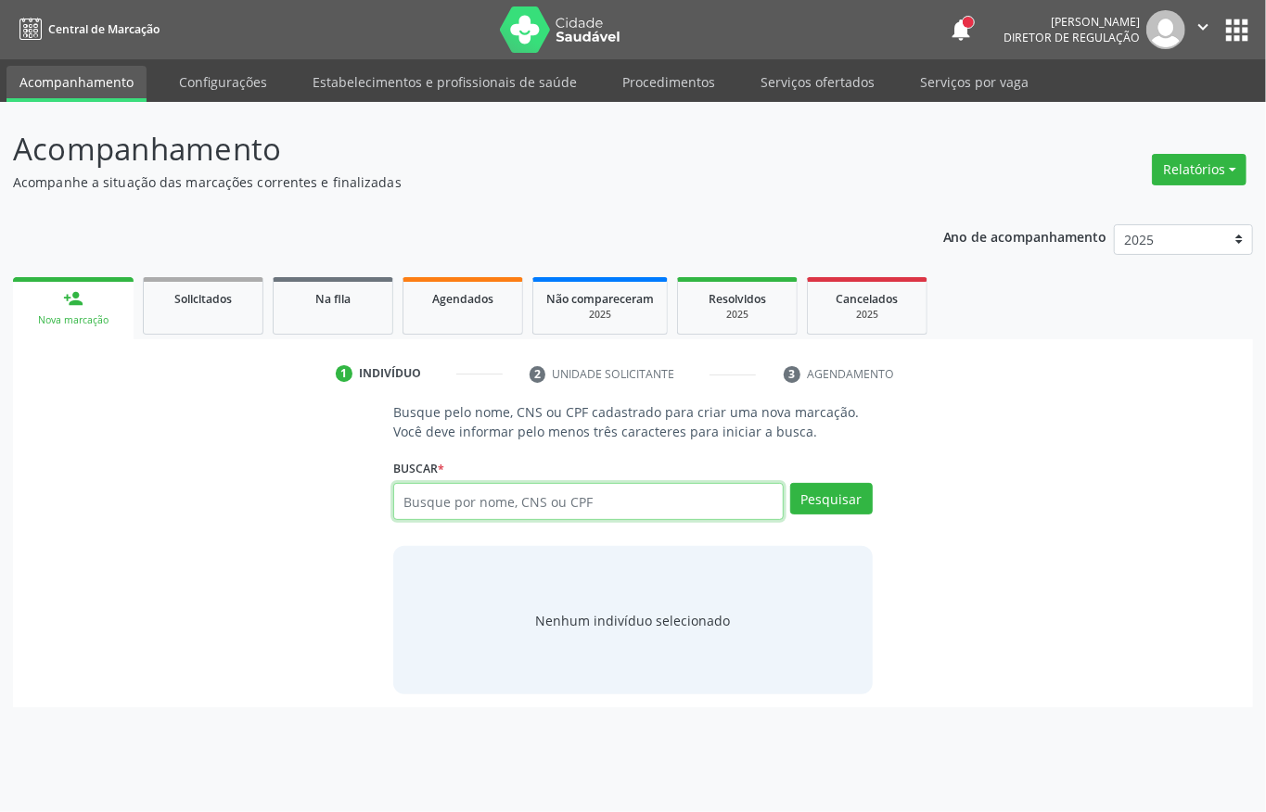
click at [451, 509] on input "text" at bounding box center [588, 501] width 390 height 37
click at [508, 503] on input "656602226434" at bounding box center [588, 501] width 390 height 37
type input "656602"
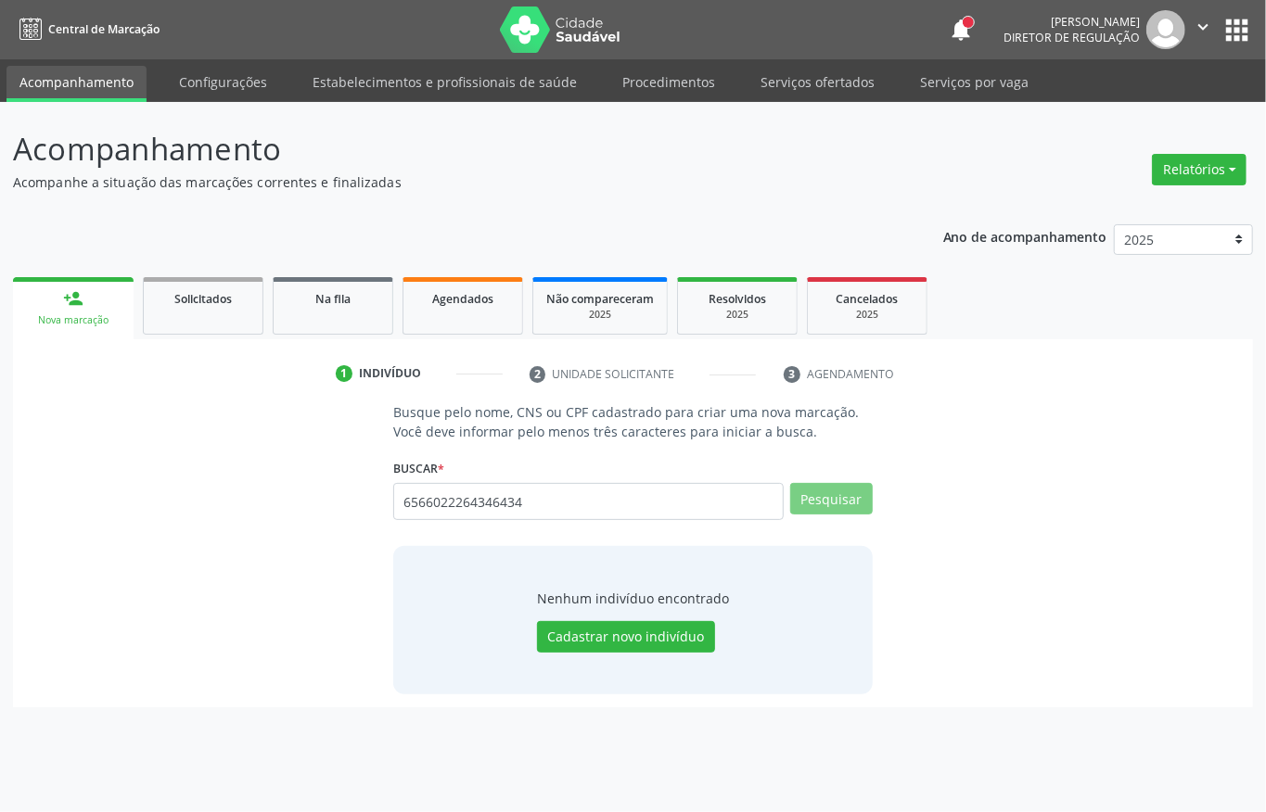
click at [508, 503] on input "6566022264346434" at bounding box center [588, 501] width 390 height 37
type input "65"
type input "6"
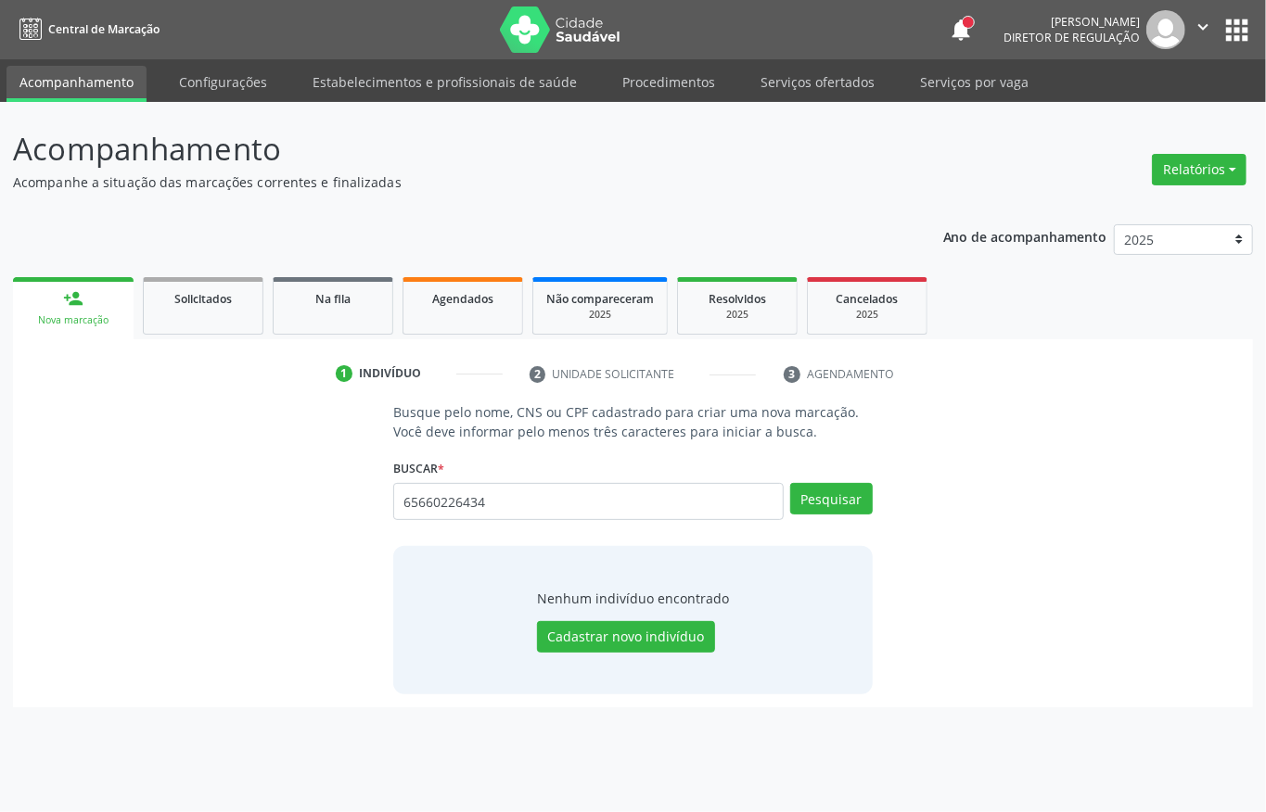
type input "65660226434"
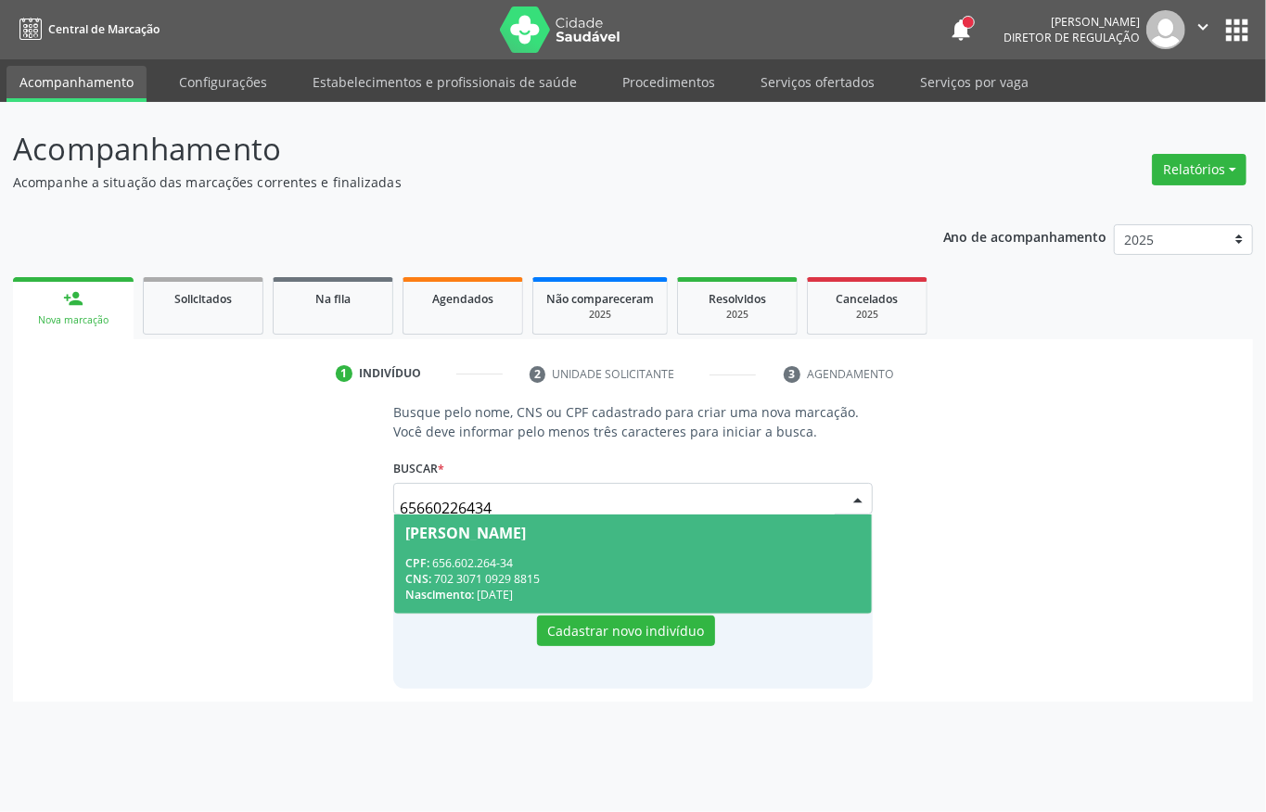
click at [508, 543] on span "[PERSON_NAME] CPF: 656.602.264-34 CNS: 702 3071 0929 8815 Nascimento: [DATE]" at bounding box center [633, 564] width 478 height 99
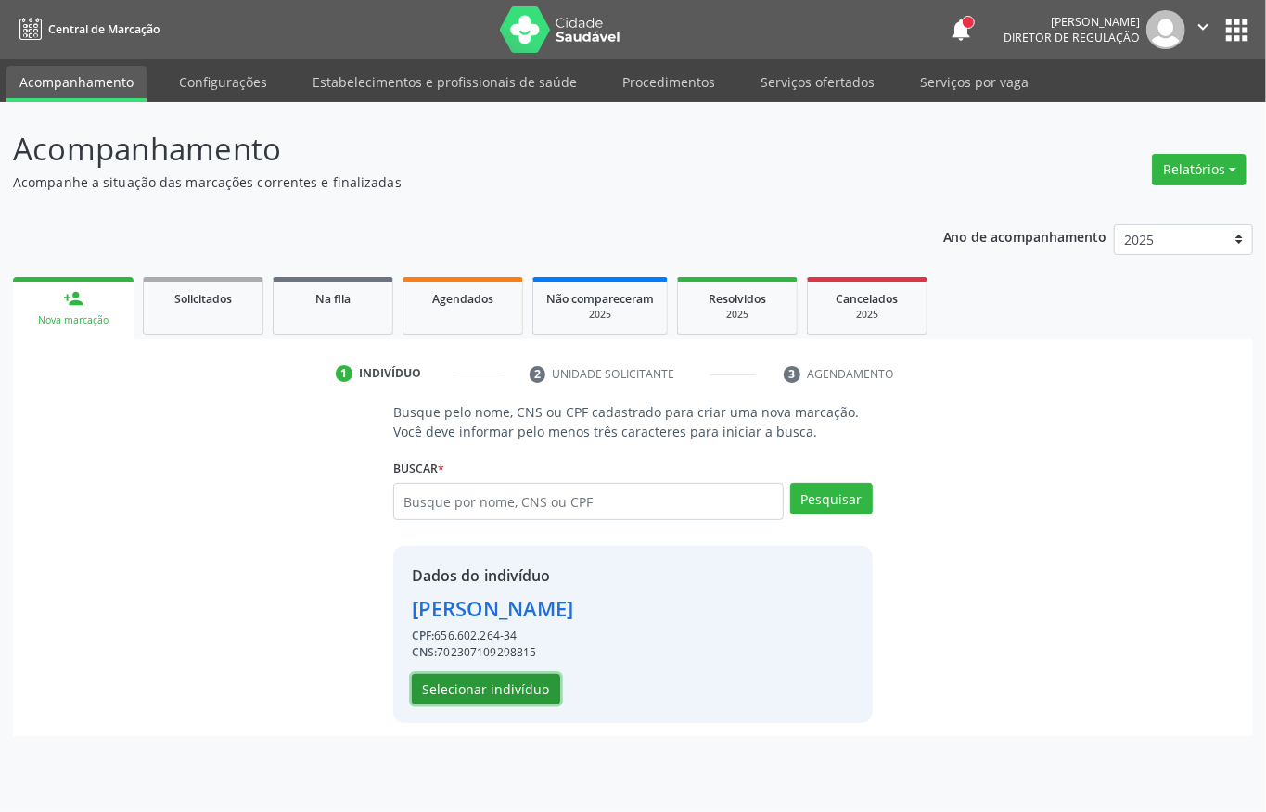
click at [498, 699] on button "Selecionar indivíduo" at bounding box center [486, 690] width 148 height 32
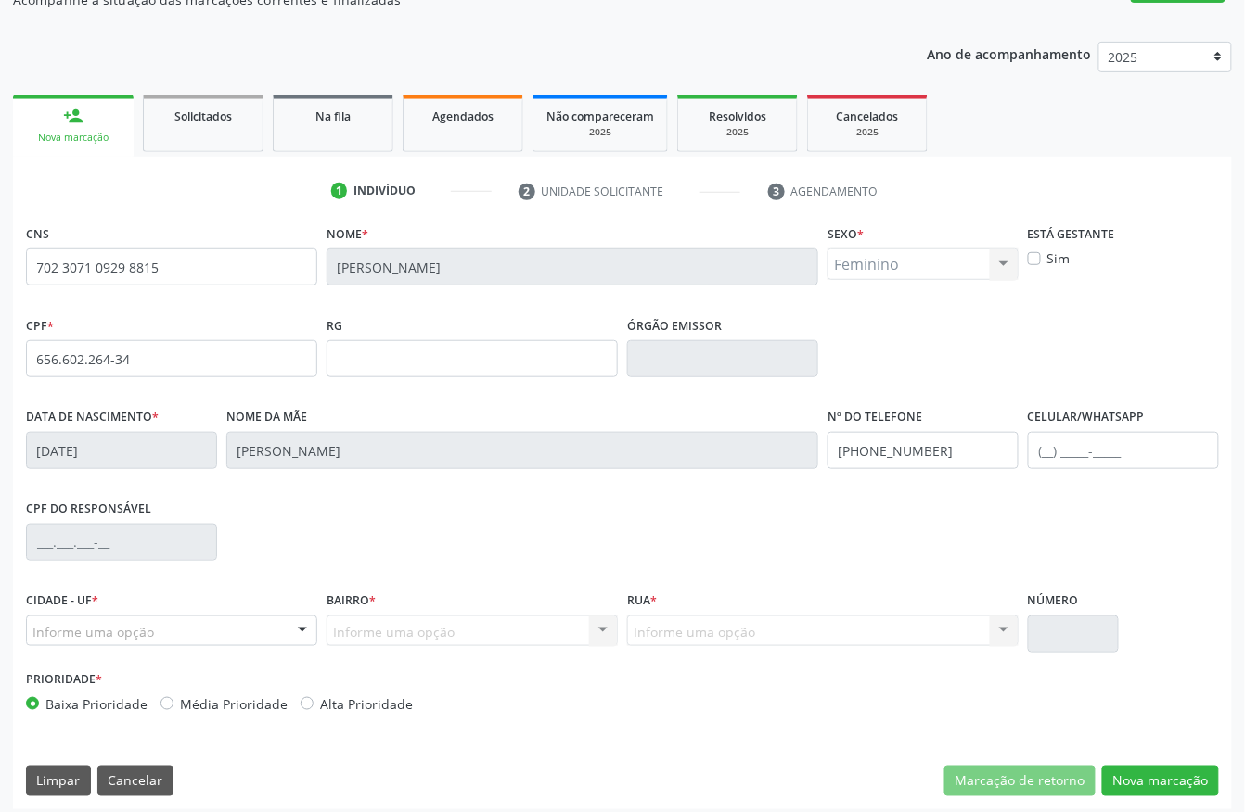
scroll to position [194, 0]
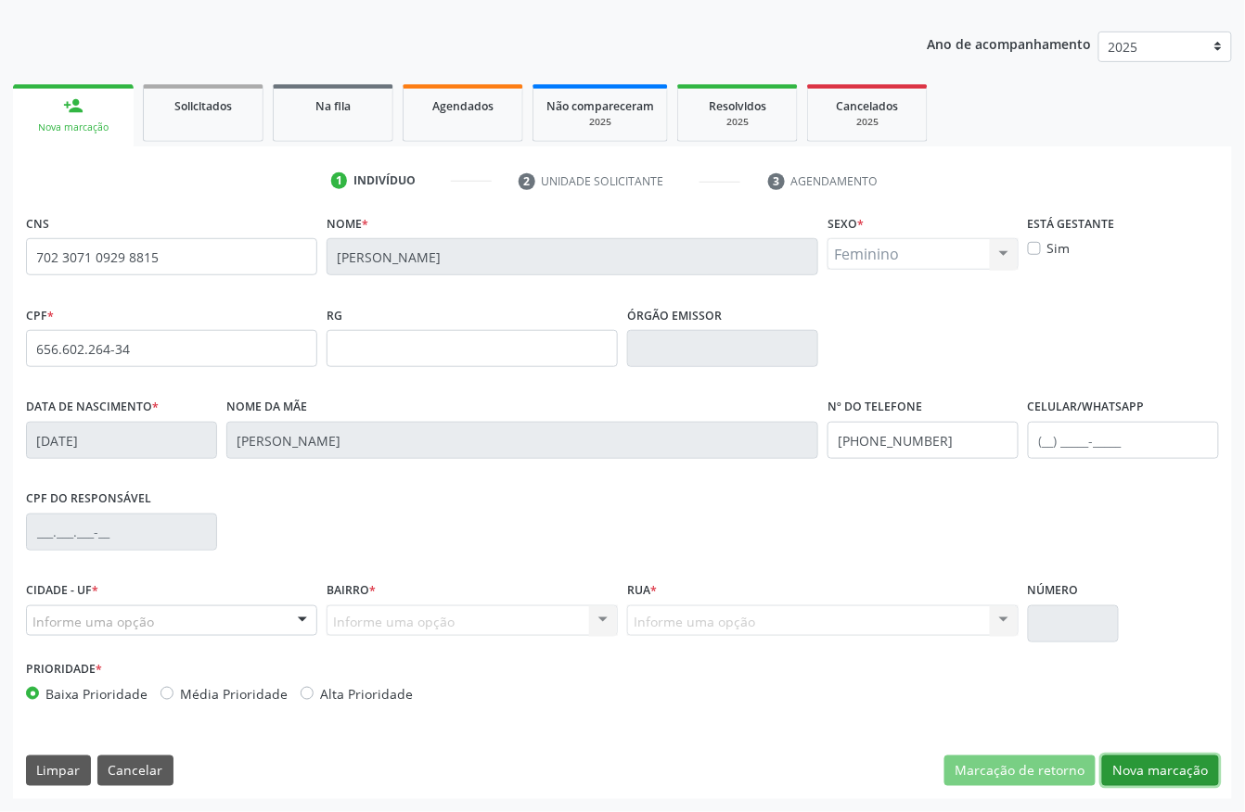
click at [1124, 769] on button "Nova marcação" at bounding box center [1160, 772] width 117 height 32
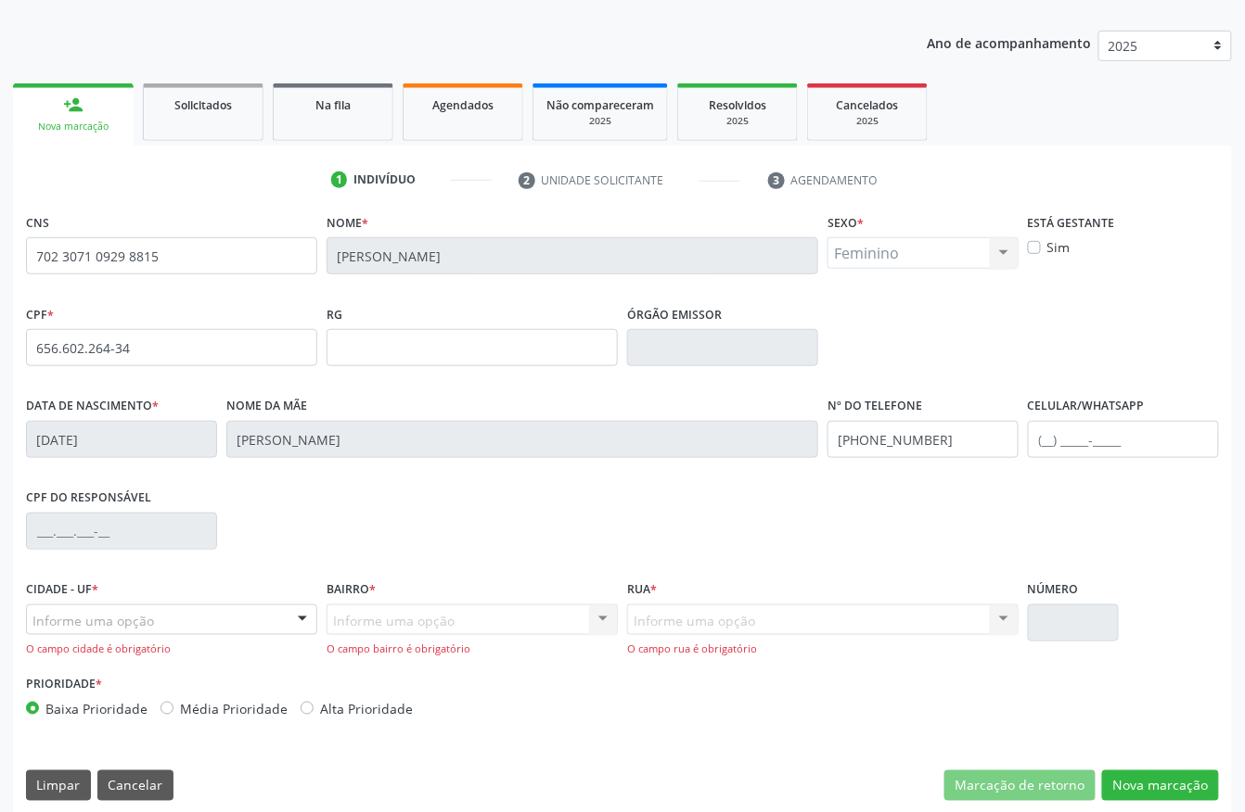
click at [182, 628] on div "Informe uma opção" at bounding box center [171, 621] width 291 height 32
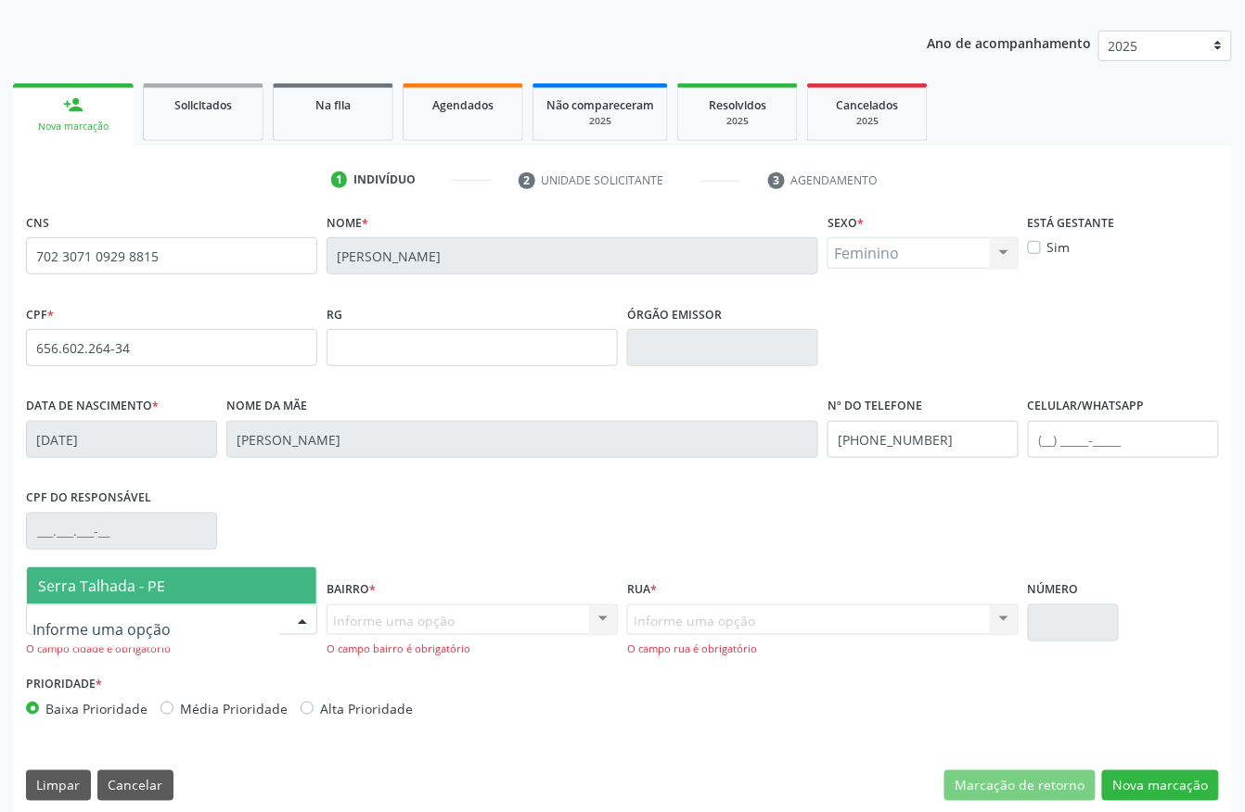
click at [189, 586] on span "Serra Talhada - PE" at bounding box center [171, 586] width 289 height 37
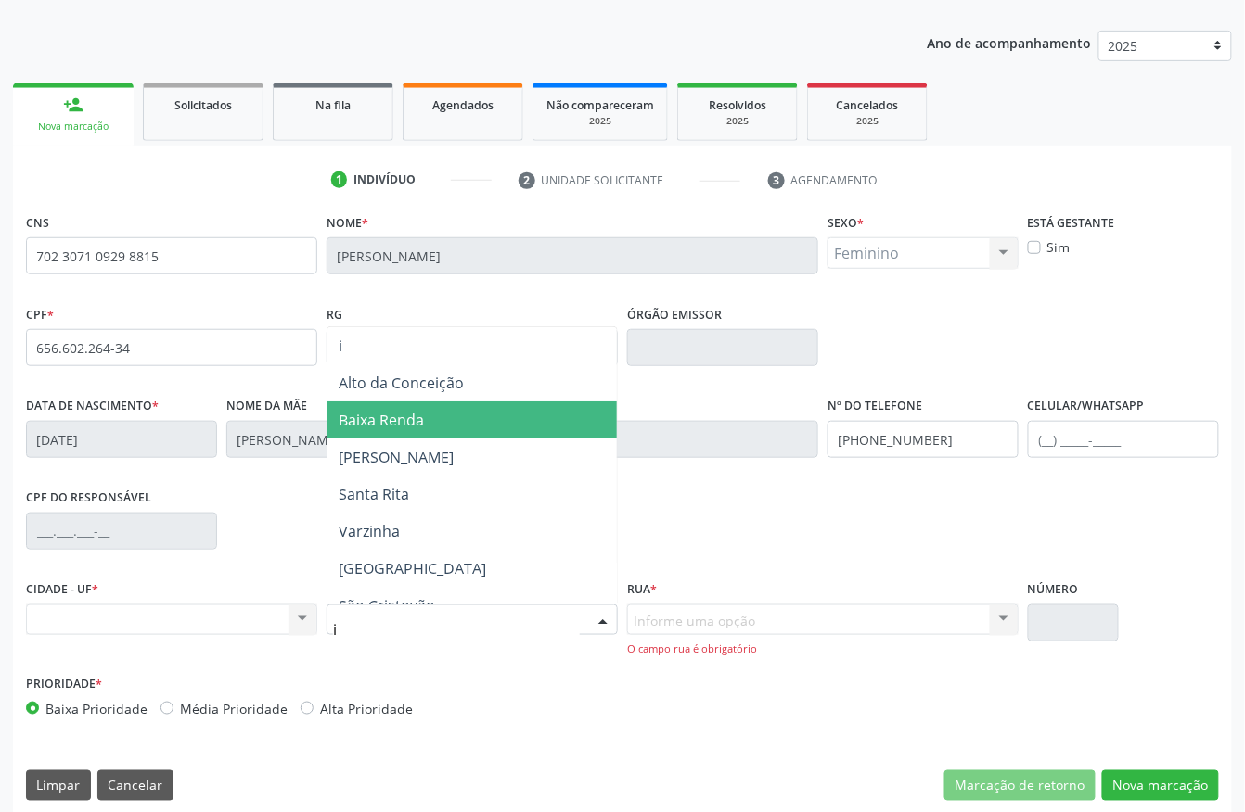
type input "ip"
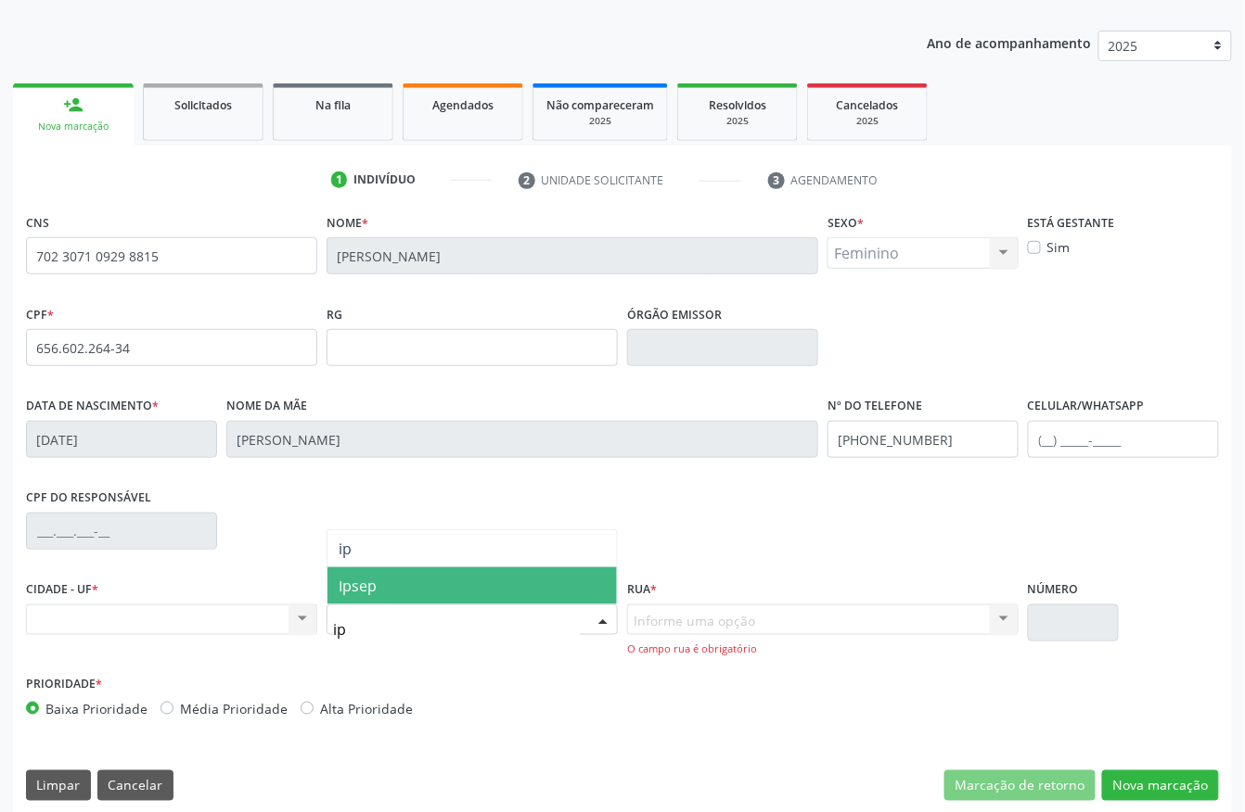
click at [423, 576] on span "Ipsep" at bounding box center [471, 586] width 289 height 37
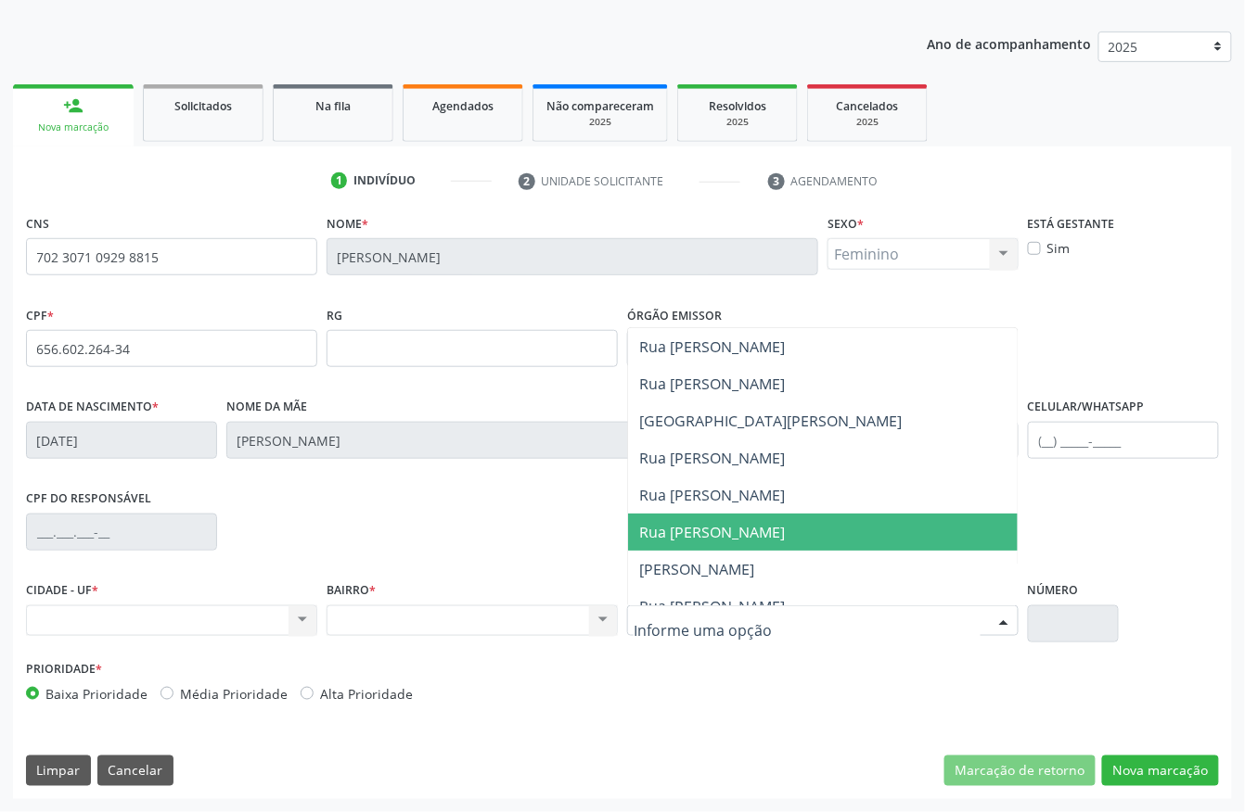
click at [692, 539] on span "Rua Francisco de Souza Melo" at bounding box center [712, 532] width 146 height 20
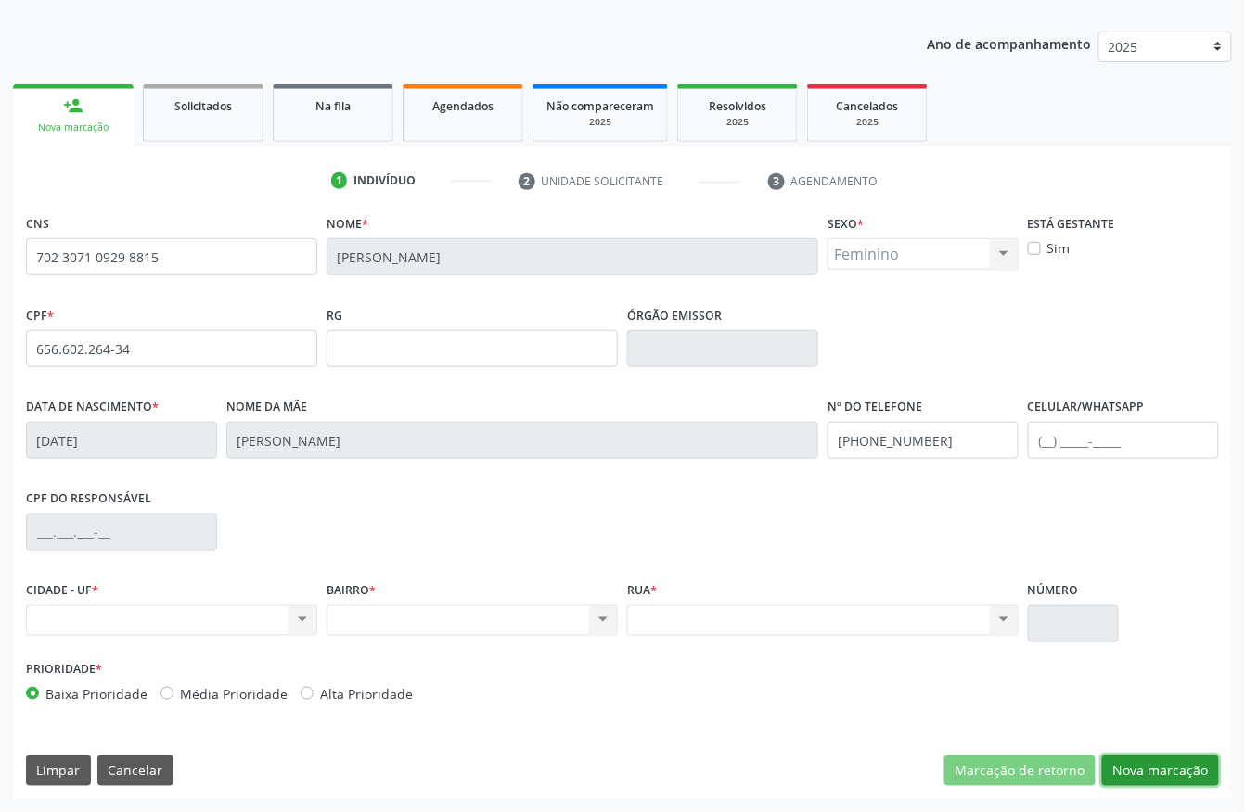
click at [1180, 772] on button "Nova marcação" at bounding box center [1160, 772] width 117 height 32
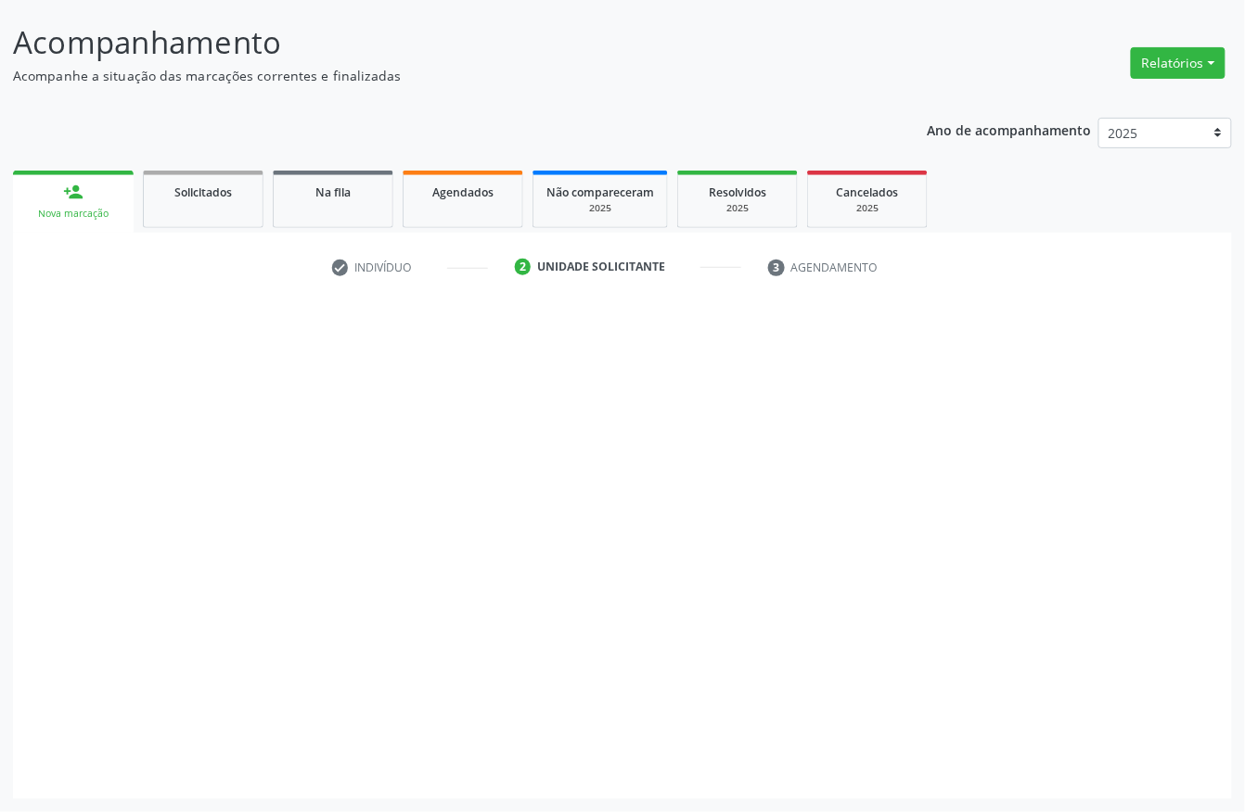
scroll to position [109, 0]
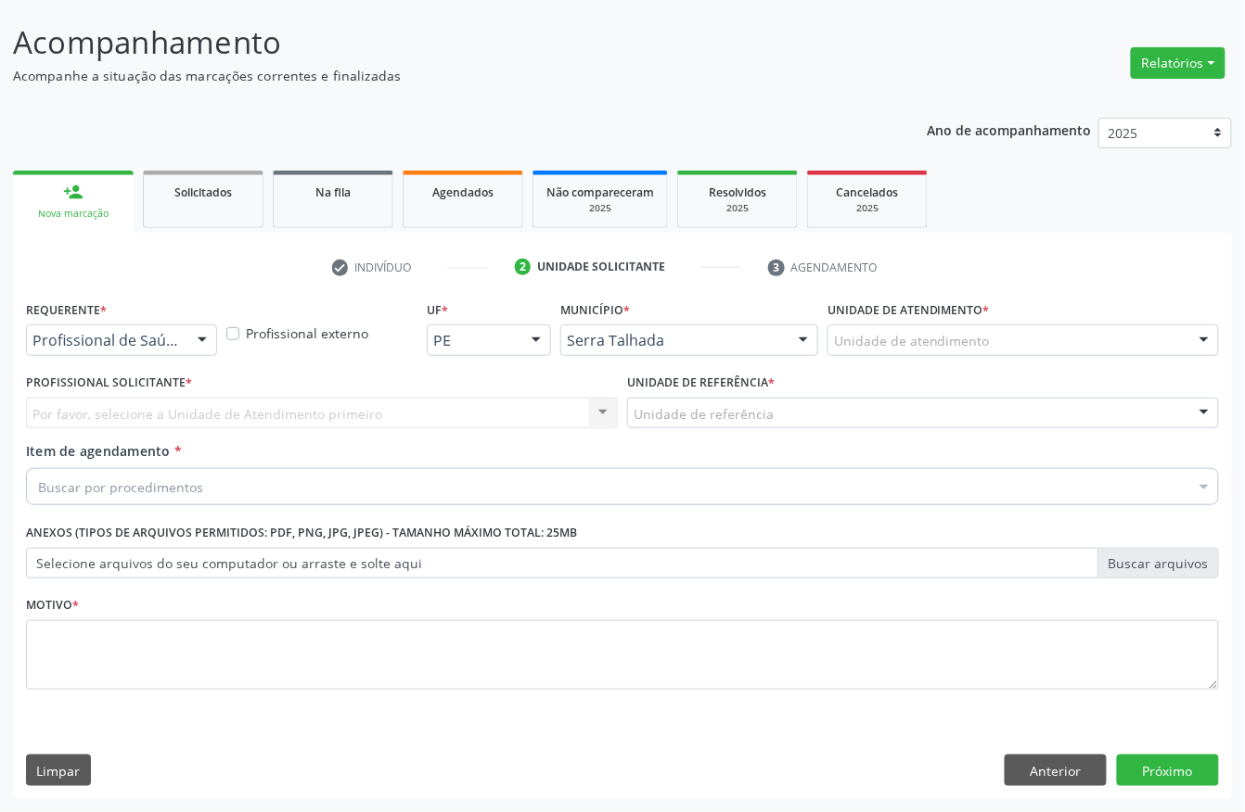
click at [115, 326] on div "Profissional de Saúde" at bounding box center [121, 341] width 191 height 32
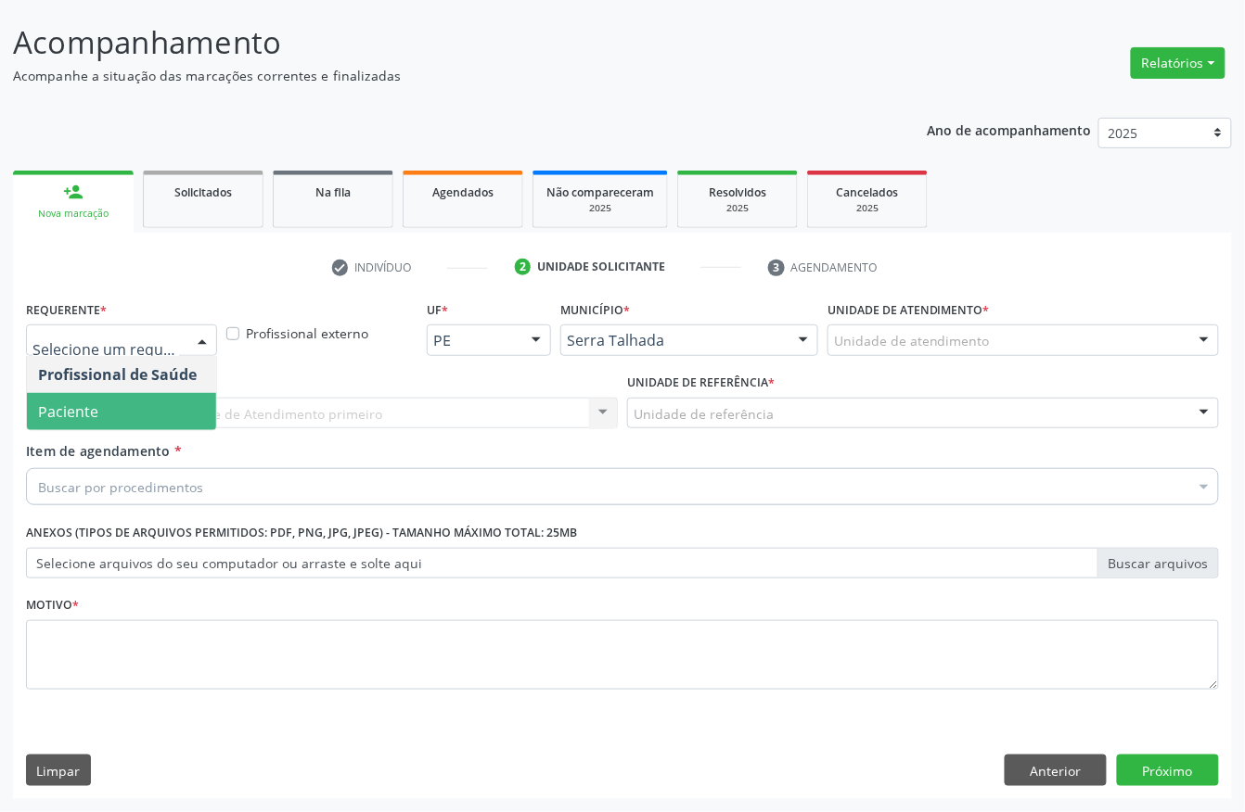
click at [111, 401] on span "Paciente" at bounding box center [121, 411] width 189 height 37
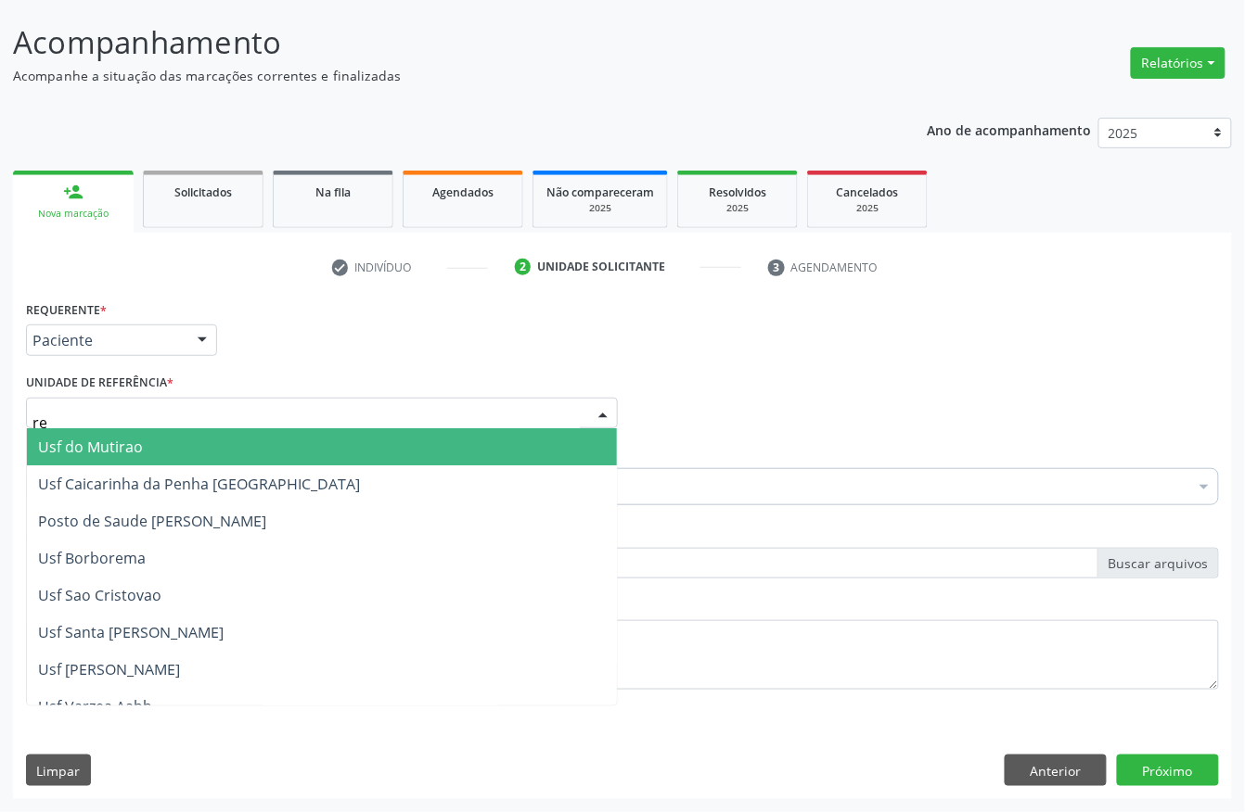
type input "rea"
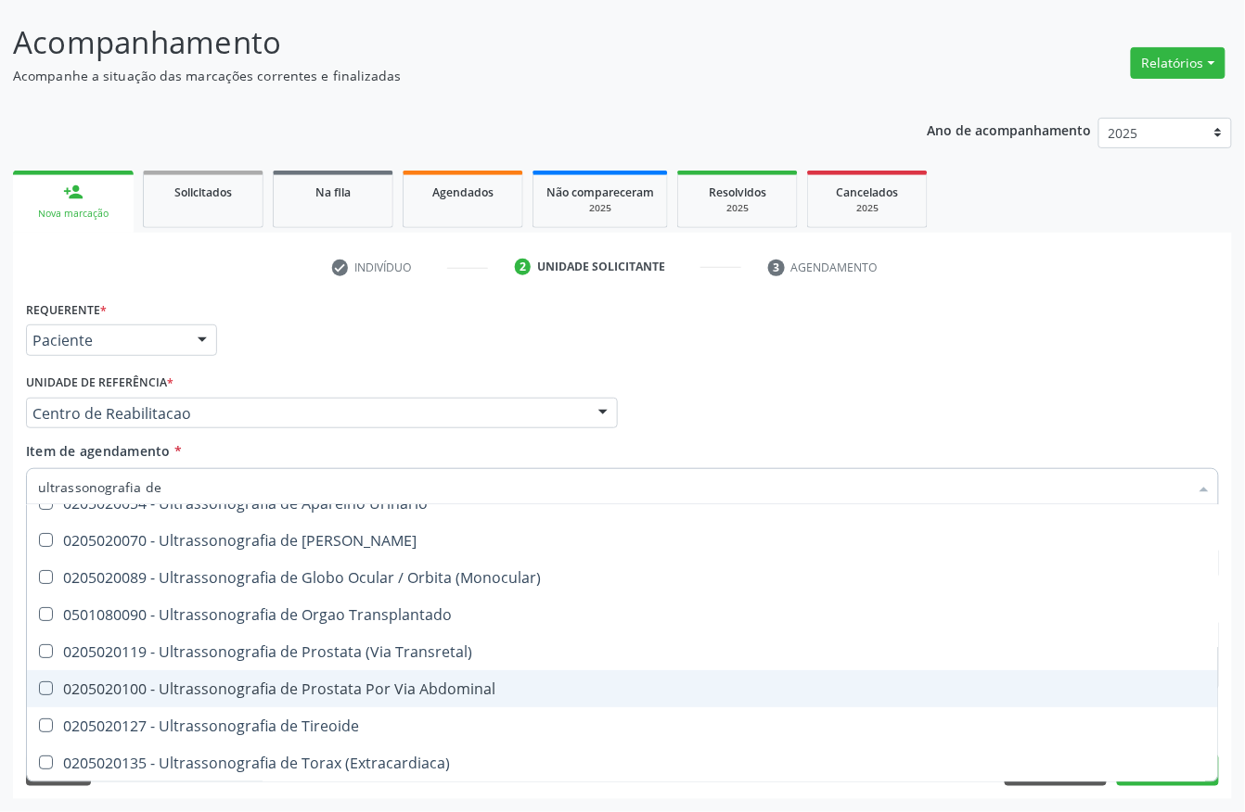
scroll to position [0, 0]
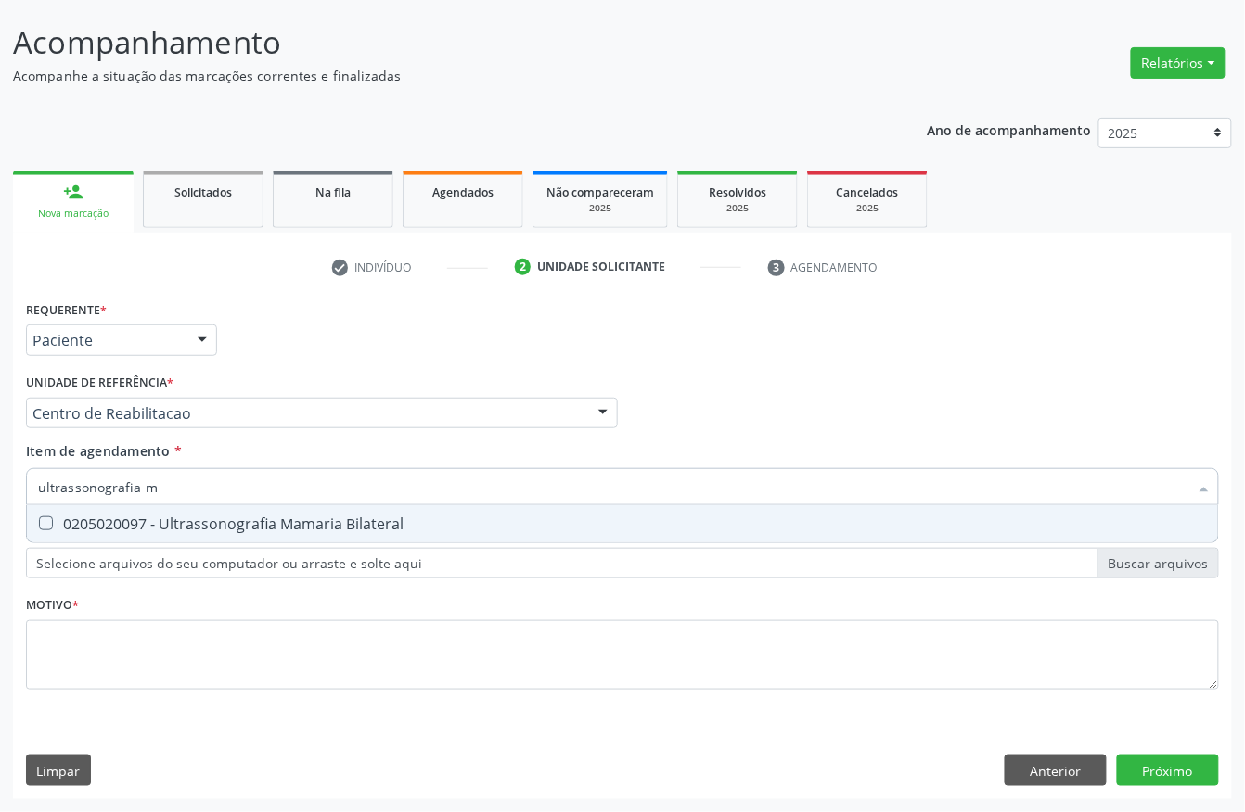
type input "ultrassonografia ma"
click at [330, 517] on div "0205020097 - Ultrassonografia Mamaria Bilateral" at bounding box center [622, 524] width 1169 height 15
checkbox Bilateral "true"
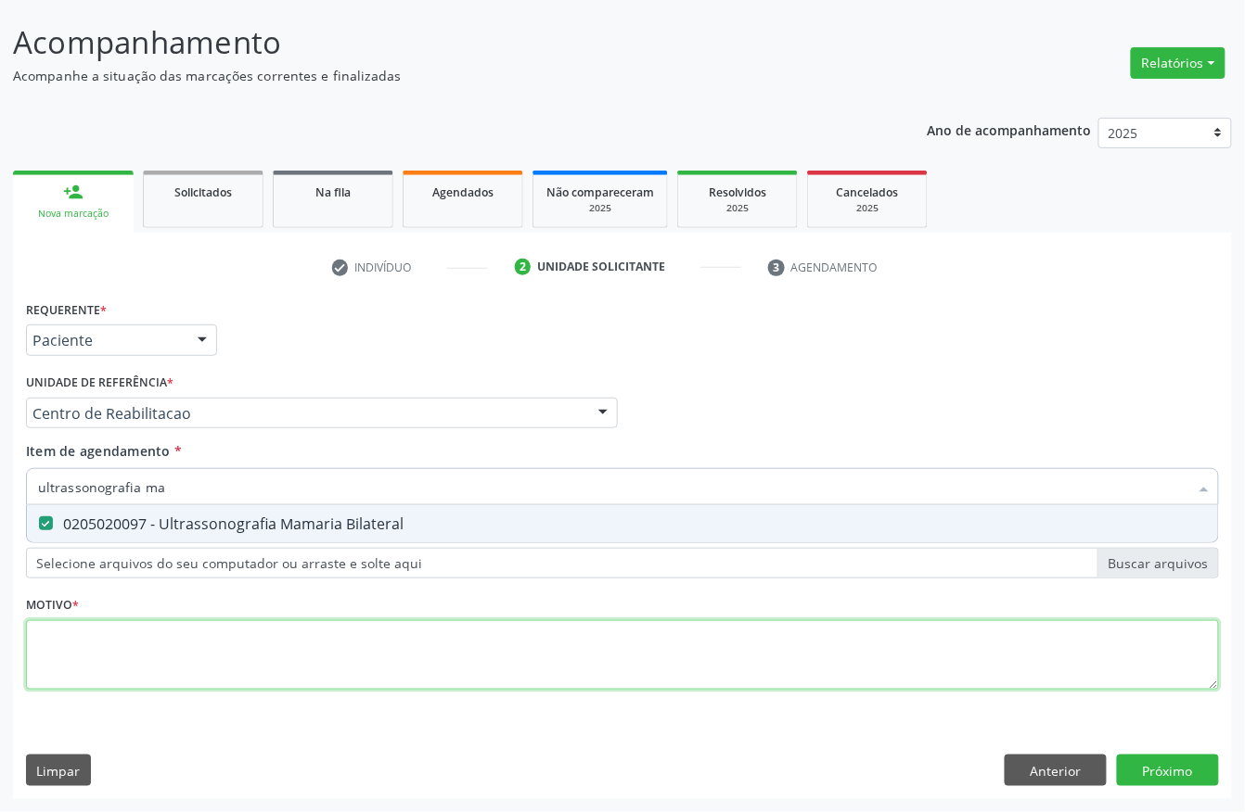
click at [90, 666] on div "Requerente * Paciente Profissional de Saúde Paciente Nenhum resultado encontrad…" at bounding box center [622, 506] width 1193 height 420
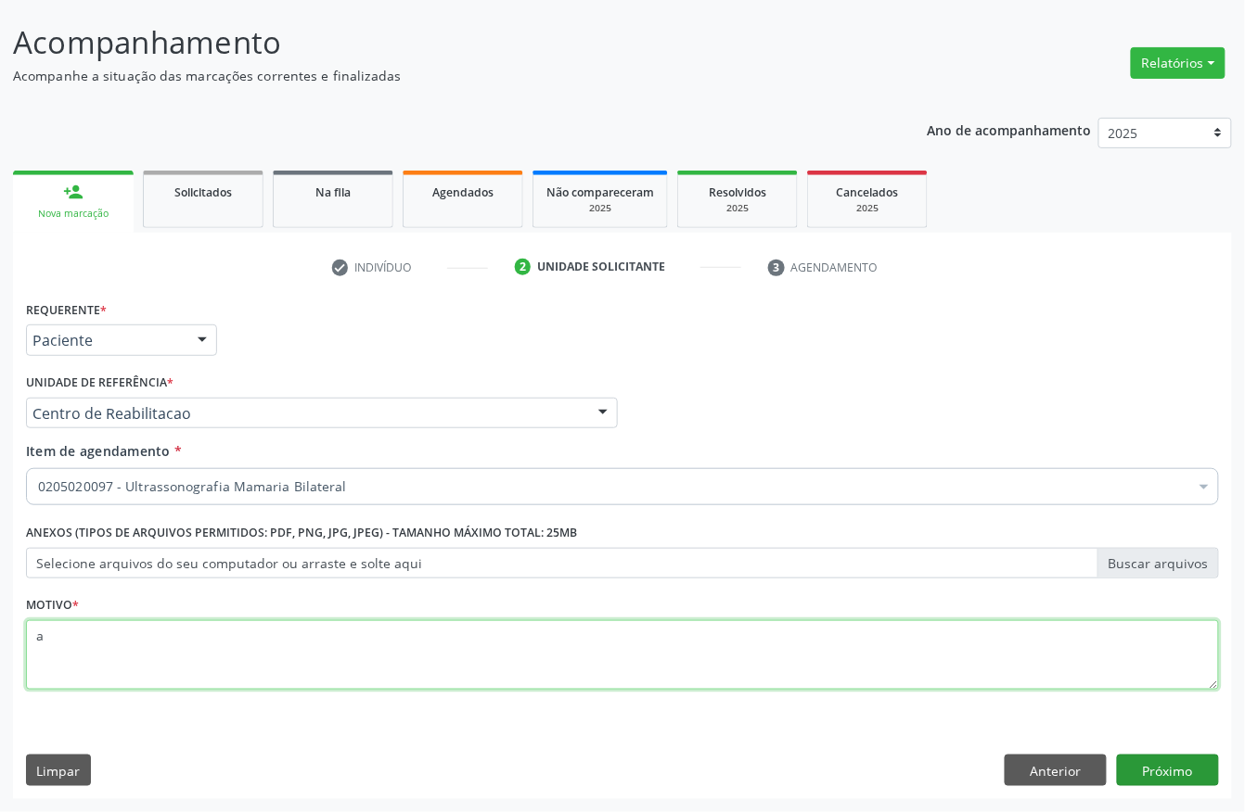
type textarea "a"
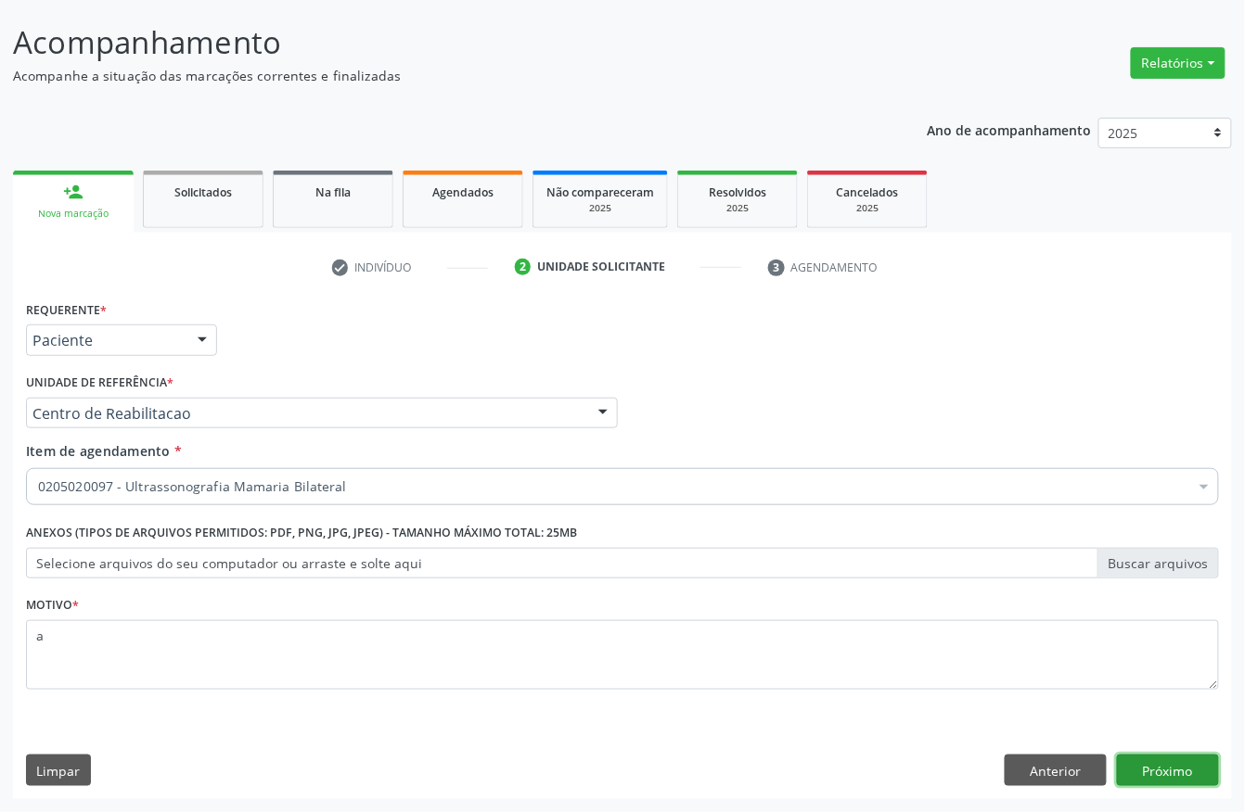
click at [1172, 783] on button "Próximo" at bounding box center [1168, 771] width 102 height 32
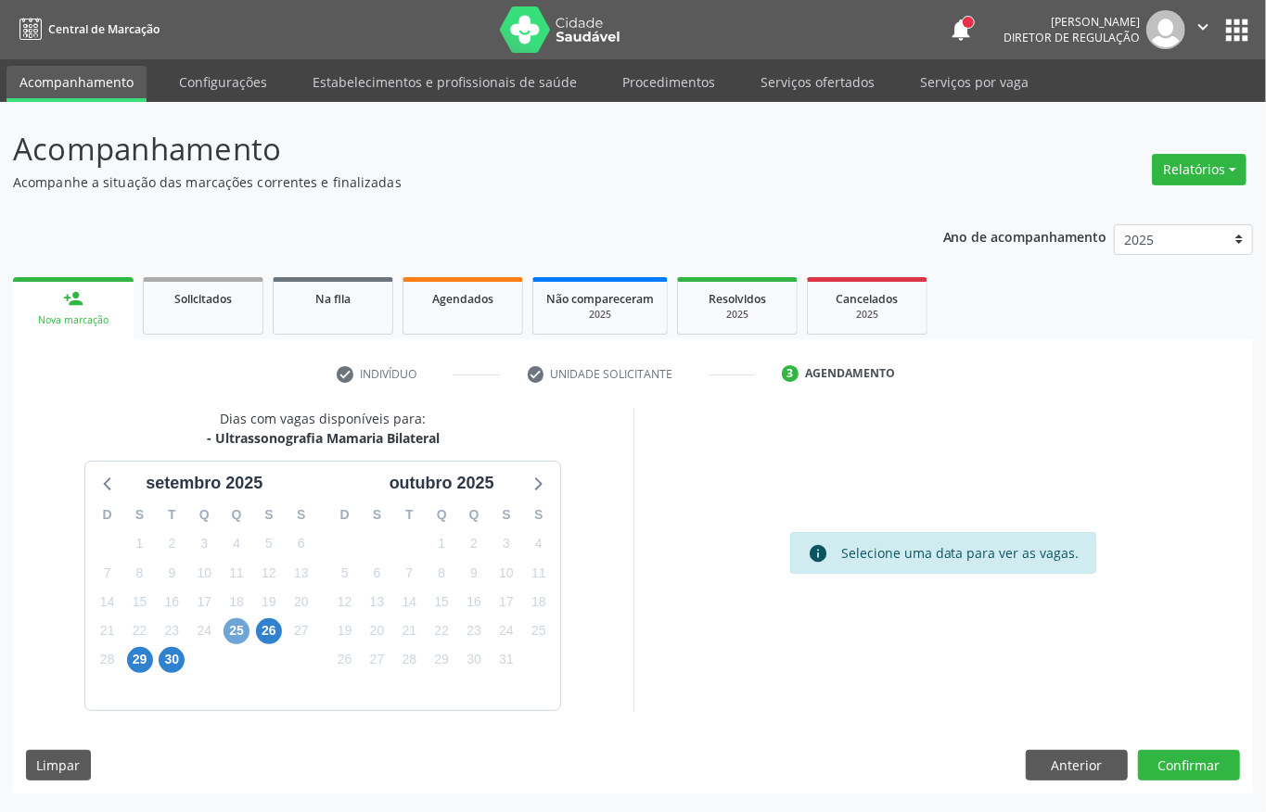
click at [227, 635] on span "25" at bounding box center [237, 632] width 26 height 26
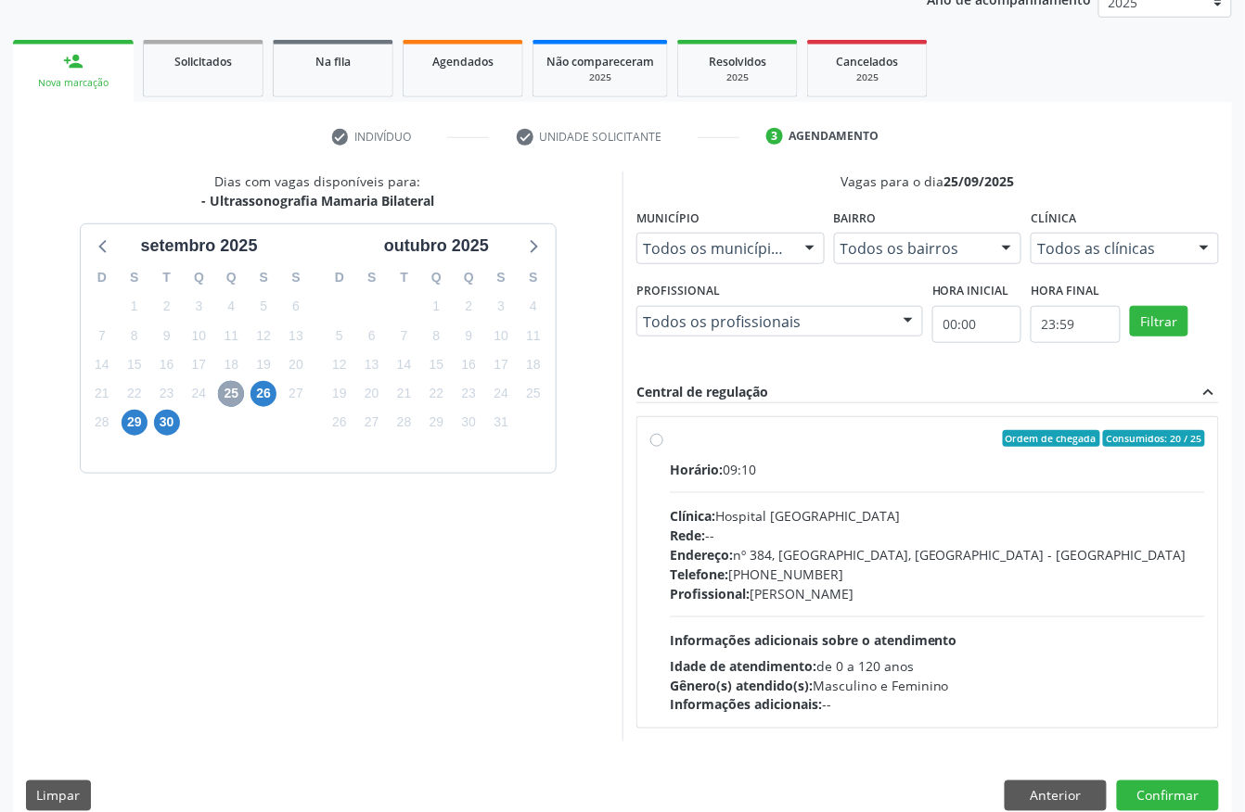
scroll to position [247, 0]
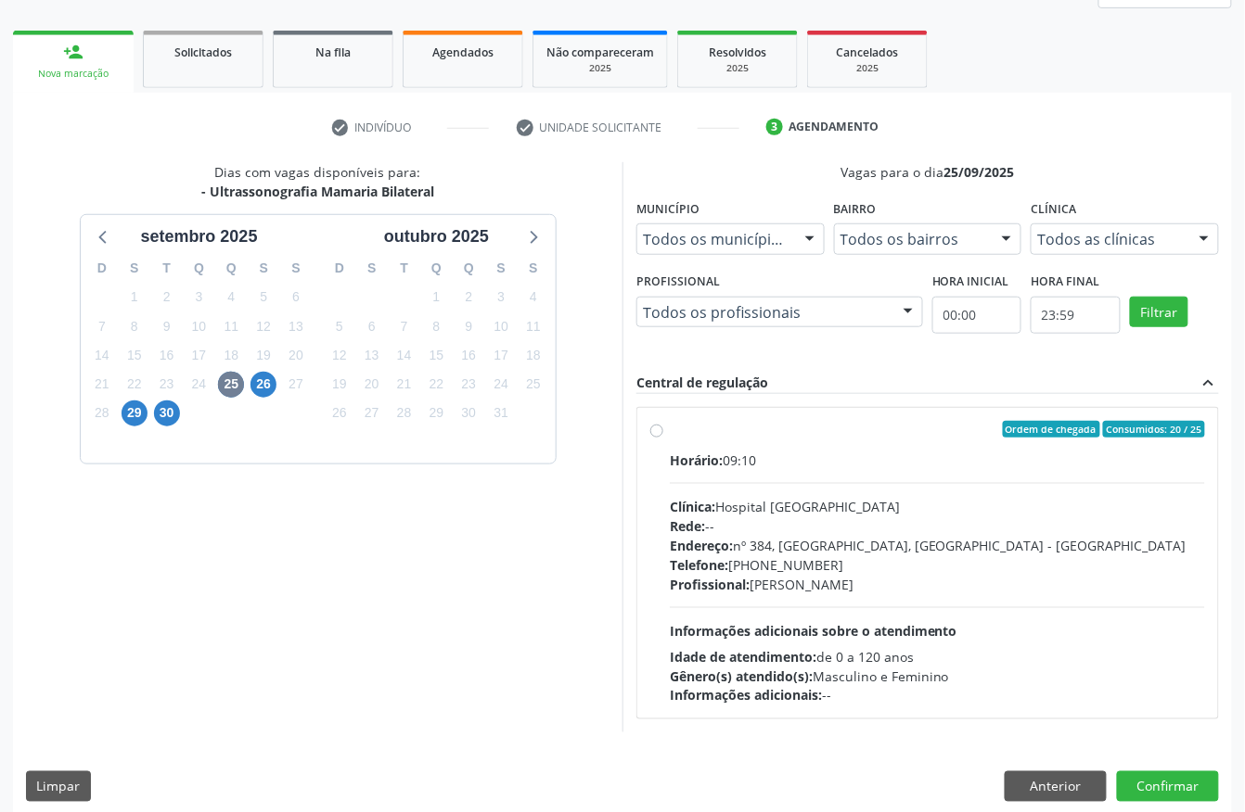
click at [720, 520] on div "Rede: --" at bounding box center [937, 526] width 535 height 19
click at [663, 438] on input "Ordem de chegada Consumidos: 20 / 25 Horário: 09:10 Clínica: Hospital Sao Franc…" at bounding box center [656, 429] width 13 height 17
radio input "true"
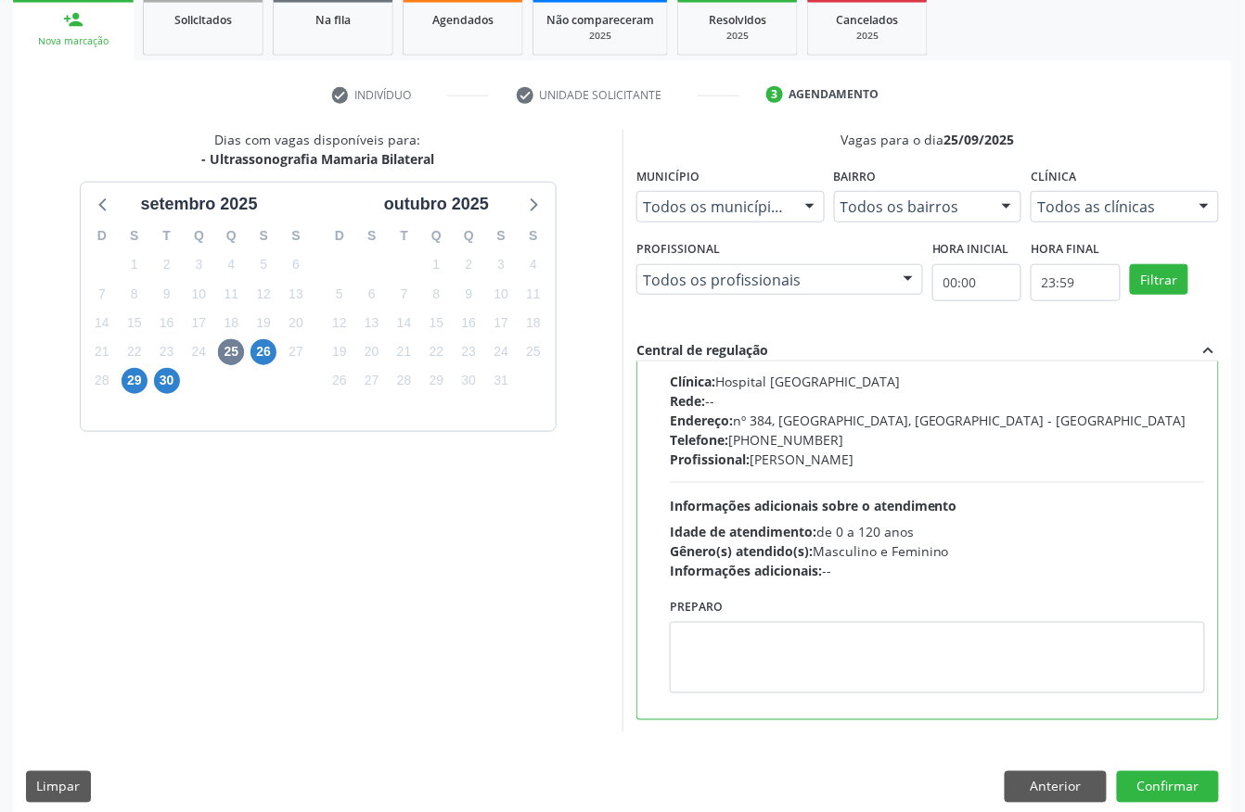
scroll to position [297, 0]
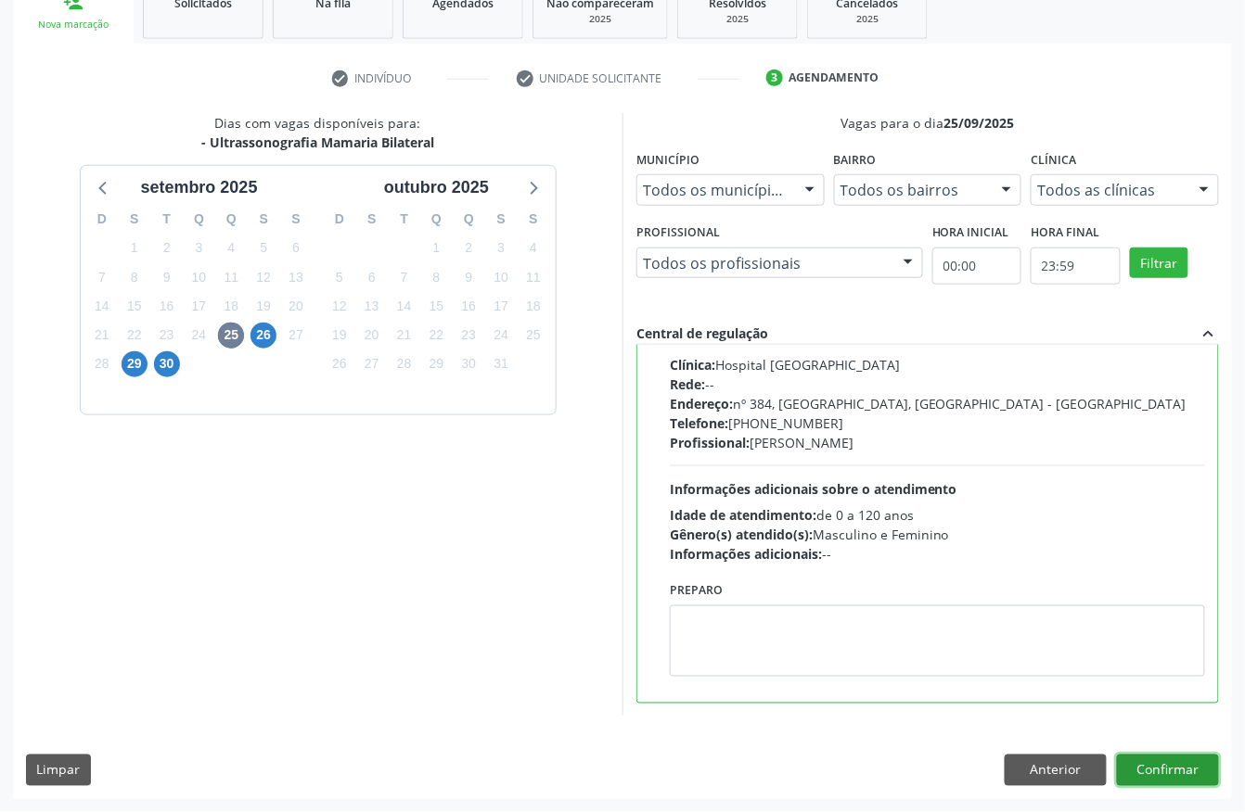
click at [1206, 776] on button "Confirmar" at bounding box center [1168, 771] width 102 height 32
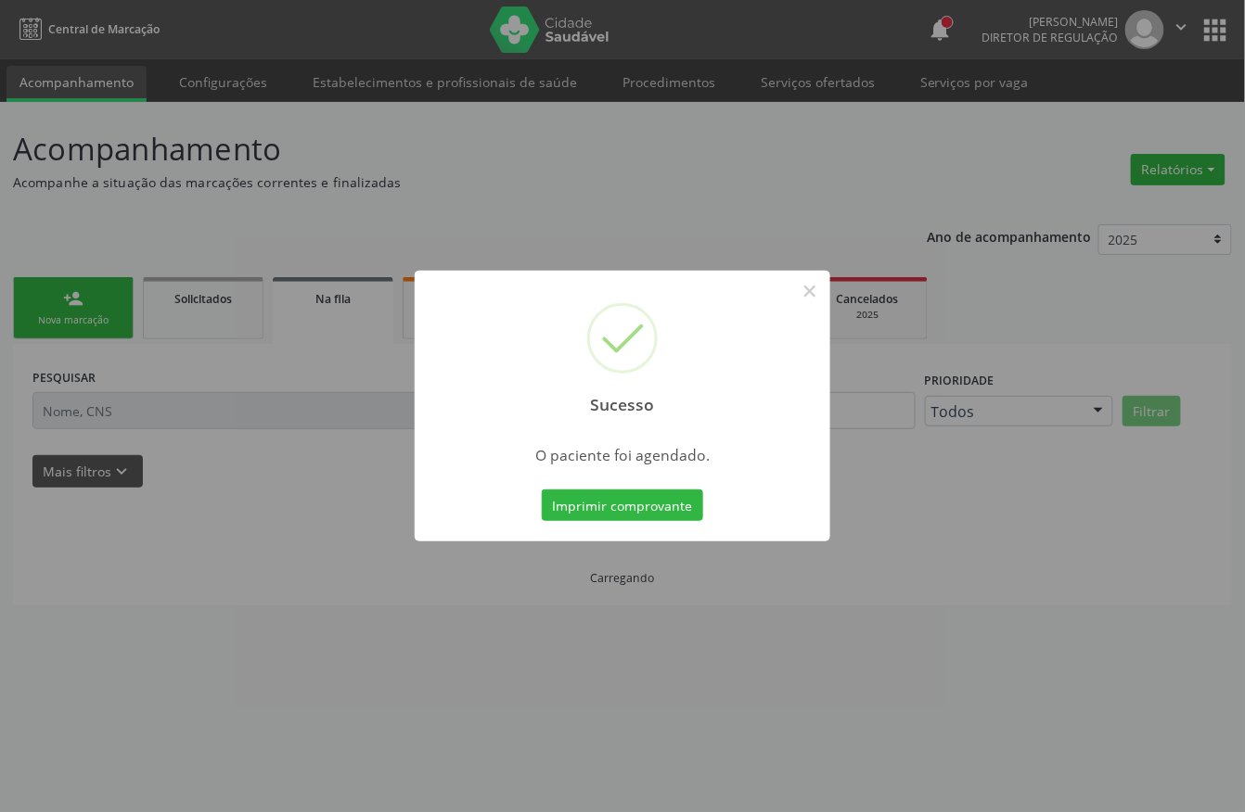
scroll to position [0, 0]
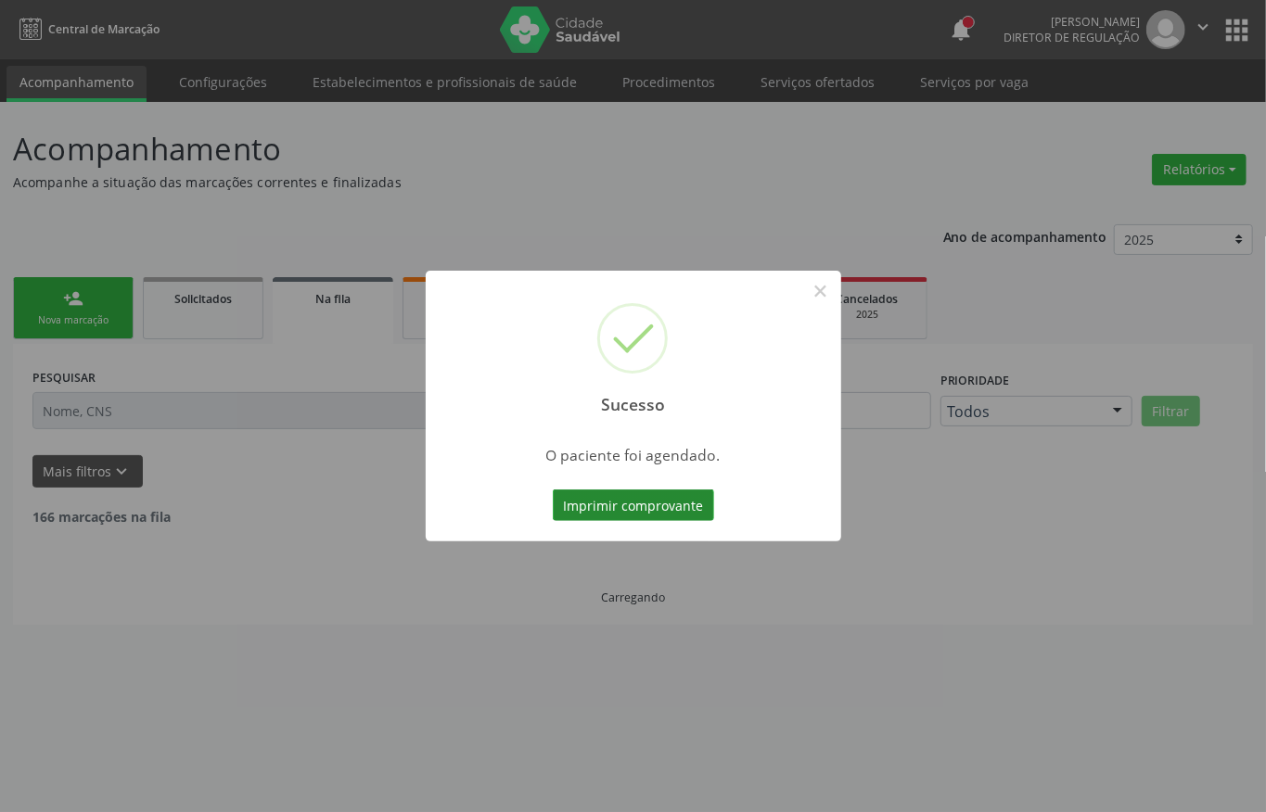
click at [653, 512] on button "Imprimir comprovante" at bounding box center [633, 506] width 161 height 32
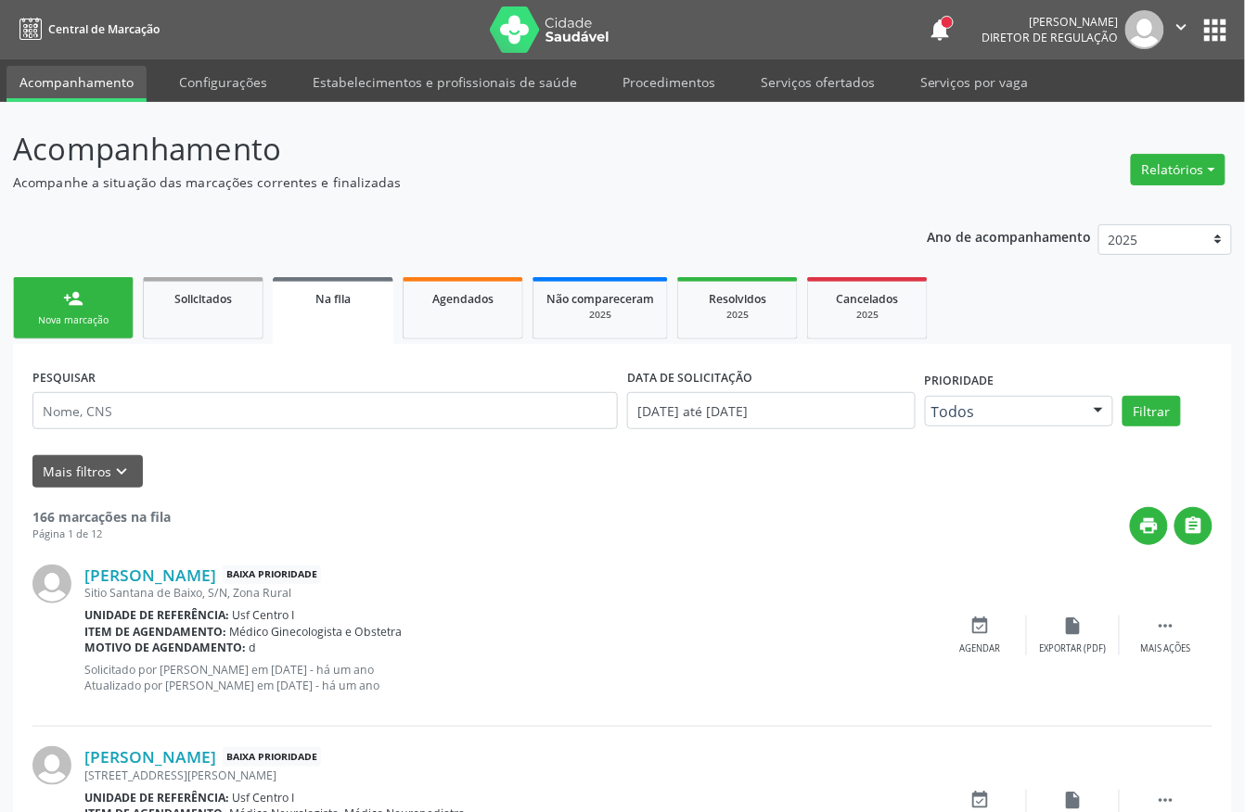
click at [79, 291] on div "person_add" at bounding box center [73, 298] width 20 height 20
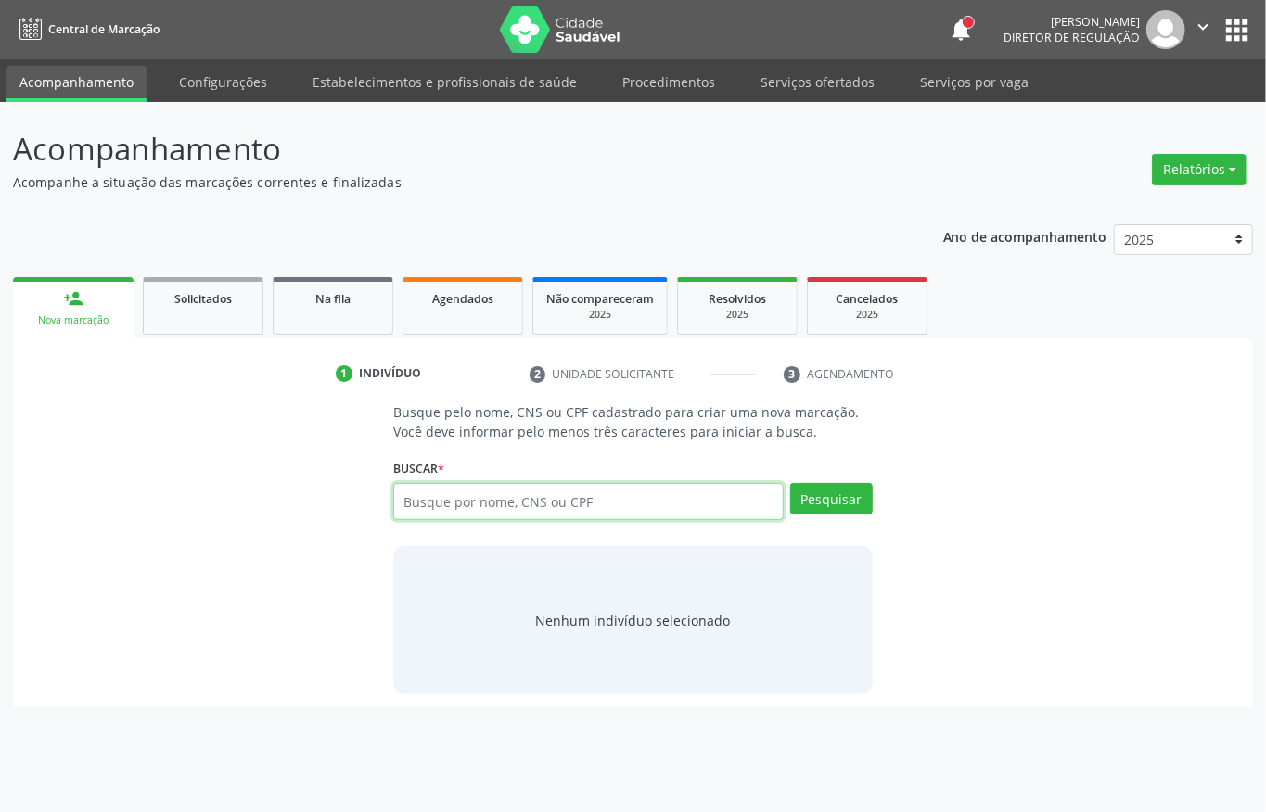
click at [483, 501] on input "text" at bounding box center [588, 501] width 390 height 37
type input "702307109298815"
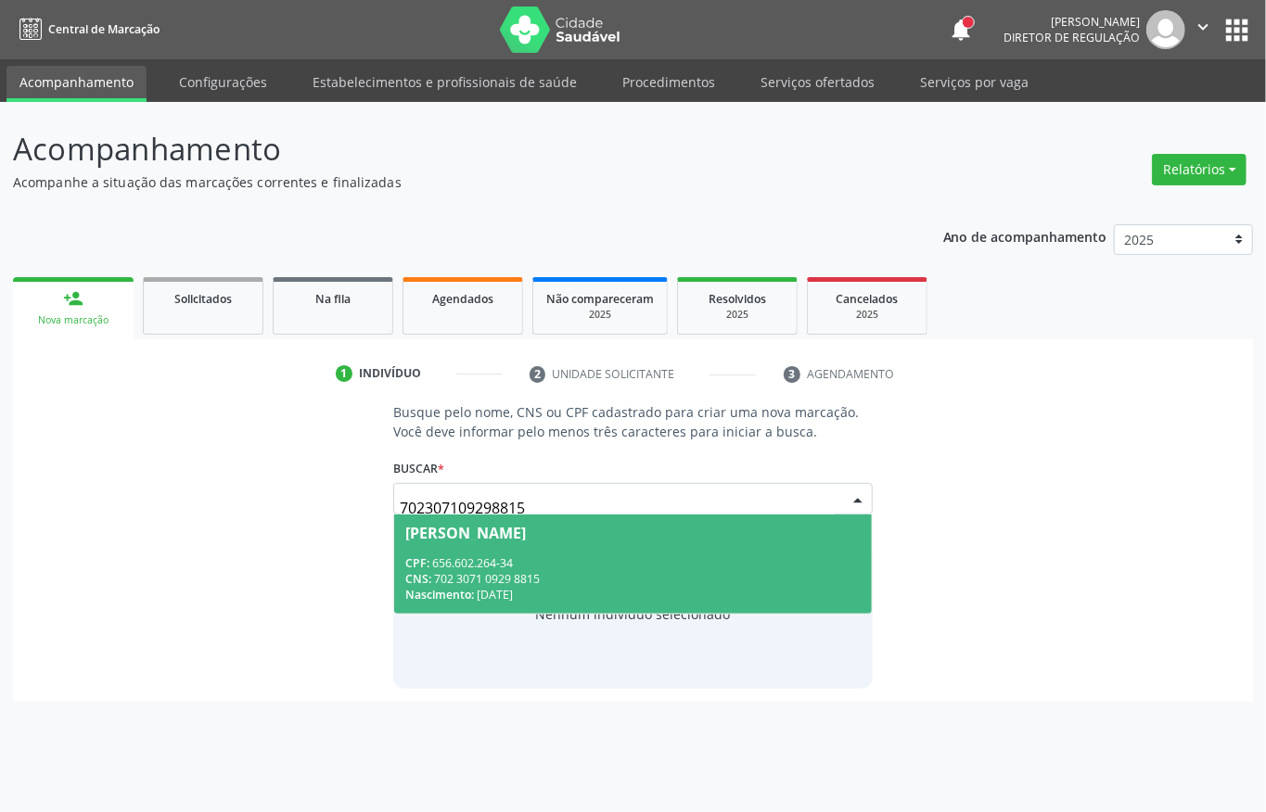
click at [443, 547] on span "Alaide Nunes dos Santos Souza CPF: 656.602.264-34 CNS: 702 3071 0929 8815 Nasci…" at bounding box center [633, 564] width 478 height 99
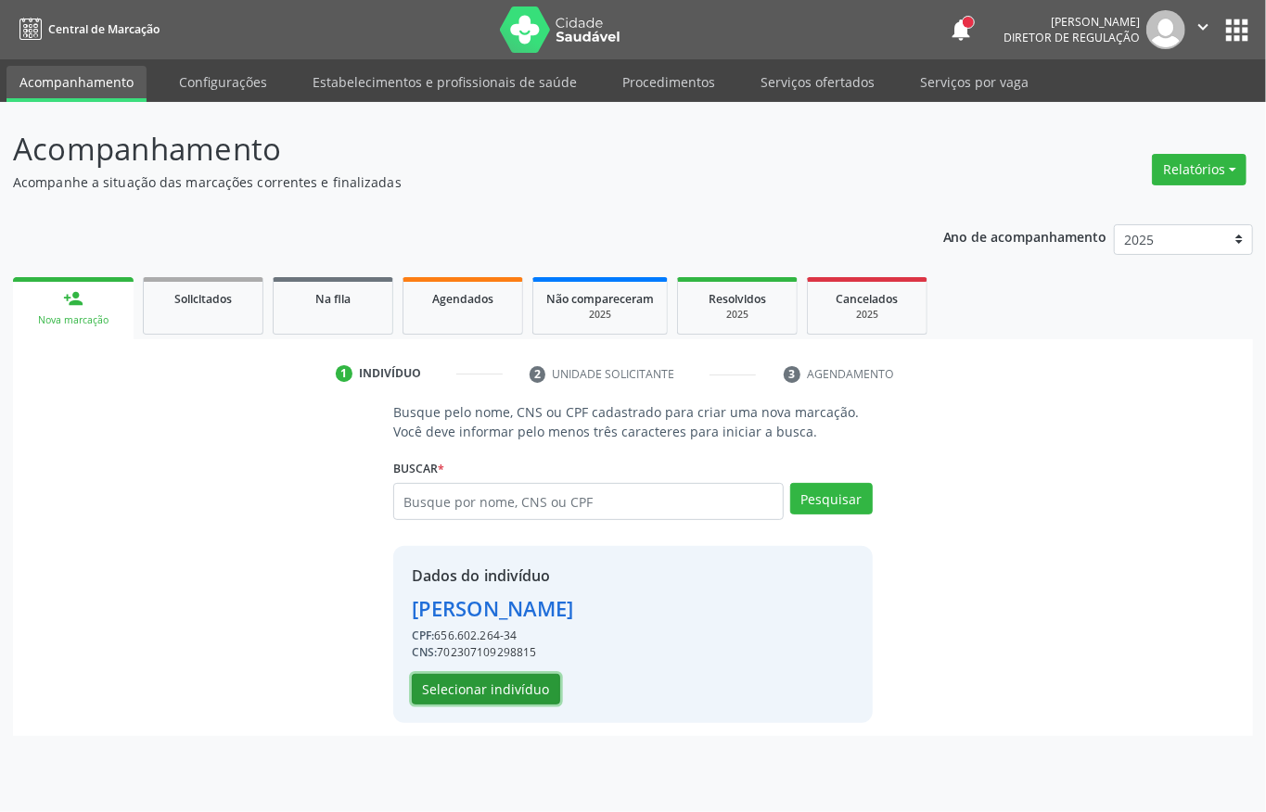
click at [502, 686] on button "Selecionar indivíduo" at bounding box center [486, 690] width 148 height 32
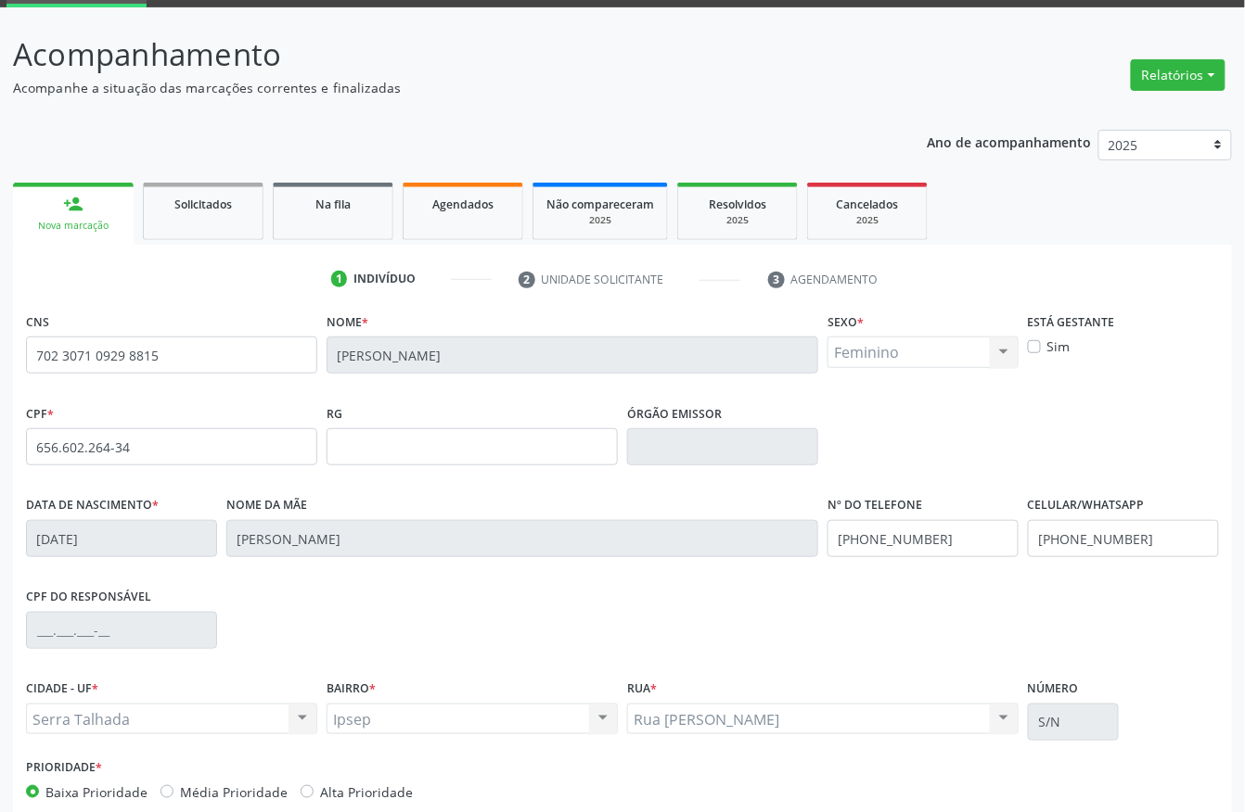
scroll to position [194, 0]
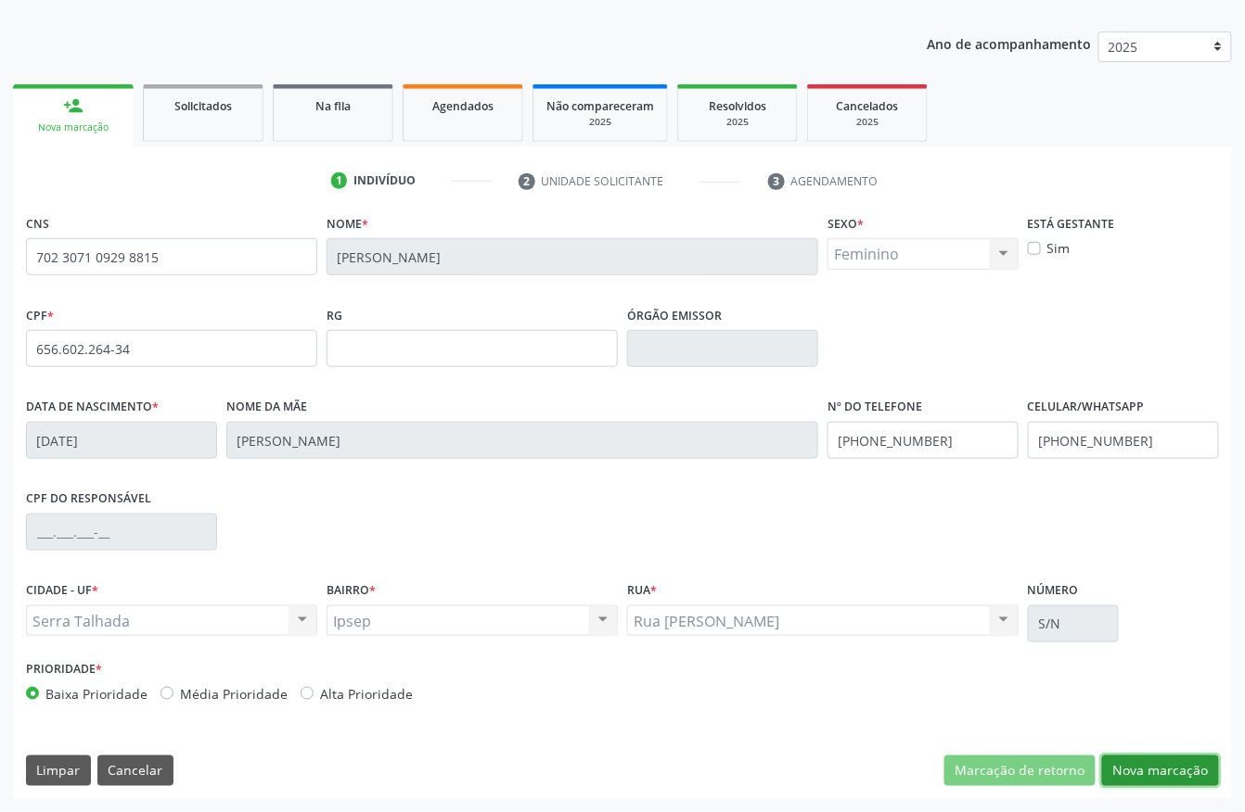
click at [1162, 776] on button "Nova marcação" at bounding box center [1160, 772] width 117 height 32
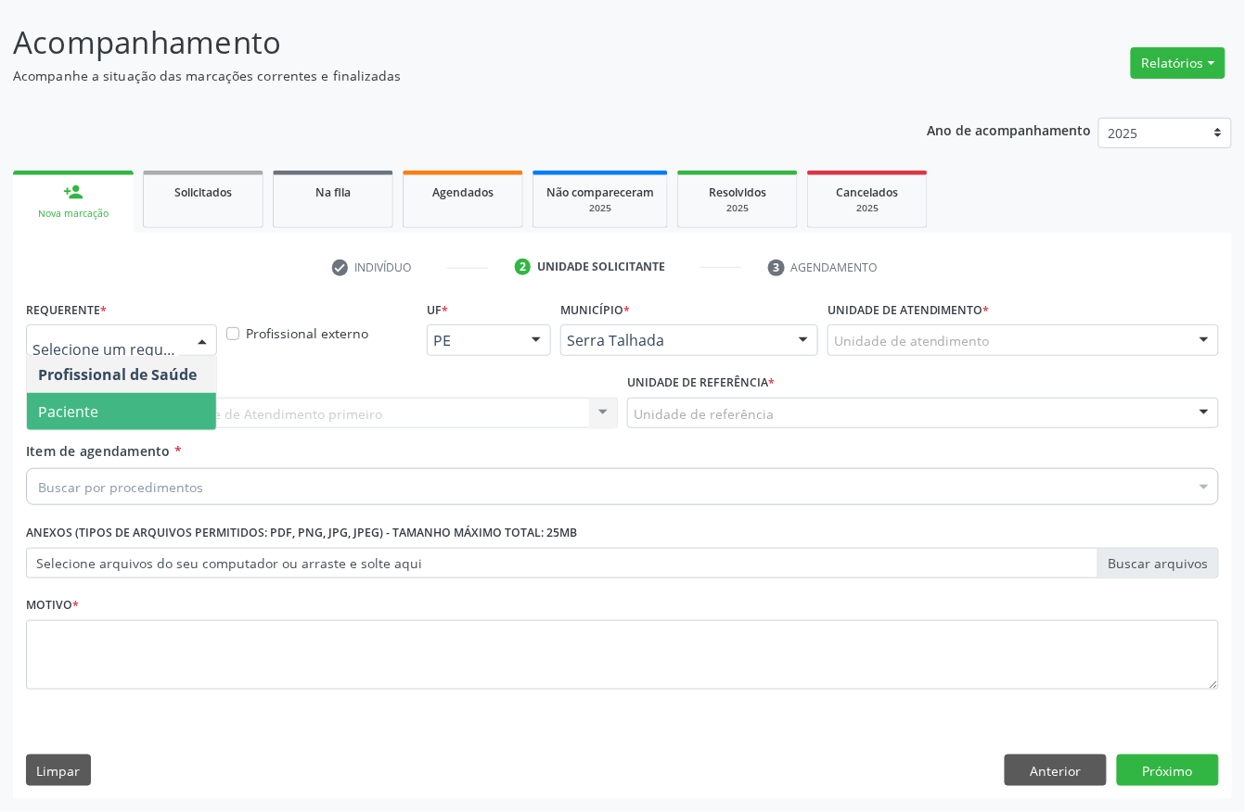
click at [142, 393] on span "Paciente" at bounding box center [121, 411] width 189 height 37
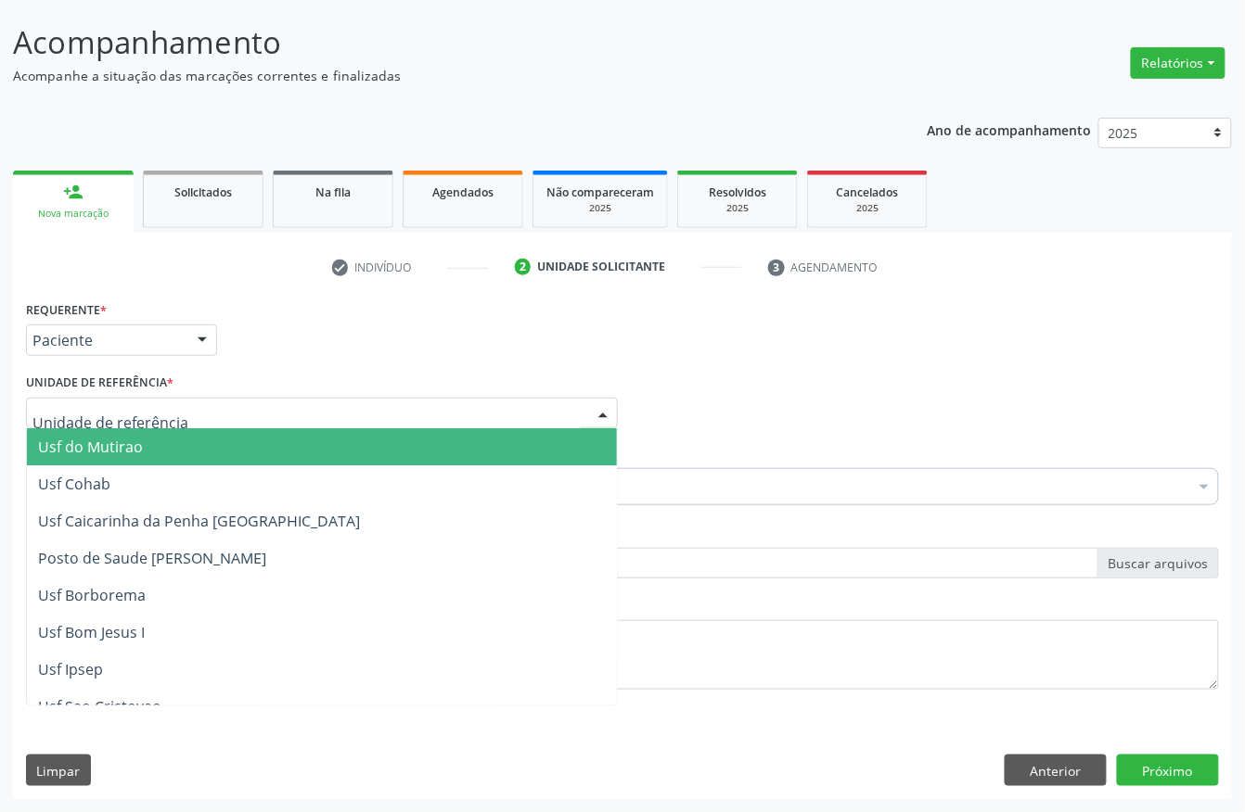
click at [142, 398] on div at bounding box center [322, 414] width 592 height 32
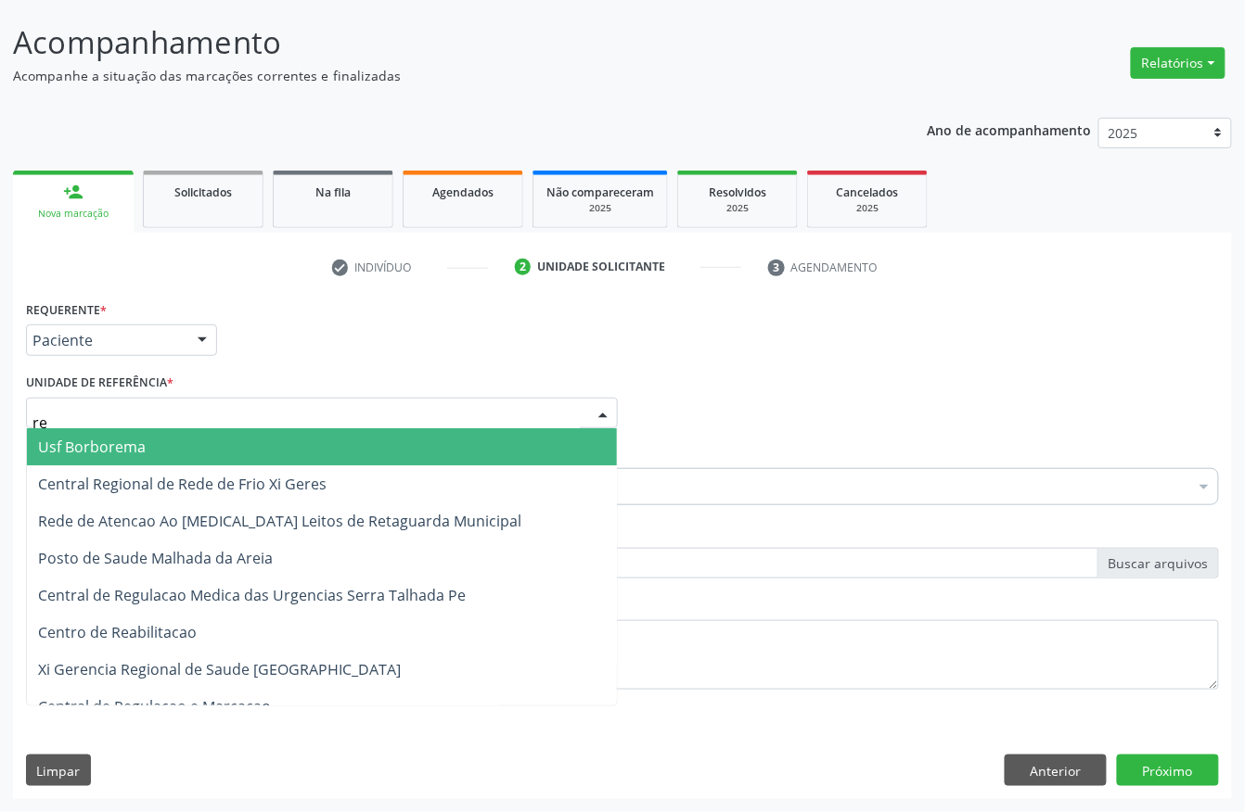
type input "rea"
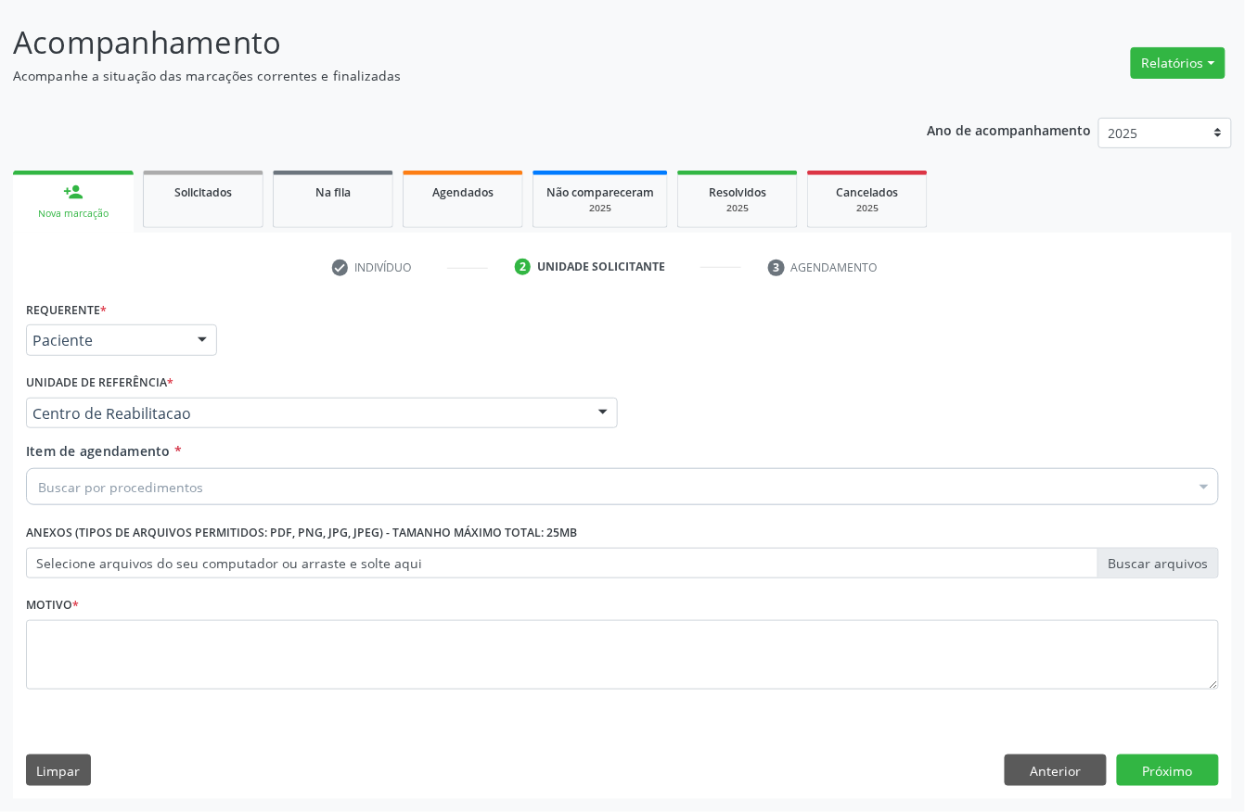
click at [220, 476] on div "Buscar por procedimentos" at bounding box center [622, 486] width 1193 height 37
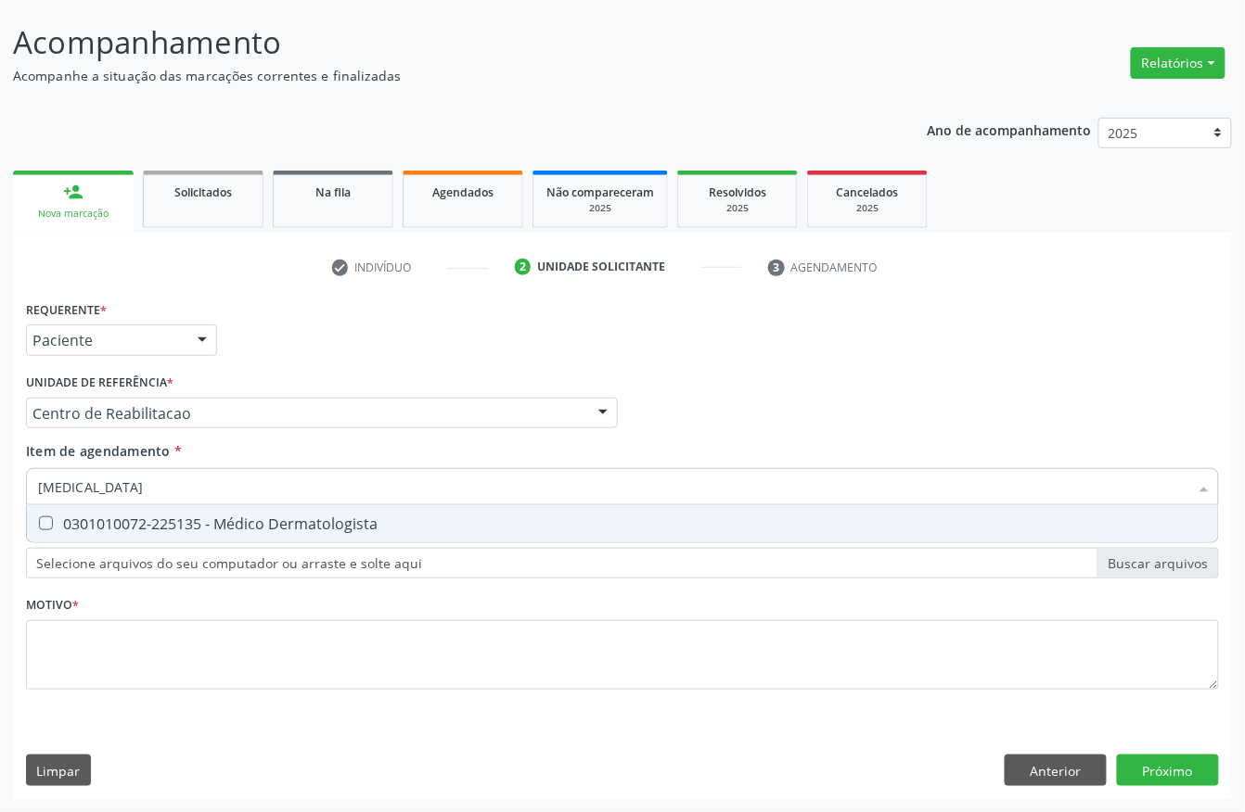
type input "dermatologista"
click at [215, 527] on div "0301010072-225135 - Médico Dermatologista" at bounding box center [622, 524] width 1169 height 15
checkbox Dermatologista "true"
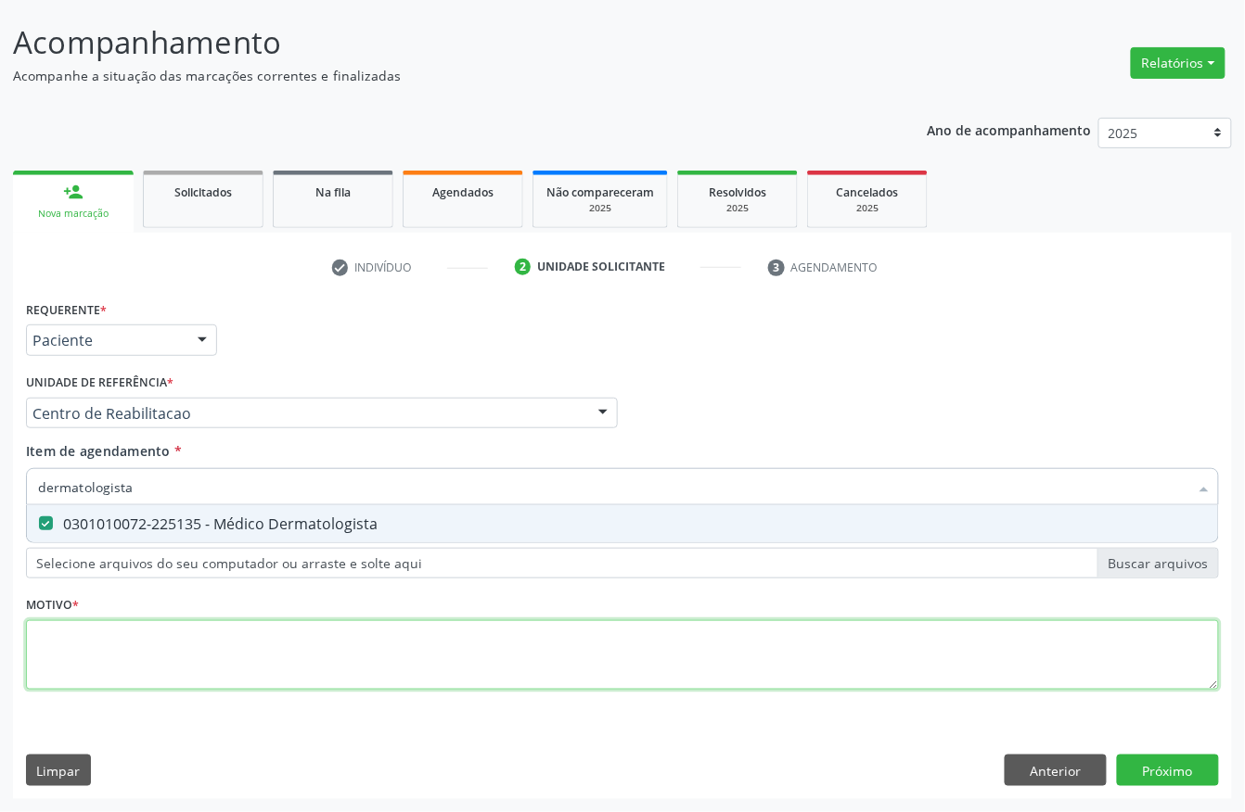
click at [91, 644] on div "Requerente * Paciente Profissional de Saúde Paciente Nenhum resultado encontrad…" at bounding box center [622, 506] width 1193 height 420
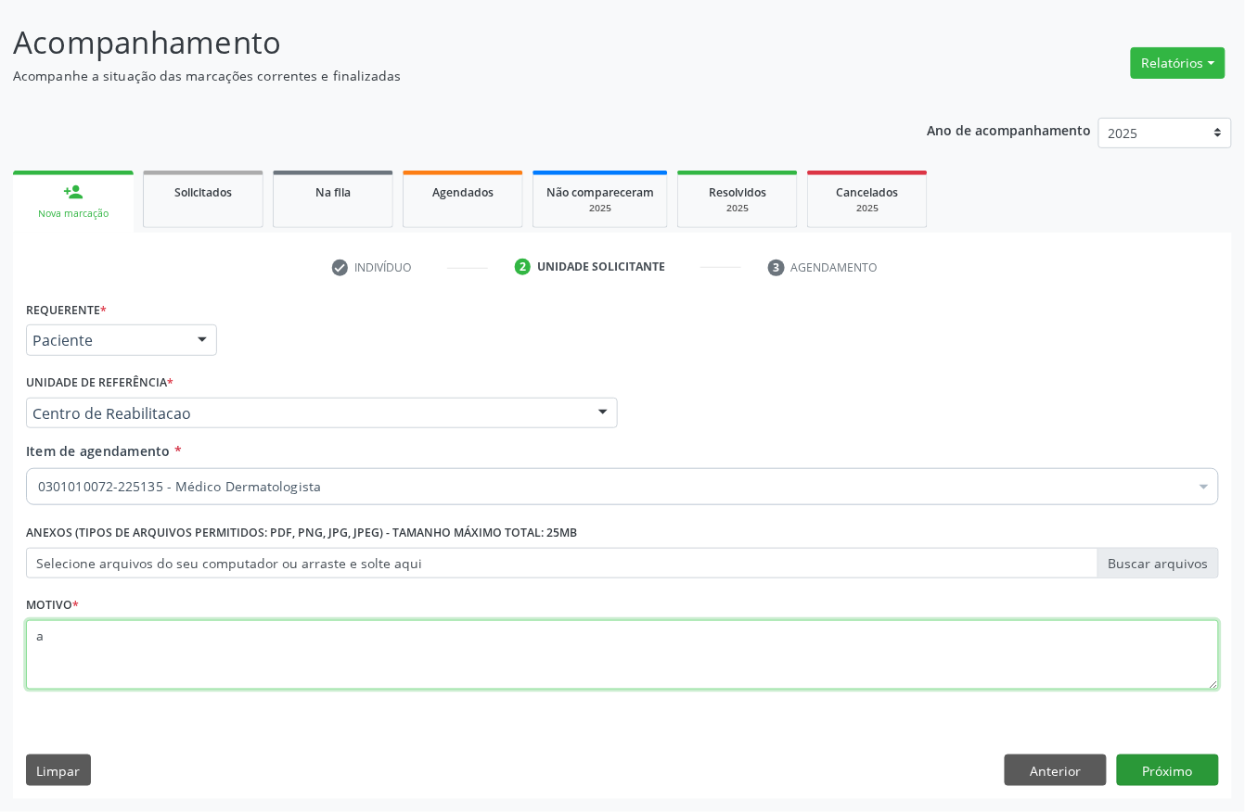
type textarea "a"
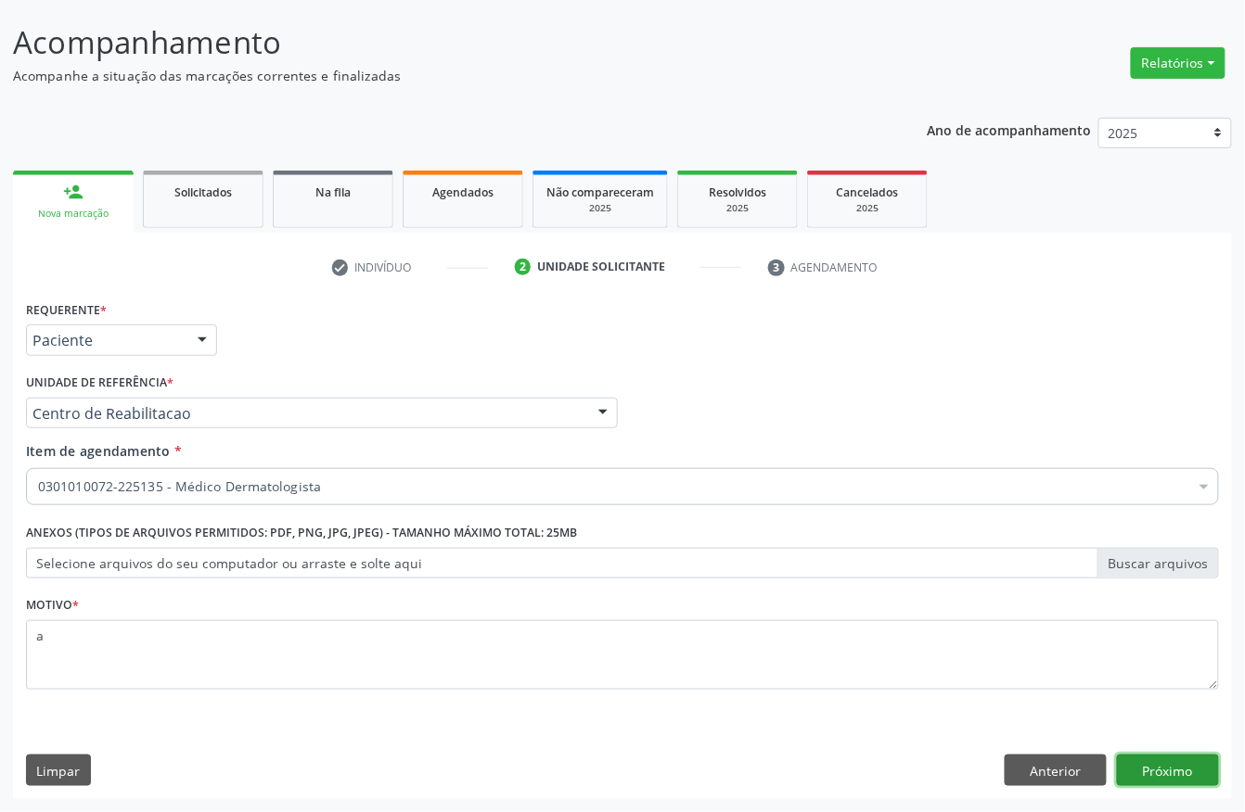
click at [1174, 773] on button "Próximo" at bounding box center [1168, 771] width 102 height 32
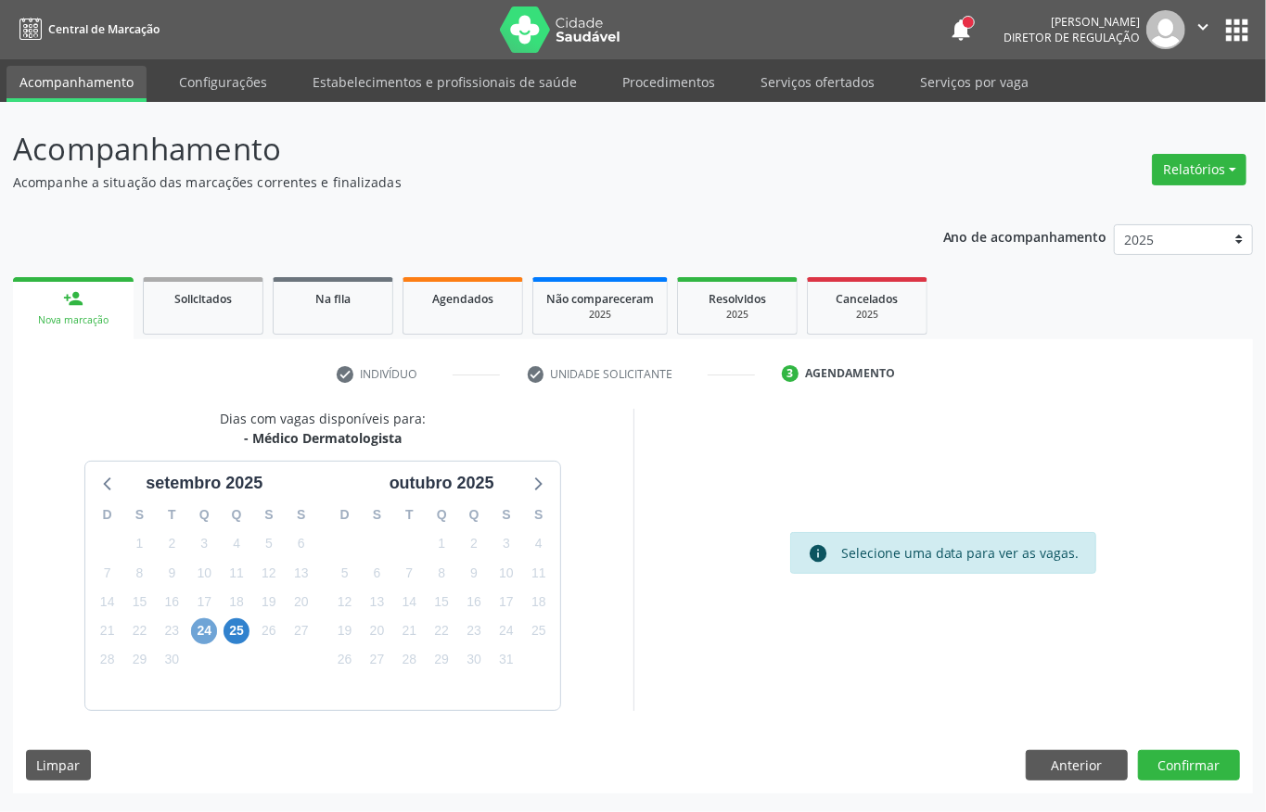
click at [212, 631] on span "24" at bounding box center [204, 632] width 26 height 26
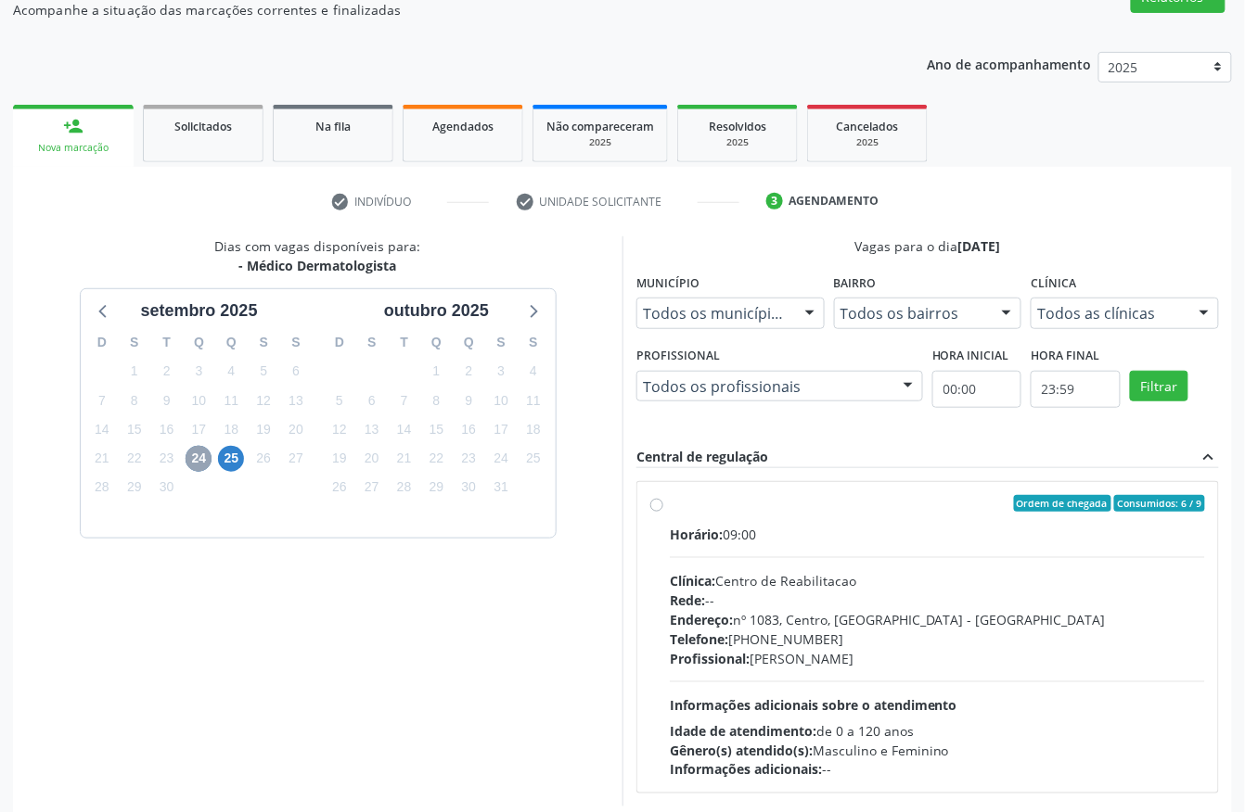
scroll to position [247, 0]
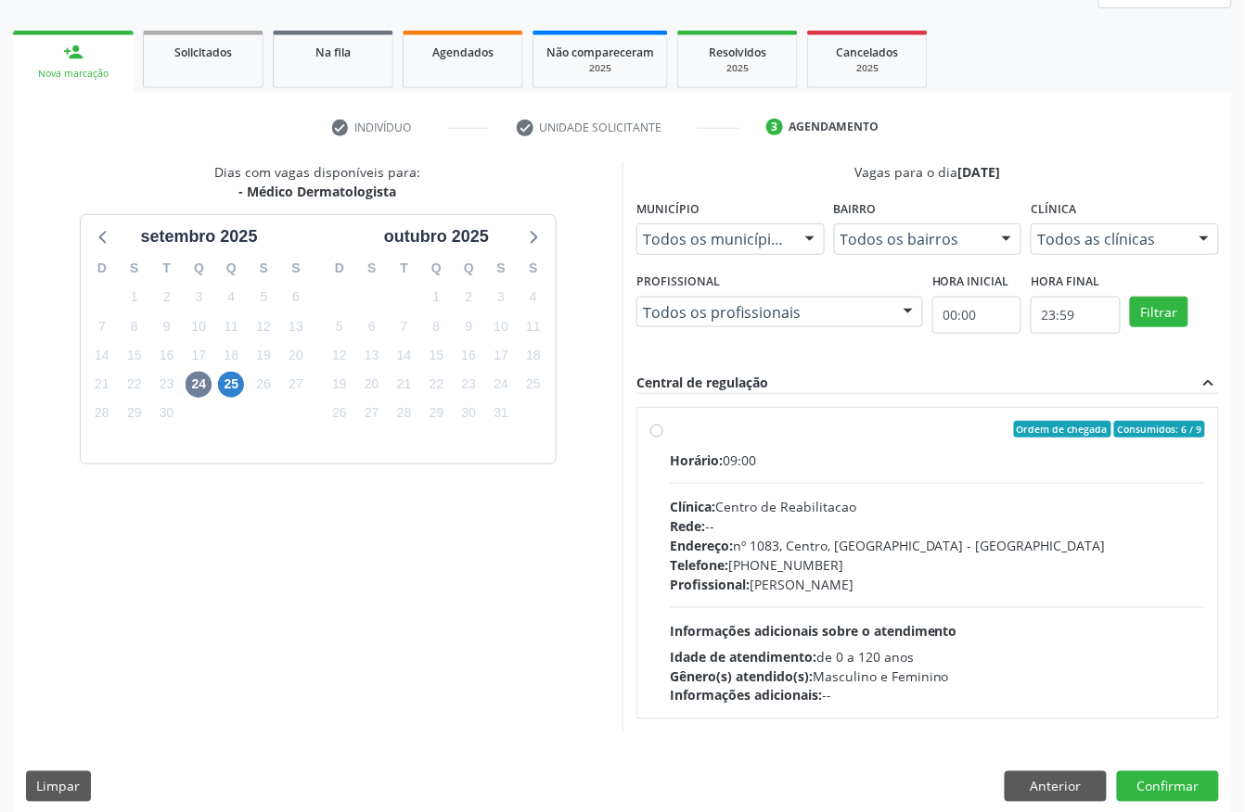
click at [712, 477] on div "Horário: 09:00 Clínica: Centro de Reabilitacao Rede: -- Endereço: nº 1083, Cent…" at bounding box center [937, 578] width 535 height 255
click at [663, 438] on input "Ordem de chegada Consumidos: 6 / 9 Horário: 09:00 Clínica: Centro de Reabilitac…" at bounding box center [656, 429] width 13 height 17
radio input "true"
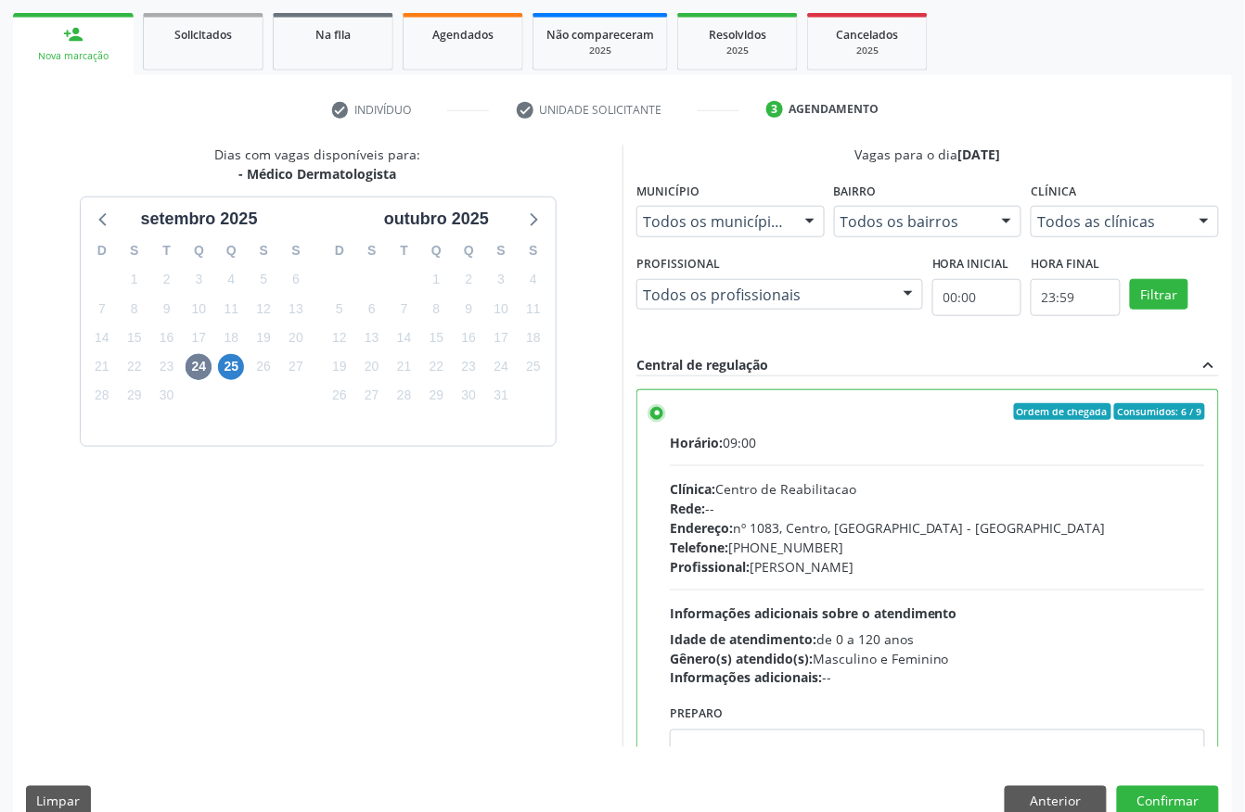
scroll to position [297, 0]
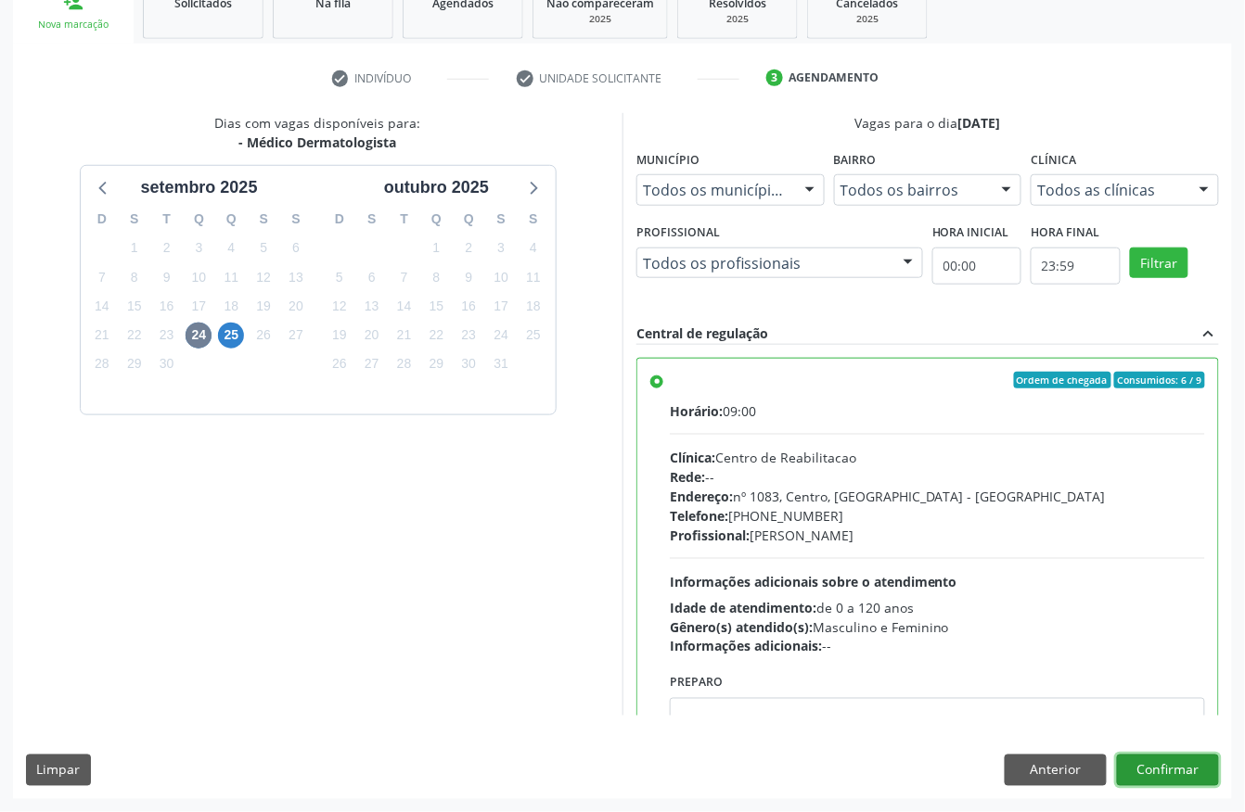
click at [1181, 764] on button "Confirmar" at bounding box center [1168, 771] width 102 height 32
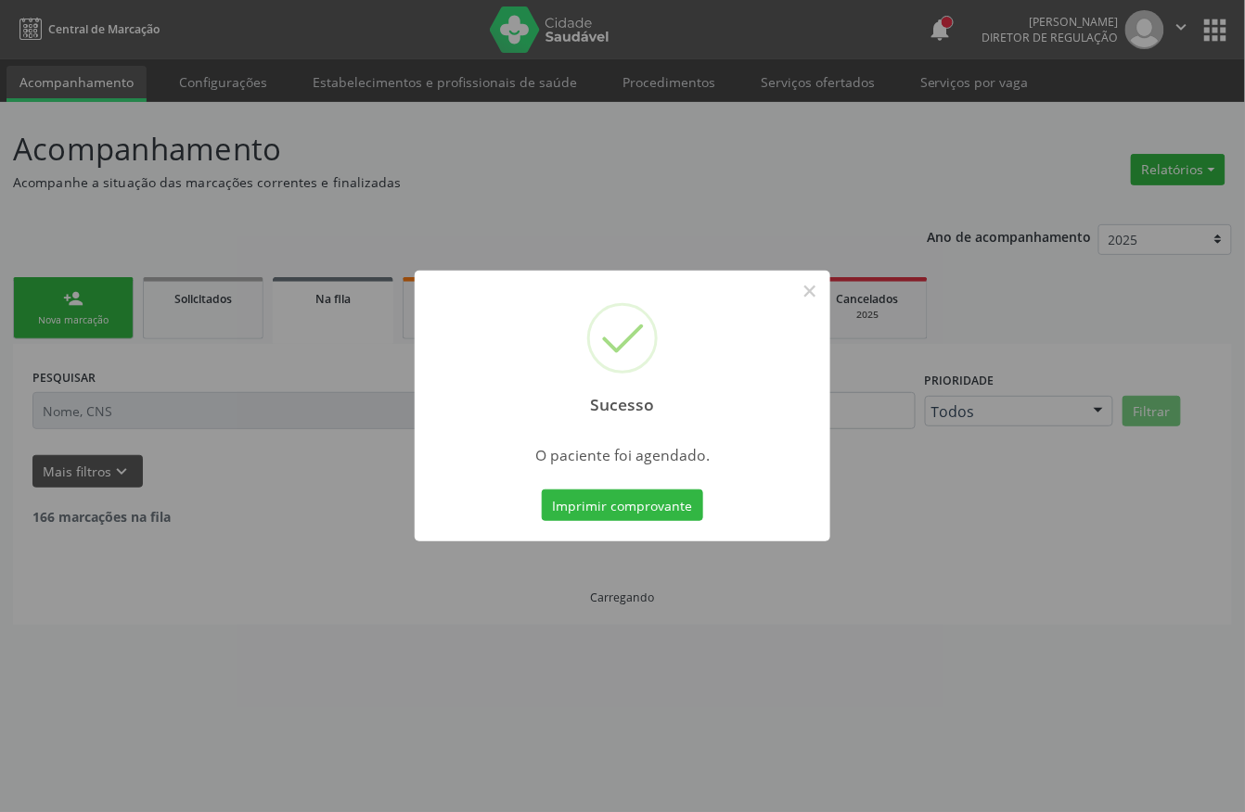
scroll to position [0, 0]
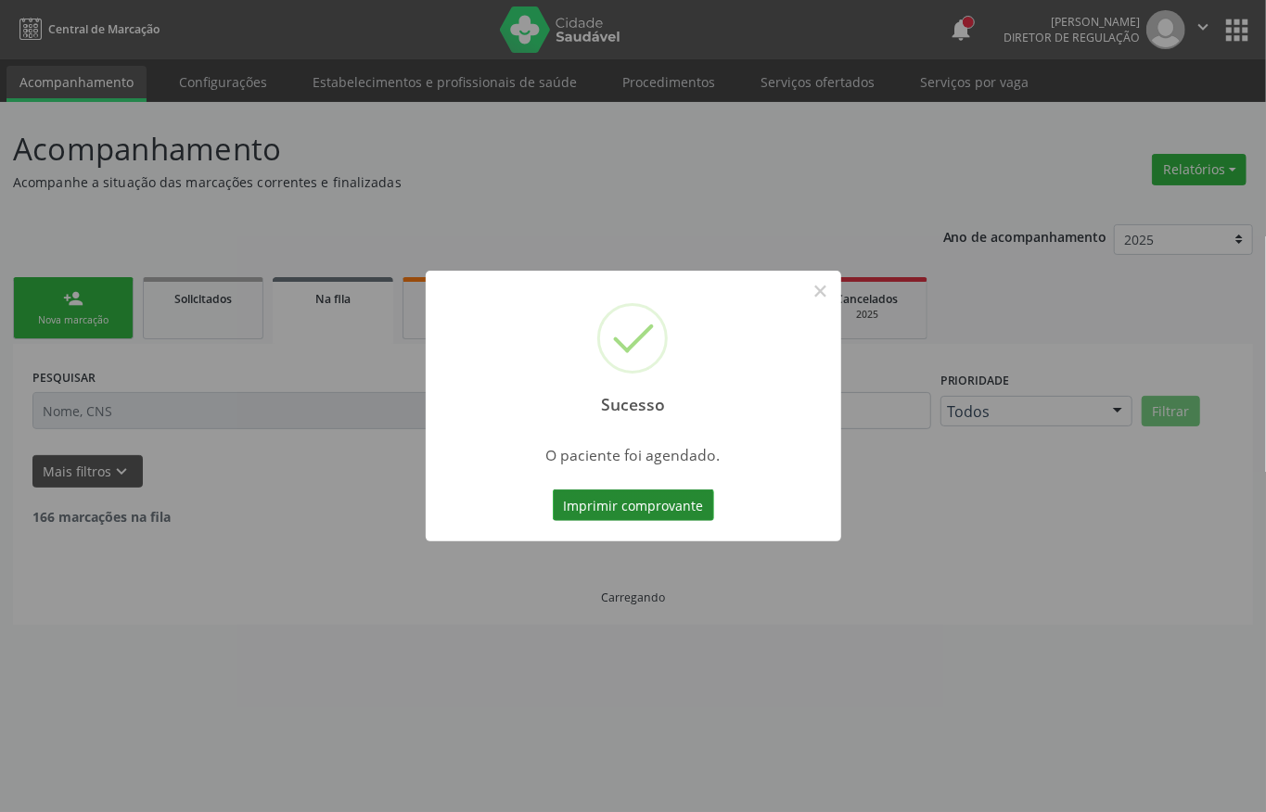
click at [681, 514] on button "Imprimir comprovante" at bounding box center [633, 506] width 161 height 32
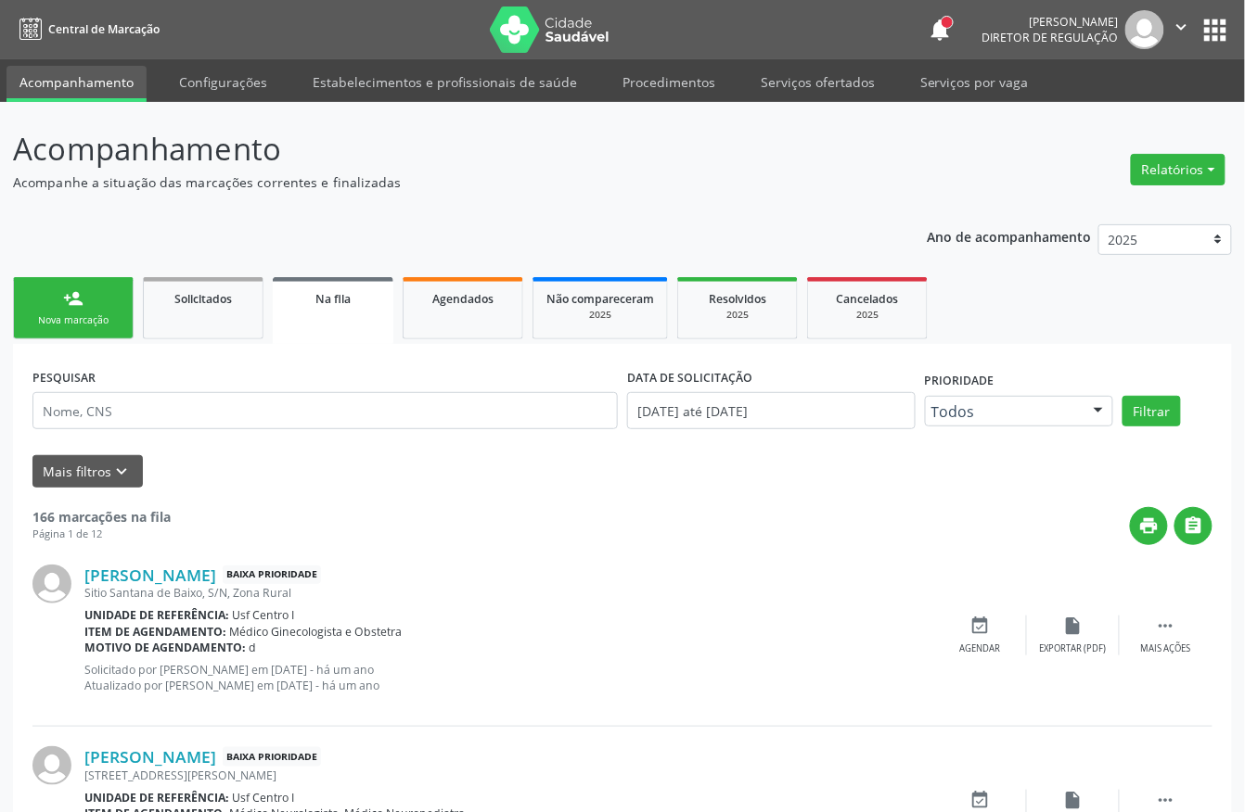
click at [102, 330] on div "Sucesso × O paciente foi agendado. Imprimir comprovante Cancel" at bounding box center [622, 406] width 1245 height 812
click at [98, 289] on div "Sucesso × O paciente foi agendado. Imprimir comprovante Cancel" at bounding box center [622, 406] width 1245 height 812
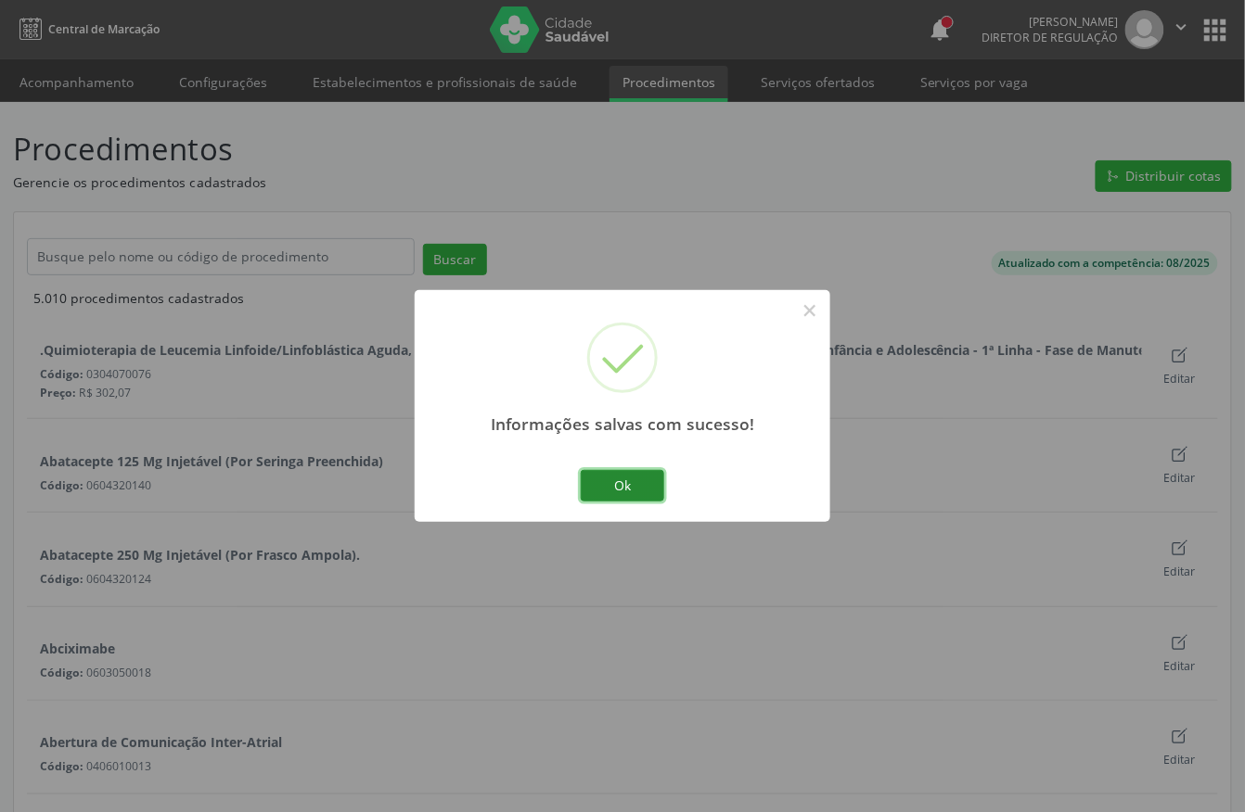
click at [624, 479] on button "Ok" at bounding box center [622, 486] width 83 height 32
click at [624, 479] on div "× Informações salvas com sucesso! Ok No Cancel" at bounding box center [622, 406] width 1245 height 812
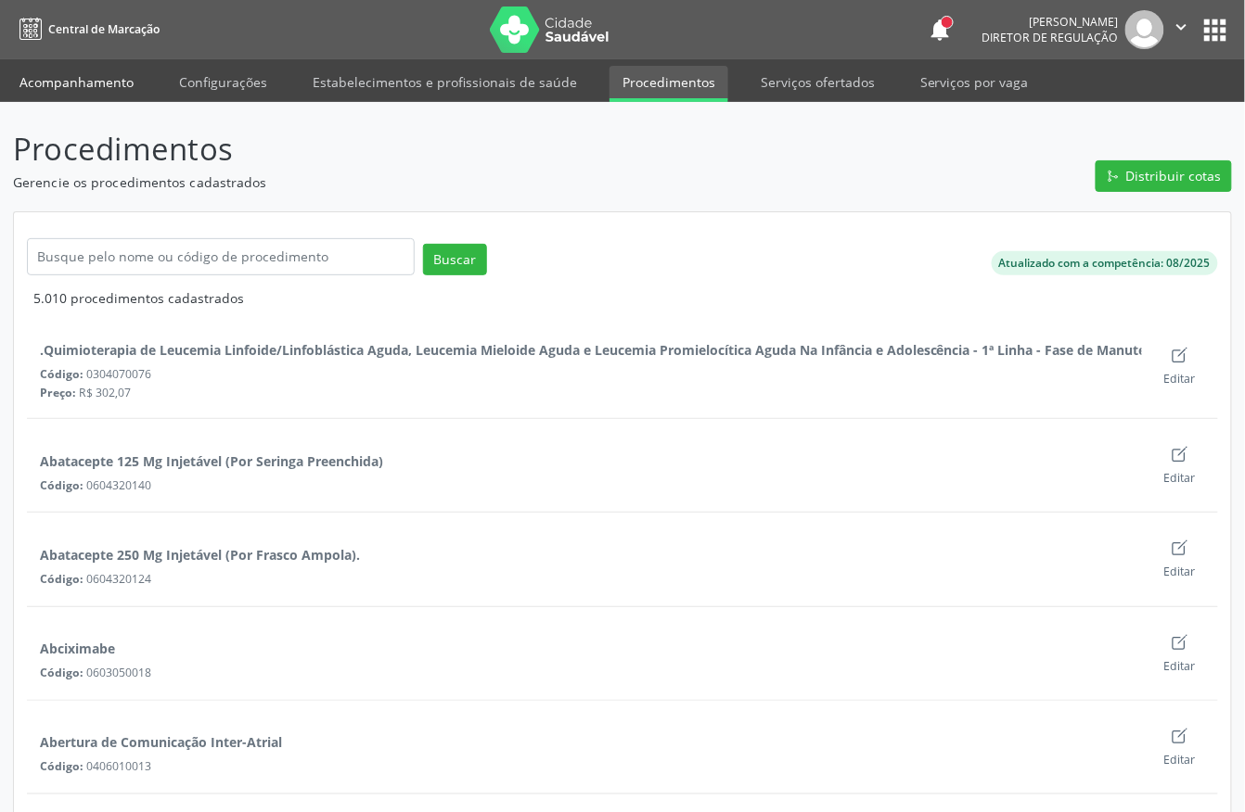
click at [32, 72] on link "Acompanhamento" at bounding box center [76, 82] width 140 height 32
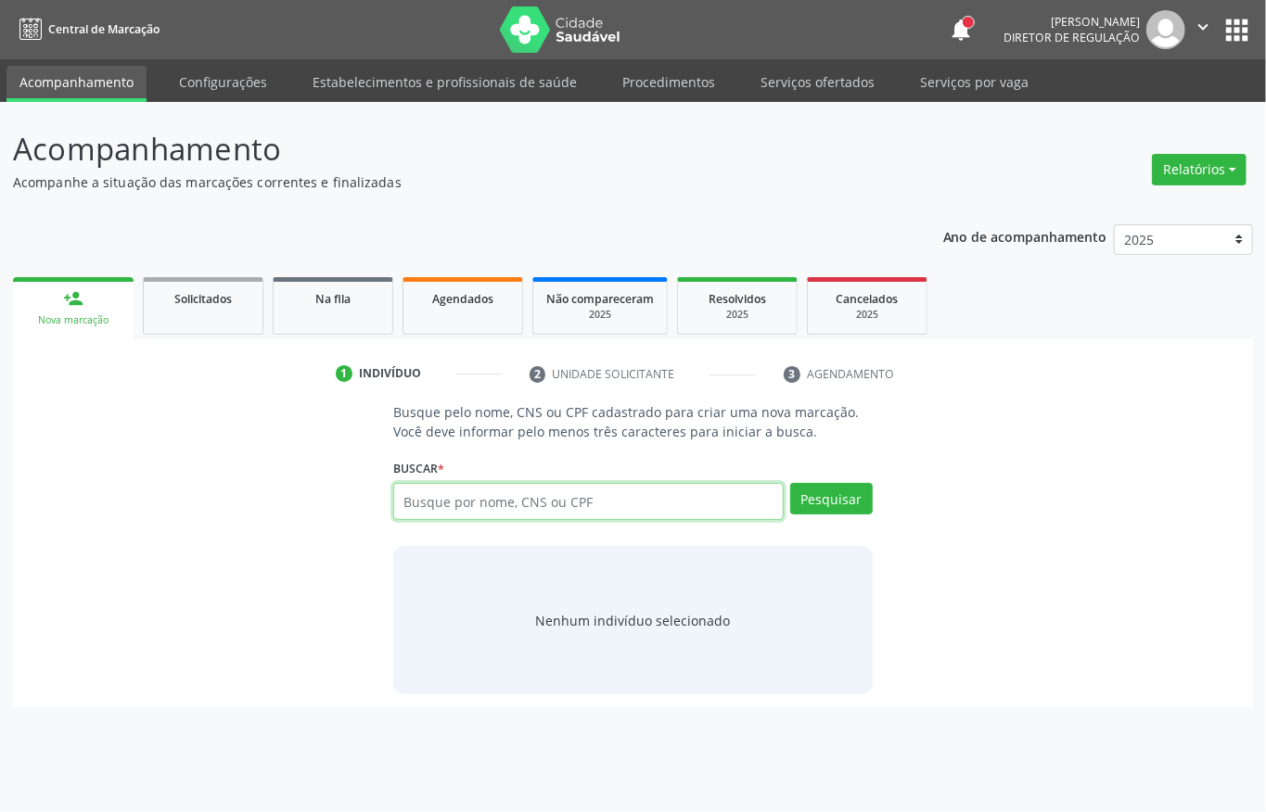
click at [542, 509] on input "text" at bounding box center [588, 501] width 390 height 37
type input "[PERSON_NAME]"
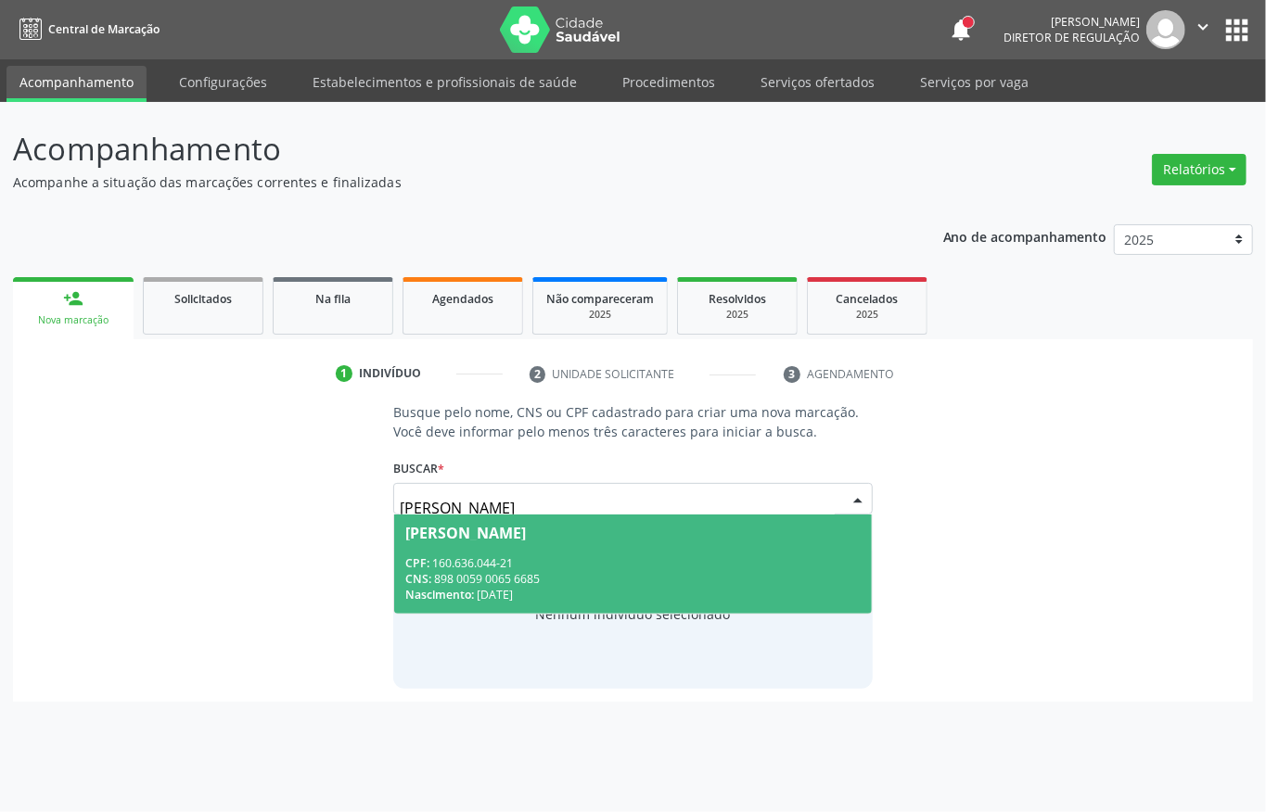
click at [542, 560] on div "CPF: 160.636.044-21" at bounding box center [632, 564] width 455 height 16
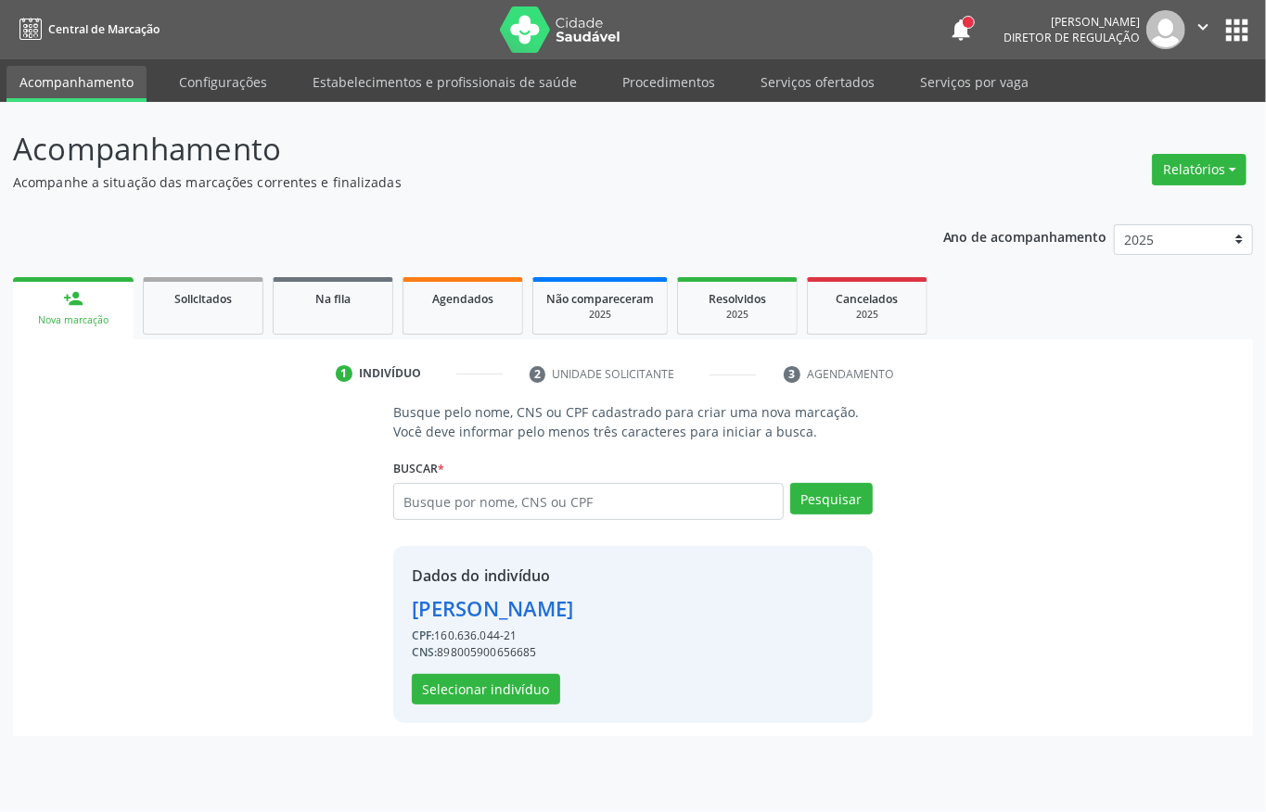
click at [503, 658] on div "CNS: 898005900656685" at bounding box center [493, 653] width 162 height 17
copy div "898005900656685"
click at [828, 78] on link "Serviços ofertados" at bounding box center [818, 82] width 140 height 32
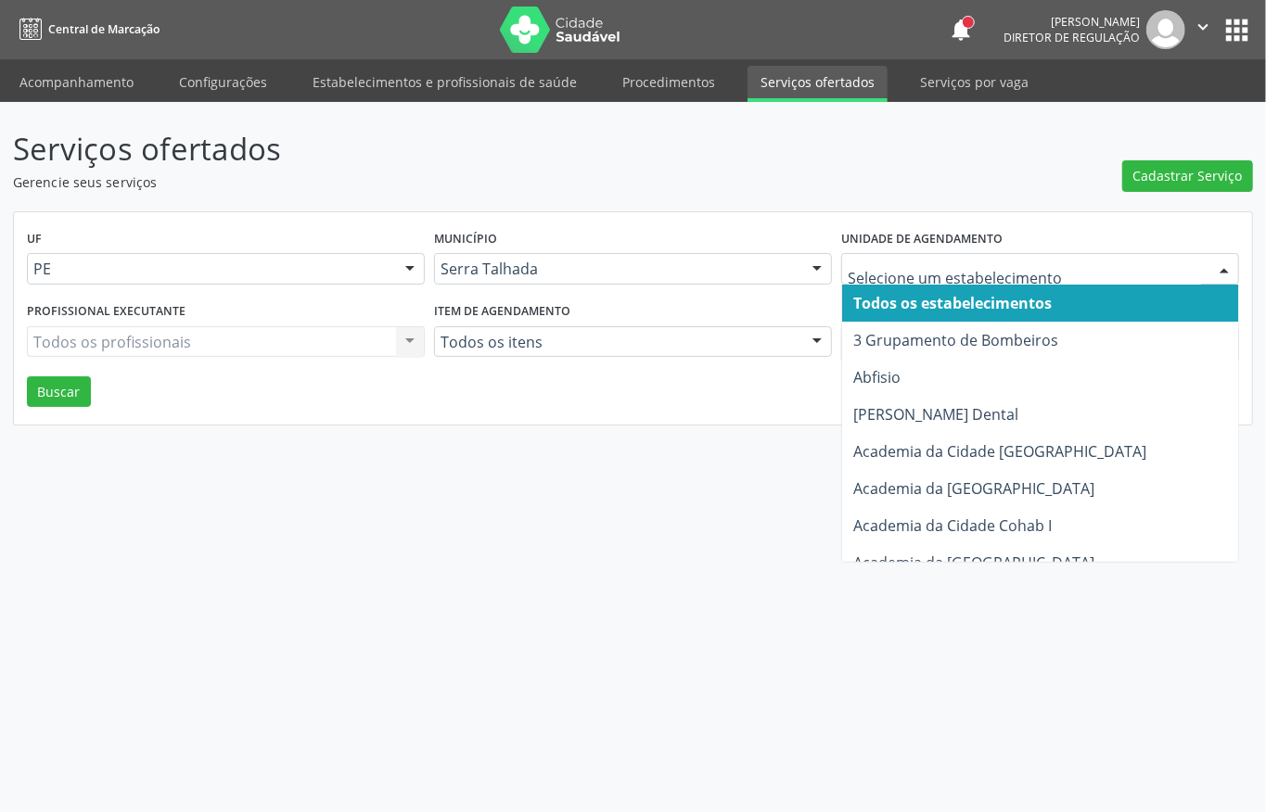
click at [876, 282] on div at bounding box center [1040, 269] width 398 height 32
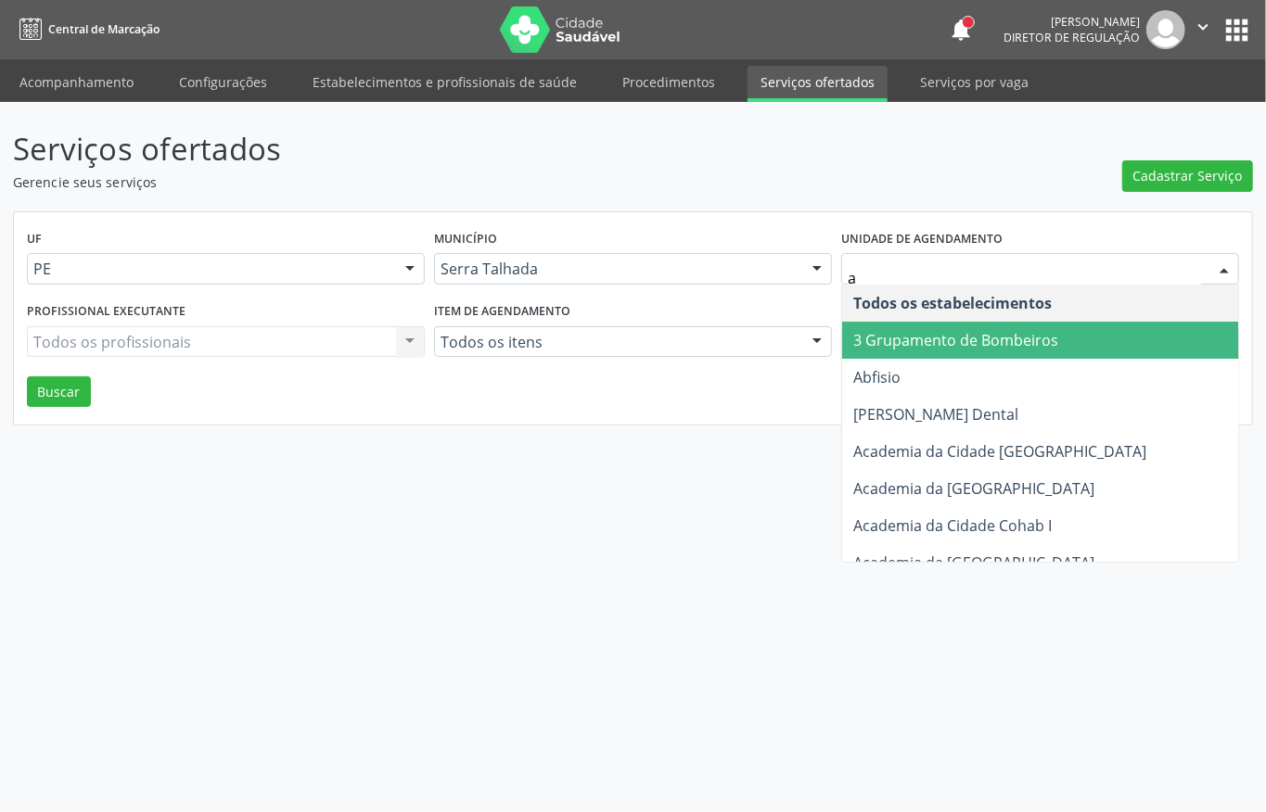
type input "ab"
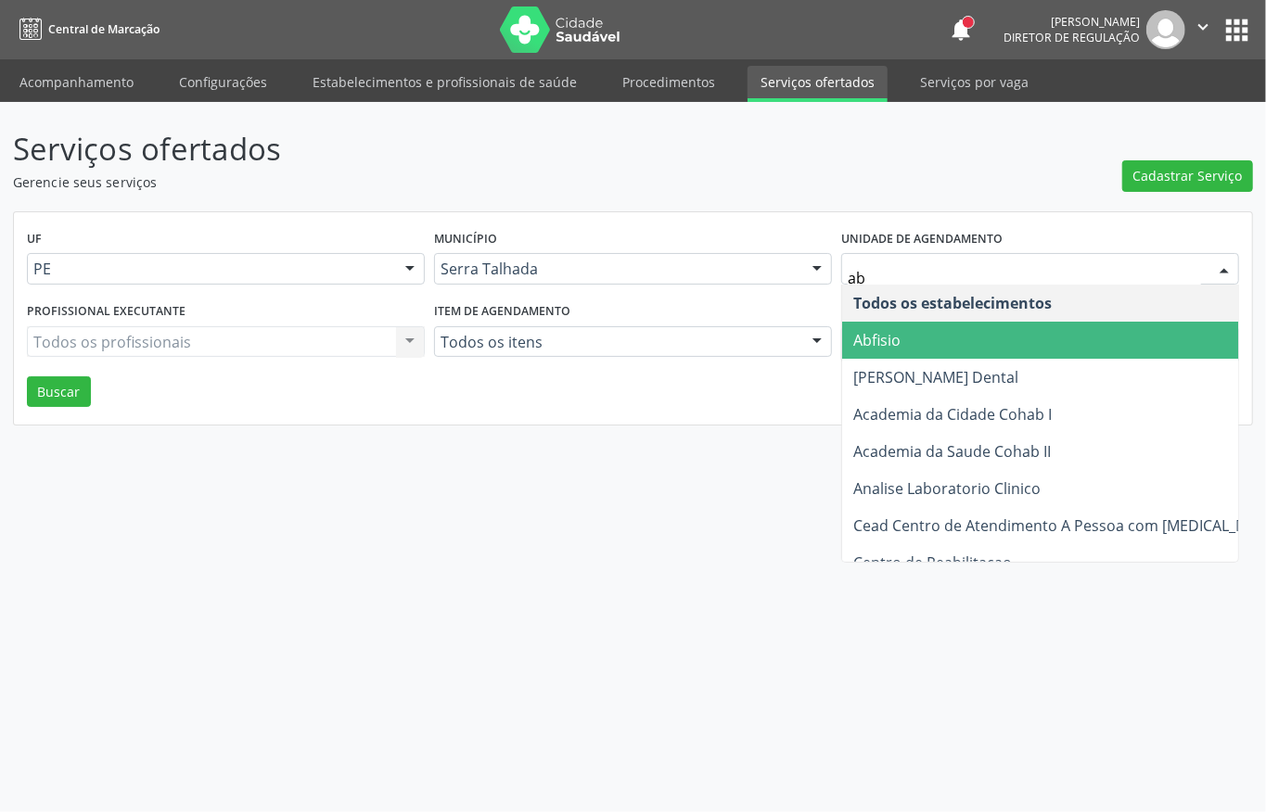
click at [1020, 335] on span "Abfisio" at bounding box center [1065, 340] width 447 height 37
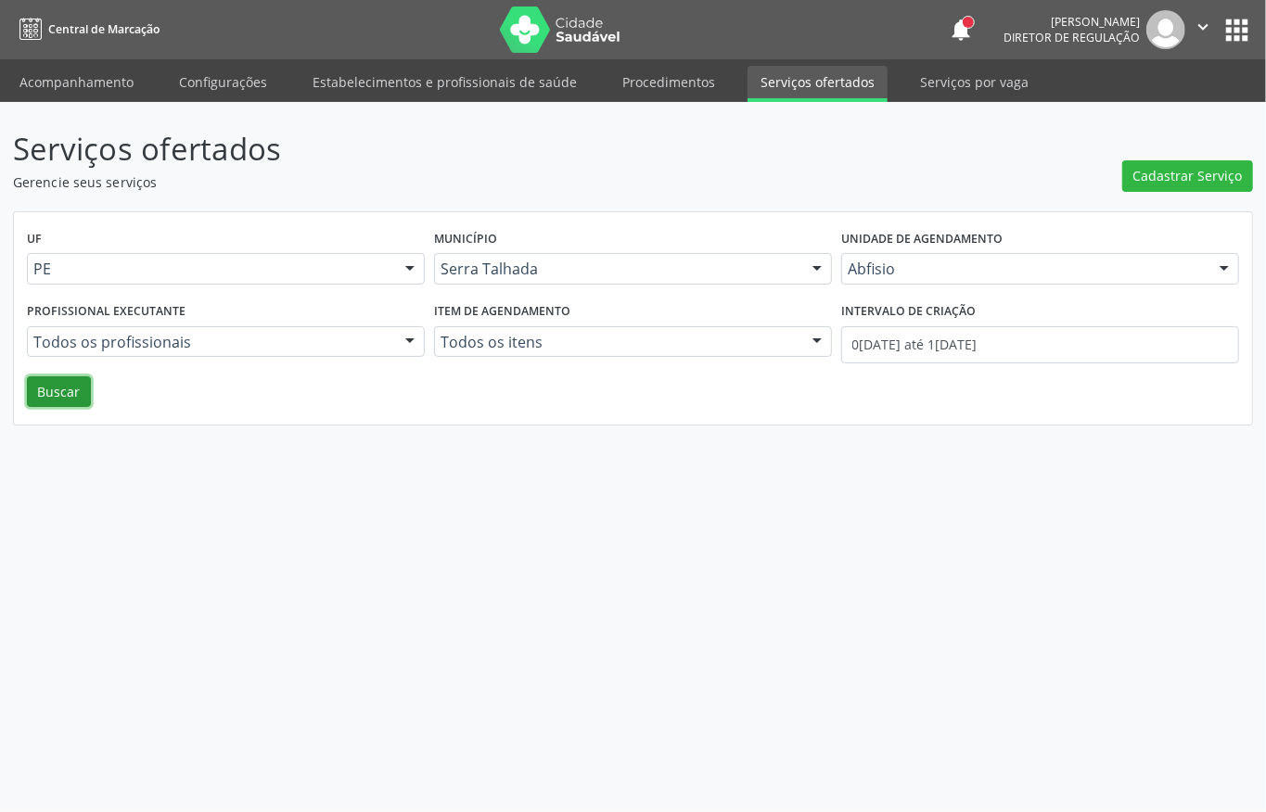
click at [63, 397] on button "Buscar" at bounding box center [59, 393] width 64 height 32
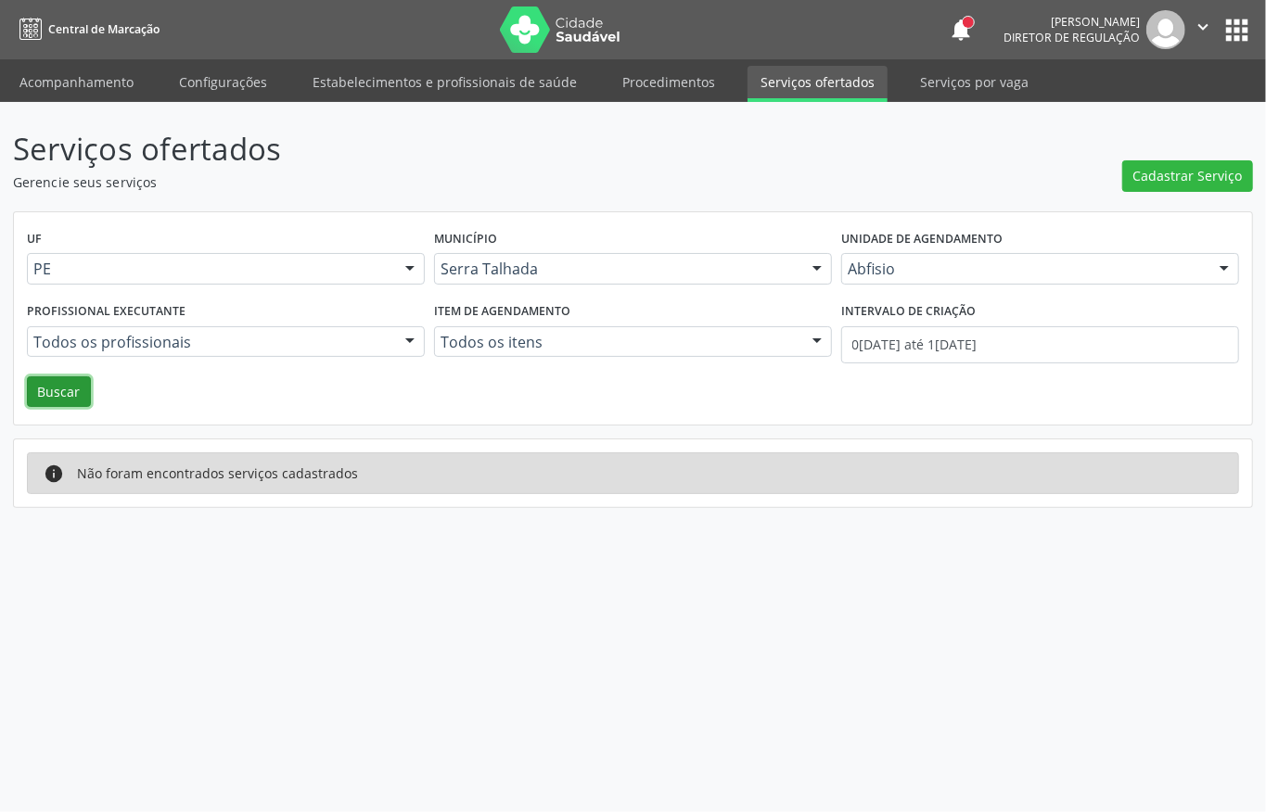
click at [75, 394] on button "Buscar" at bounding box center [59, 393] width 64 height 32
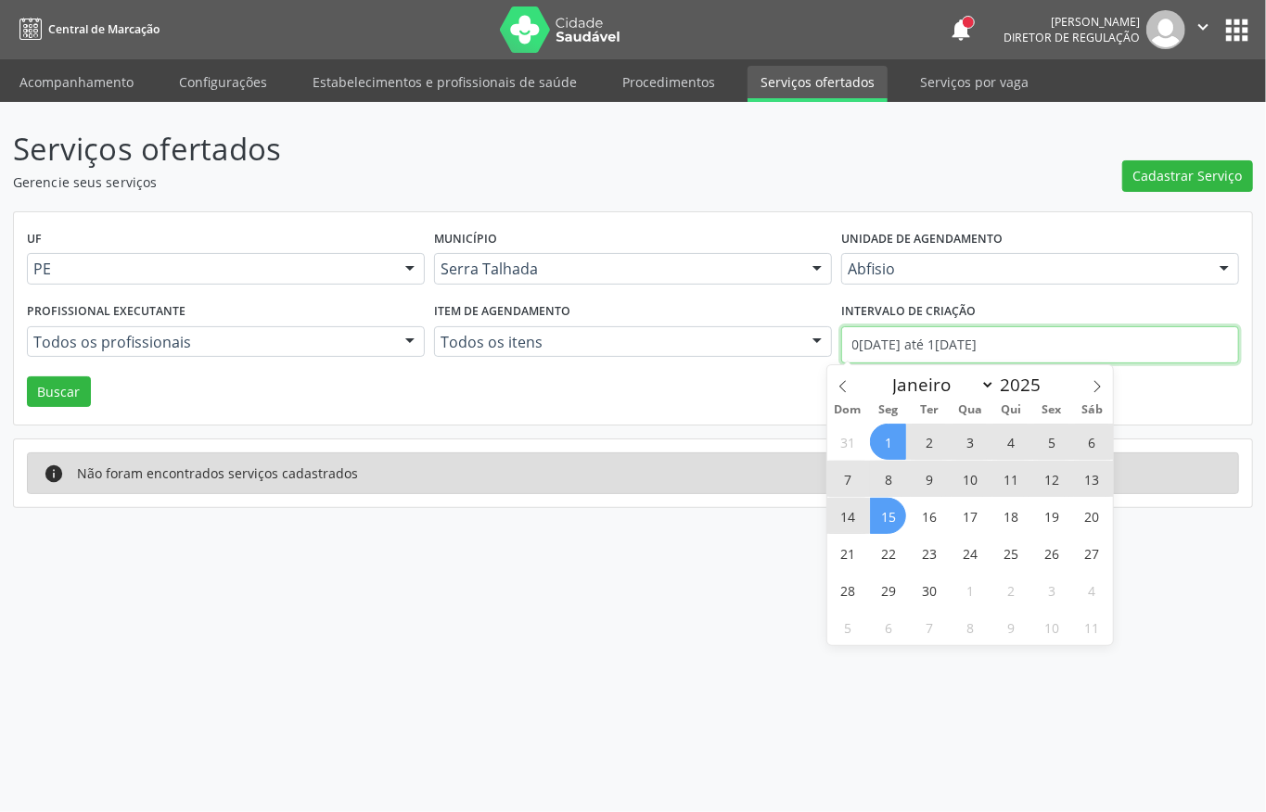
click at [952, 342] on input "0[DATE] até 1[DATE]" at bounding box center [1040, 344] width 398 height 37
click at [836, 397] on span at bounding box center [843, 381] width 32 height 32
select select "7"
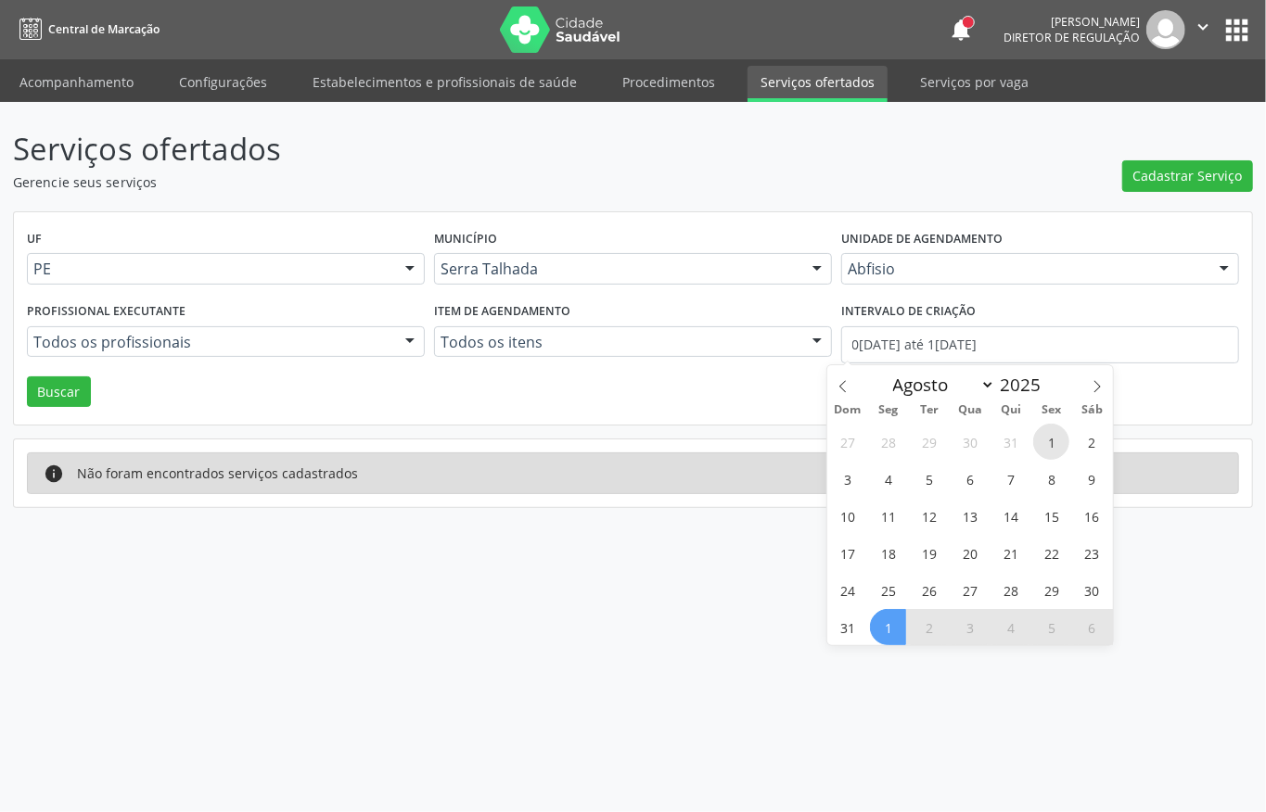
click at [1059, 443] on span "1" at bounding box center [1051, 442] width 36 height 36
type input "01/08/2025"
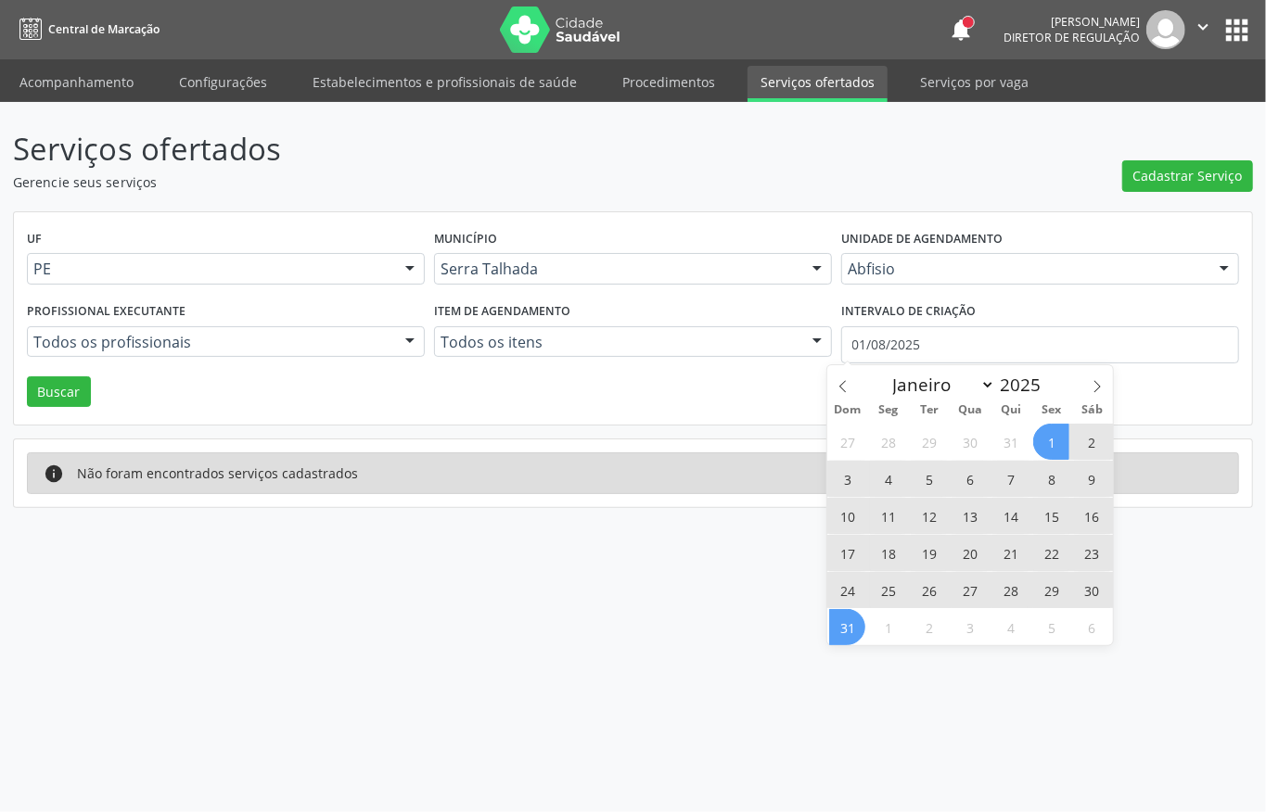
click at [835, 628] on span "31" at bounding box center [847, 627] width 36 height 36
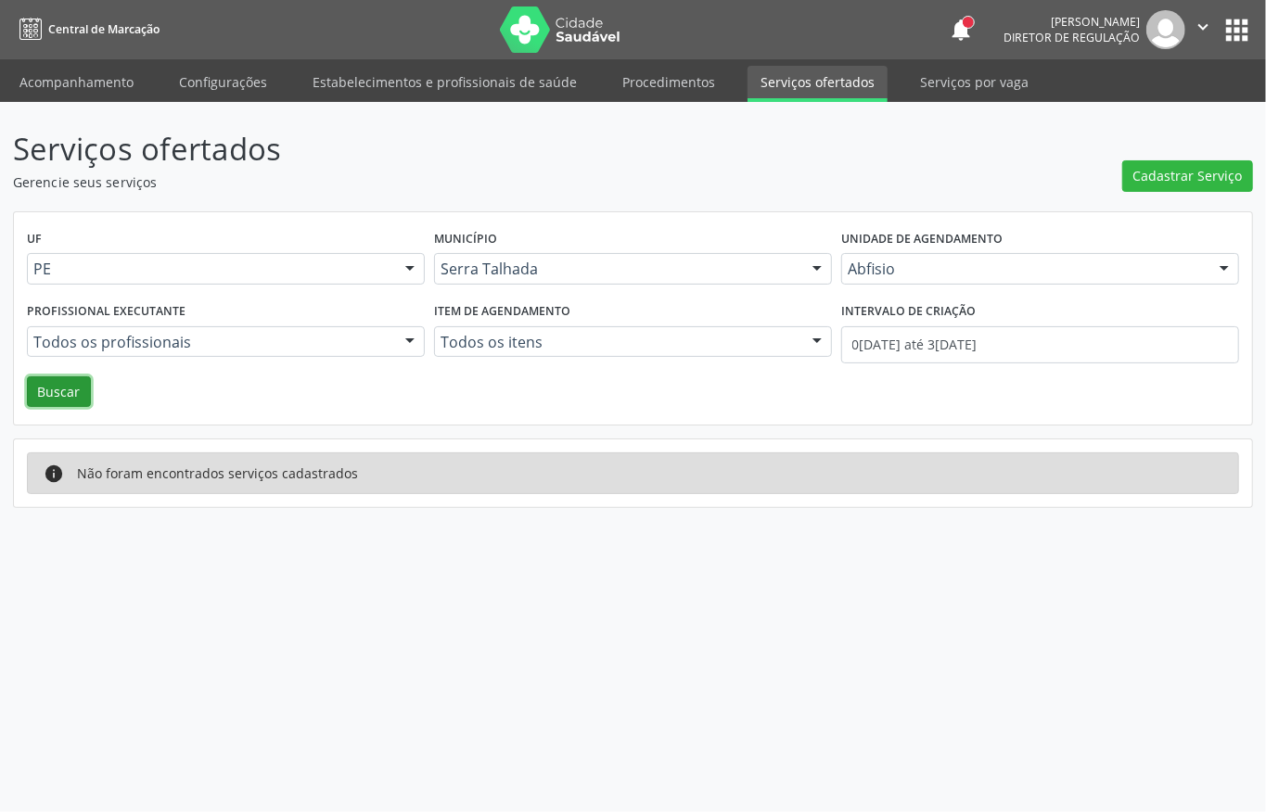
click at [76, 387] on button "Buscar" at bounding box center [59, 393] width 64 height 32
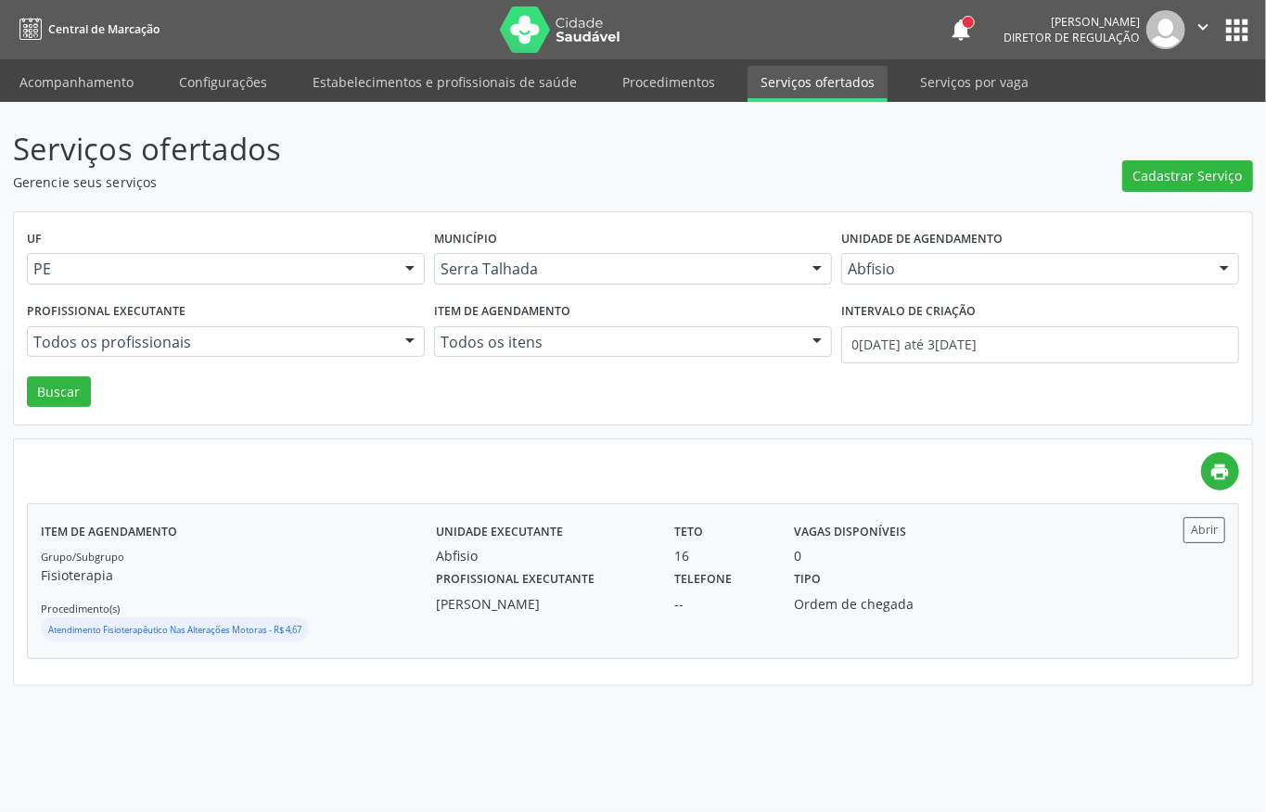
click at [973, 555] on div "Unidade executante Abfisio Teto 16 Vagas disponíveis 0" at bounding box center [781, 542] width 717 height 48
click at [71, 68] on link "Acompanhamento" at bounding box center [76, 82] width 140 height 32
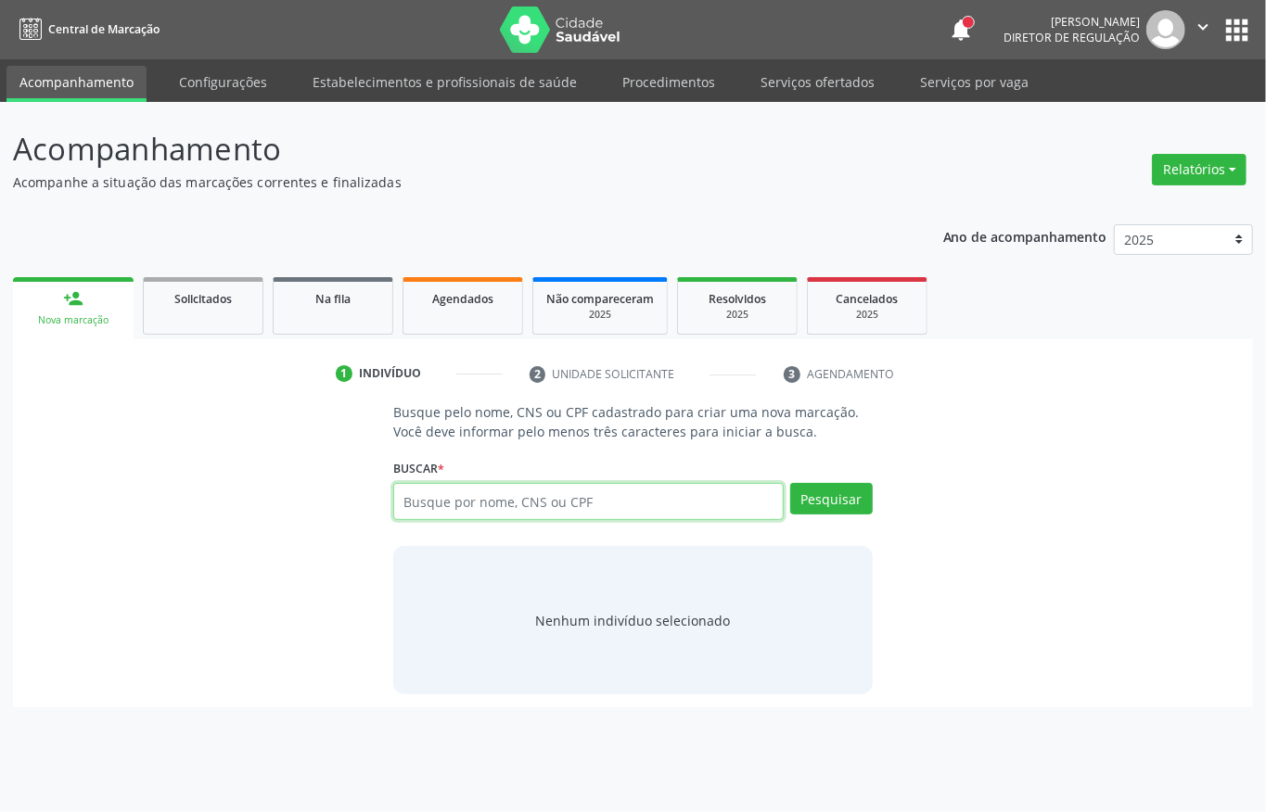
click at [457, 491] on input "text" at bounding box center [588, 501] width 390 height 37
type input "708109109288340"
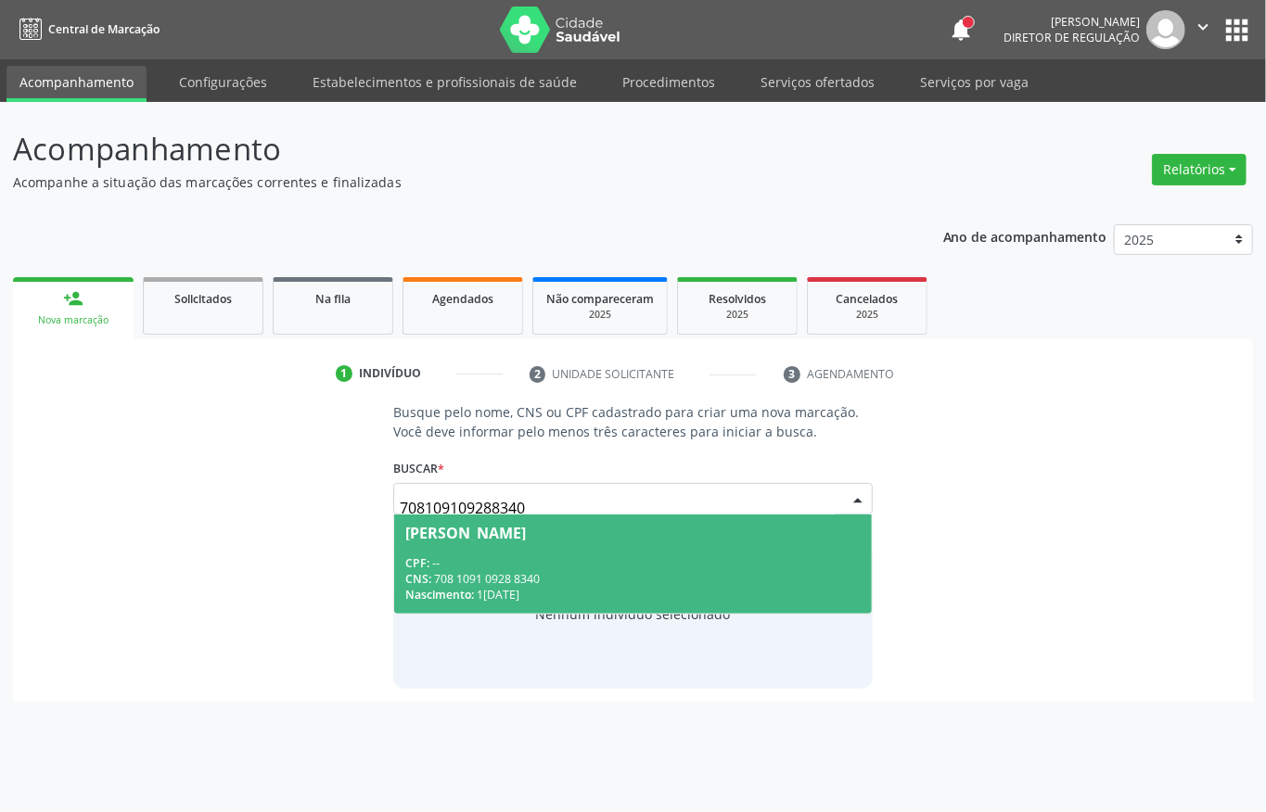
click at [591, 550] on span "[PERSON_NAME] CPF: -- CNS: 708 1091 0928 8340 Nascimento: 1[DATE]" at bounding box center [633, 564] width 478 height 99
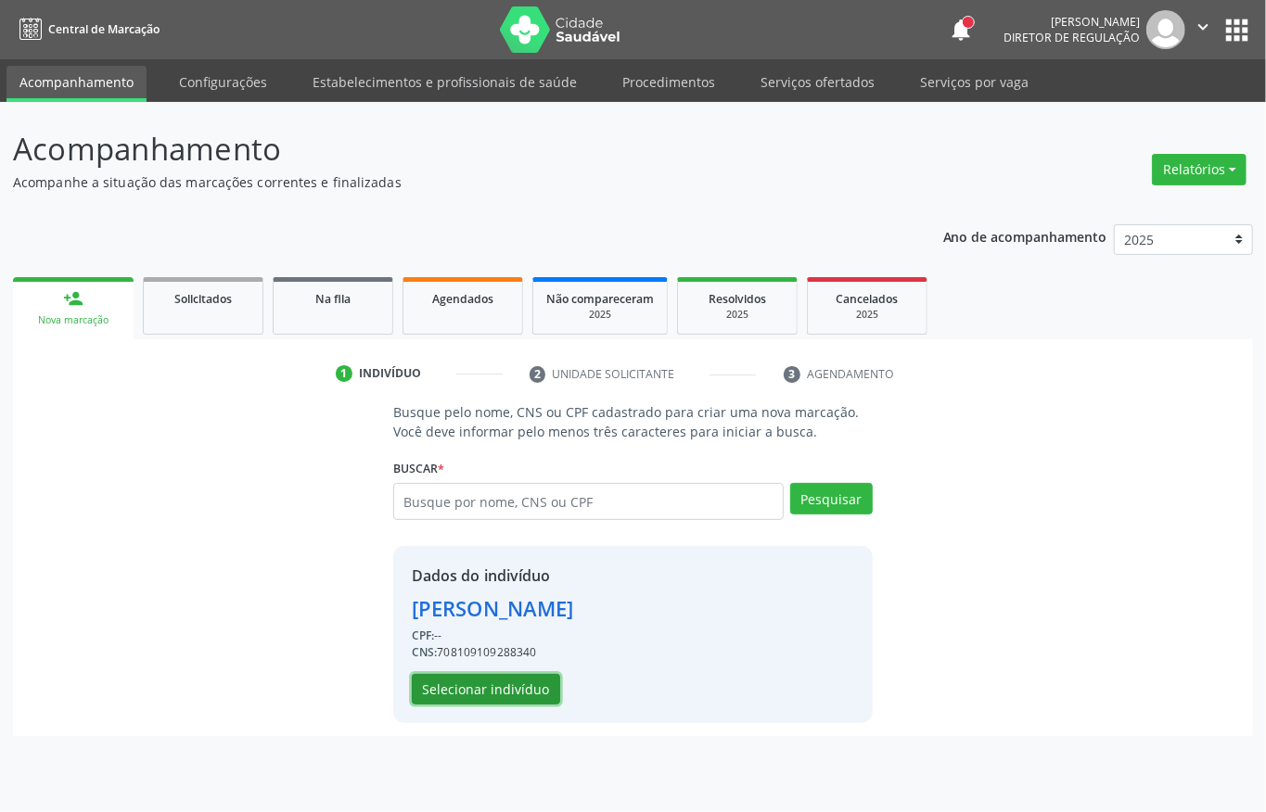
click at [492, 705] on button "Selecionar indivíduo" at bounding box center [486, 690] width 148 height 32
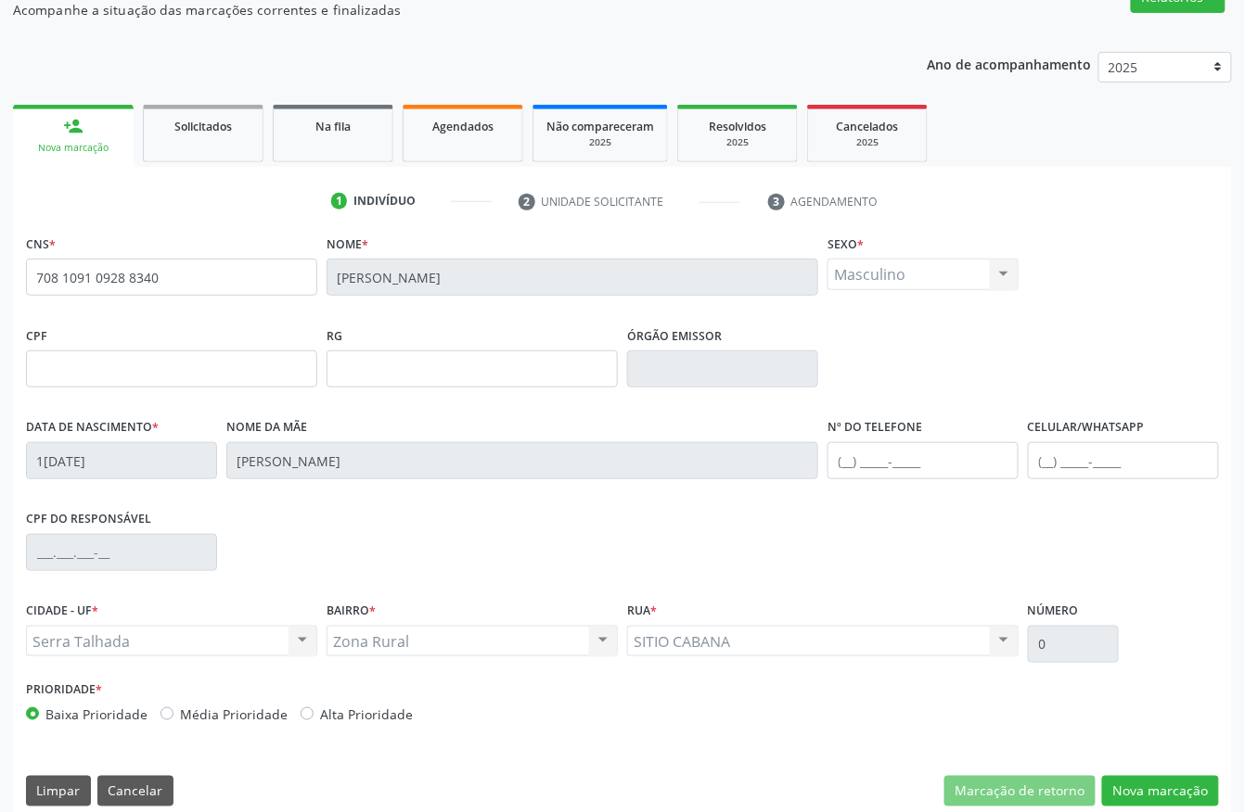
scroll to position [194, 0]
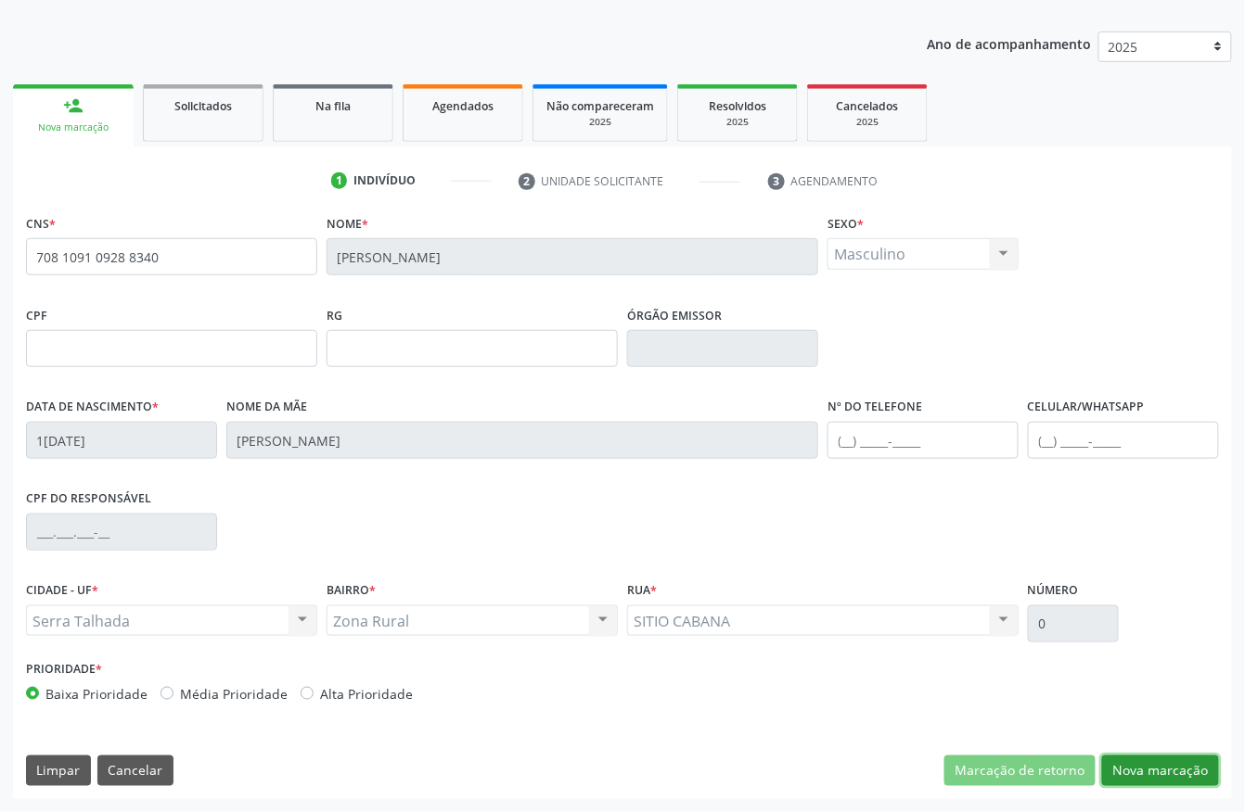
click at [1146, 775] on button "Nova marcação" at bounding box center [1160, 772] width 117 height 32
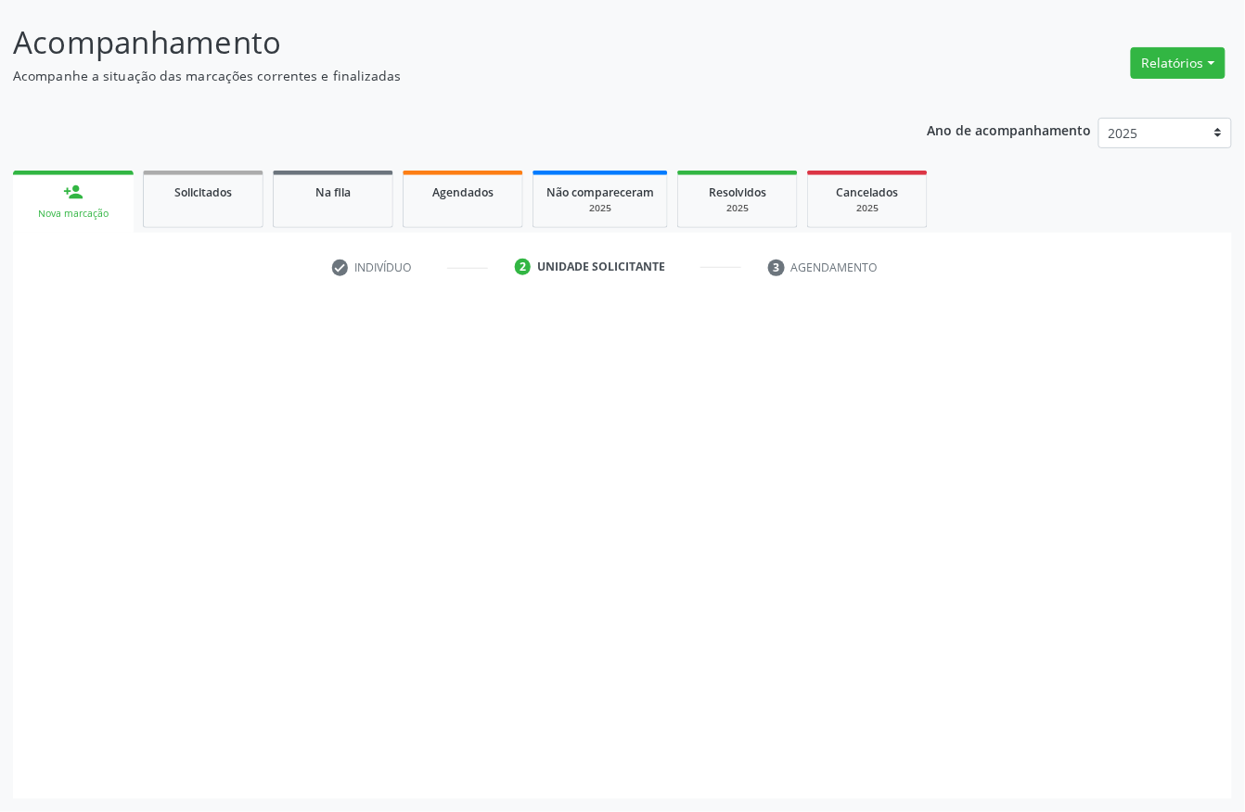
scroll to position [109, 0]
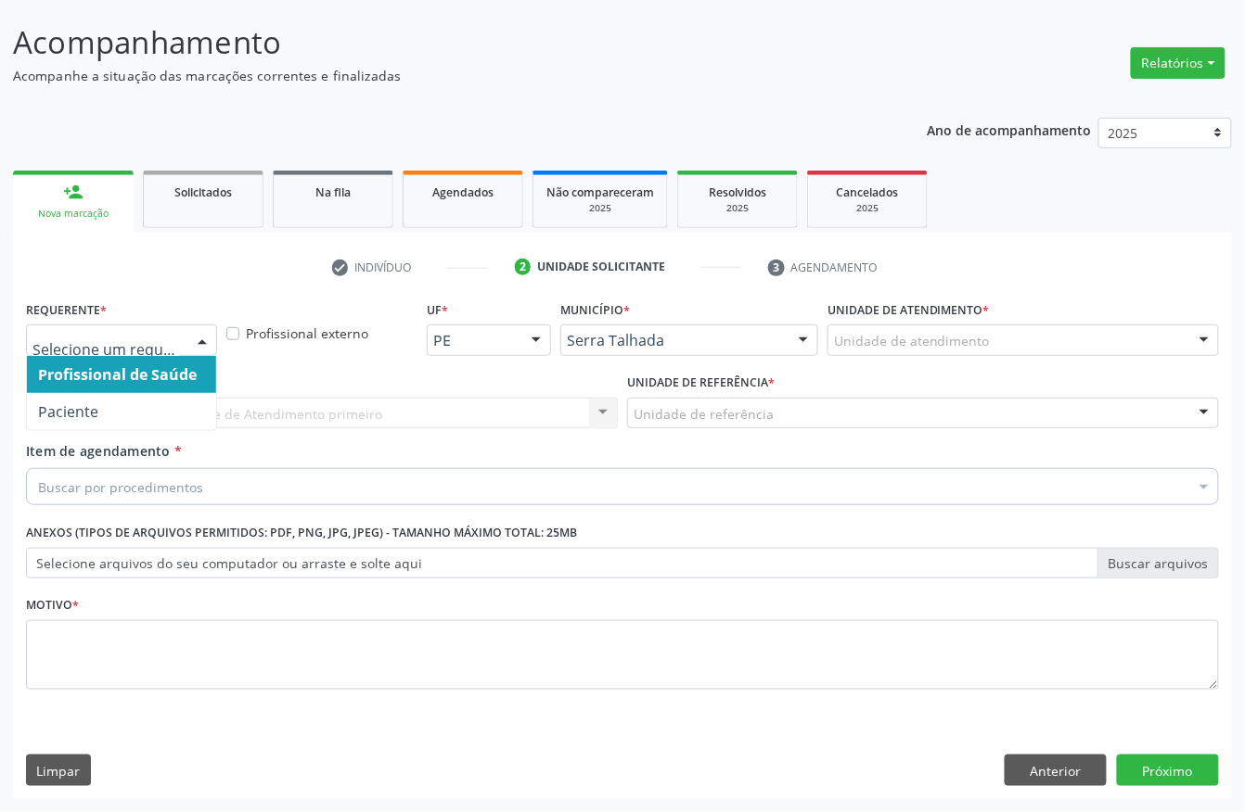
click at [50, 352] on div at bounding box center [121, 341] width 191 height 32
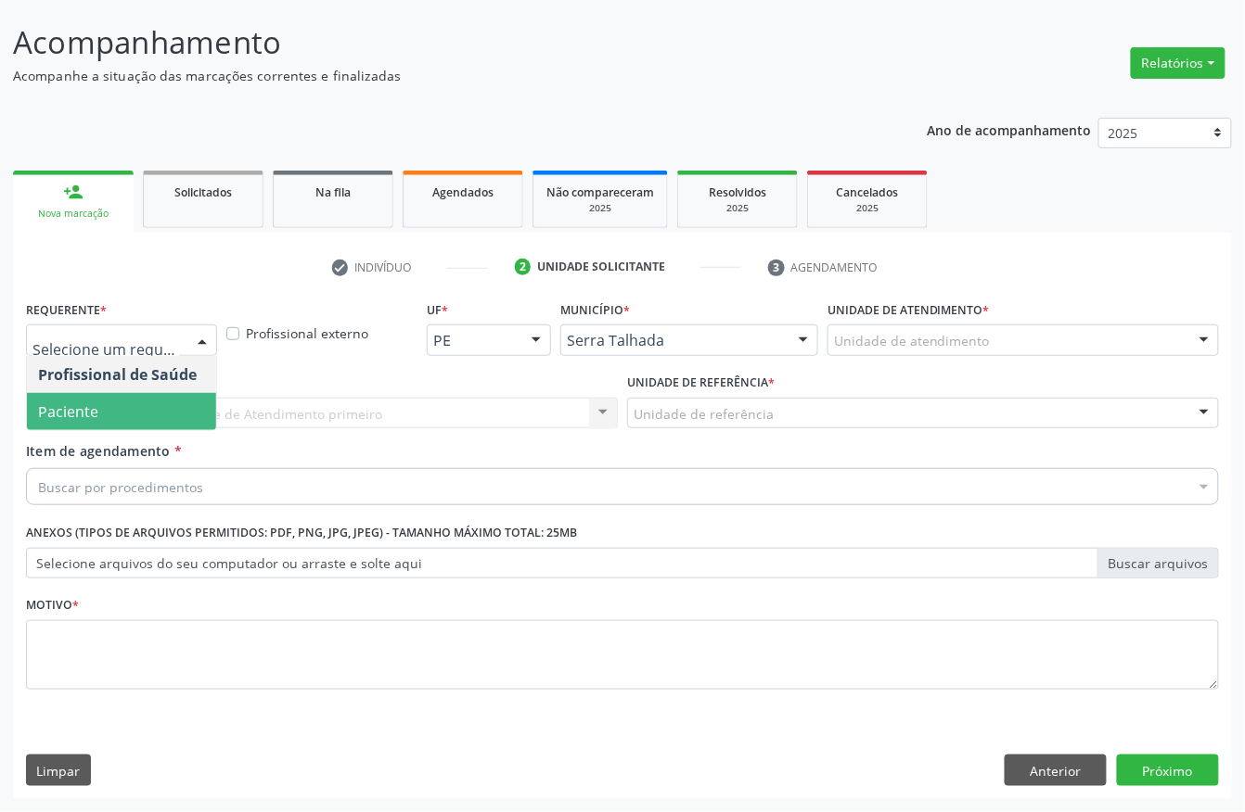
click at [50, 402] on span "Paciente" at bounding box center [68, 412] width 60 height 20
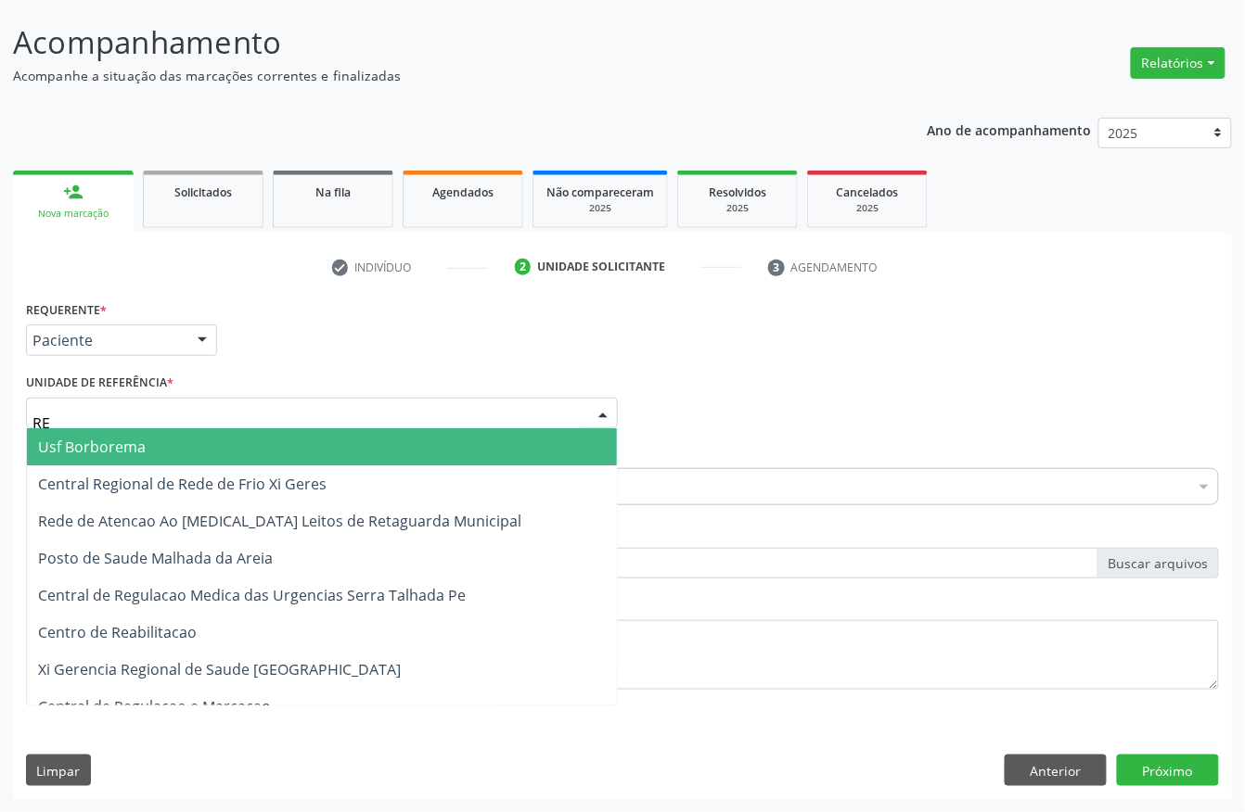
type input "REA"
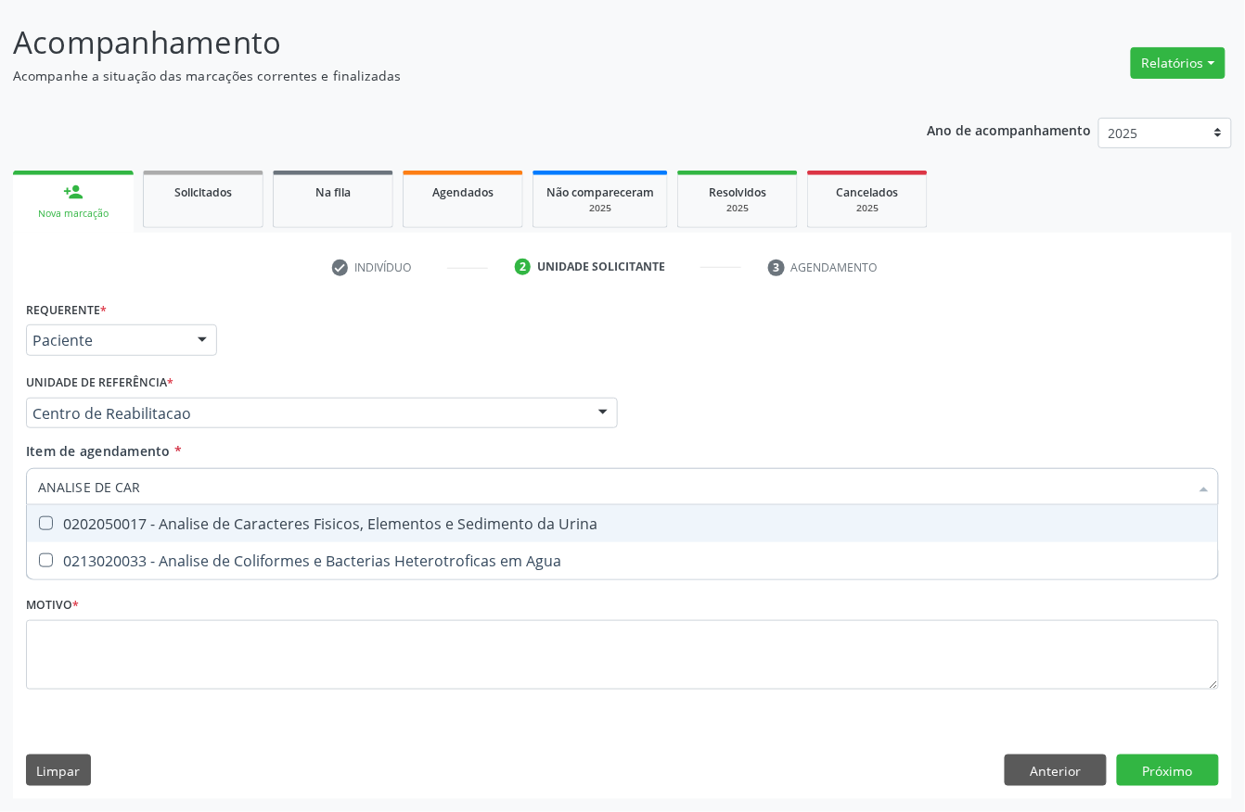
type input "ANALISE DE CARA"
click at [87, 509] on span "0202050017 - Analise de Caracteres Fisicos, Elementos e Sedimento da Urina" at bounding box center [622, 523] width 1191 height 37
checkbox Urina "true"
click at [186, 486] on input "ANALISE DE CARA" at bounding box center [613, 486] width 1150 height 37
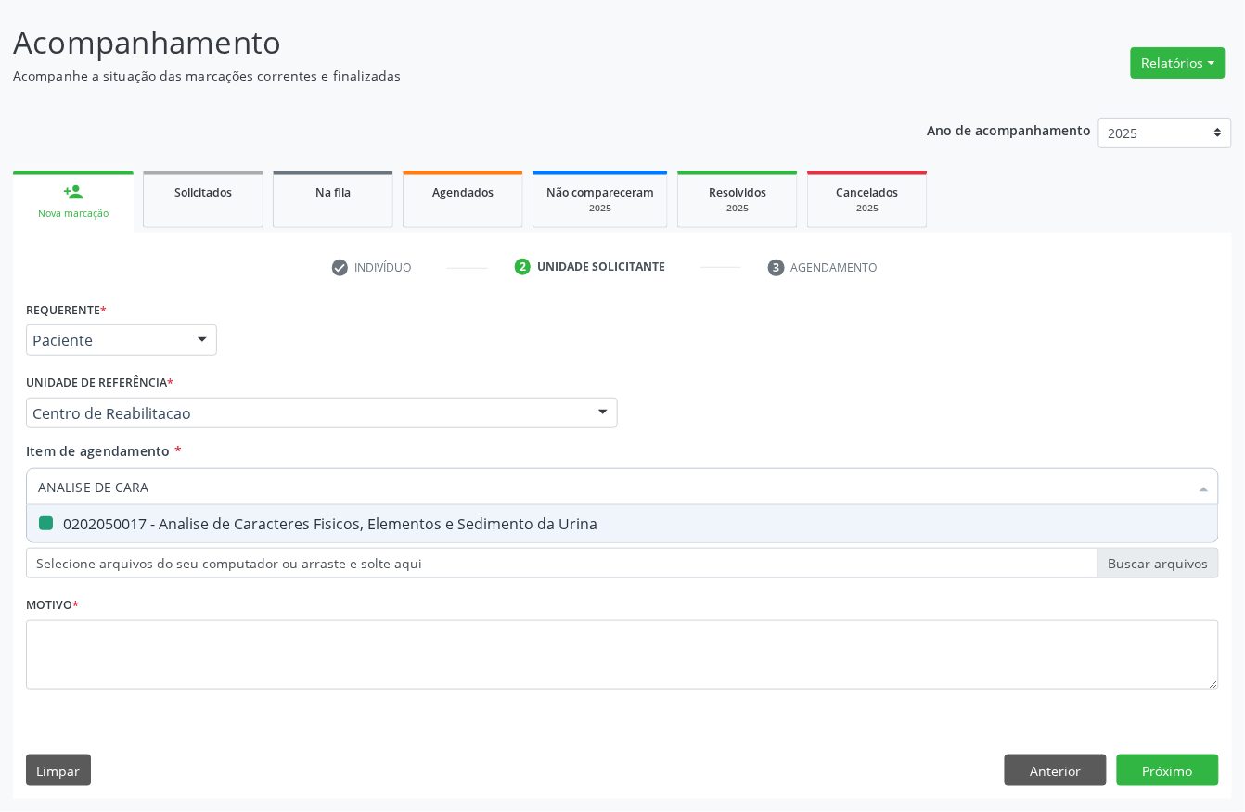
type input "ANALISE DE"
checkbox Urina "false"
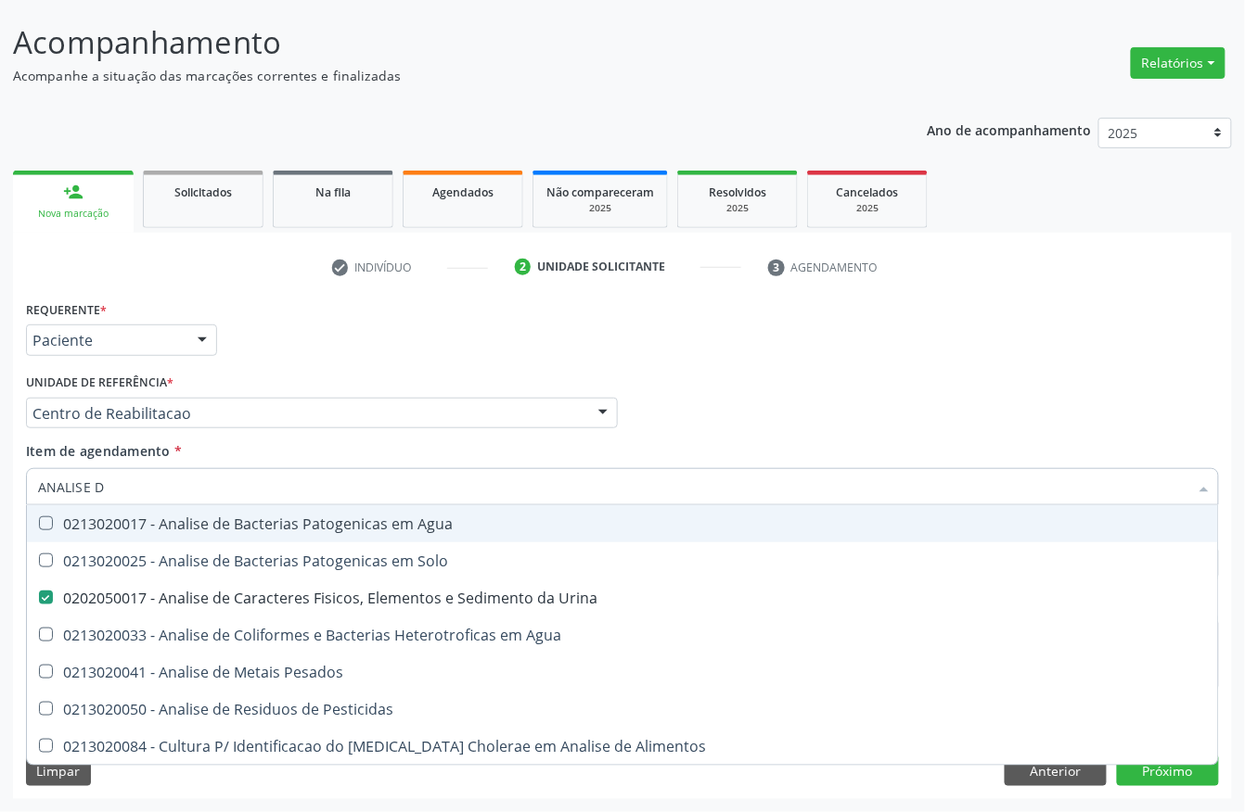
type input "ANALISE"
checkbox Urina "false"
checkbox Pesados "true"
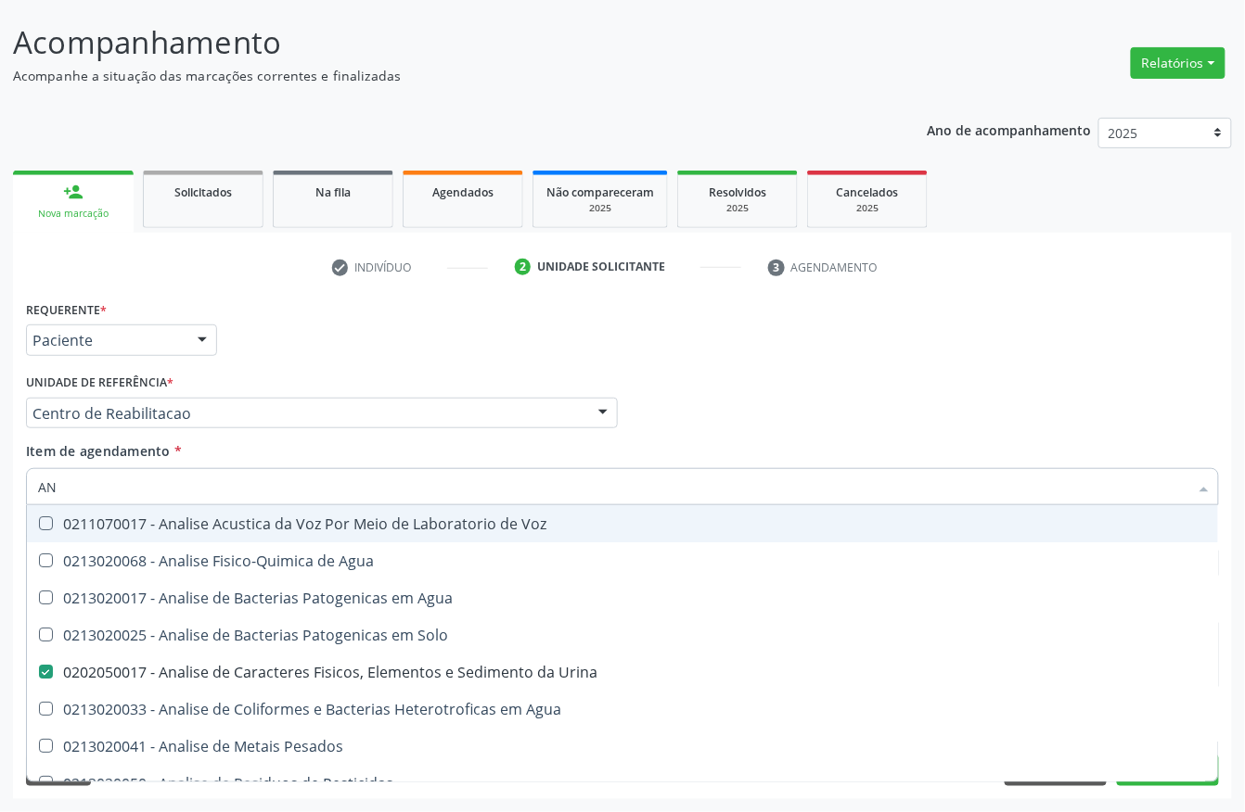
type input "A"
checkbox Urina "false"
checkbox Agua "false"
checkbox Alimentos "false"
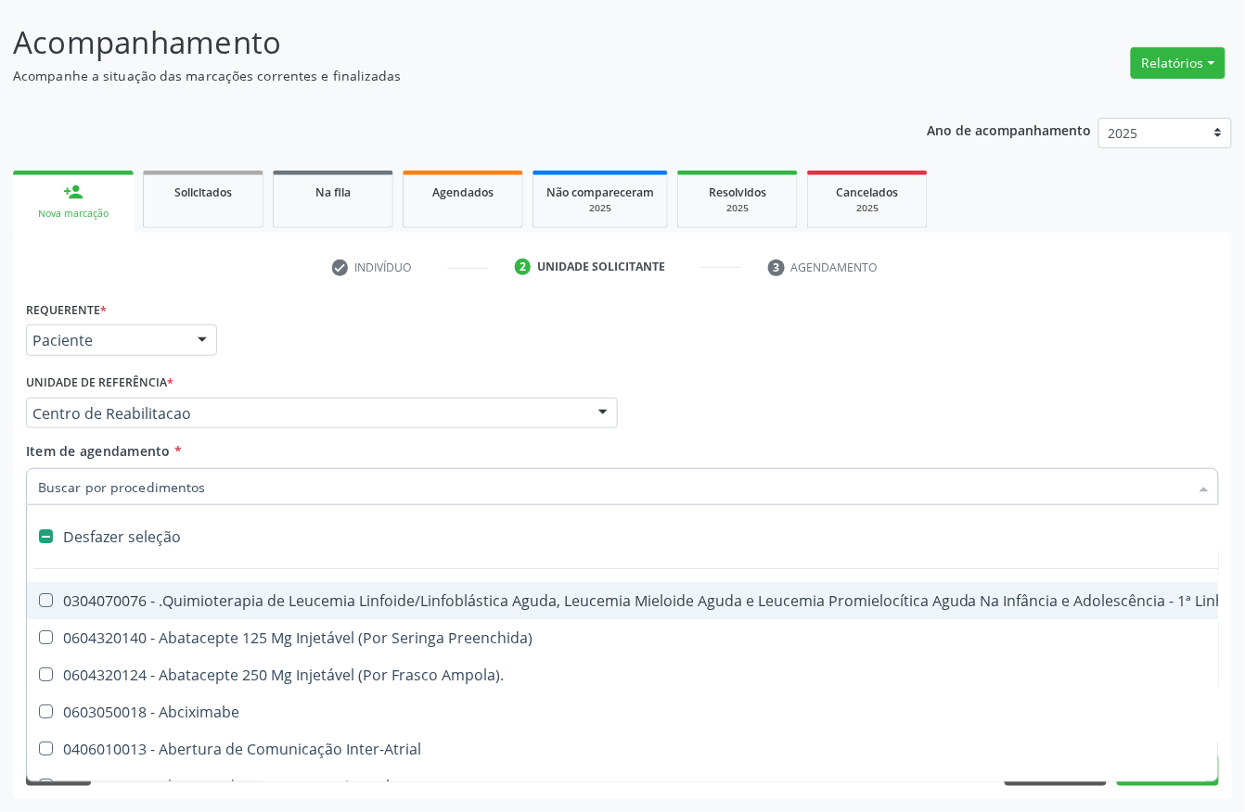
type input "C"
checkbox Punho "true"
checkbox Urina "false"
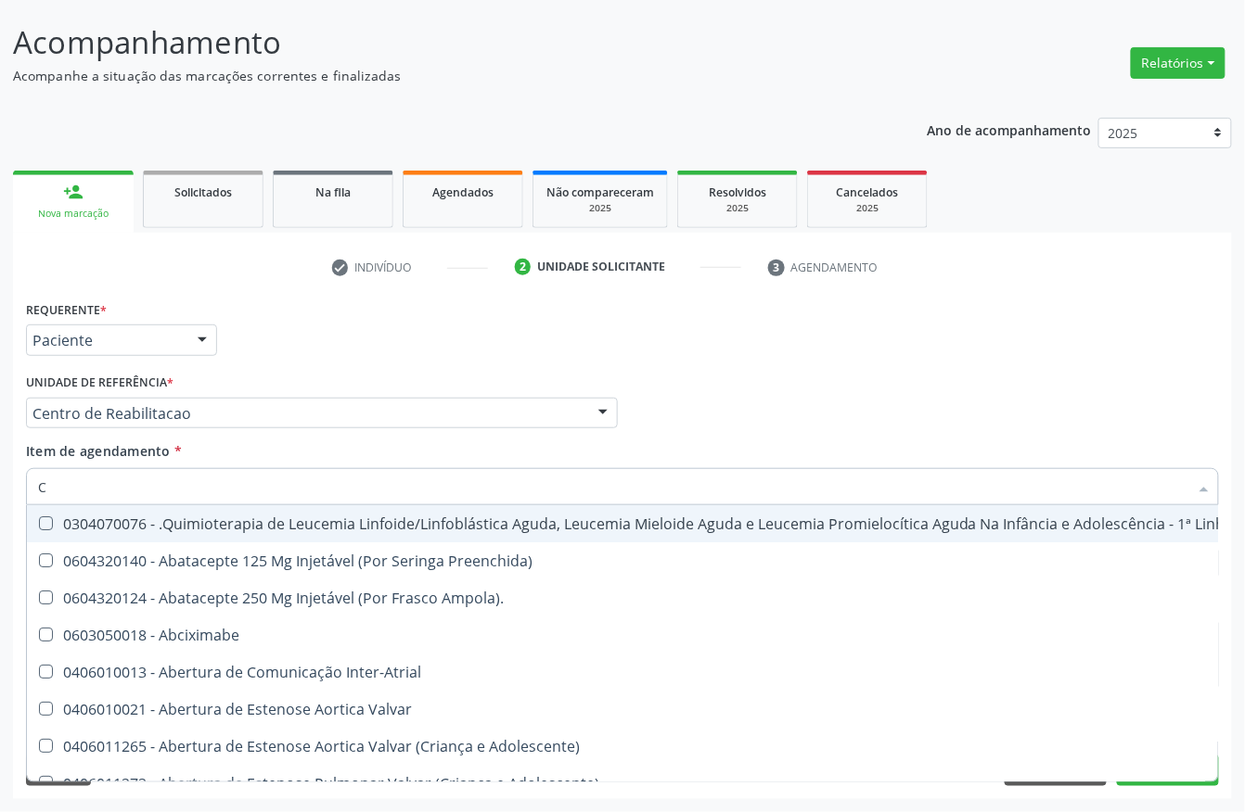
type input "CU"
checkbox Urina "false"
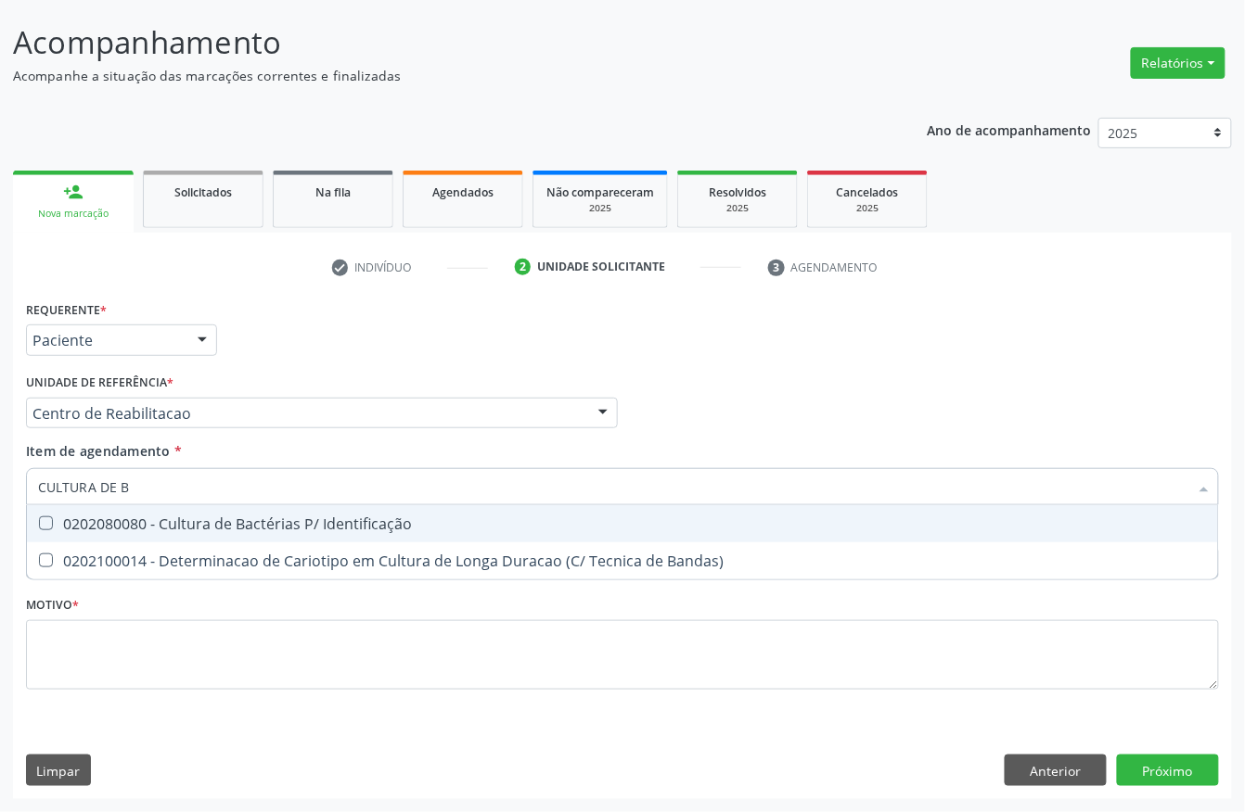
type input "CULTURA DE BA"
click at [191, 505] on span "0202080080 - Cultura de Bactérias P/ Identificação" at bounding box center [622, 523] width 1191 height 37
checkbox Identificação "true"
click at [184, 477] on input "CULTURA DE BA" at bounding box center [613, 486] width 1150 height 37
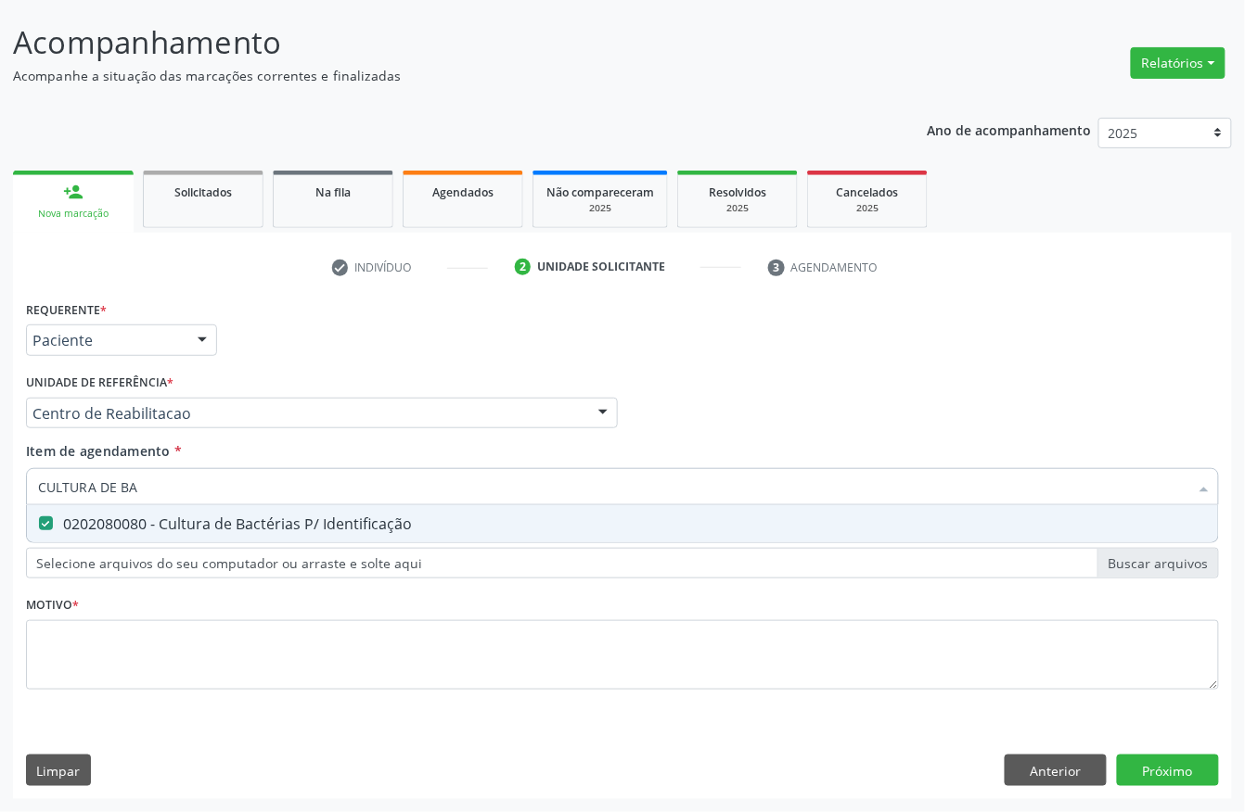
click at [184, 477] on input "CULTURA DE BA" at bounding box center [613, 486] width 1150 height 37
checkbox Identificação "false"
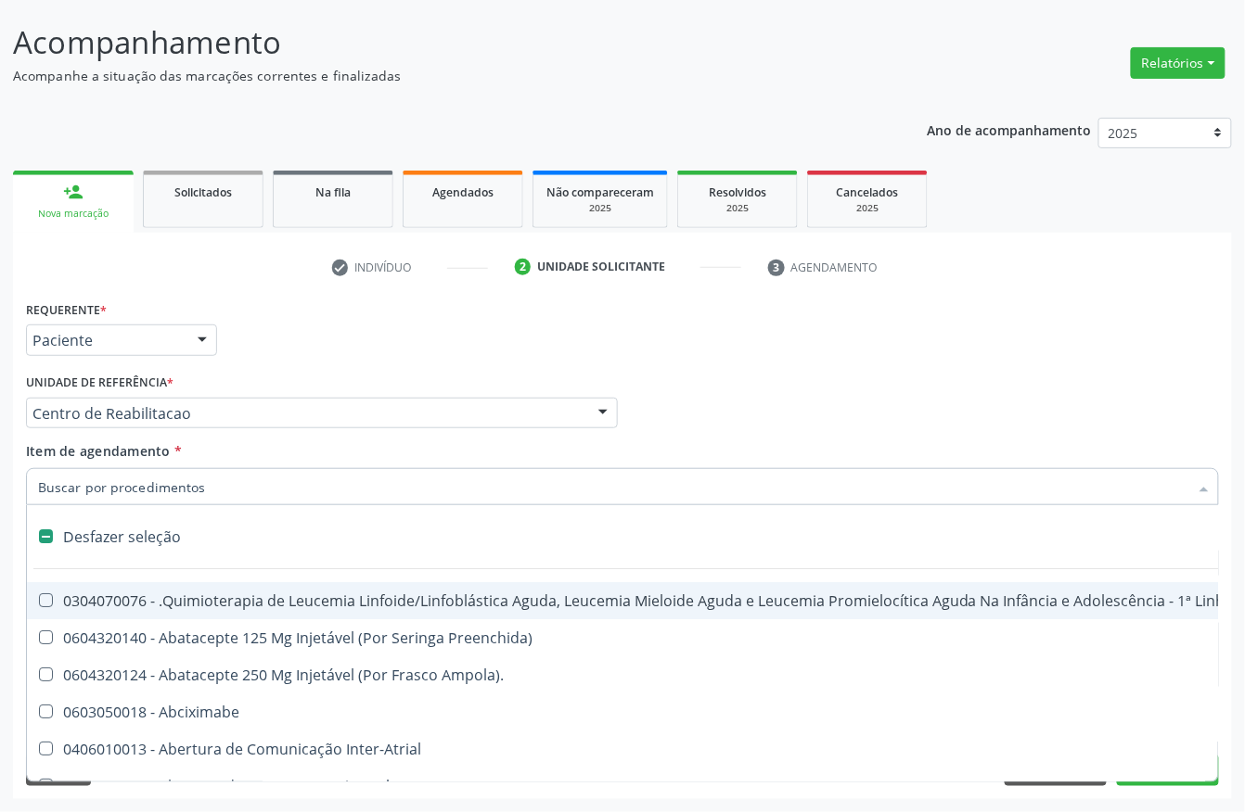
type input "U"
checkbox Ml\) "true"
checkbox Urina "false"
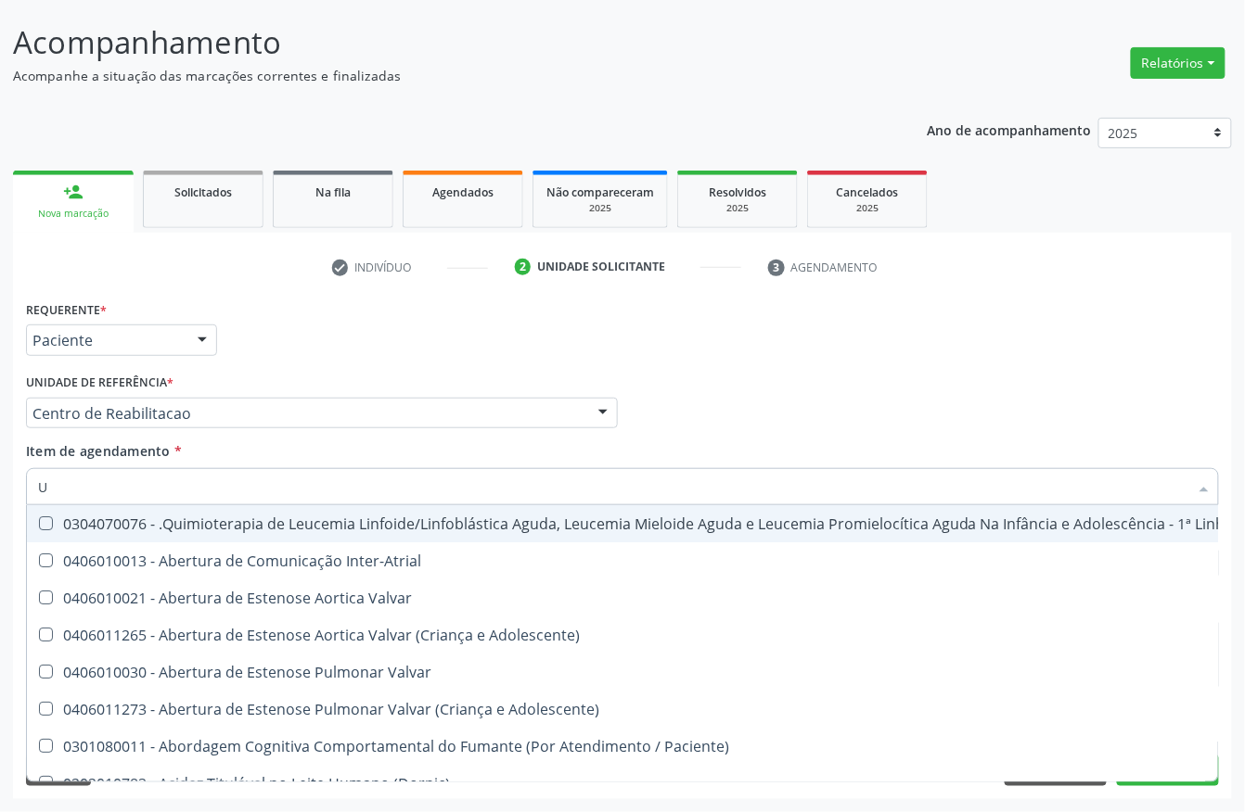
type input "UR"
checkbox Diálise "true"
checkbox Urina "false"
checkbox Total "true"
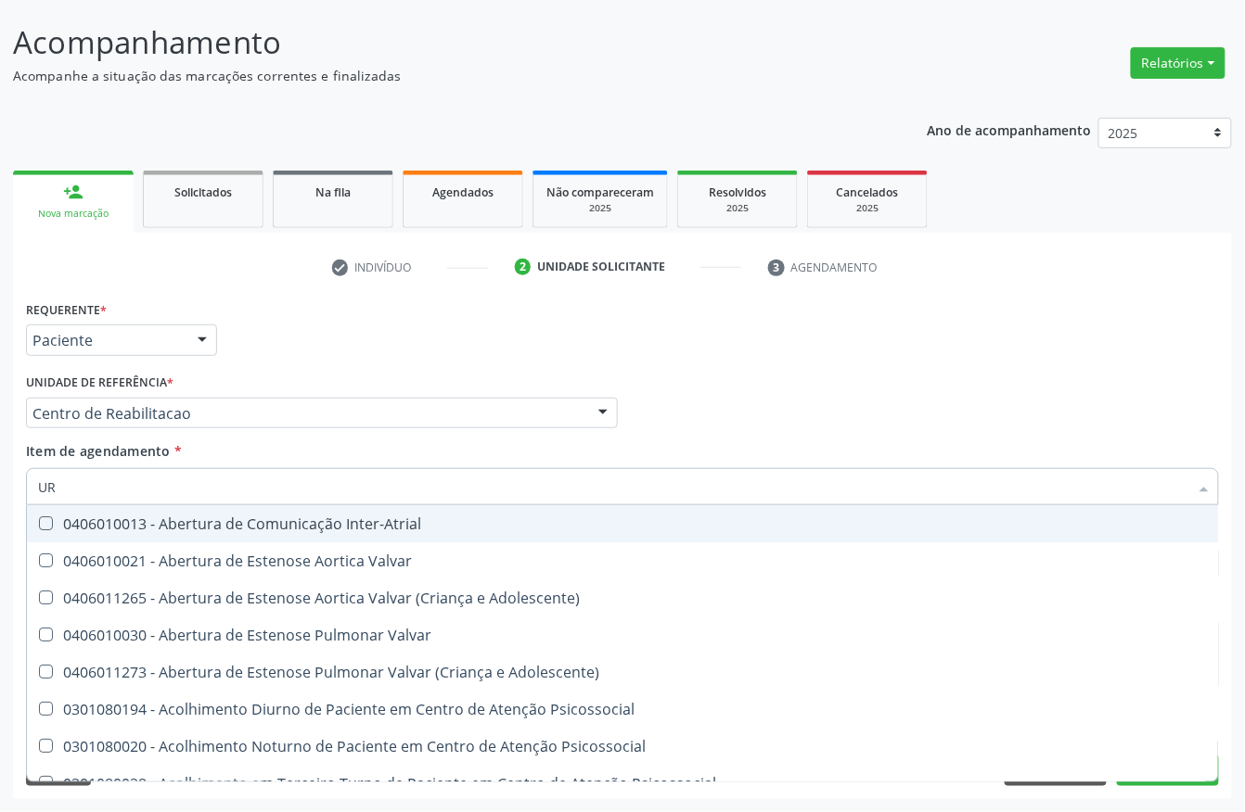
type input "URE"
checkbox Urina "false"
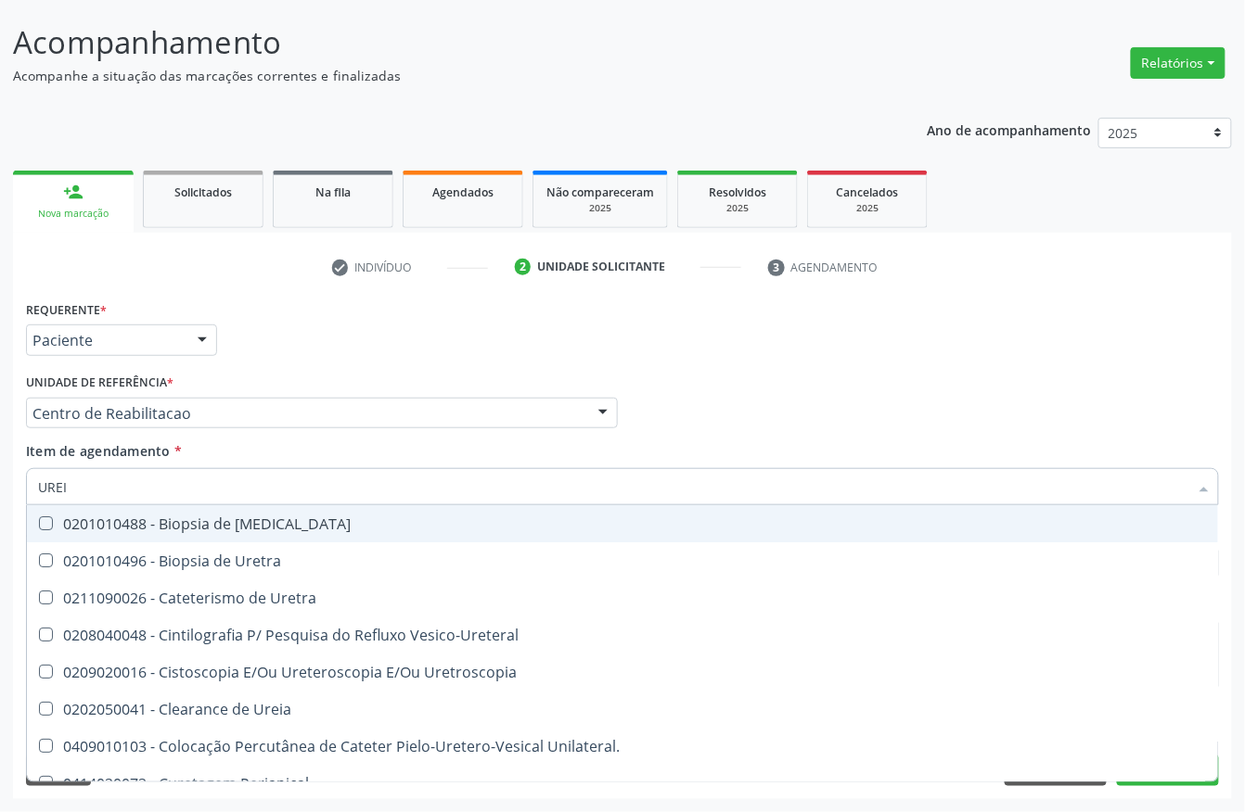
type input "UREIA"
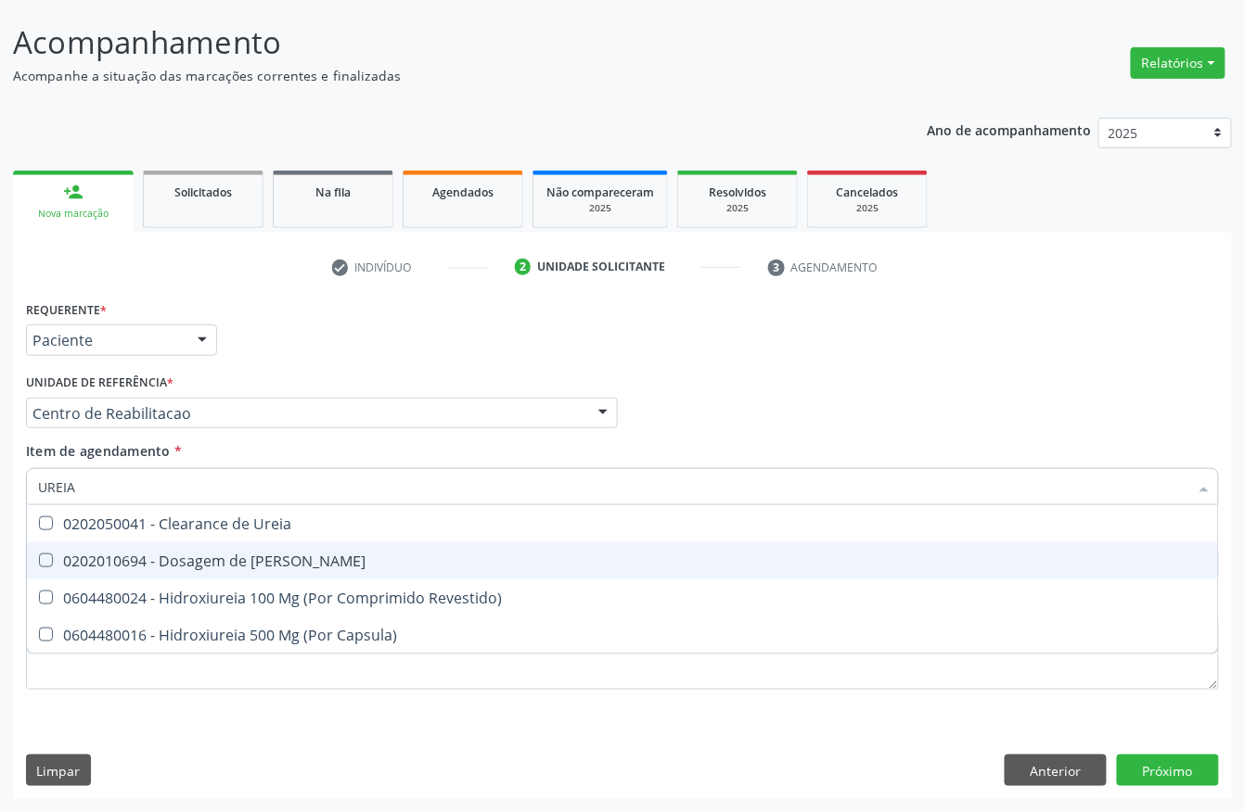
click at [184, 571] on span "0202010694 - Dosagem de [PERSON_NAME]" at bounding box center [622, 561] width 1191 height 37
checkbox Ureia "true"
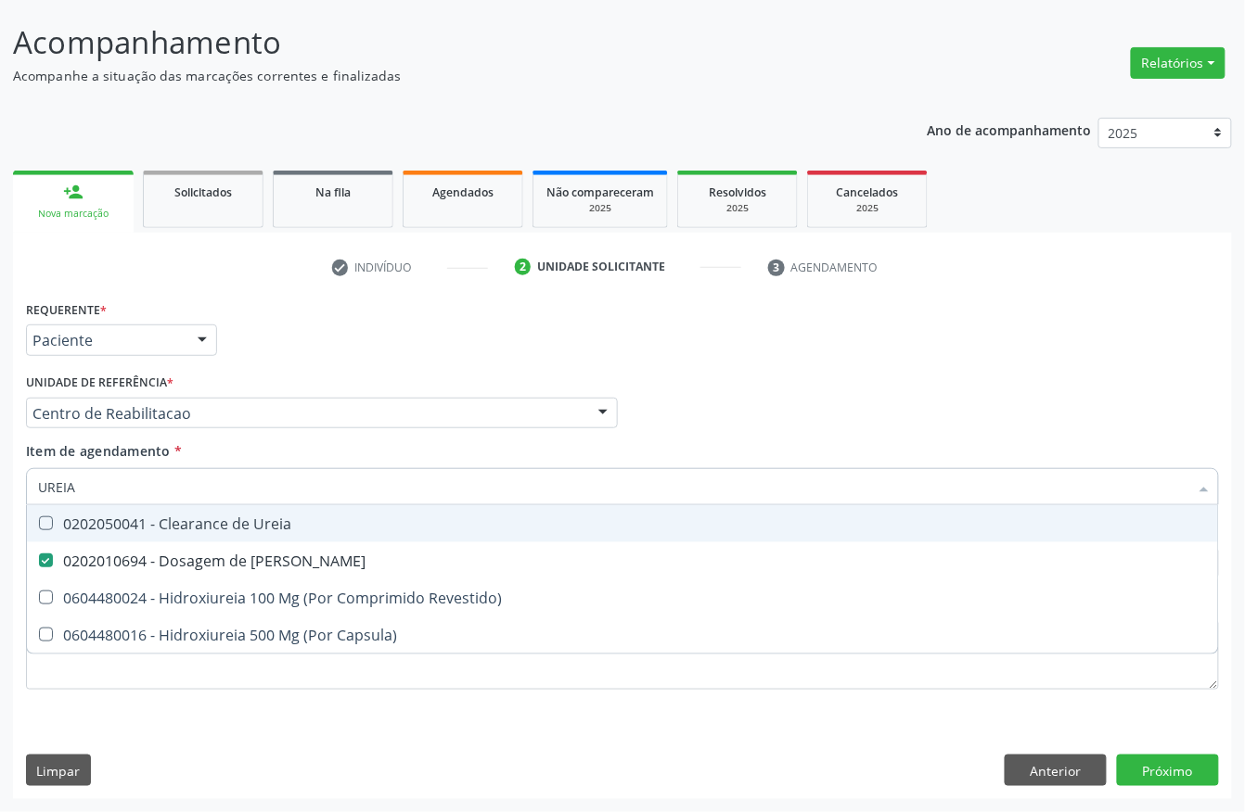
type input "UREIA"
click at [172, 464] on div "Item de agendamento * UREIA Desfazer seleção 0202050041 - Clearance de Ureia 02…" at bounding box center [622, 470] width 1193 height 58
checkbox Revestido\) "true"
checkbox Capsula\) "true"
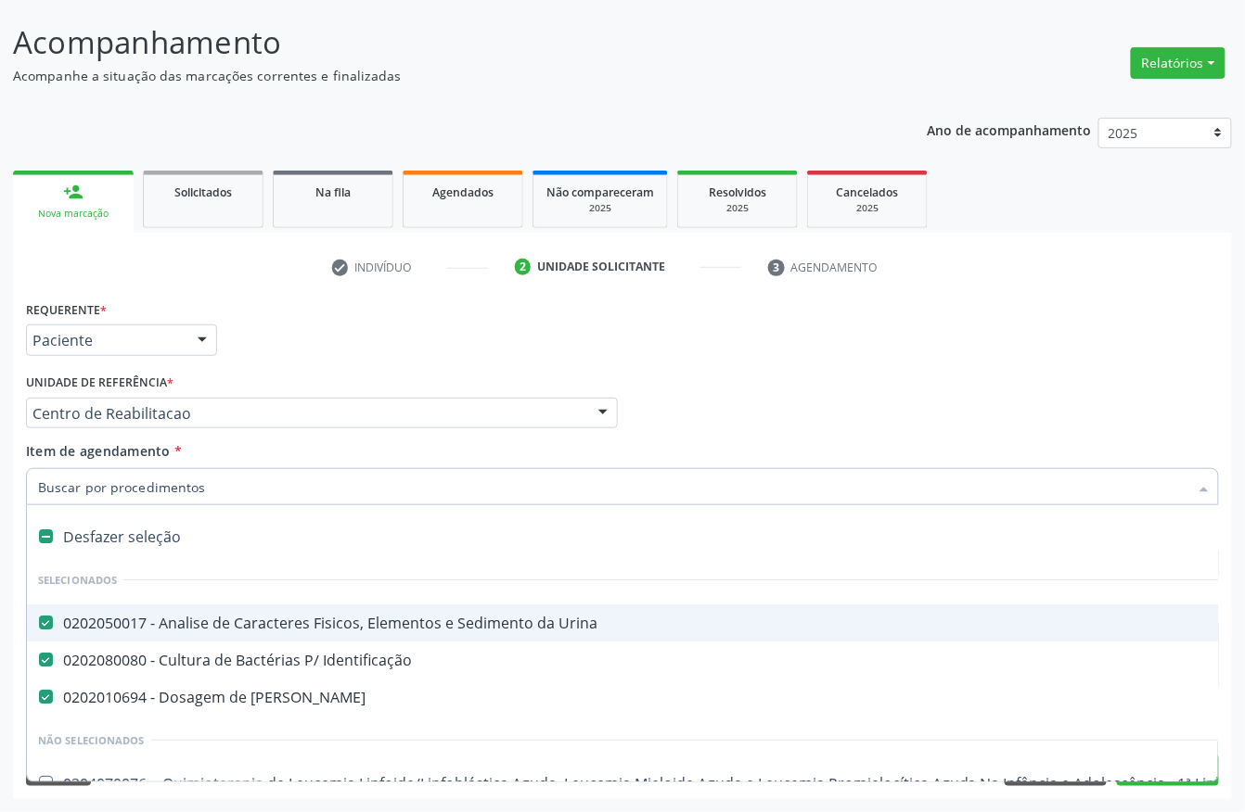
click at [157, 488] on input "Item de agendamento *" at bounding box center [613, 486] width 1150 height 37
type input "CR"
checkbox Urina "false"
checkbox Identificação "false"
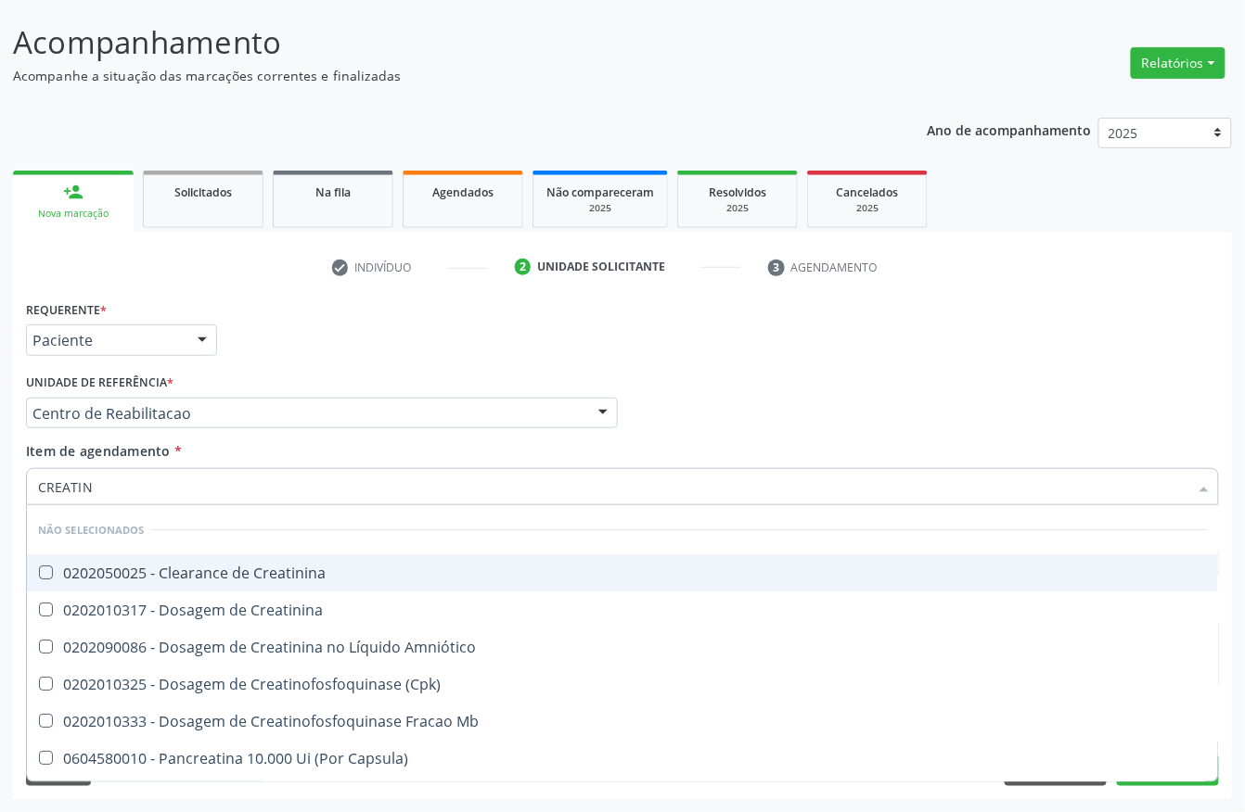
type input "CREATINI"
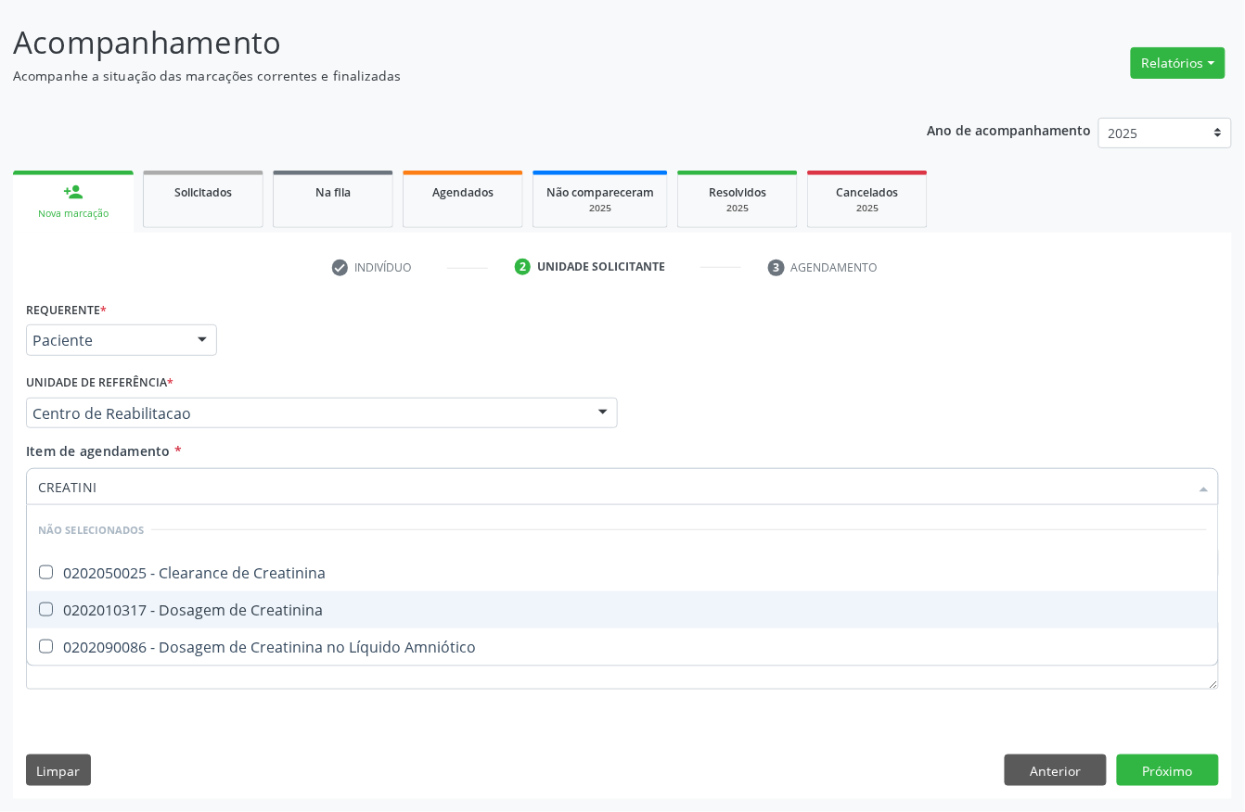
click at [150, 603] on div "0202010317 - Dosagem de Creatinina" at bounding box center [622, 610] width 1169 height 15
checkbox Creatinina "true"
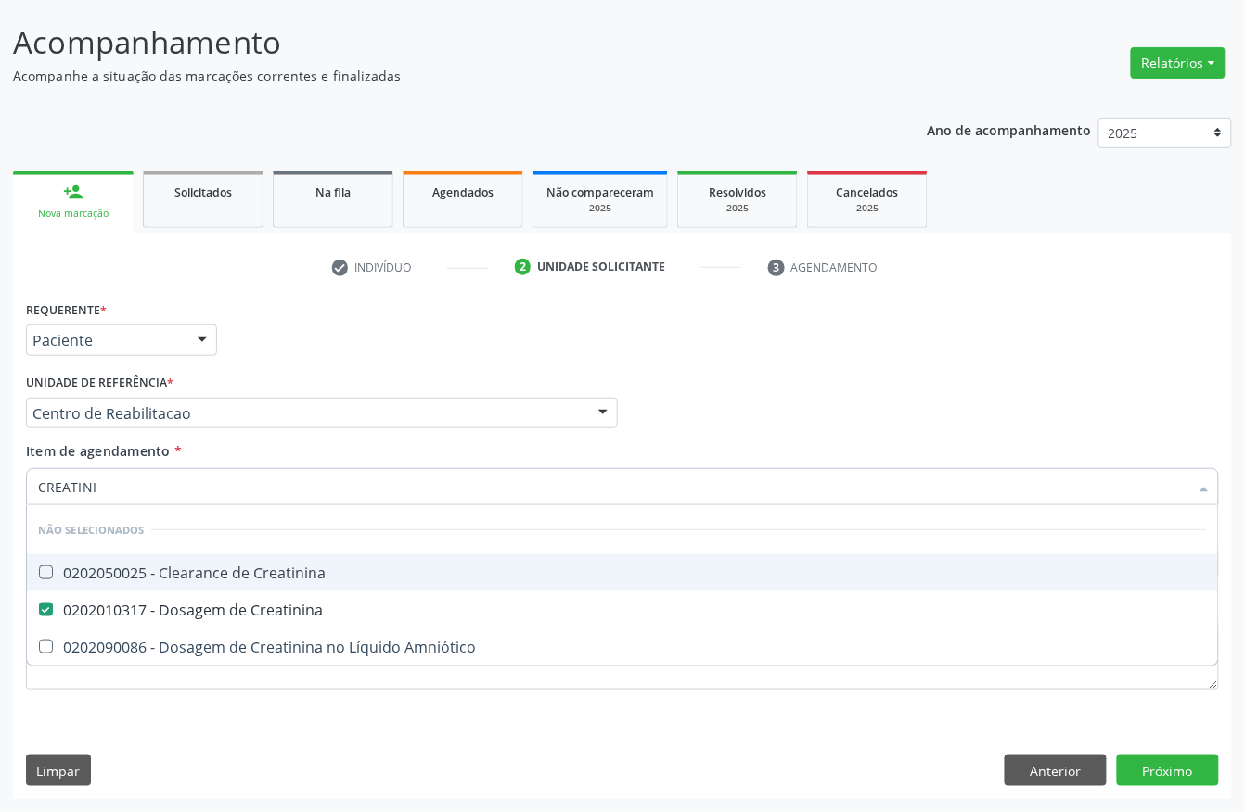
click at [152, 482] on input "CREATINI" at bounding box center [613, 486] width 1150 height 37
checkbox Creatinina "true"
checkbox Amniótico "true"
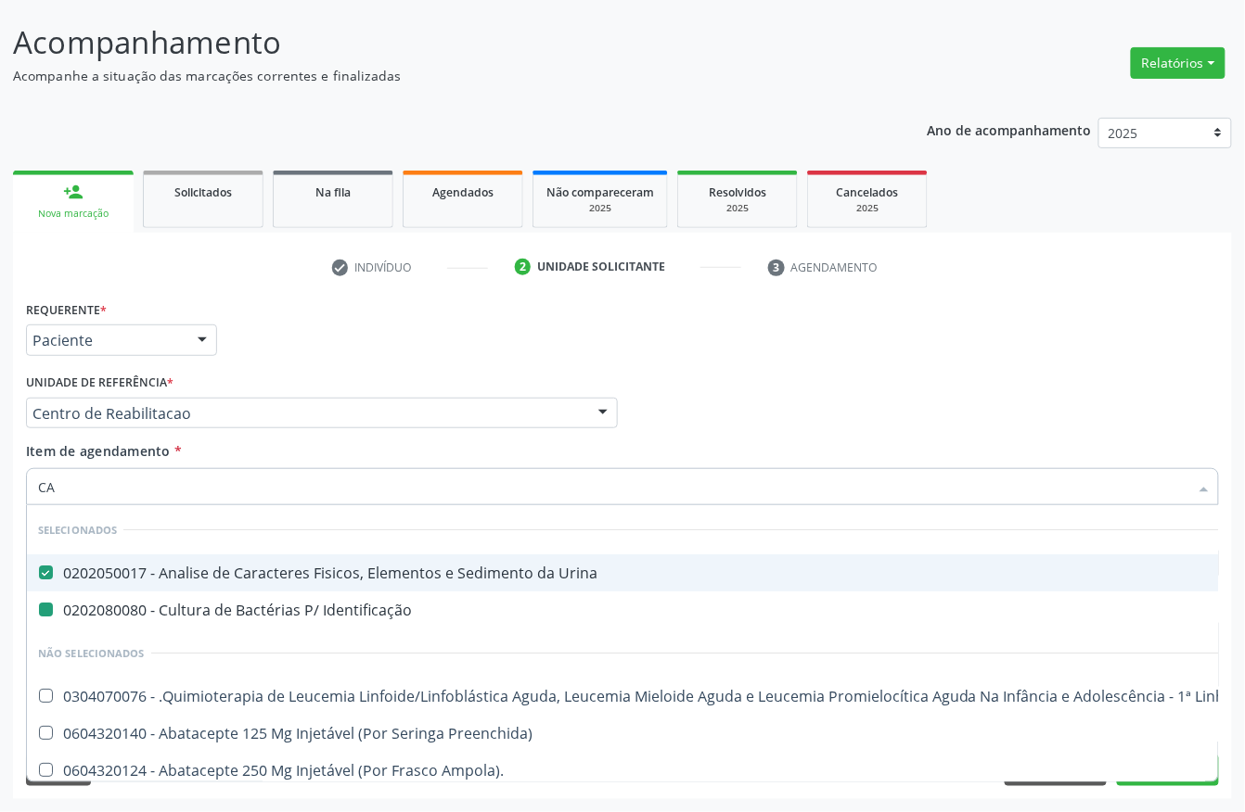
type input "CAL"
checkbox Urina "false"
checkbox Identificação "false"
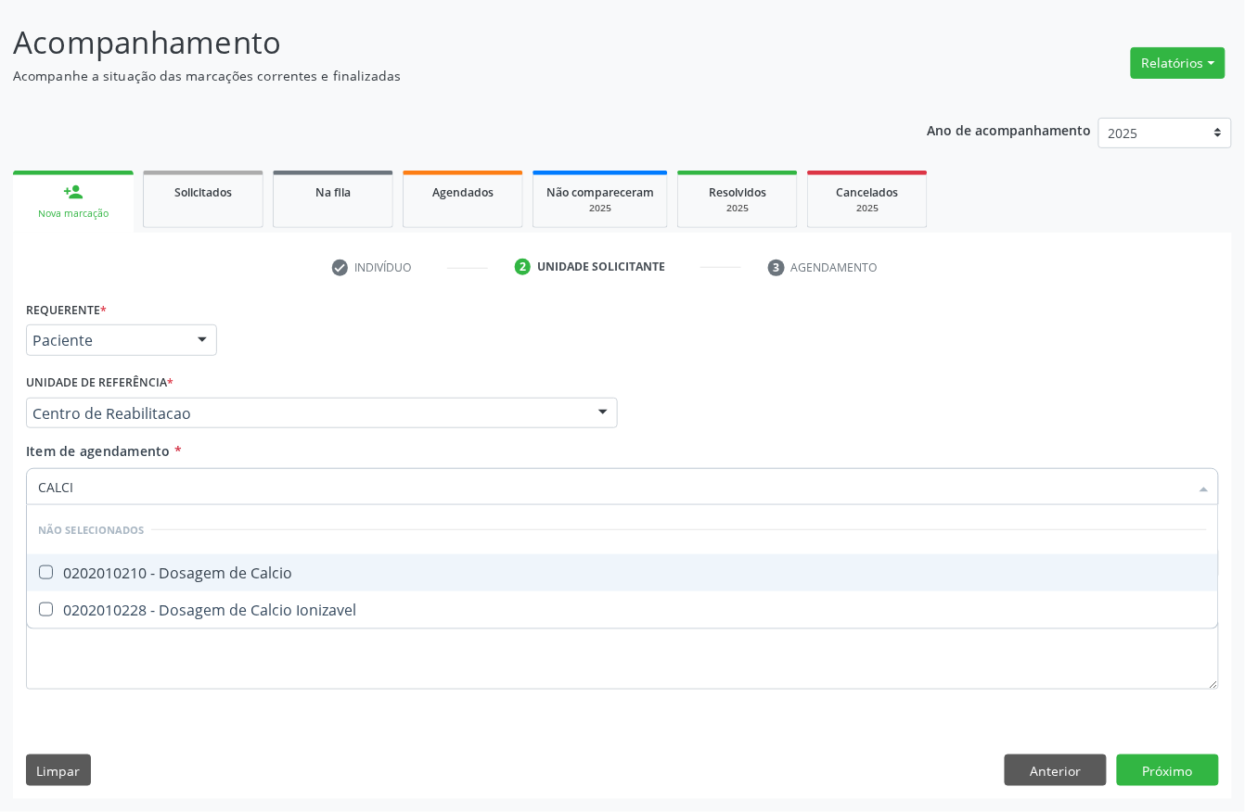
type input "CALCIO"
click at [173, 566] on div "0202010210 - Dosagem de Calcio" at bounding box center [622, 573] width 1169 height 15
checkbox Calcio "true"
click at [150, 479] on input "CALCIO" at bounding box center [613, 486] width 1150 height 37
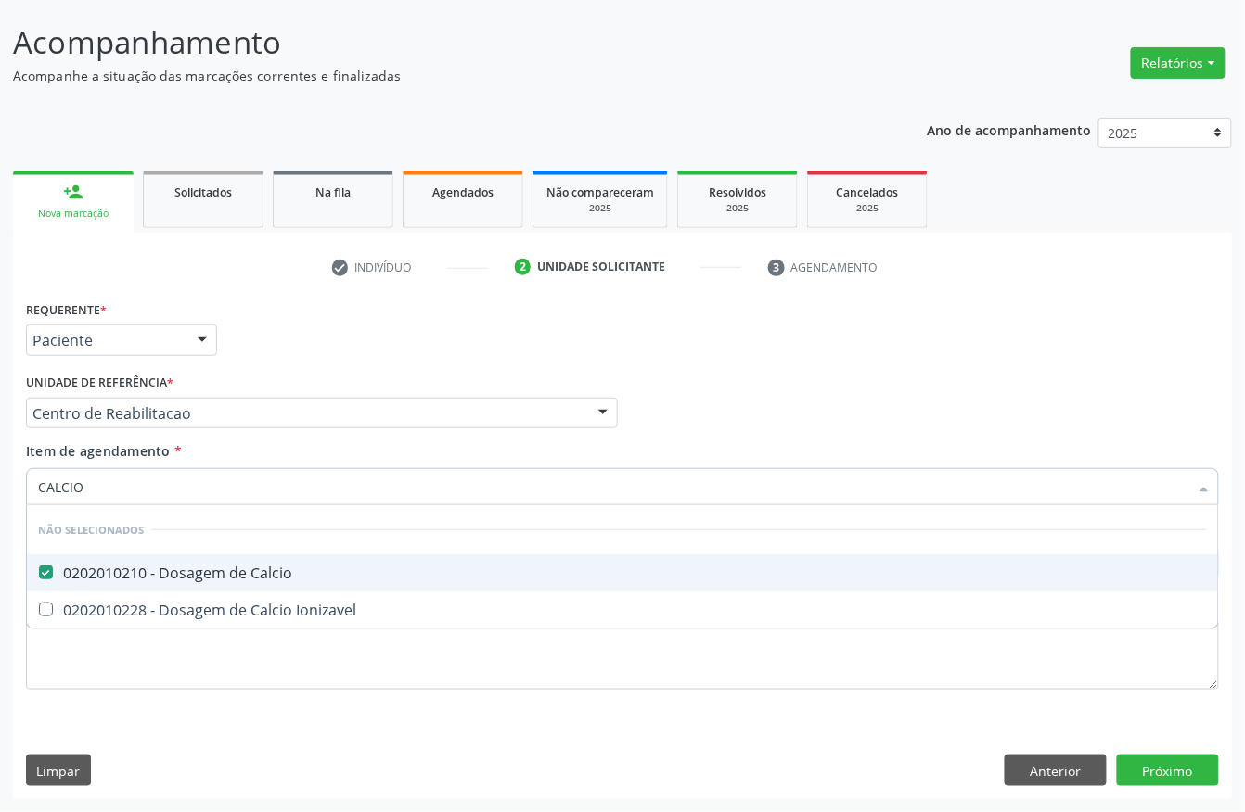
type input "A"
checkbox Ionizavel "true"
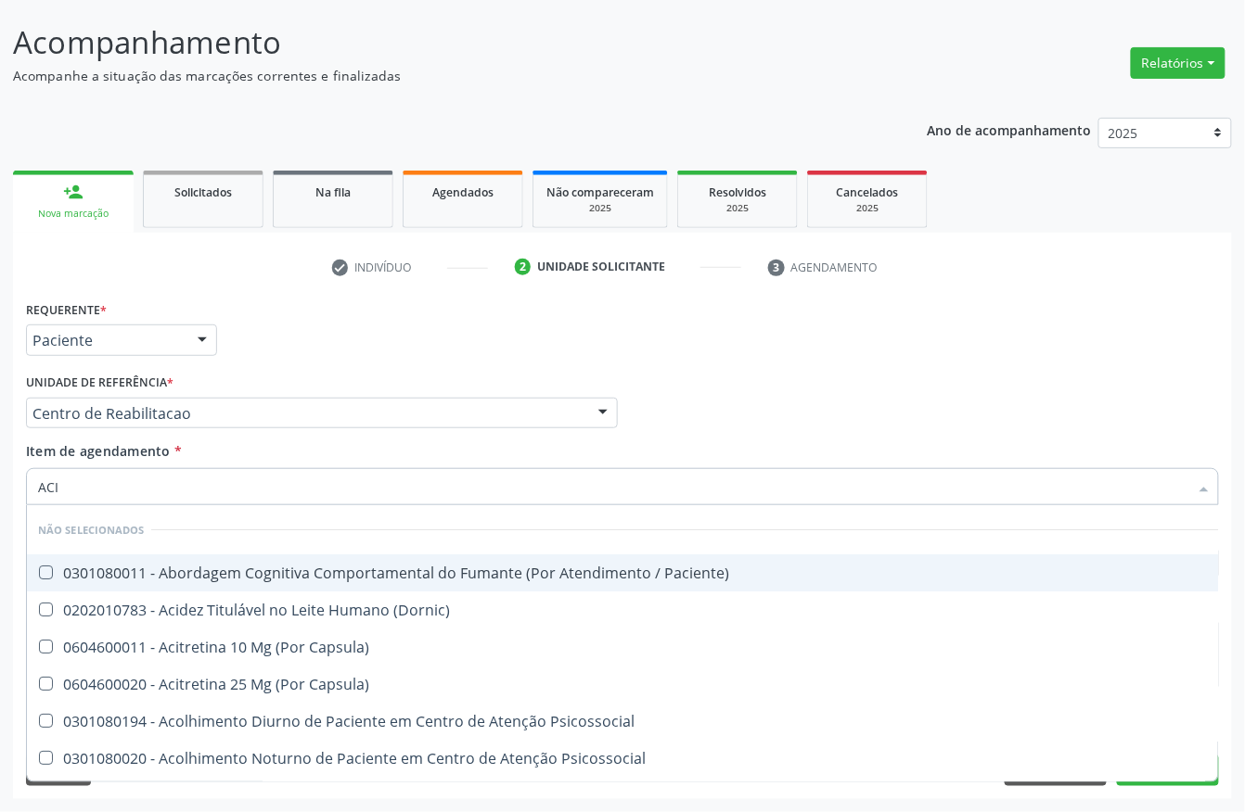
type input "ACID"
checkbox Paciente\) "false"
checkbox \(Dornic\) "false"
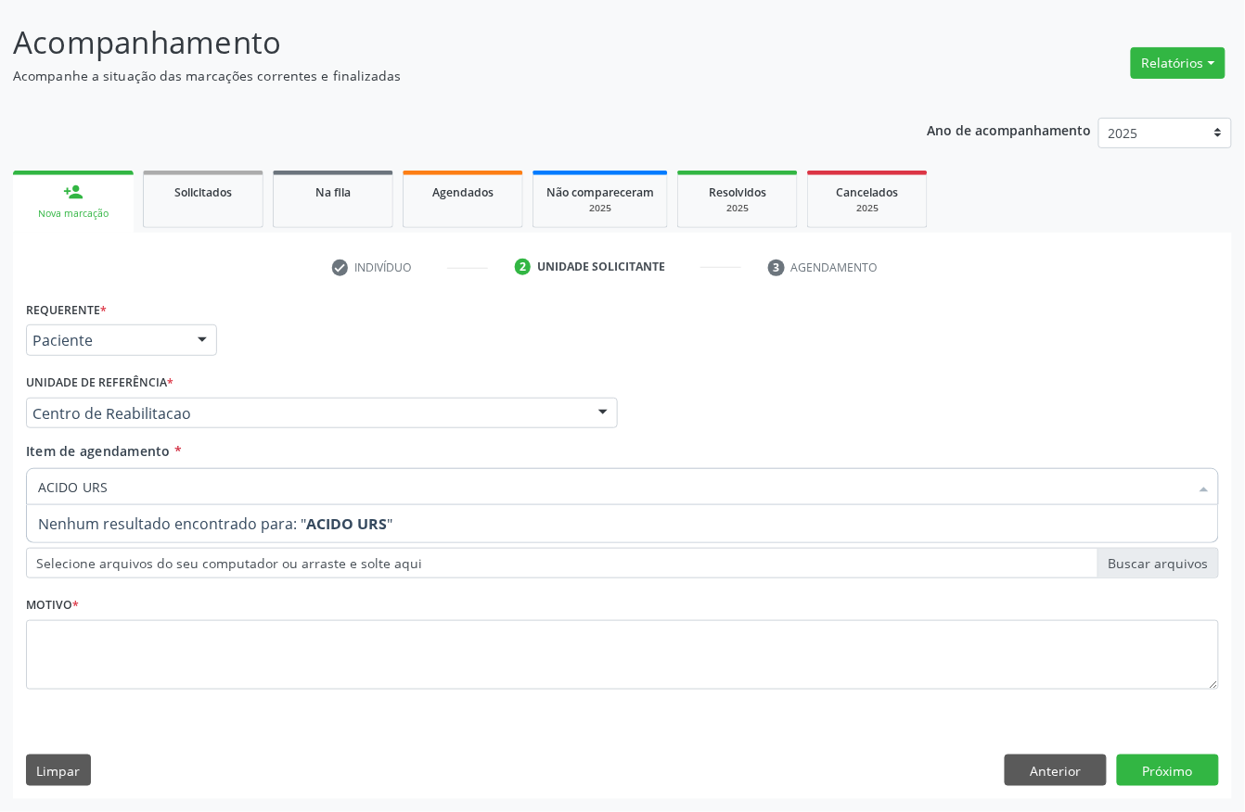
type input "ACIDO UR"
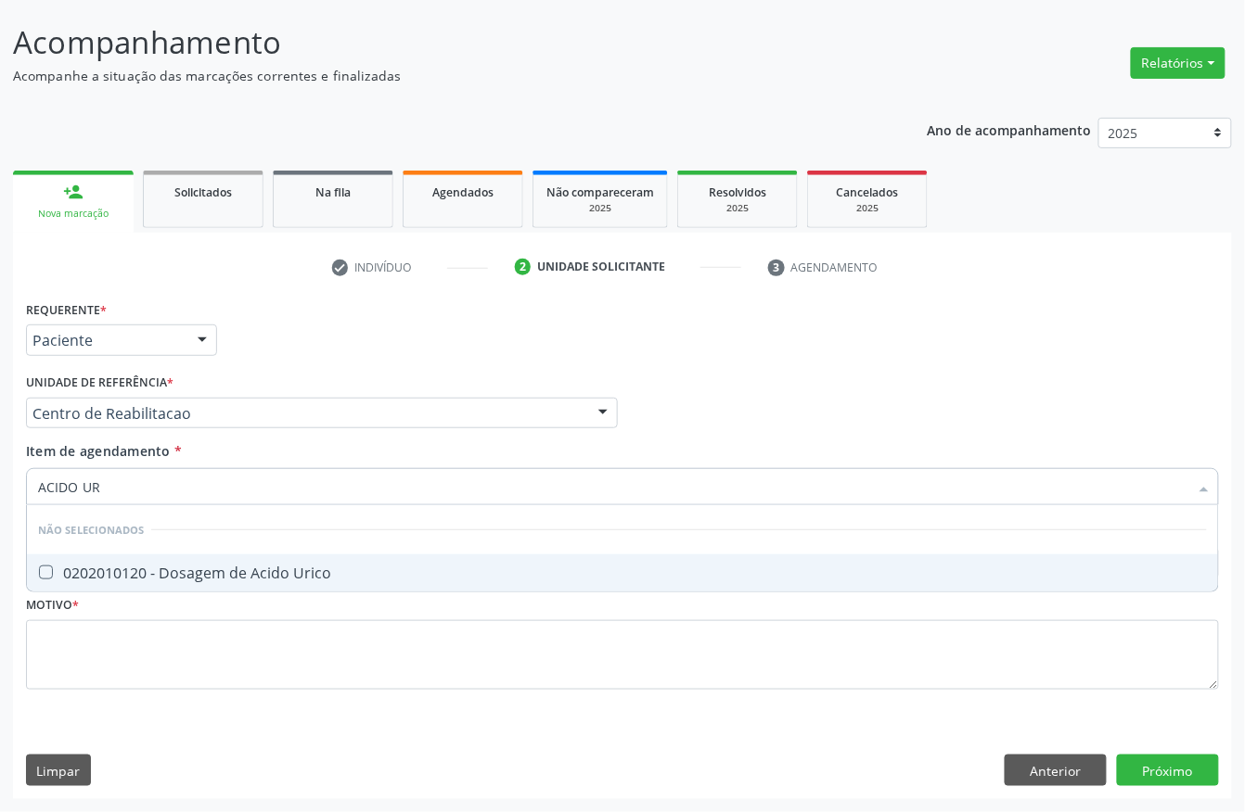
click at [289, 566] on div "0202010120 - Dosagem de Acido Urico" at bounding box center [622, 573] width 1169 height 15
checkbox Urico "true"
click at [171, 483] on input "ACIDO UR" at bounding box center [613, 486] width 1150 height 37
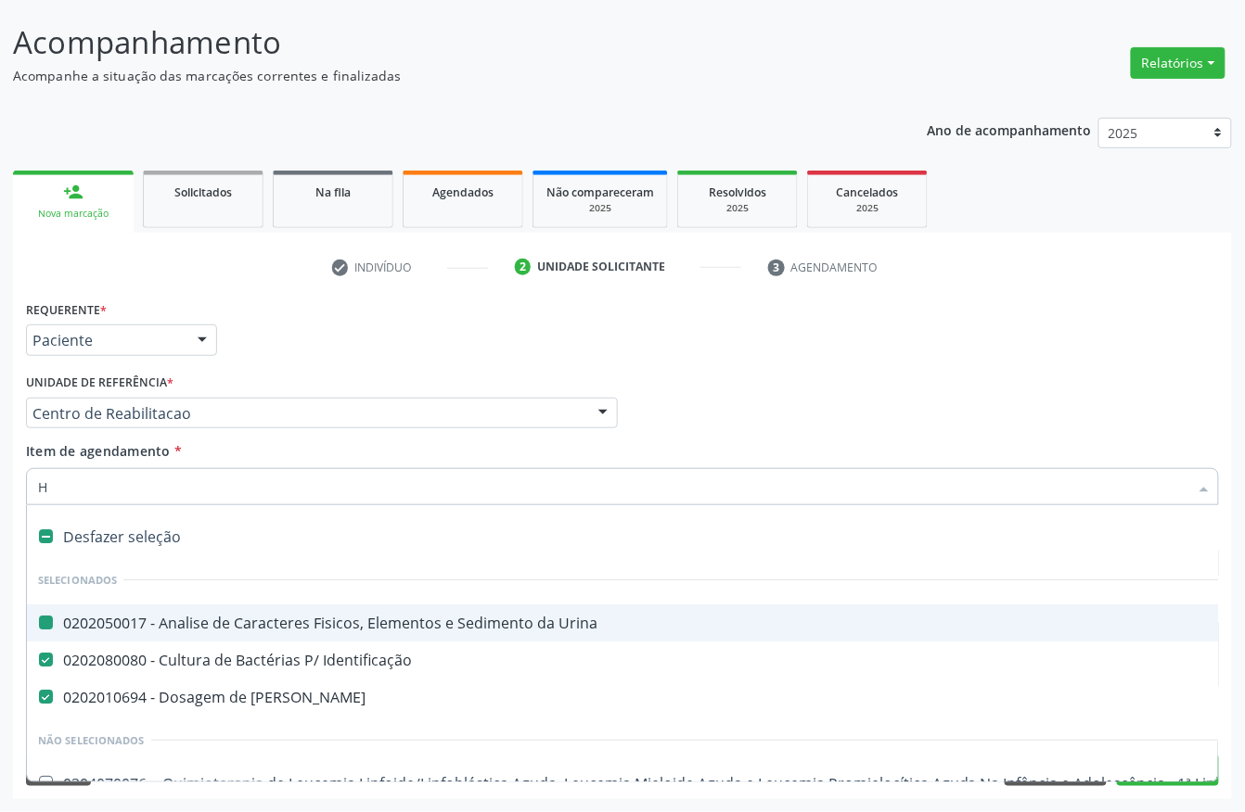
type input "HE"
checkbox Urina "false"
checkbox Identificação "false"
checkbox Ureia "false"
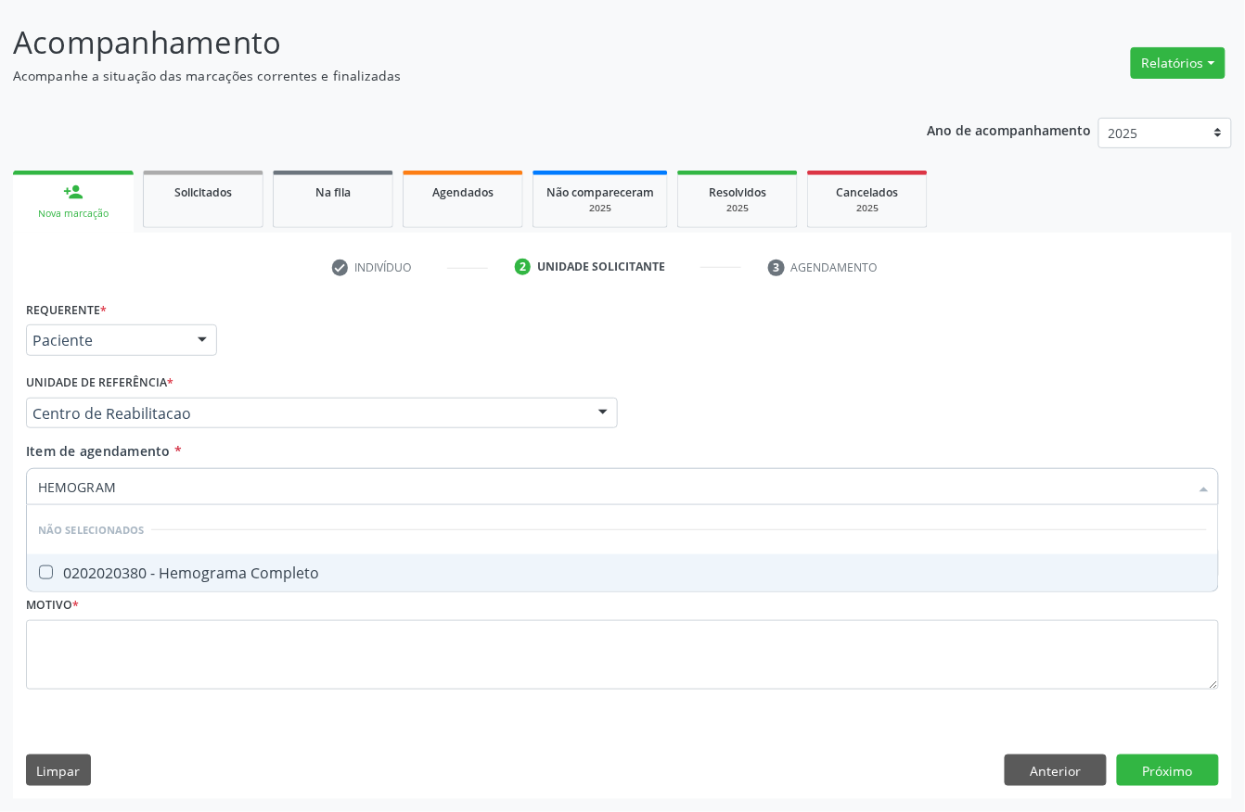
type input "HEMOGRAMA"
click at [157, 587] on span "0202020380 - Hemograma Completo" at bounding box center [622, 573] width 1191 height 37
checkbox Completo "true"
click at [137, 606] on div "Requerente * Paciente Profissional de Saúde Paciente Nenhum resultado encontrad…" at bounding box center [622, 506] width 1193 height 420
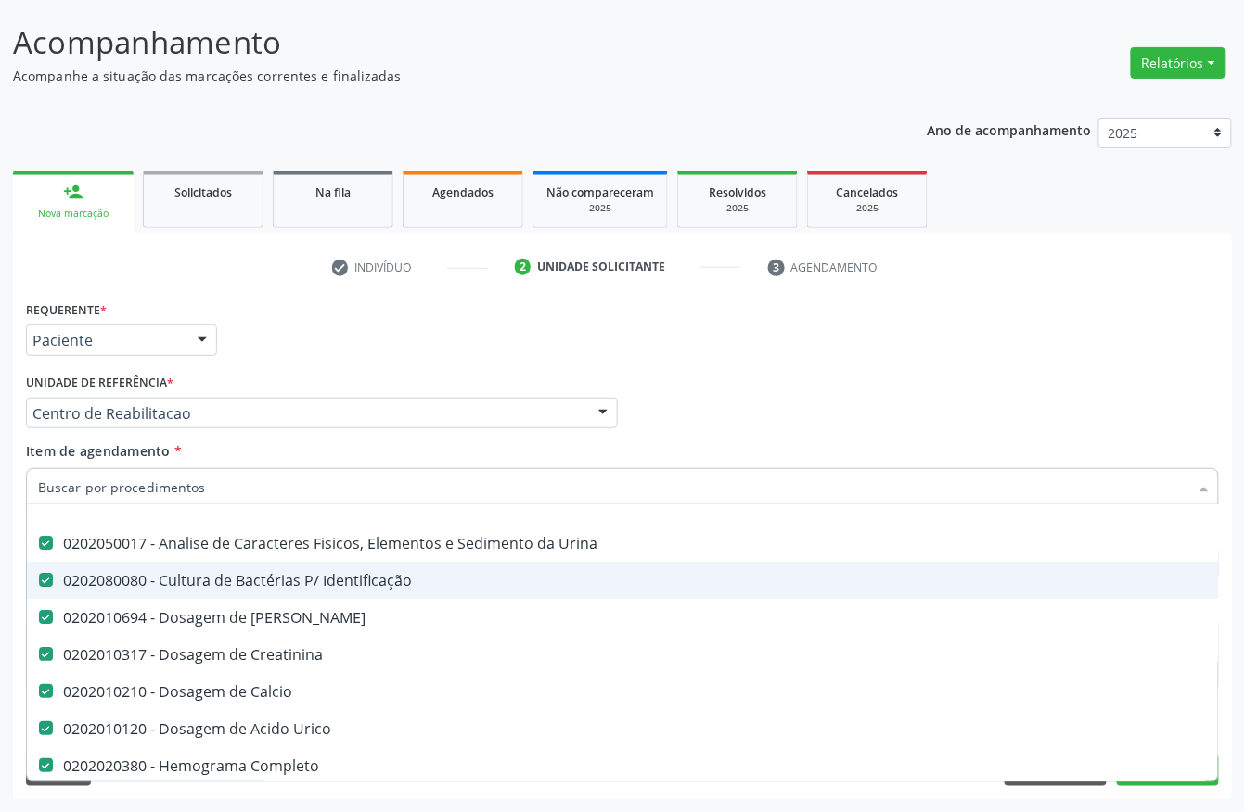
scroll to position [123, 0]
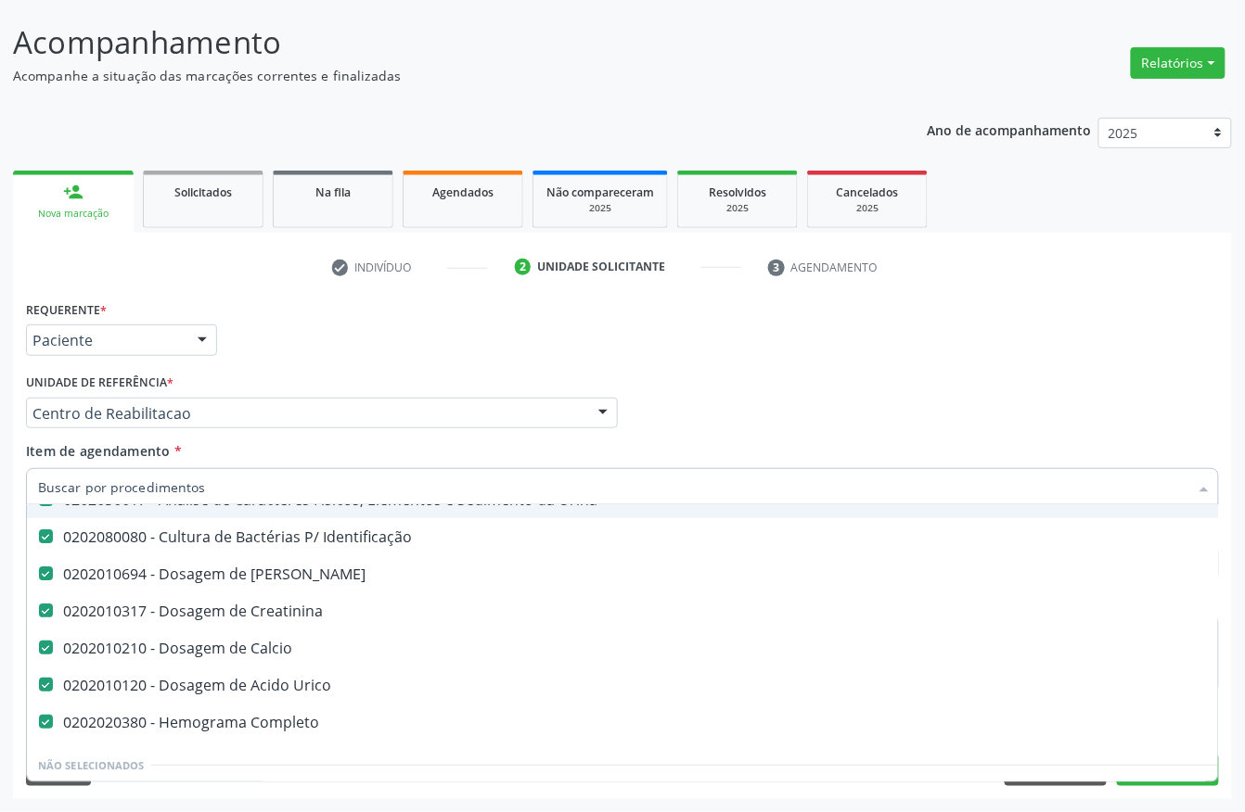
click at [416, 350] on div "Requerente * Paciente Profissional de Saúde Paciente Nenhum resultado encontrad…" at bounding box center [622, 332] width 1202 height 72
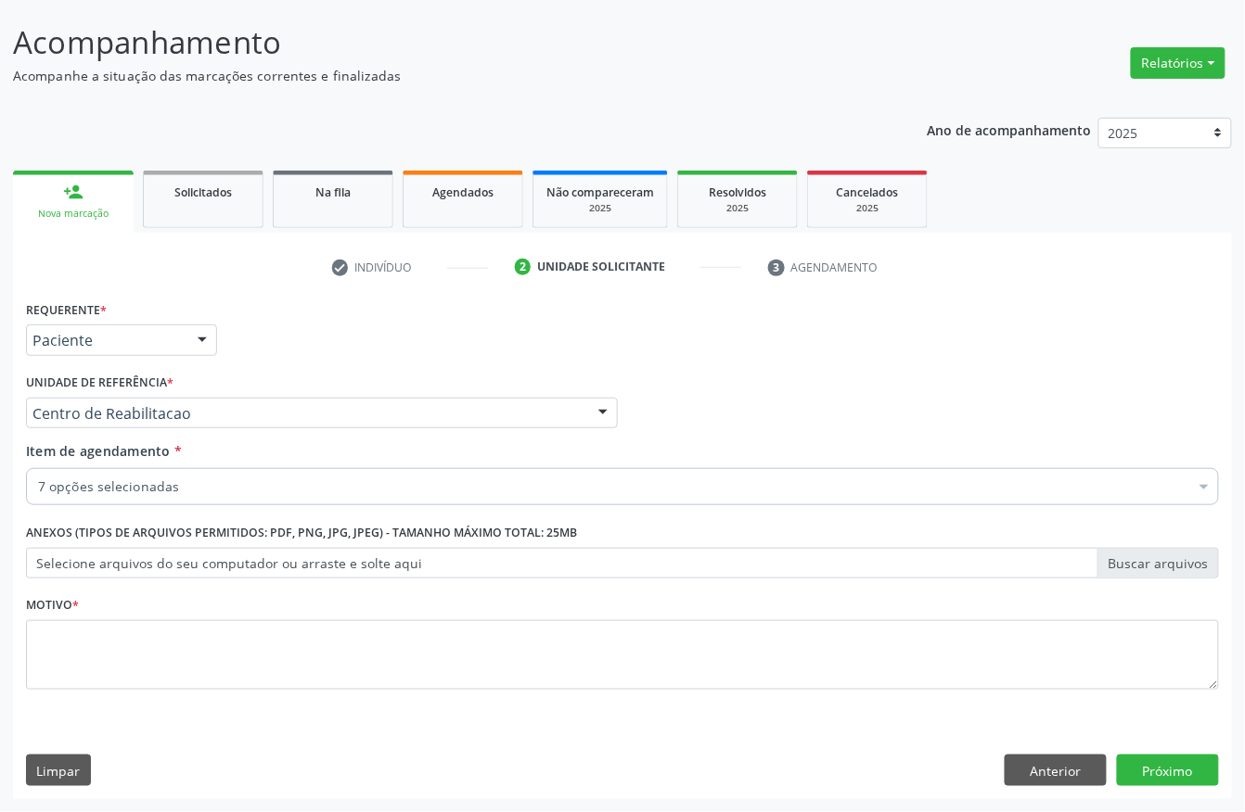
scroll to position [0, 0]
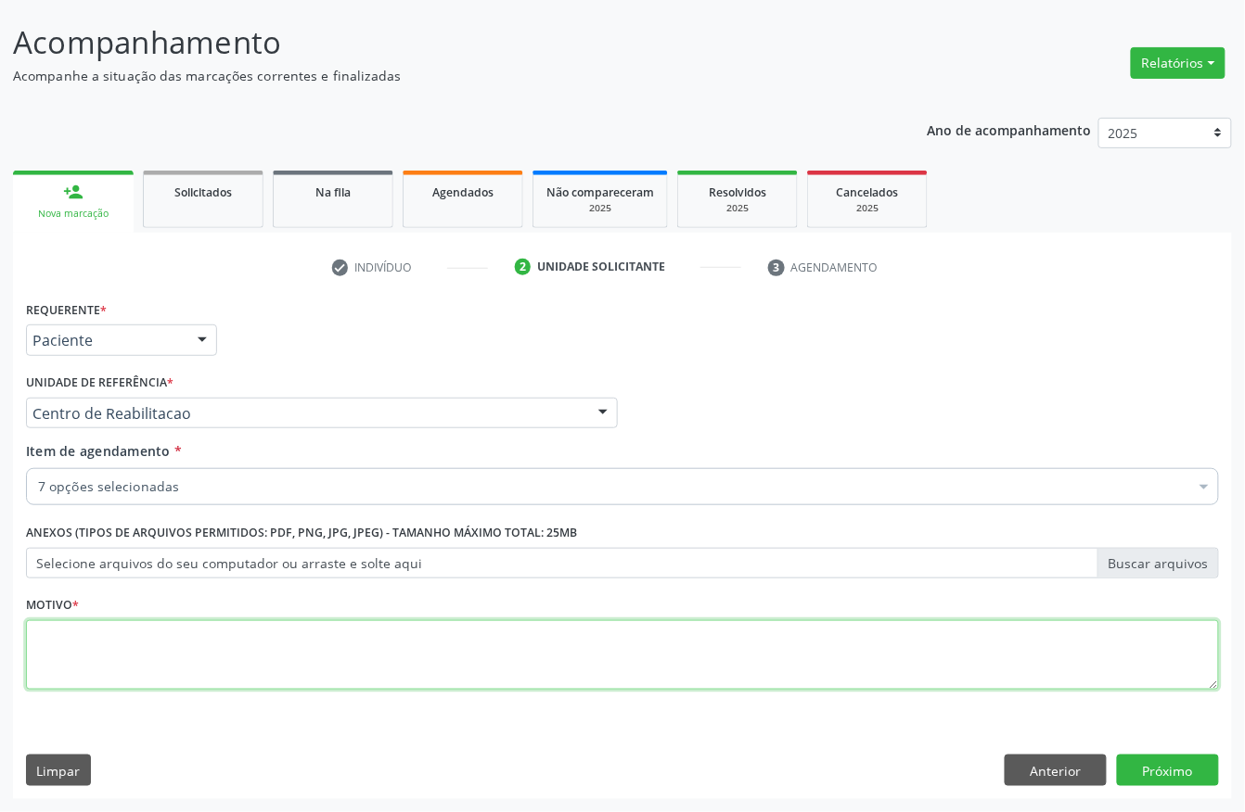
click at [86, 643] on textarea at bounding box center [622, 655] width 1193 height 70
type textarea "A"
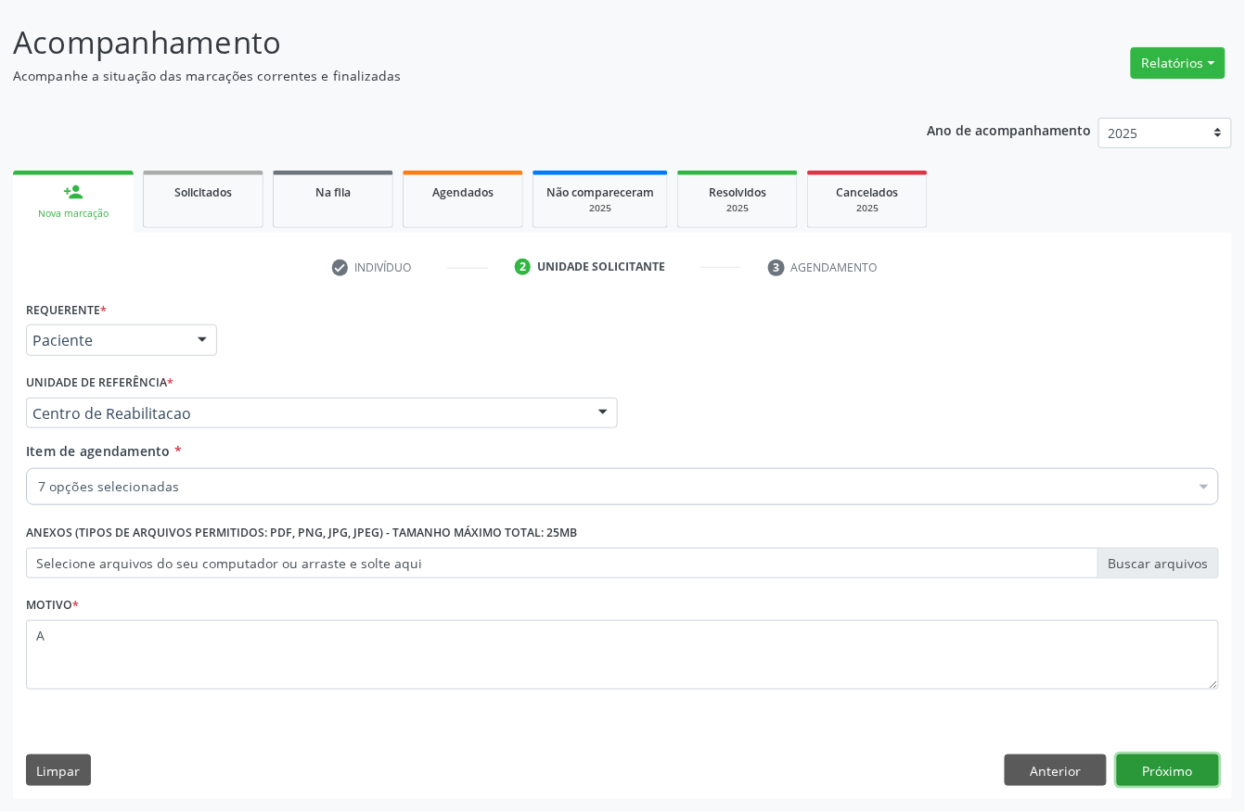
click at [1195, 779] on button "Próximo" at bounding box center [1168, 771] width 102 height 32
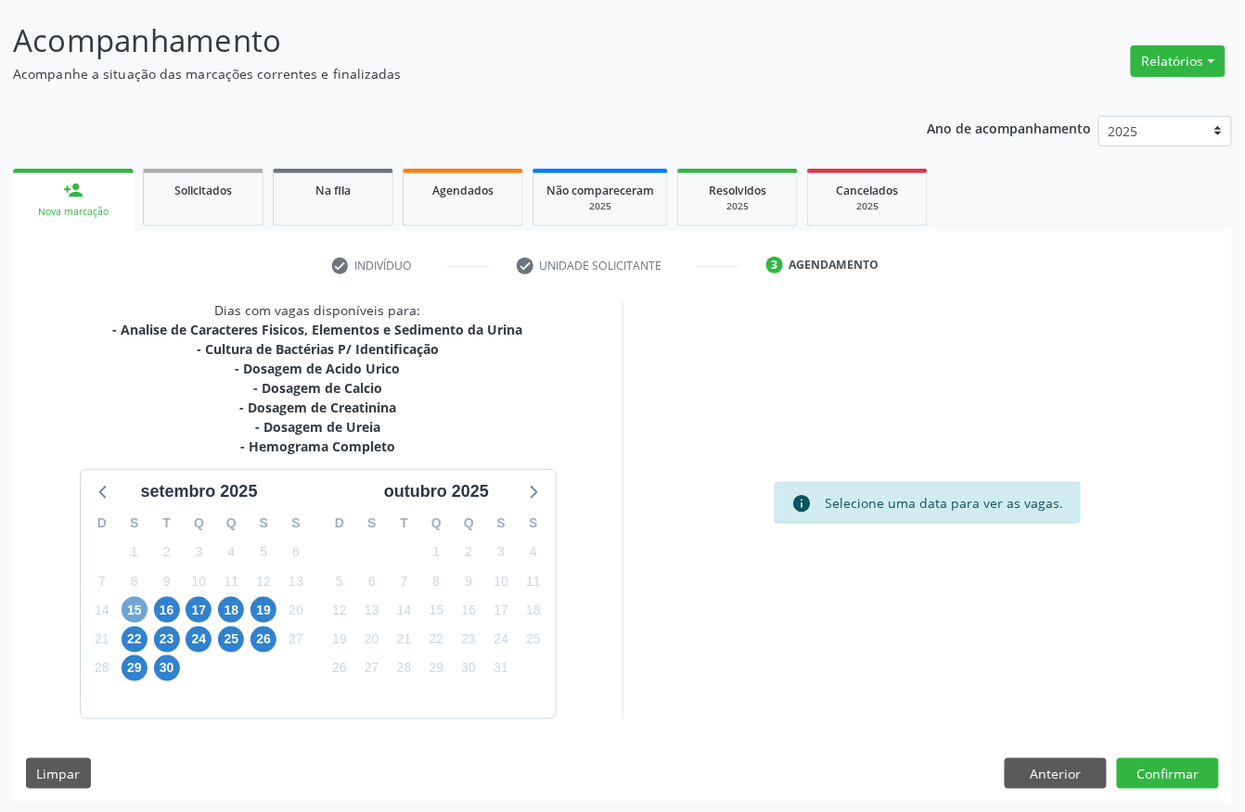
click at [135, 606] on span "15" at bounding box center [134, 610] width 26 height 26
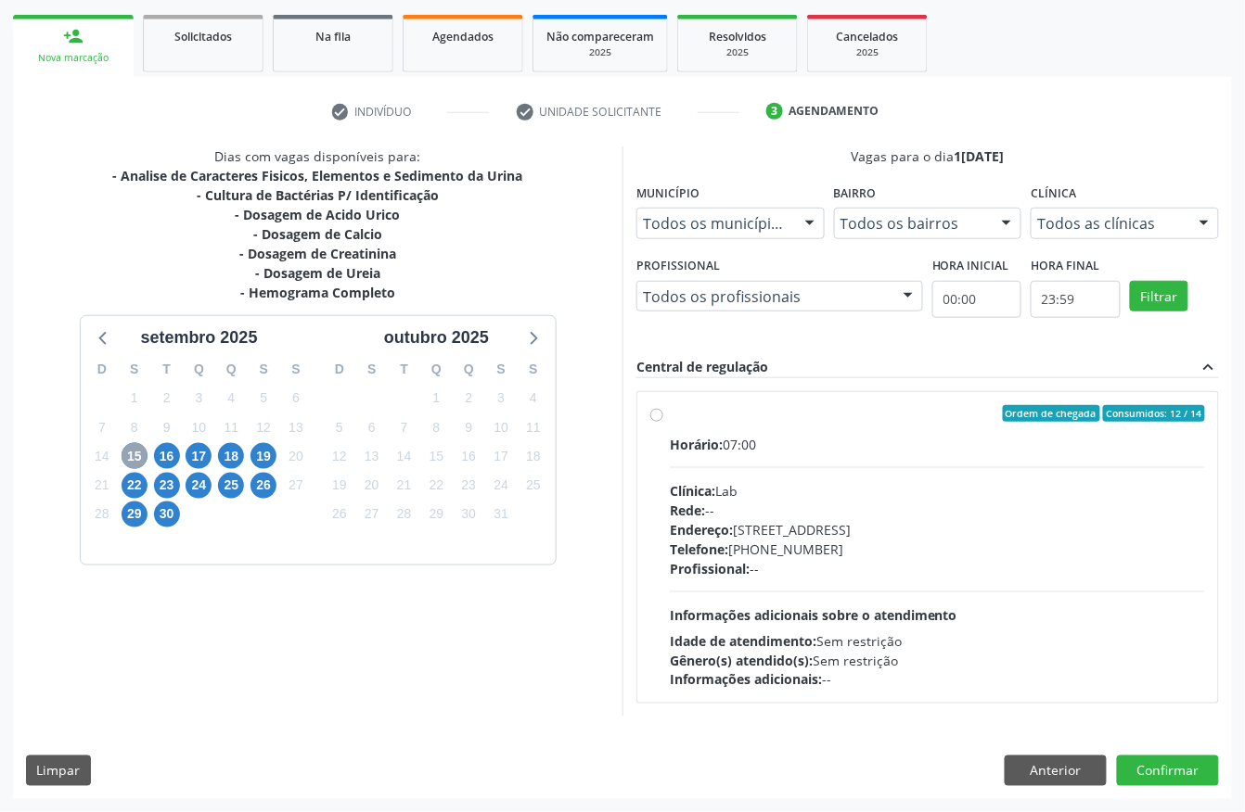
scroll to position [265, 0]
click at [163, 456] on span "16" at bounding box center [167, 456] width 26 height 26
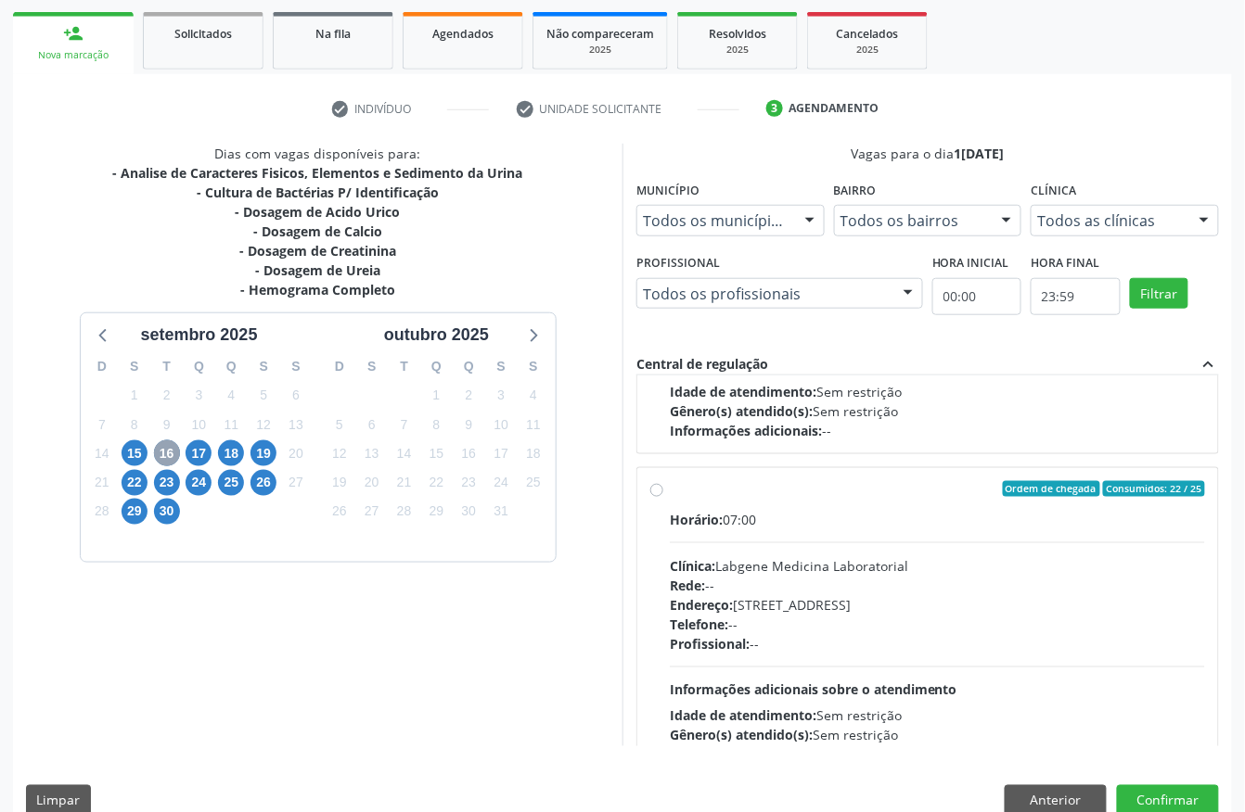
scroll to position [294, 0]
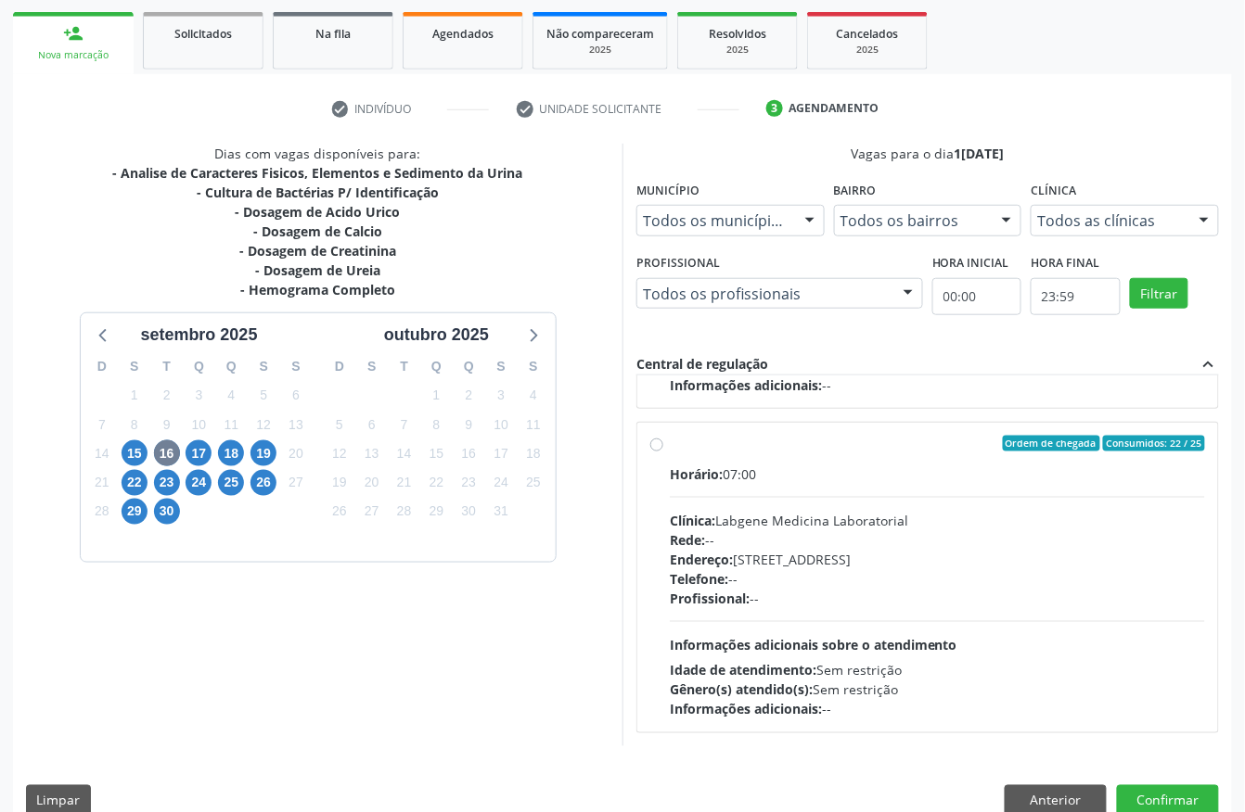
click at [805, 542] on div "Rede: --" at bounding box center [937, 539] width 535 height 19
click at [663, 453] on input "Ordem de chegada Consumidos: 22 / 25 Horário: 07:00 Clínica: Labgene Medicina L…" at bounding box center [656, 444] width 13 height 17
radio input "true"
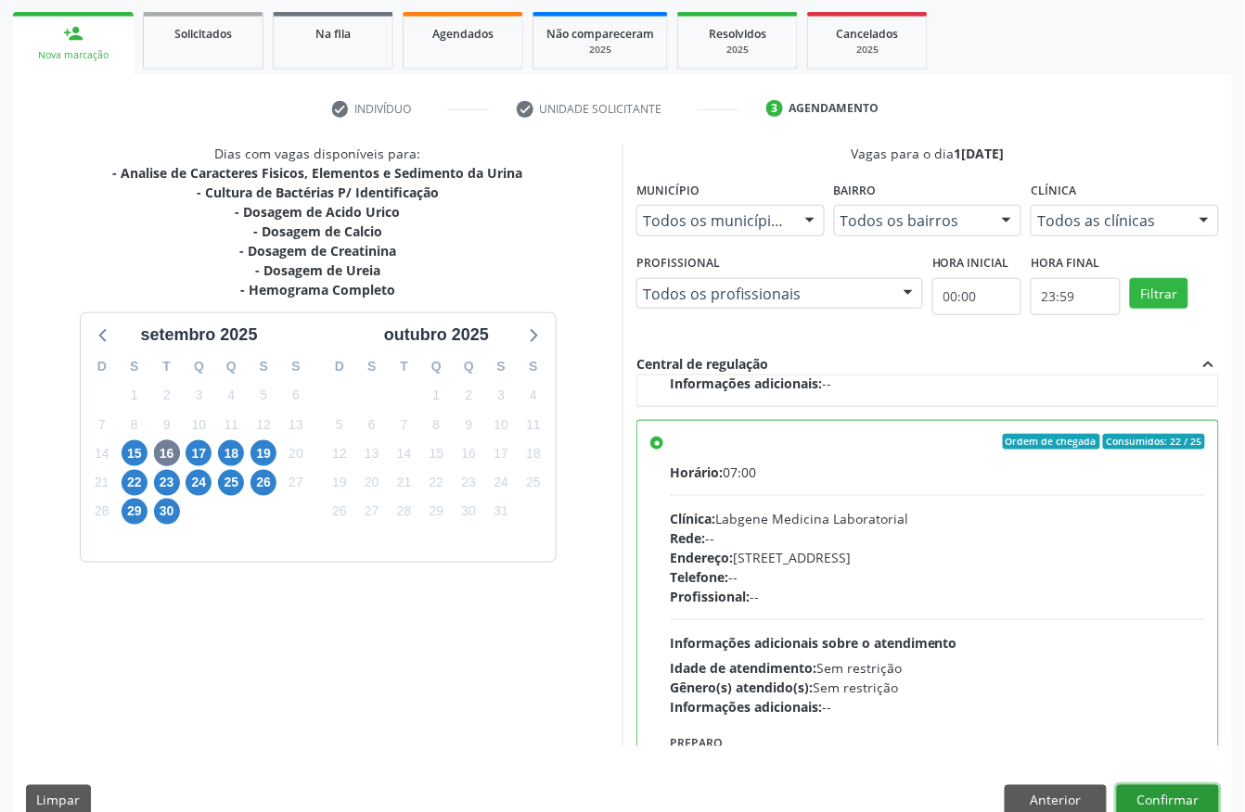
click at [1181, 805] on button "Confirmar" at bounding box center [1168, 802] width 102 height 32
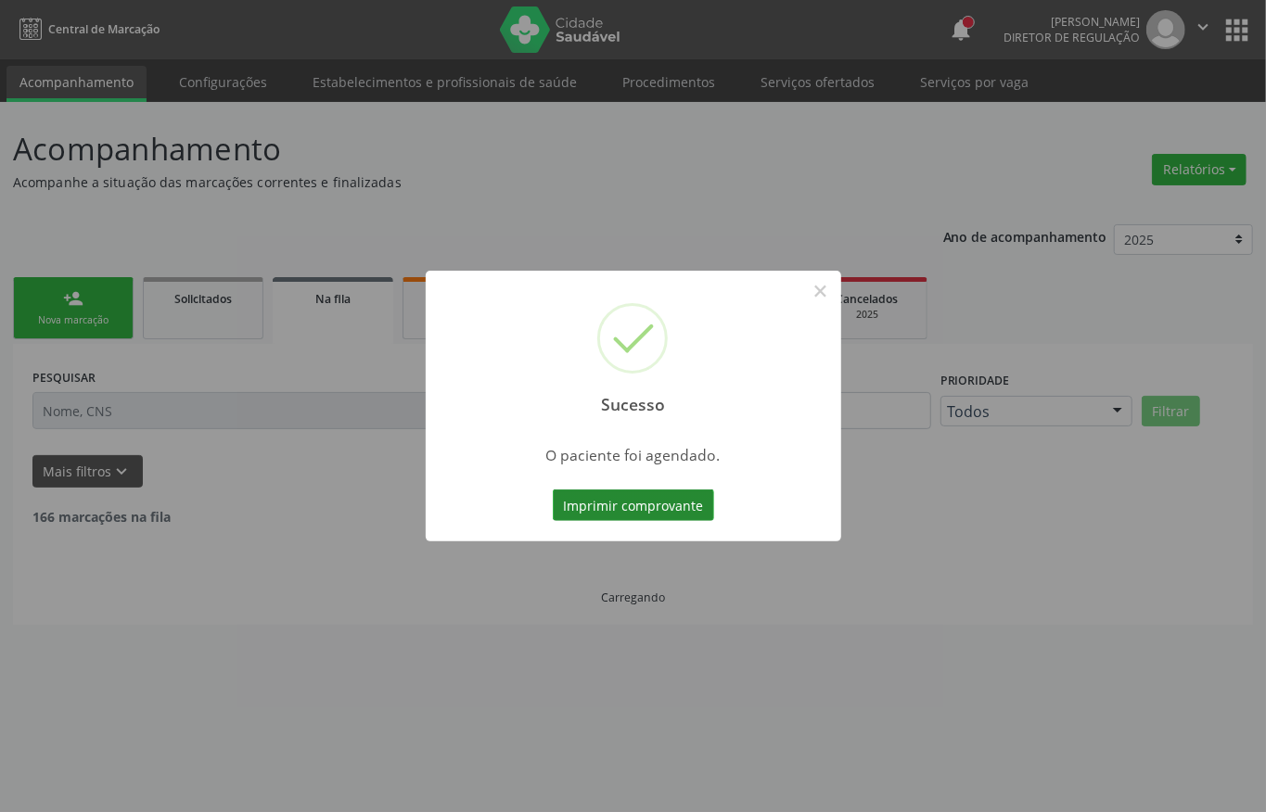
click at [640, 502] on button "Imprimir comprovante" at bounding box center [633, 506] width 161 height 32
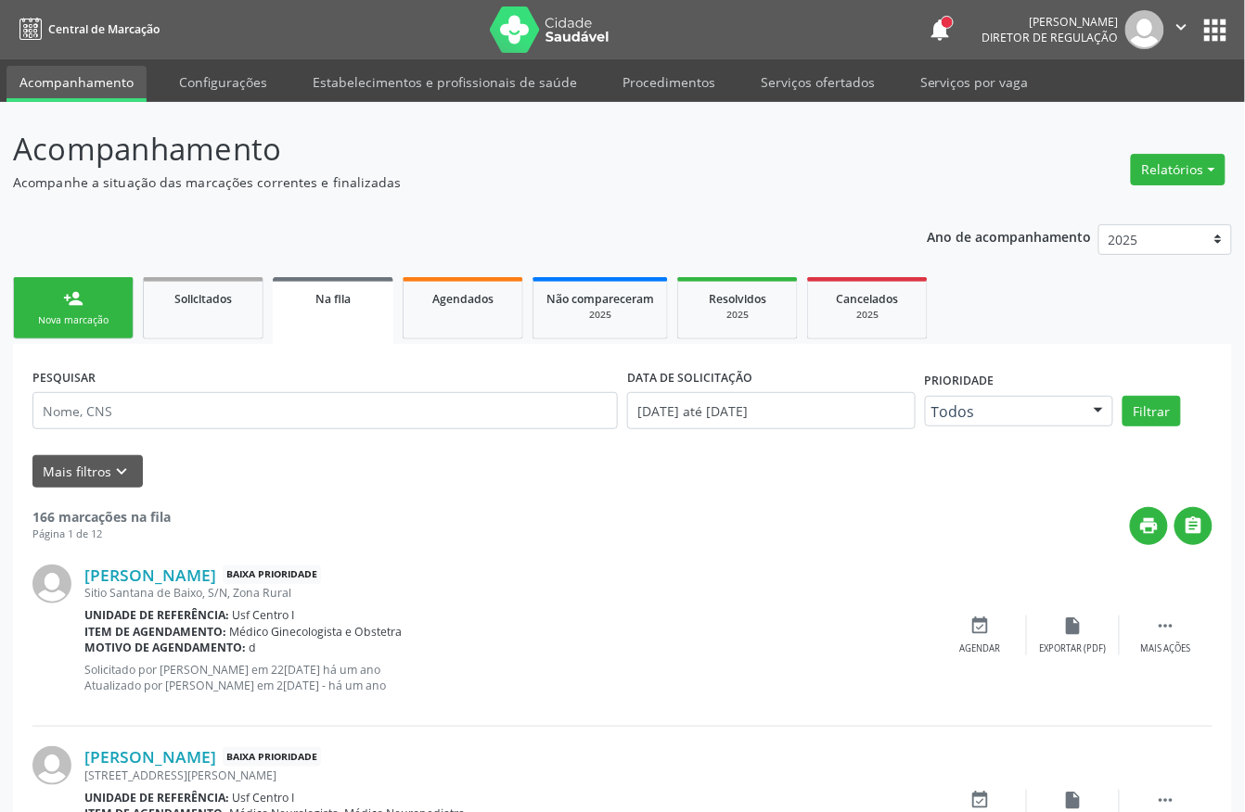
click at [45, 319] on div "Nova marcação" at bounding box center [73, 320] width 93 height 14
click at [48, 317] on div "Nova marcação" at bounding box center [73, 320] width 93 height 14
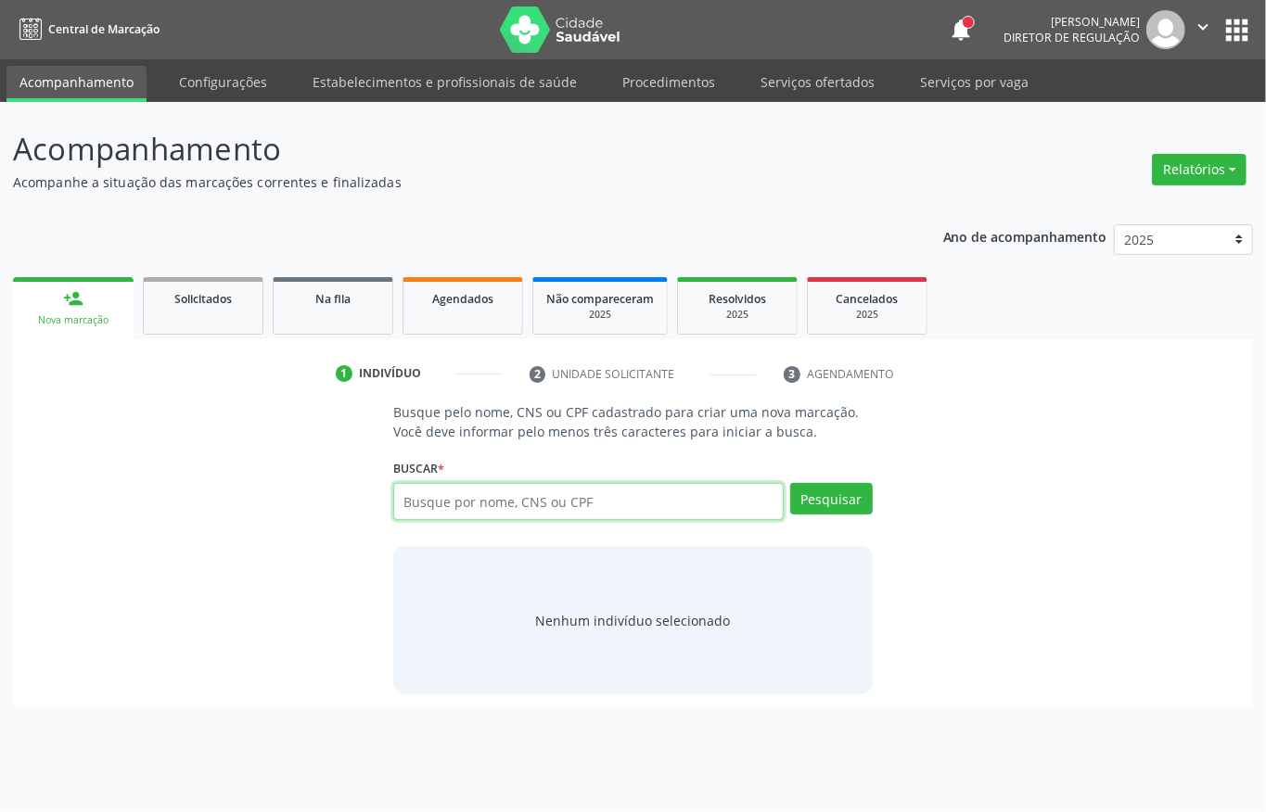
click at [446, 502] on input "text" at bounding box center [588, 501] width 390 height 37
type input "703408249359114"
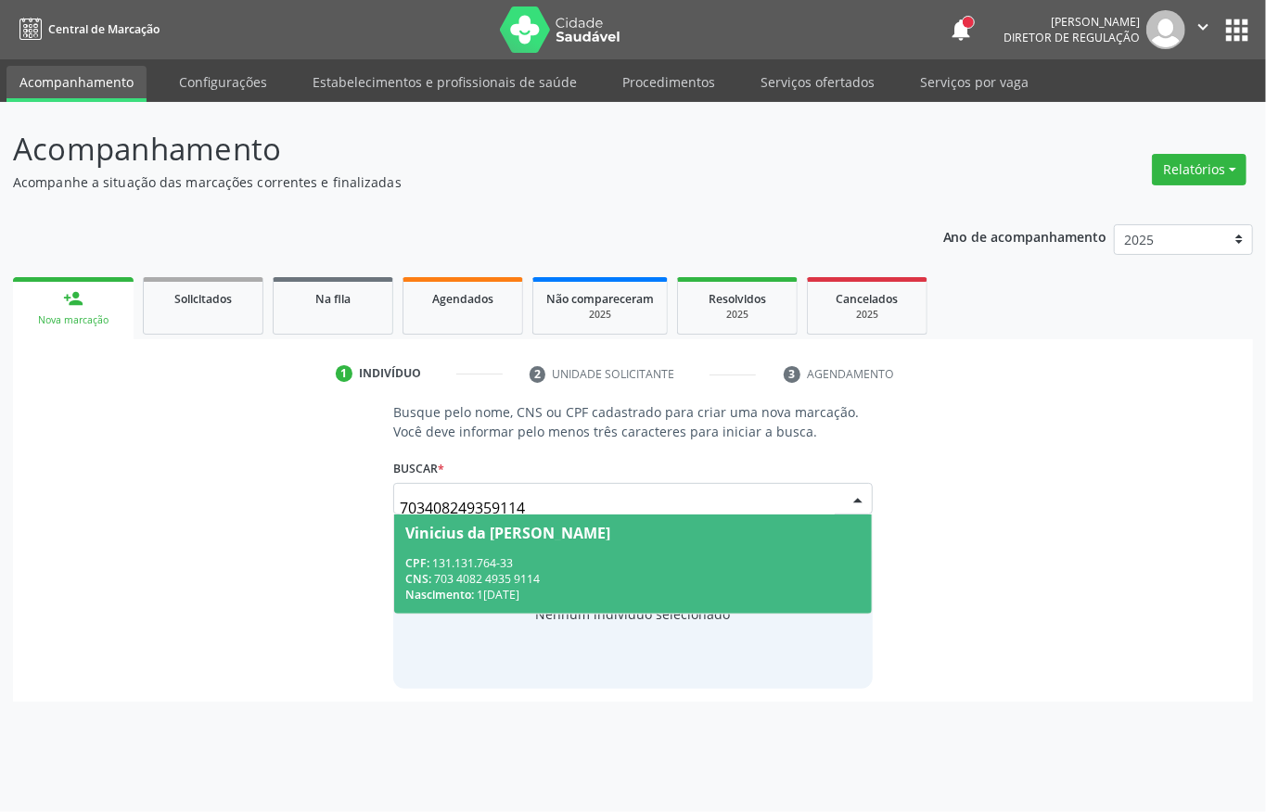
click at [516, 579] on div "CNS: 703 4082 4935 9114" at bounding box center [632, 579] width 455 height 16
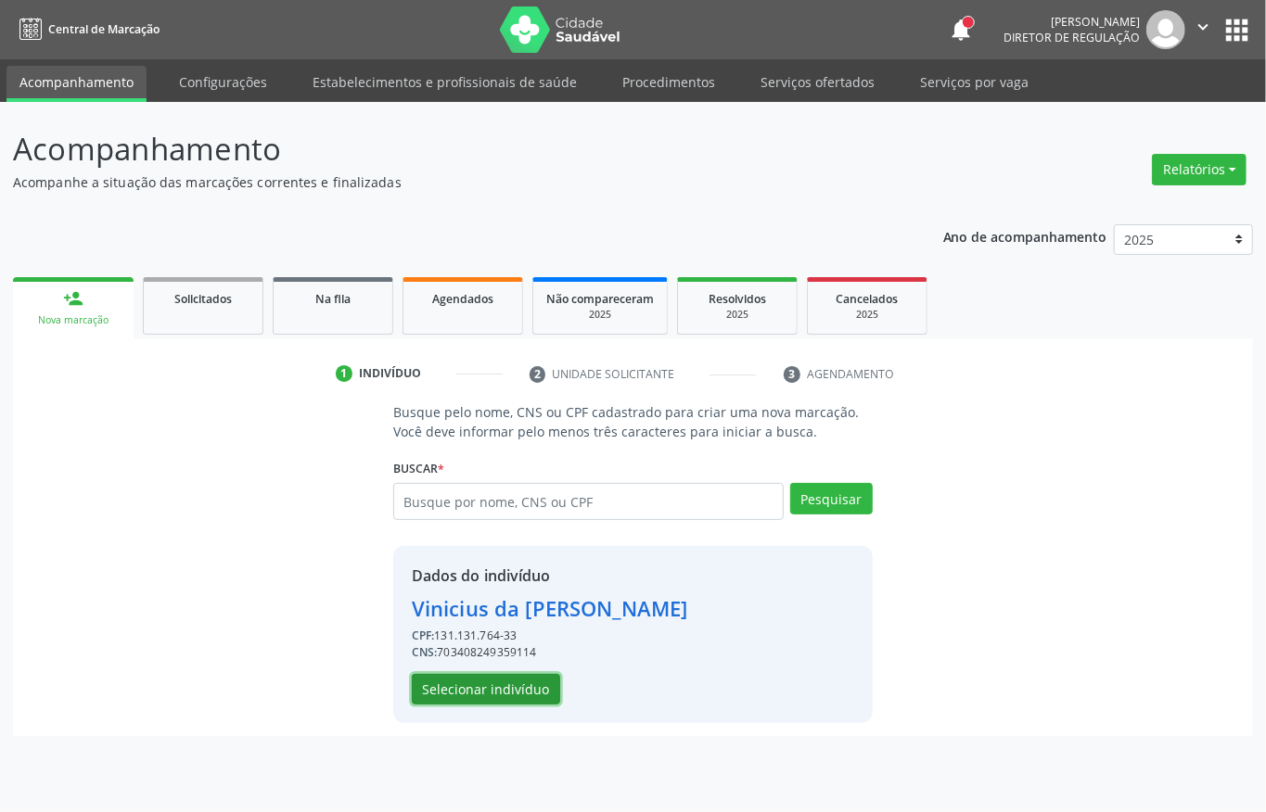
click at [464, 679] on button "Selecionar indivíduo" at bounding box center [486, 690] width 148 height 32
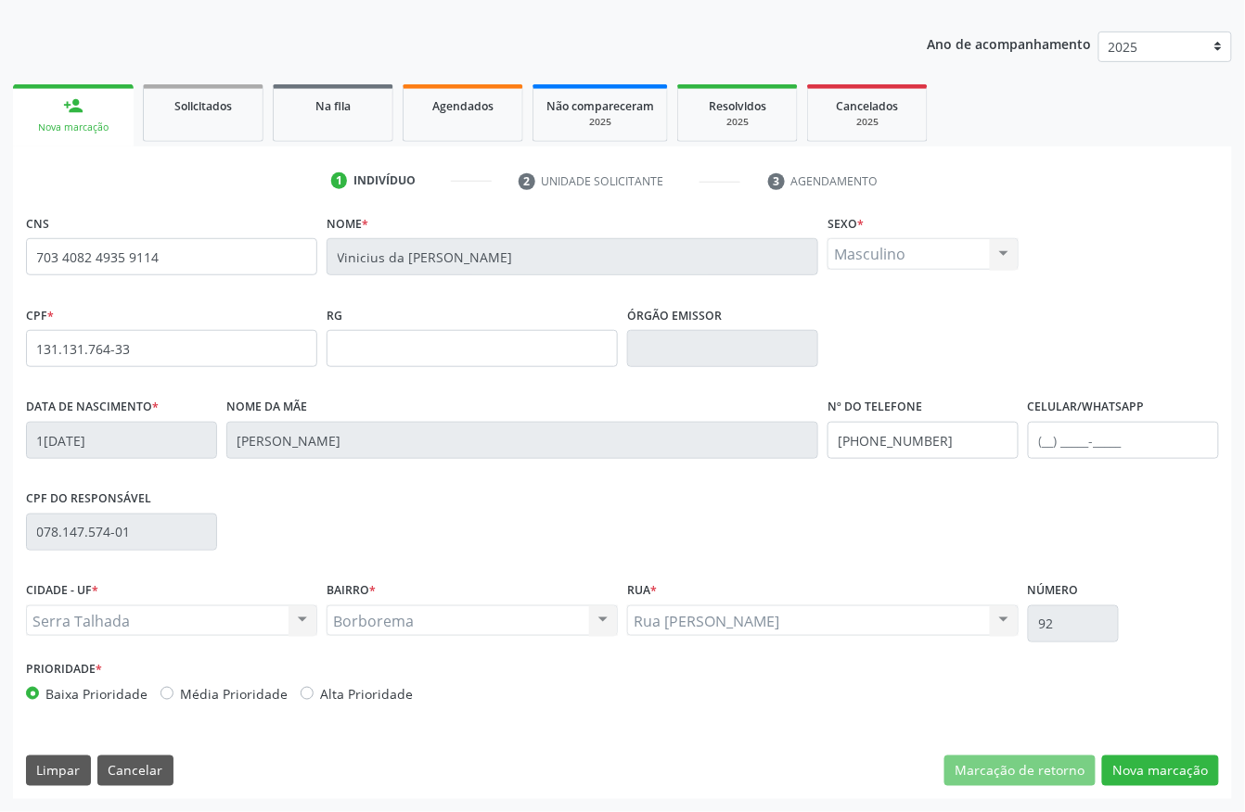
scroll to position [194, 0]
click at [952, 442] on input "[PHONE_NUMBER]" at bounding box center [922, 440] width 191 height 37
click at [1191, 758] on button "Nova marcação" at bounding box center [1160, 772] width 117 height 32
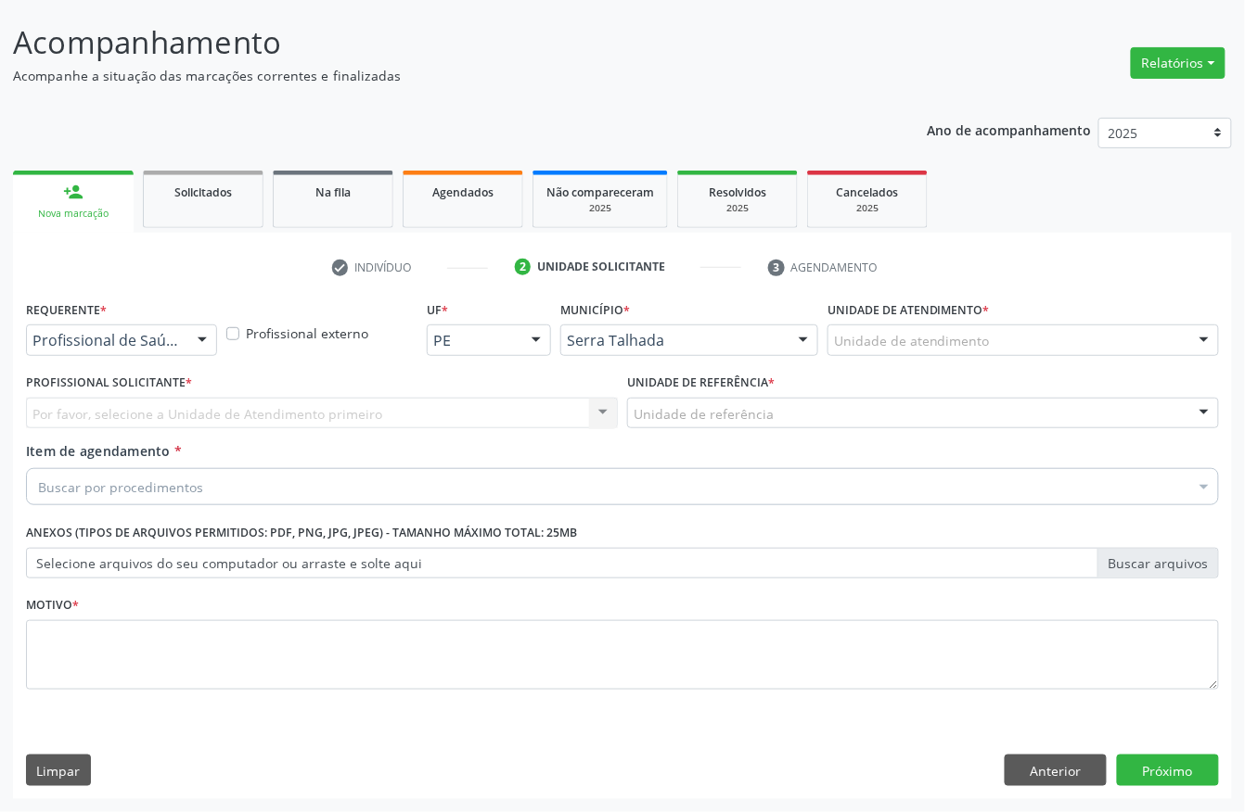
scroll to position [109, 0]
click at [63, 349] on div "Profissional de Saúde" at bounding box center [121, 341] width 191 height 32
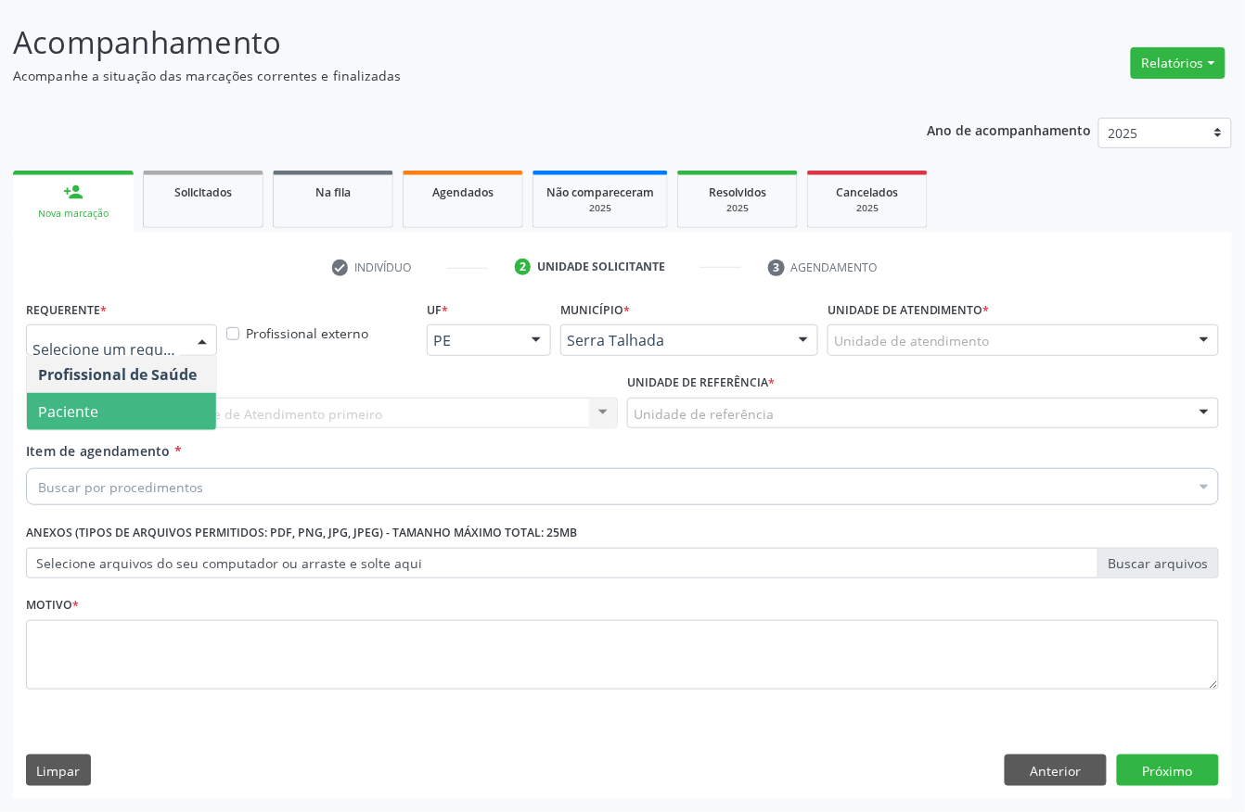
click at [67, 395] on span "Paciente" at bounding box center [121, 411] width 189 height 37
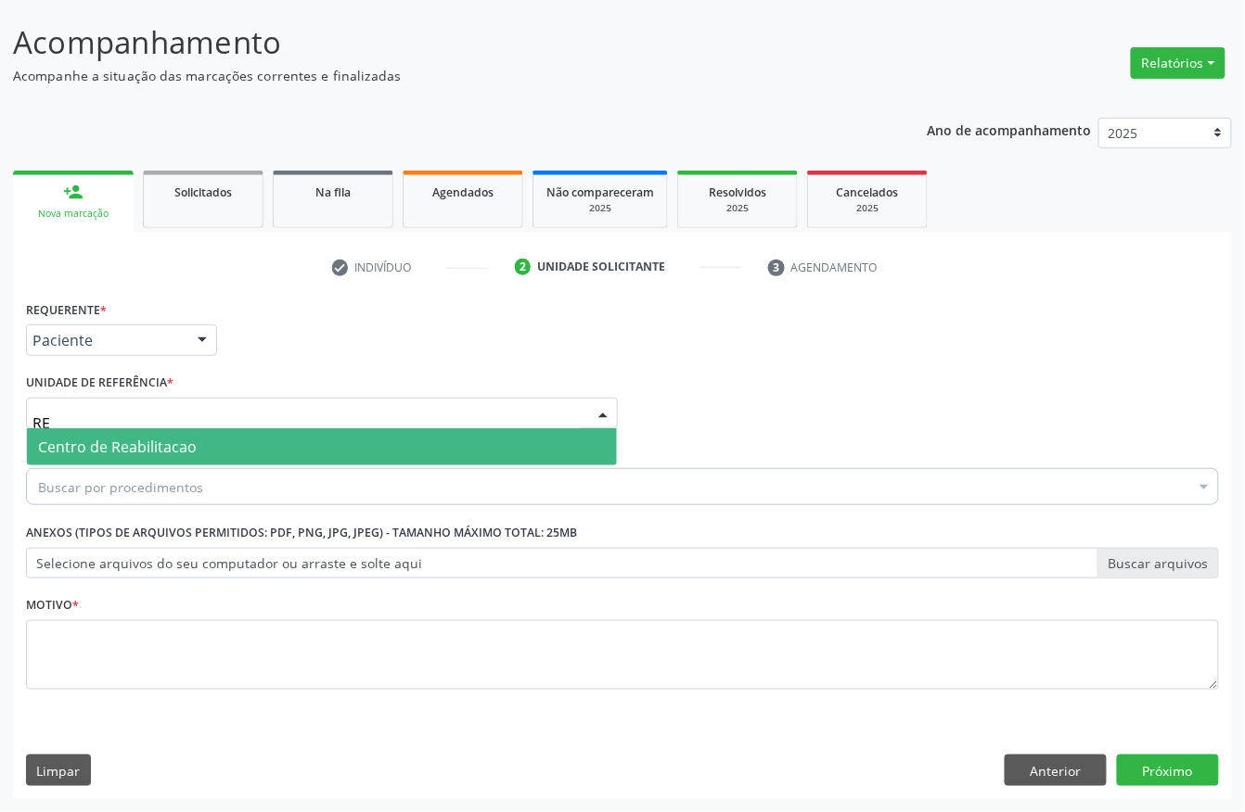
type input "REA"
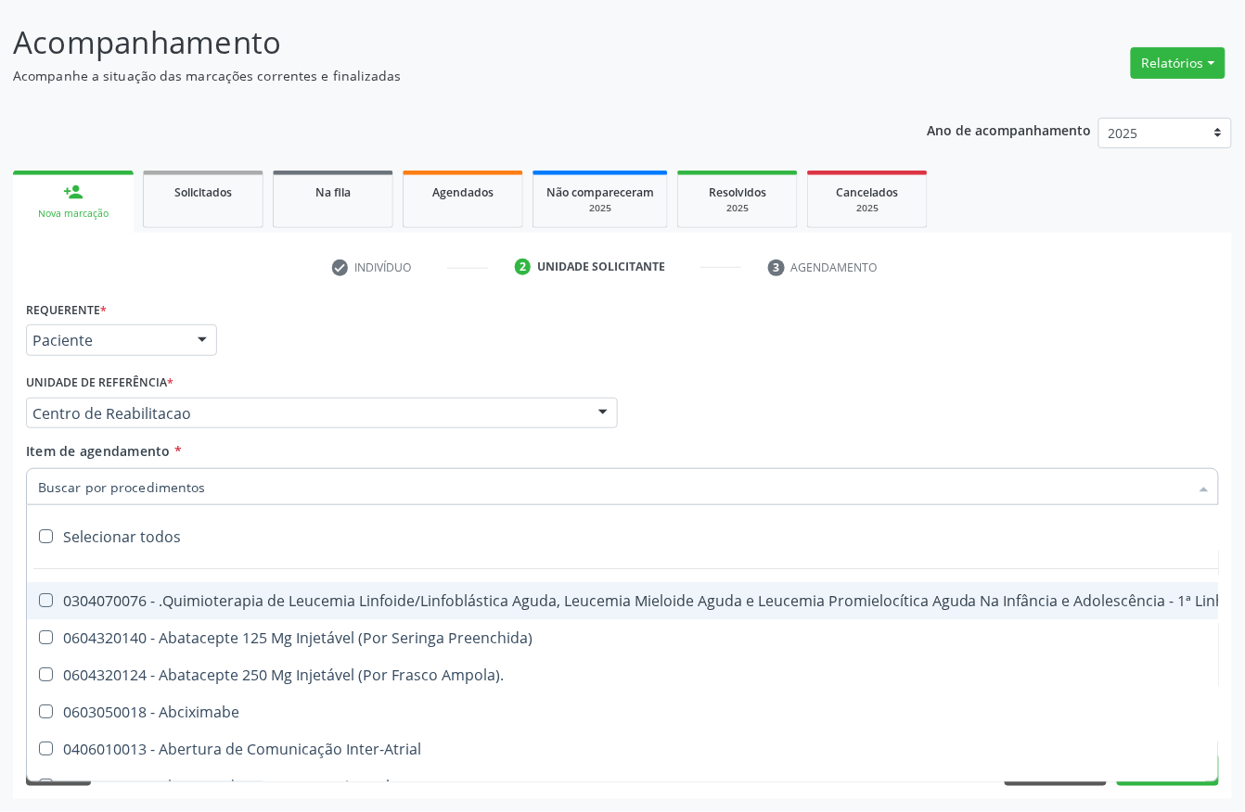
type input "R"
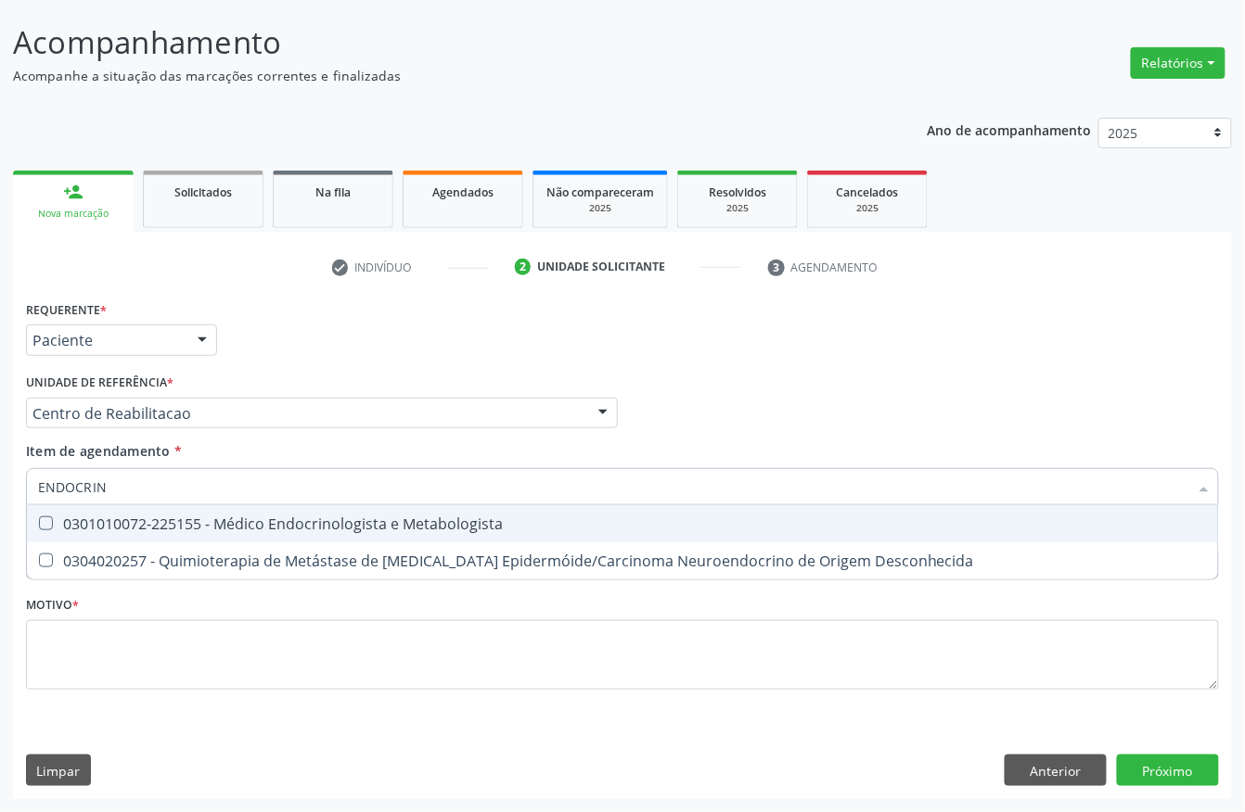
type input "ENDOCRINO"
click at [102, 524] on div "0301010072-225155 - Médico Endocrinologista e Metabologista" at bounding box center [622, 524] width 1169 height 15
checkbox Metabologista "true"
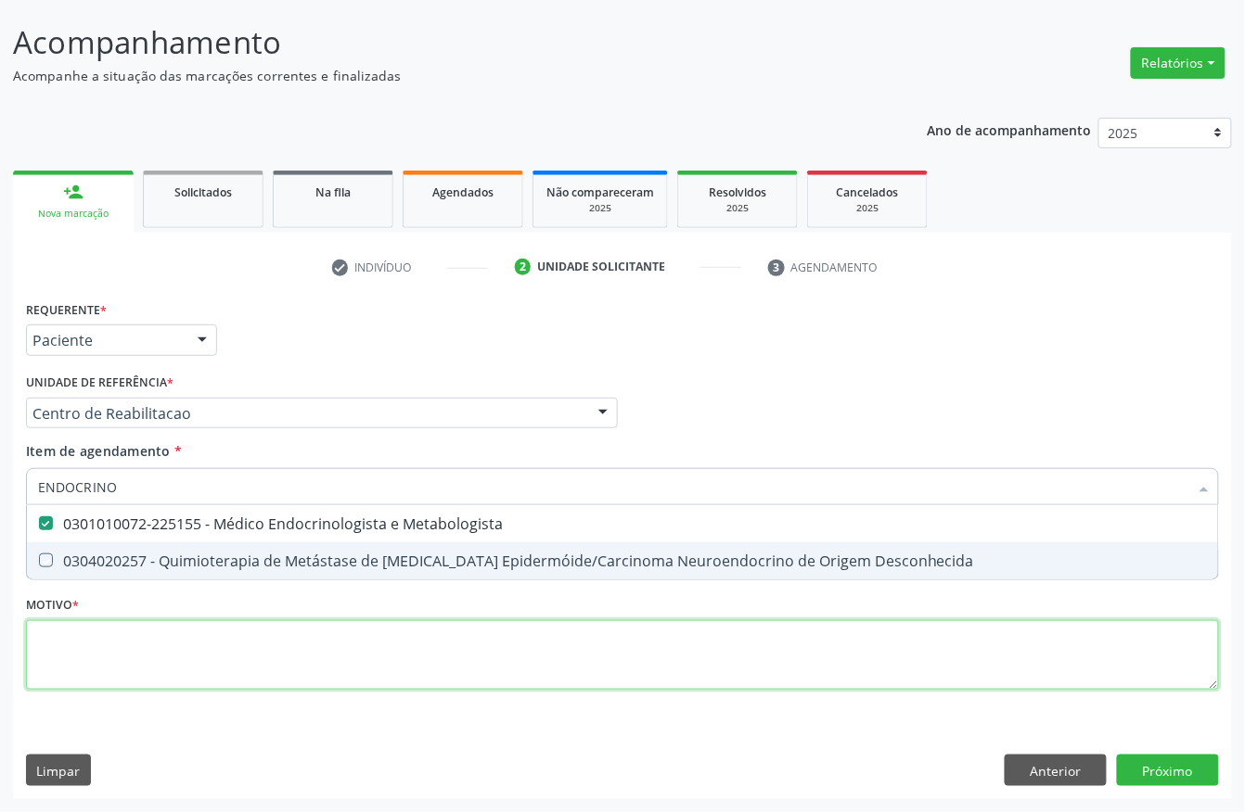
click at [52, 666] on div "Requerente * Paciente Profissional de Saúde Paciente Nenhum resultado encontrad…" at bounding box center [622, 506] width 1193 height 420
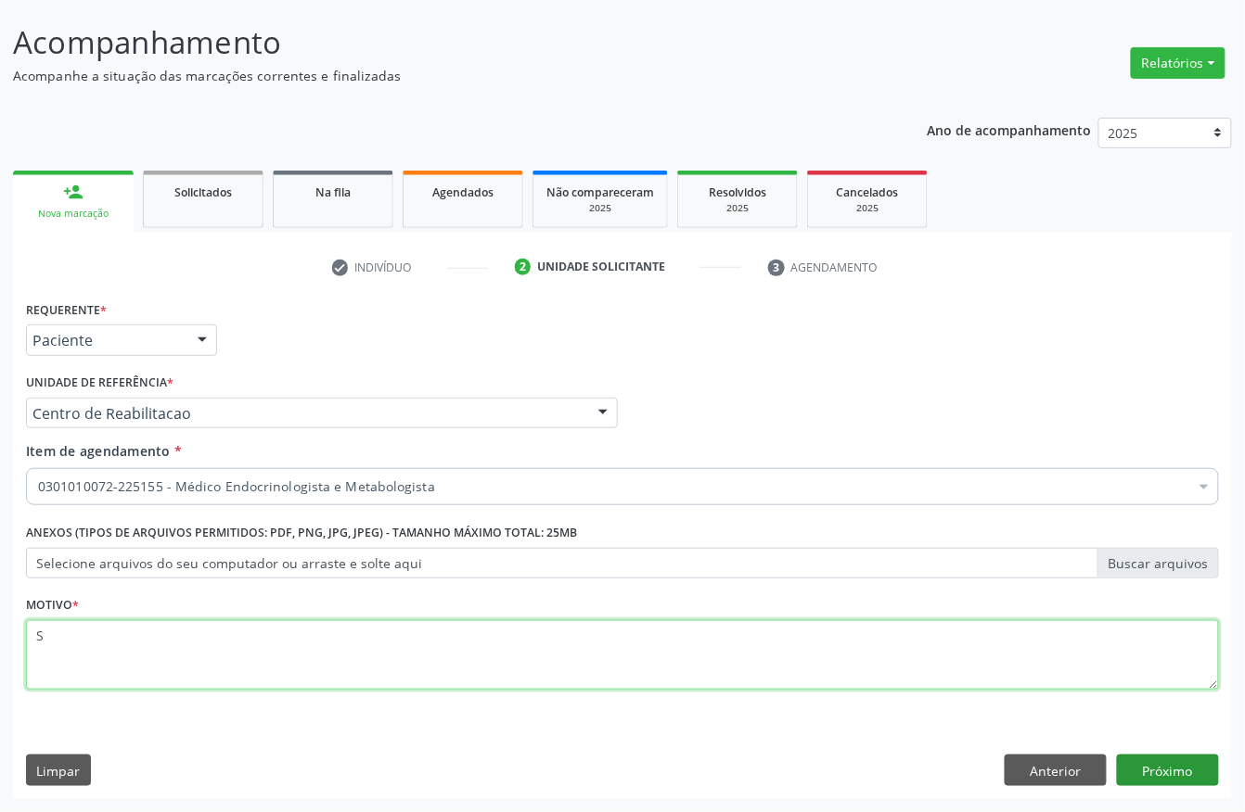
type textarea "S"
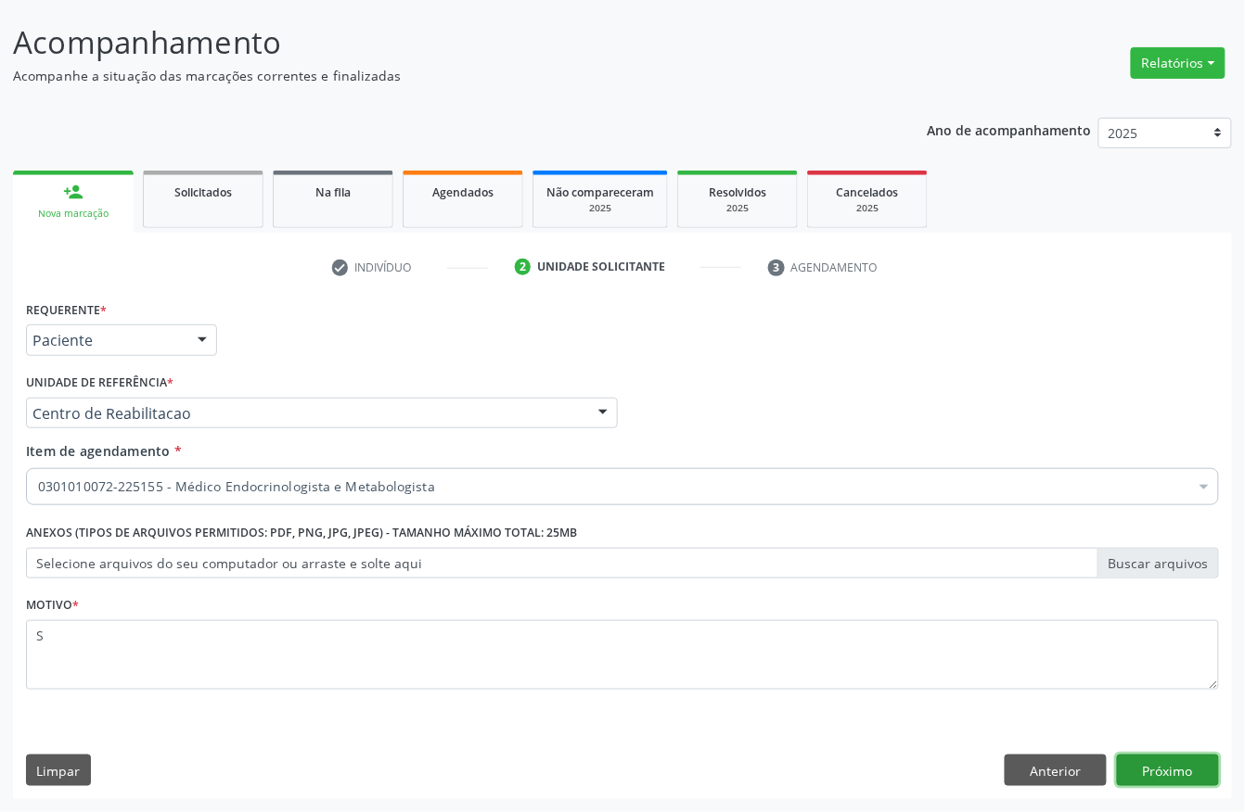
click at [1151, 780] on button "Próximo" at bounding box center [1168, 771] width 102 height 32
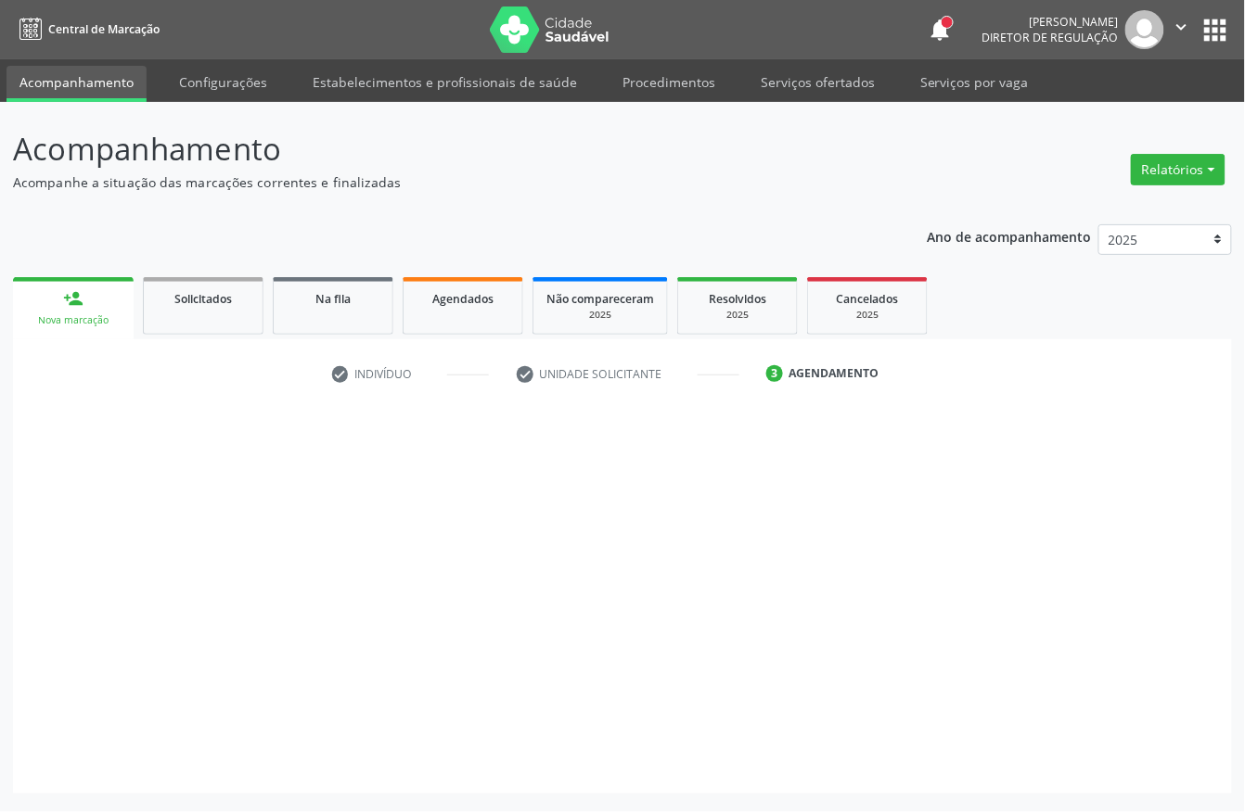
scroll to position [0, 0]
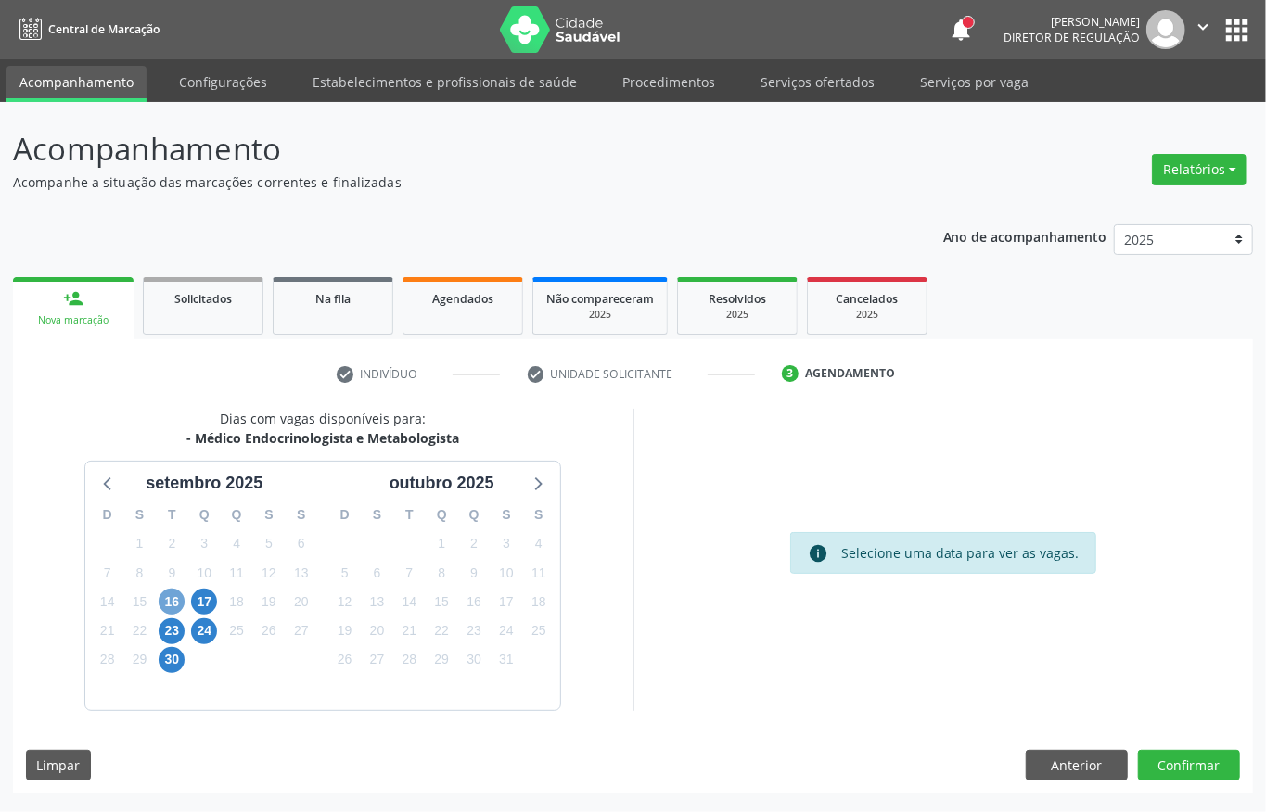
click at [174, 602] on span "16" at bounding box center [172, 602] width 26 height 26
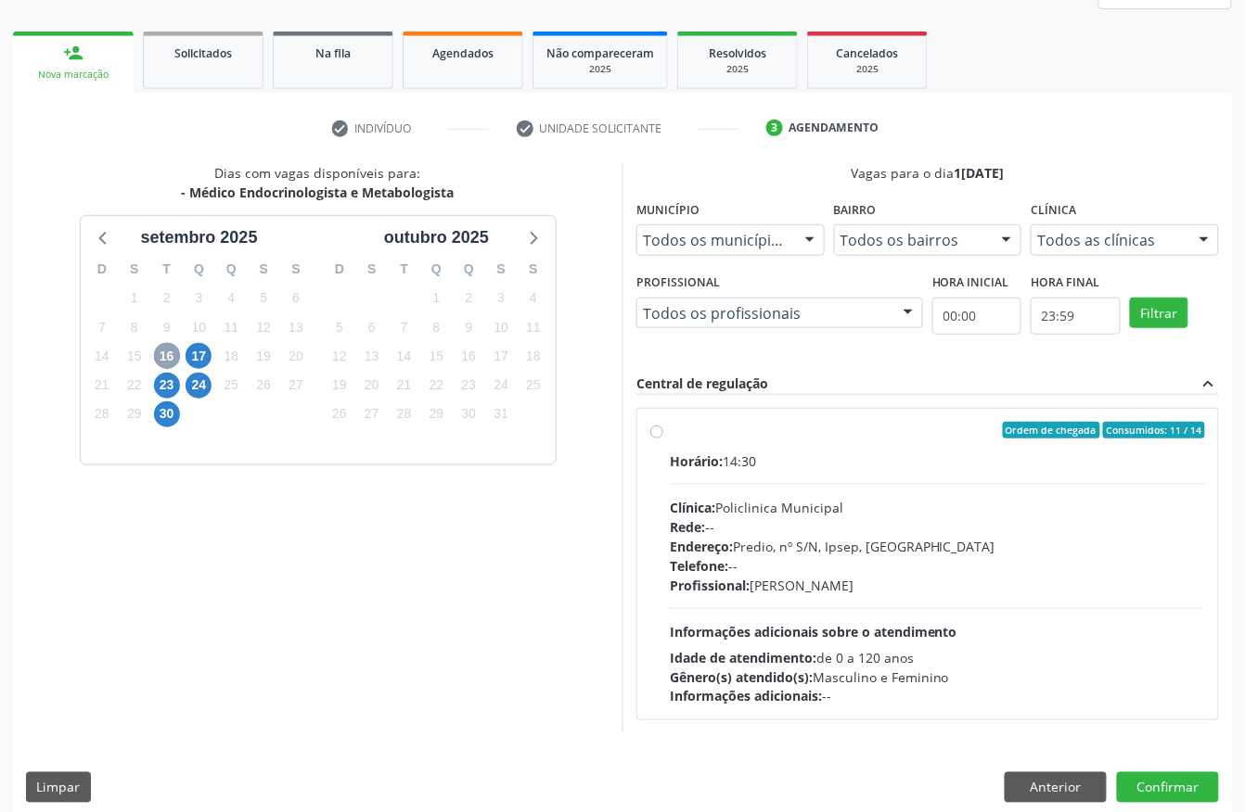
scroll to position [265, 0]
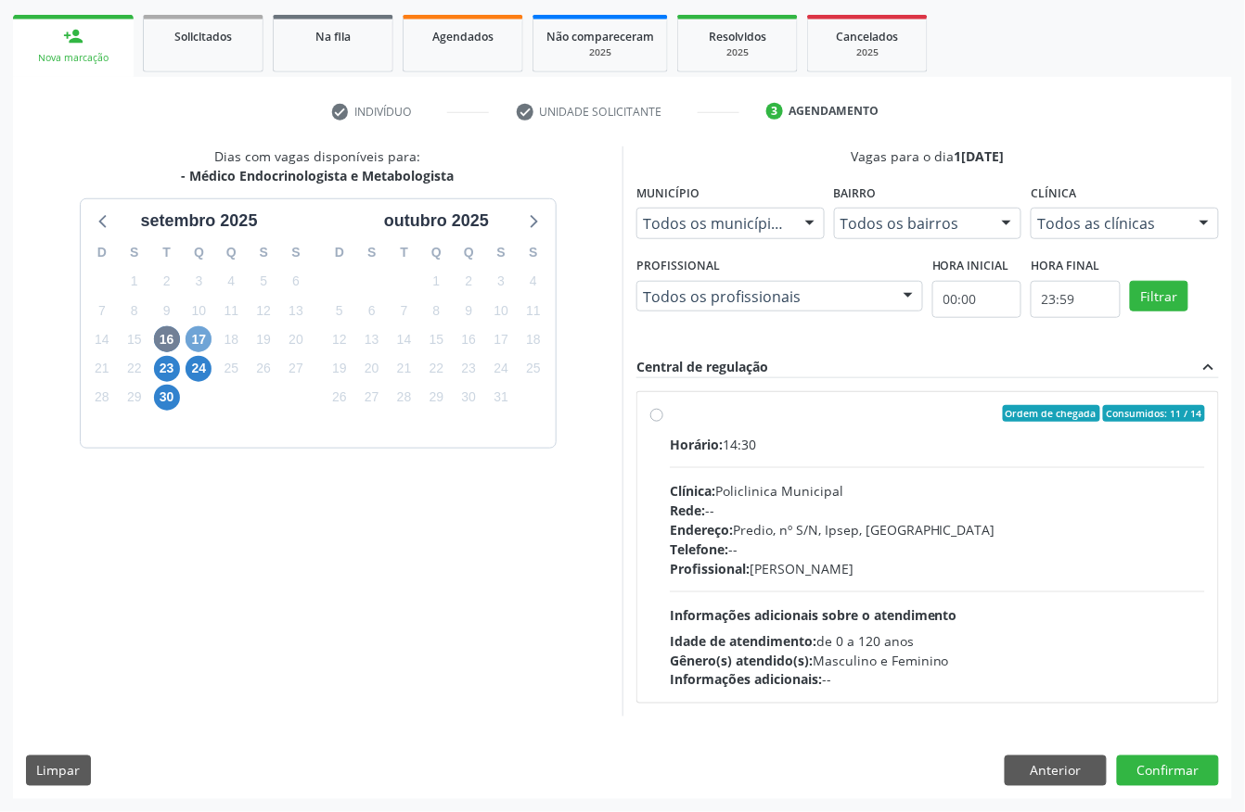
click at [205, 334] on span "17" at bounding box center [198, 339] width 26 height 26
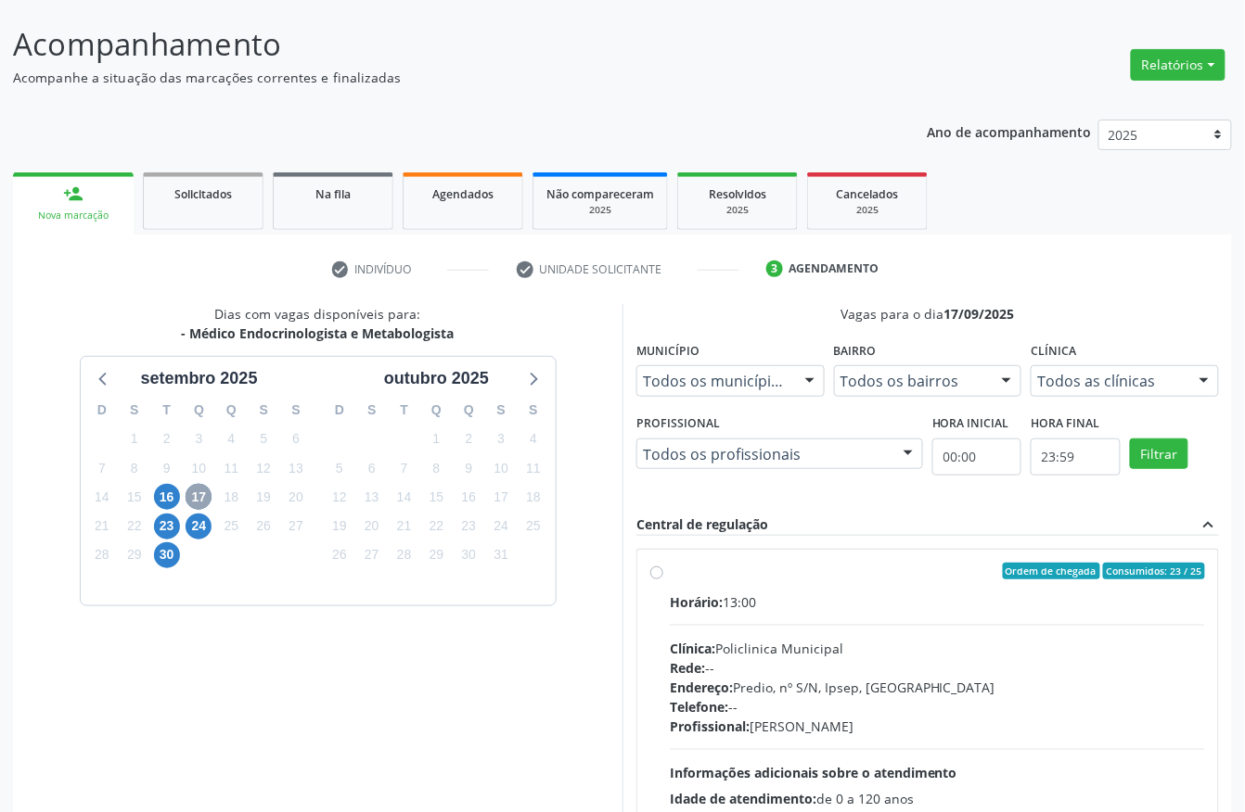
scroll to position [247, 0]
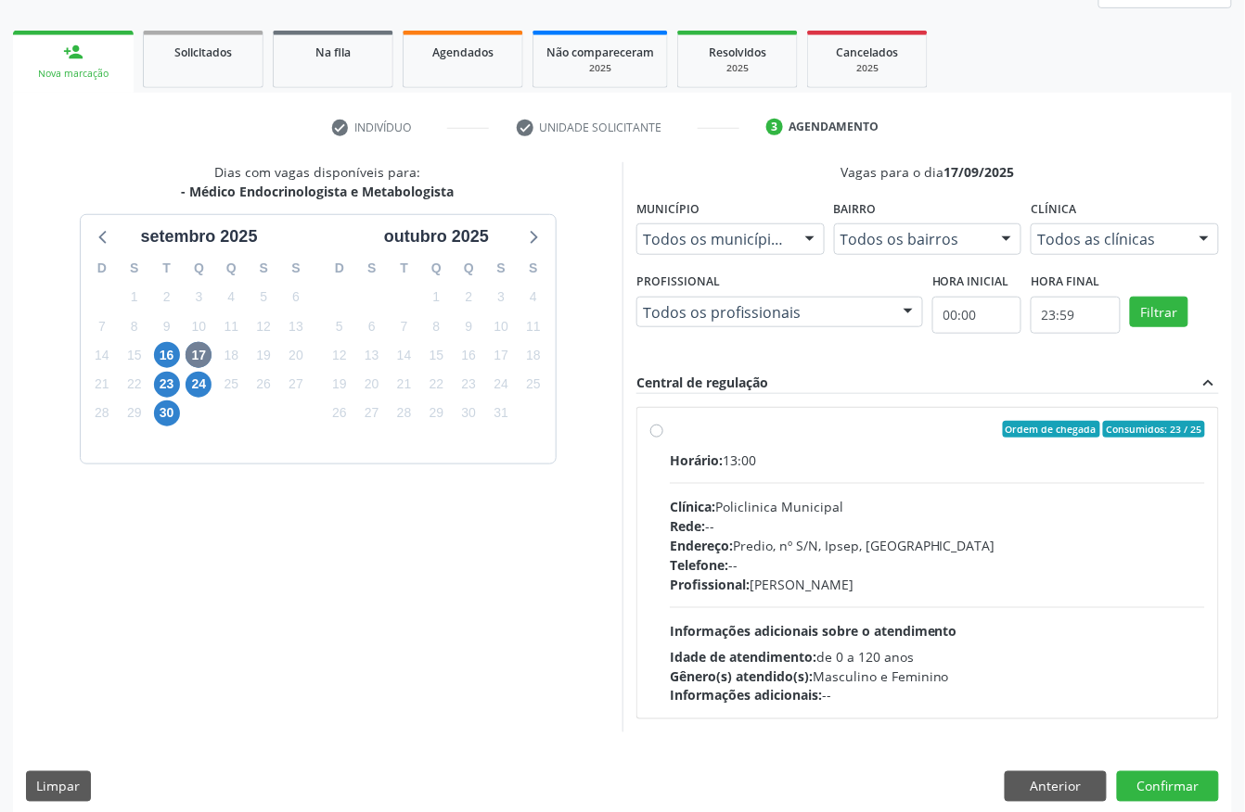
click at [765, 521] on div "Rede: --" at bounding box center [937, 526] width 535 height 19
click at [663, 438] on input "Ordem de chegada Consumidos: 23 / 25 Horário: 13:00 Clínica: Policlinica Munici…" at bounding box center [656, 429] width 13 height 17
radio input "true"
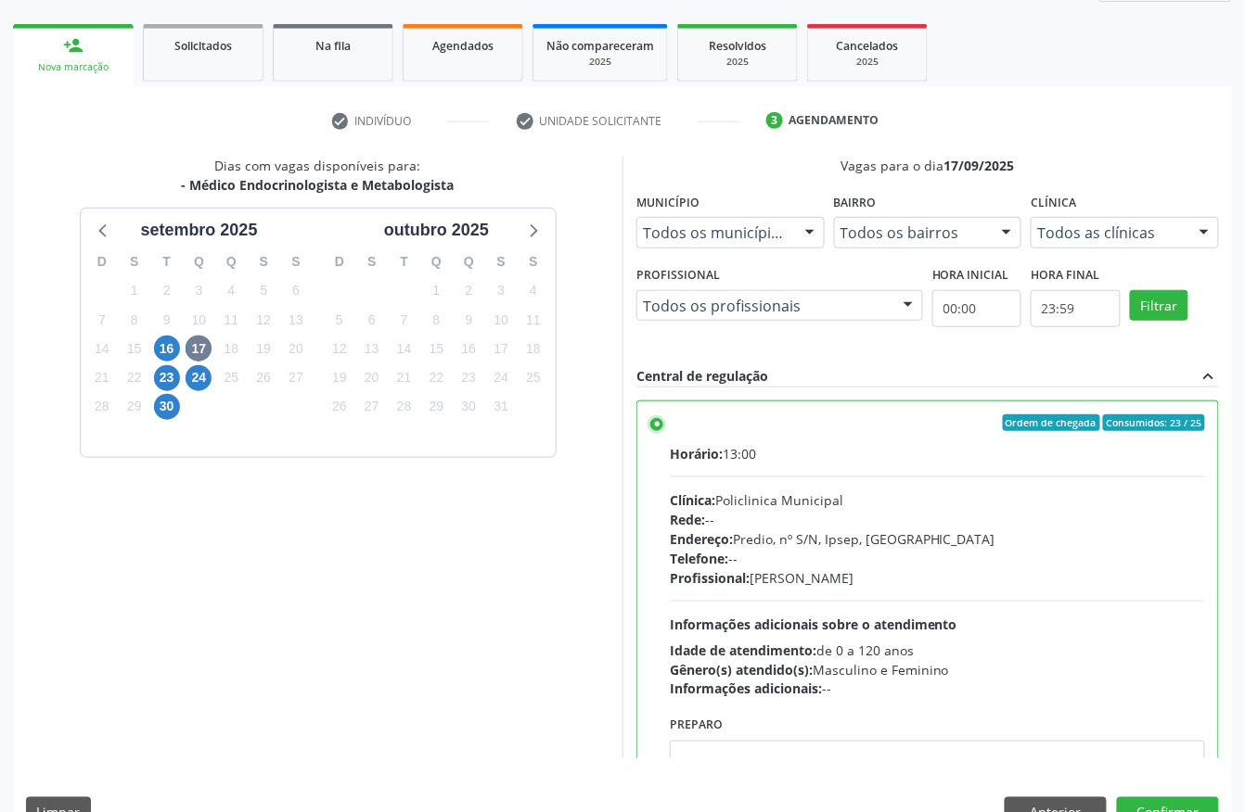
scroll to position [297, 0]
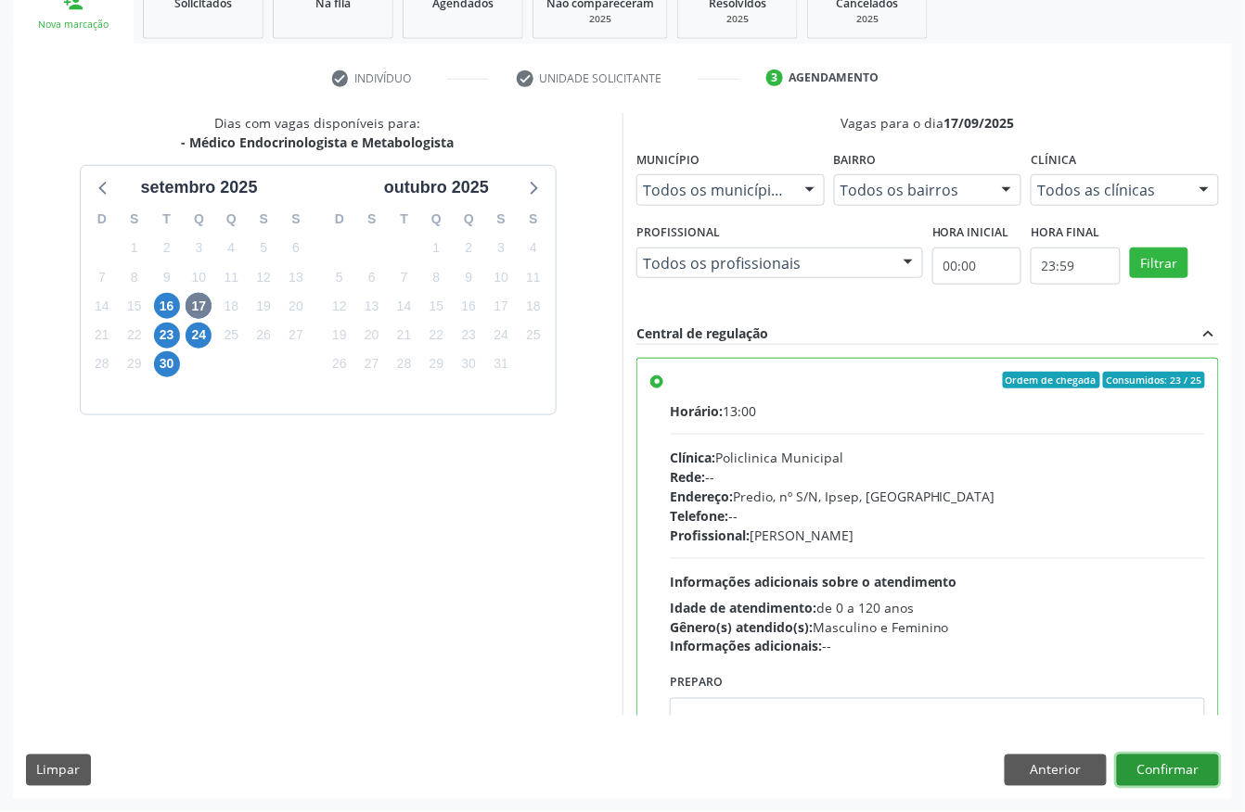
click at [1207, 765] on button "Confirmar" at bounding box center [1168, 771] width 102 height 32
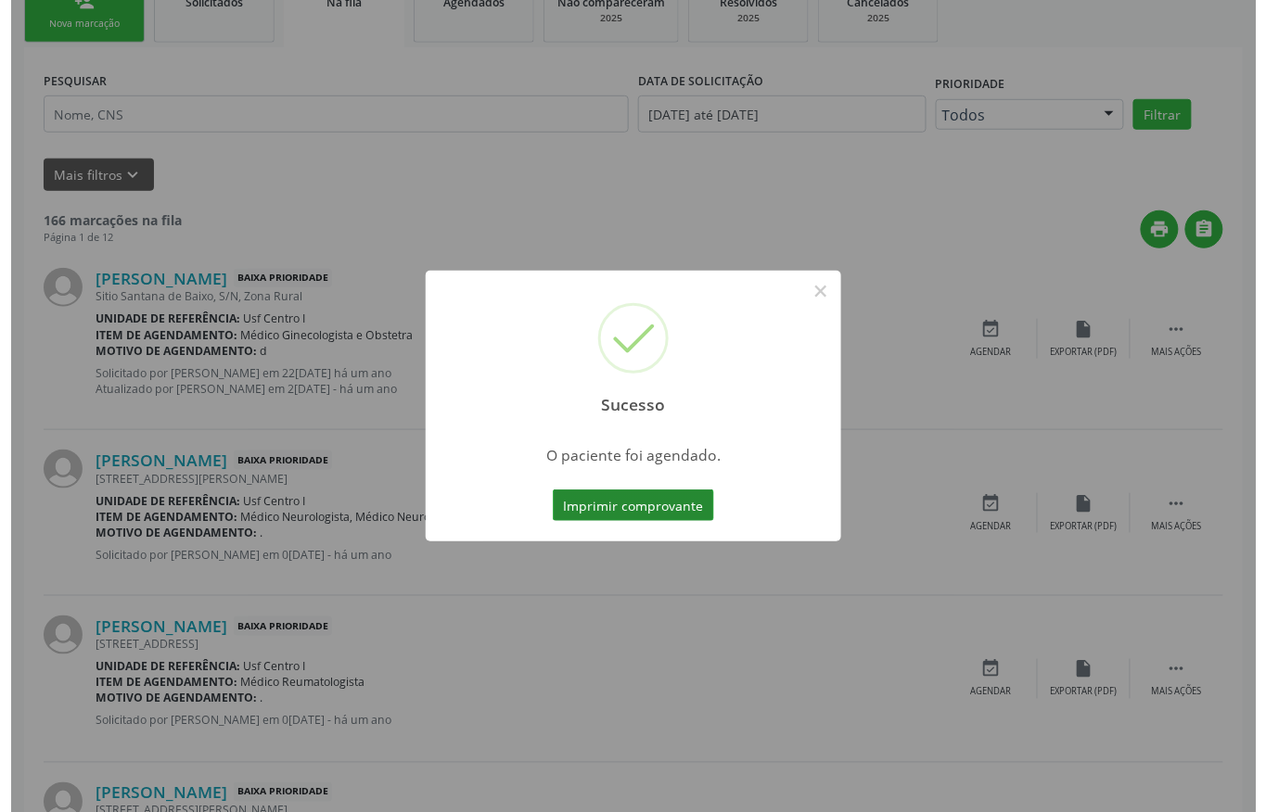
scroll to position [0, 0]
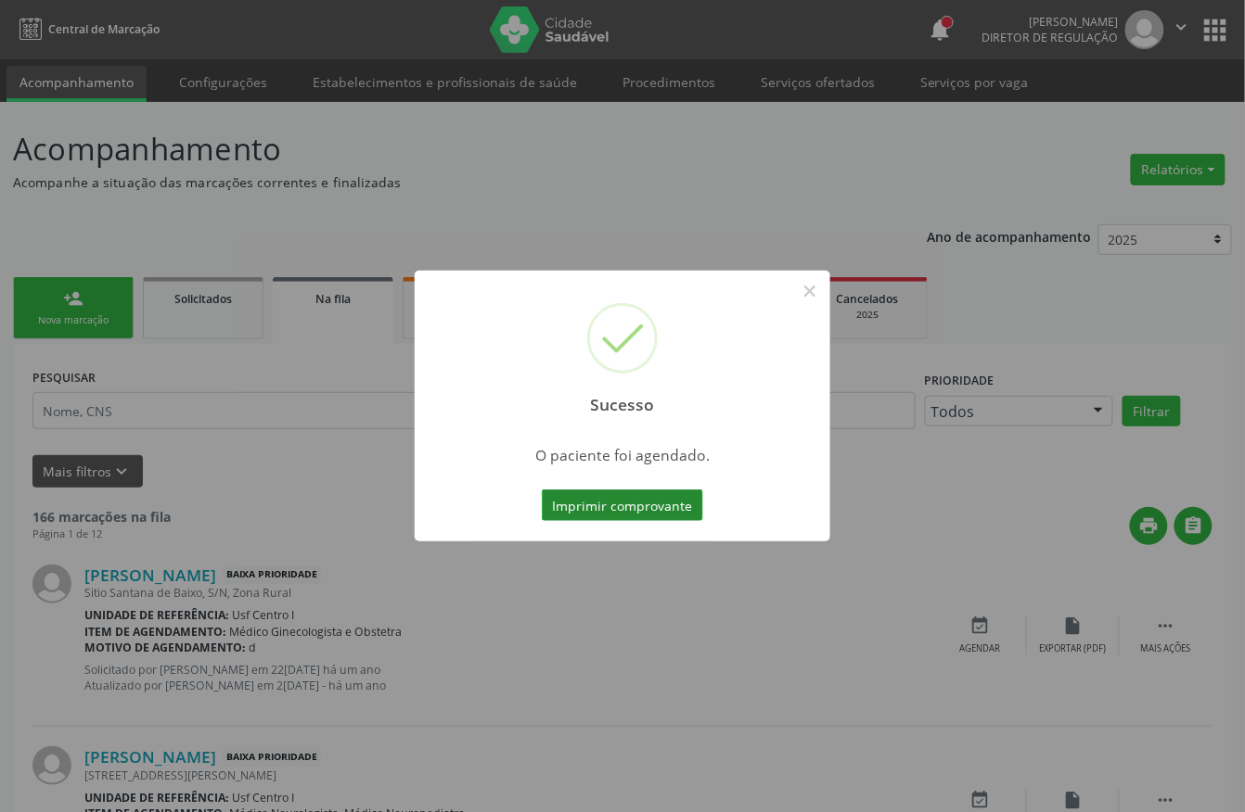
click at [608, 493] on button "Imprimir comprovante" at bounding box center [622, 506] width 161 height 32
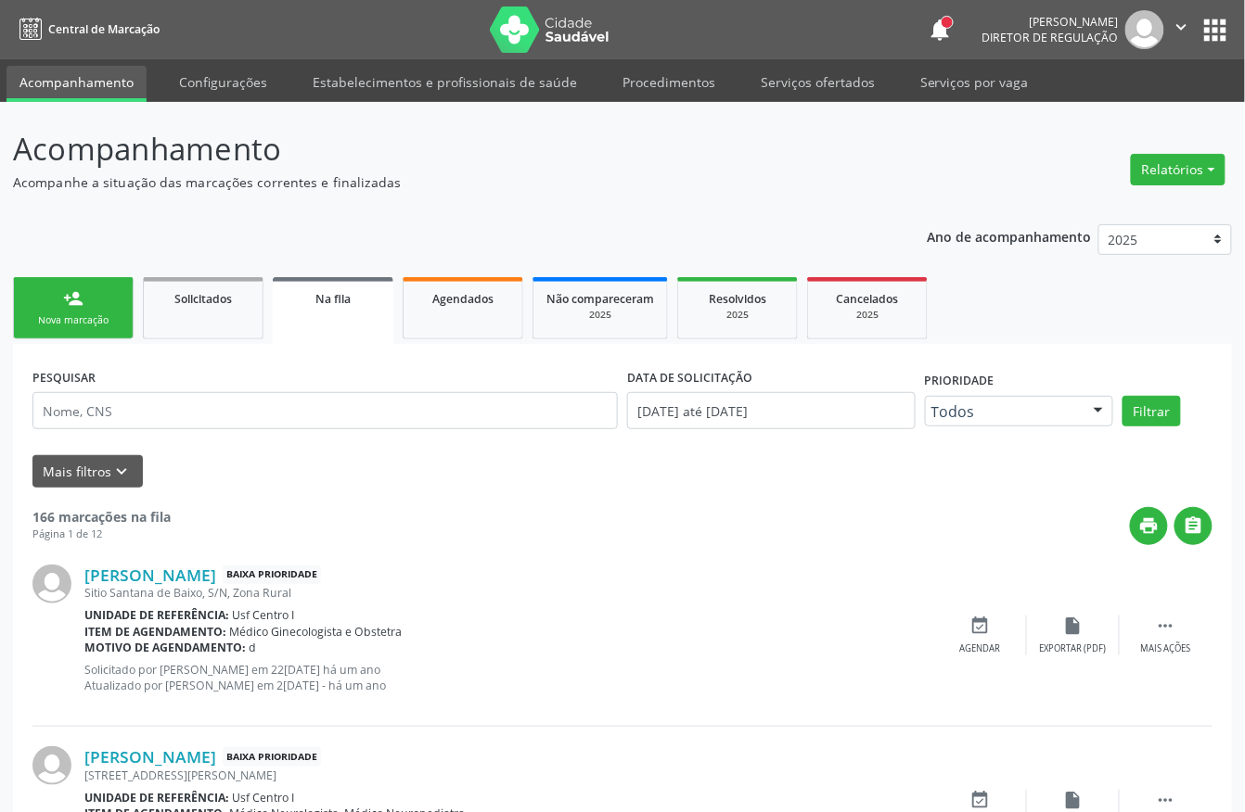
click at [109, 299] on link "person_add Nova marcação" at bounding box center [73, 308] width 121 height 62
